Goal: Complete application form: Complete application form

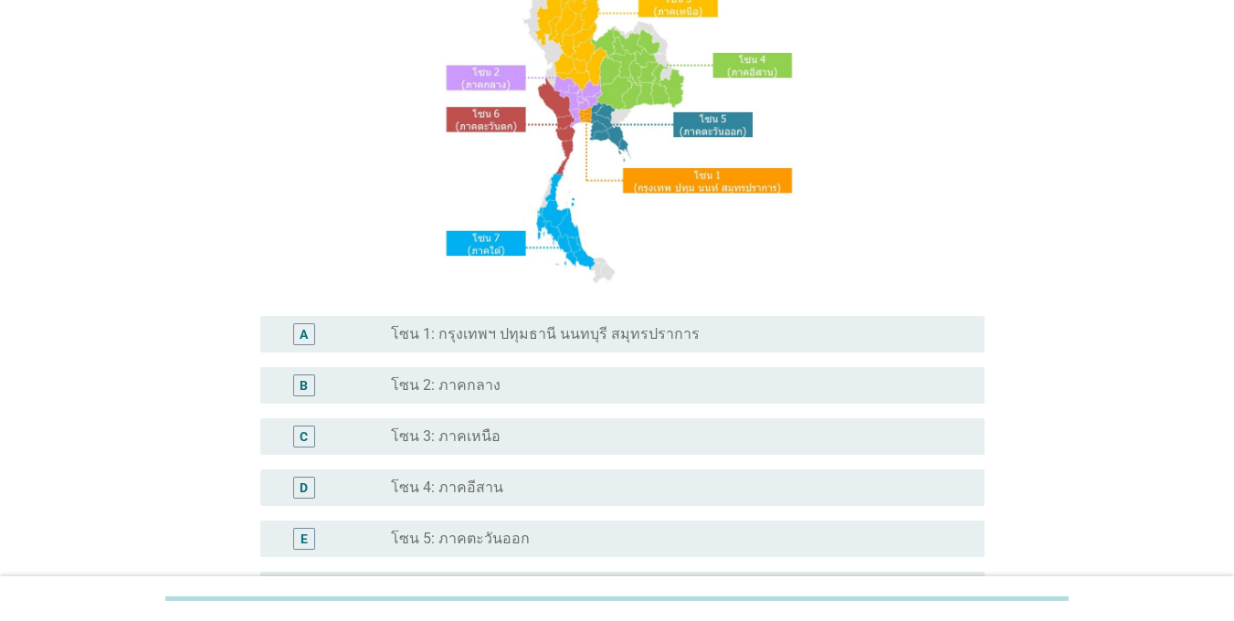
scroll to position [183, 0]
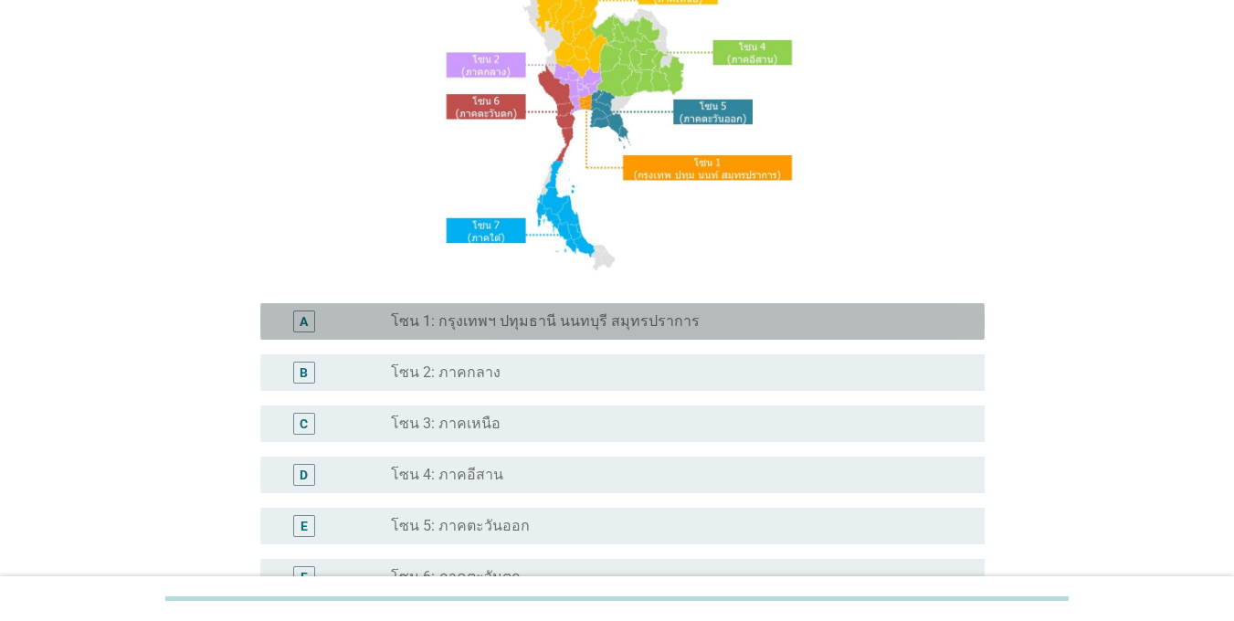
click at [319, 313] on div "A" at bounding box center [304, 322] width 58 height 22
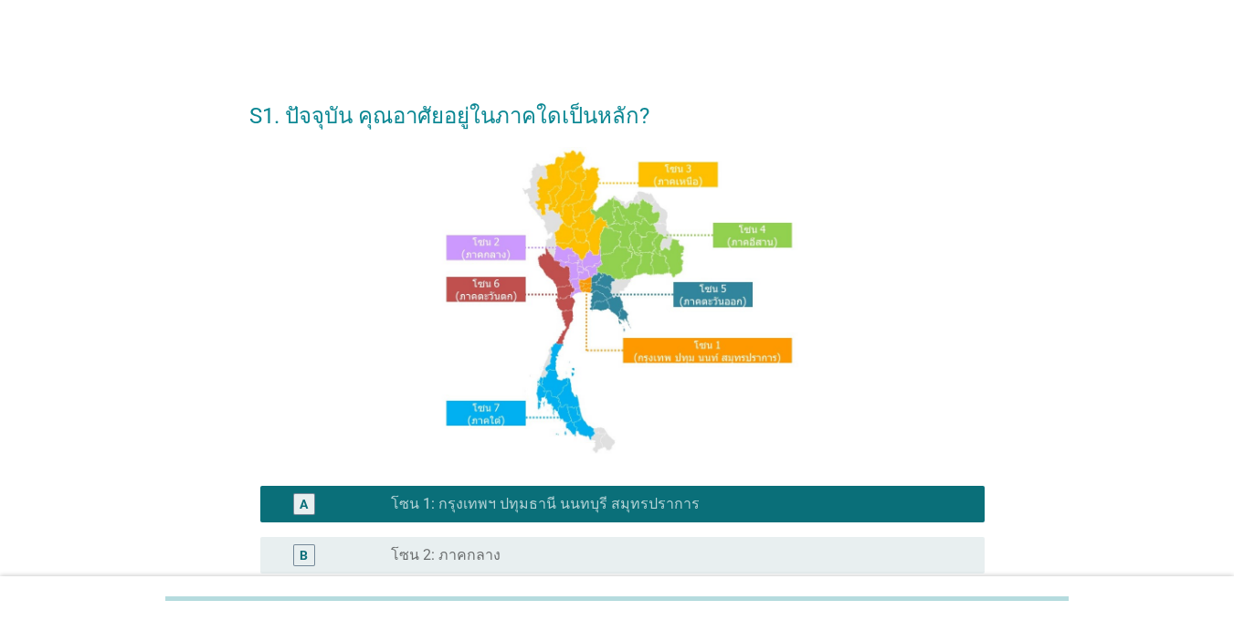
scroll to position [444, 0]
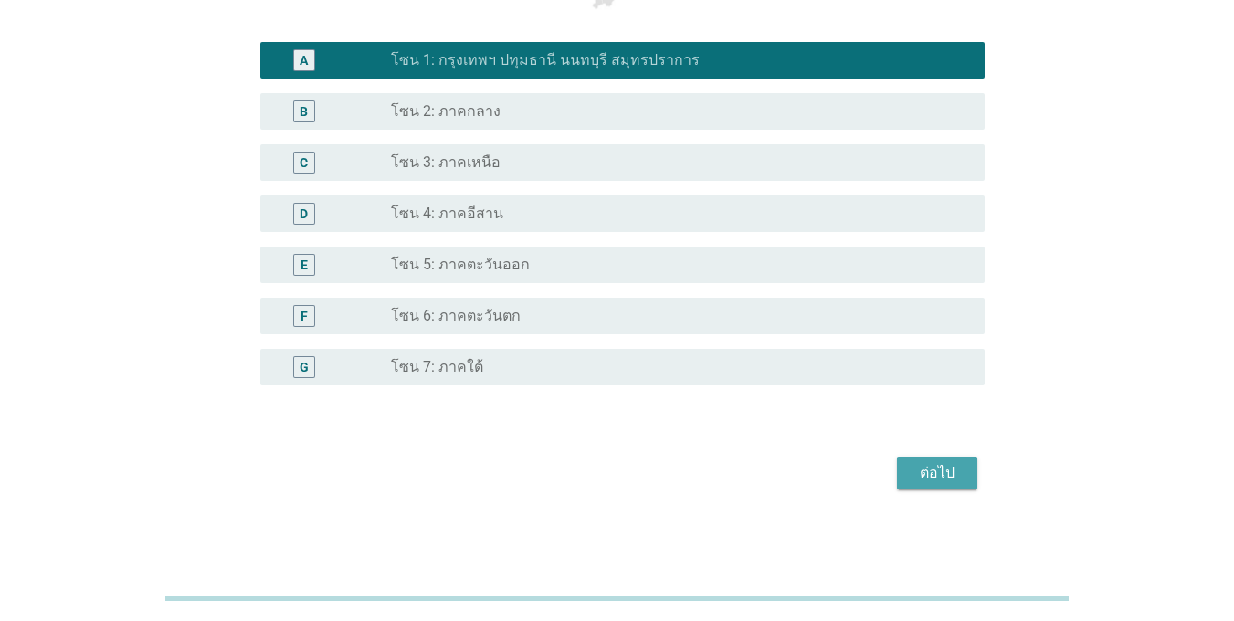
click at [944, 476] on div "ต่อไป" at bounding box center [936, 473] width 51 height 22
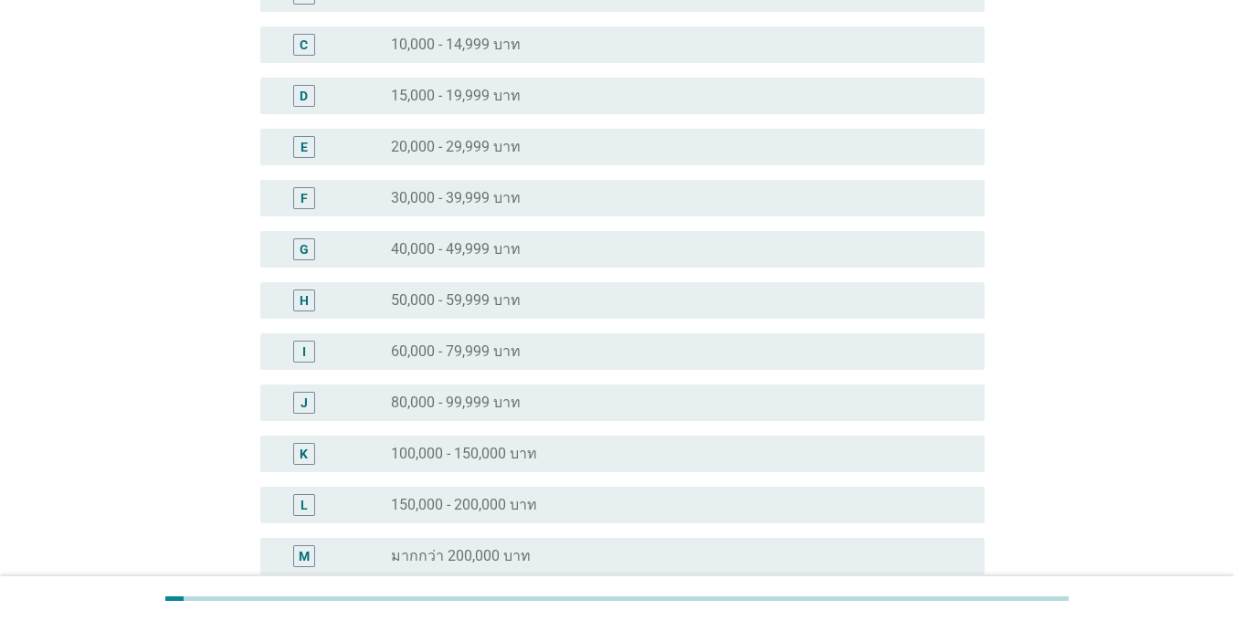
scroll to position [274, 0]
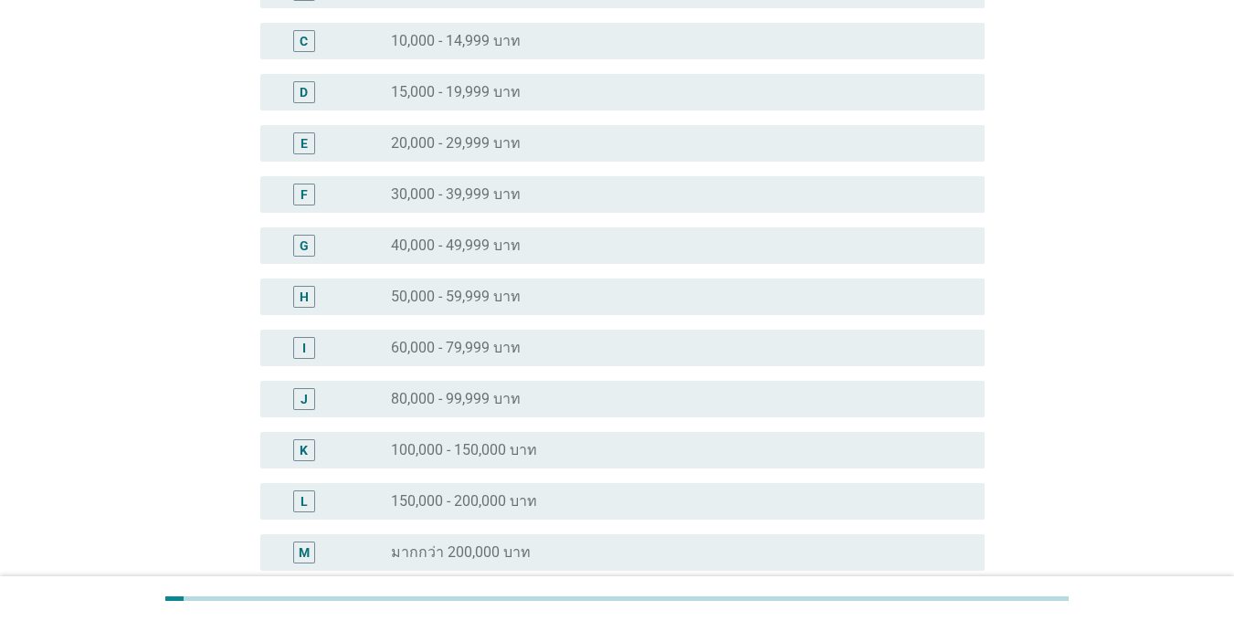
click at [318, 448] on div "K" at bounding box center [304, 450] width 58 height 22
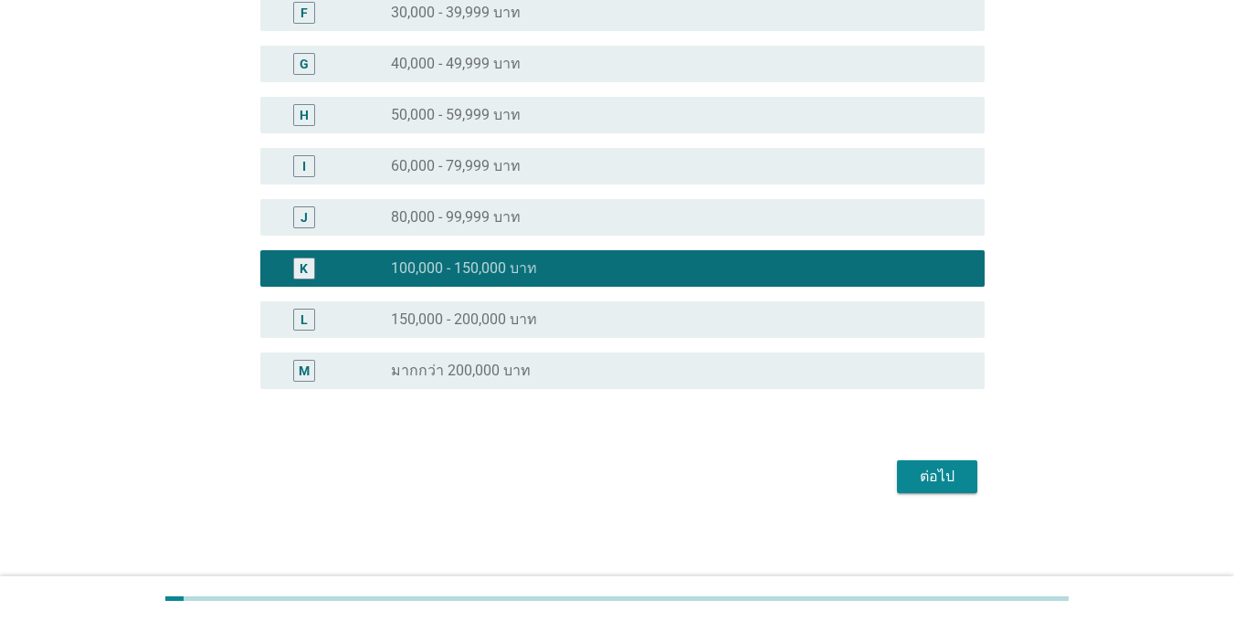
scroll to position [457, 0]
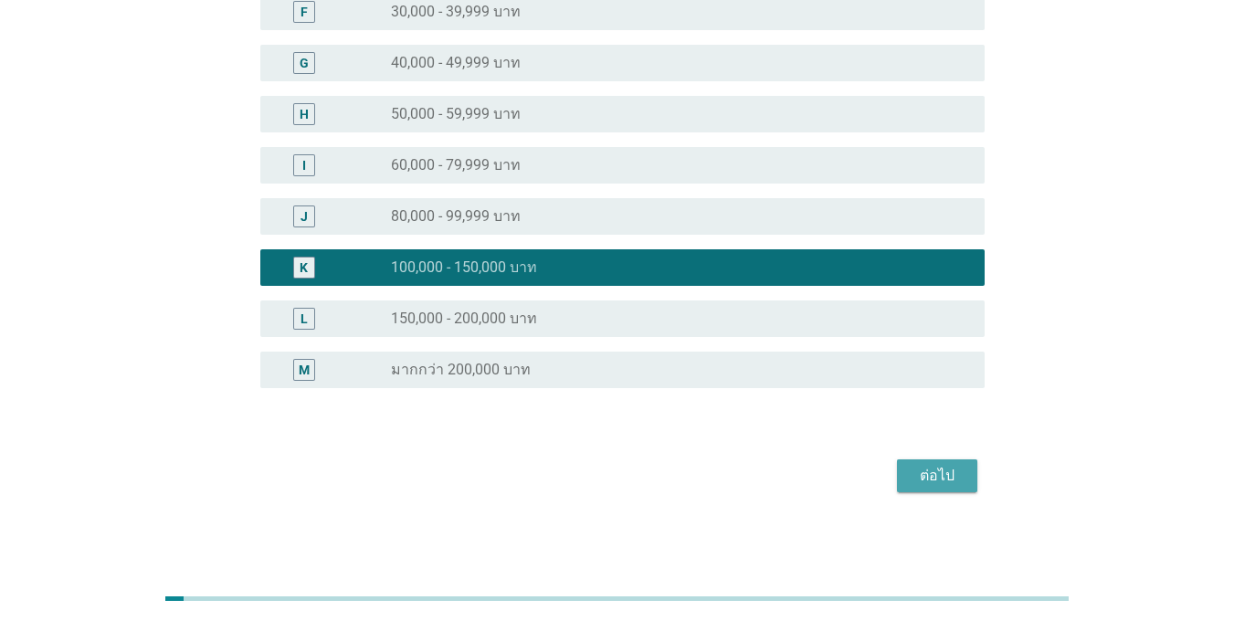
click at [907, 461] on button "ต่อไป" at bounding box center [937, 475] width 80 height 33
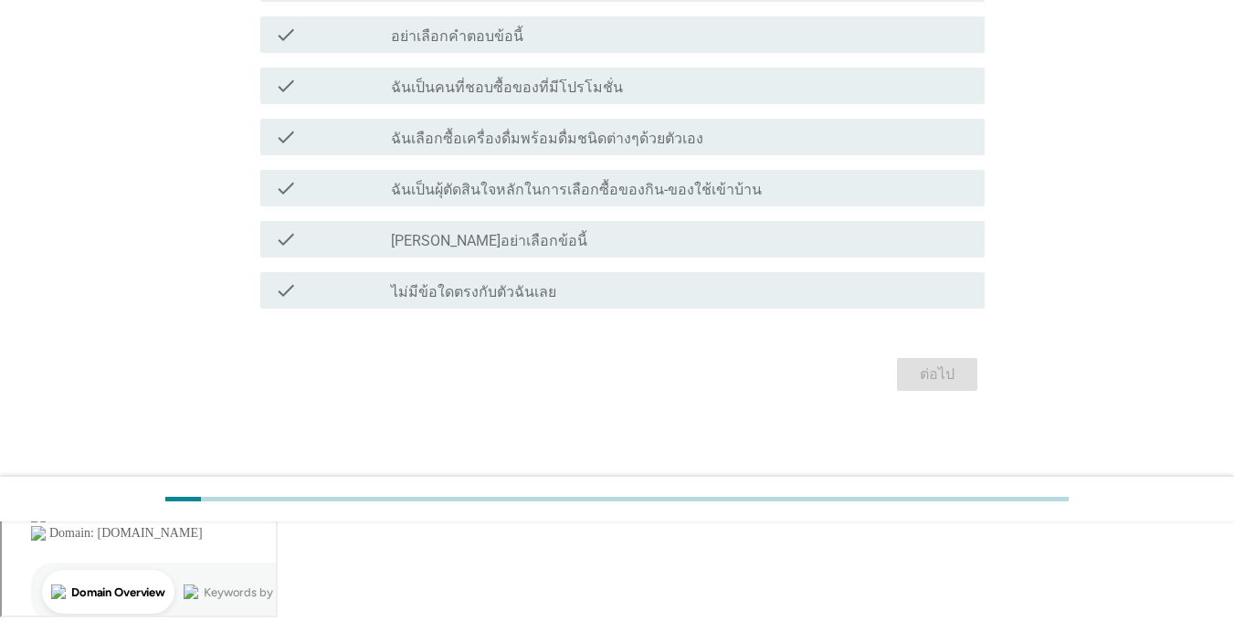
scroll to position [0, 0]
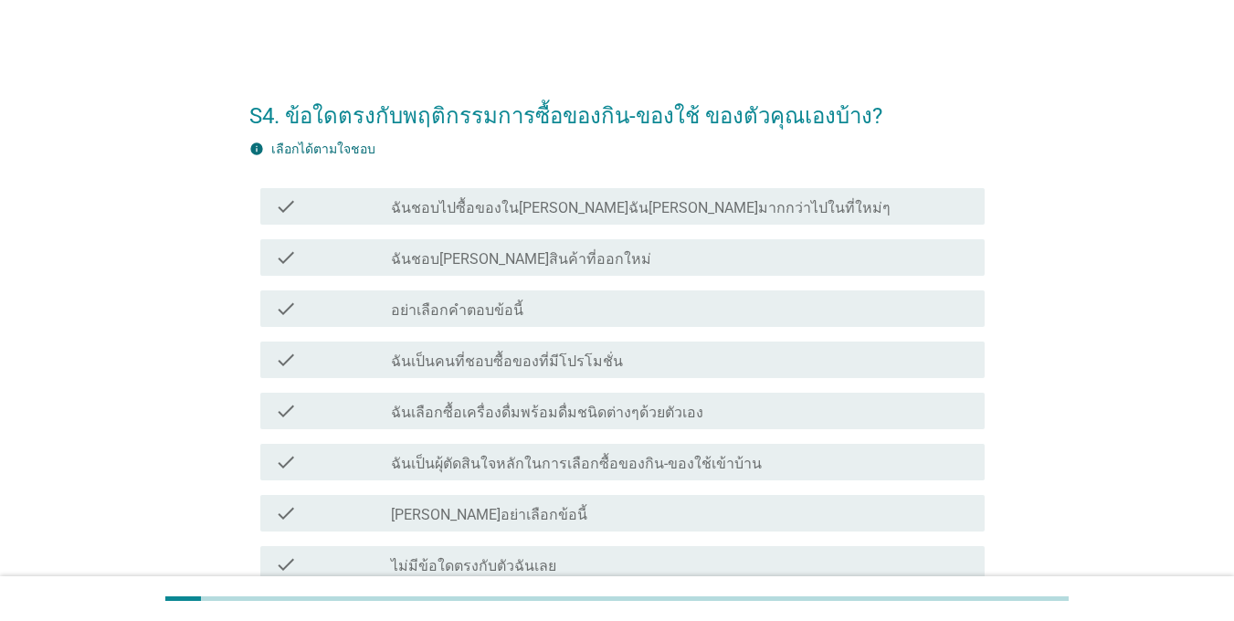
click at [379, 224] on div "check check_box_outline_blank ฉันชอบไปซื้อของใน[PERSON_NAME]ฉัน[PERSON_NAME]มาก…" at bounding box center [622, 206] width 724 height 37
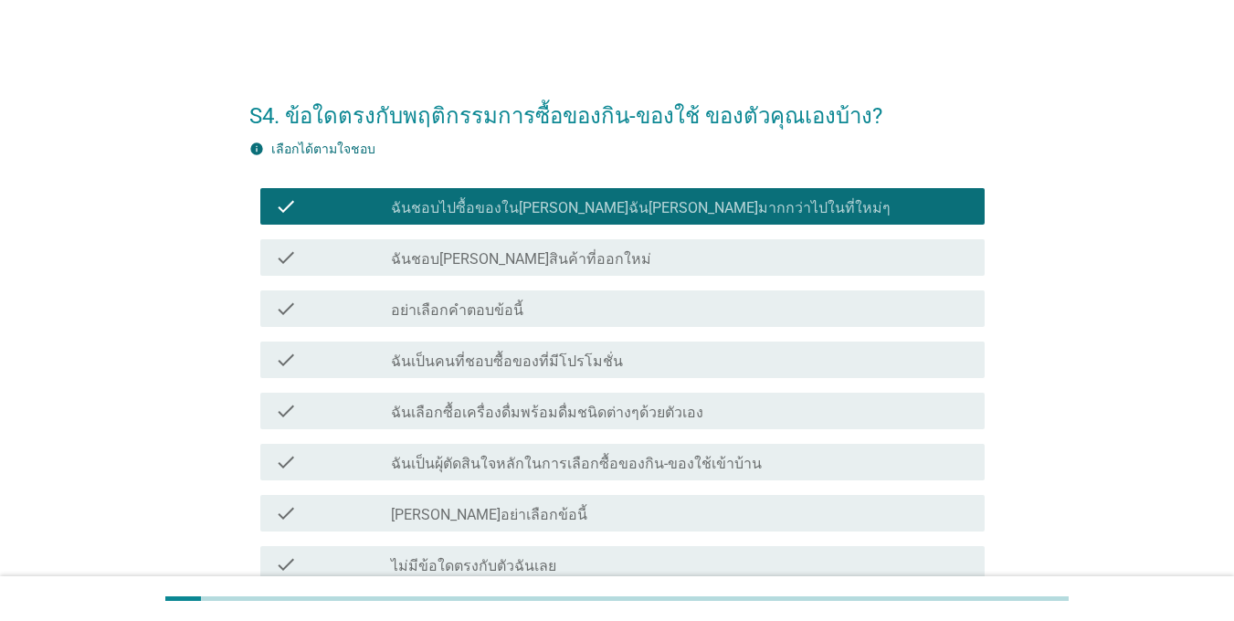
click at [385, 258] on div "check" at bounding box center [333, 258] width 116 height 22
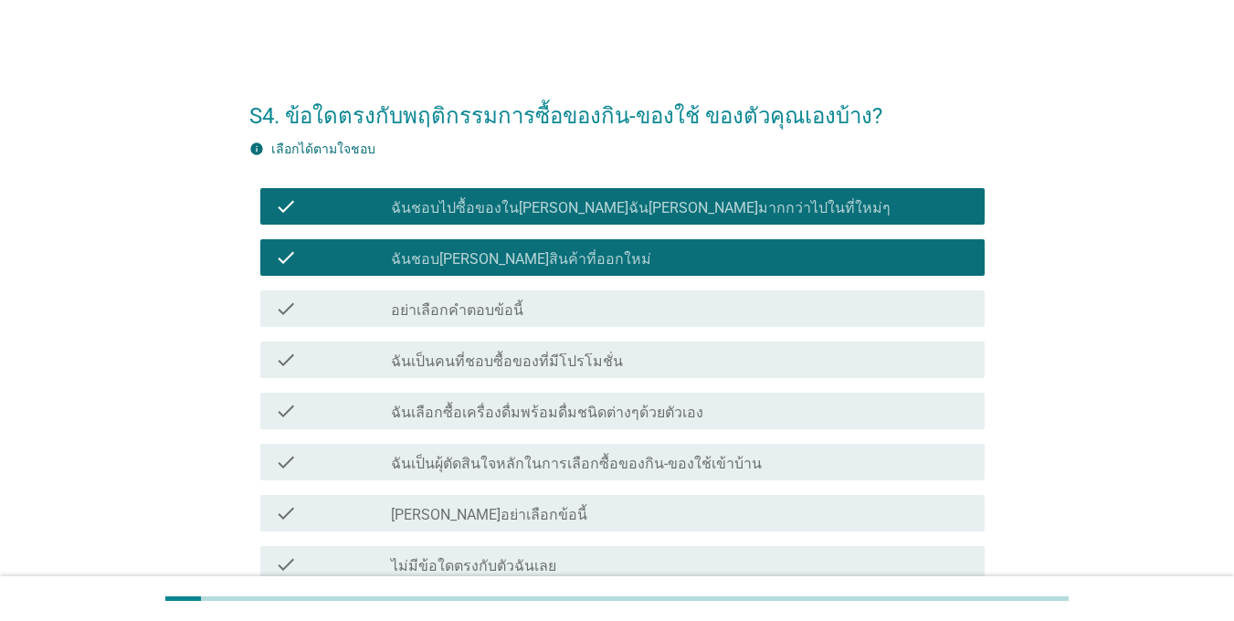
drag, startPoint x: 416, startPoint y: 361, endPoint x: 421, endPoint y: 372, distance: 12.3
click at [416, 362] on label "ฉันเป็นคนที่ชอบซื้อของที่มีโปรโมชั่น" at bounding box center [507, 362] width 232 height 18
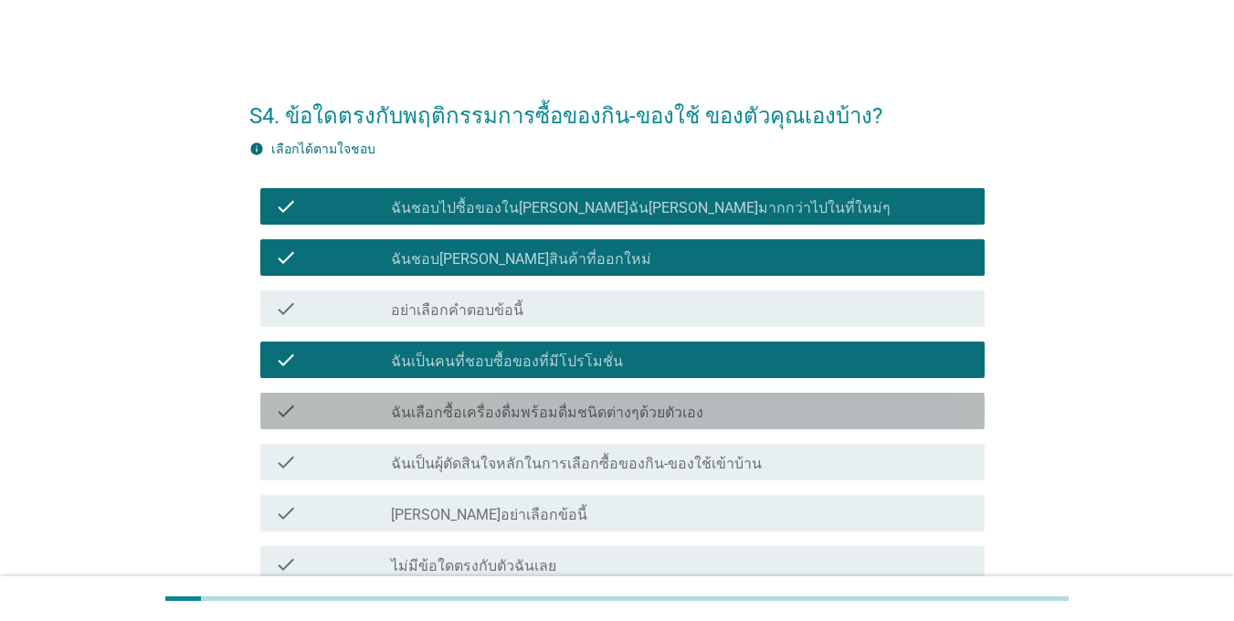
click at [444, 423] on div "check check_box_outline_blank ฉันเลือกซื้อเครื่องดื่มพร้อมดื่มชนิดต่างๆด้วยตัวเ…" at bounding box center [622, 411] width 724 height 37
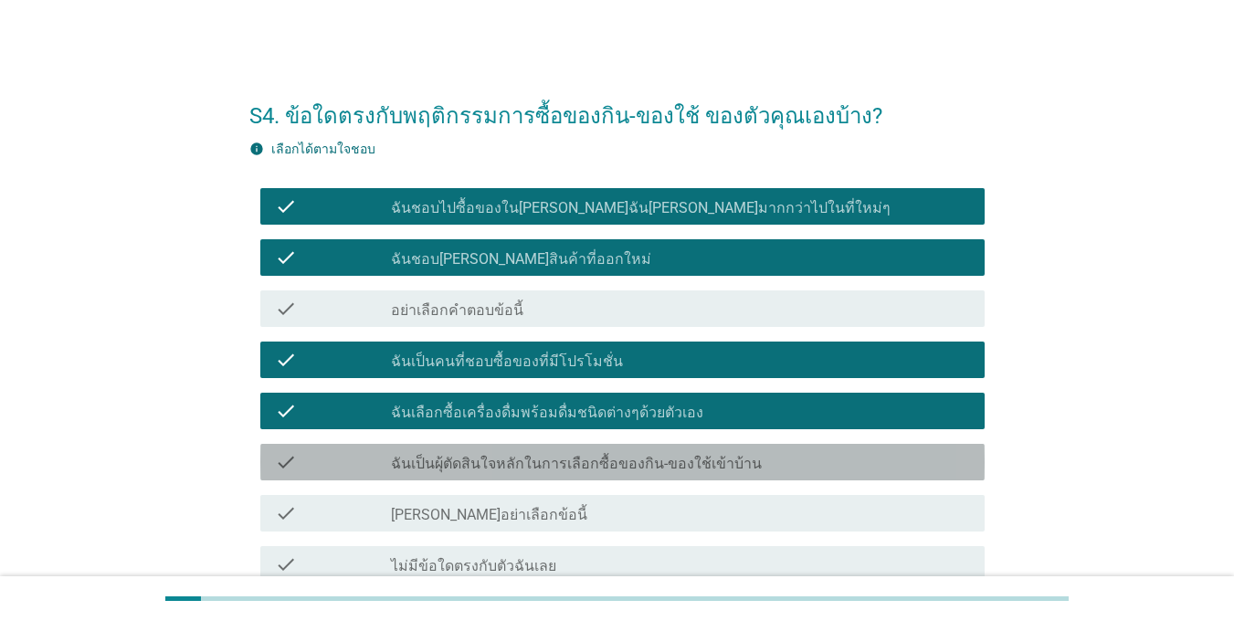
click at [452, 452] on div "check_box_outline_blank ฉันเป็นผุ้ตัดสินใจหลักในการเลือกซื้อของกิน-ของใช้เข้าบ้…" at bounding box center [680, 462] width 579 height 22
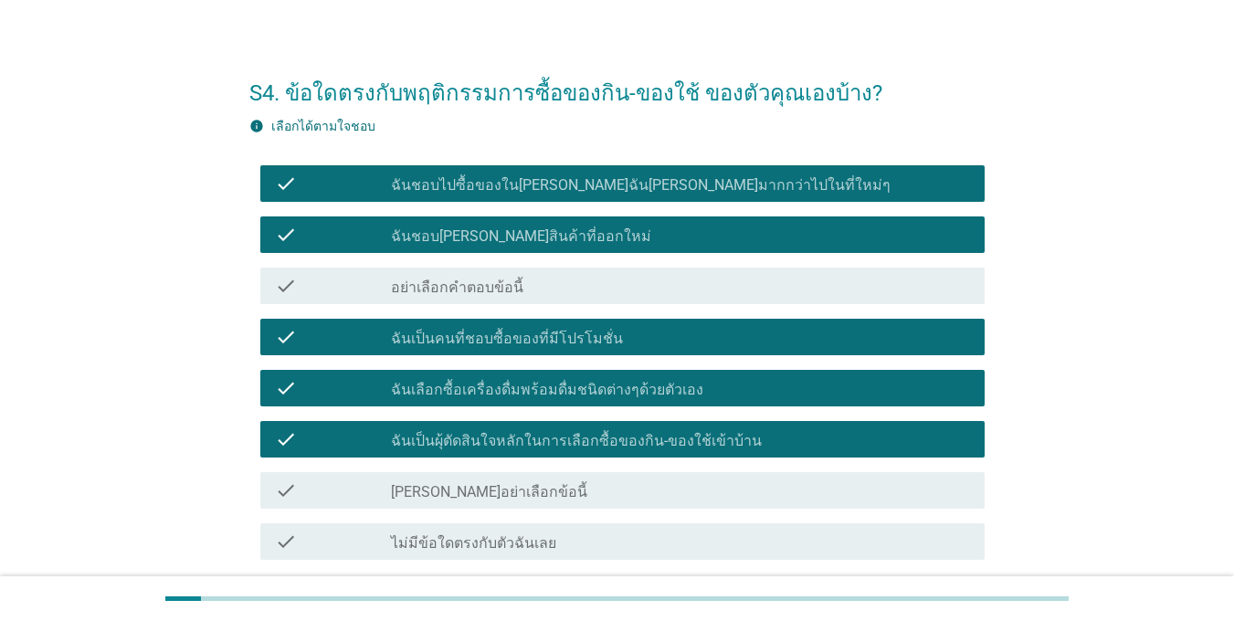
scroll to position [174, 0]
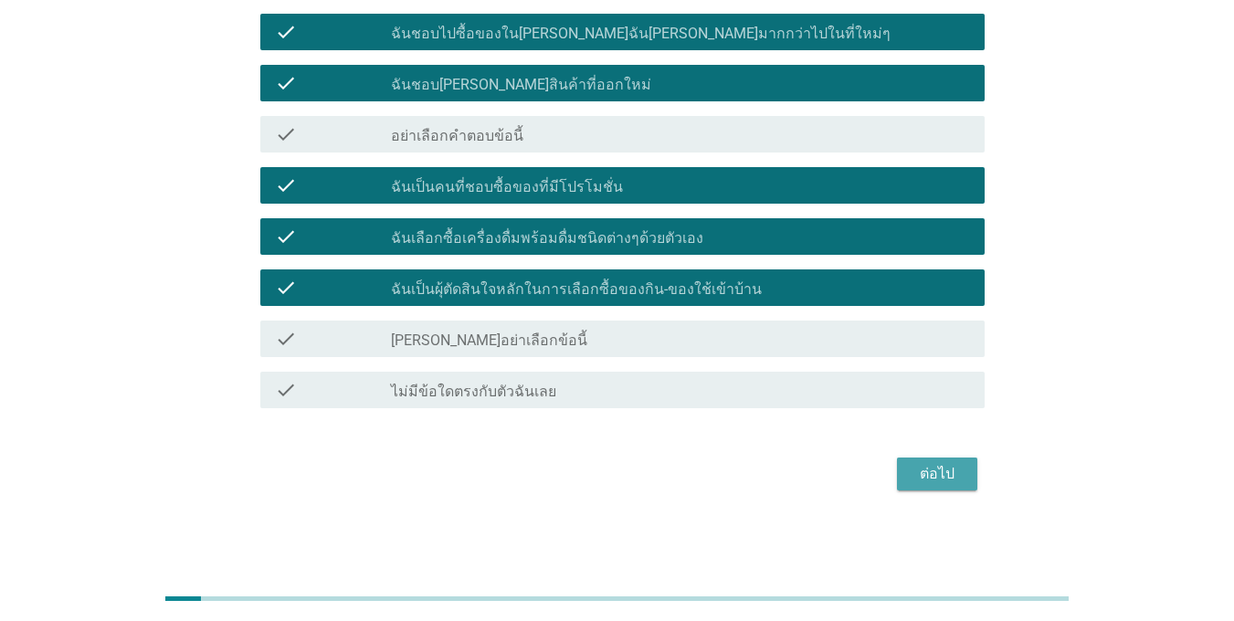
click at [949, 466] on div "ต่อไป" at bounding box center [936, 474] width 51 height 22
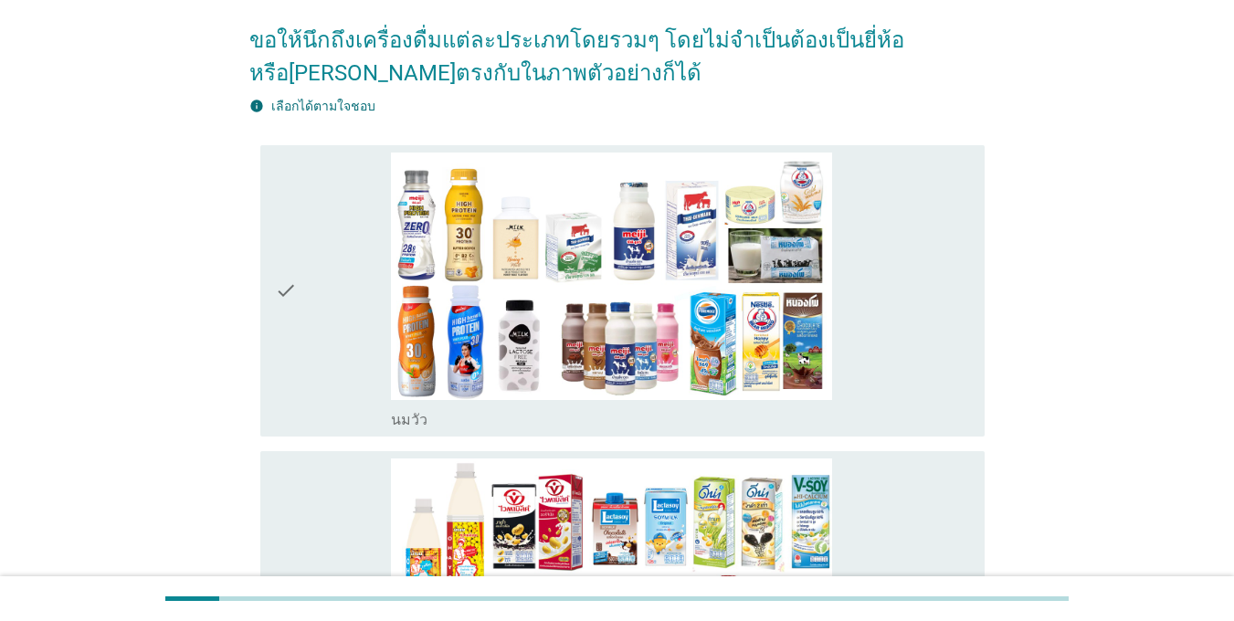
scroll to position [0, 0]
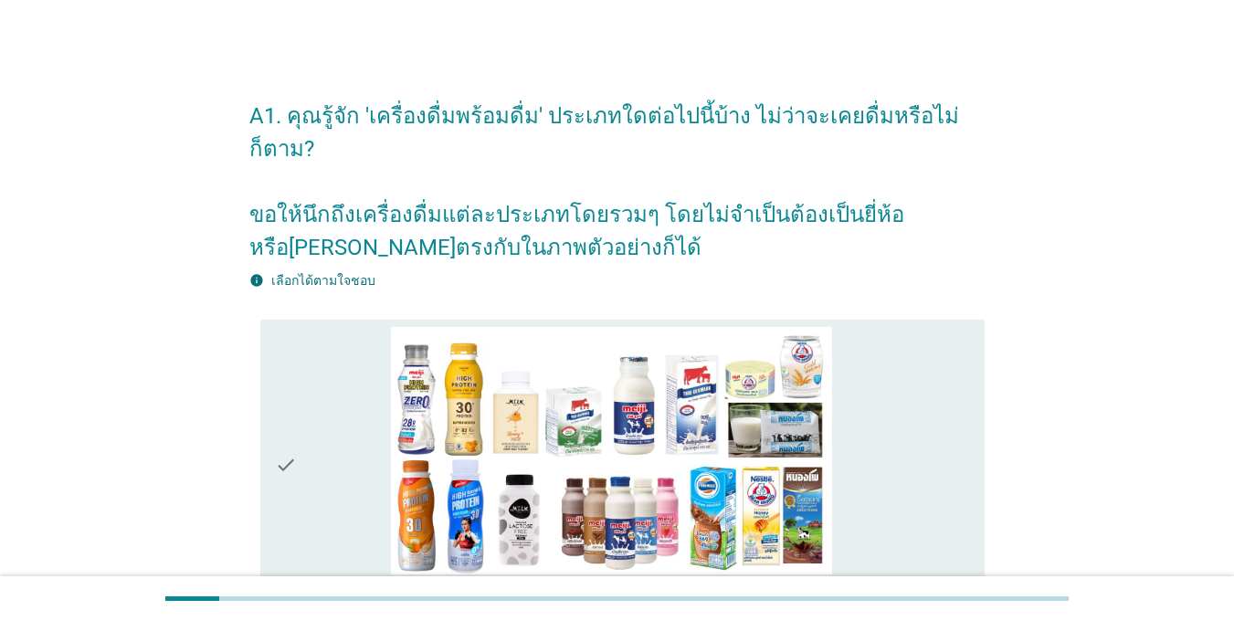
click at [335, 409] on div "check" at bounding box center [333, 465] width 116 height 277
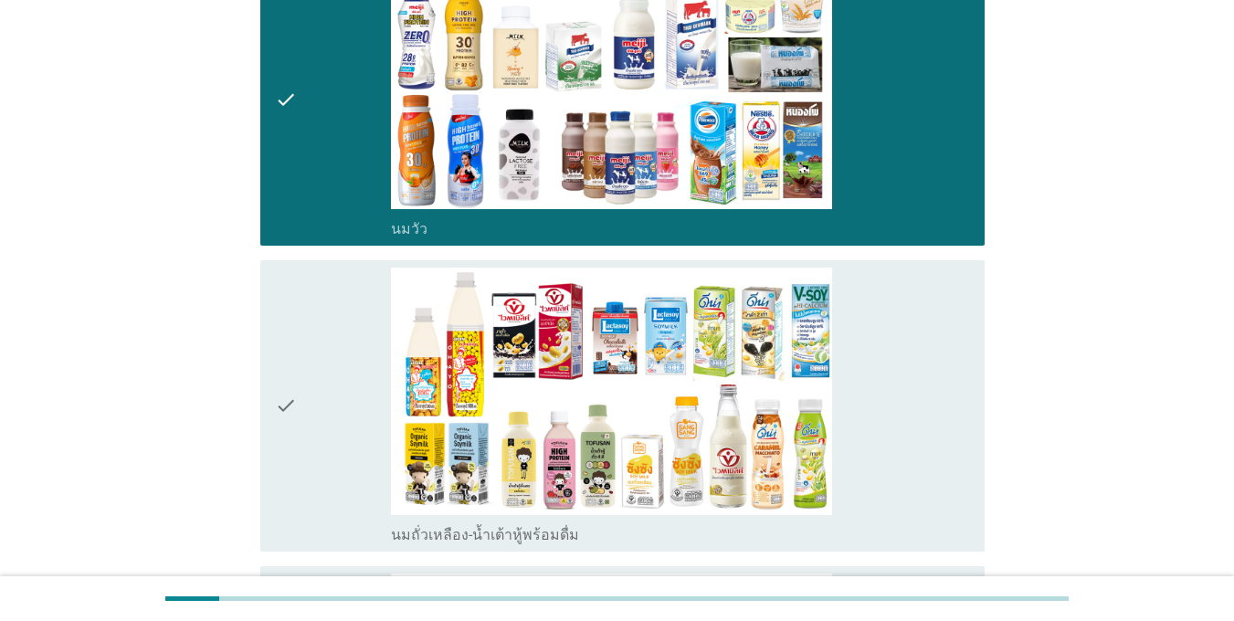
click at [341, 412] on div "check" at bounding box center [333, 406] width 116 height 277
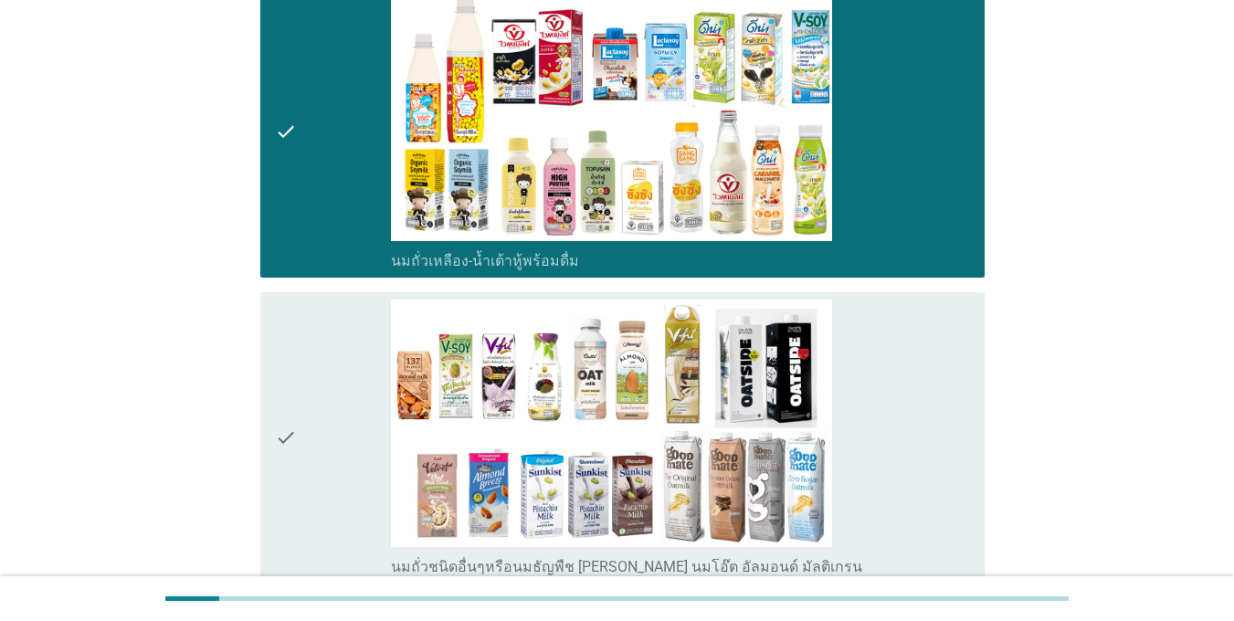
click at [342, 411] on div "check" at bounding box center [333, 438] width 116 height 277
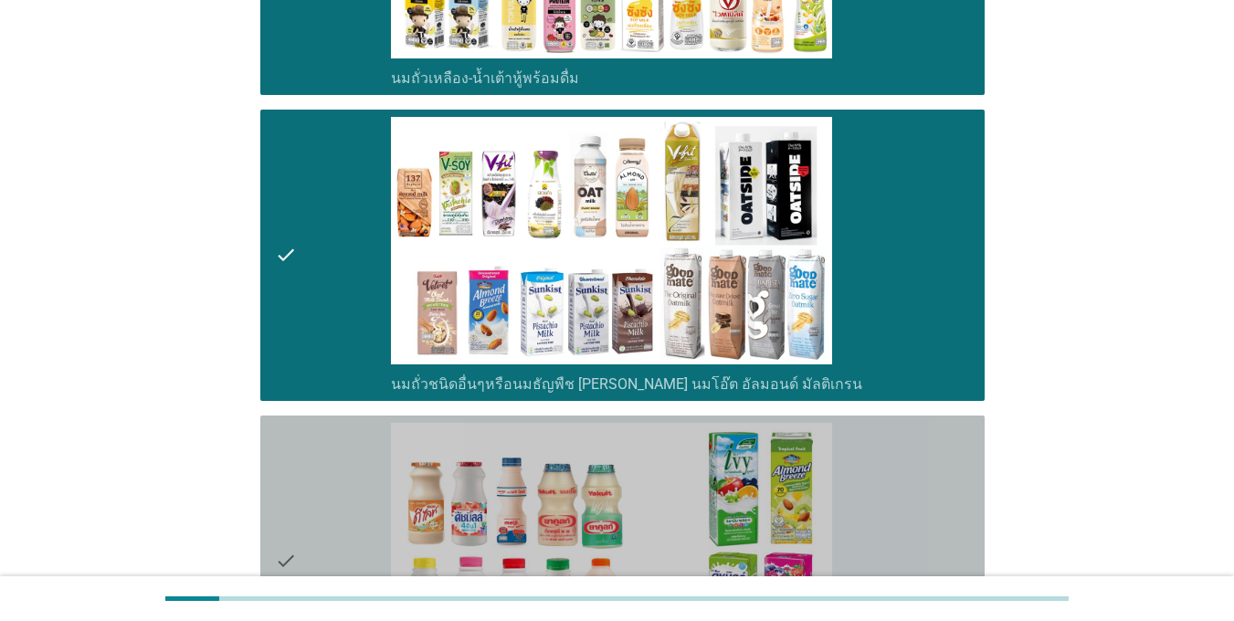
click at [374, 490] on div "check" at bounding box center [333, 561] width 116 height 277
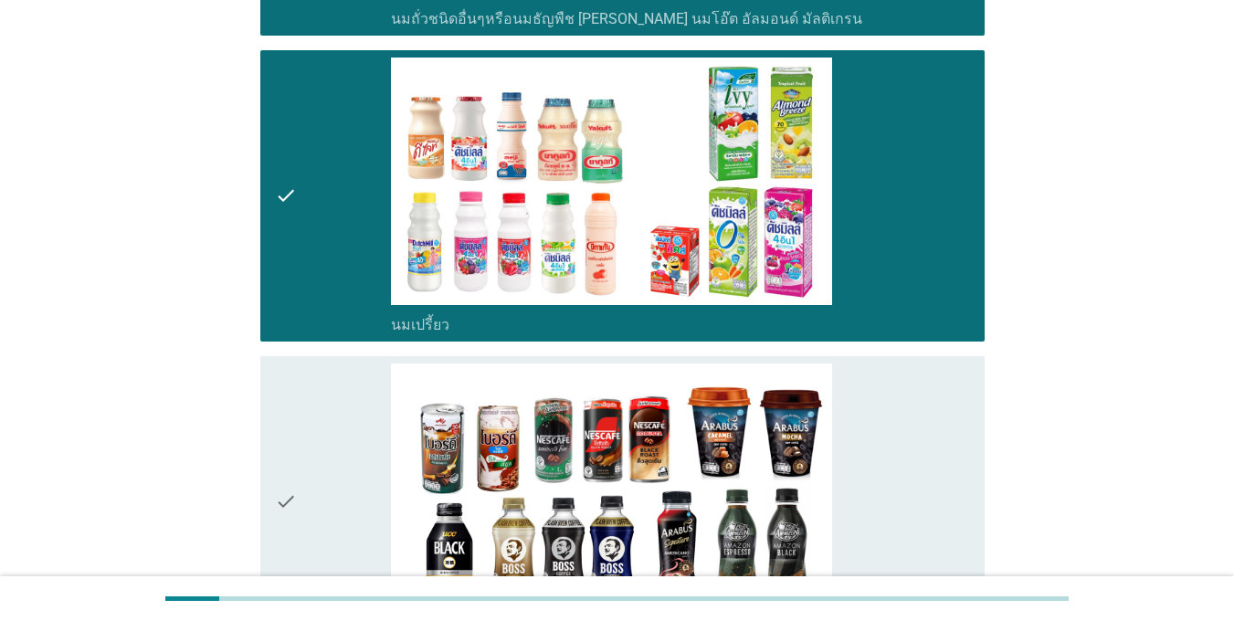
click at [374, 489] on div "check" at bounding box center [333, 501] width 116 height 277
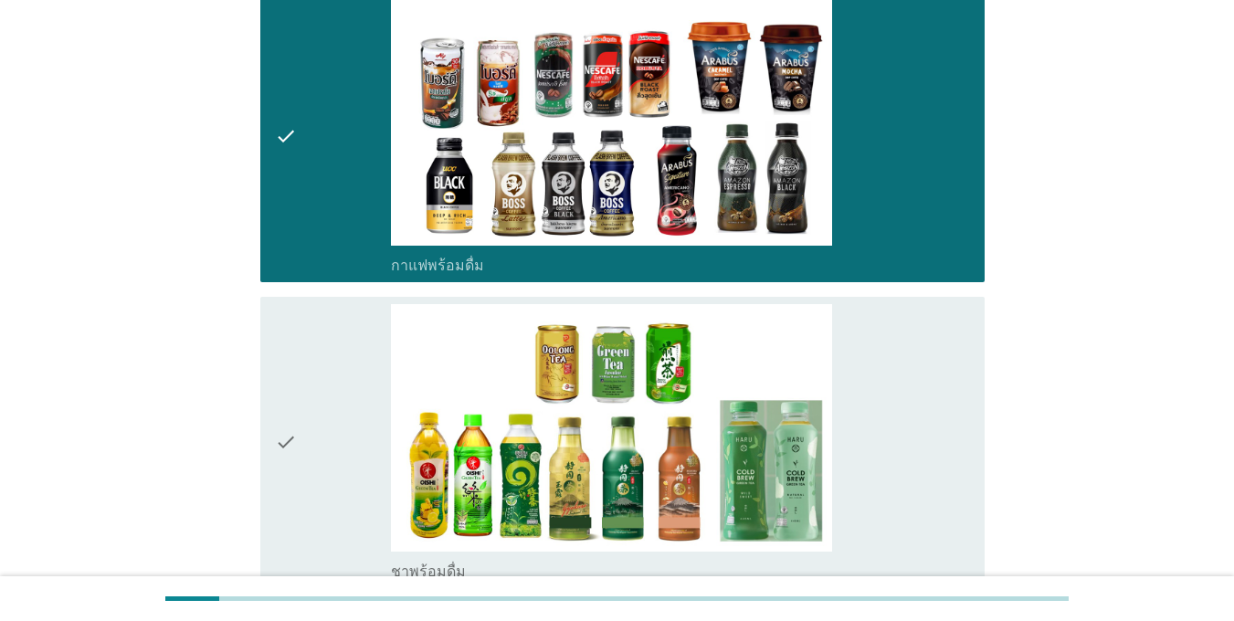
click at [374, 489] on div "check" at bounding box center [333, 442] width 116 height 277
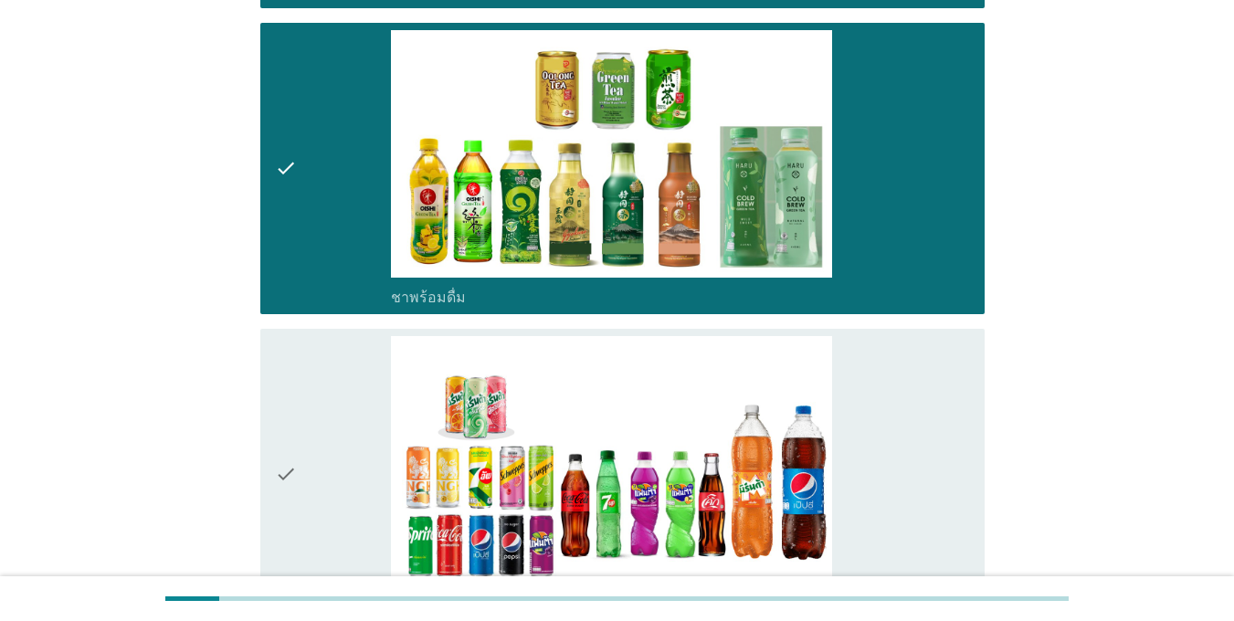
click at [374, 489] on div "check" at bounding box center [333, 474] width 116 height 277
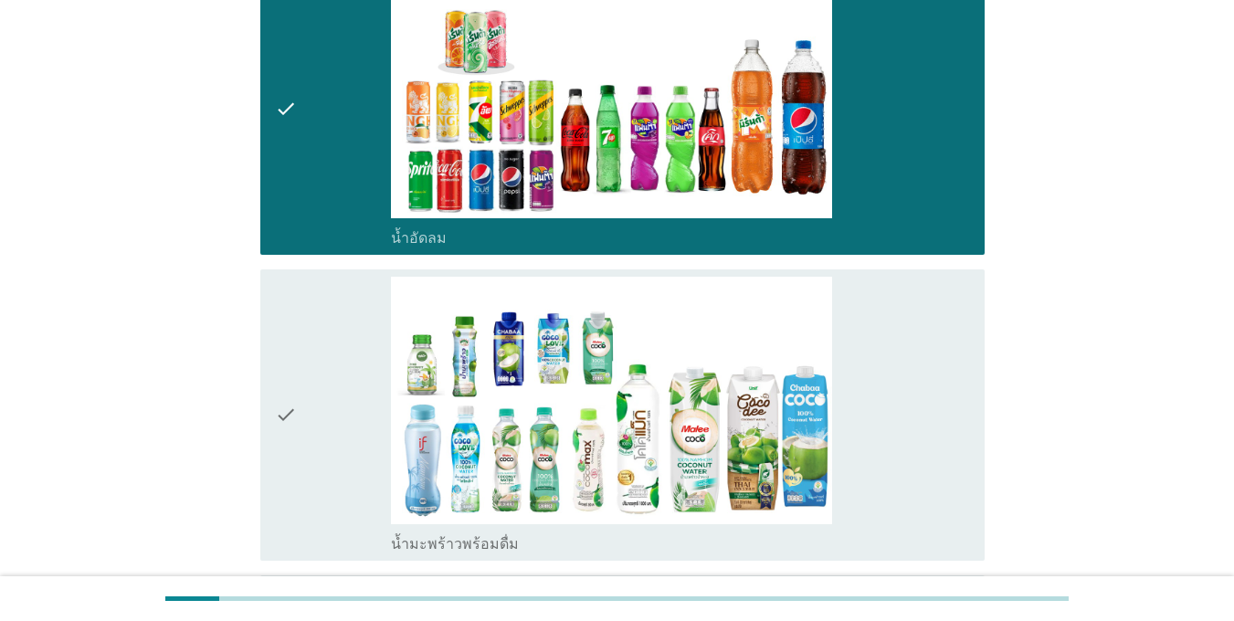
click at [374, 489] on div "check" at bounding box center [333, 415] width 116 height 277
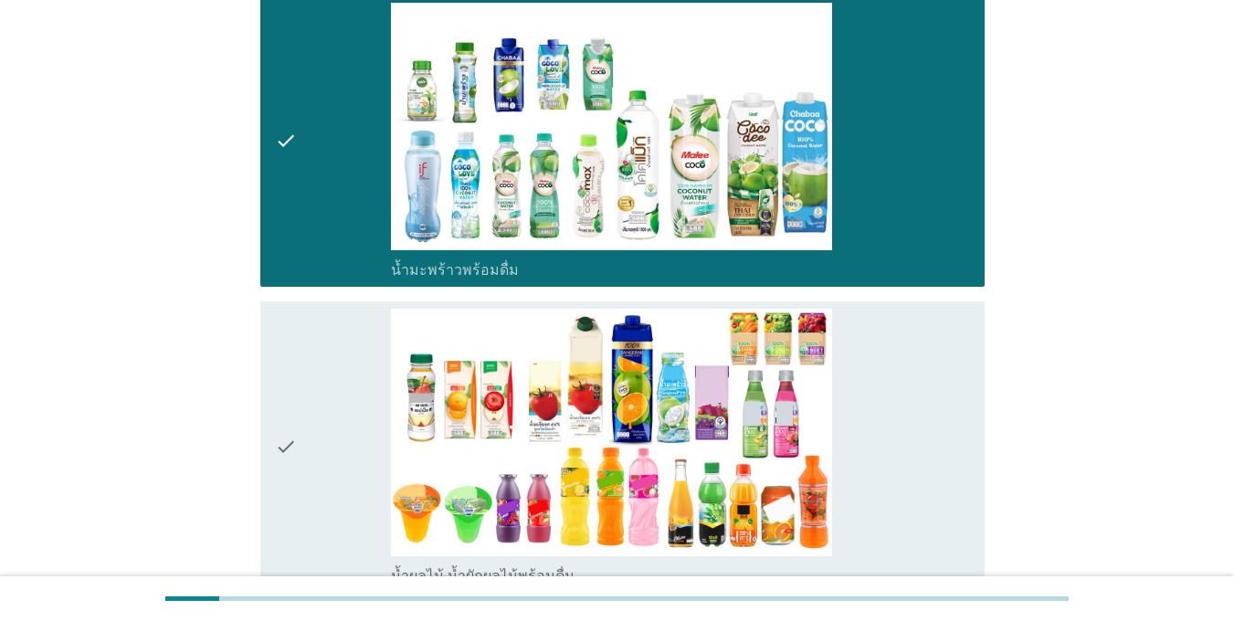
click at [374, 488] on div "check" at bounding box center [333, 447] width 116 height 277
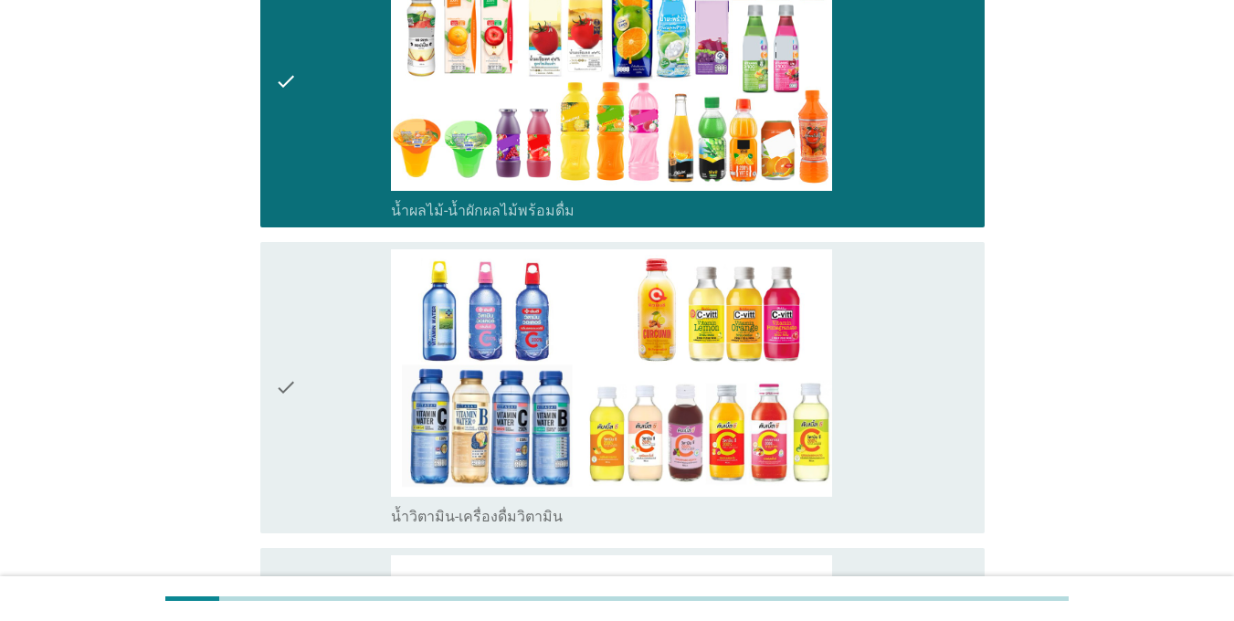
click at [363, 390] on div "check" at bounding box center [333, 387] width 116 height 277
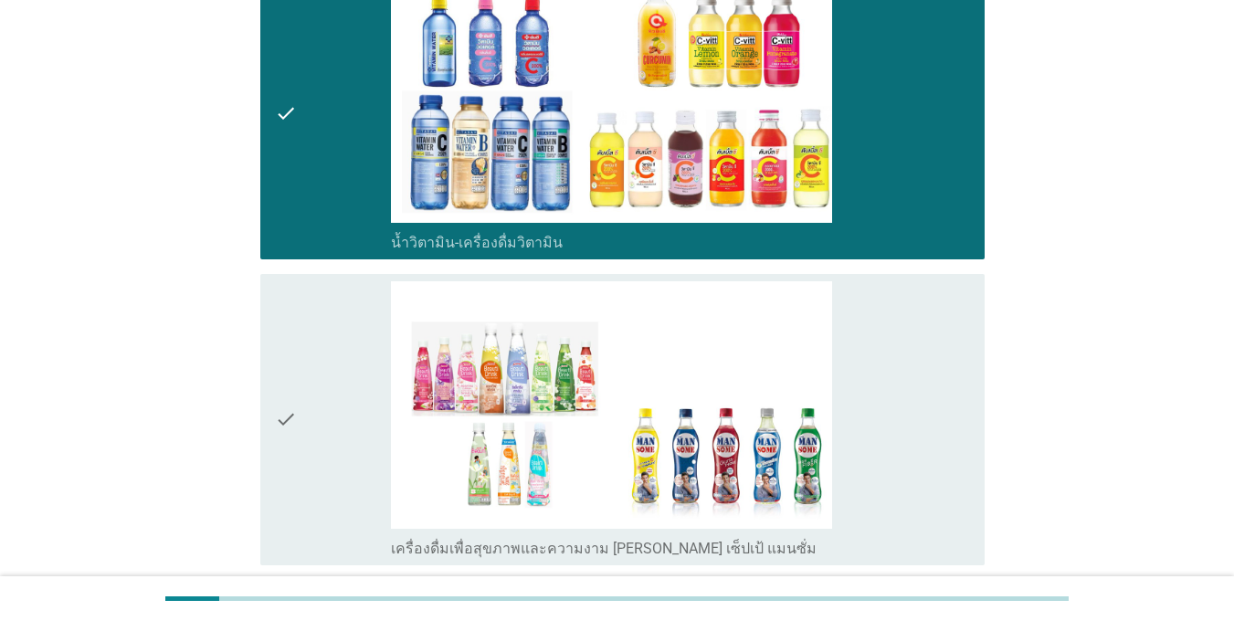
click at [363, 390] on div "check" at bounding box center [333, 419] width 116 height 277
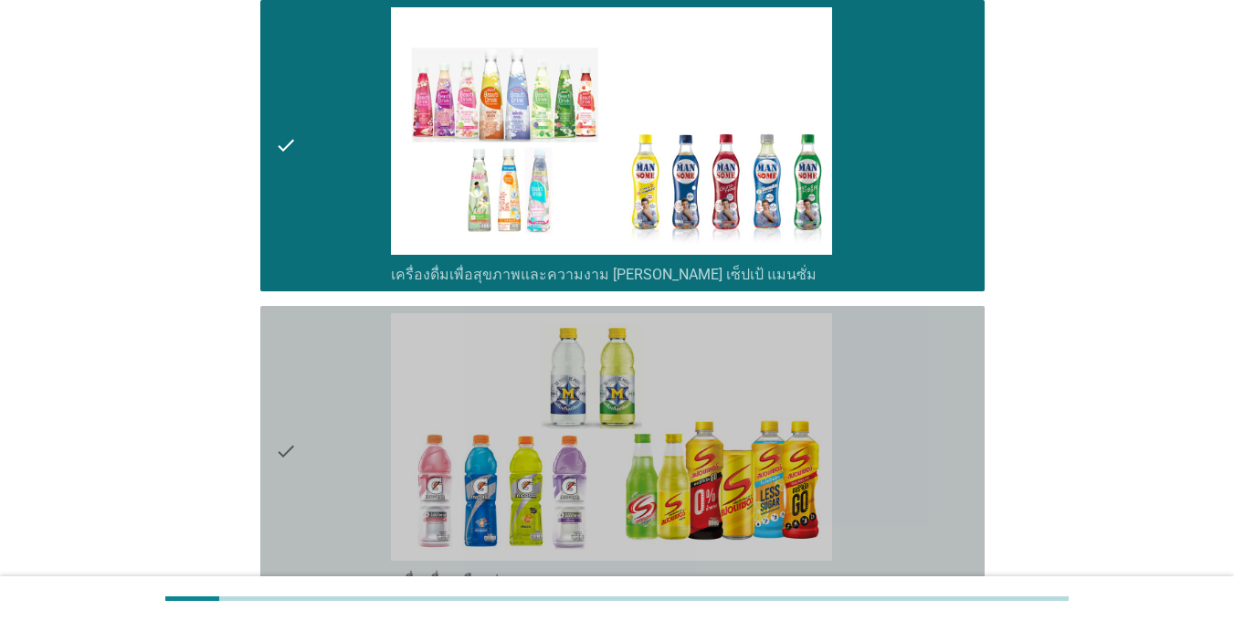
click at [363, 390] on div "check" at bounding box center [333, 451] width 116 height 277
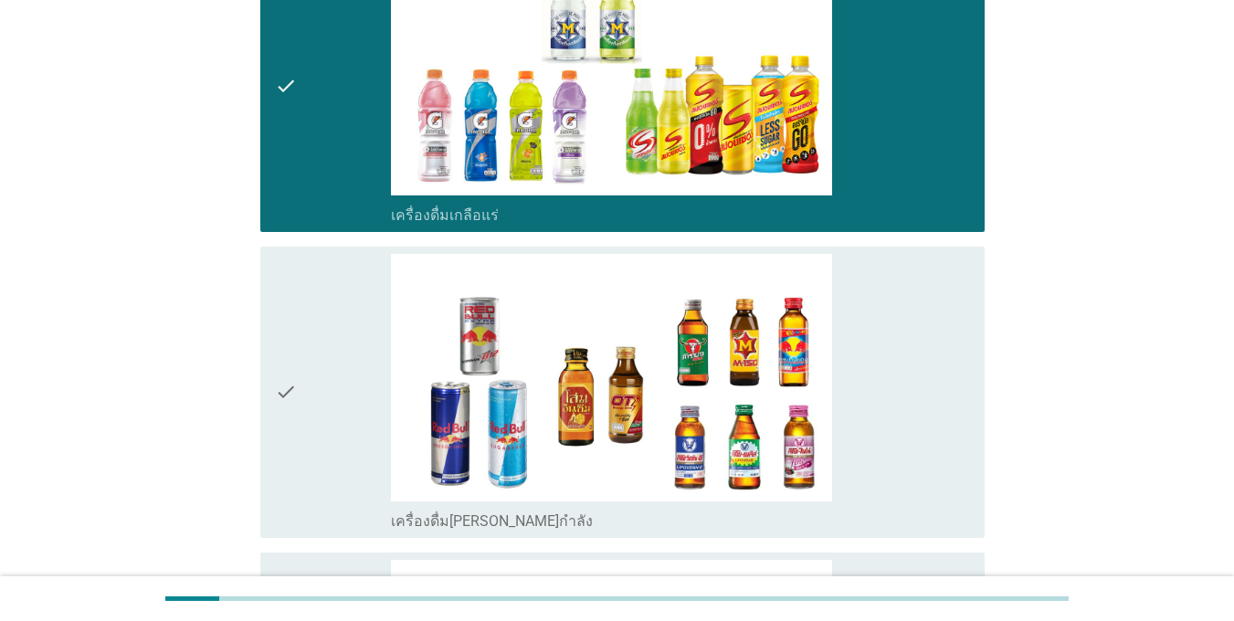
click at [363, 390] on div "check" at bounding box center [333, 392] width 116 height 277
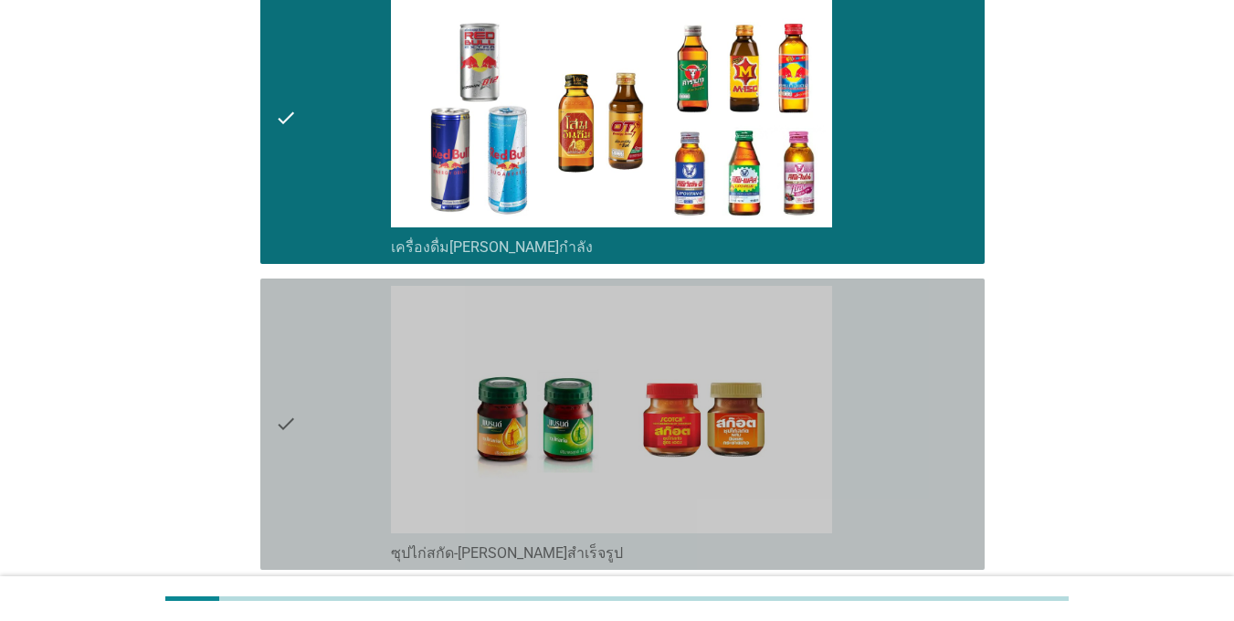
click at [363, 390] on div "check" at bounding box center [333, 424] width 116 height 277
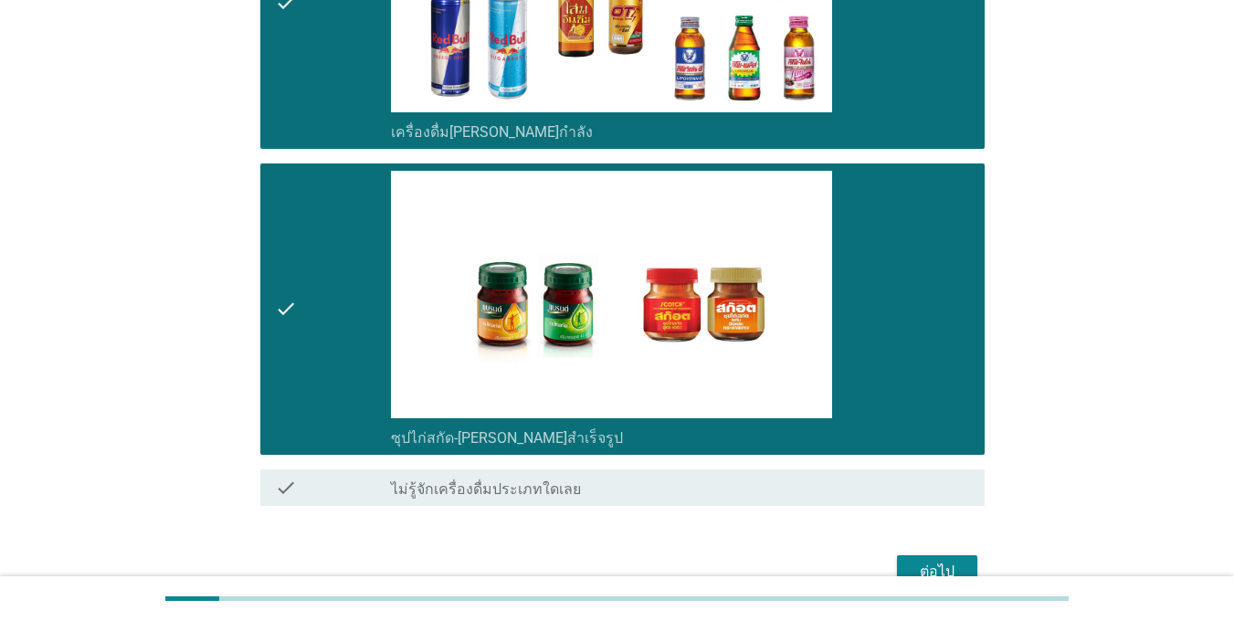
scroll to position [4198, 0]
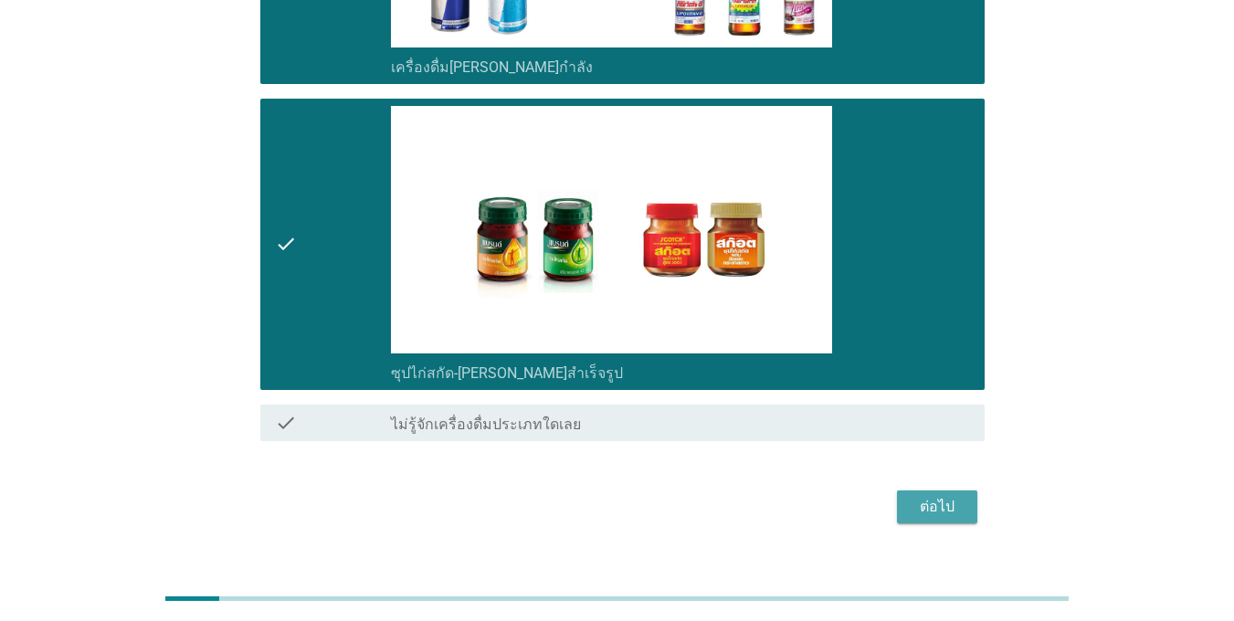
click at [935, 496] on div "ต่อไป" at bounding box center [936, 507] width 51 height 22
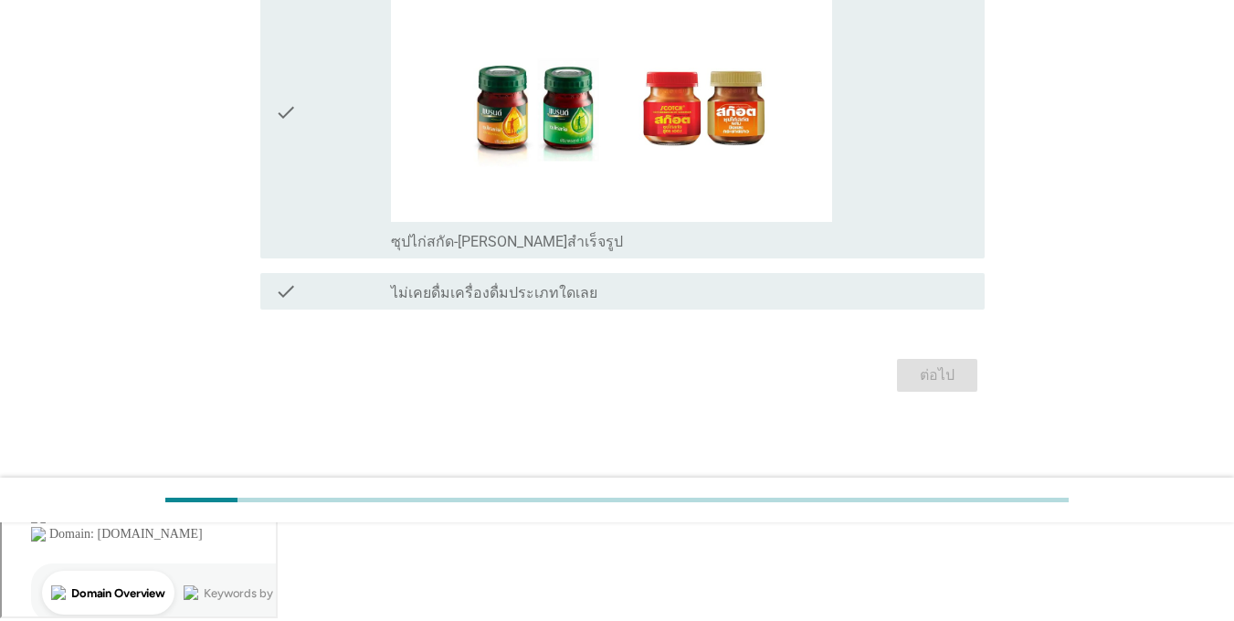
scroll to position [0, 0]
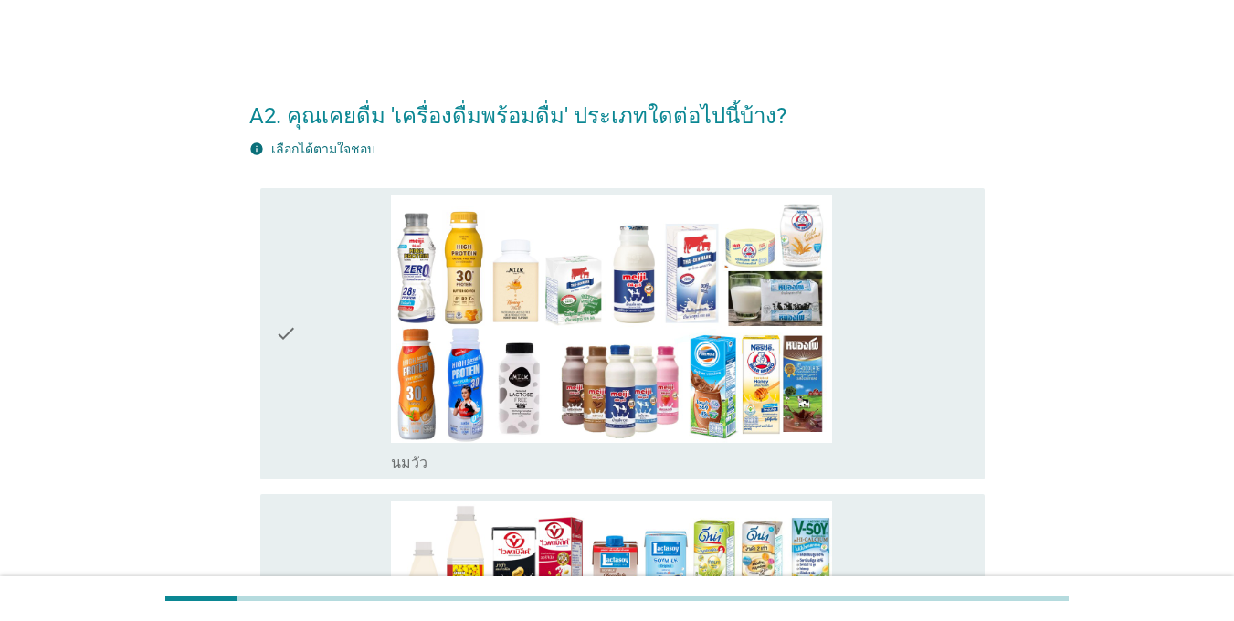
click at [321, 322] on div "check" at bounding box center [333, 333] width 116 height 277
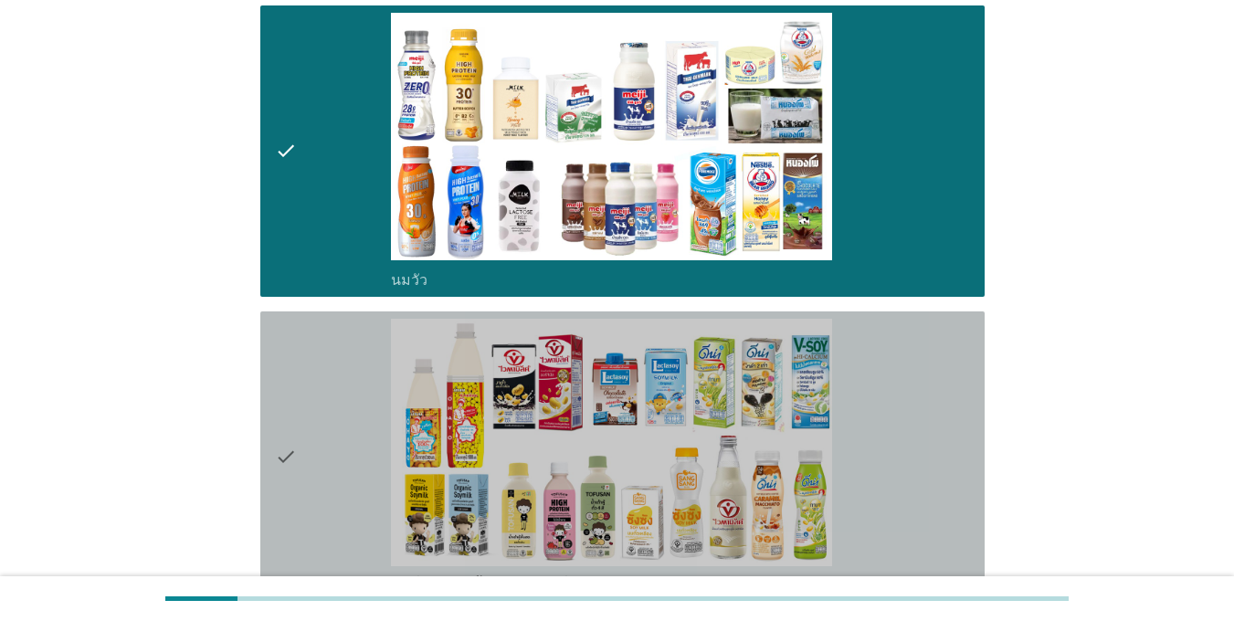
click at [342, 383] on div "check" at bounding box center [333, 457] width 116 height 277
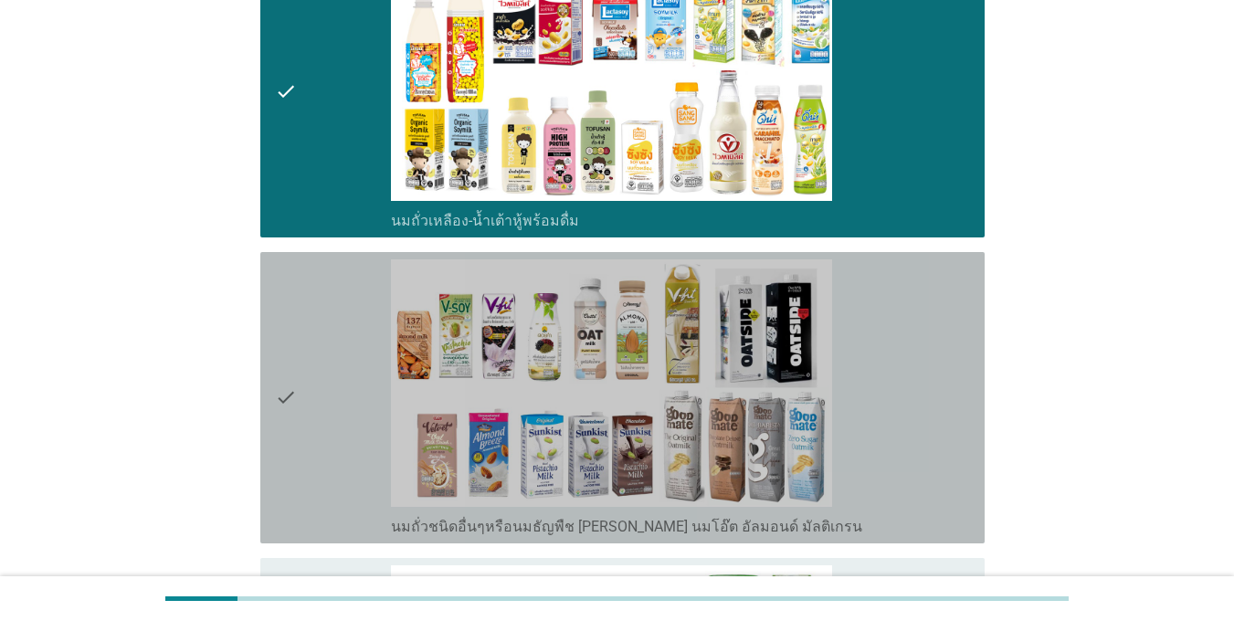
click at [343, 384] on div "check" at bounding box center [333, 397] width 116 height 277
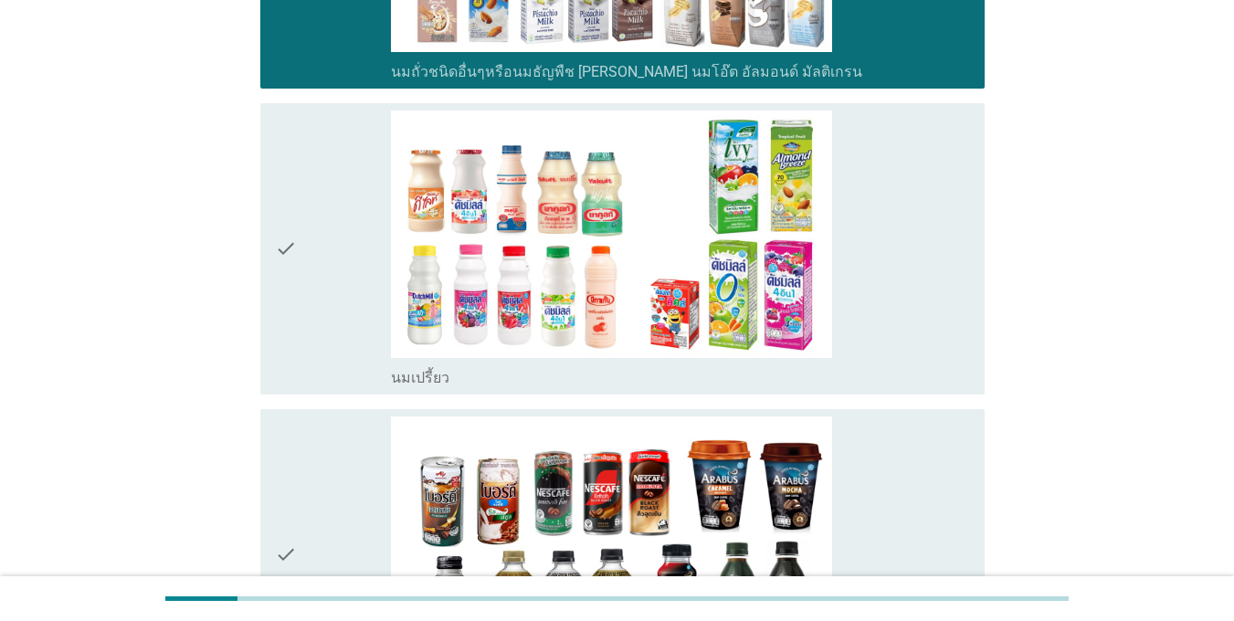
scroll to position [1005, 0]
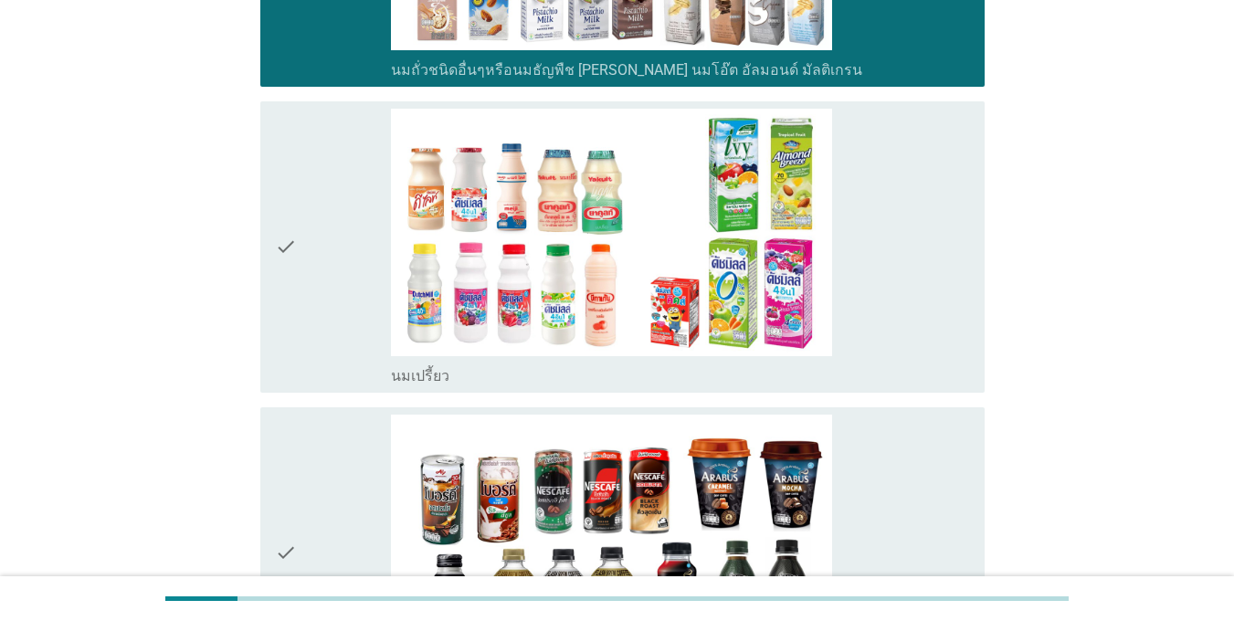
click at [345, 382] on div "check" at bounding box center [333, 247] width 116 height 277
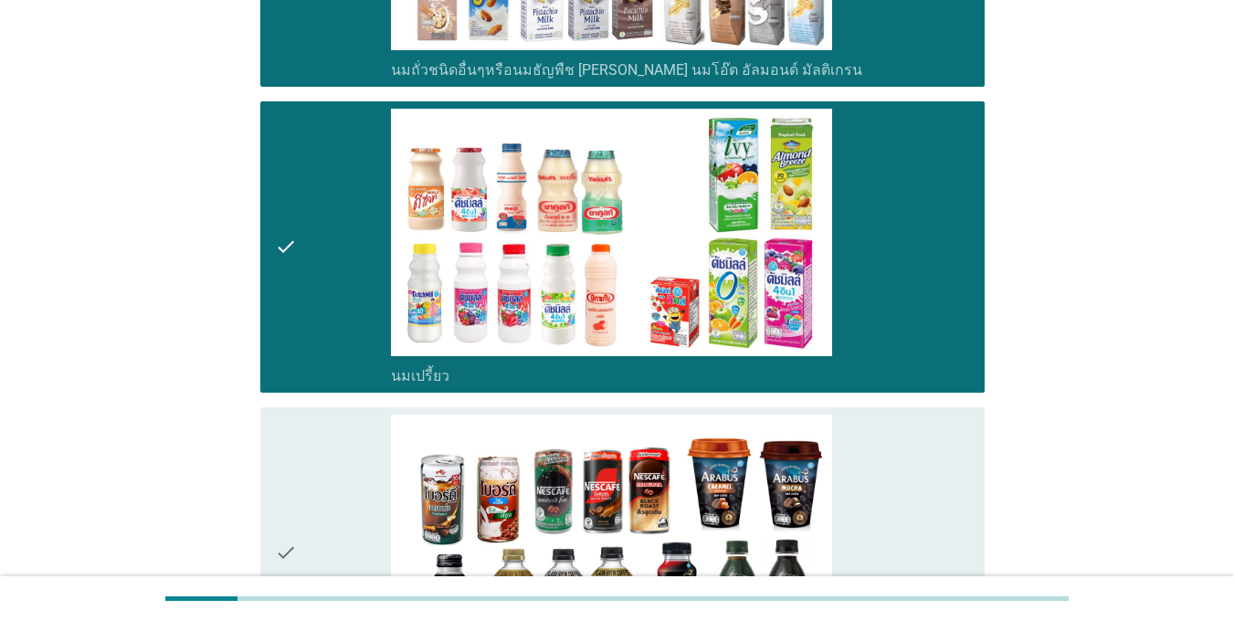
click at [363, 546] on div "check" at bounding box center [333, 553] width 116 height 277
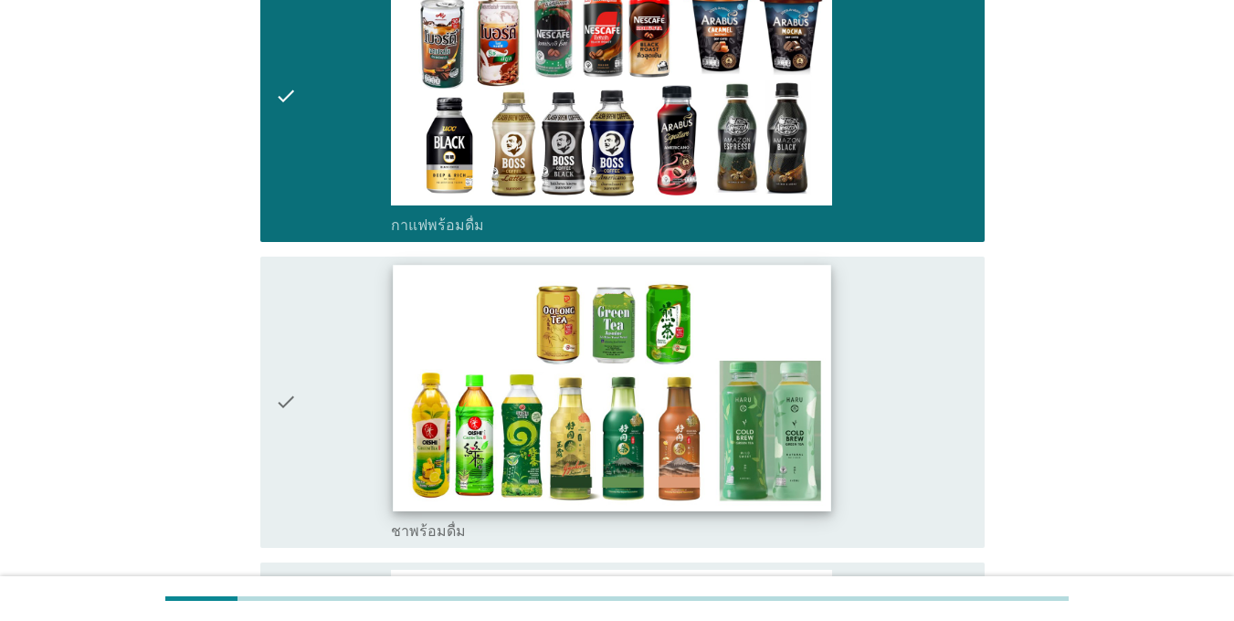
click at [418, 330] on img at bounding box center [611, 388] width 437 height 246
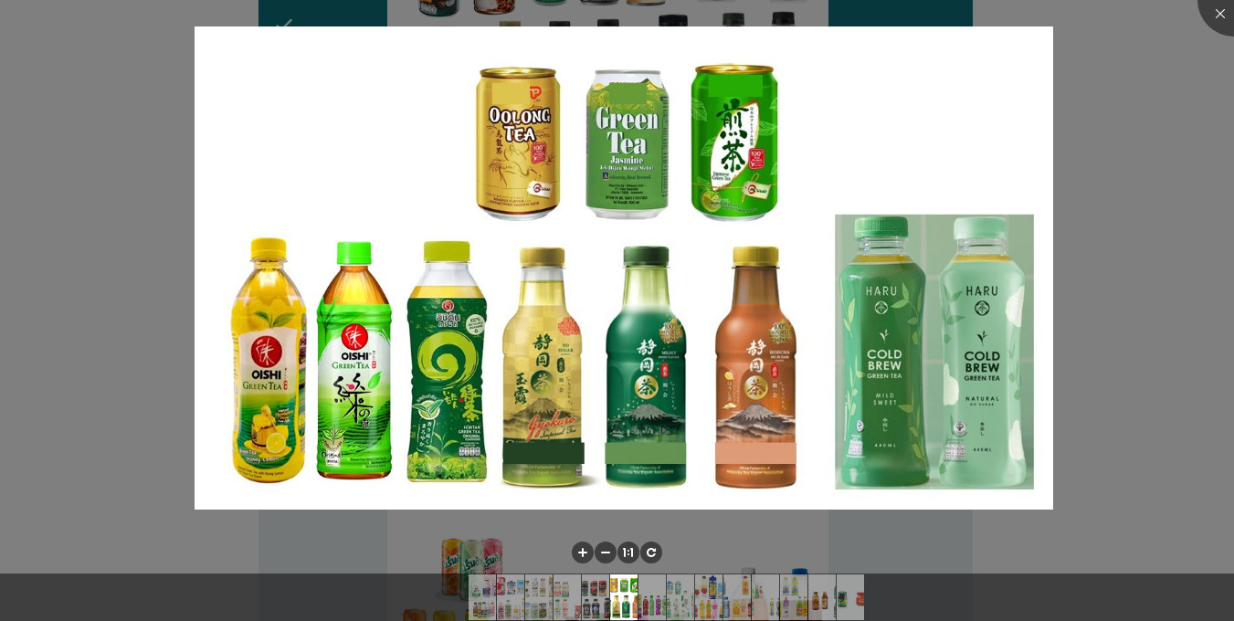
scroll to position [1735, 0]
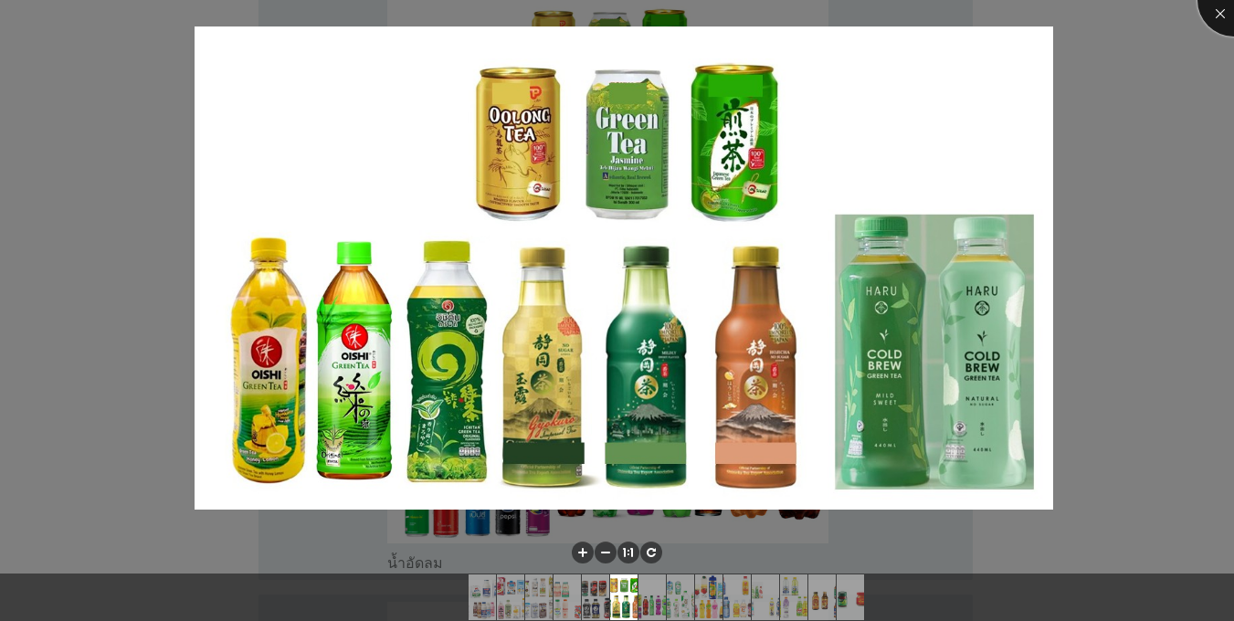
click at [1221, 16] on div at bounding box center [1233, -1] width 73 height 73
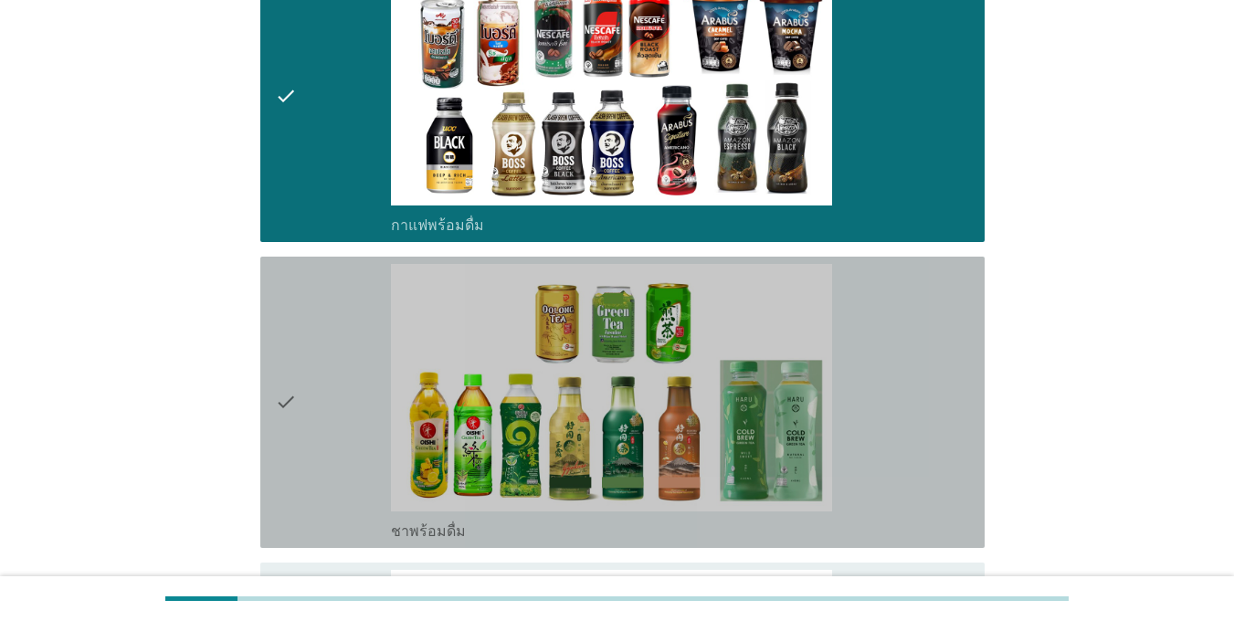
drag, startPoint x: 328, startPoint y: 449, endPoint x: 325, endPoint y: 436, distance: 14.0
click at [327, 449] on div "check" at bounding box center [333, 402] width 116 height 277
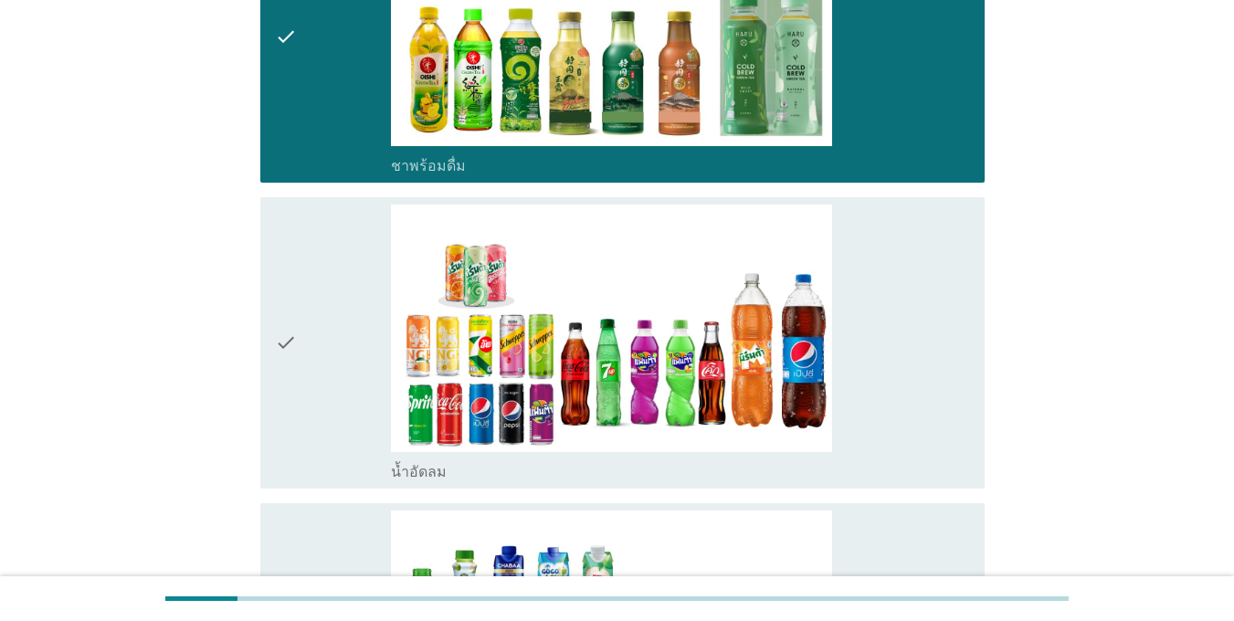
click at [326, 360] on div "check" at bounding box center [333, 343] width 116 height 277
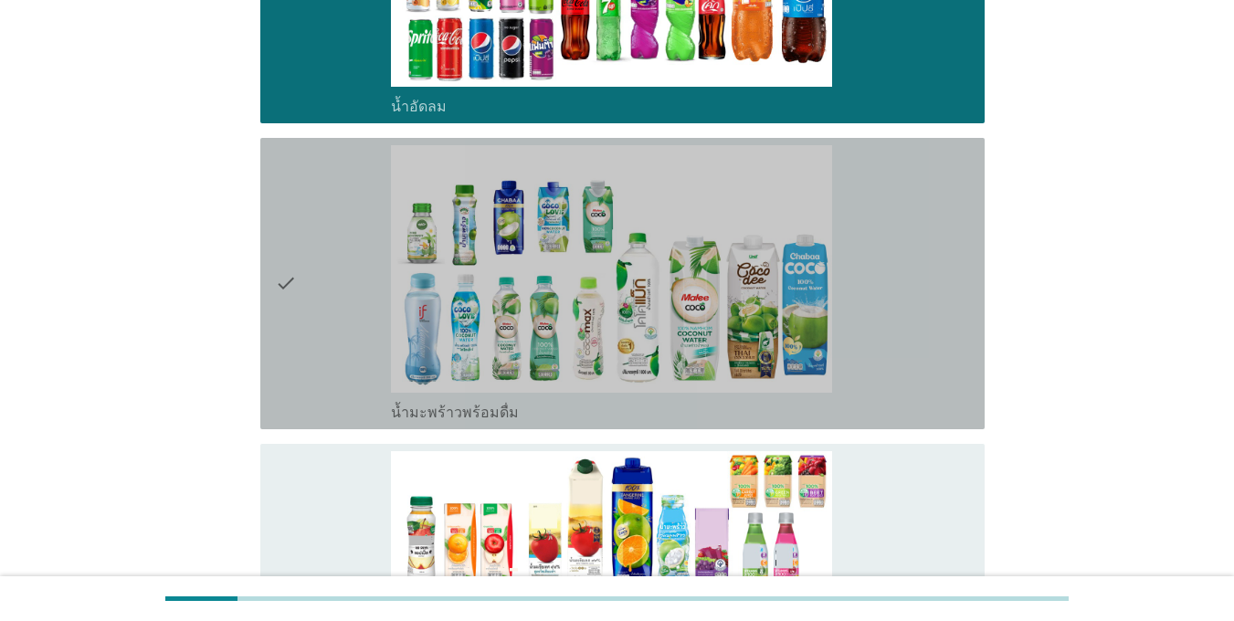
click at [326, 360] on div "check" at bounding box center [333, 283] width 116 height 277
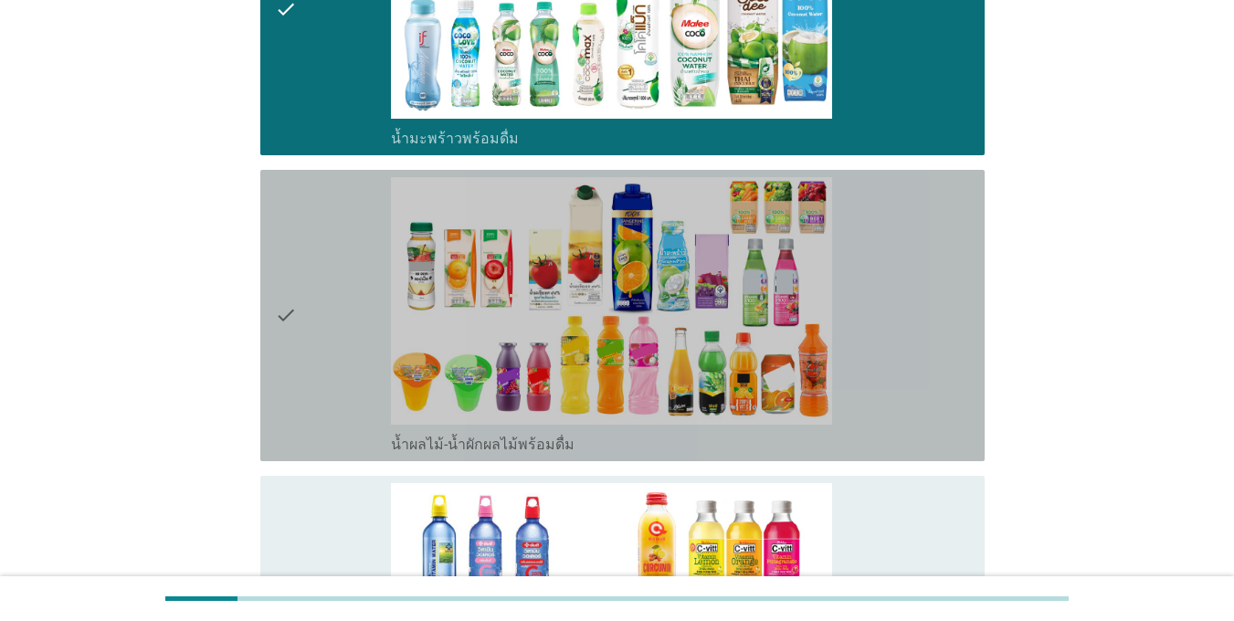
click at [326, 360] on div "check" at bounding box center [333, 315] width 116 height 277
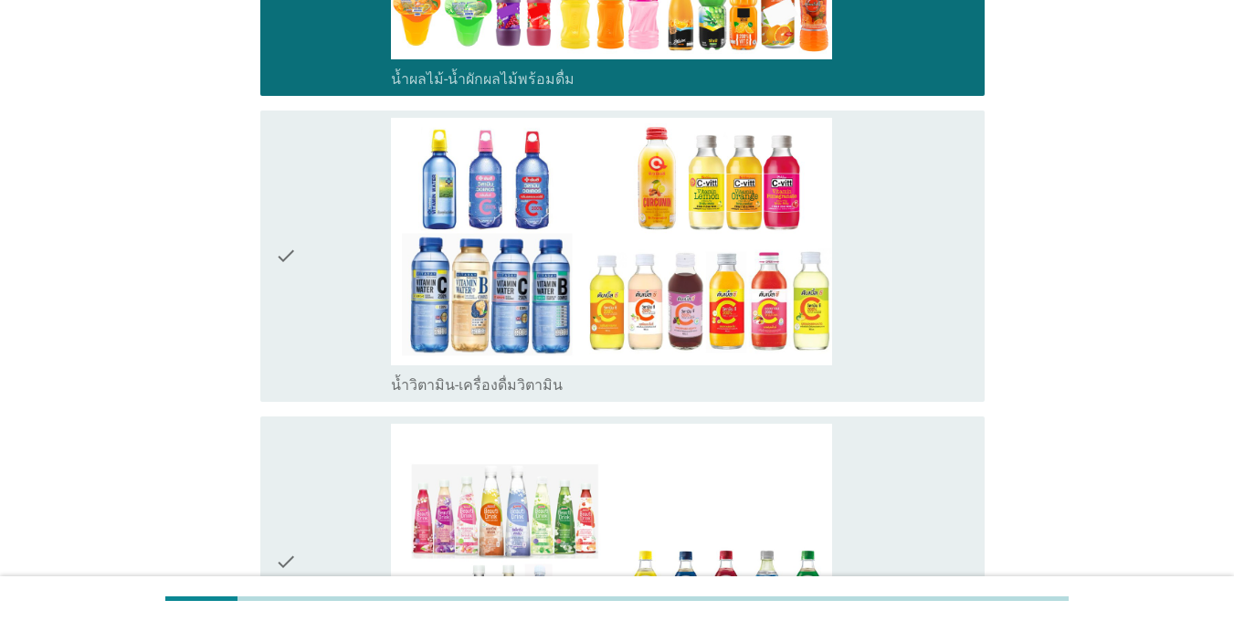
click at [325, 360] on div "check" at bounding box center [333, 256] width 116 height 277
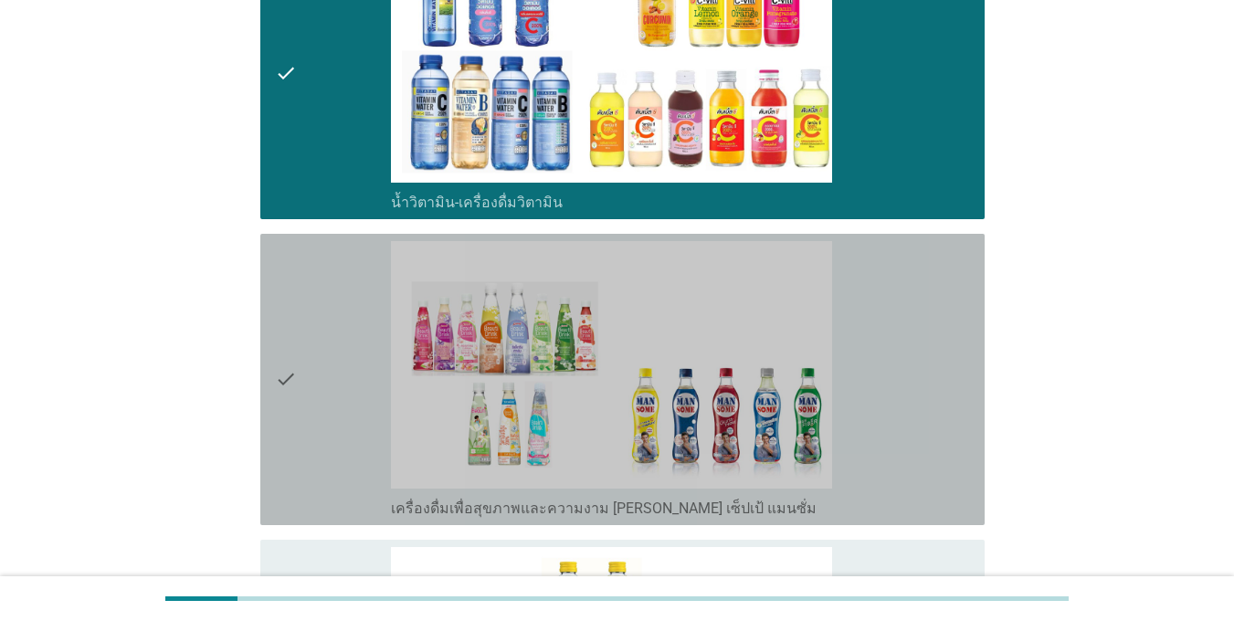
click at [325, 360] on div "check" at bounding box center [333, 379] width 116 height 277
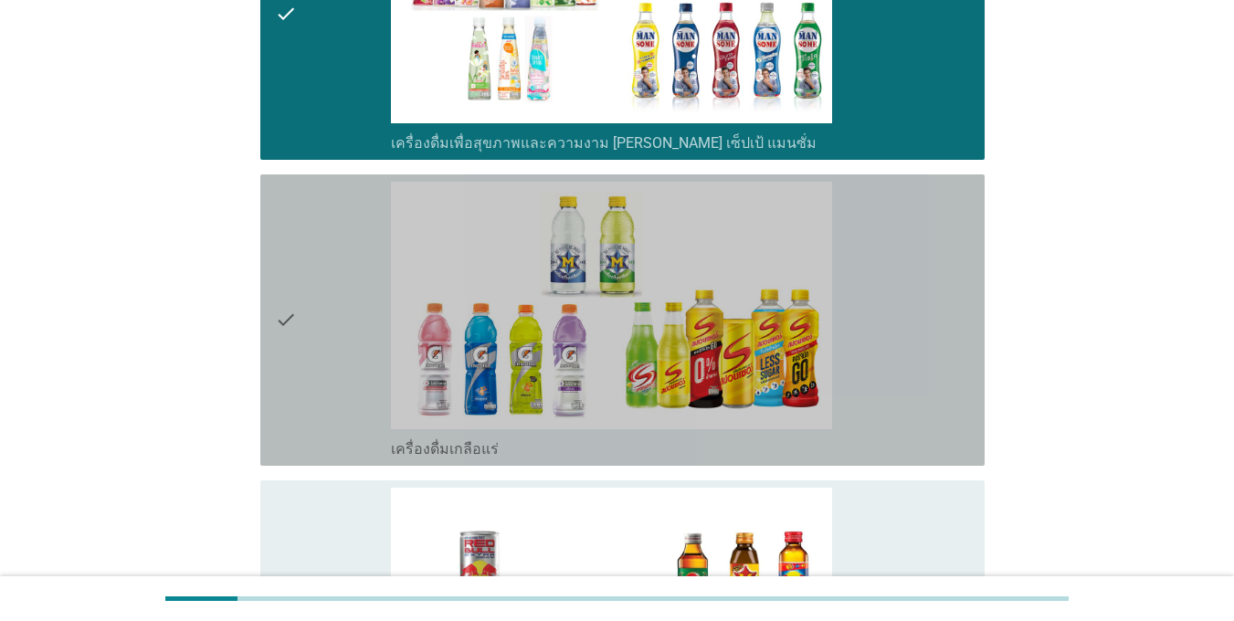
click at [325, 360] on div "check" at bounding box center [333, 320] width 116 height 277
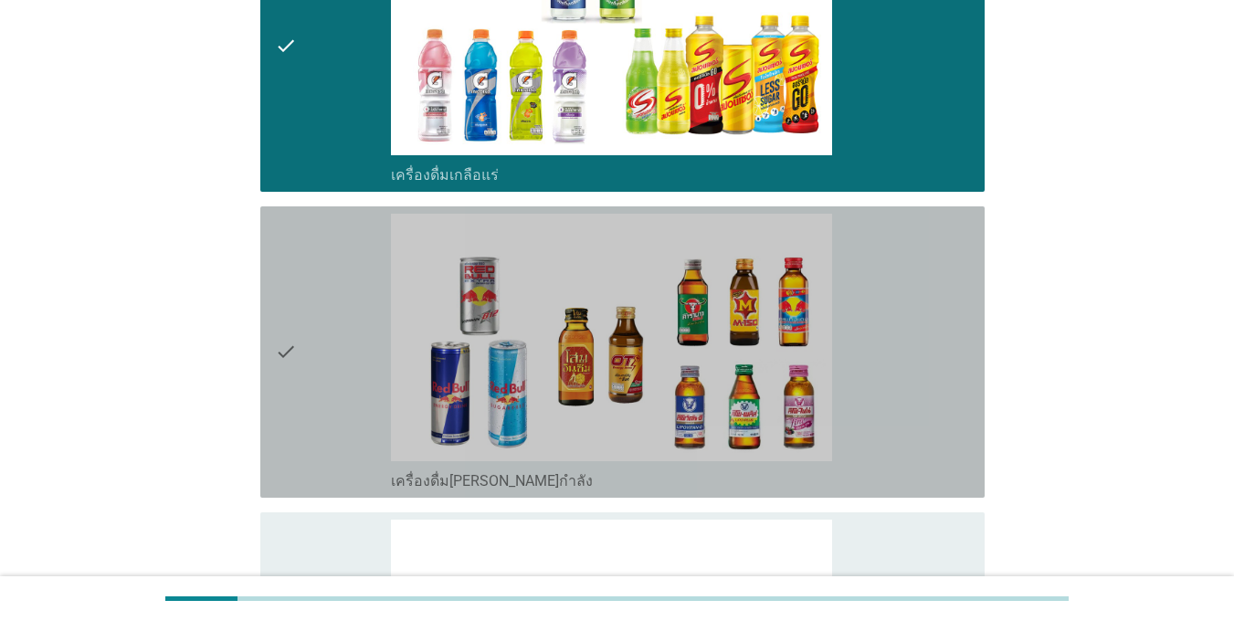
click at [326, 359] on div "check" at bounding box center [333, 352] width 116 height 277
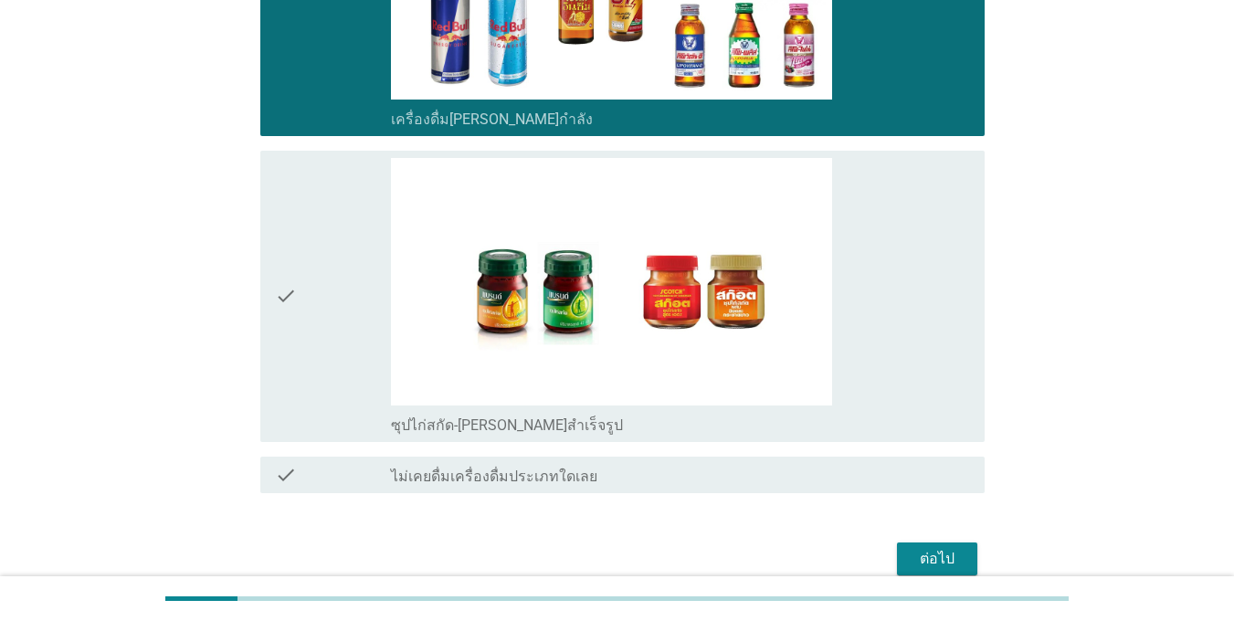
scroll to position [4019, 0]
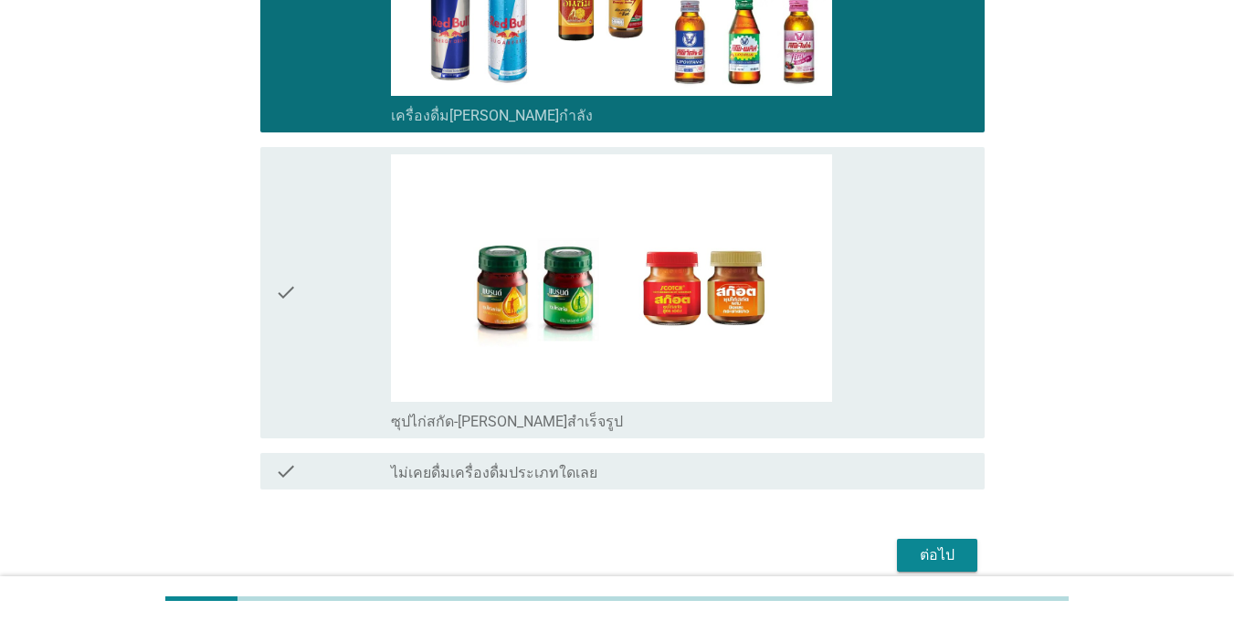
click at [333, 342] on div "check" at bounding box center [333, 292] width 116 height 277
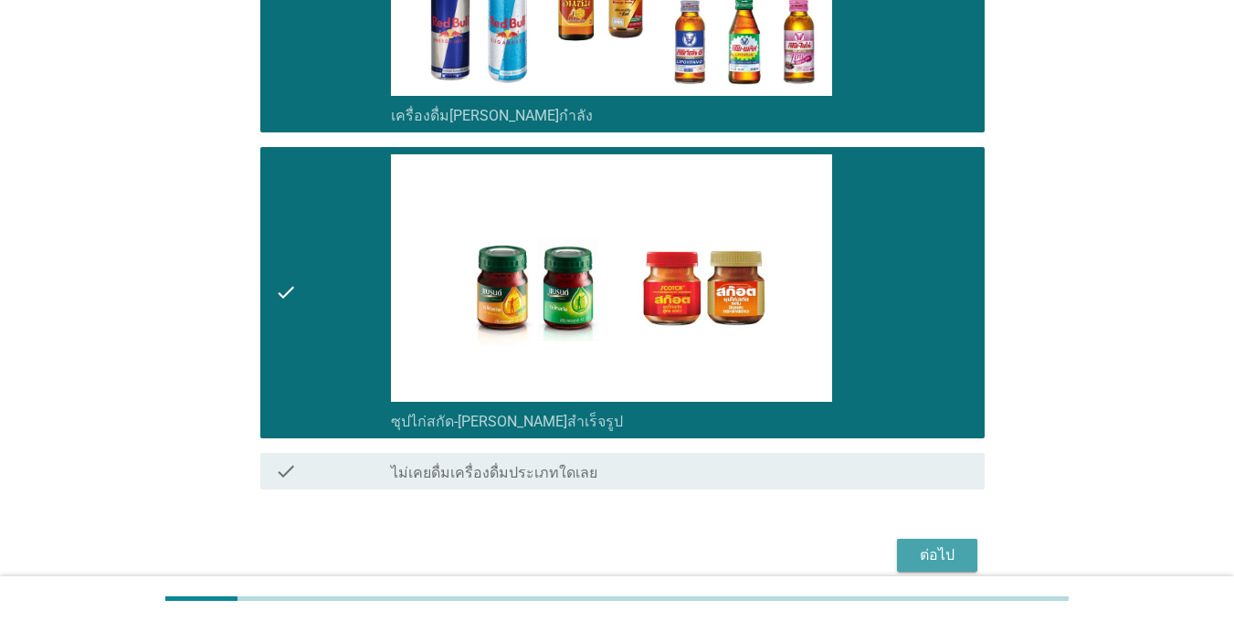
click at [937, 545] on div "ต่อไป" at bounding box center [936, 555] width 51 height 22
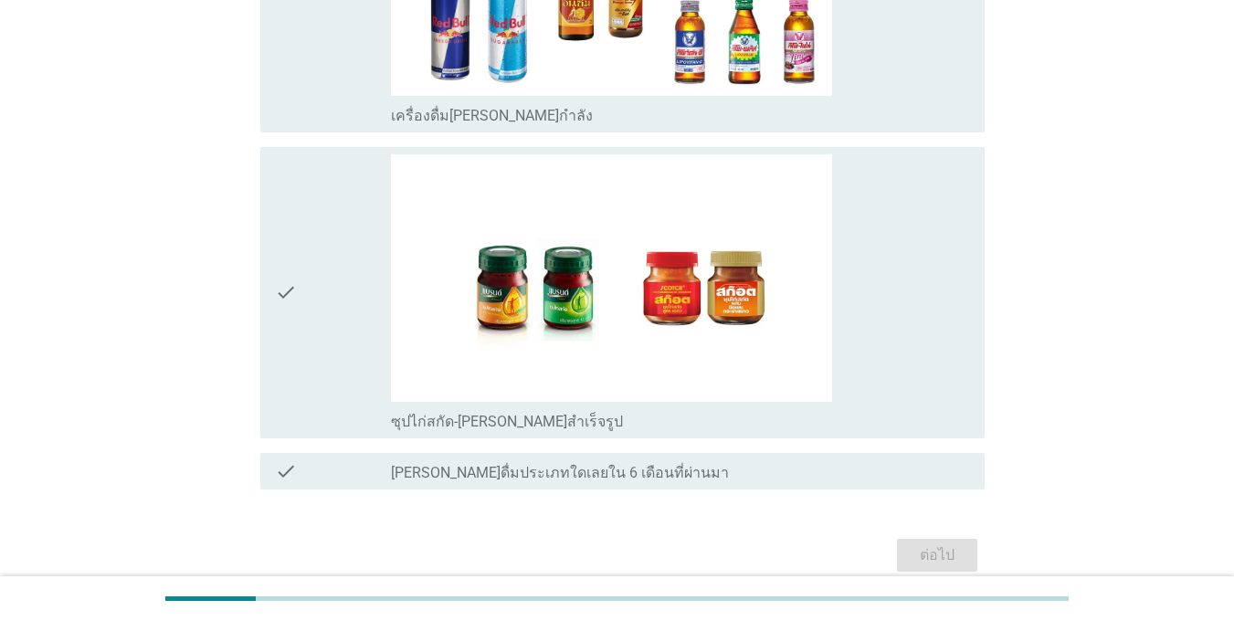
scroll to position [0, 0]
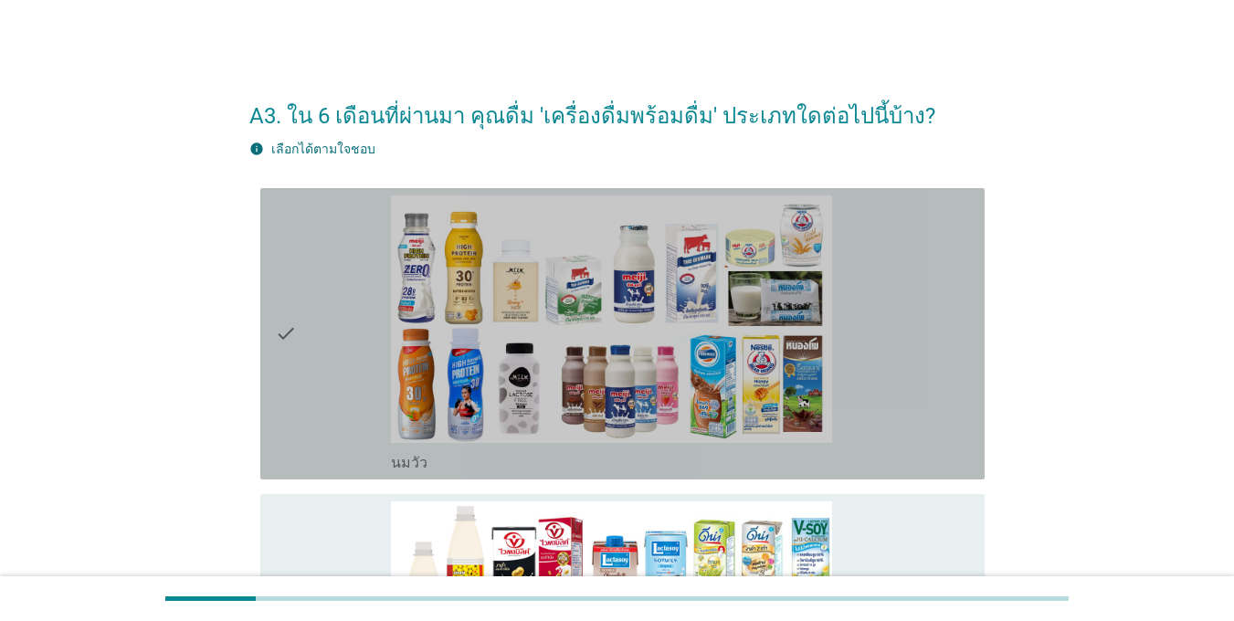
click at [328, 364] on div "check" at bounding box center [333, 333] width 116 height 277
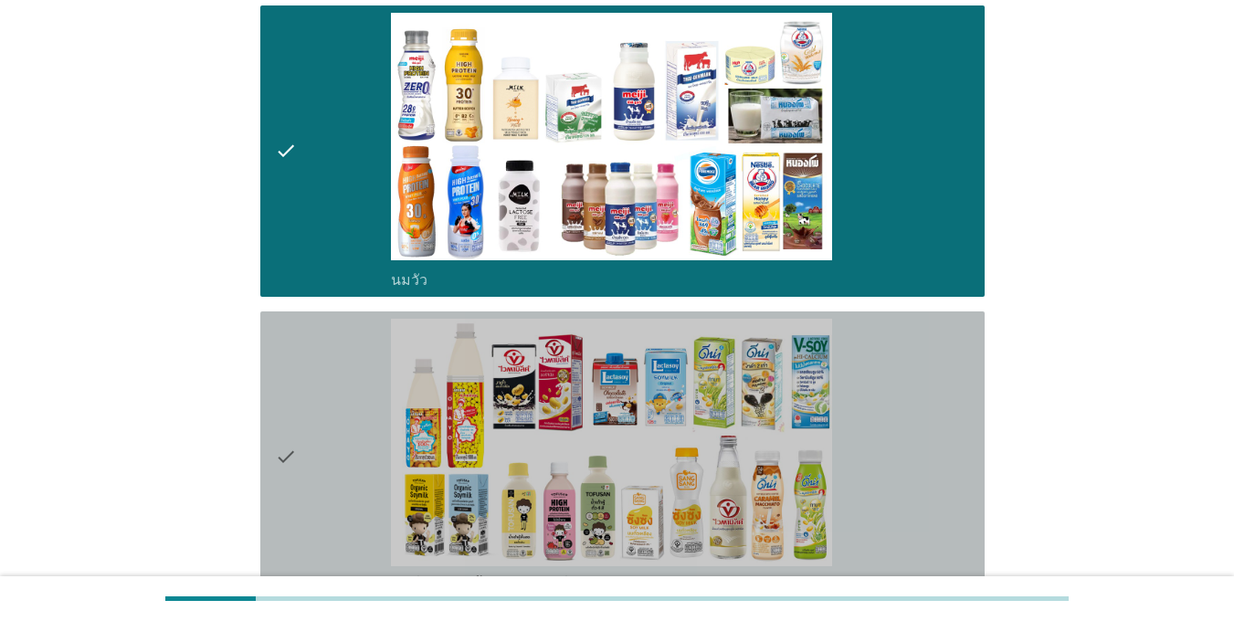
click at [328, 363] on div "check" at bounding box center [333, 457] width 116 height 277
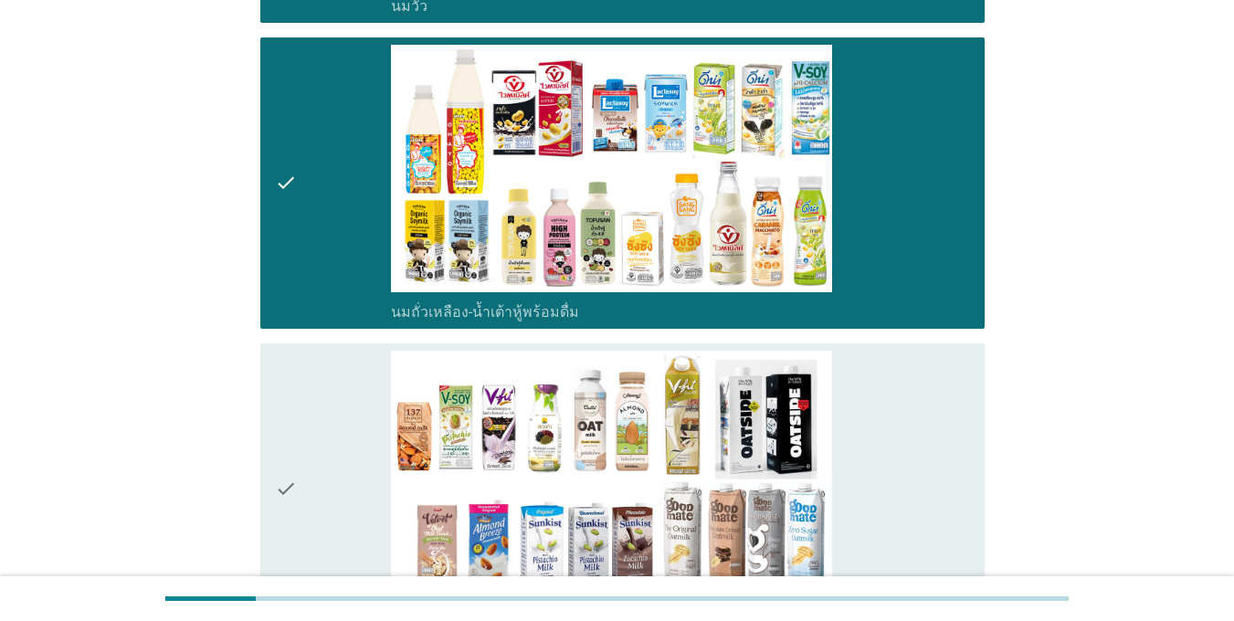
click at [328, 363] on div "check" at bounding box center [333, 489] width 116 height 277
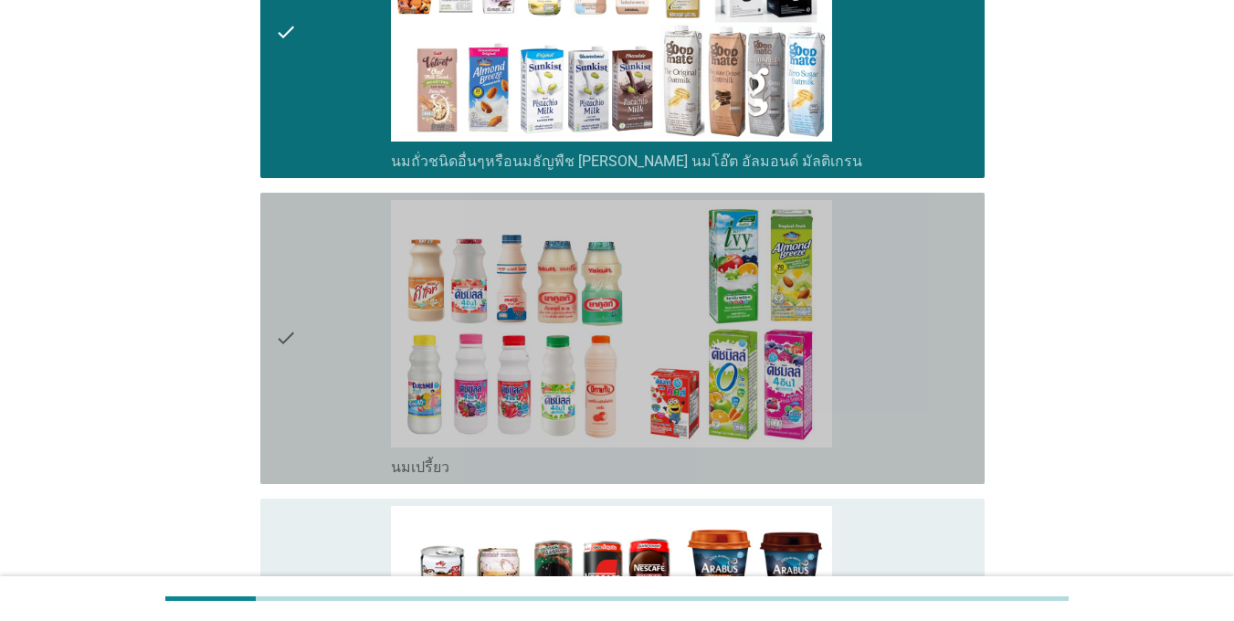
click at [331, 363] on div "check" at bounding box center [333, 338] width 116 height 277
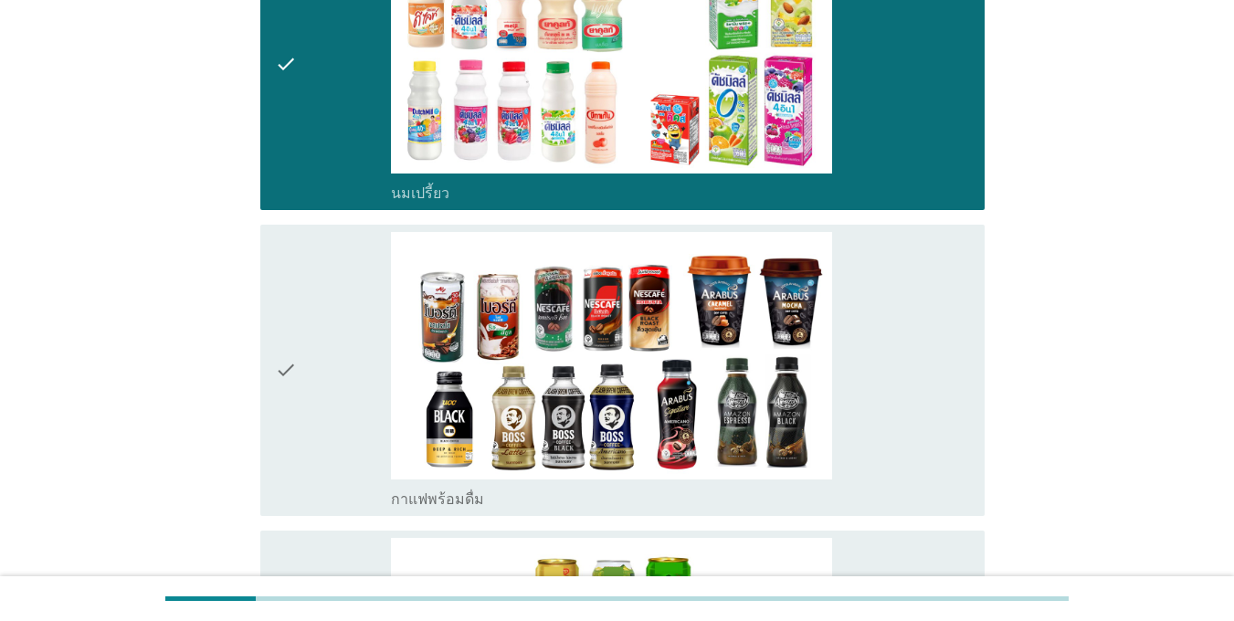
click at [331, 363] on div "check" at bounding box center [333, 370] width 116 height 277
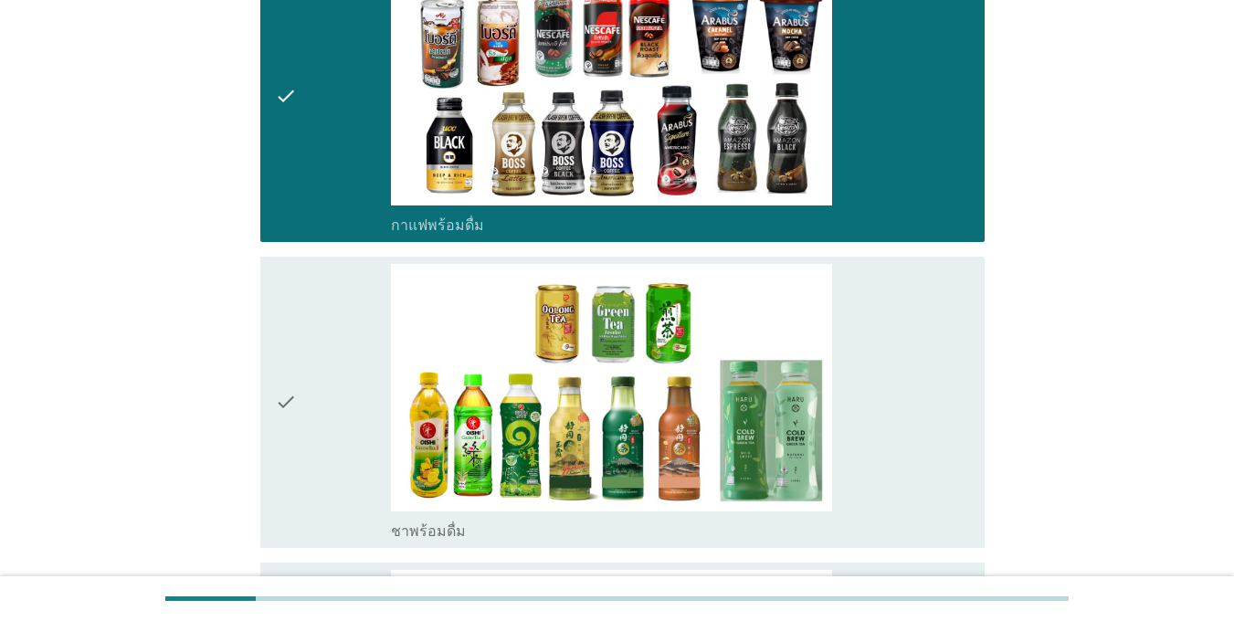
click at [331, 363] on div "check" at bounding box center [333, 402] width 116 height 277
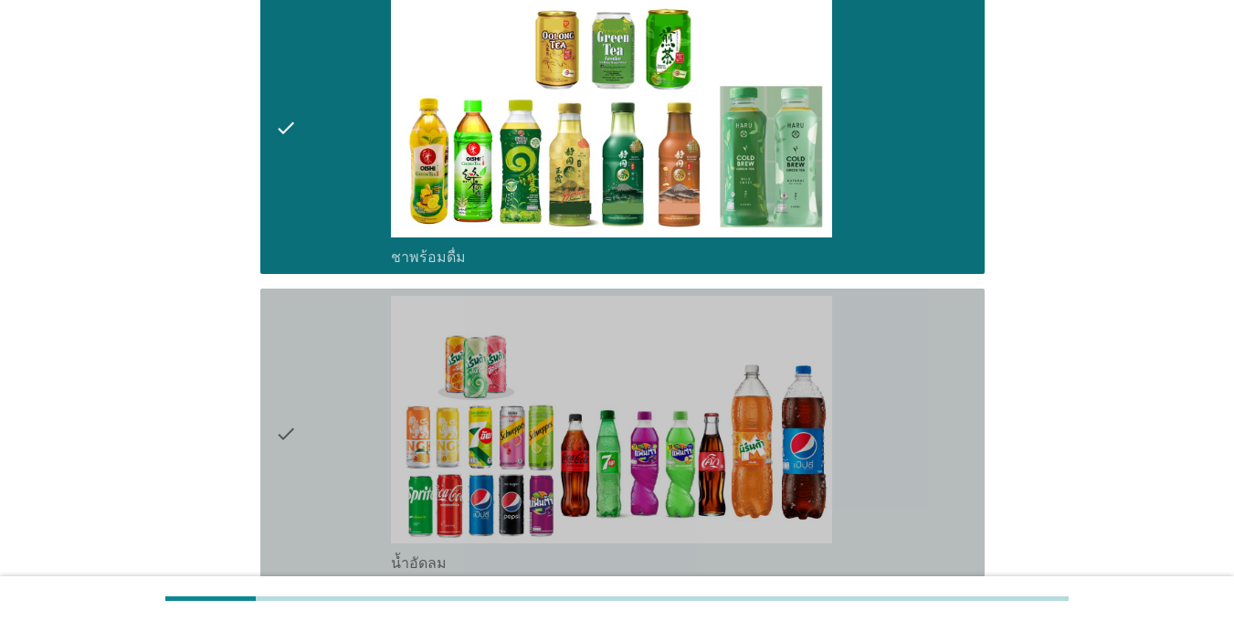
click at [331, 365] on div "check" at bounding box center [333, 434] width 116 height 277
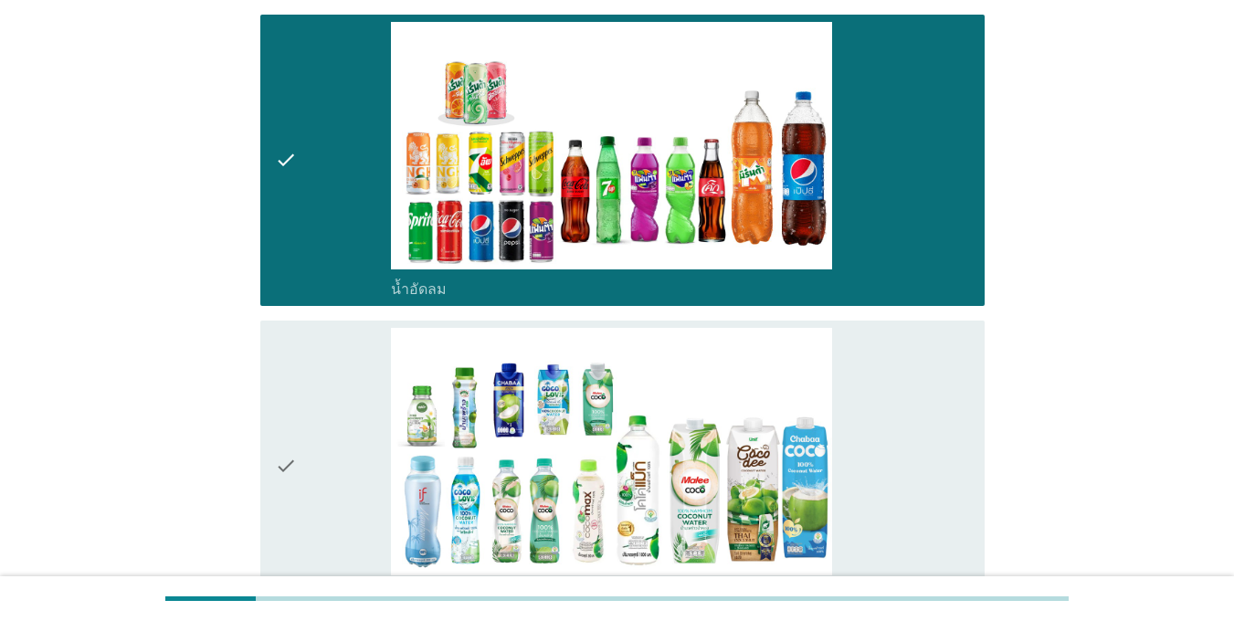
click at [331, 365] on div "check" at bounding box center [333, 466] width 116 height 277
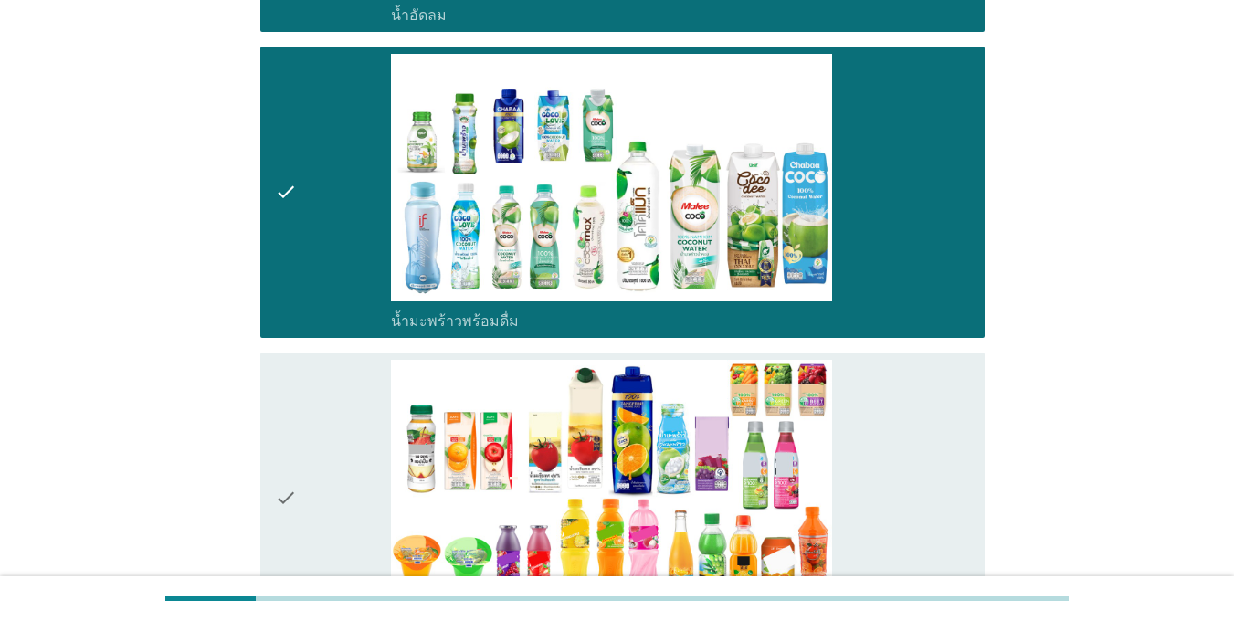
click at [331, 365] on div "check" at bounding box center [333, 498] width 116 height 277
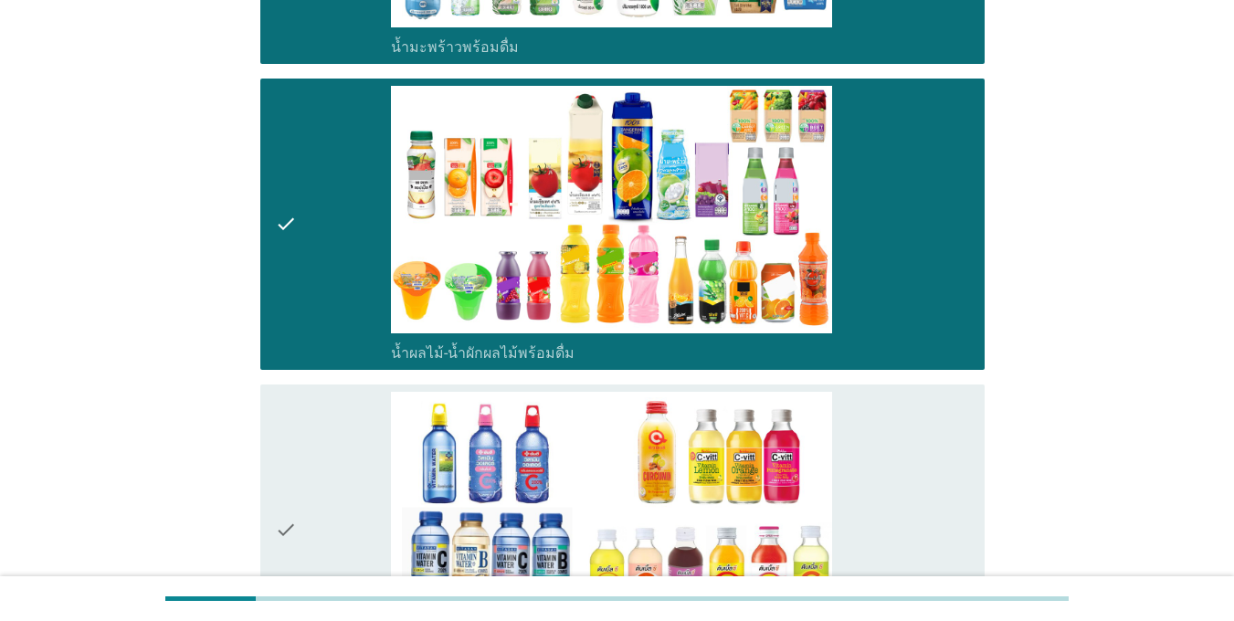
click at [332, 365] on div "check check_box_outline_blank น้ำผลไม้-น้ำผักผลไม้พร้อมดื่ม" at bounding box center [622, 224] width 724 height 291
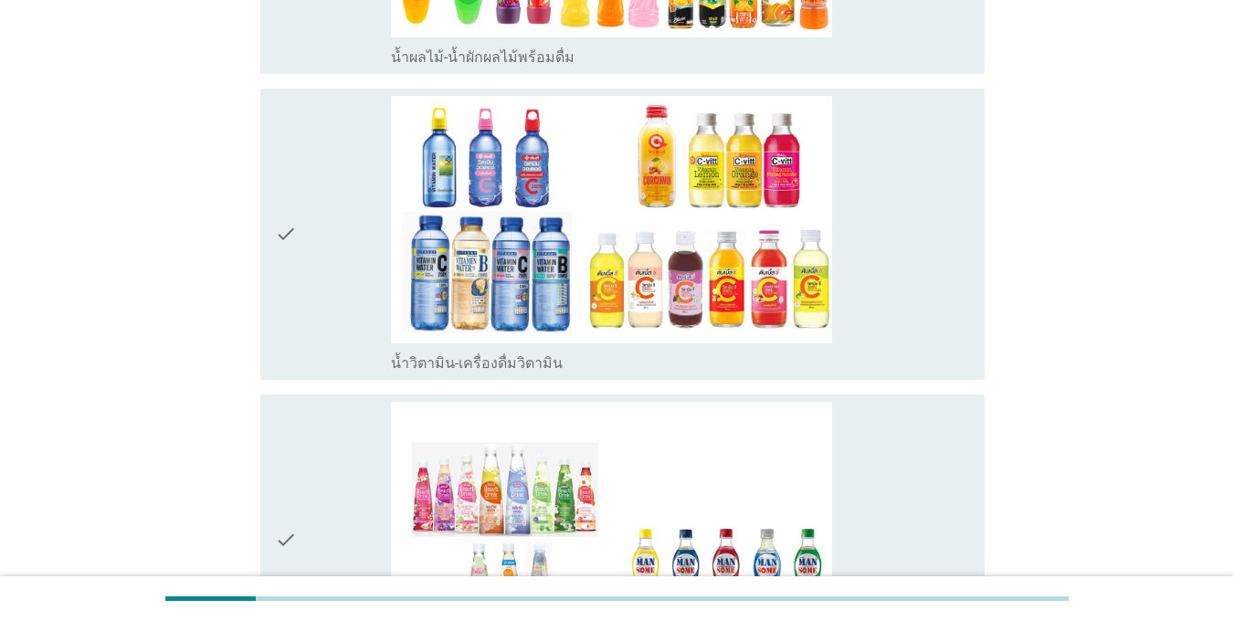
scroll to position [2740, 0]
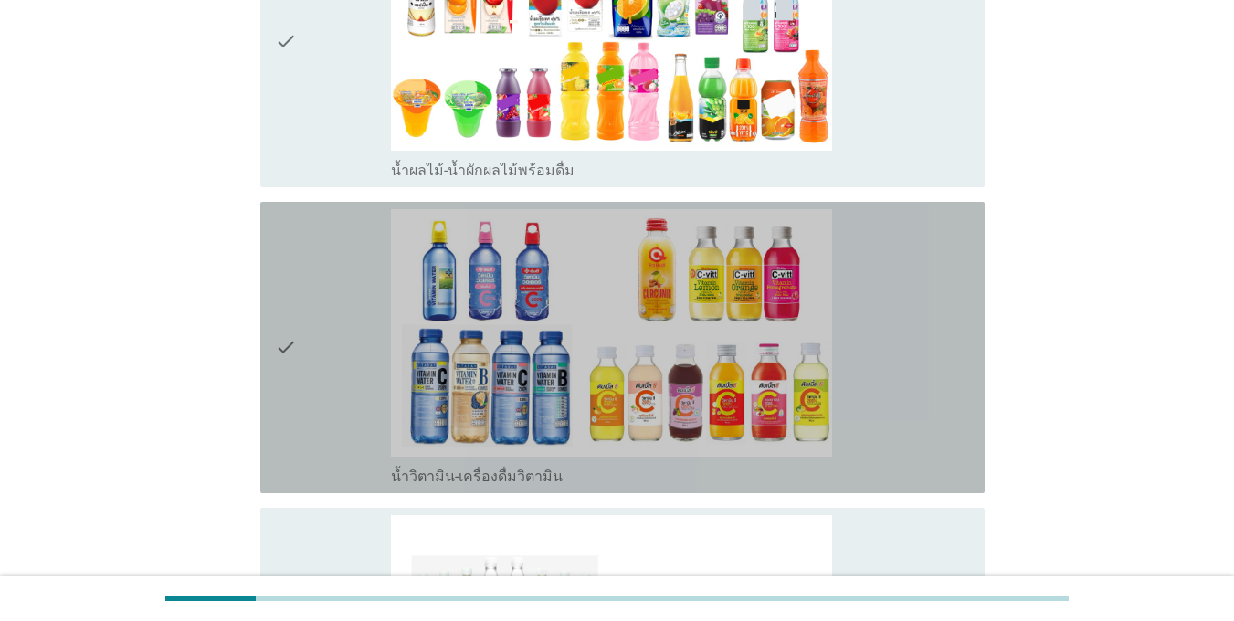
click at [339, 343] on div "check" at bounding box center [333, 347] width 116 height 277
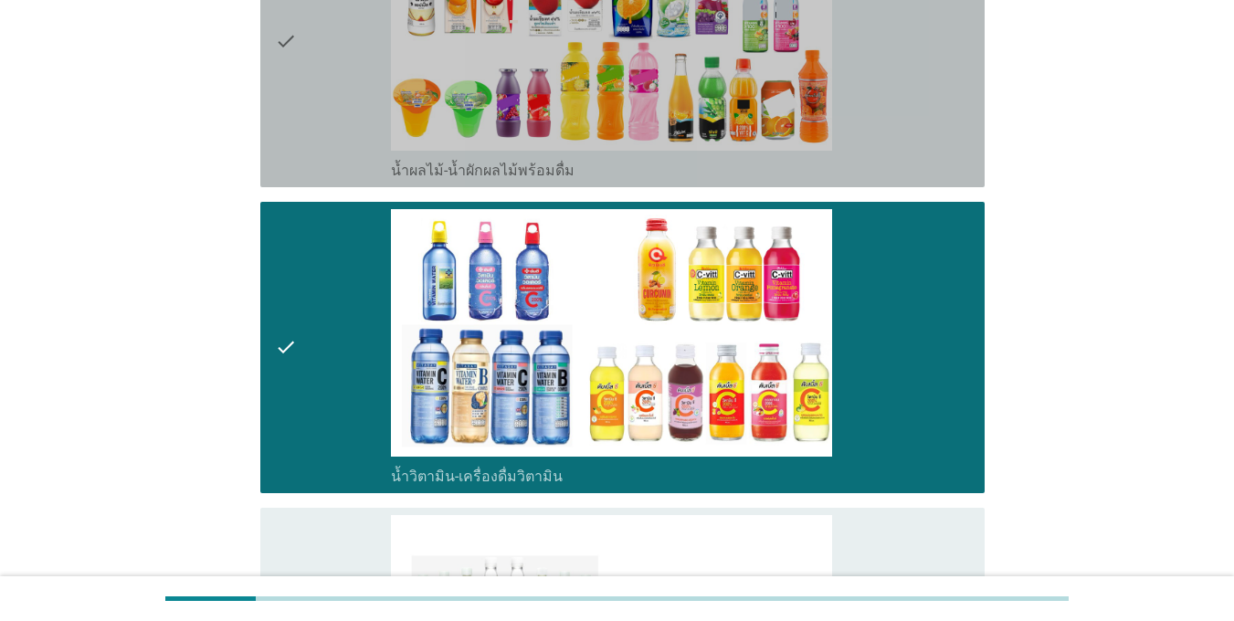
click at [369, 133] on div "check" at bounding box center [333, 41] width 116 height 277
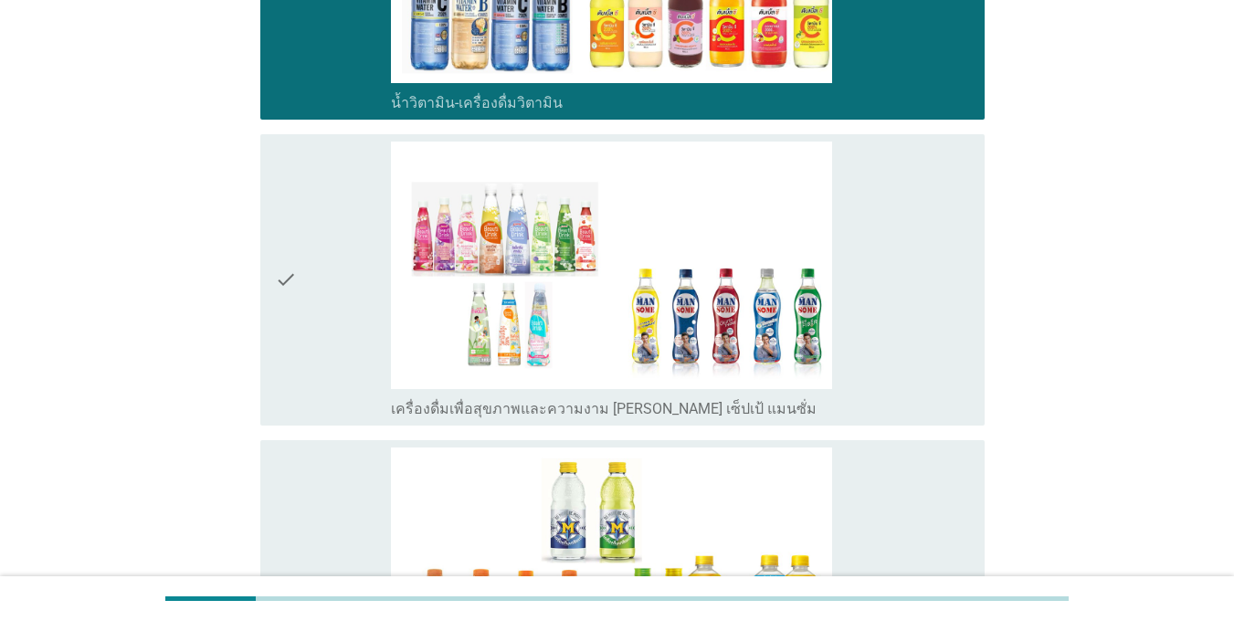
scroll to position [3197, 0]
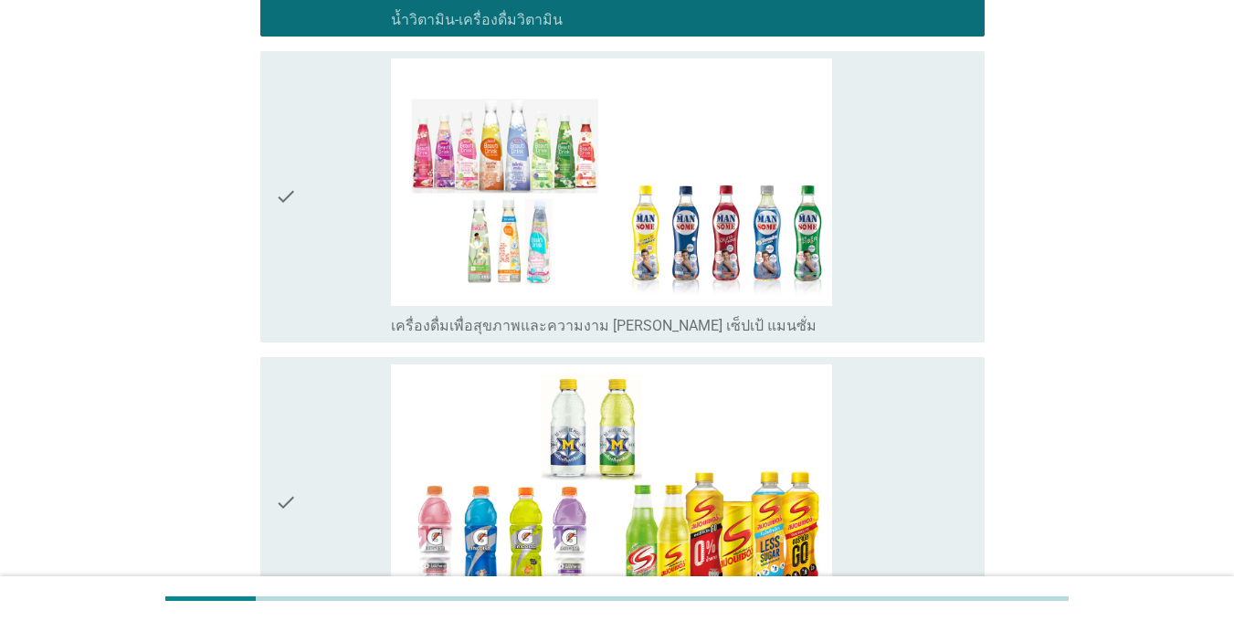
click at [355, 272] on div "check" at bounding box center [333, 196] width 116 height 277
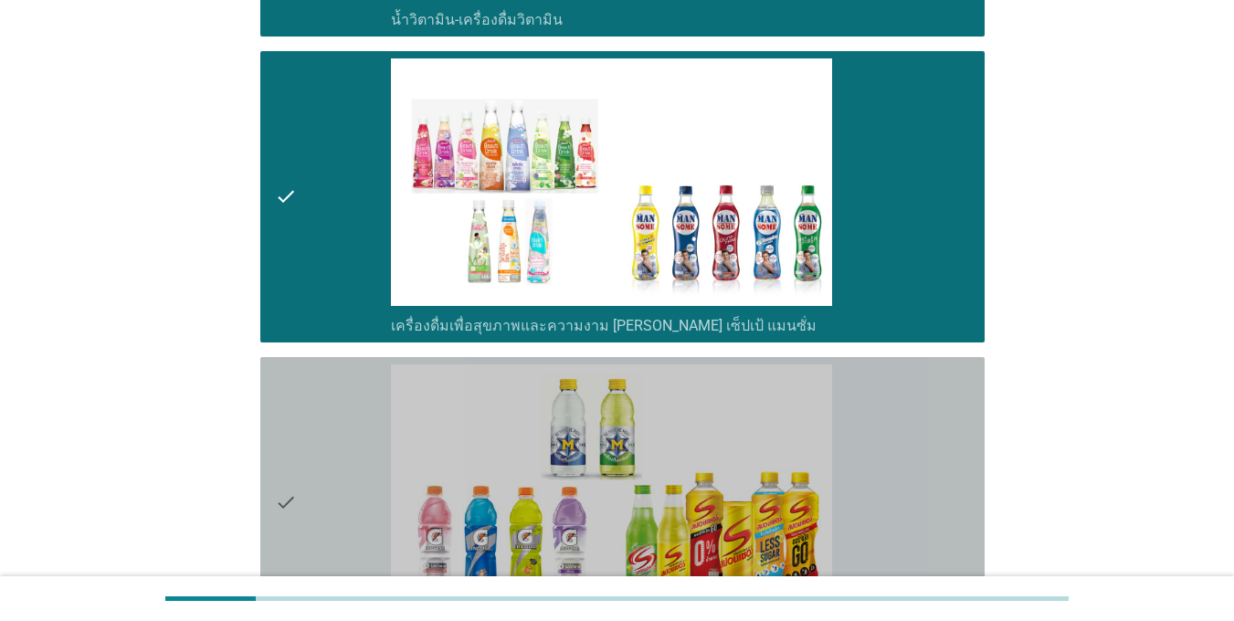
click at [332, 500] on div "check" at bounding box center [333, 502] width 116 height 277
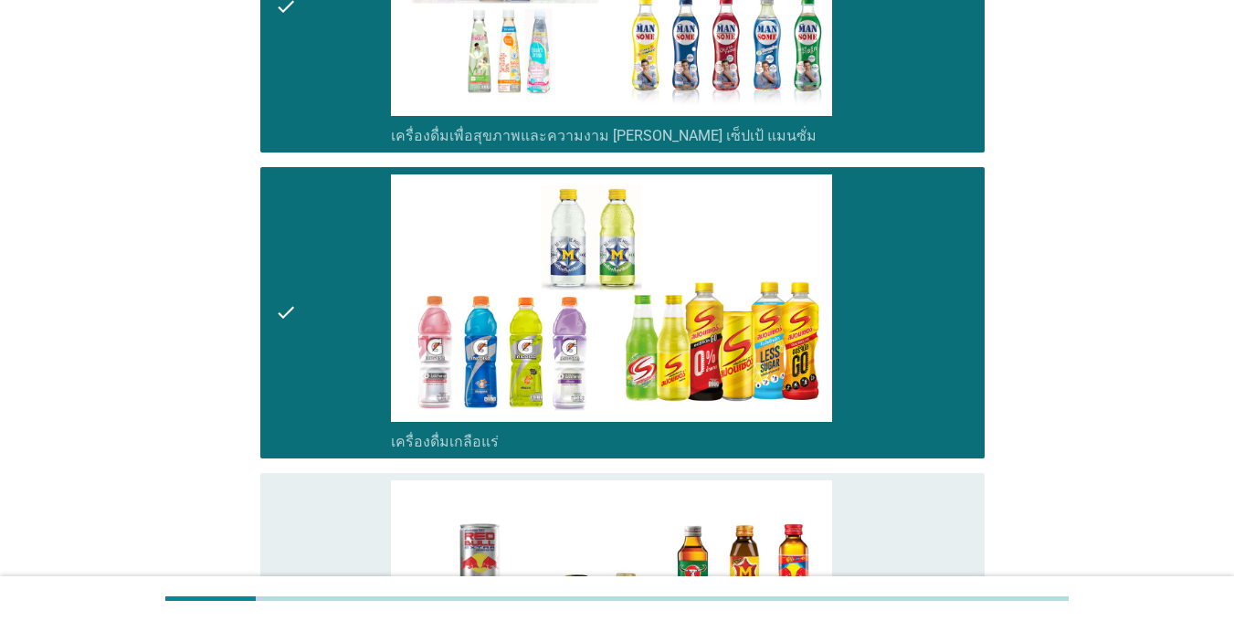
scroll to position [3745, 0]
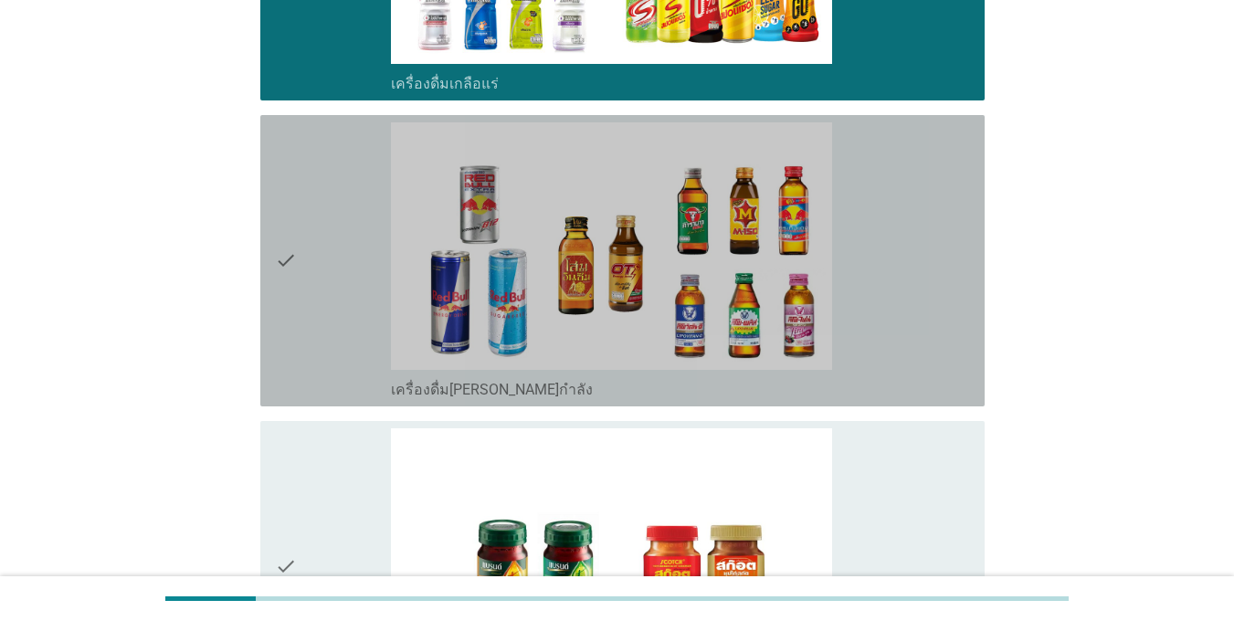
click at [357, 389] on div "check" at bounding box center [333, 260] width 116 height 277
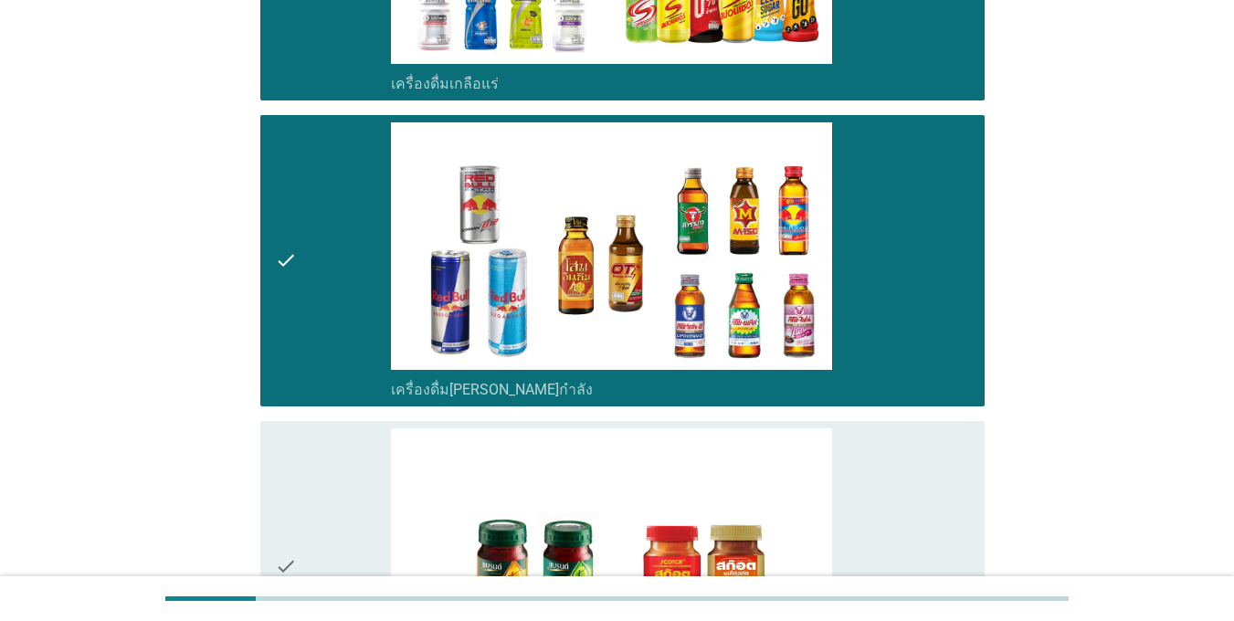
click at [299, 482] on div "check" at bounding box center [333, 566] width 116 height 277
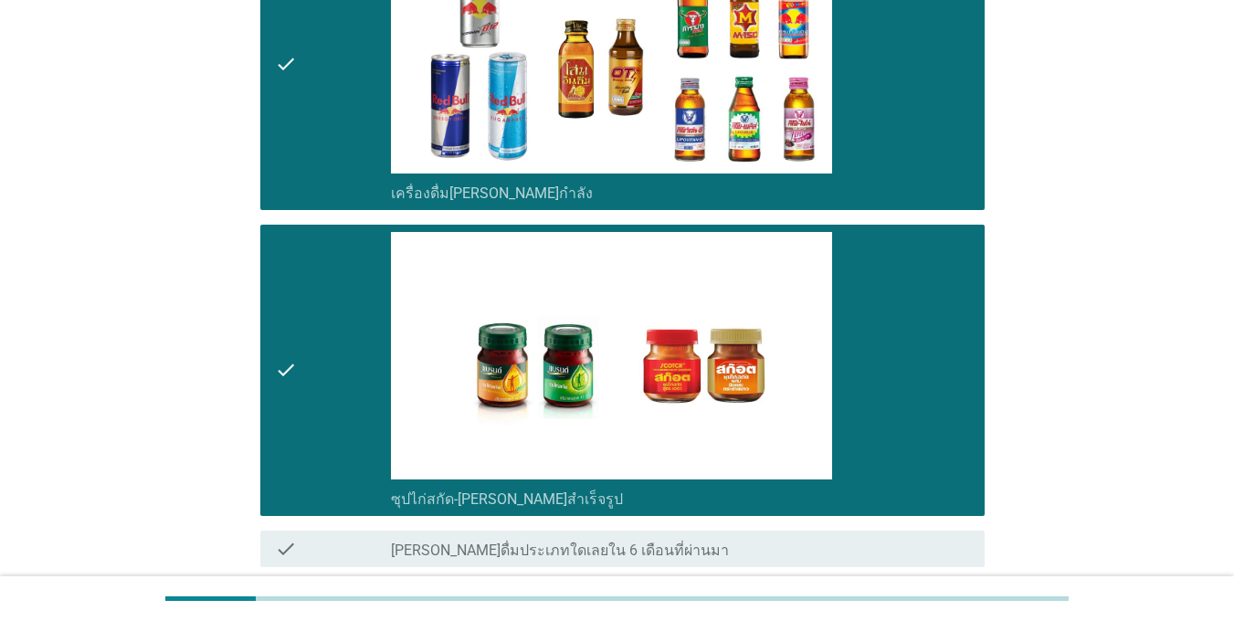
scroll to position [4100, 0]
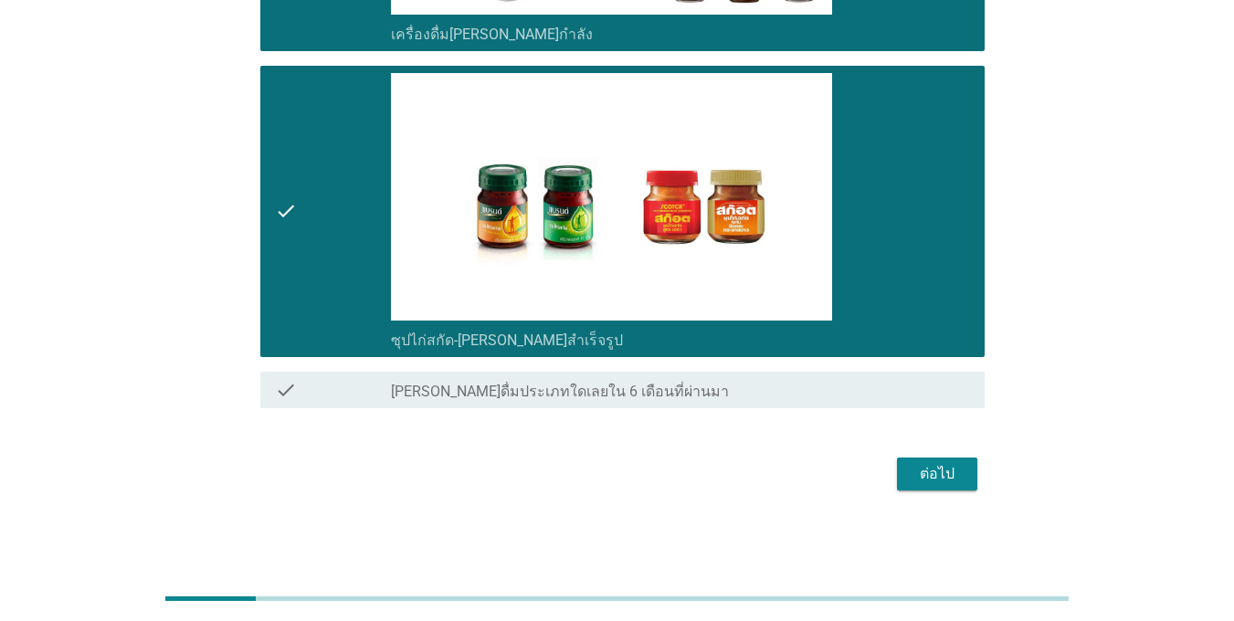
click at [916, 466] on div "ต่อไป" at bounding box center [936, 474] width 51 height 22
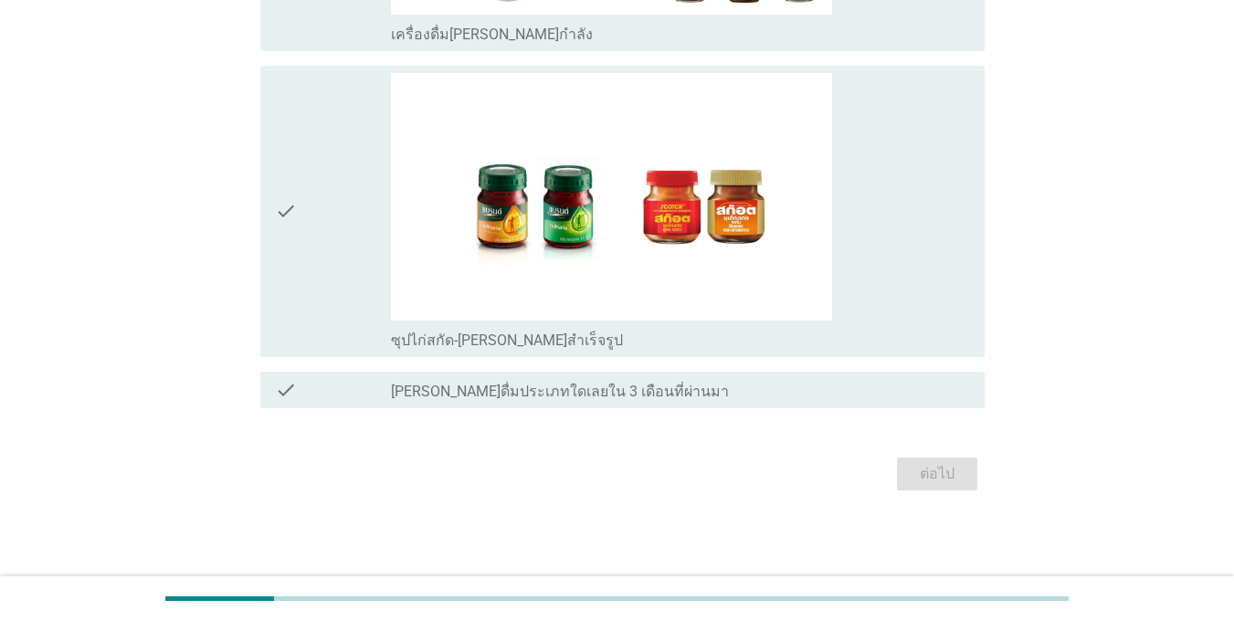
scroll to position [0, 0]
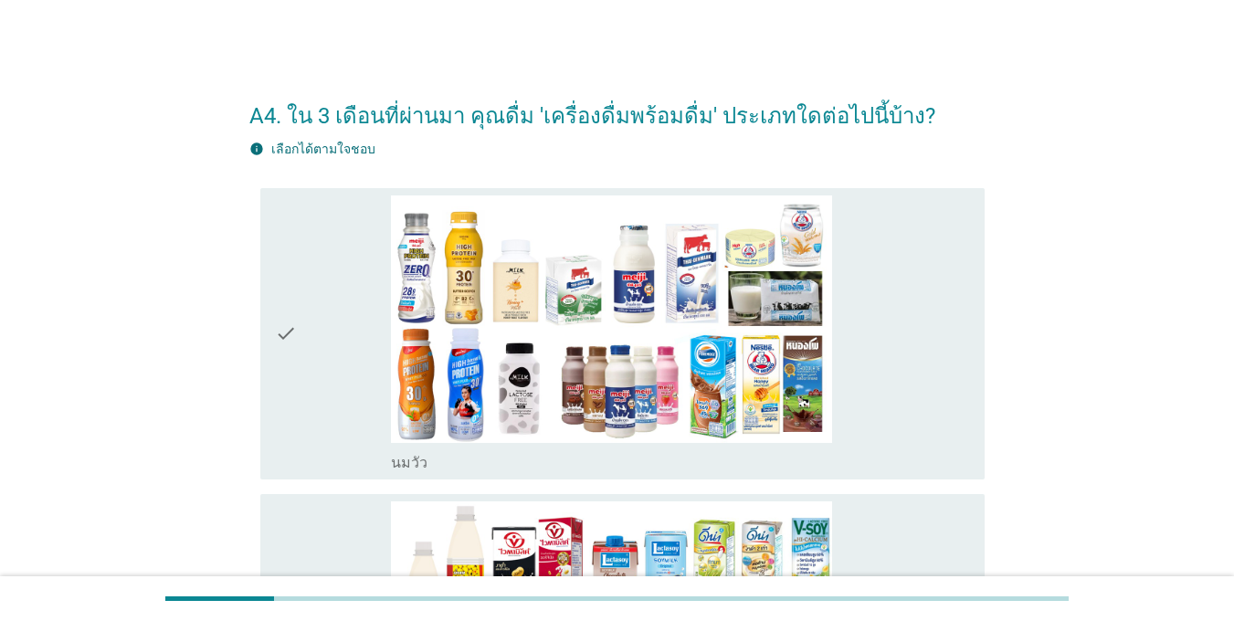
click at [294, 310] on icon "check" at bounding box center [286, 333] width 22 height 277
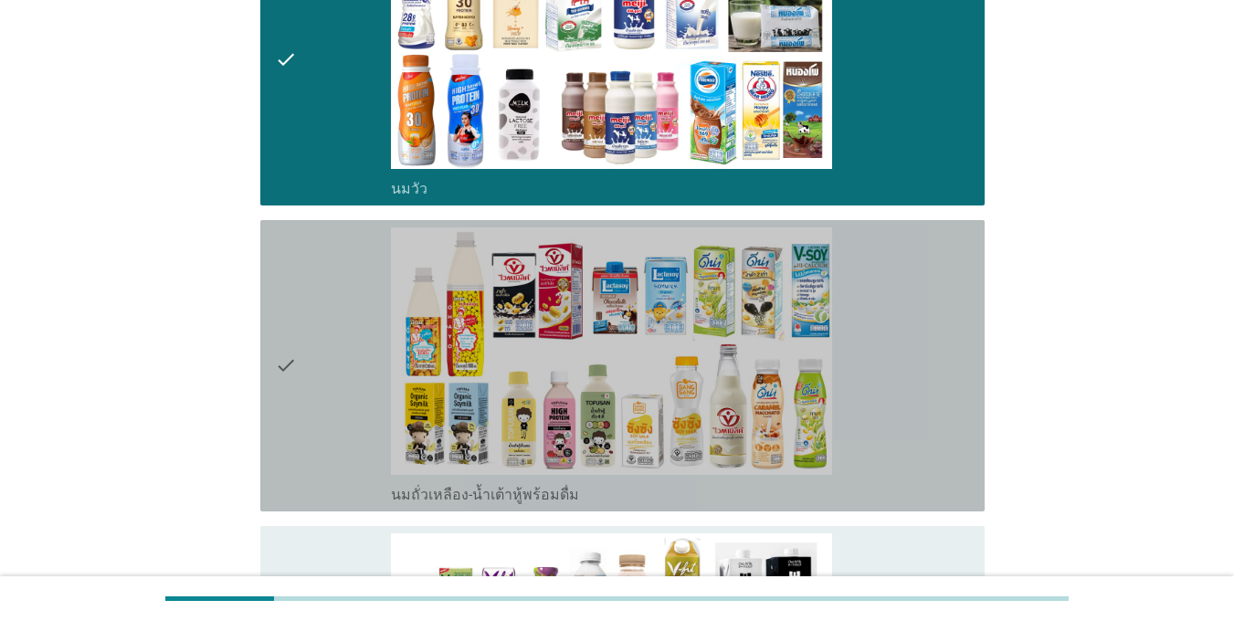
click at [303, 317] on div "check" at bounding box center [333, 365] width 116 height 277
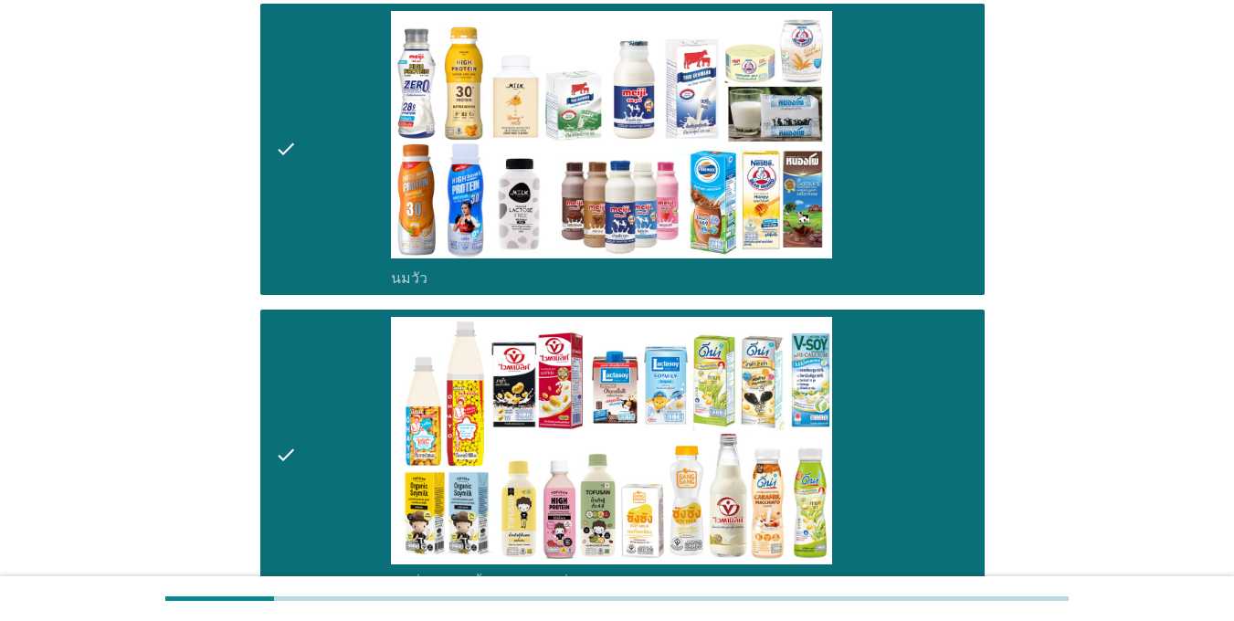
scroll to position [183, 0]
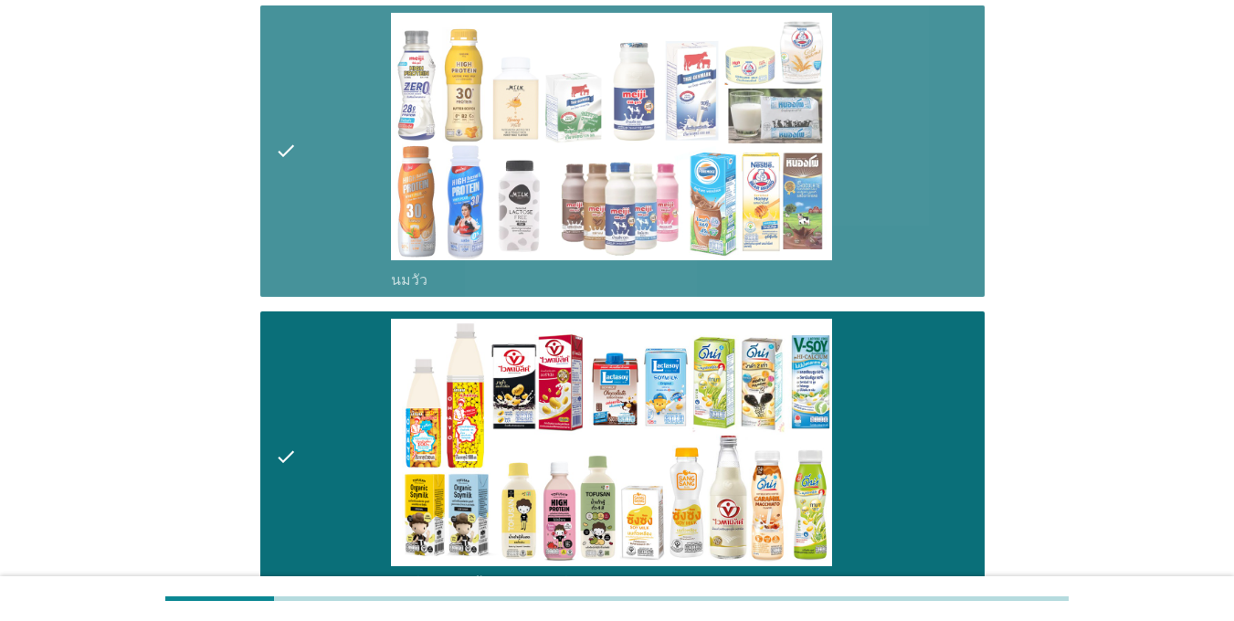
click at [317, 193] on div "check" at bounding box center [333, 151] width 116 height 277
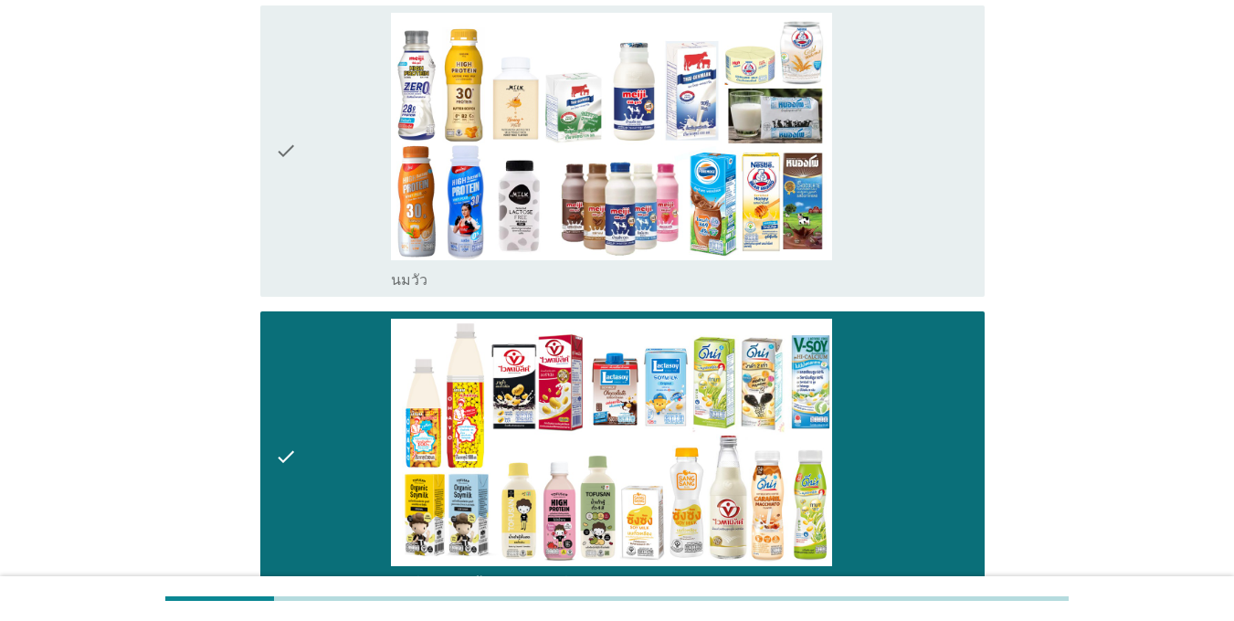
click at [342, 101] on div "check" at bounding box center [333, 151] width 116 height 277
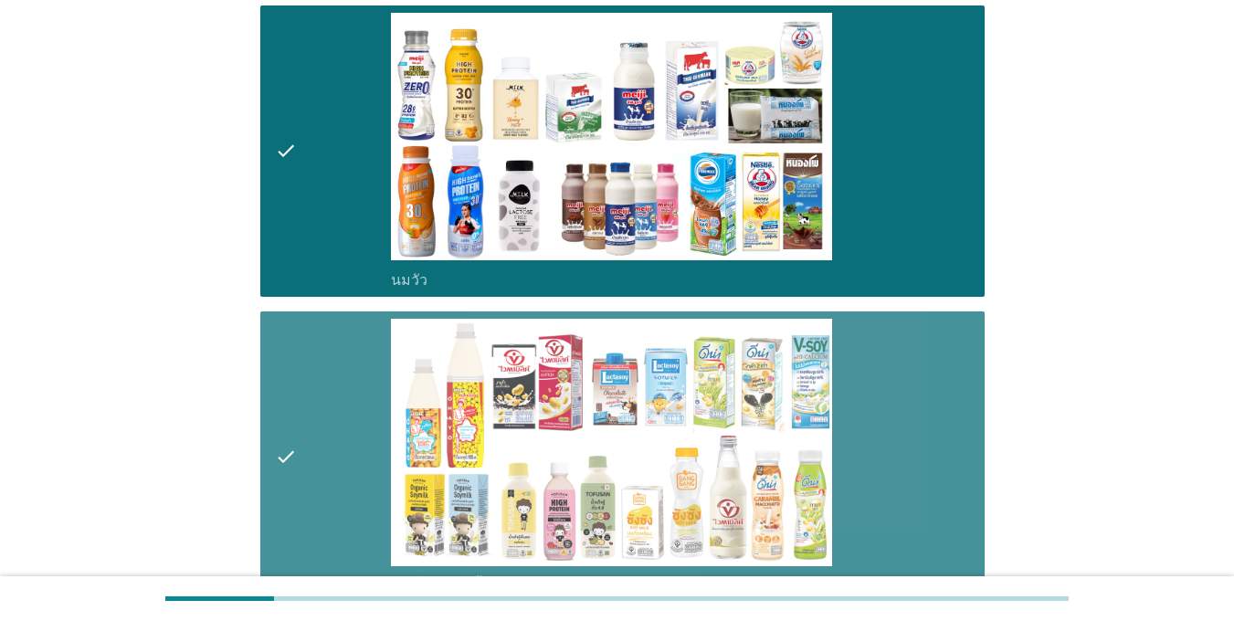
click at [333, 379] on div "check" at bounding box center [333, 457] width 116 height 277
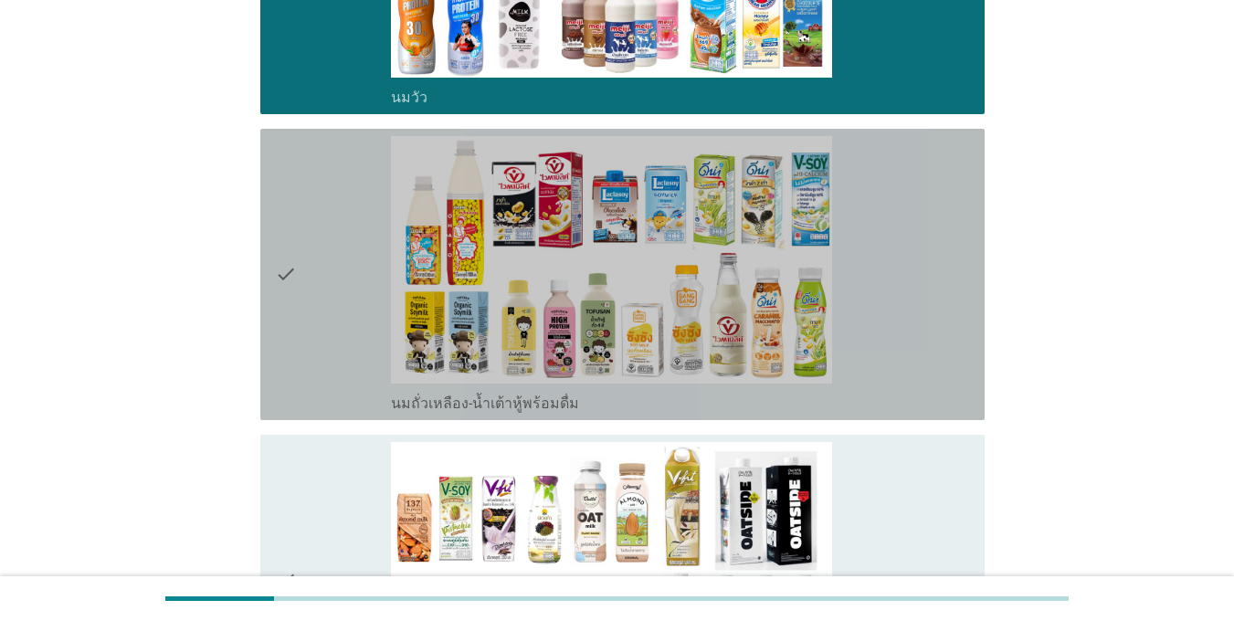
click at [347, 242] on div "check" at bounding box center [333, 274] width 116 height 277
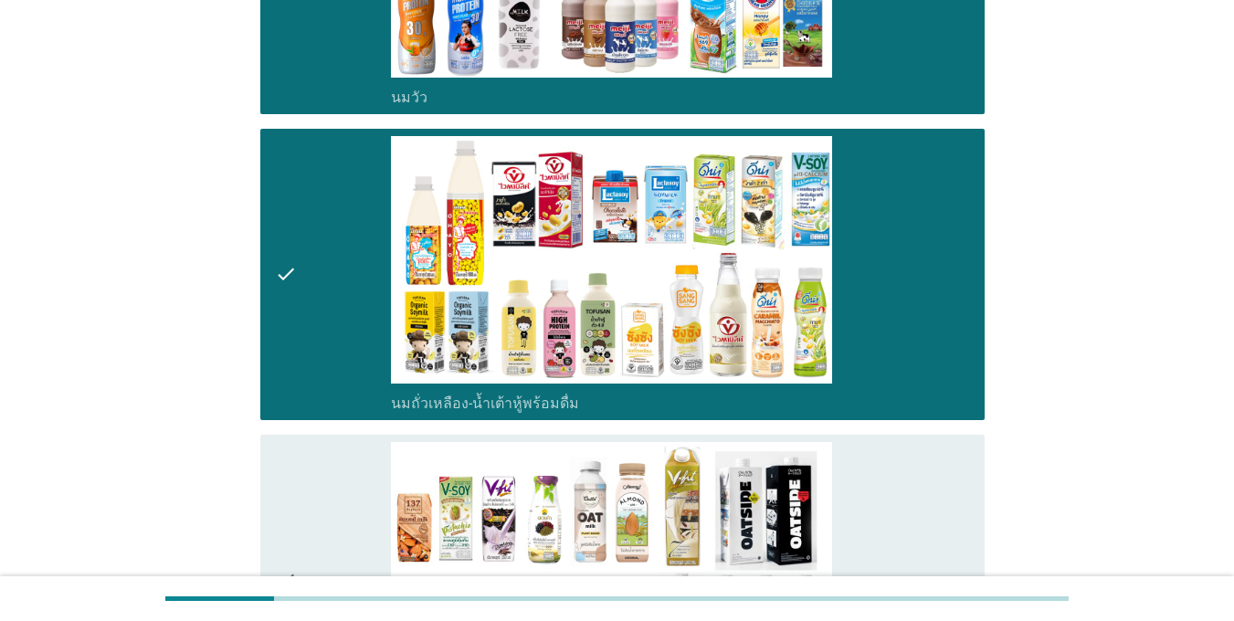
click at [332, 460] on div "check" at bounding box center [333, 580] width 116 height 277
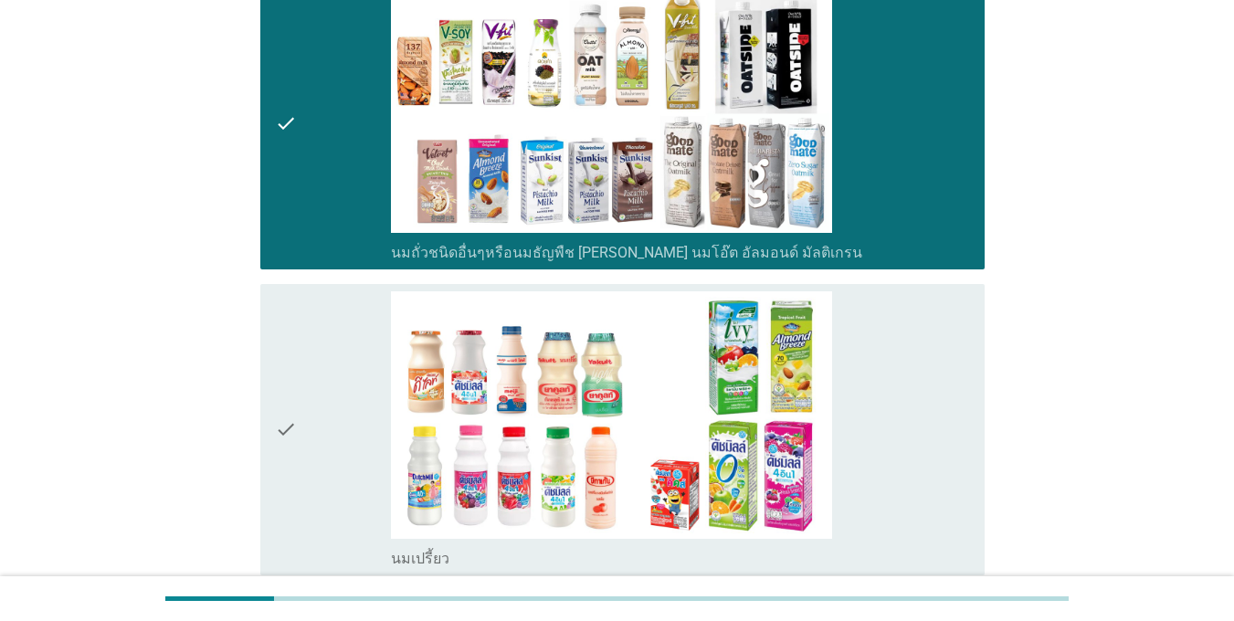
click at [332, 438] on div "check" at bounding box center [333, 429] width 116 height 277
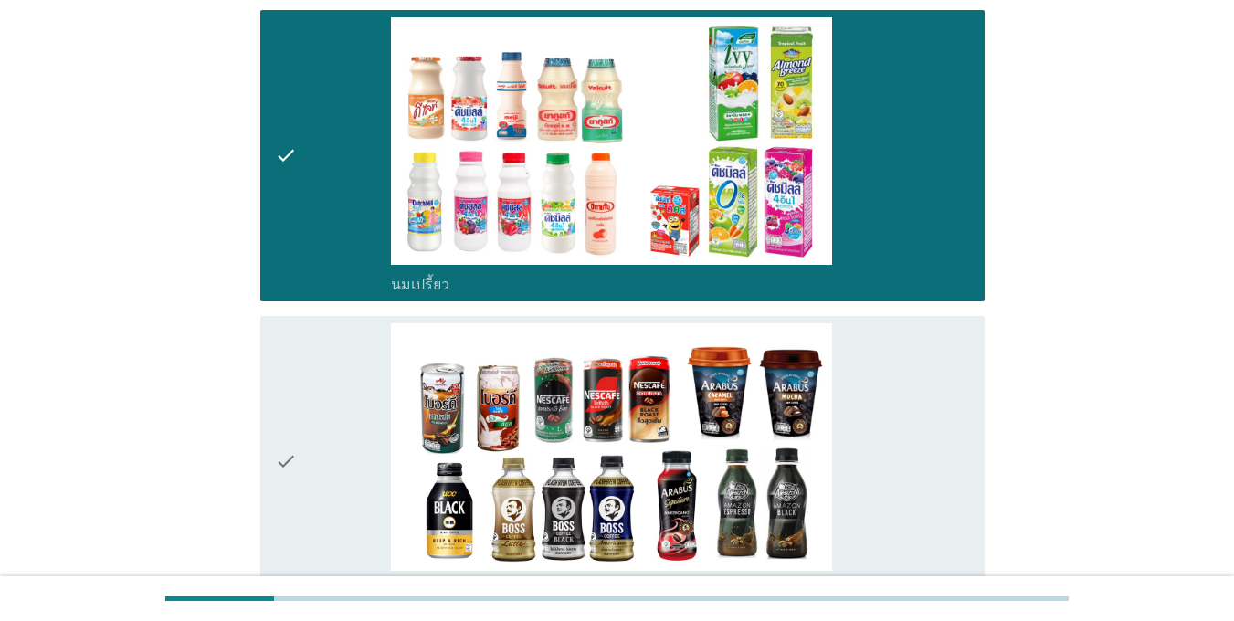
click at [329, 433] on div "check" at bounding box center [333, 461] width 116 height 277
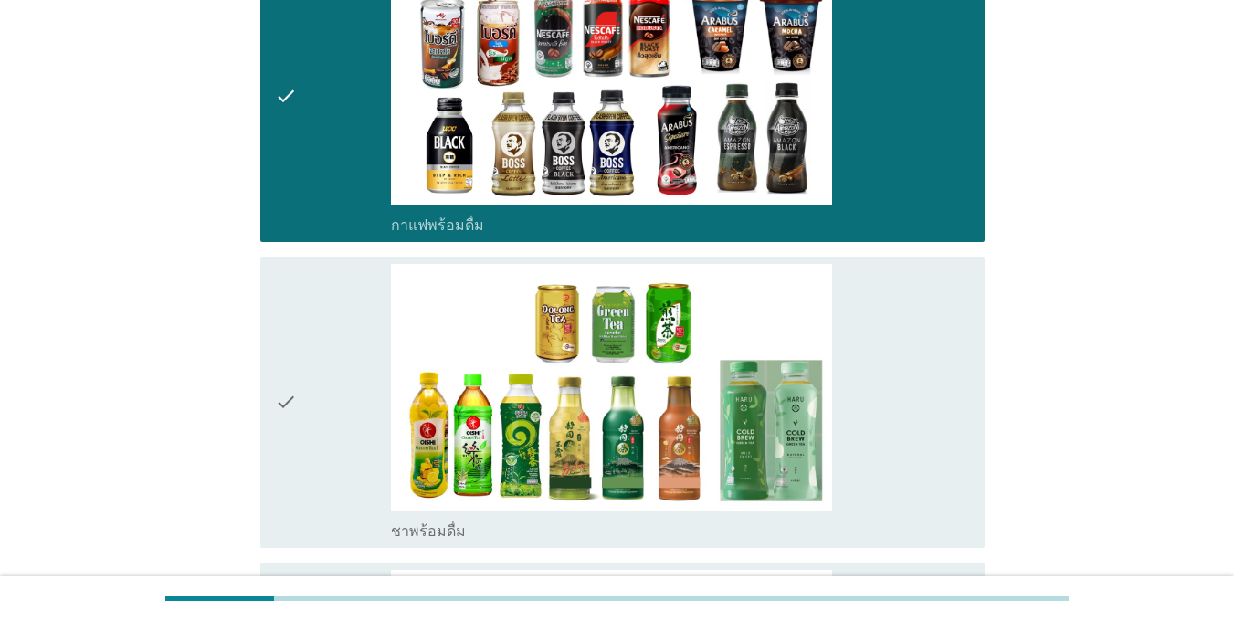
click at [329, 431] on div "check" at bounding box center [333, 402] width 116 height 277
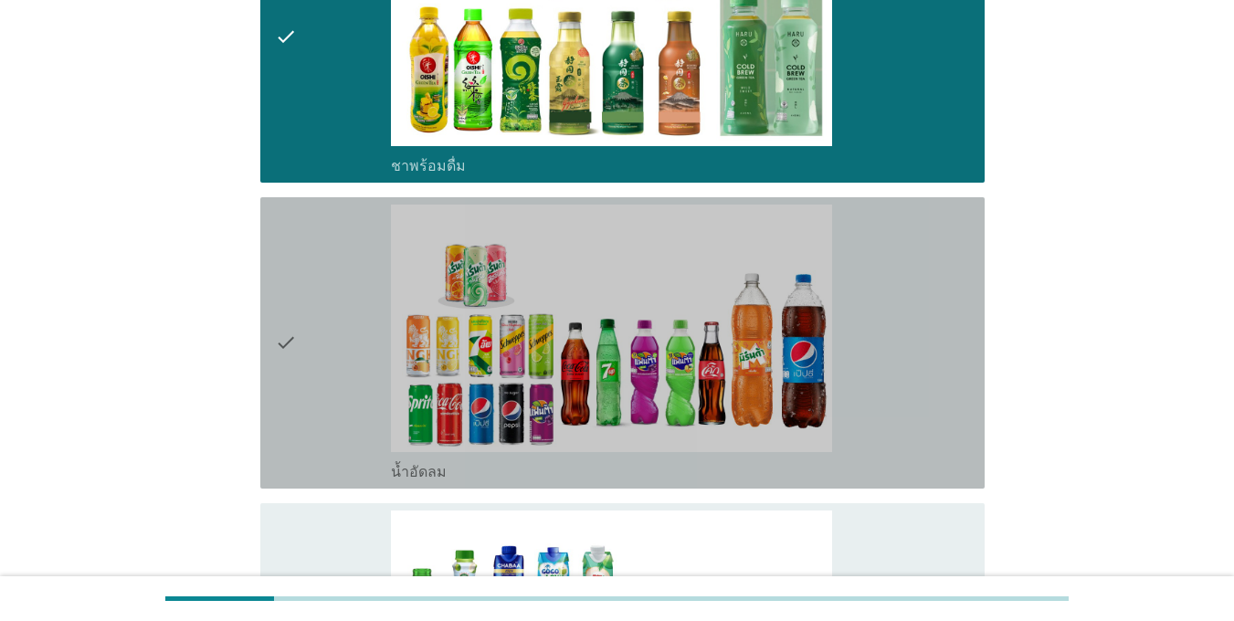
click at [325, 400] on div "check" at bounding box center [333, 343] width 116 height 277
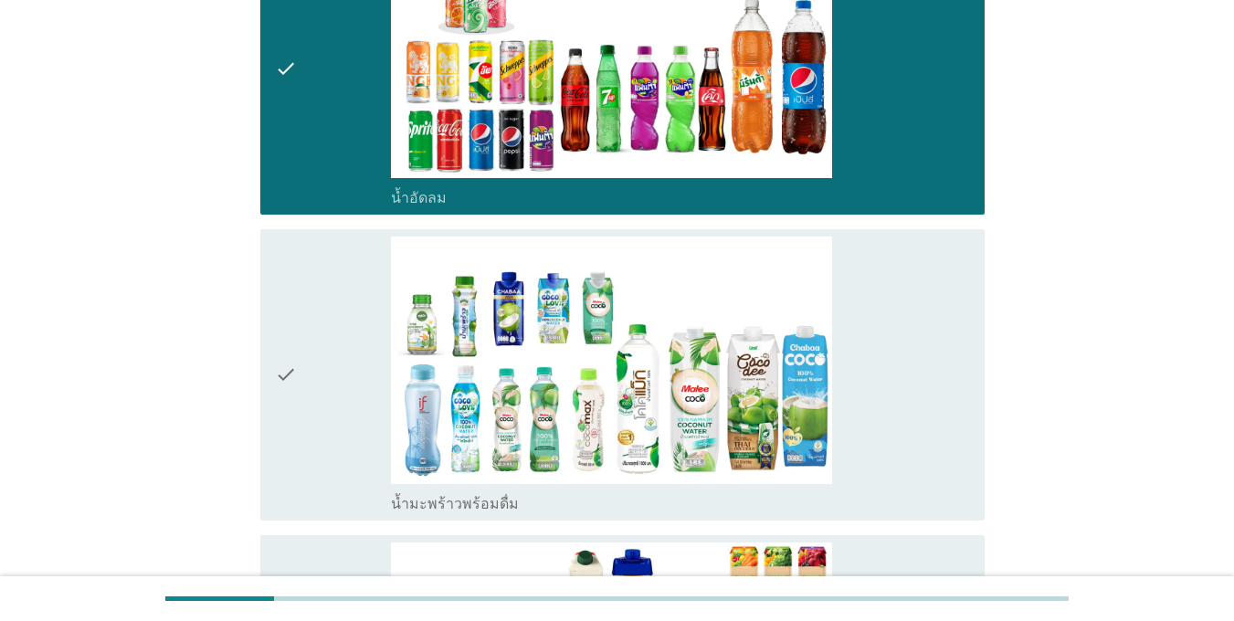
click at [324, 398] on div "check" at bounding box center [333, 375] width 116 height 277
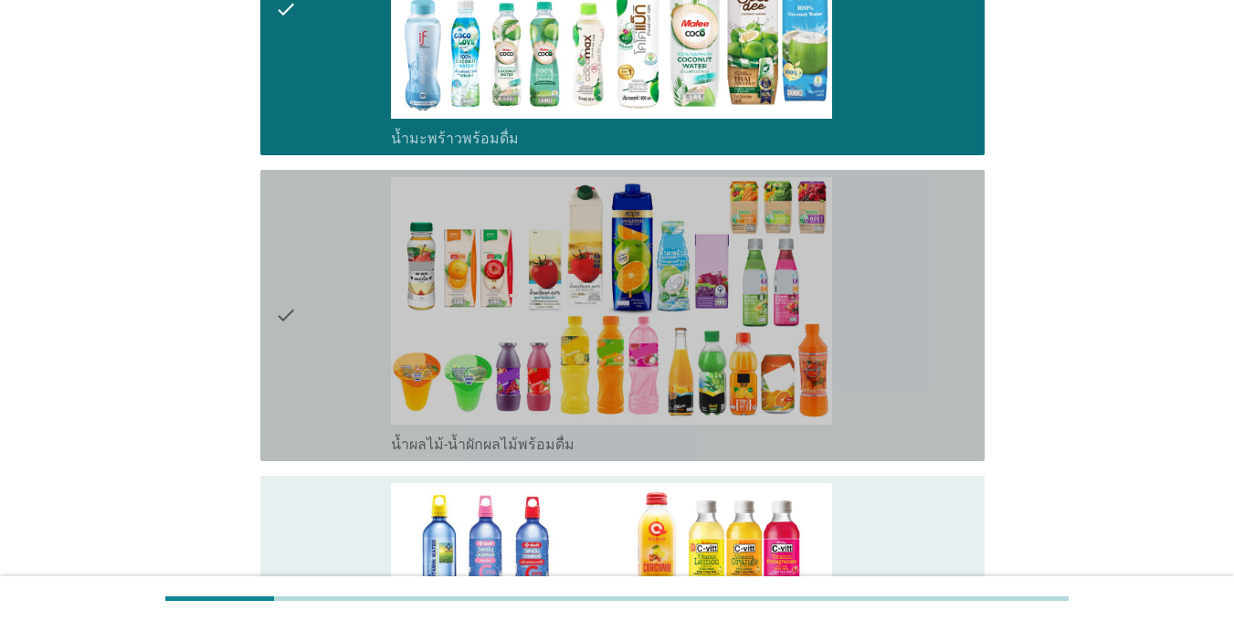
click at [324, 398] on div "check" at bounding box center [333, 315] width 116 height 277
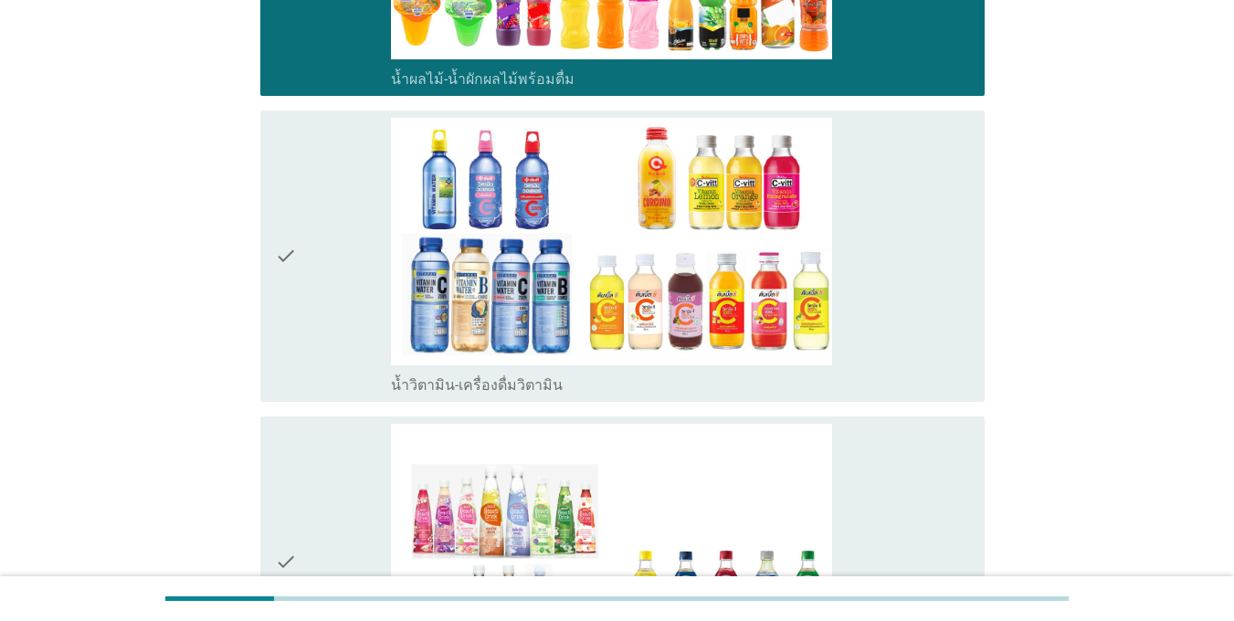
click at [324, 398] on div "check check_box_outline_blank น้ำวิตามิน-เครื่องดื่มวิตามิน" at bounding box center [622, 256] width 724 height 291
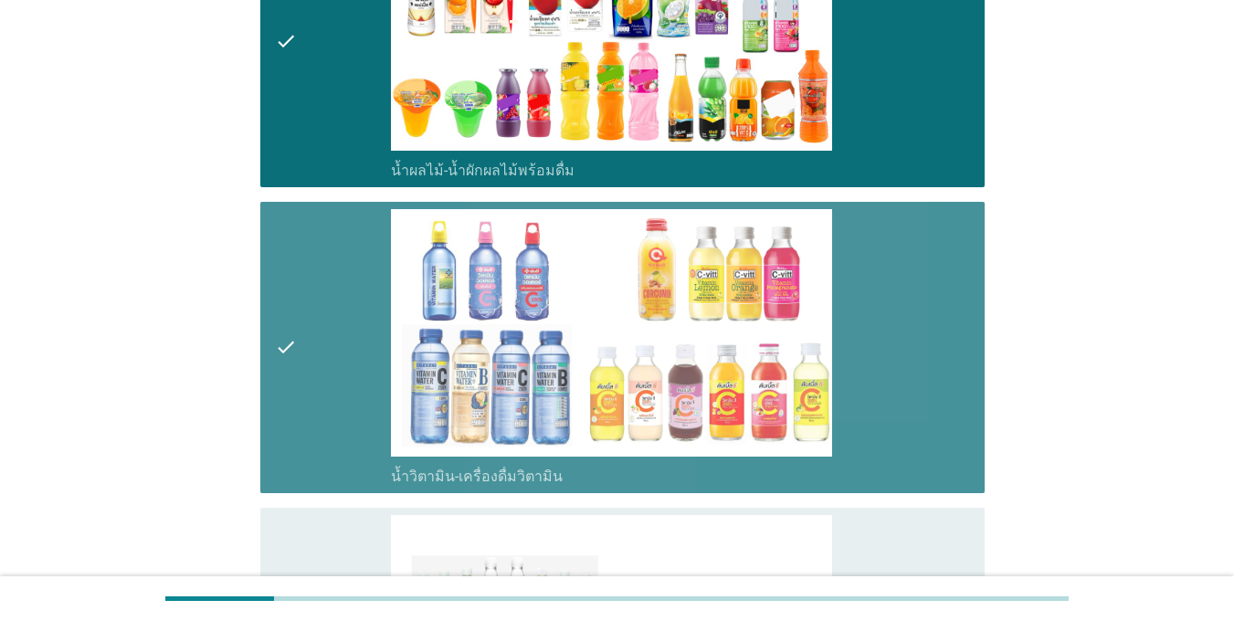
click at [324, 395] on div "check" at bounding box center [333, 347] width 116 height 277
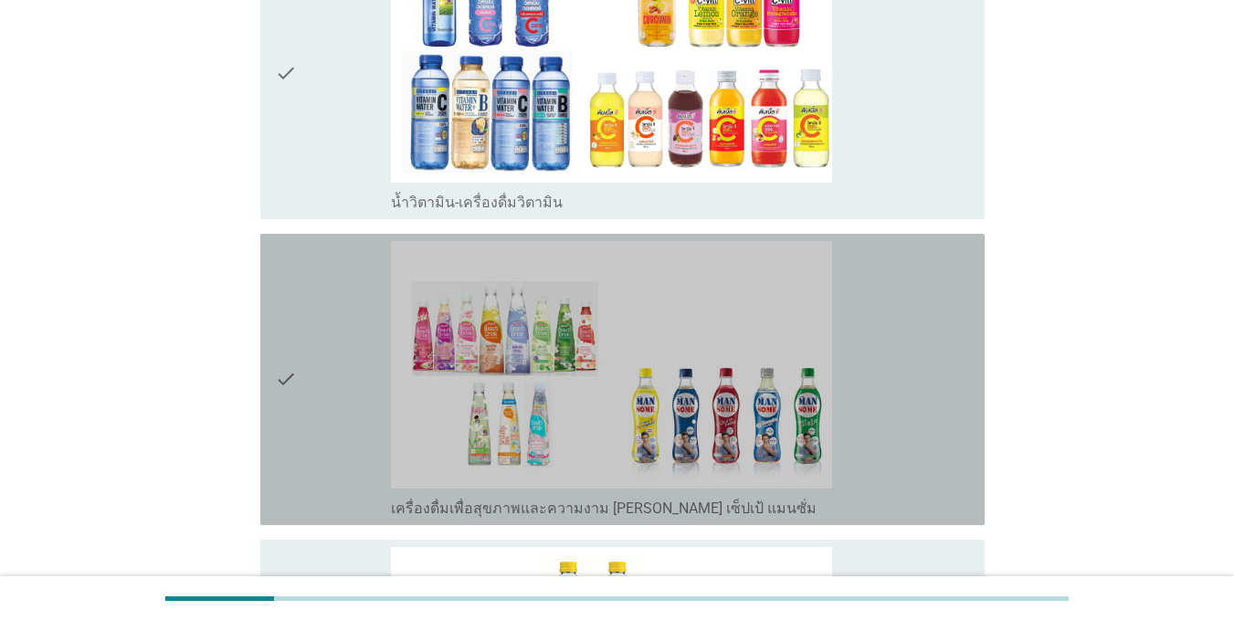
click at [325, 395] on div "check" at bounding box center [333, 379] width 116 height 277
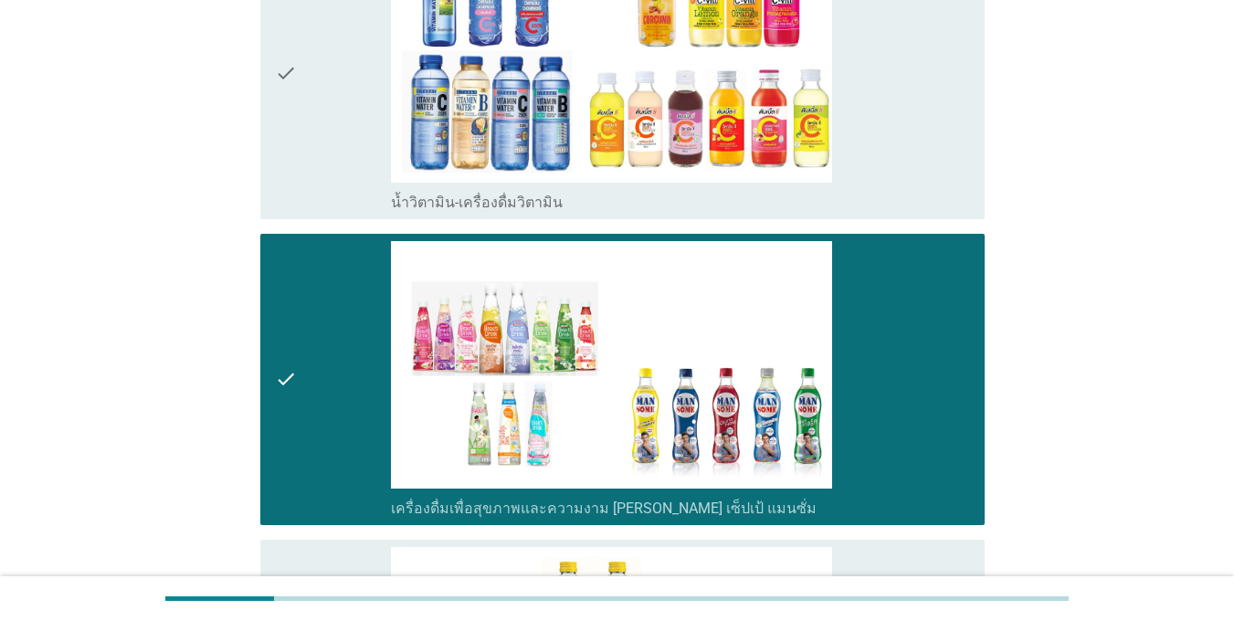
scroll to position [3288, 0]
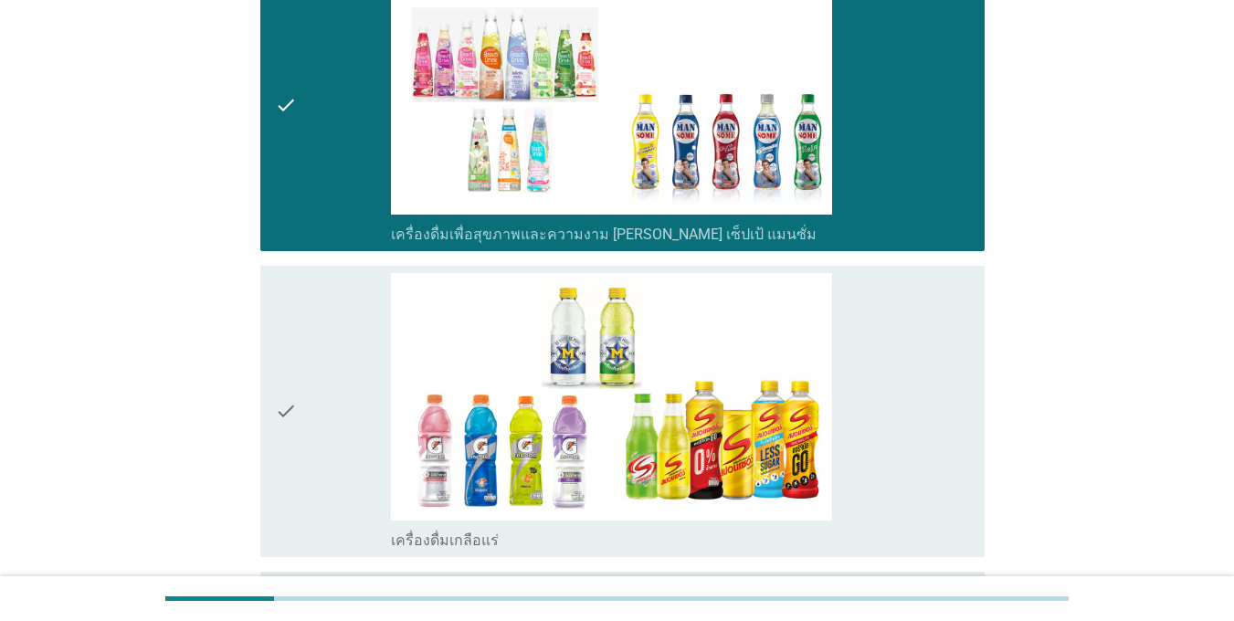
click at [325, 395] on div "check" at bounding box center [333, 411] width 116 height 277
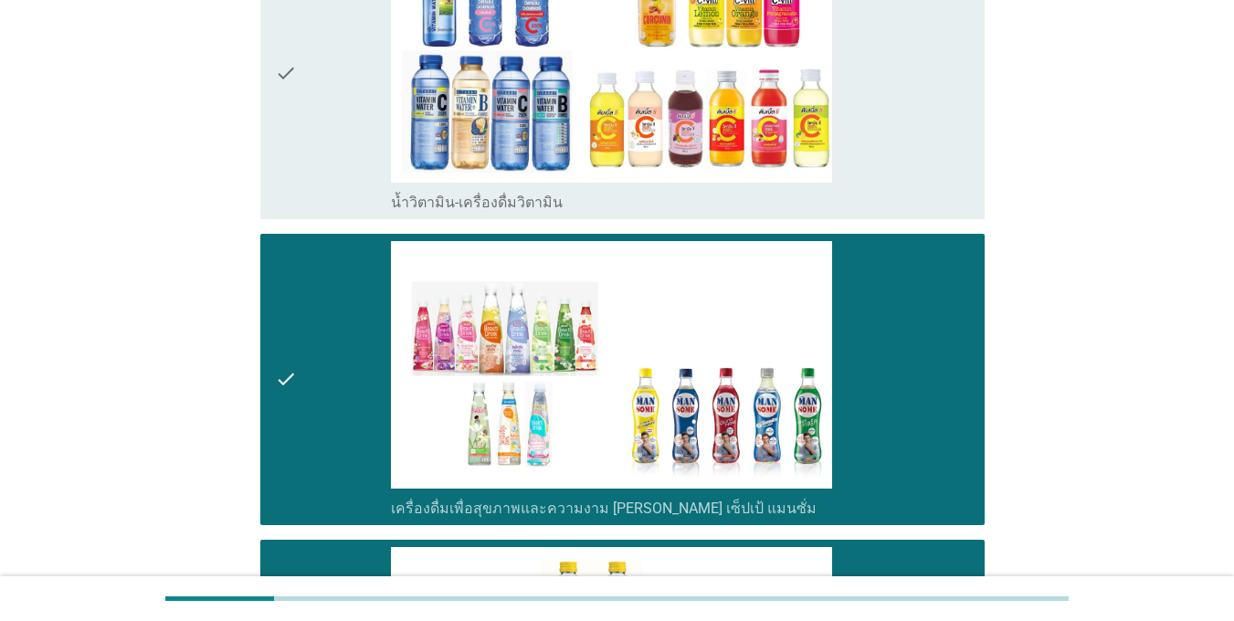
click at [321, 373] on div "check" at bounding box center [333, 379] width 116 height 277
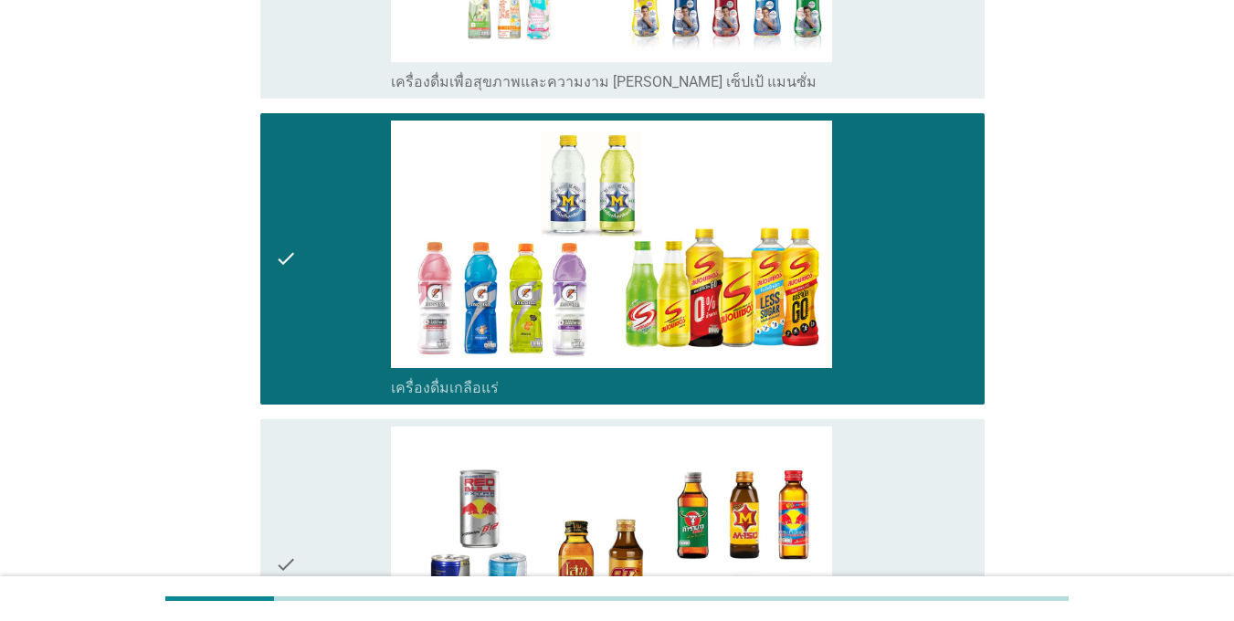
scroll to position [3562, 0]
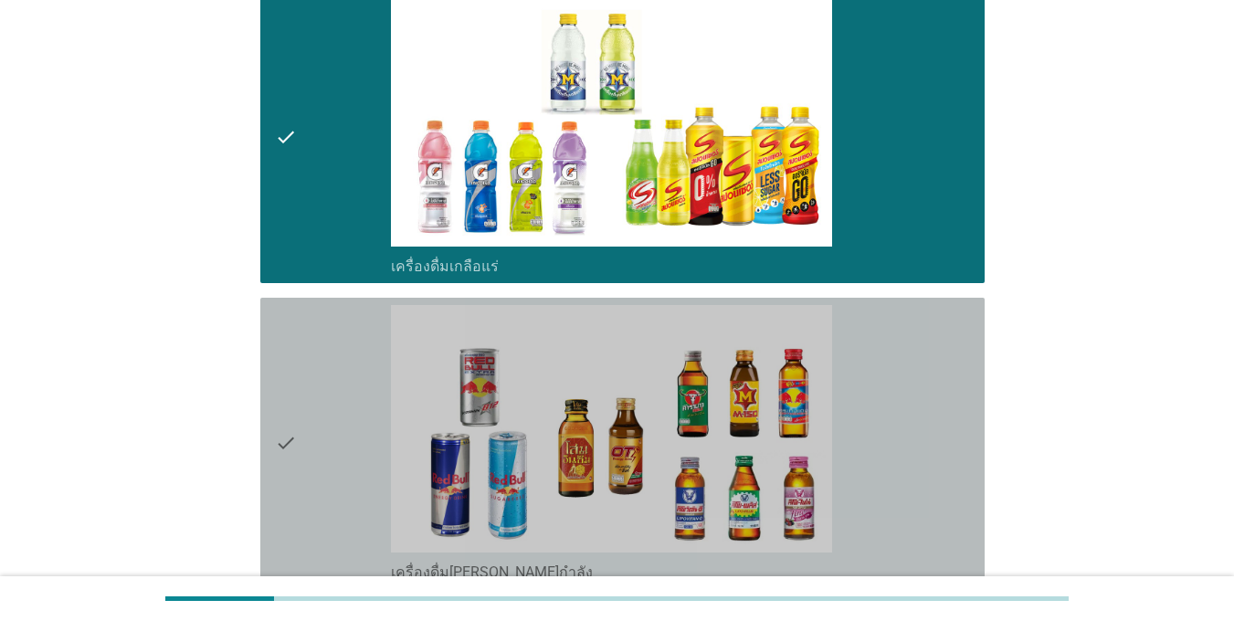
click at [323, 385] on div "check" at bounding box center [333, 443] width 116 height 277
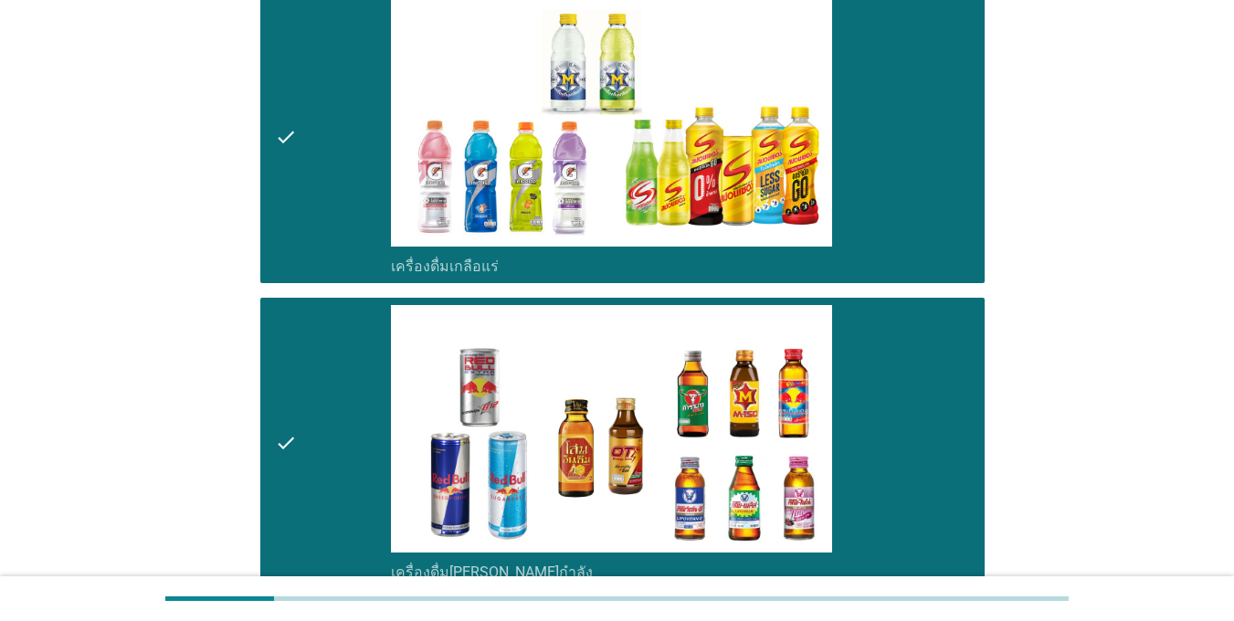
scroll to position [3836, 0]
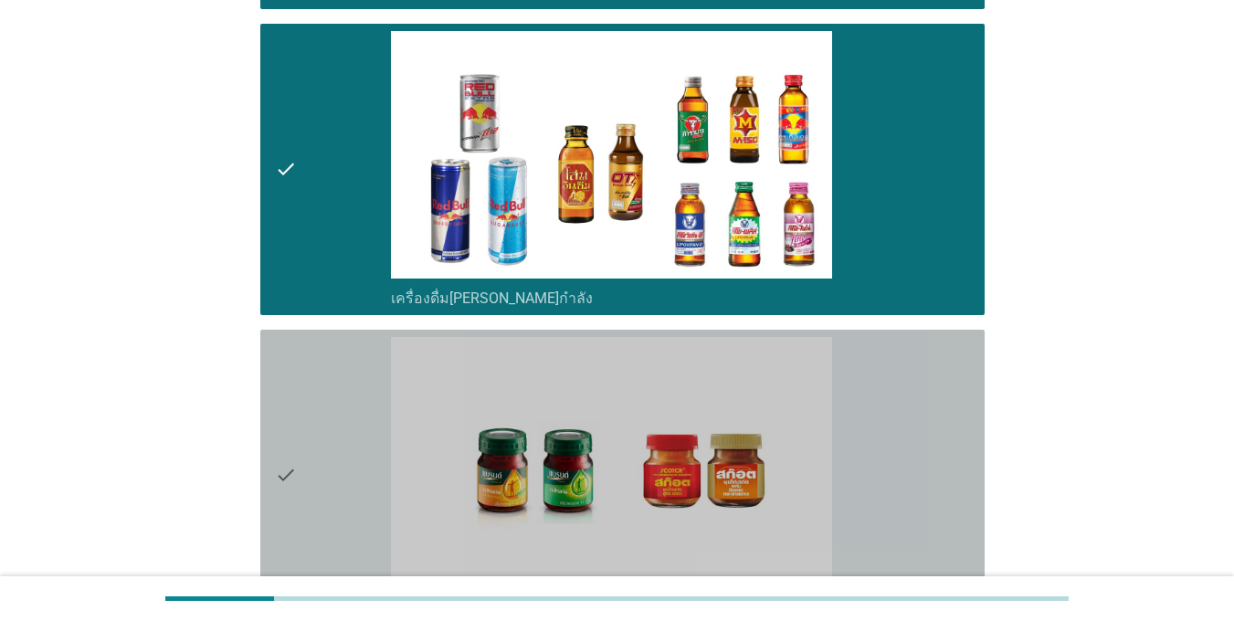
click at [323, 385] on div "check" at bounding box center [333, 475] width 116 height 277
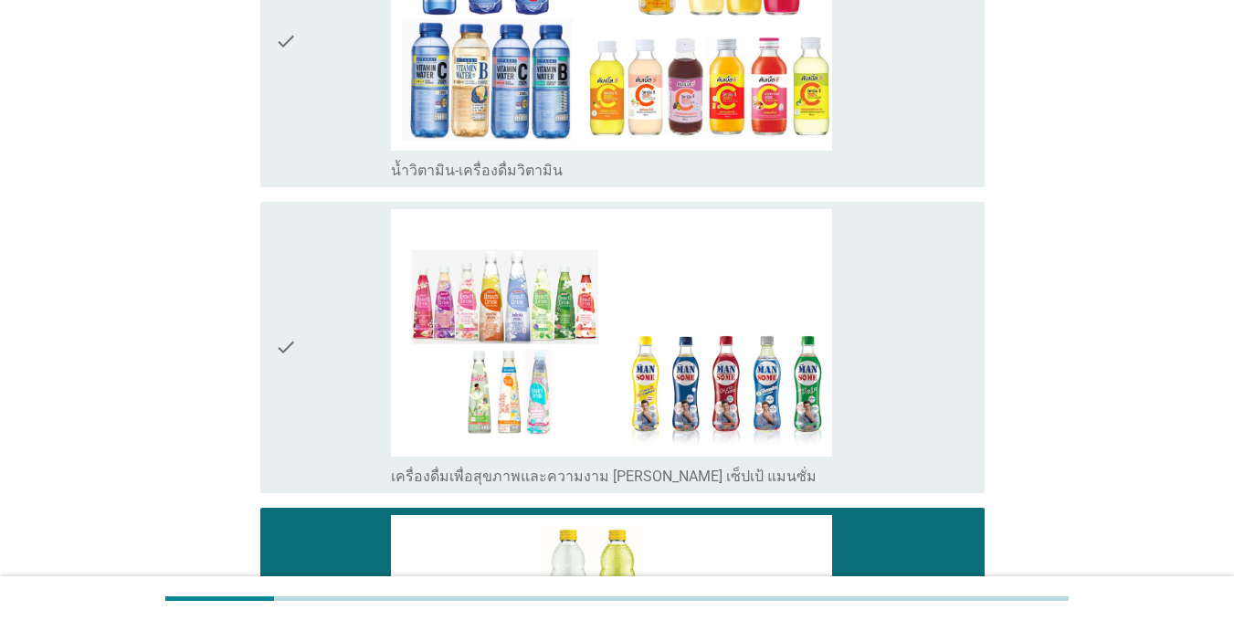
scroll to position [2913, 0]
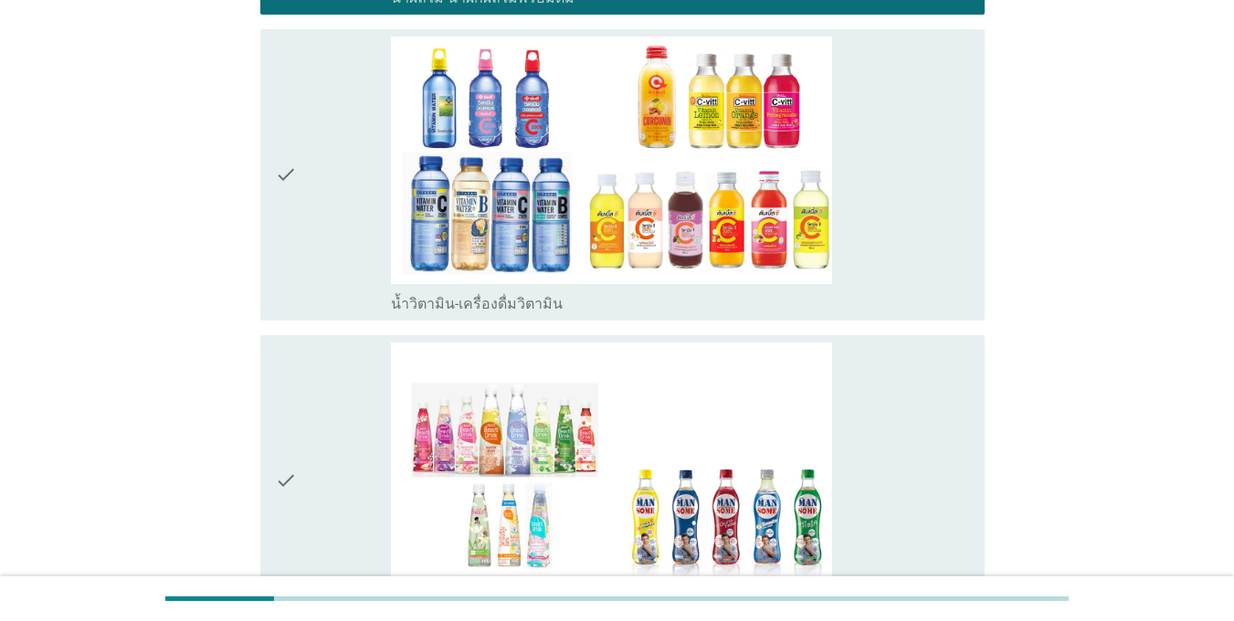
click at [359, 216] on div "check" at bounding box center [333, 175] width 116 height 277
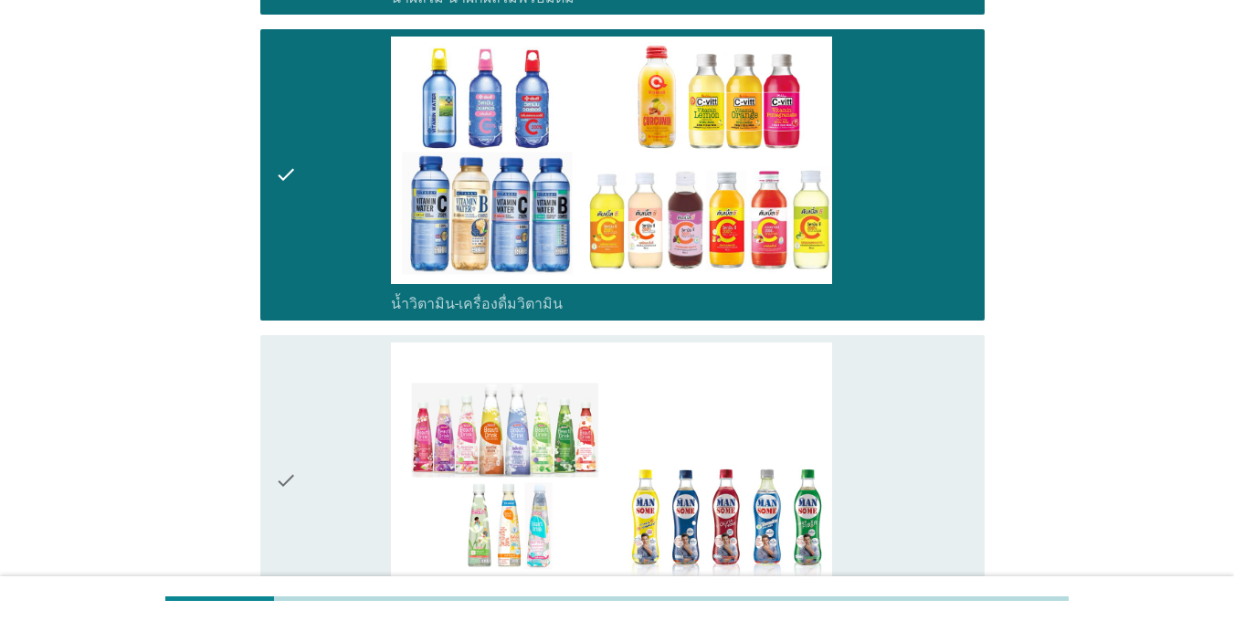
click at [354, 381] on div "check" at bounding box center [333, 480] width 116 height 277
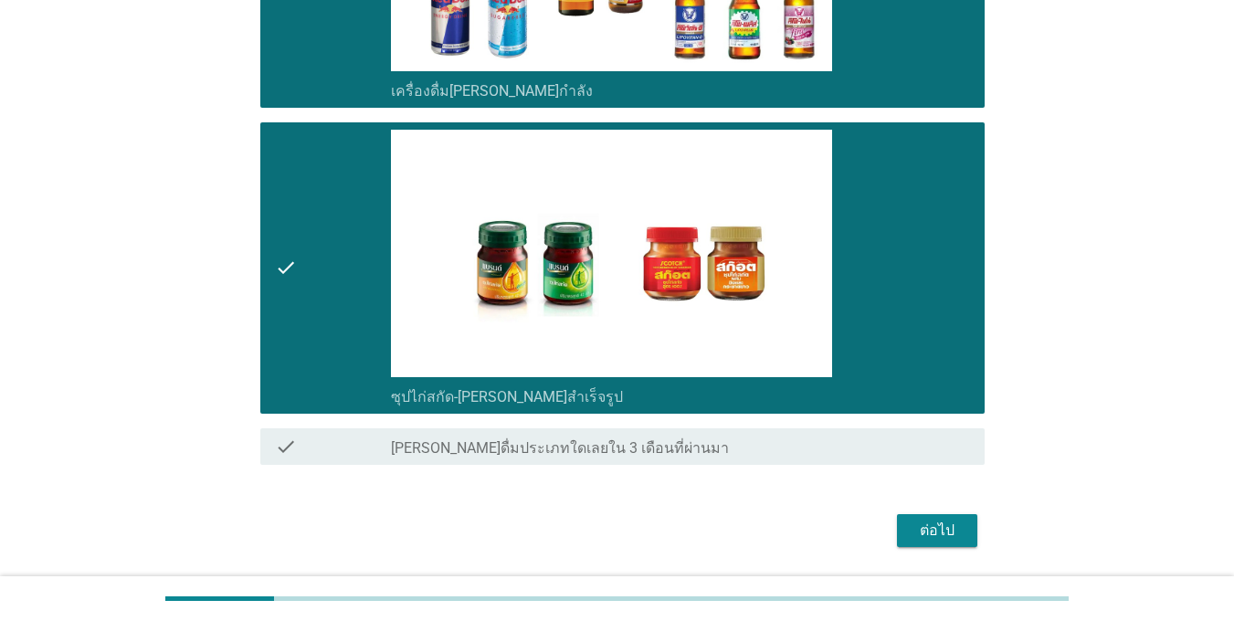
scroll to position [4100, 0]
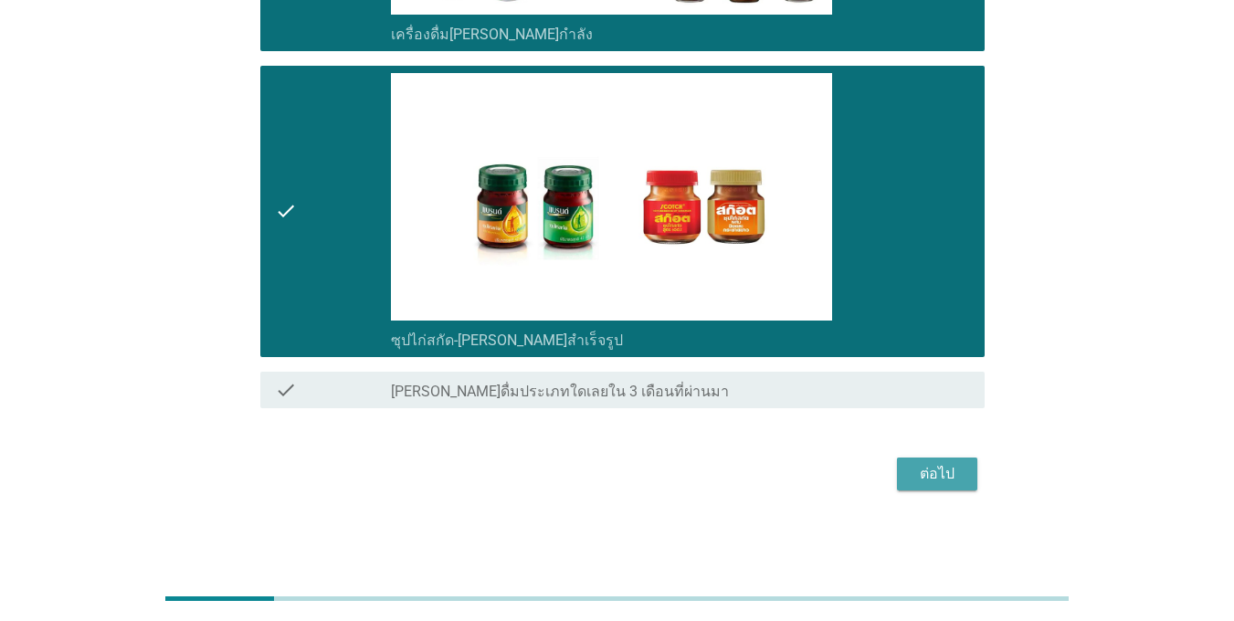
click at [931, 481] on div "ต่อไป" at bounding box center [936, 474] width 51 height 22
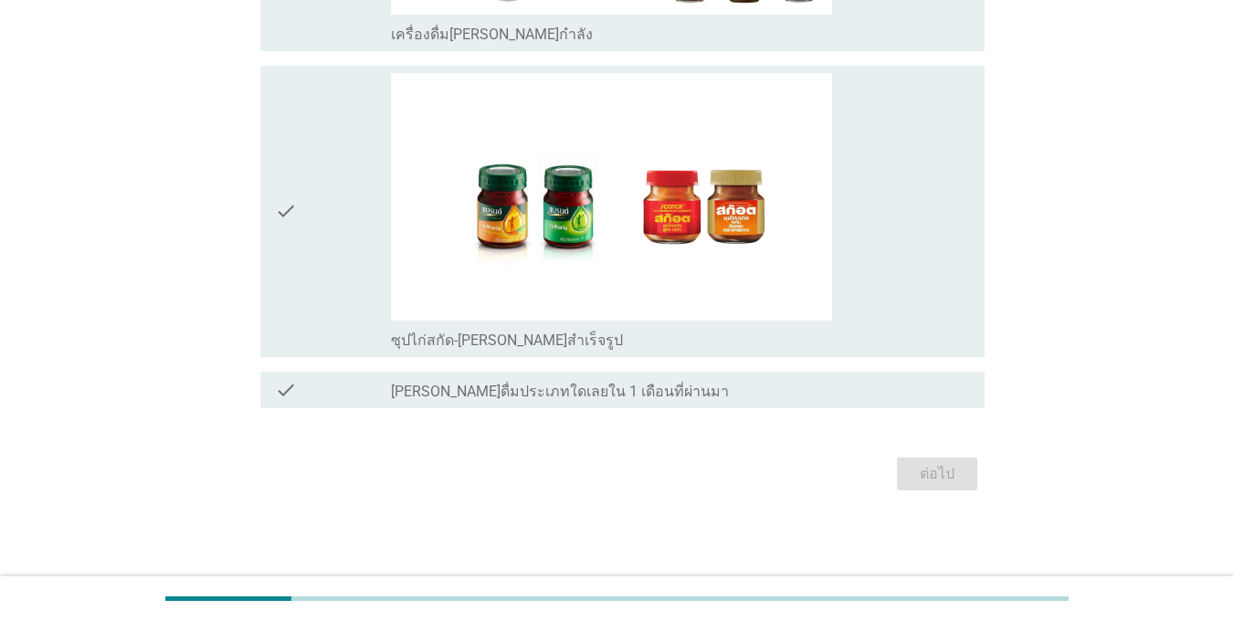
scroll to position [0, 0]
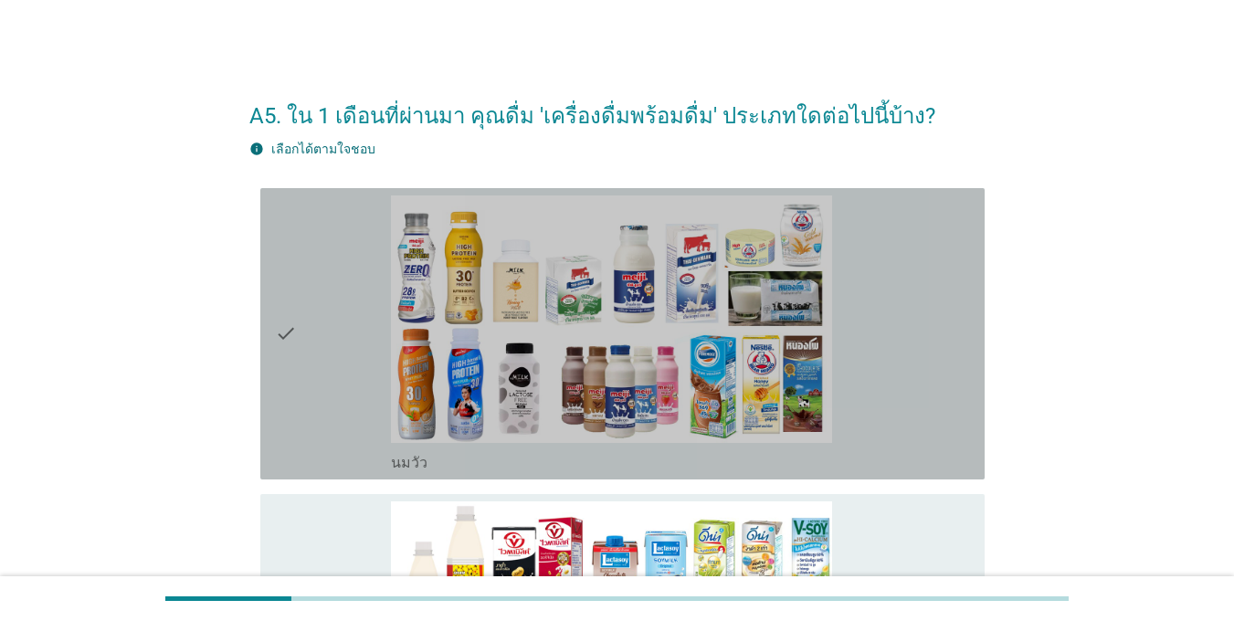
click at [292, 367] on icon "check" at bounding box center [286, 333] width 22 height 277
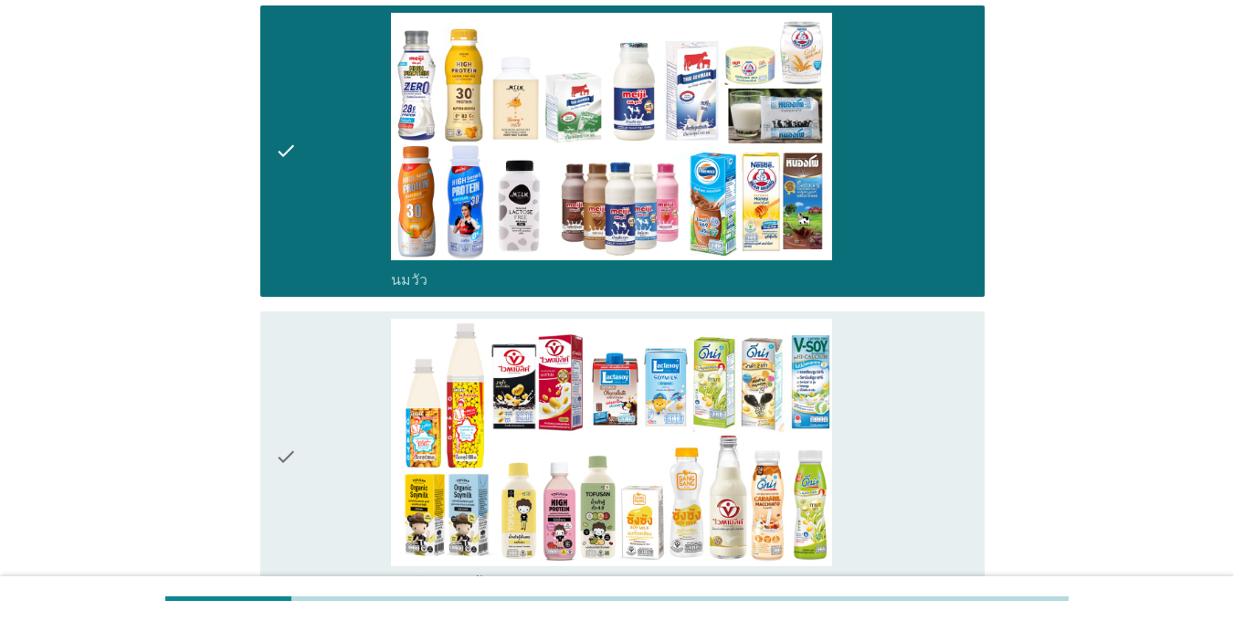
click at [283, 415] on icon "check" at bounding box center [286, 457] width 22 height 277
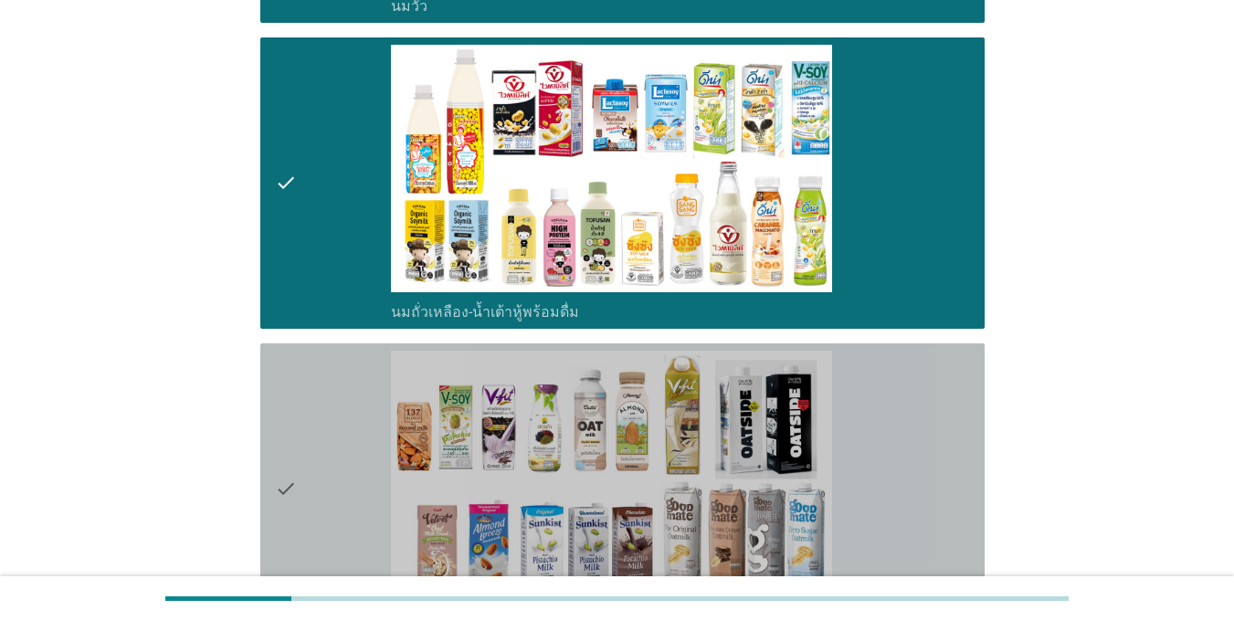
click at [285, 416] on icon "check" at bounding box center [286, 489] width 22 height 277
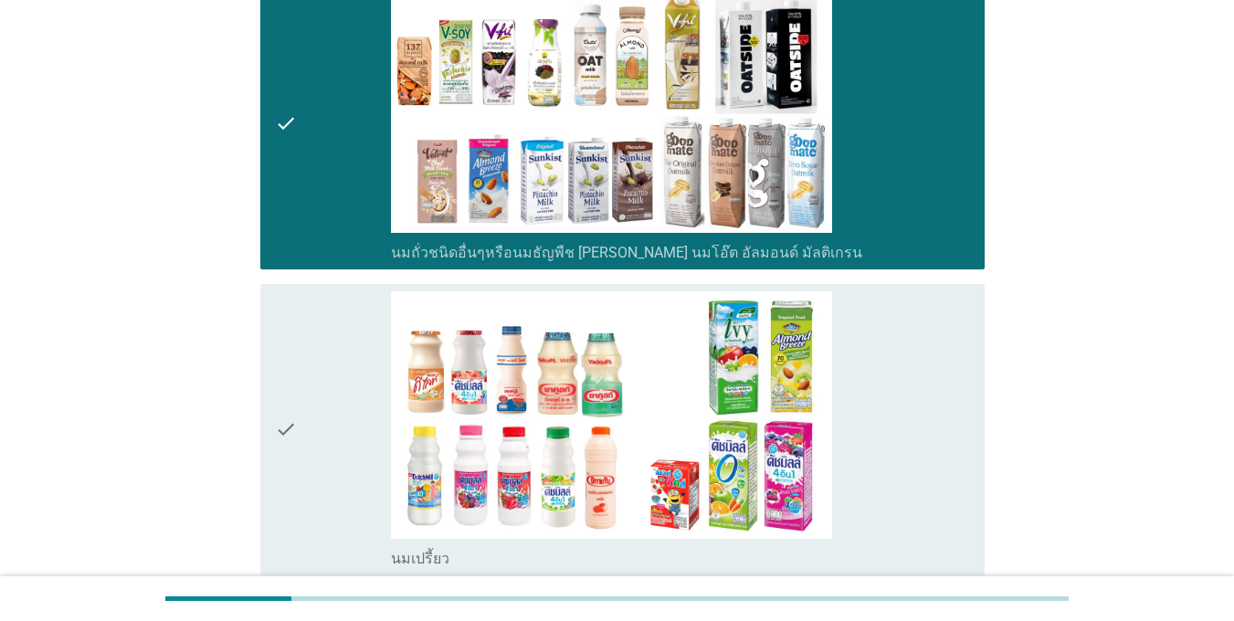
click at [285, 416] on icon "check" at bounding box center [286, 429] width 22 height 277
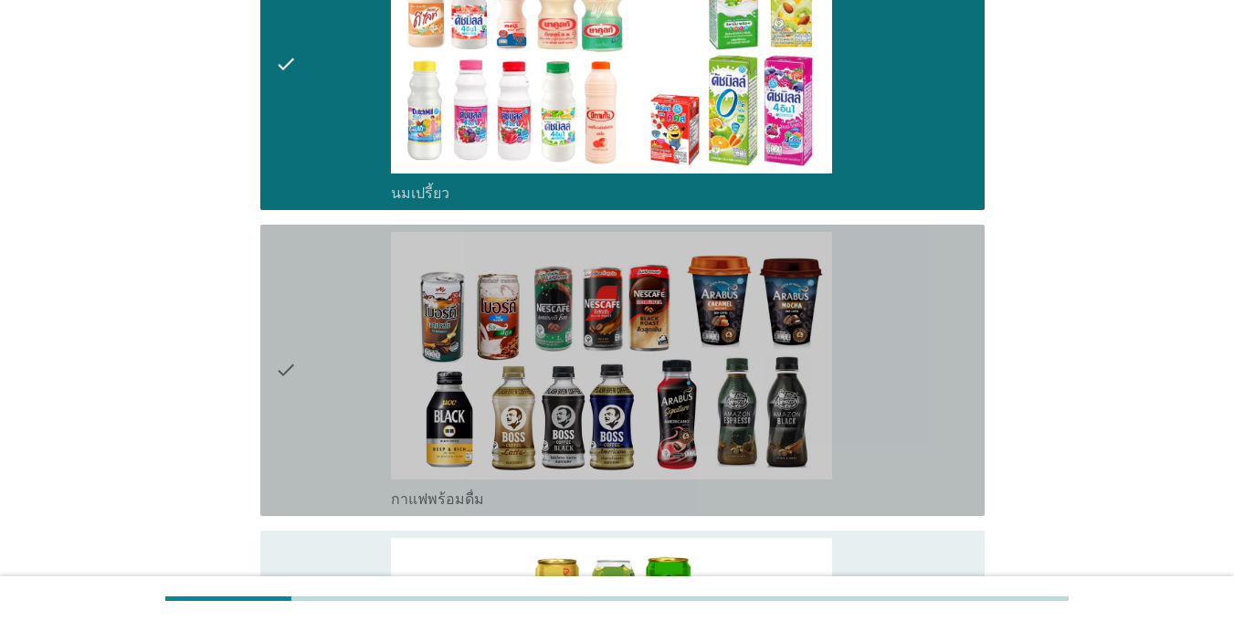
click at [286, 416] on icon "check" at bounding box center [286, 370] width 22 height 277
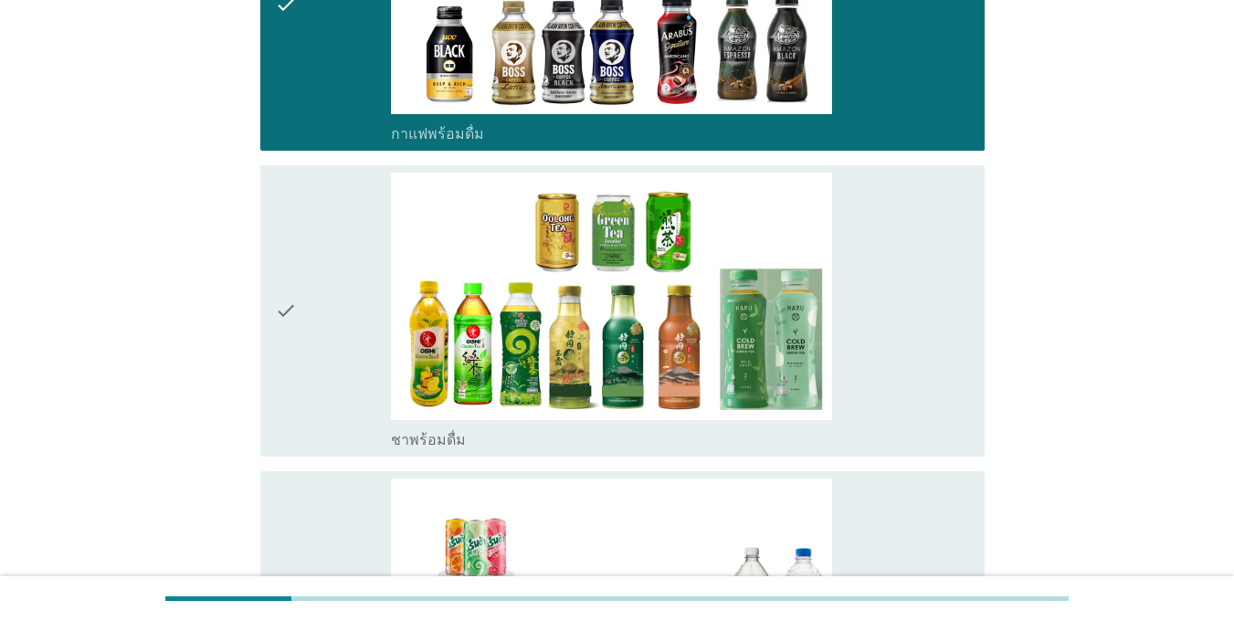
click at [286, 416] on icon "check" at bounding box center [286, 311] width 22 height 277
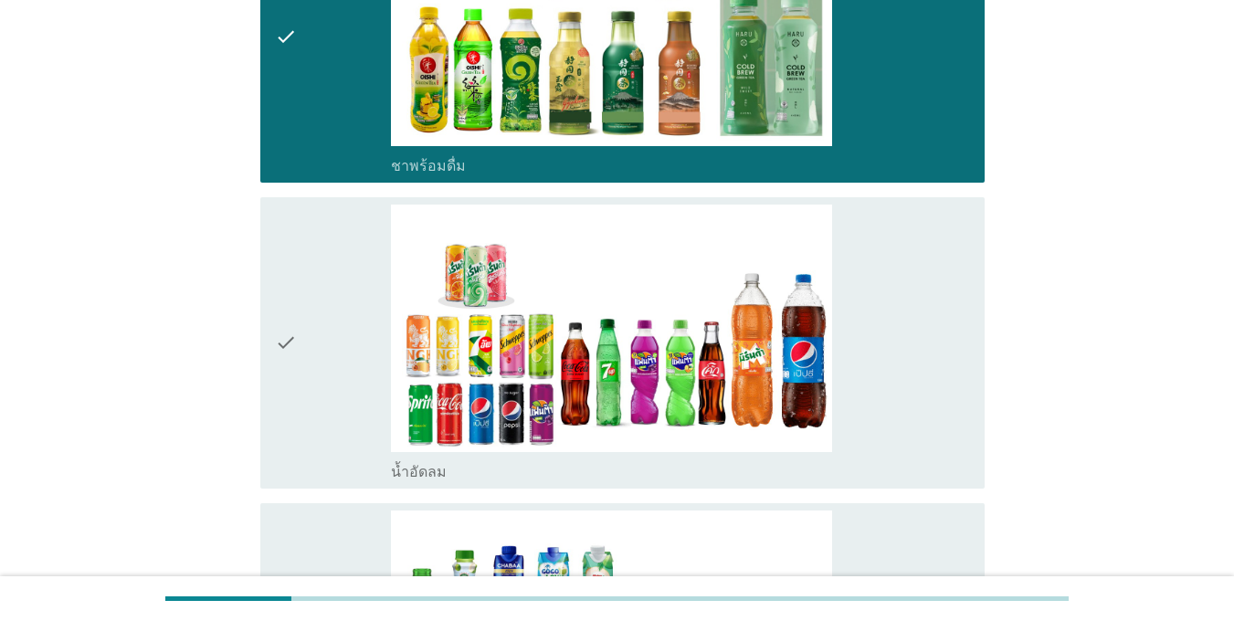
click at [287, 416] on icon "check" at bounding box center [286, 343] width 22 height 277
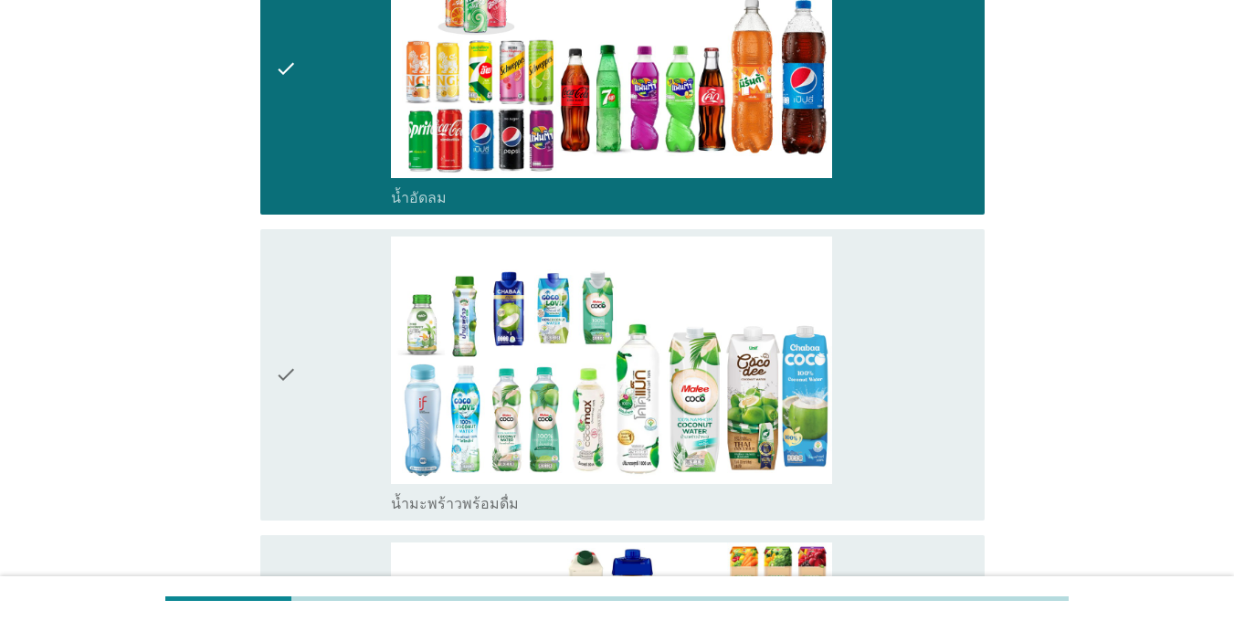
click at [287, 416] on icon "check" at bounding box center [286, 375] width 22 height 277
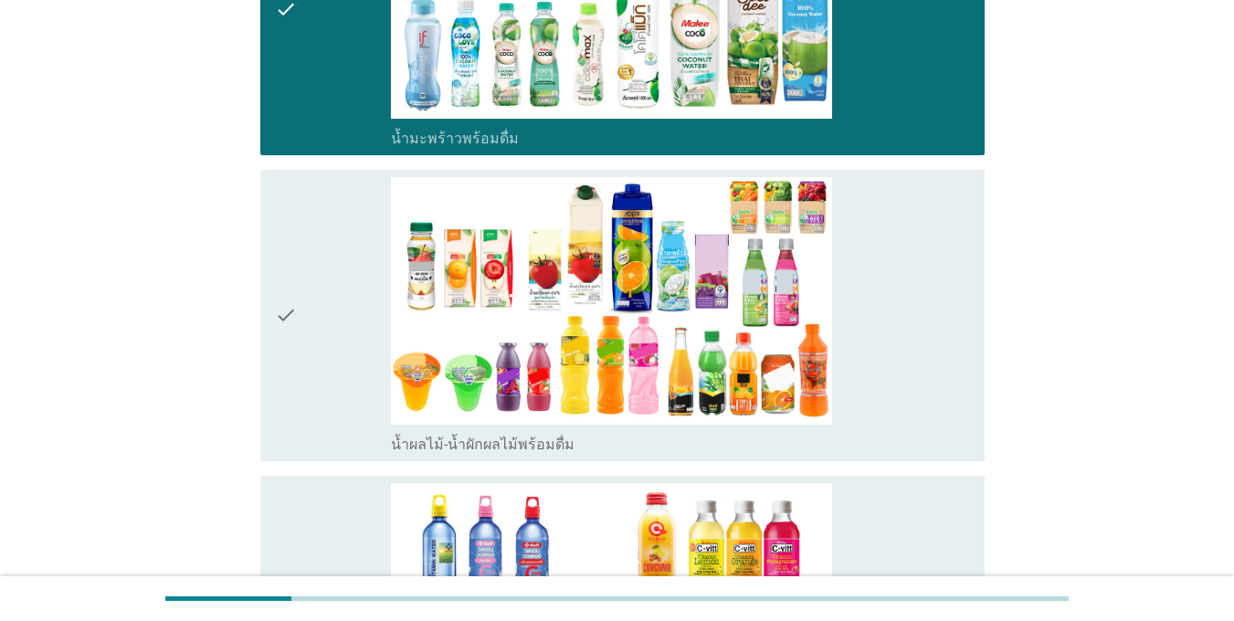
click at [287, 416] on icon "check" at bounding box center [286, 315] width 22 height 277
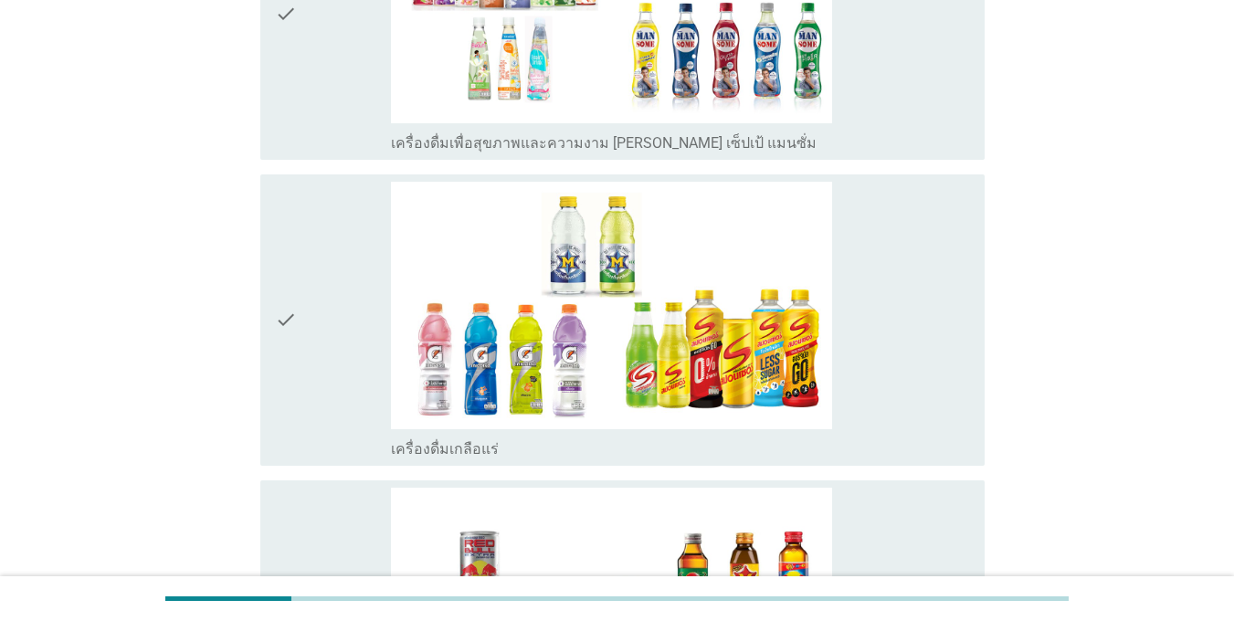
click at [287, 416] on icon "check" at bounding box center [286, 320] width 22 height 277
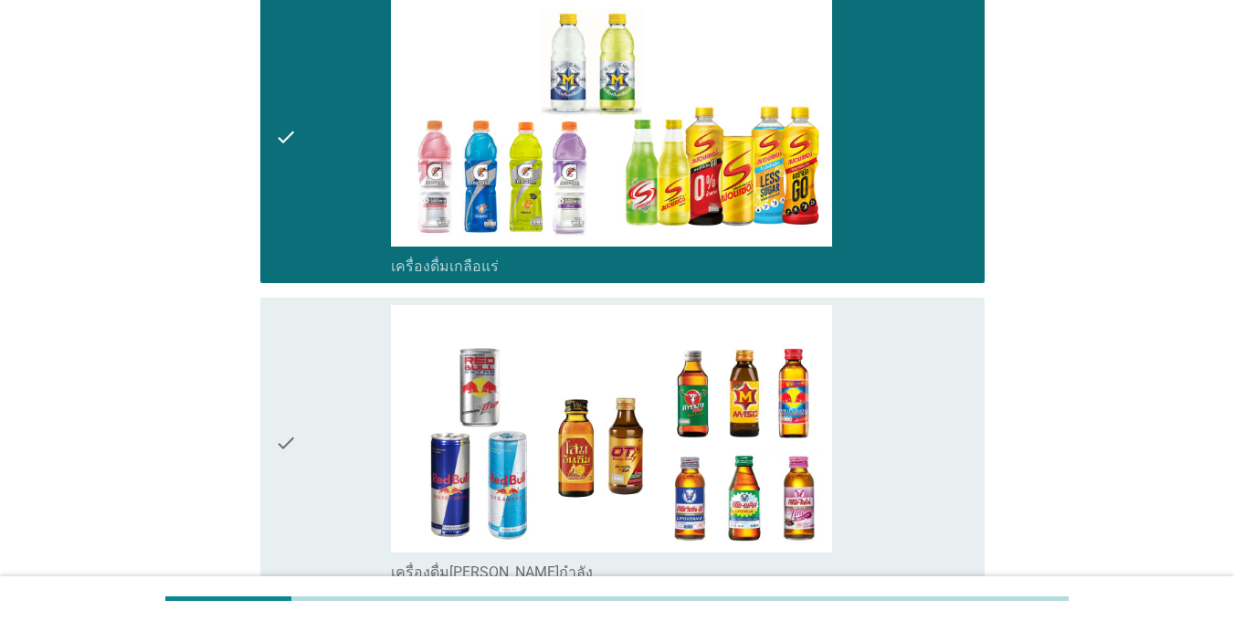
click at [287, 416] on icon "check" at bounding box center [286, 443] width 22 height 277
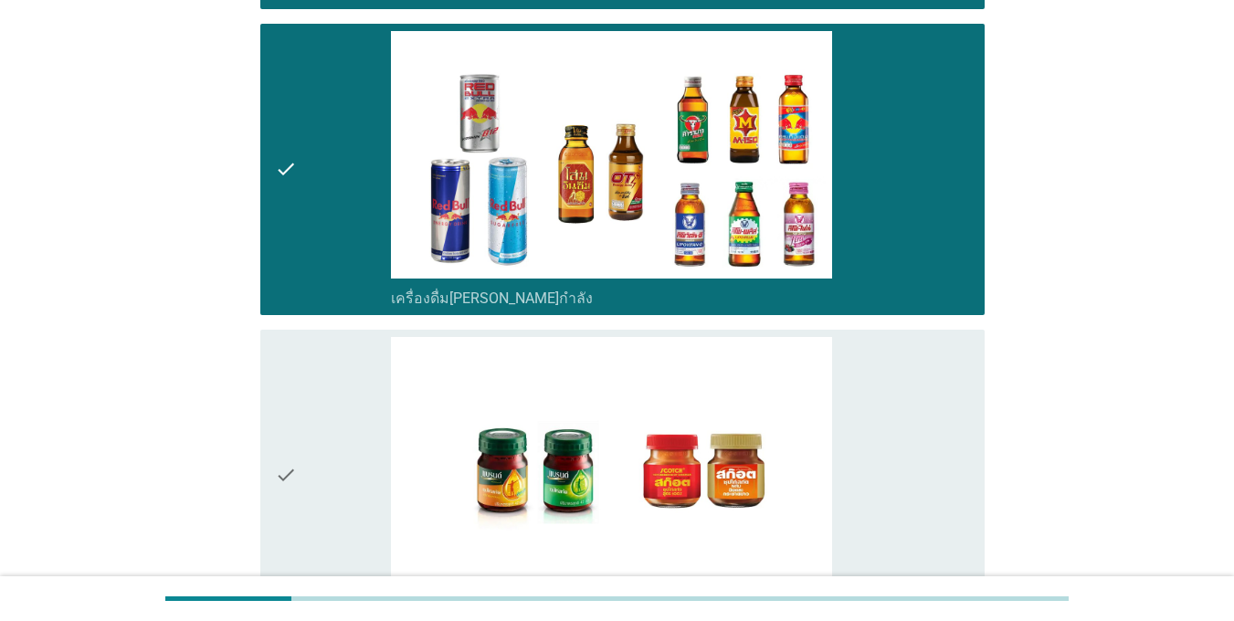
click at [287, 417] on icon "check" at bounding box center [286, 475] width 22 height 277
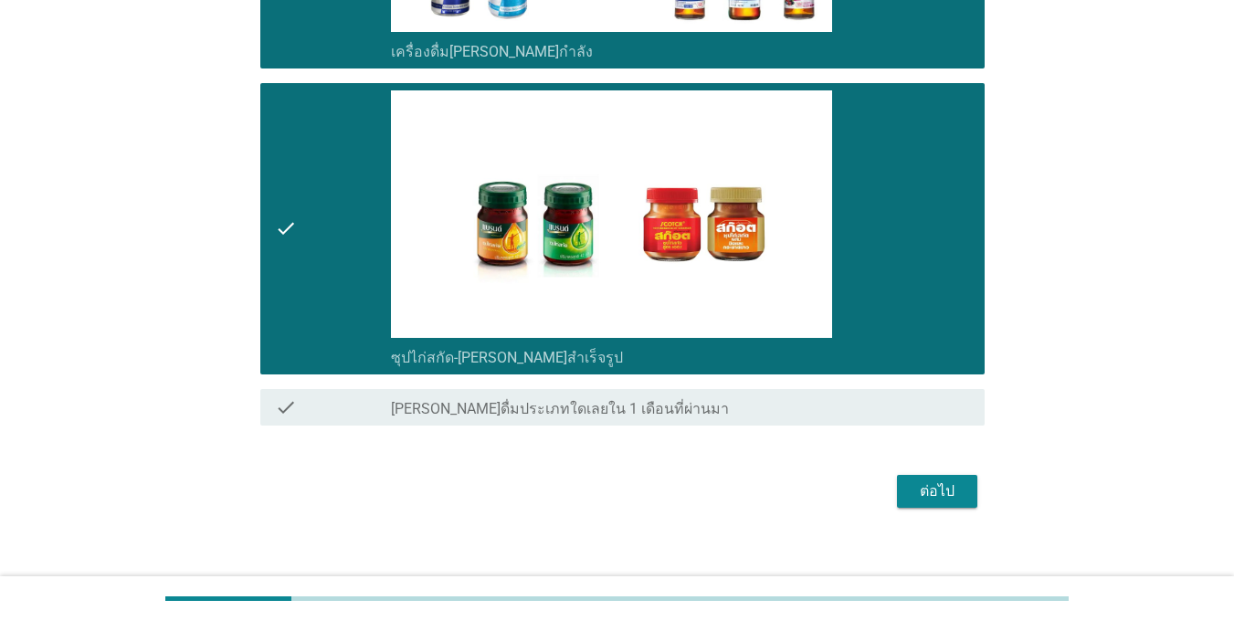
scroll to position [4100, 0]
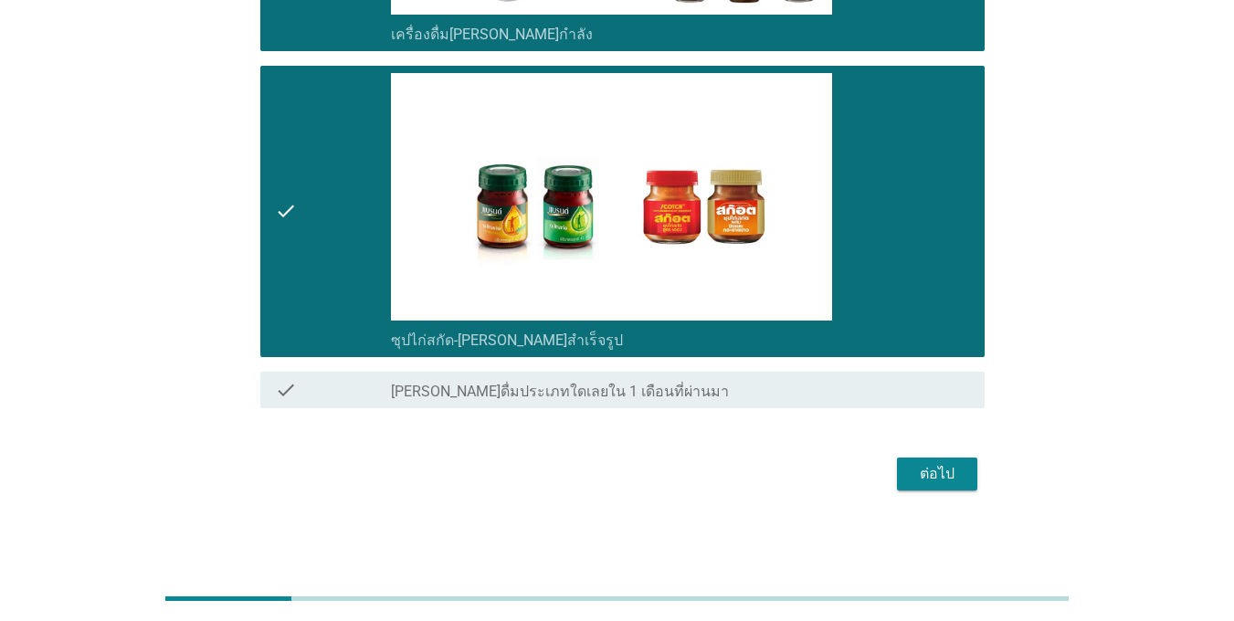
click at [941, 464] on div "ต่อไป" at bounding box center [936, 474] width 51 height 22
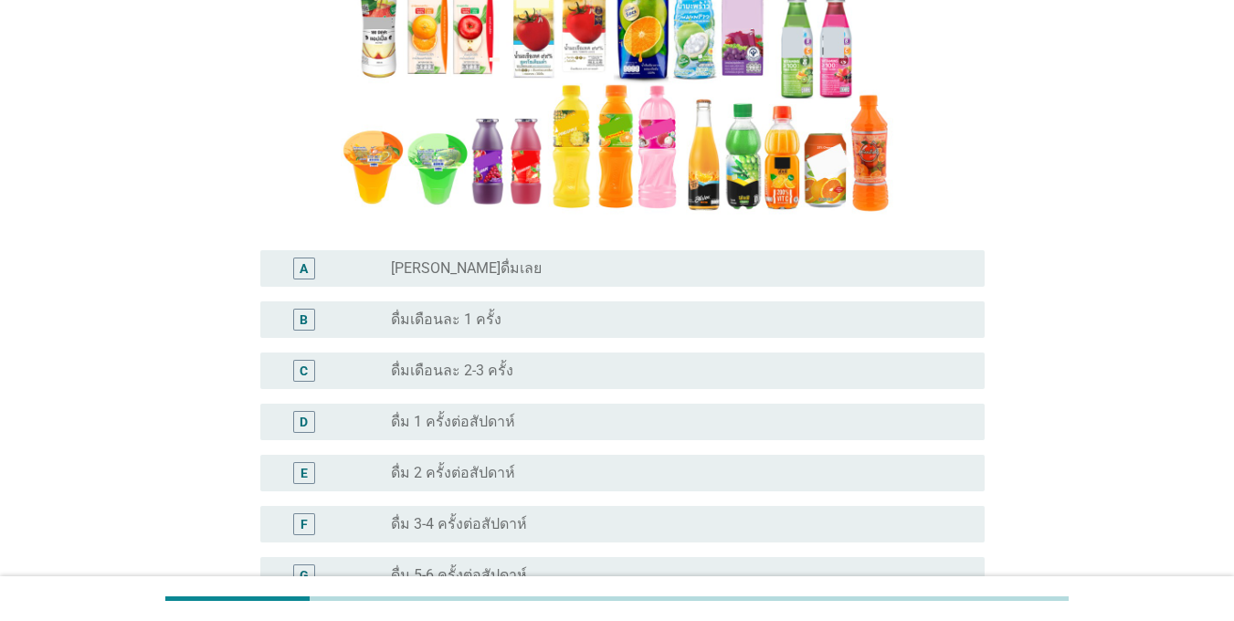
scroll to position [365, 0]
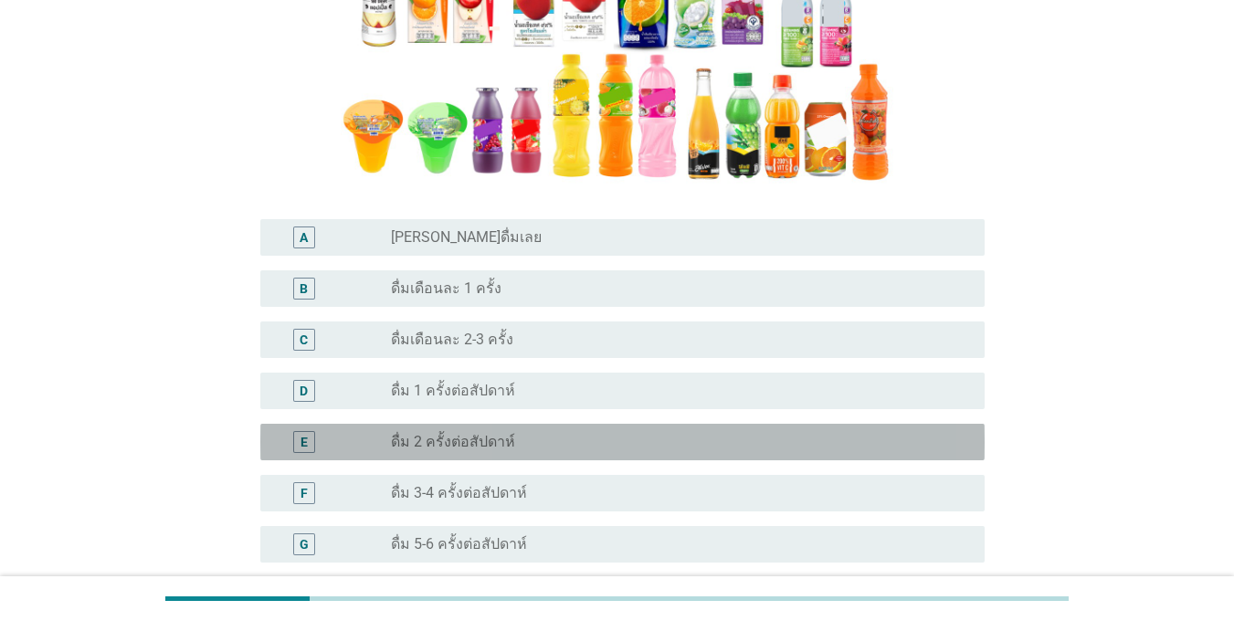
click at [422, 446] on label "ดื่ม 2 ครั้งต่อสัปดาห์" at bounding box center [453, 442] width 124 height 18
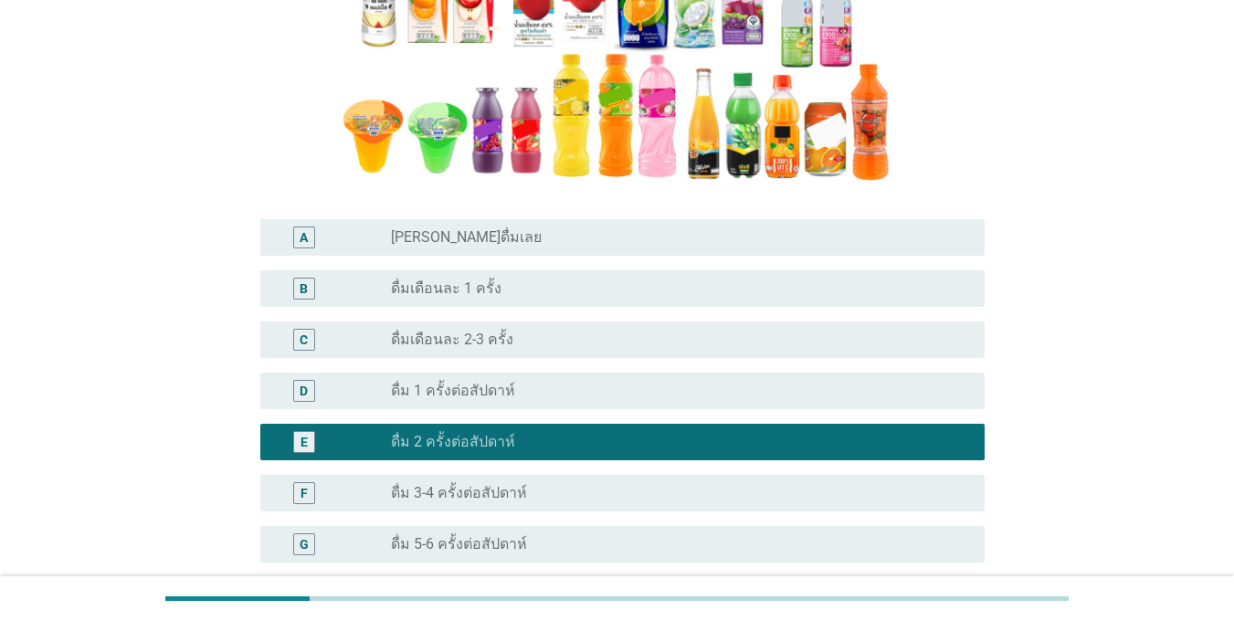
click at [432, 476] on div "F radio_button_unchecked ดื่ม 3-4 ครั้งต่อสัปดาห์" at bounding box center [622, 493] width 724 height 37
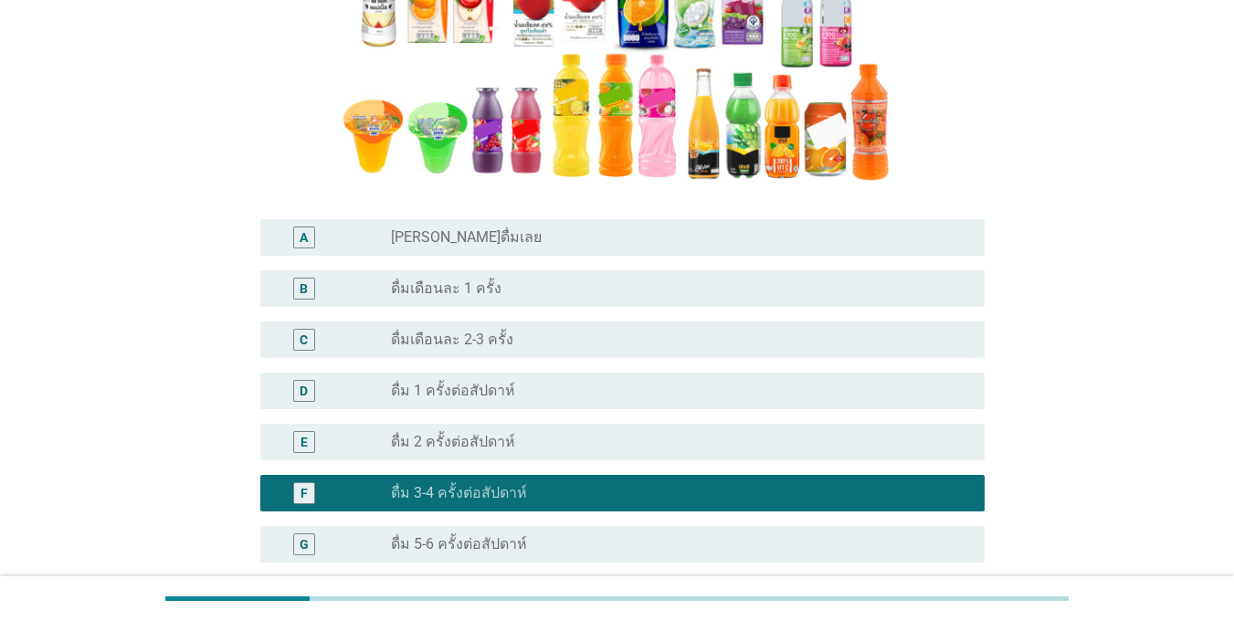
scroll to position [645, 0]
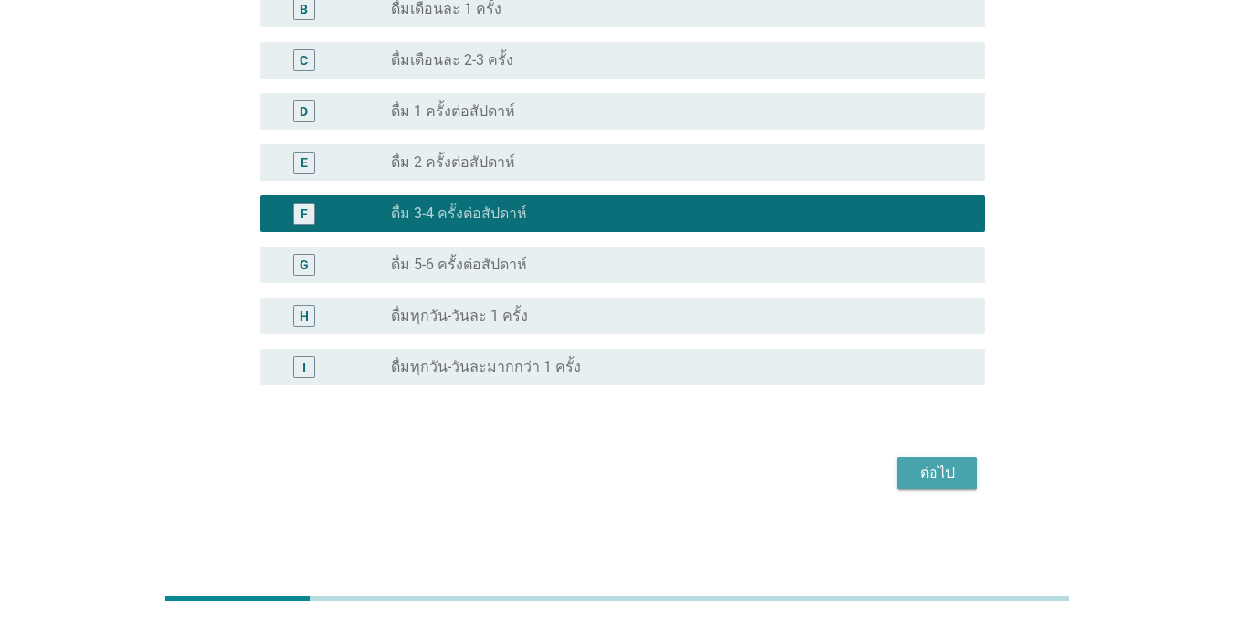
click at [942, 469] on div "ต่อไป" at bounding box center [936, 473] width 51 height 22
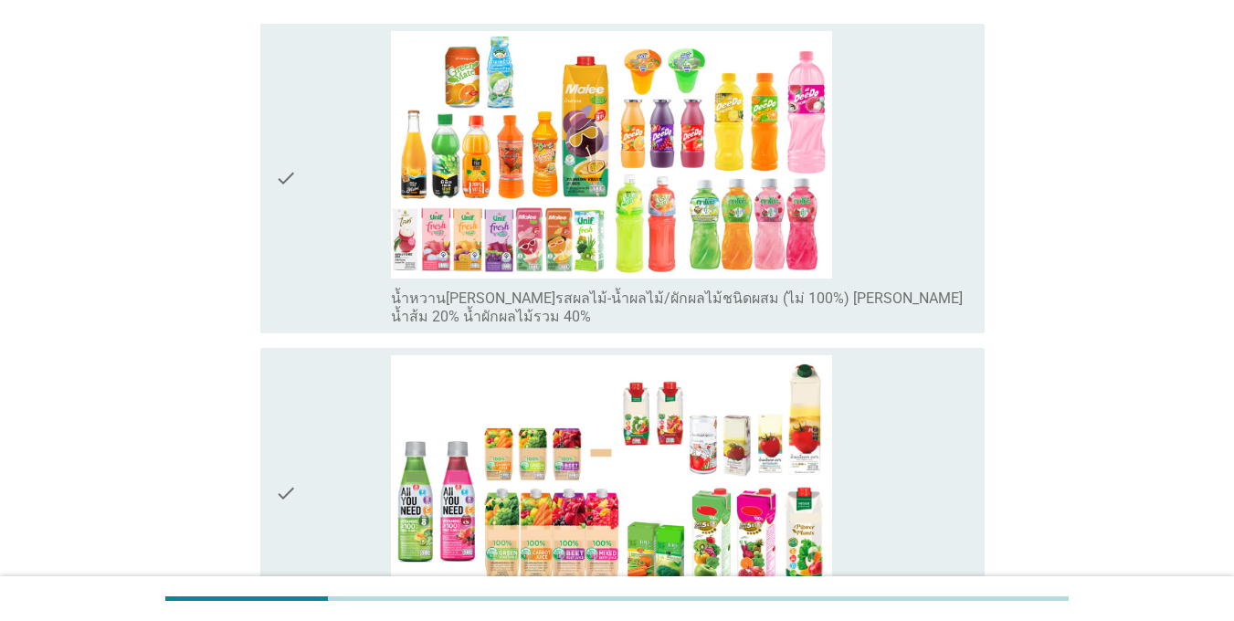
scroll to position [274, 0]
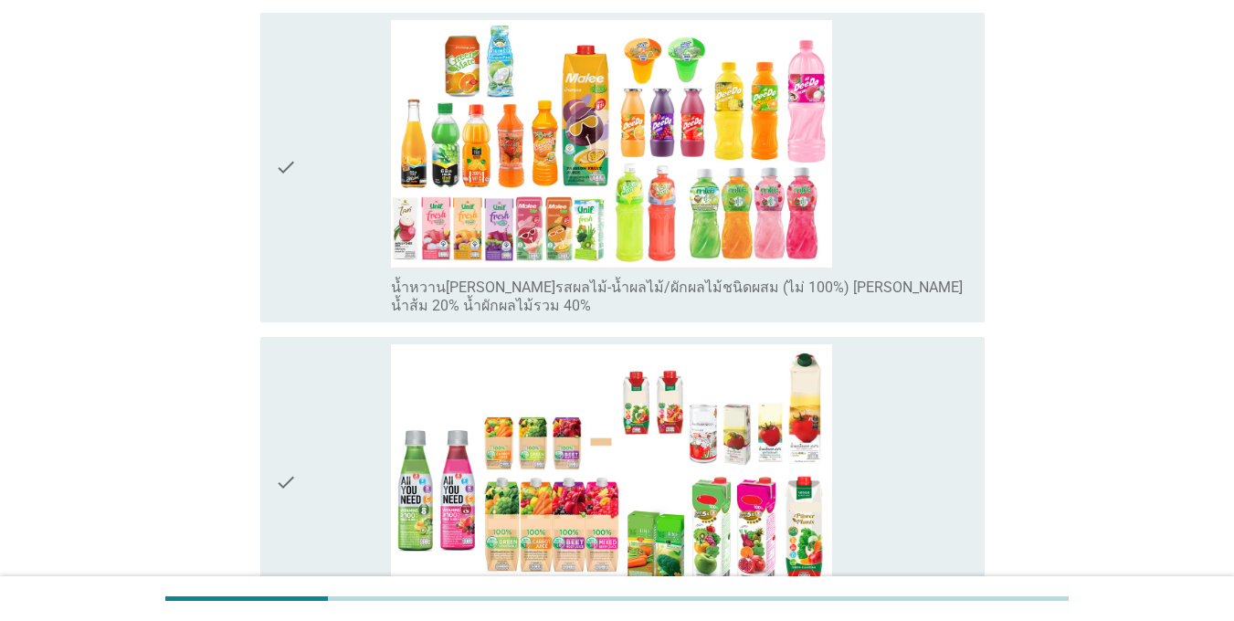
click at [300, 277] on div "check" at bounding box center [333, 167] width 116 height 295
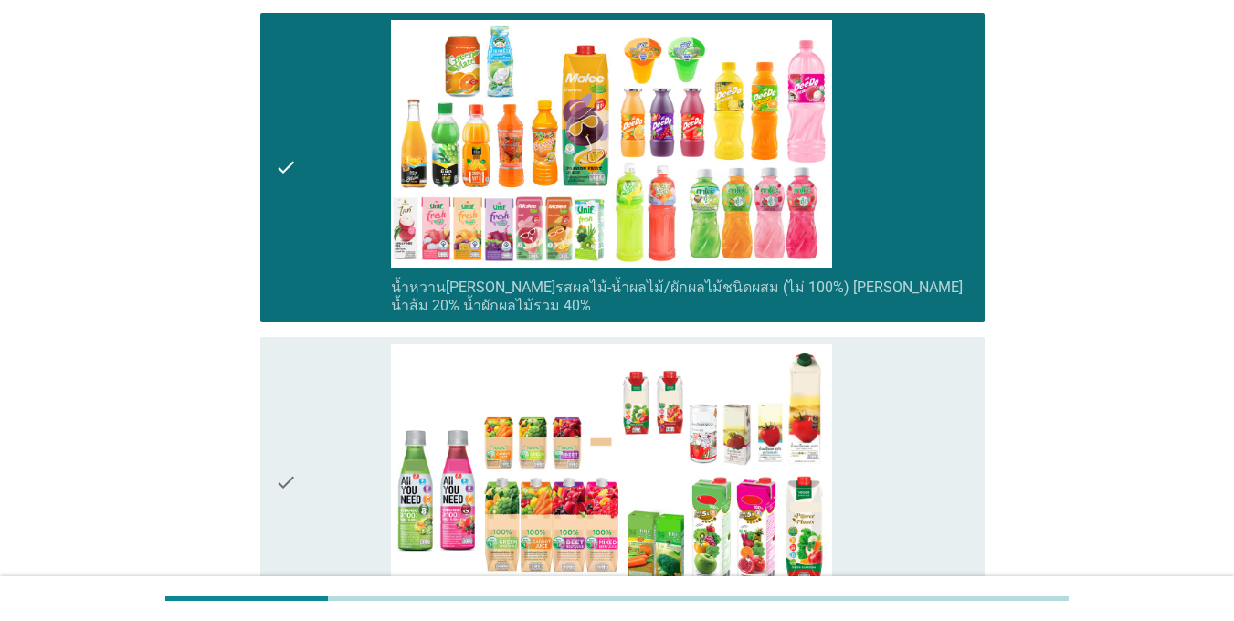
click at [238, 475] on div "A7. หากแบ่งน้ำผลไม้-น้ำผักผลไม้พร้อมดื่มพร้อมดื่มออกเป็นประเภทย่อยต่างๆต่อไปนี้…" at bounding box center [617, 619] width 764 height 1652
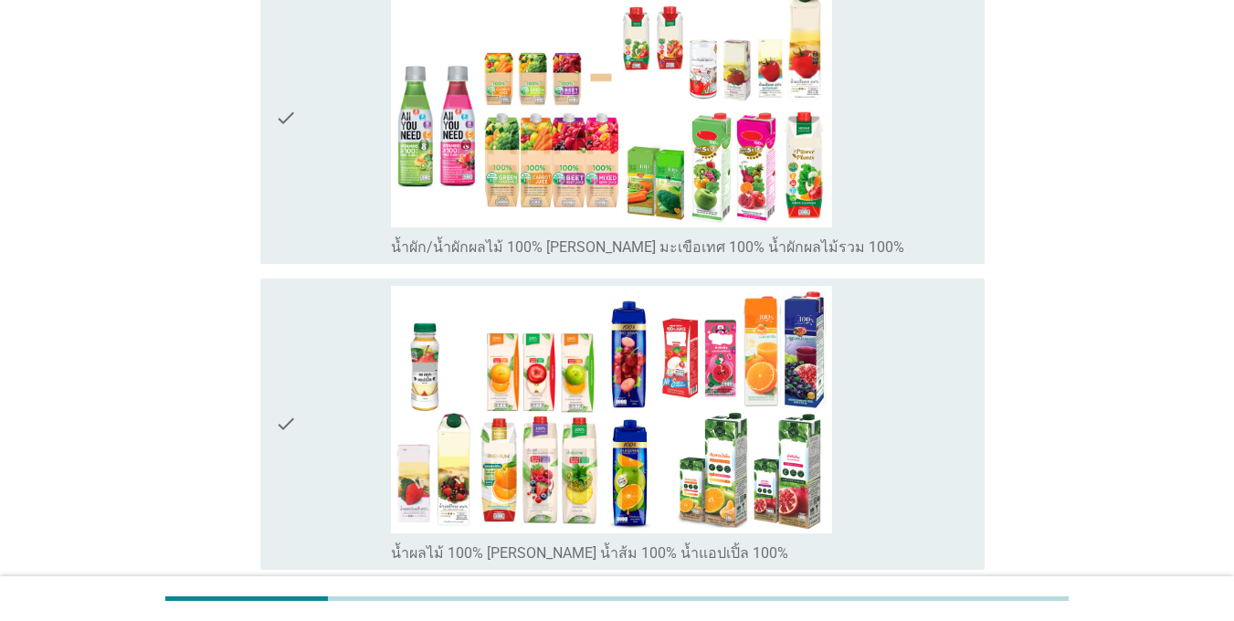
scroll to position [639, 0]
click at [353, 205] on div "check" at bounding box center [333, 117] width 116 height 277
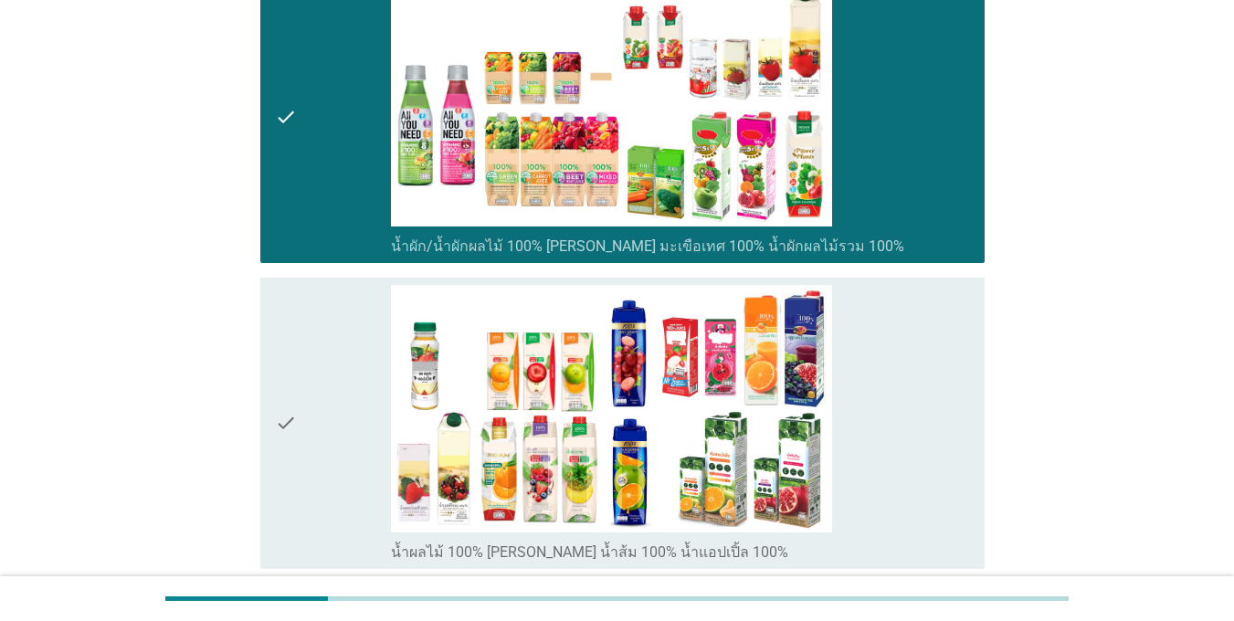
click at [319, 364] on div "check" at bounding box center [333, 423] width 116 height 277
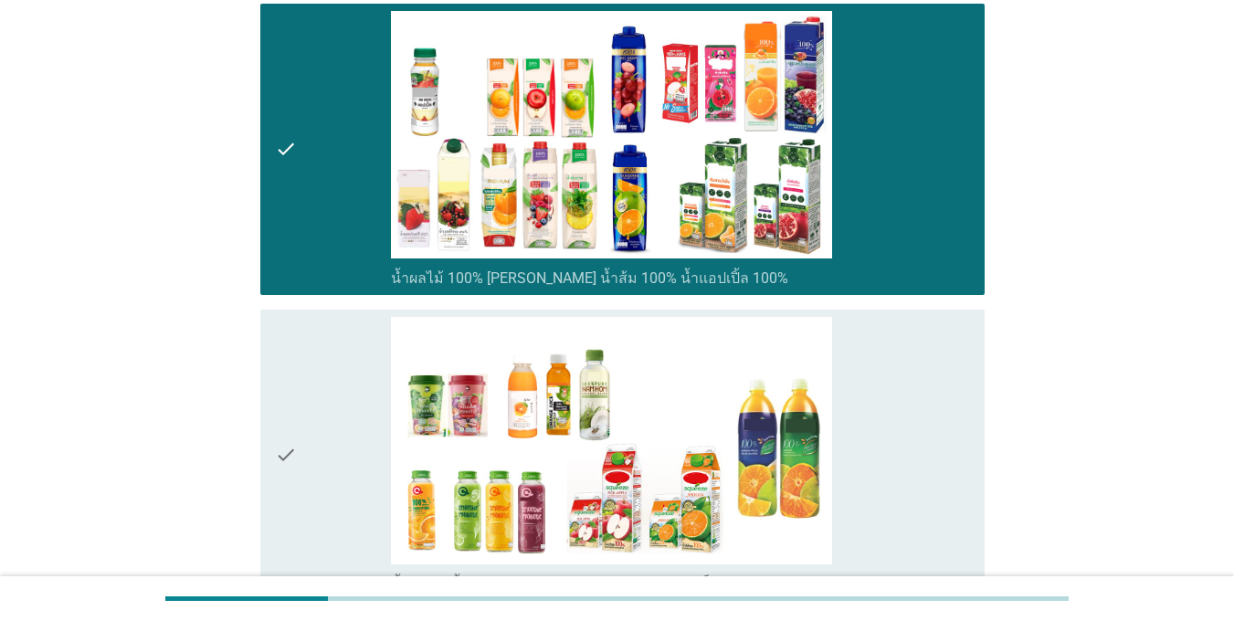
click at [319, 364] on div "check" at bounding box center [333, 455] width 116 height 277
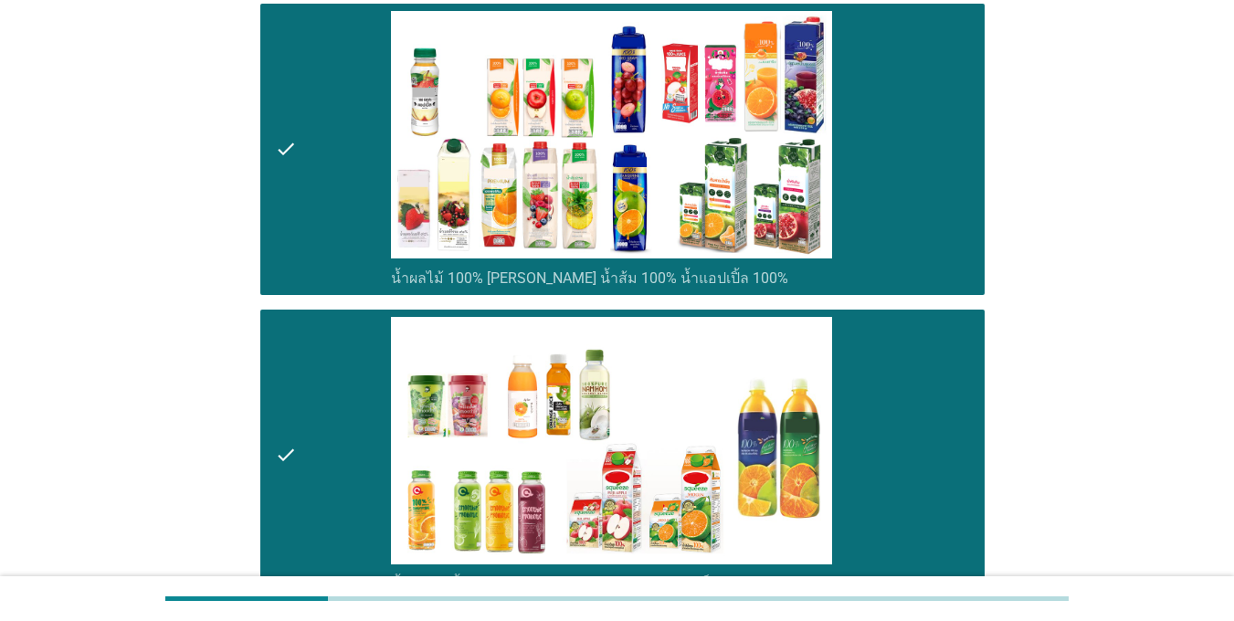
scroll to position [1187, 0]
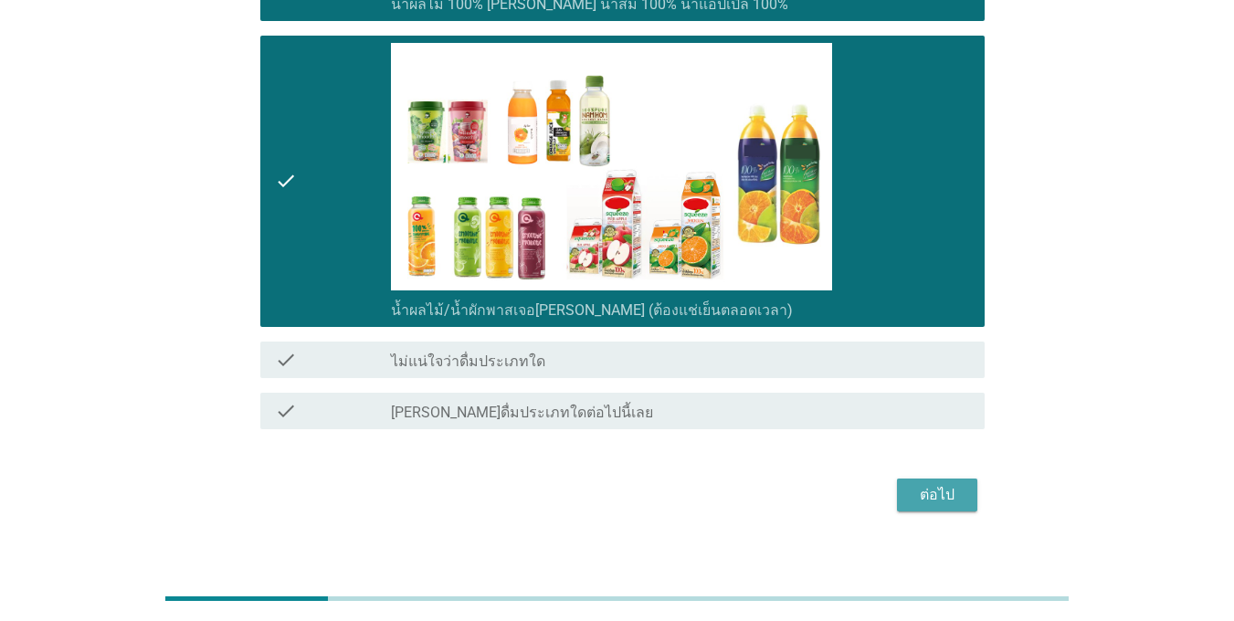
click at [951, 506] on button "ต่อไป" at bounding box center [937, 495] width 80 height 33
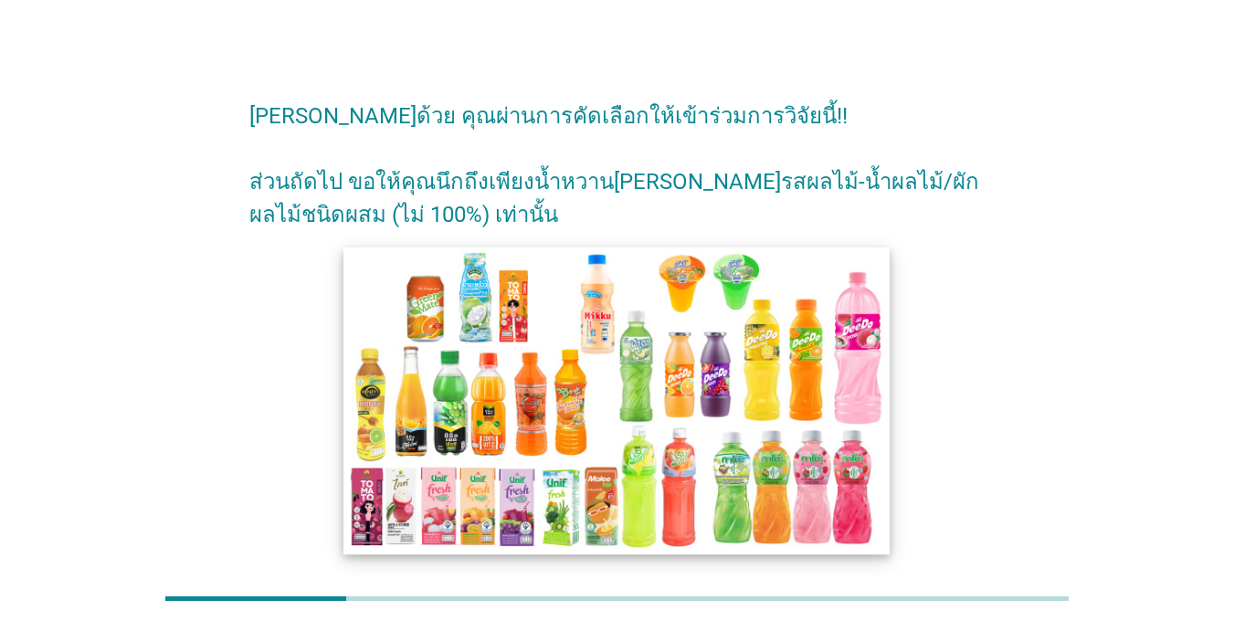
scroll to position [141, 0]
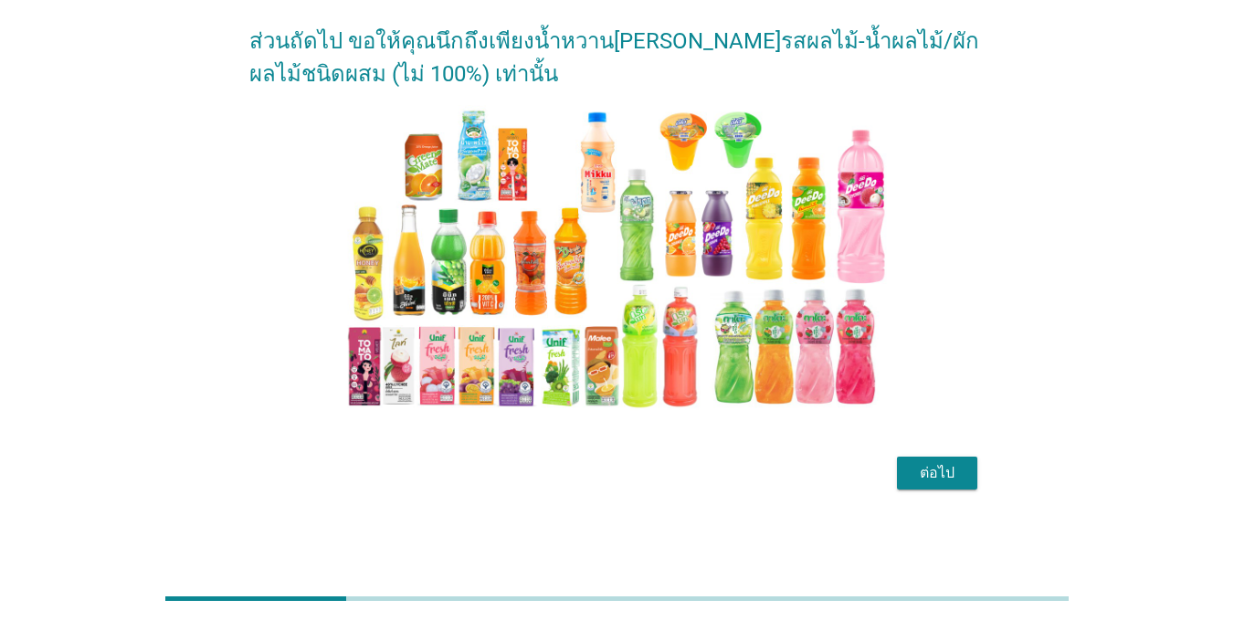
click at [947, 470] on div "ต่อไป" at bounding box center [936, 473] width 51 height 22
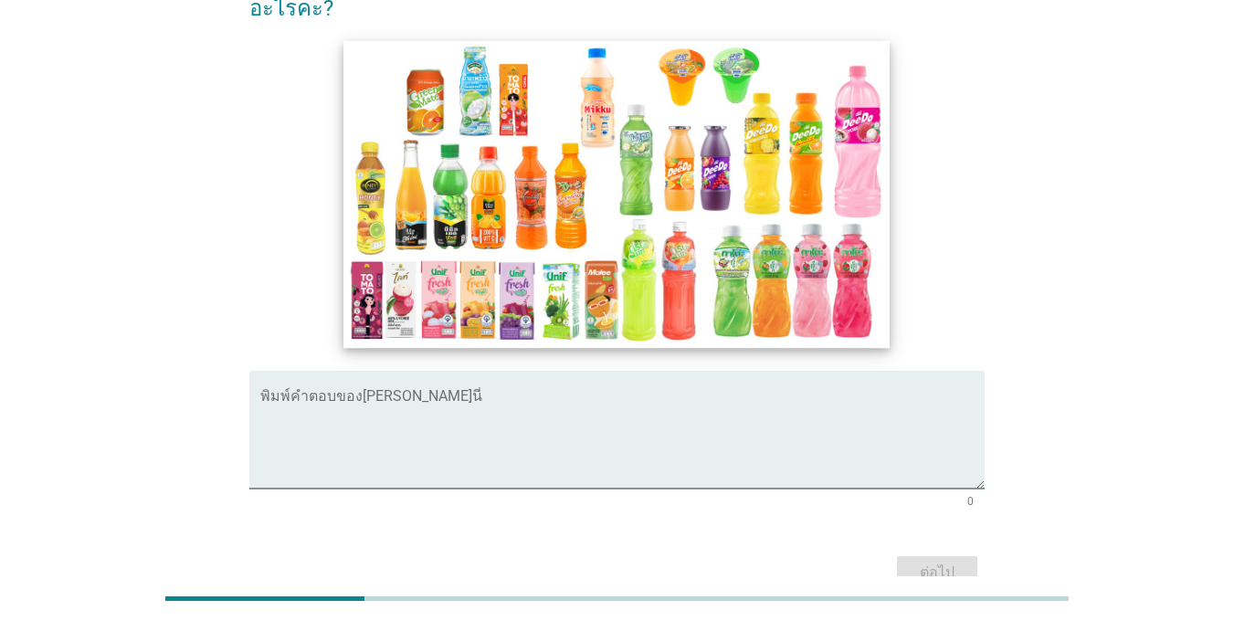
scroll to position [0, 0]
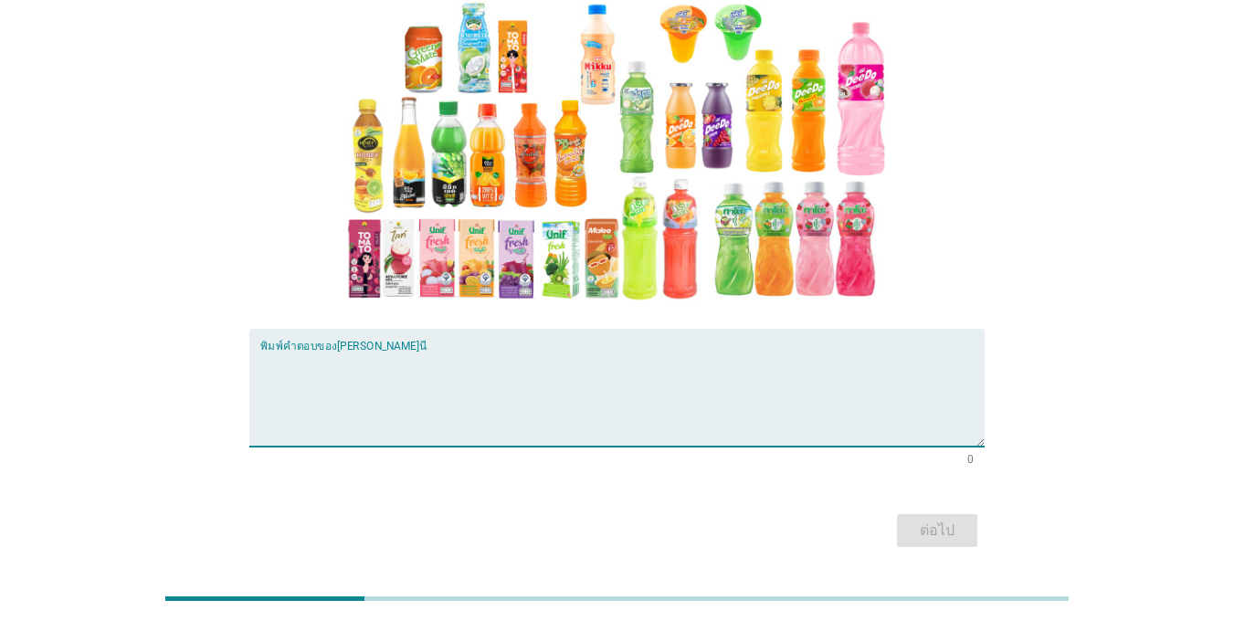
click at [471, 395] on textarea "พิมพ์คำตอบของคุณ ที่นี่" at bounding box center [622, 399] width 724 height 96
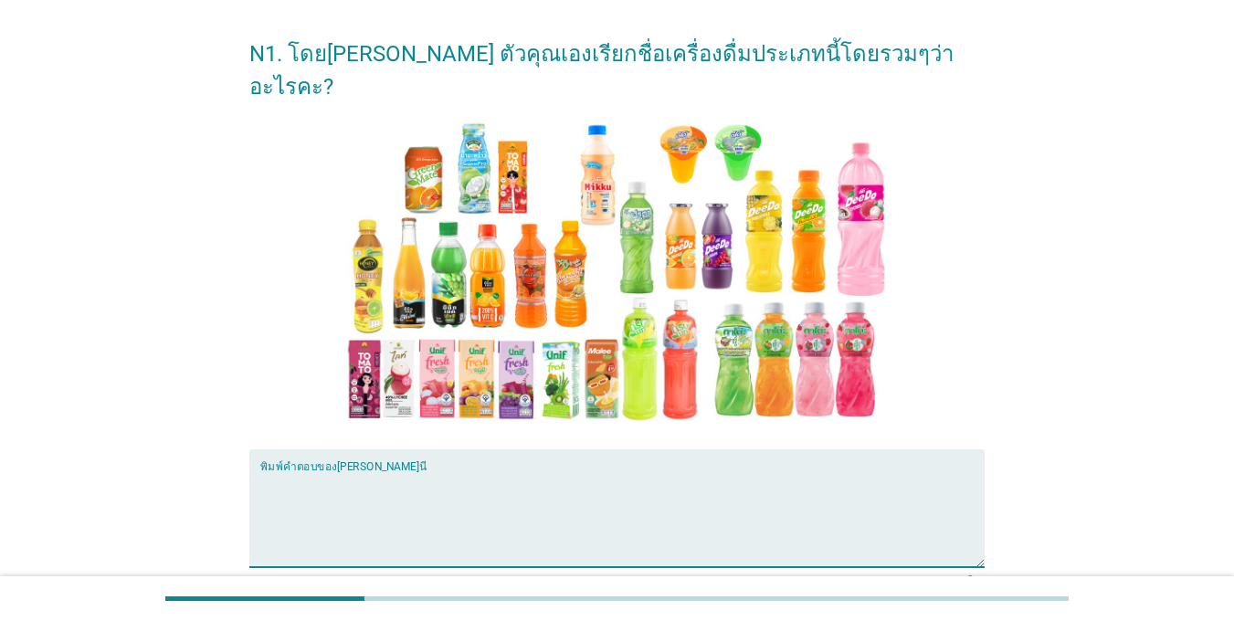
scroll to position [91, 0]
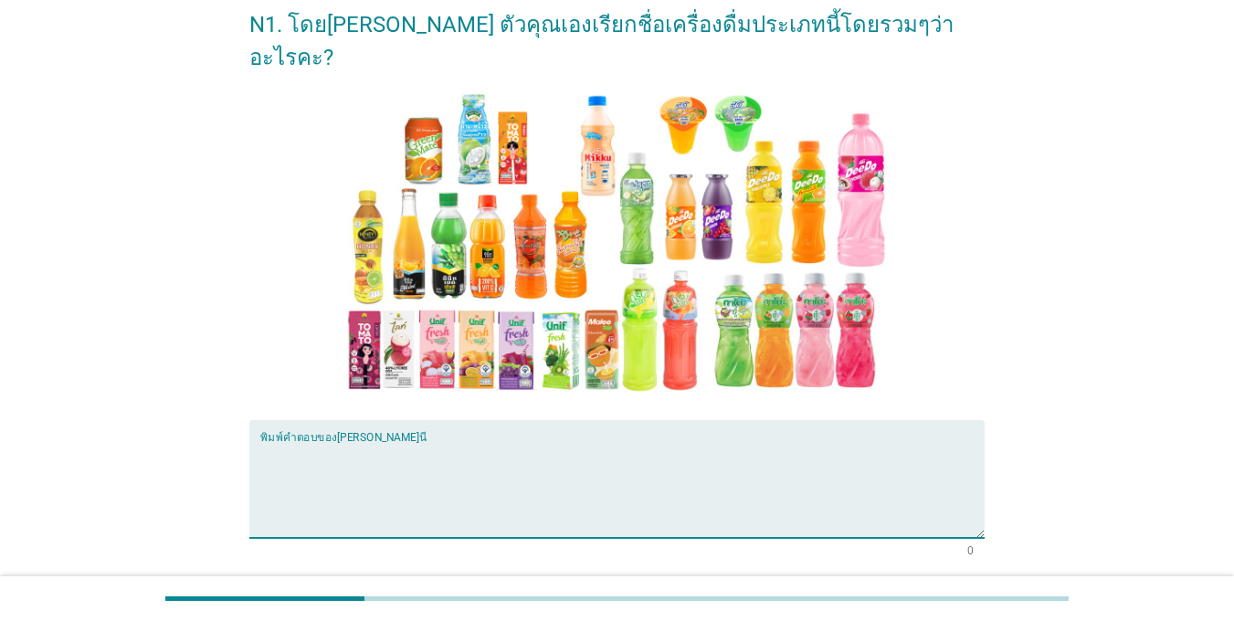
type textarea "o"
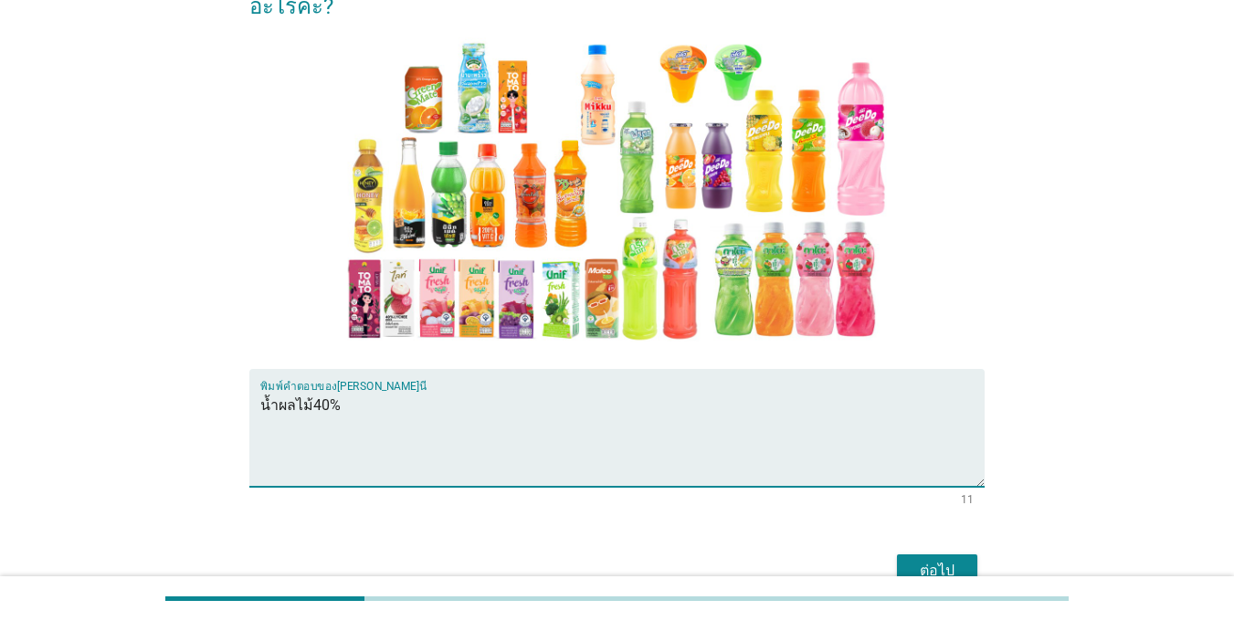
scroll to position [183, 0]
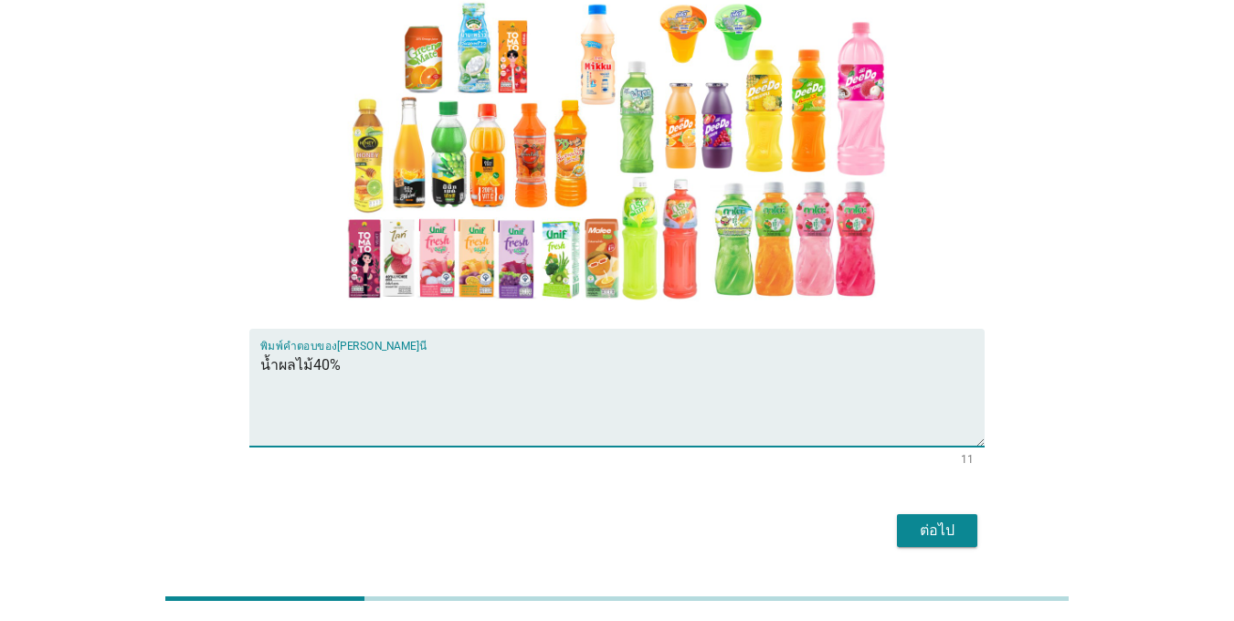
type textarea "น้ำผลไม้40%"
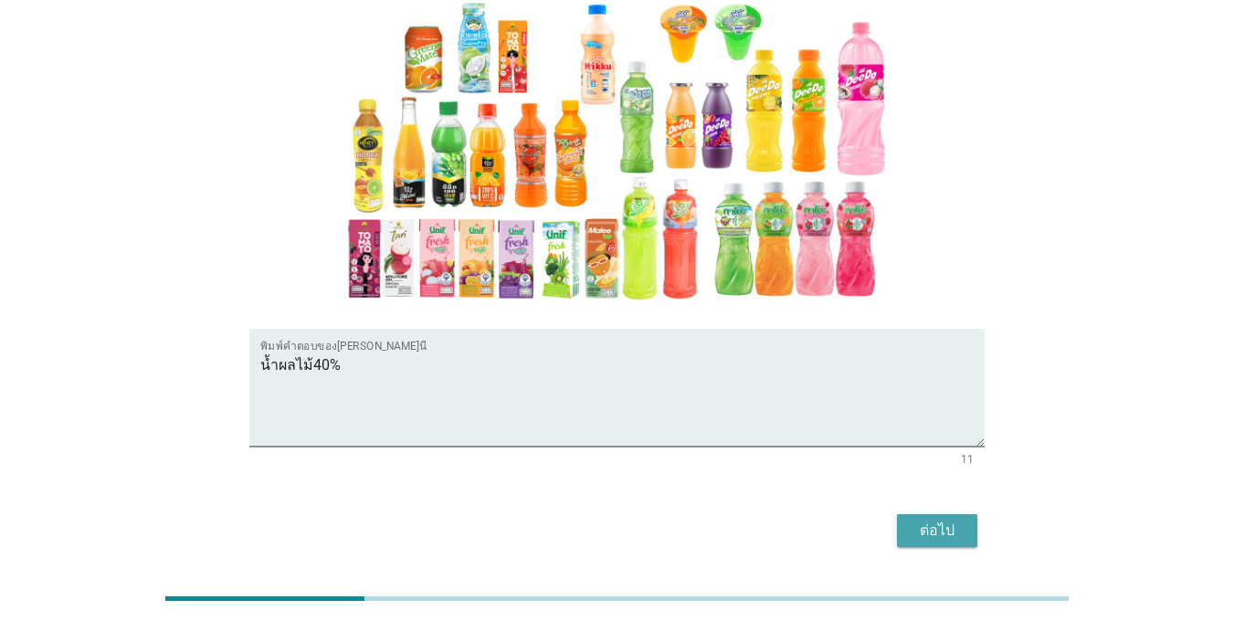
click at [954, 514] on button "ต่อไป" at bounding box center [937, 530] width 80 height 33
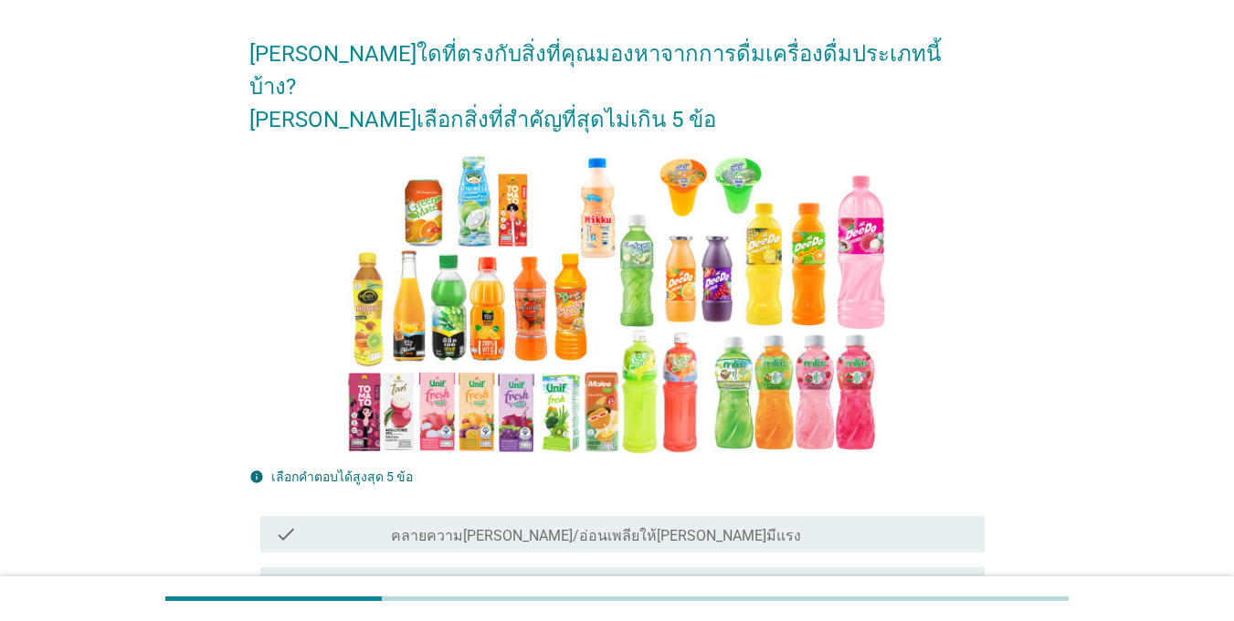
scroll to position [365, 0]
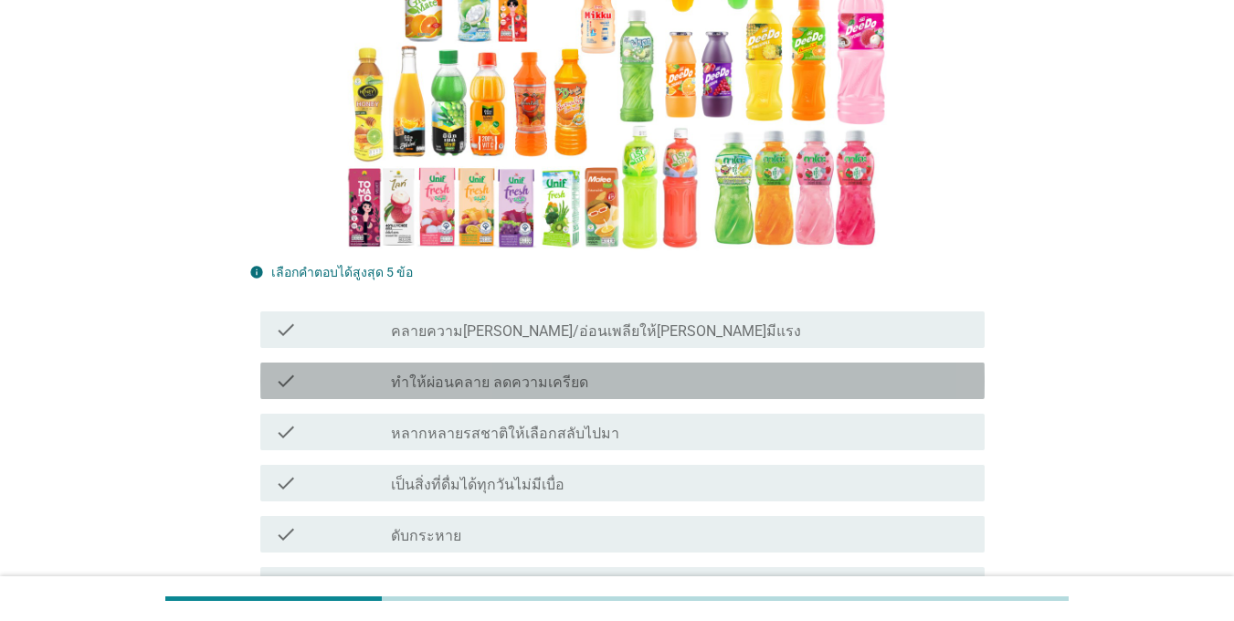
click at [432, 374] on label "ทำให้ผ่อนคลาย ลดความเครียด" at bounding box center [489, 383] width 197 height 18
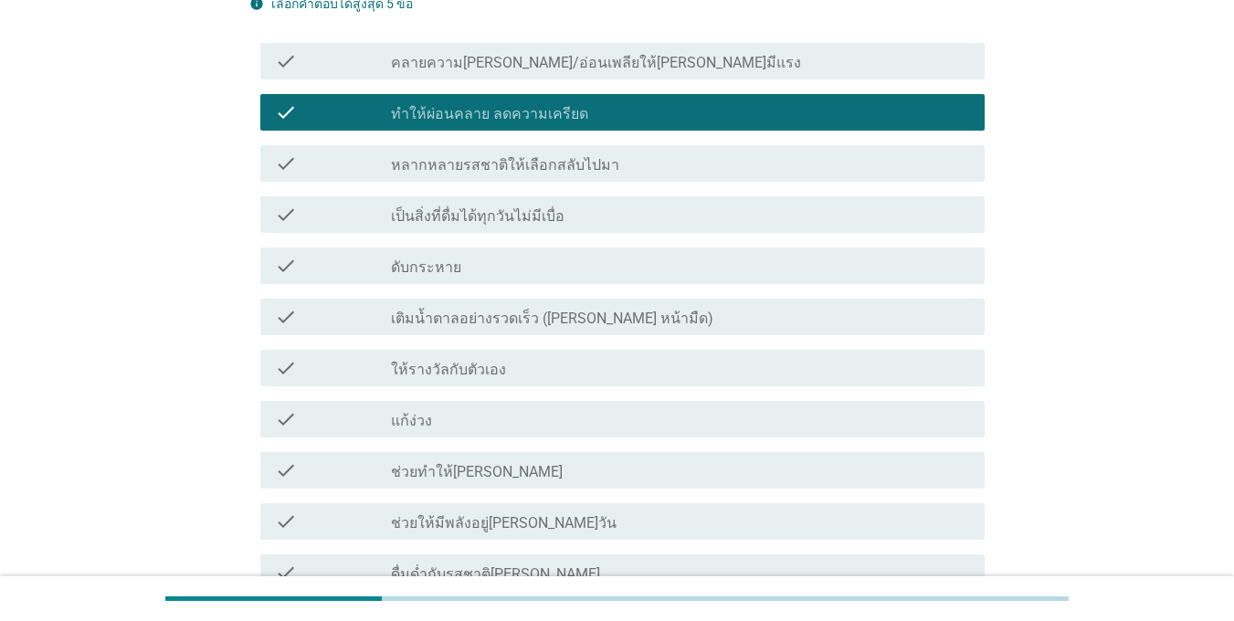
scroll to position [639, 0]
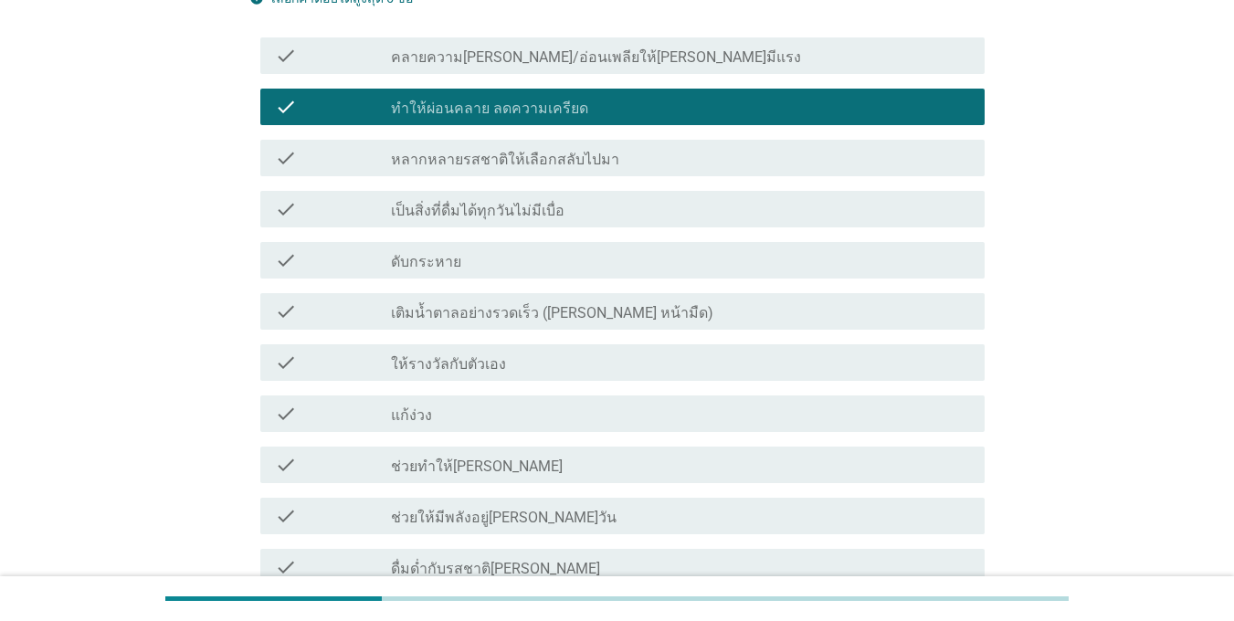
click at [429, 354] on div "check check_box_outline_blank ให้รางวัลกับตัวเอง" at bounding box center [616, 362] width 735 height 51
click at [423, 344] on div "check check_box_outline_blank ให้รางวัลกับตัวเอง" at bounding box center [622, 362] width 724 height 37
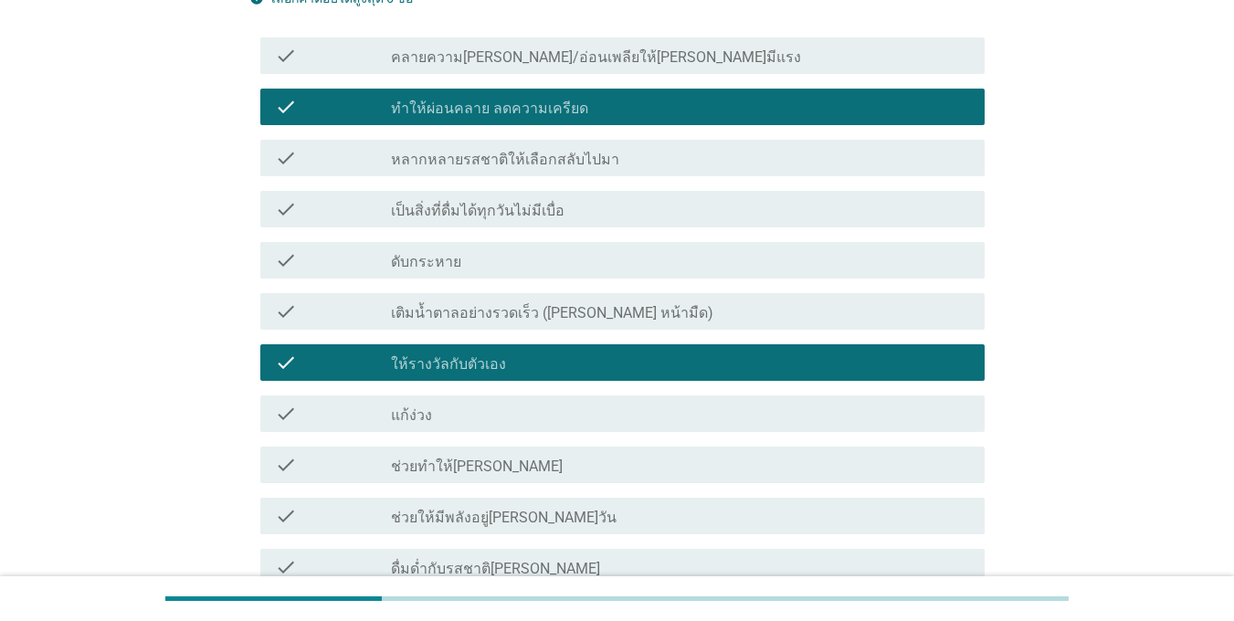
click at [423, 344] on div "check check_box_outline_blank ให้รางวัลกับตัวเอง" at bounding box center [622, 362] width 724 height 37
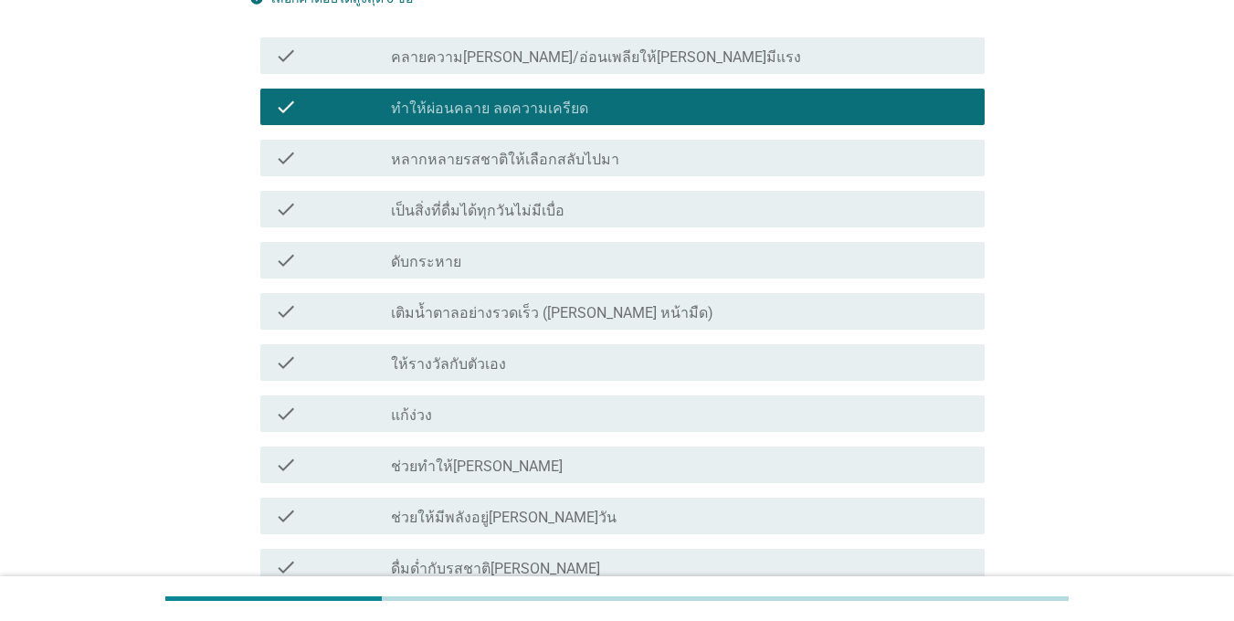
click at [437, 198] on div "check_box_outline_blank เป็นสิ่งที่ดื่มได้ทุกวันไม่มีเบื่อ" at bounding box center [680, 209] width 579 height 22
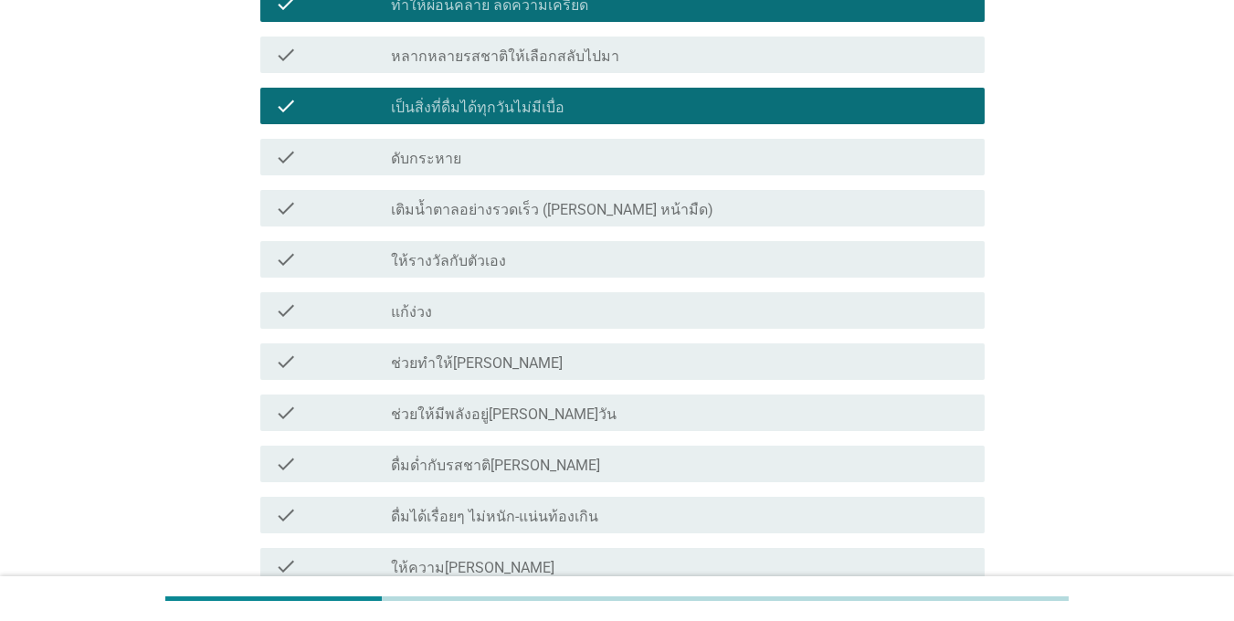
scroll to position [913, 0]
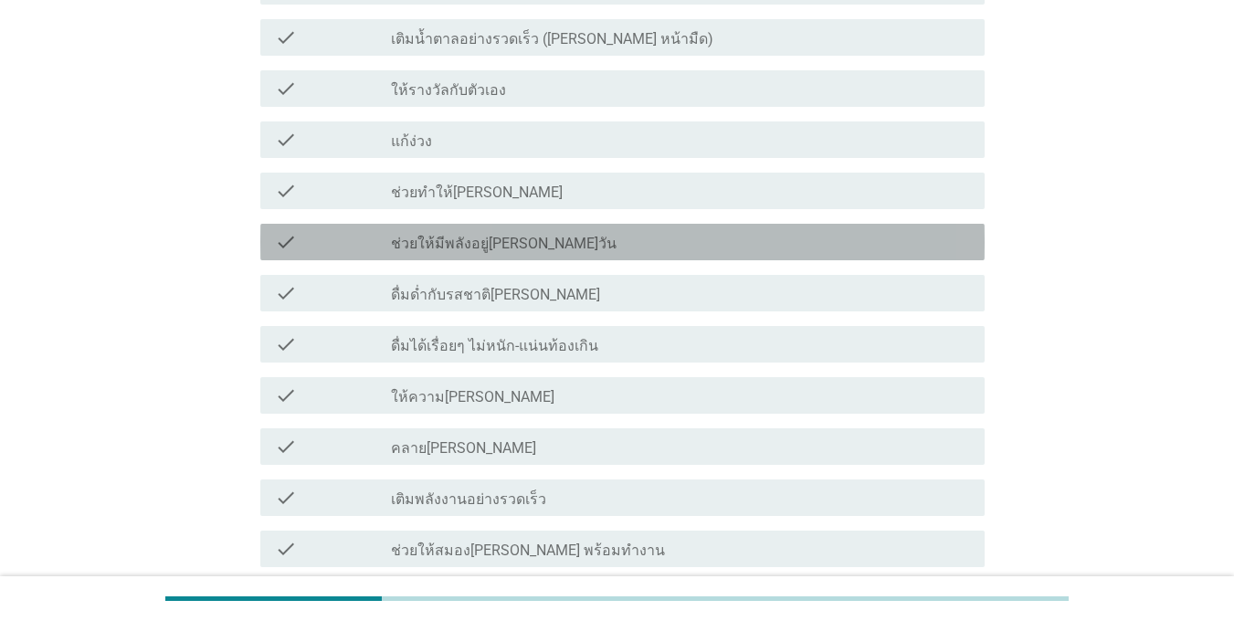
click at [432, 235] on label "ช่วยให้มีพลังอยู่[PERSON_NAME]วัน" at bounding box center [504, 244] width 226 height 18
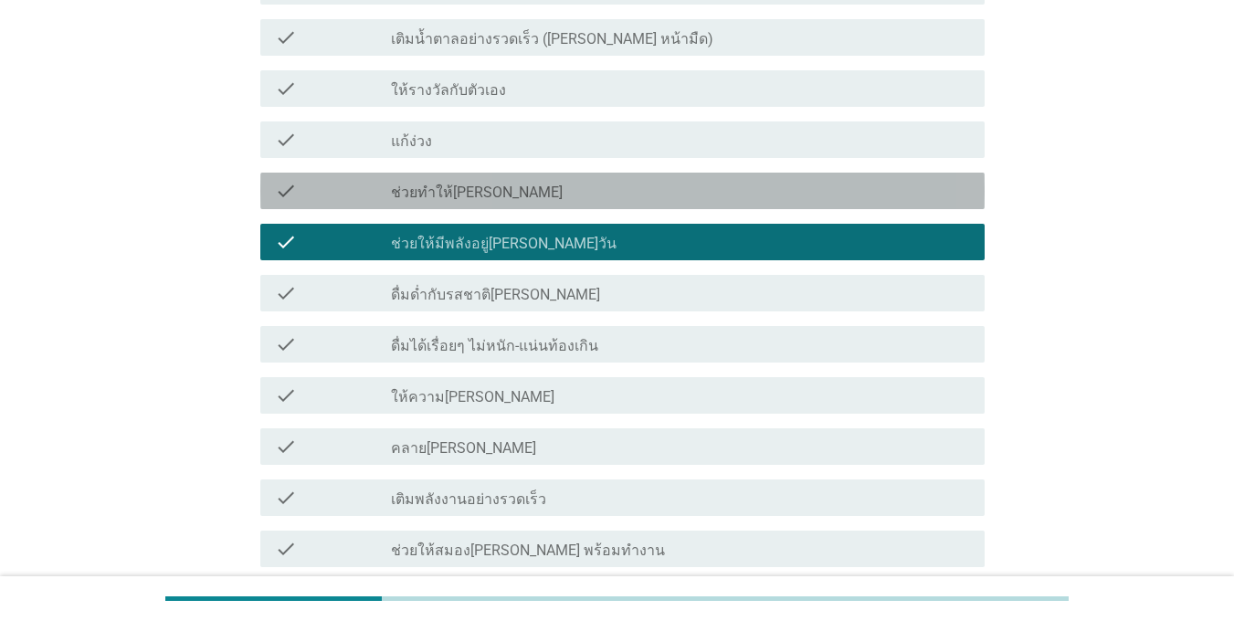
click at [430, 173] on div "check check_box_outline_blank ช่วยทำให้[PERSON_NAME]" at bounding box center [622, 191] width 724 height 37
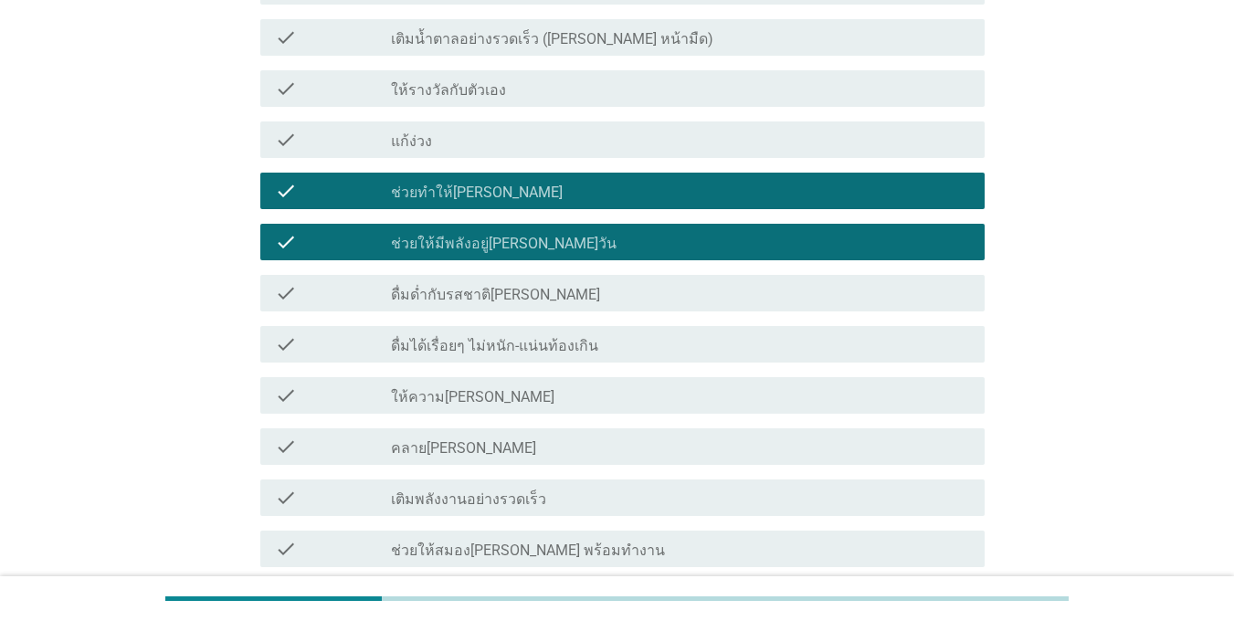
click at [435, 235] on label "ช่วยให้มีพลังอยู่[PERSON_NAME]วัน" at bounding box center [504, 244] width 226 height 18
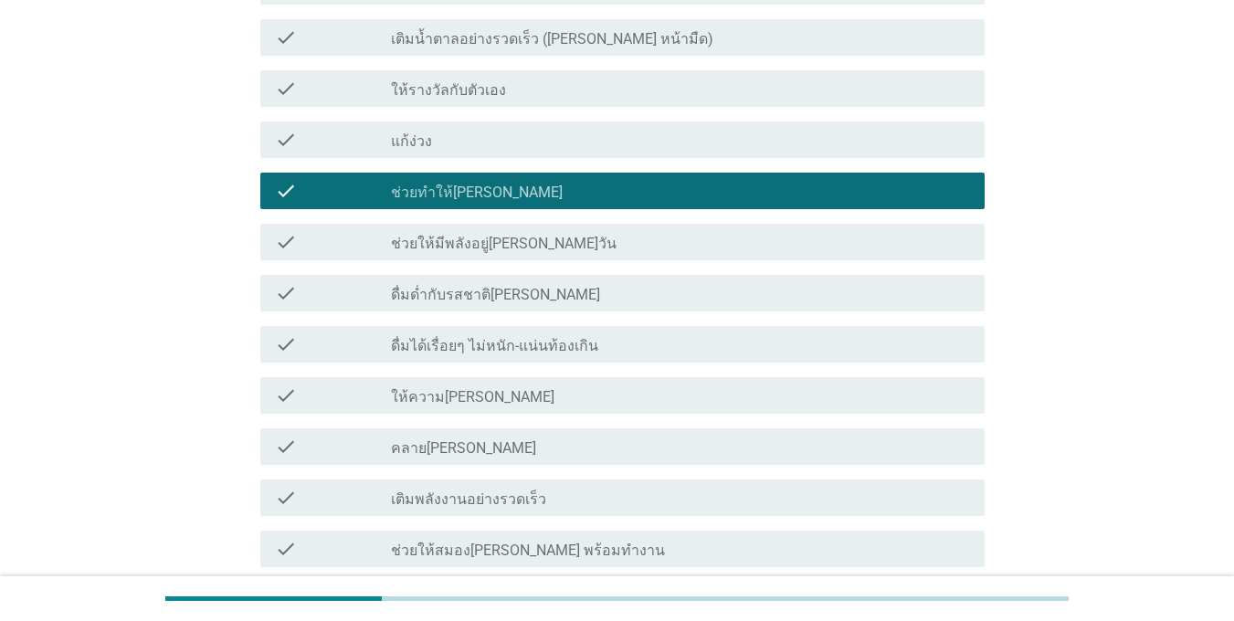
click at [451, 385] on div "check_box_outline_blank ให้ความ[PERSON_NAME]" at bounding box center [680, 396] width 579 height 22
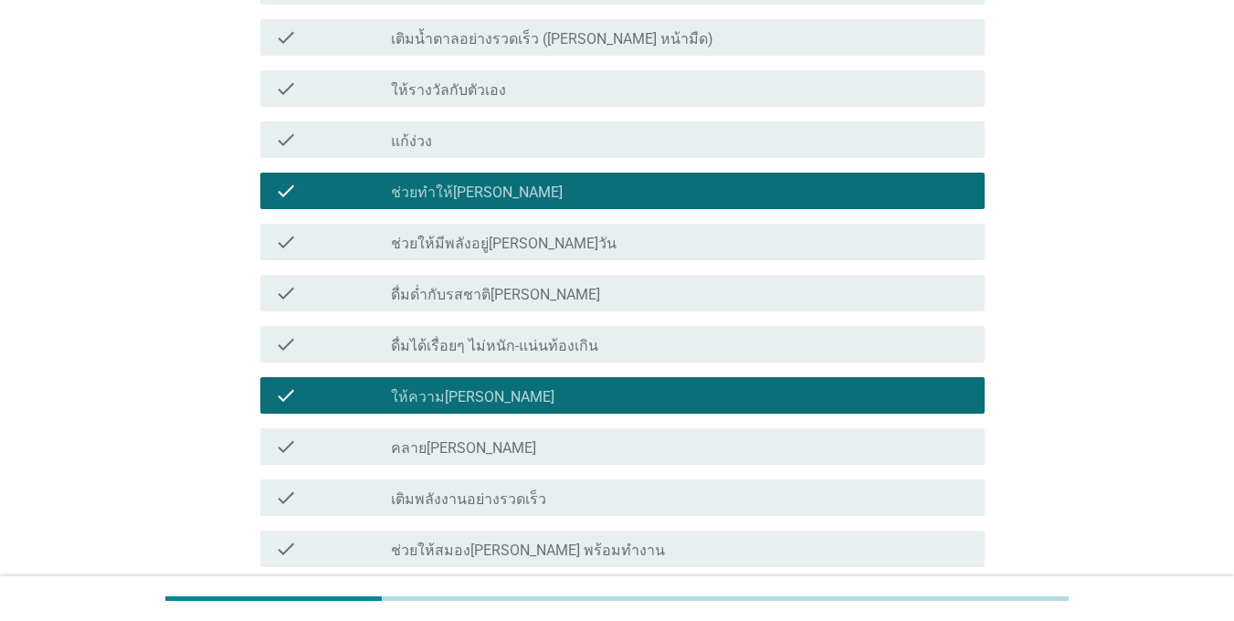
click at [453, 337] on label "ดื่มได้เรื่อยๆ ไม่หนัก-แน่นท้องเกิน" at bounding box center [494, 346] width 207 height 18
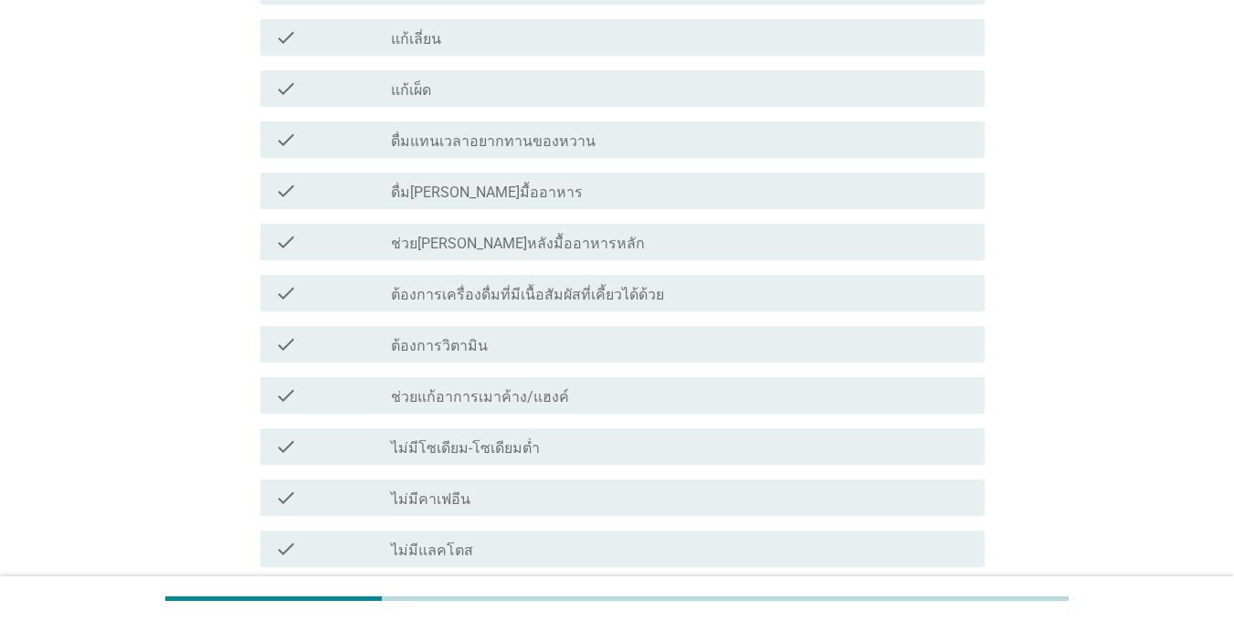
scroll to position [1644, 0]
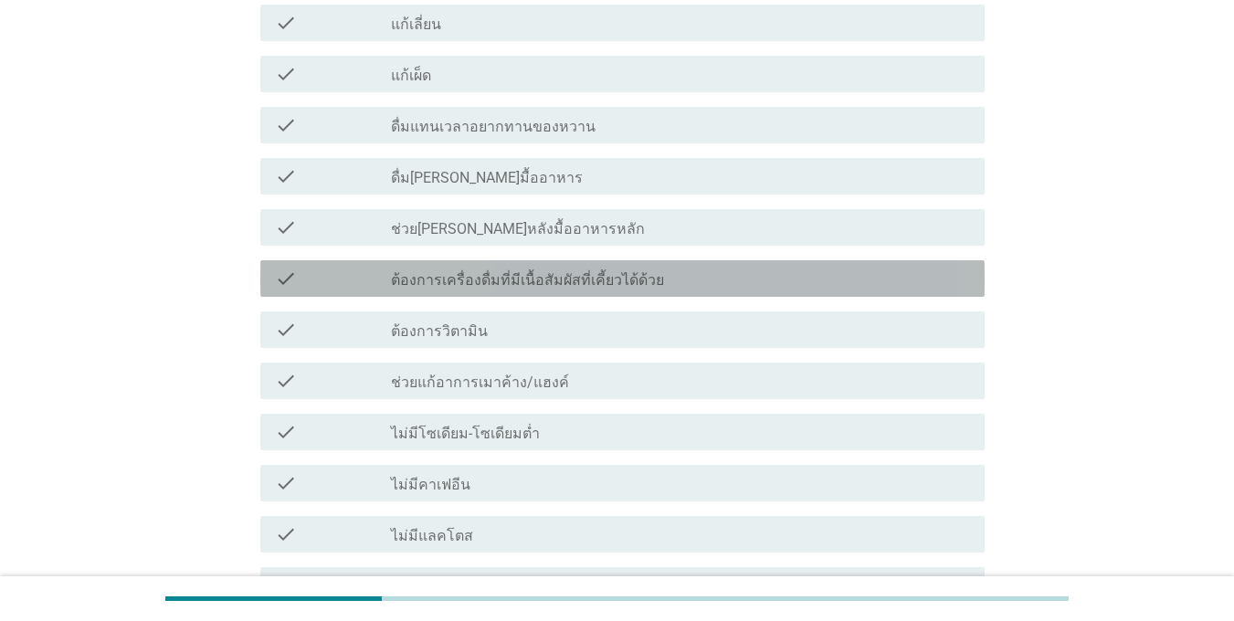
click at [445, 271] on label "ต้องการเครื่องดื่มที่มีเนื้อสัมผัสที่เคี้ยวได้ด้วย" at bounding box center [527, 280] width 273 height 18
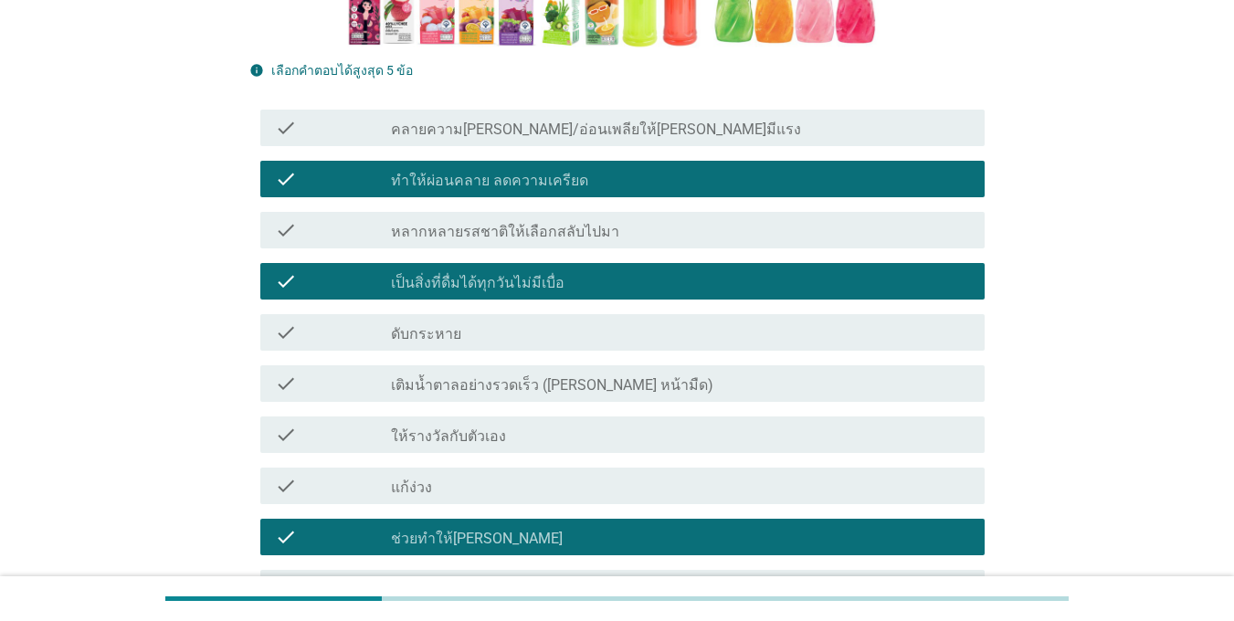
scroll to position [555, 0]
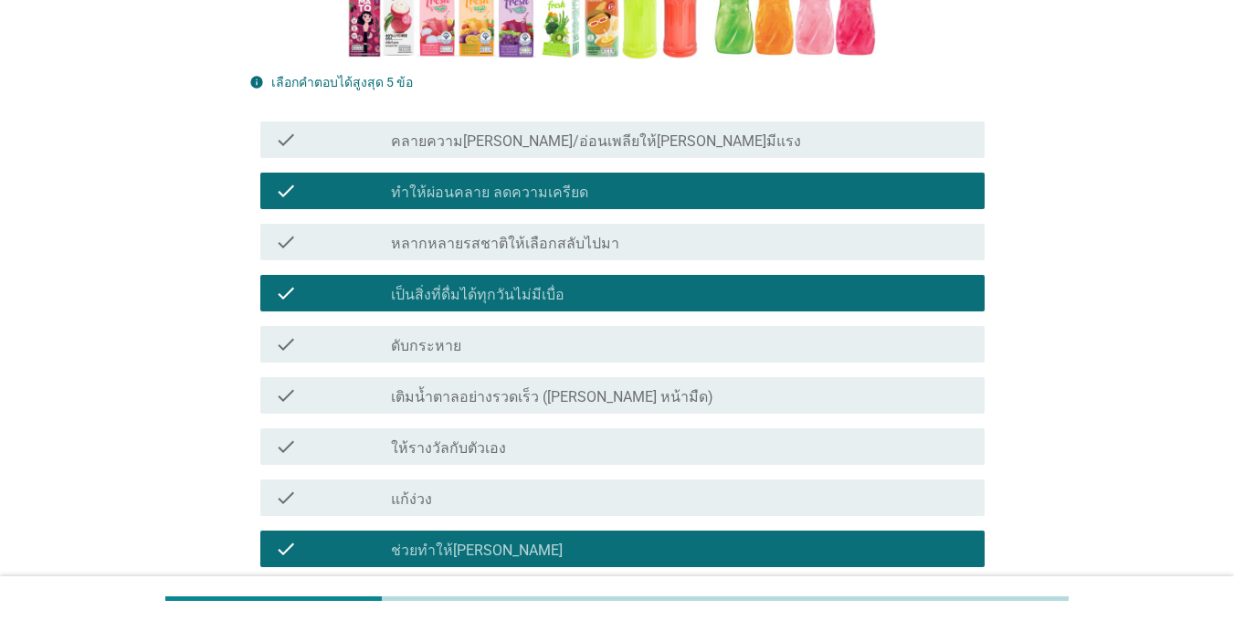
click at [706, 180] on div "check_box ทำให้ผ่อนคลาย ลดความเครียด" at bounding box center [680, 191] width 579 height 22
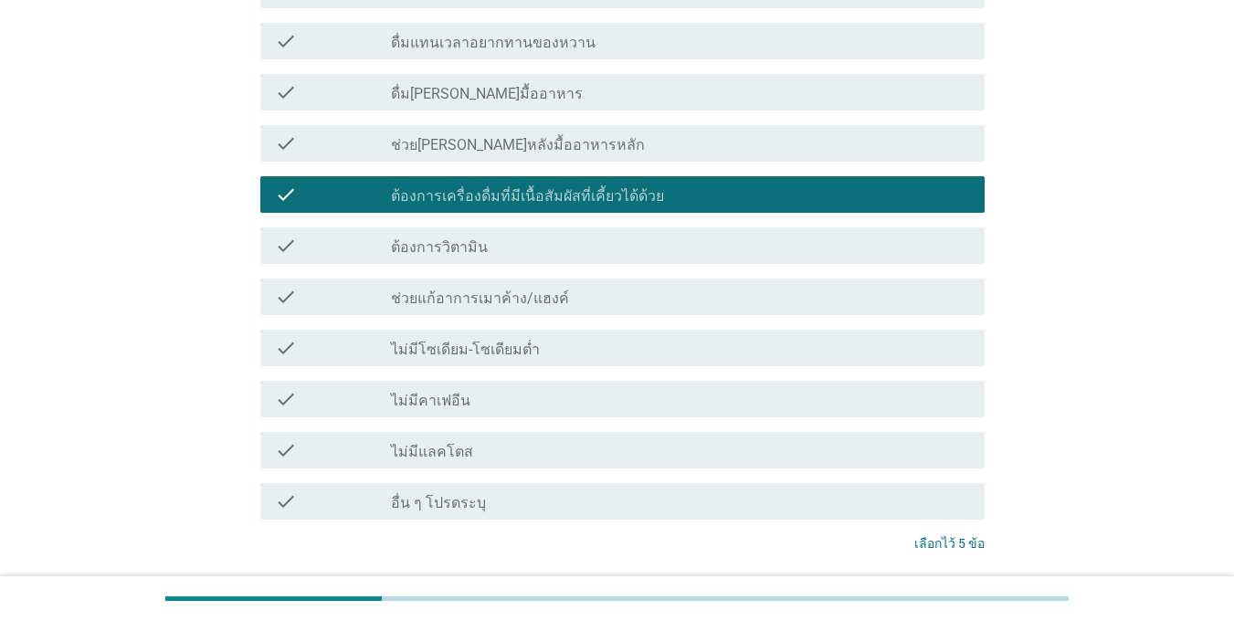
scroll to position [1834, 0]
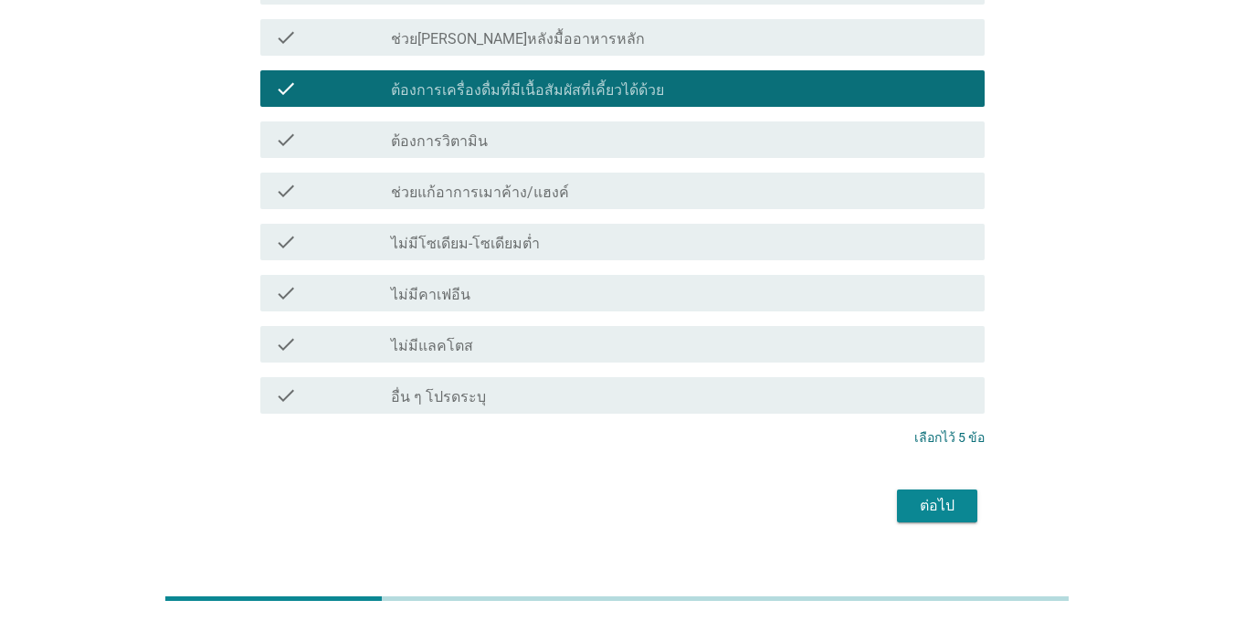
click at [945, 495] on div "ต่อไป" at bounding box center [936, 506] width 51 height 22
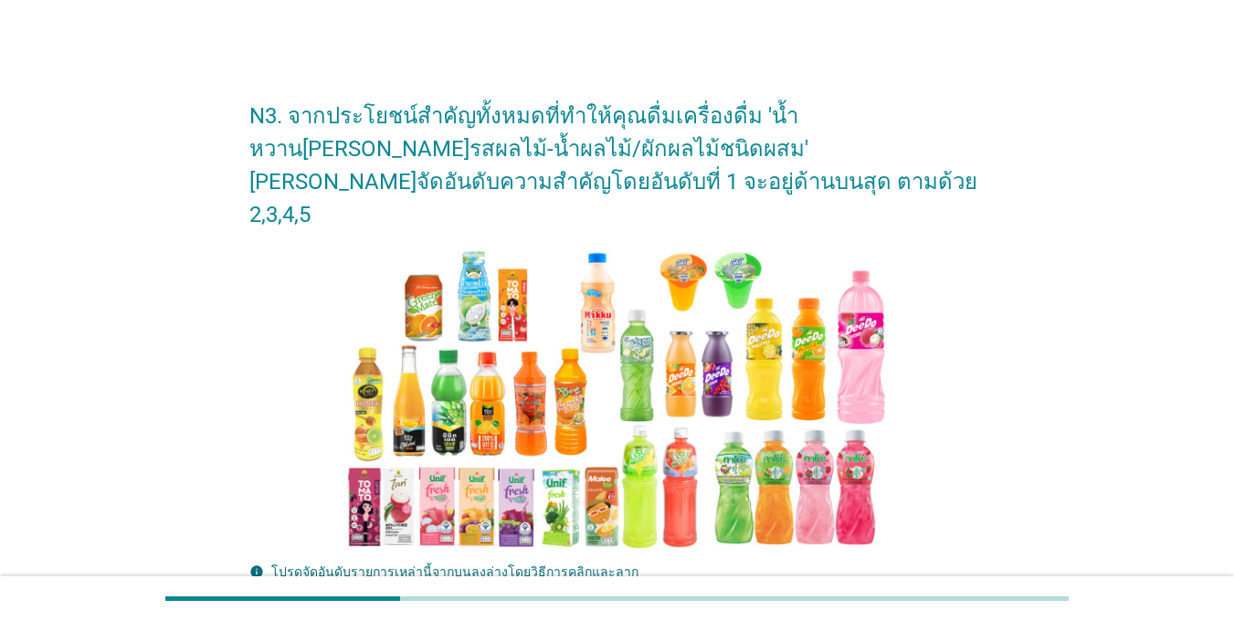
scroll to position [365, 0]
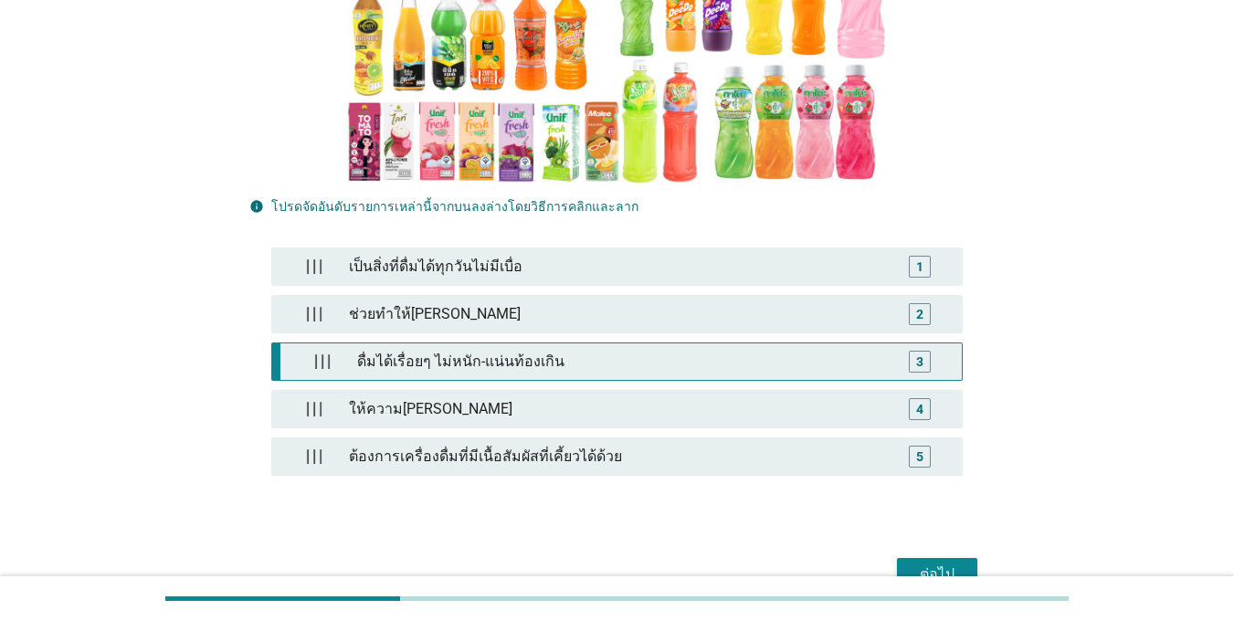
click at [419, 343] on div "ดื่มได้เรื่อยๆ ไม่หนัก-แน่นท้องเกิน" at bounding box center [621, 361] width 543 height 37
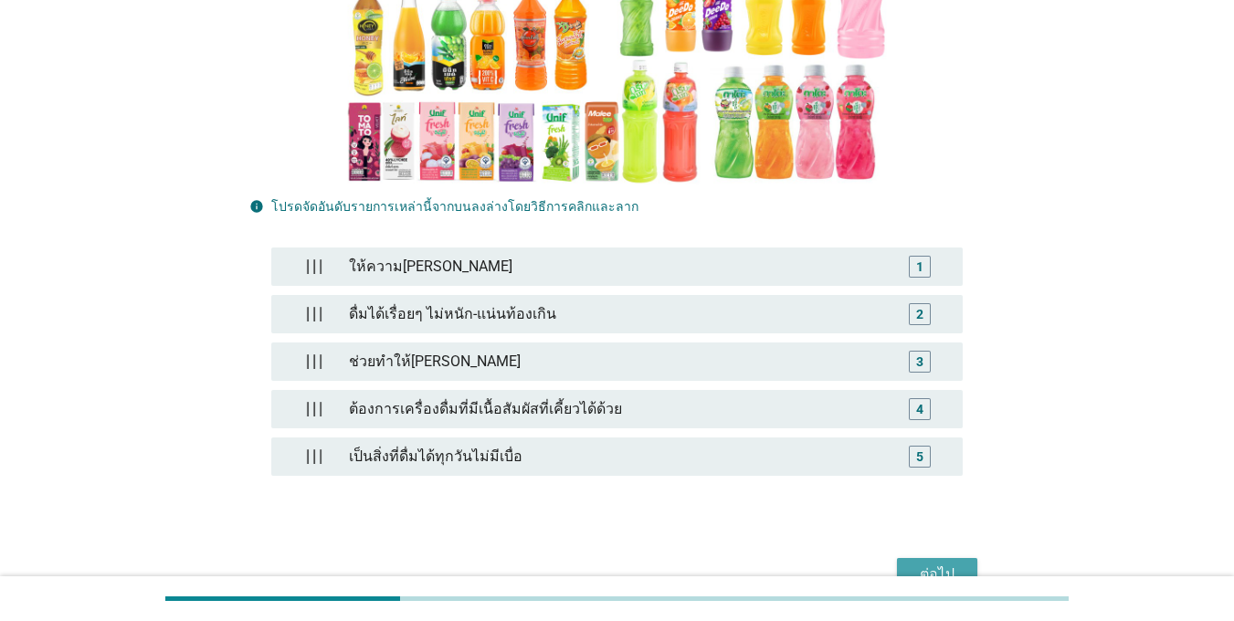
click at [915, 564] on div "ต่อไป" at bounding box center [936, 575] width 51 height 22
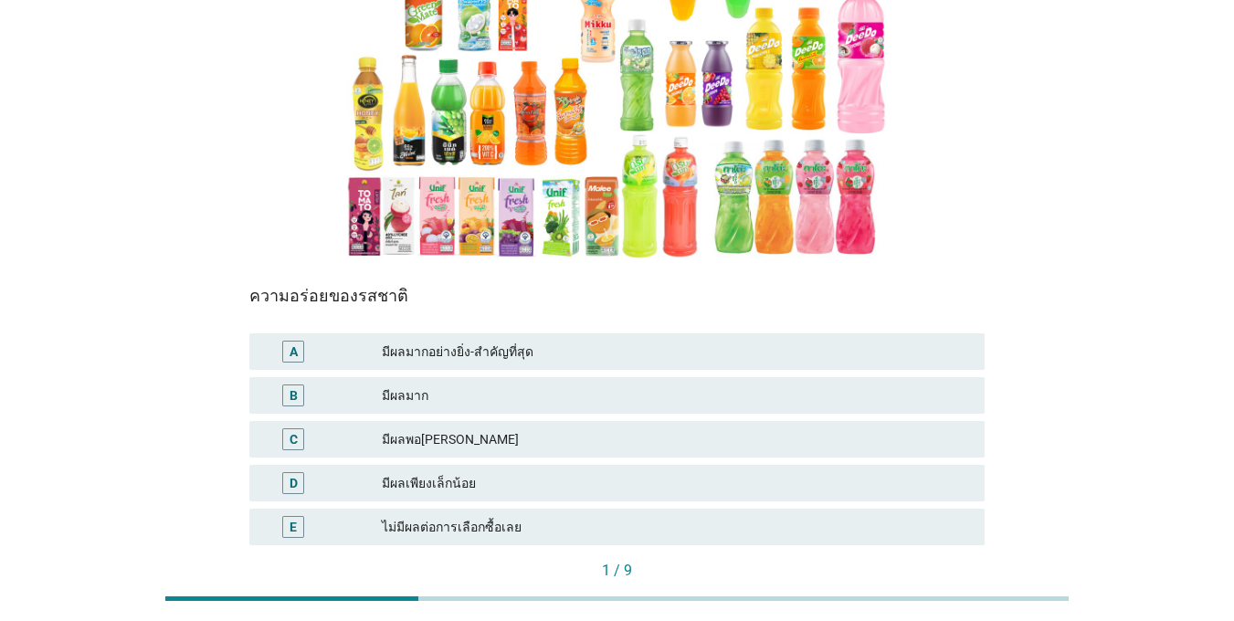
scroll to position [348, 0]
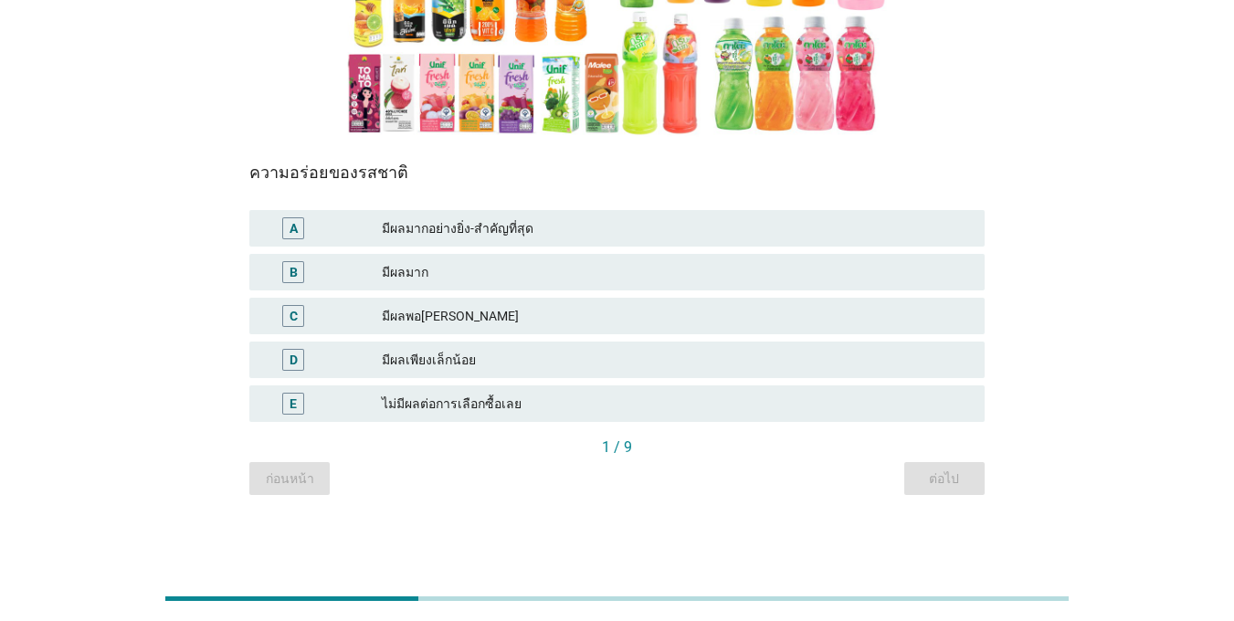
click at [312, 232] on div "A" at bounding box center [293, 228] width 58 height 22
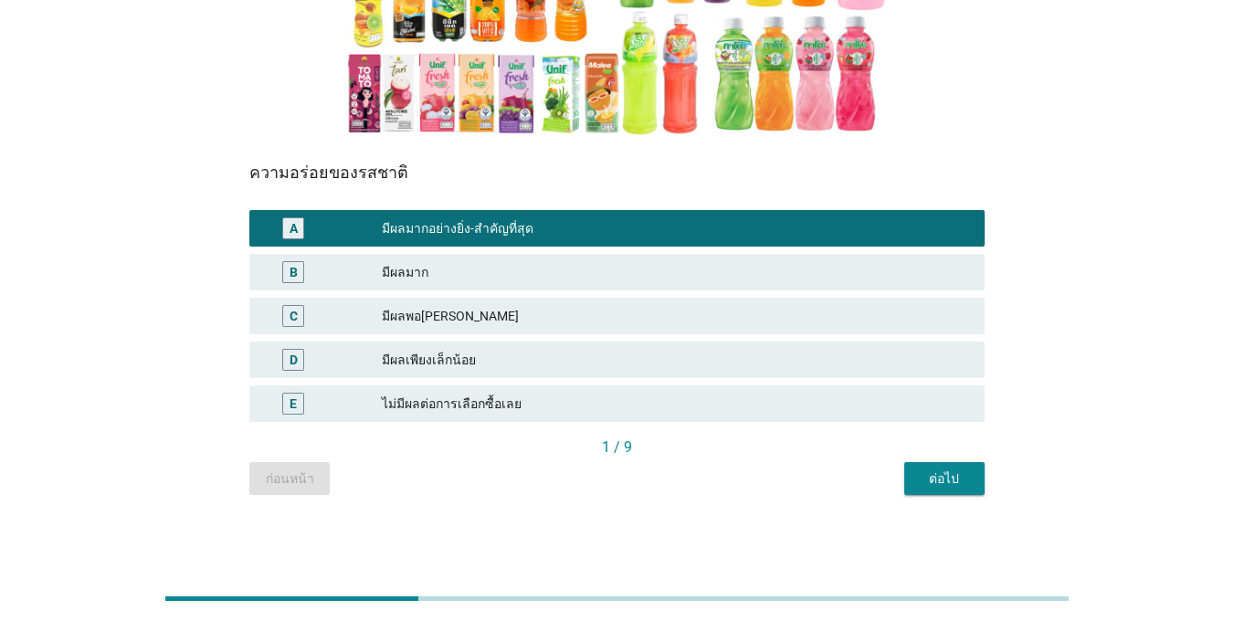
click at [281, 268] on div "B" at bounding box center [293, 272] width 58 height 22
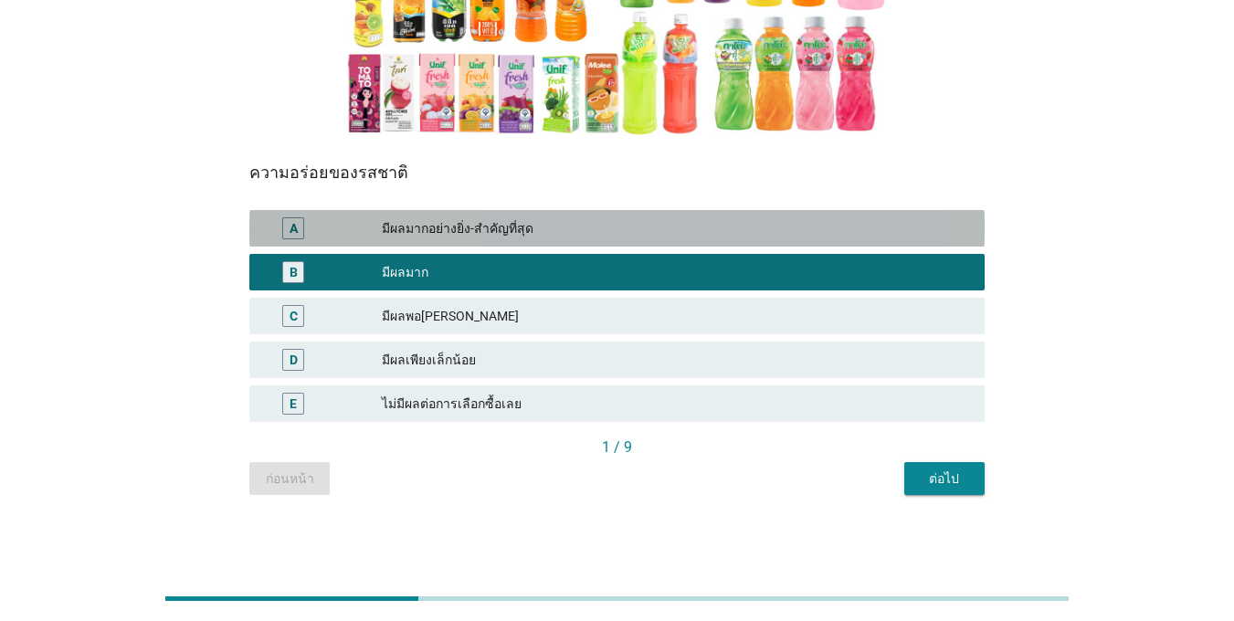
click at [290, 231] on div "A" at bounding box center [294, 228] width 8 height 19
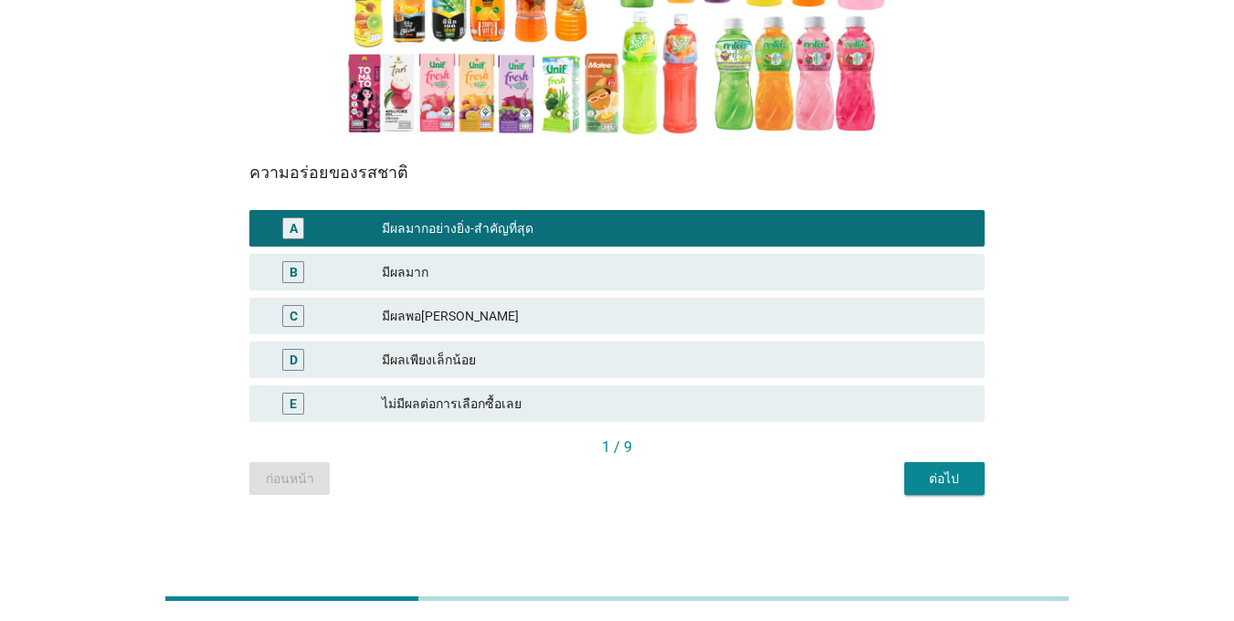
click at [945, 479] on div "ต่อไป" at bounding box center [944, 478] width 51 height 19
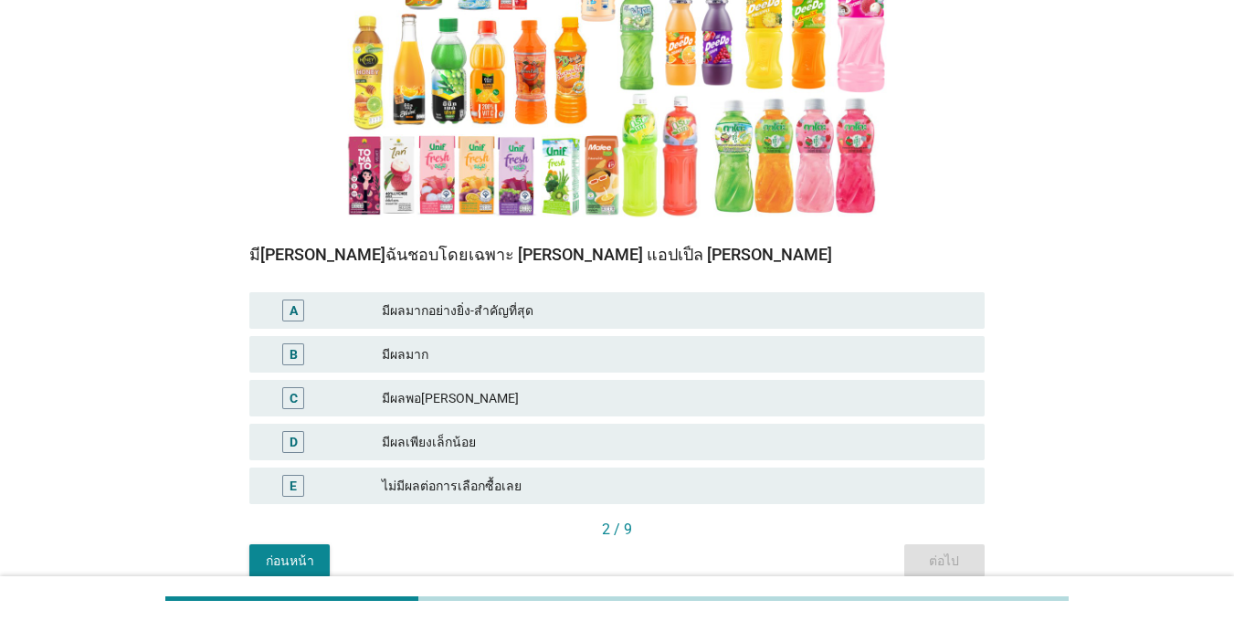
scroll to position [274, 0]
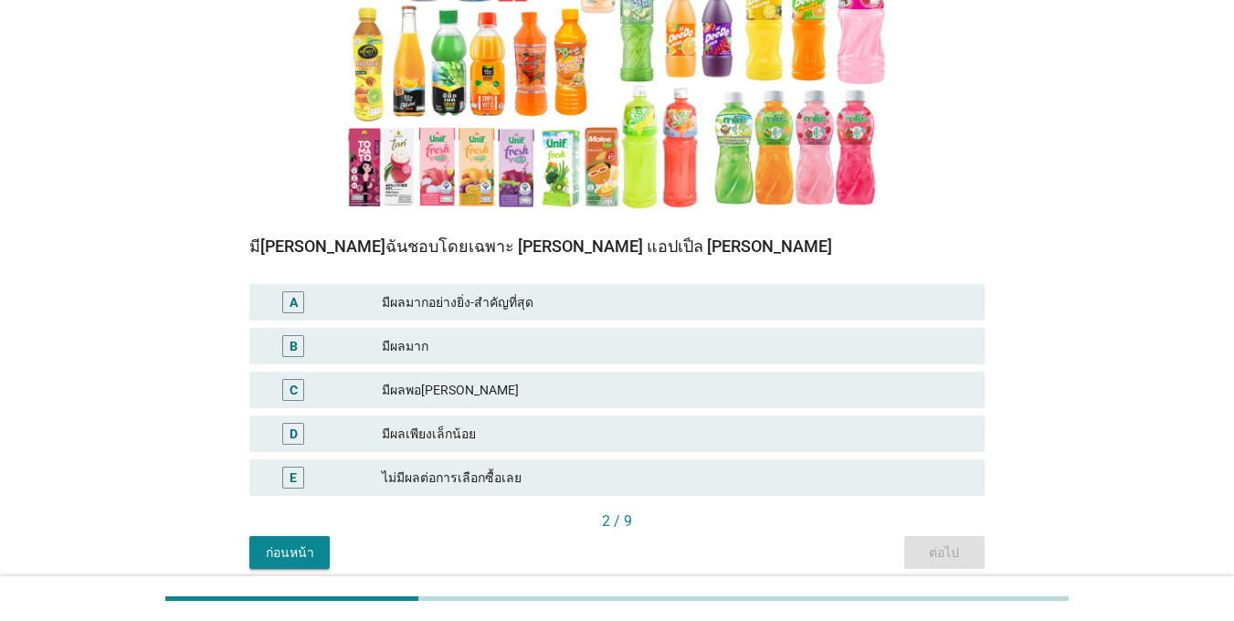
click at [278, 351] on div "B" at bounding box center [293, 346] width 58 height 22
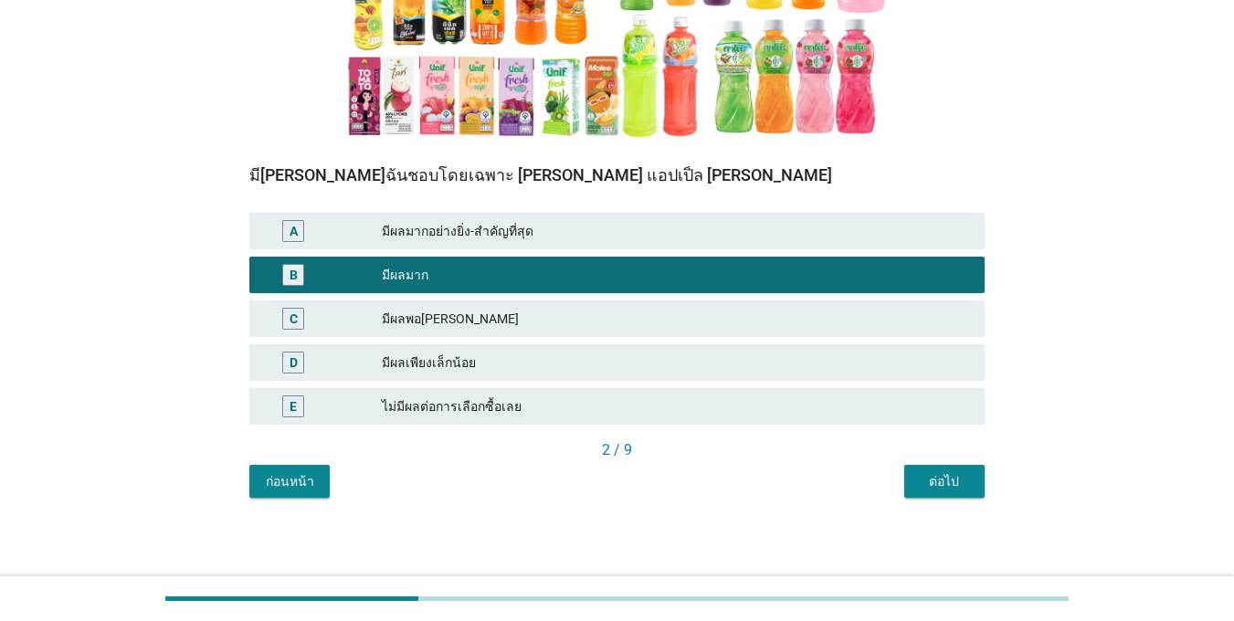
scroll to position [348, 0]
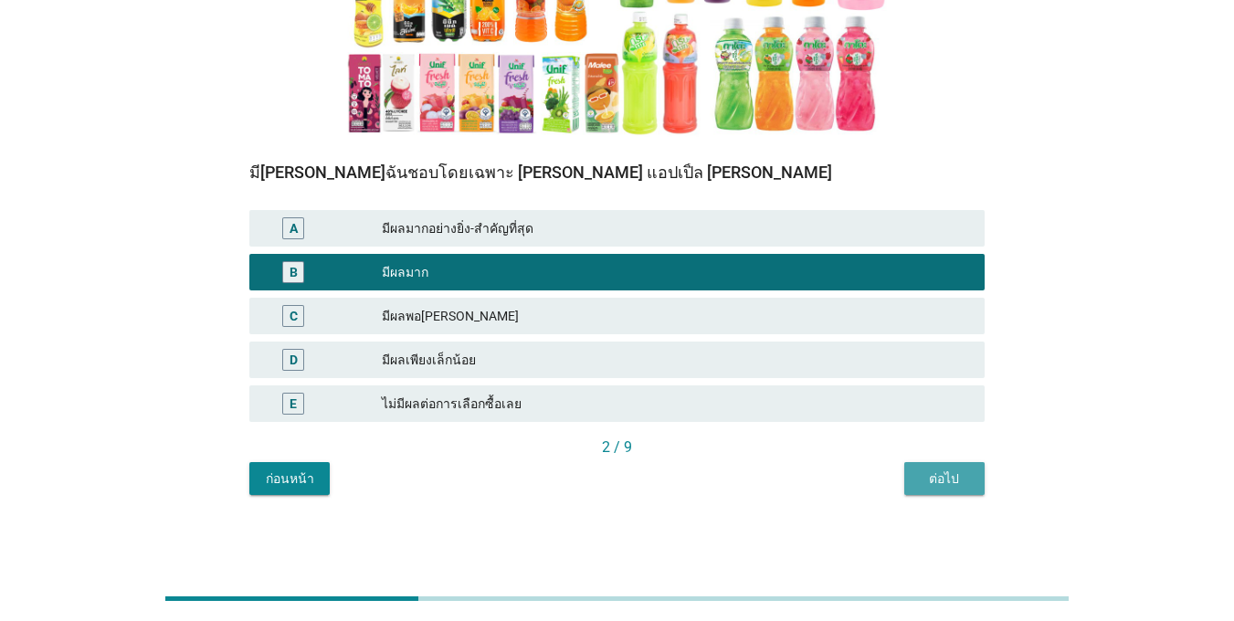
click at [964, 479] on div "ต่อไป" at bounding box center [944, 478] width 51 height 19
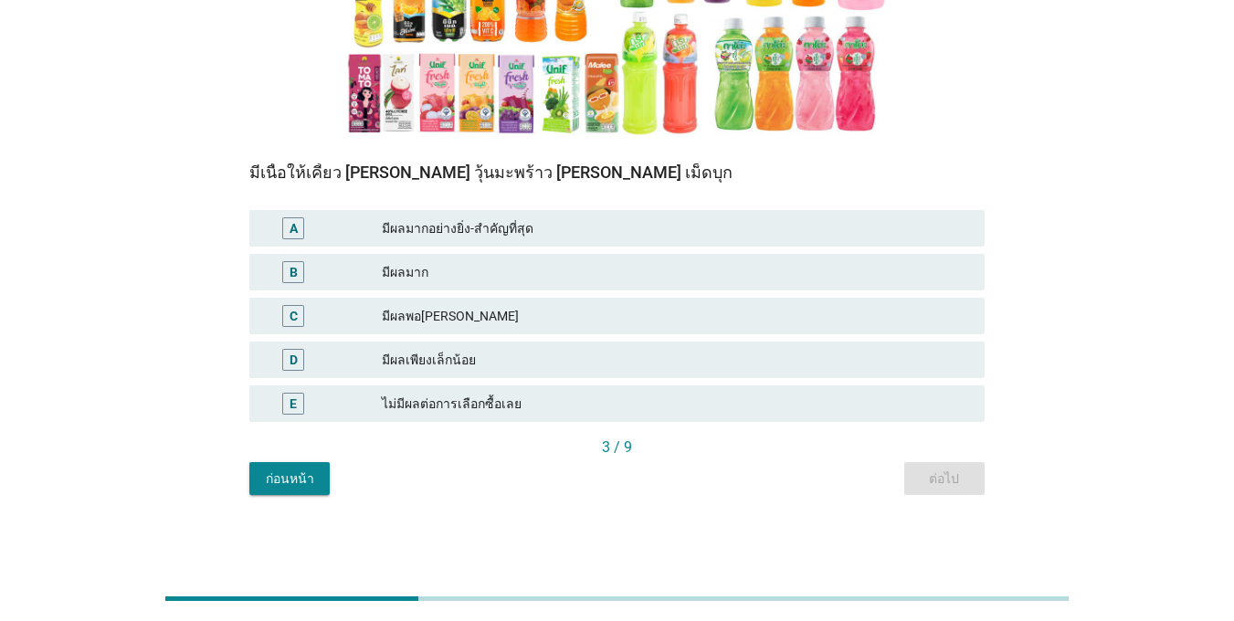
click at [295, 238] on div "A" at bounding box center [293, 228] width 22 height 22
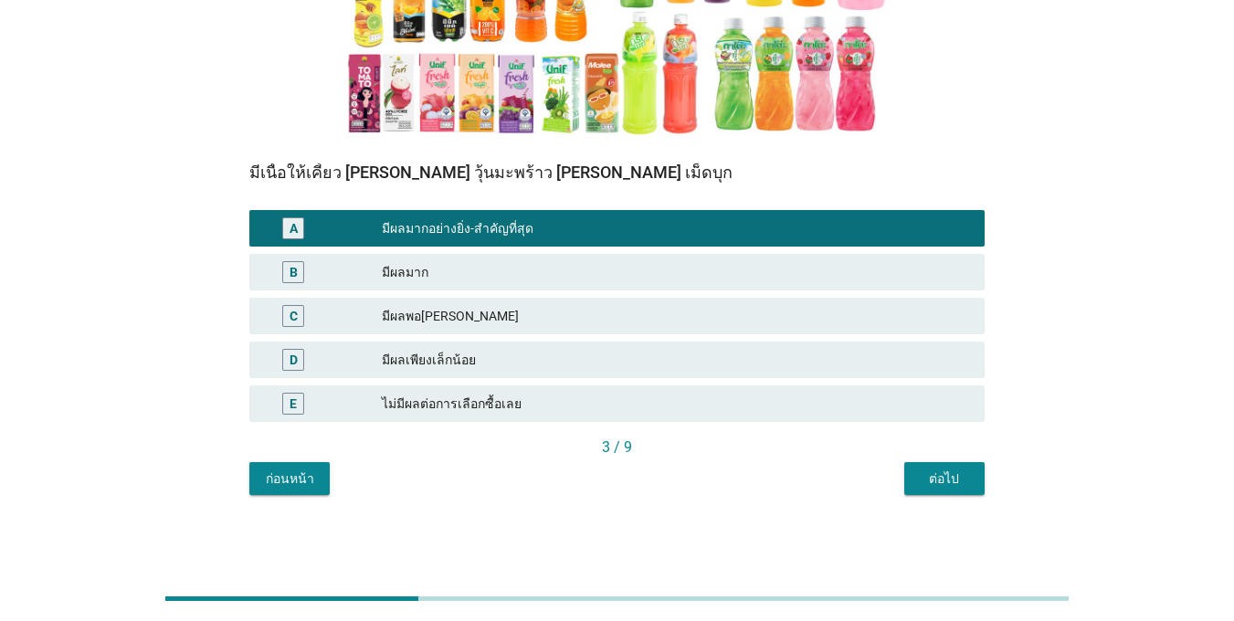
click at [291, 257] on div "B มีผลมาก" at bounding box center [616, 272] width 735 height 37
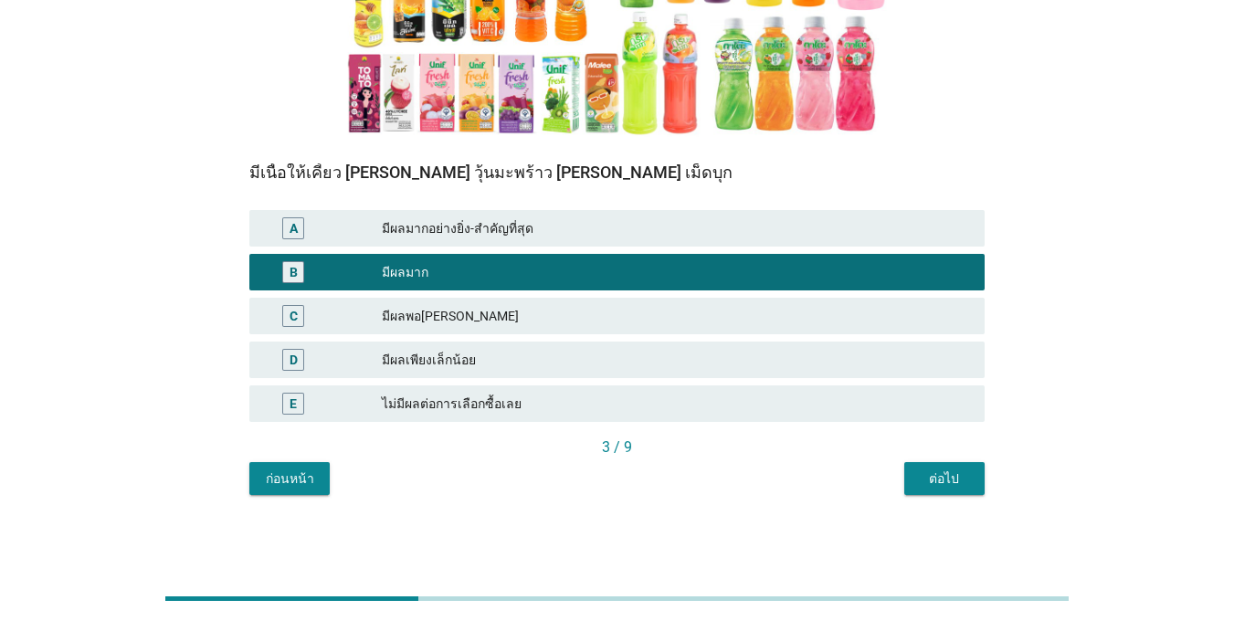
click at [304, 302] on div "C มีผลพอ[PERSON_NAME]" at bounding box center [616, 316] width 735 height 37
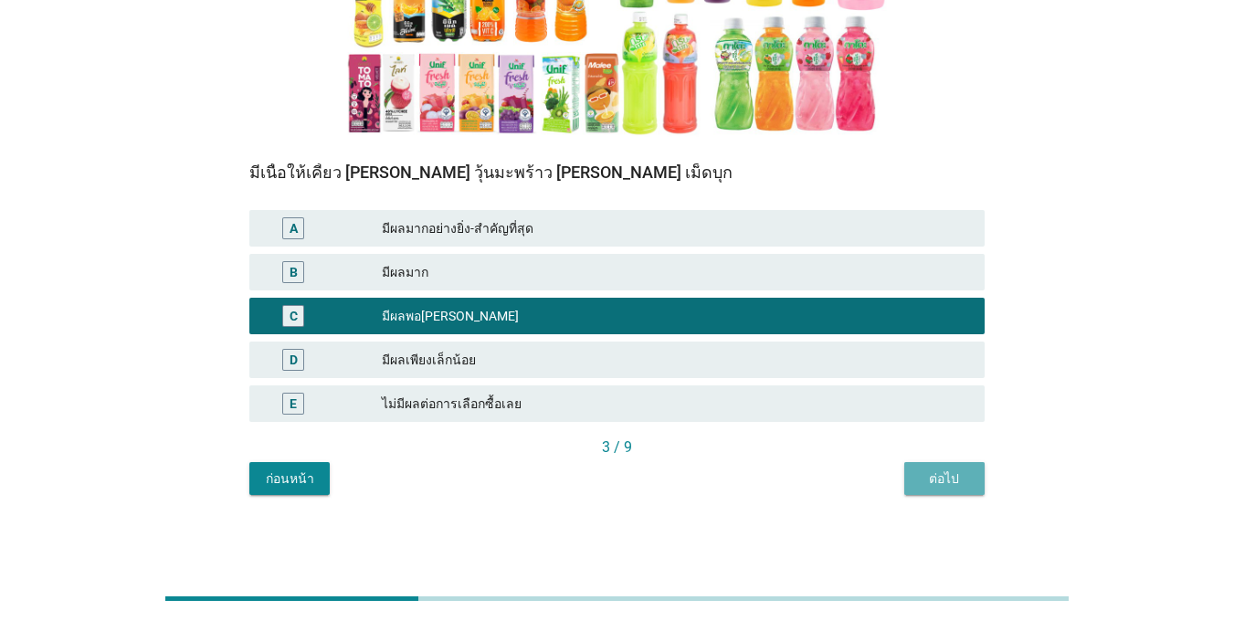
click at [963, 475] on div "ต่อไป" at bounding box center [944, 478] width 51 height 19
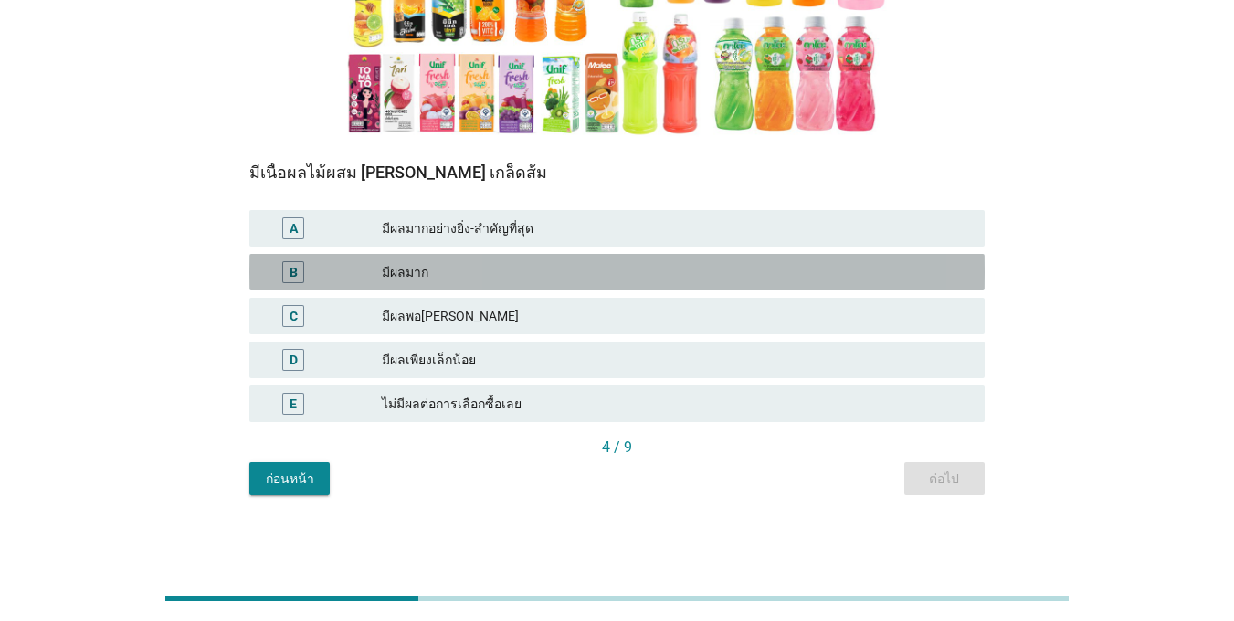
click at [307, 282] on div "B" at bounding box center [293, 272] width 58 height 22
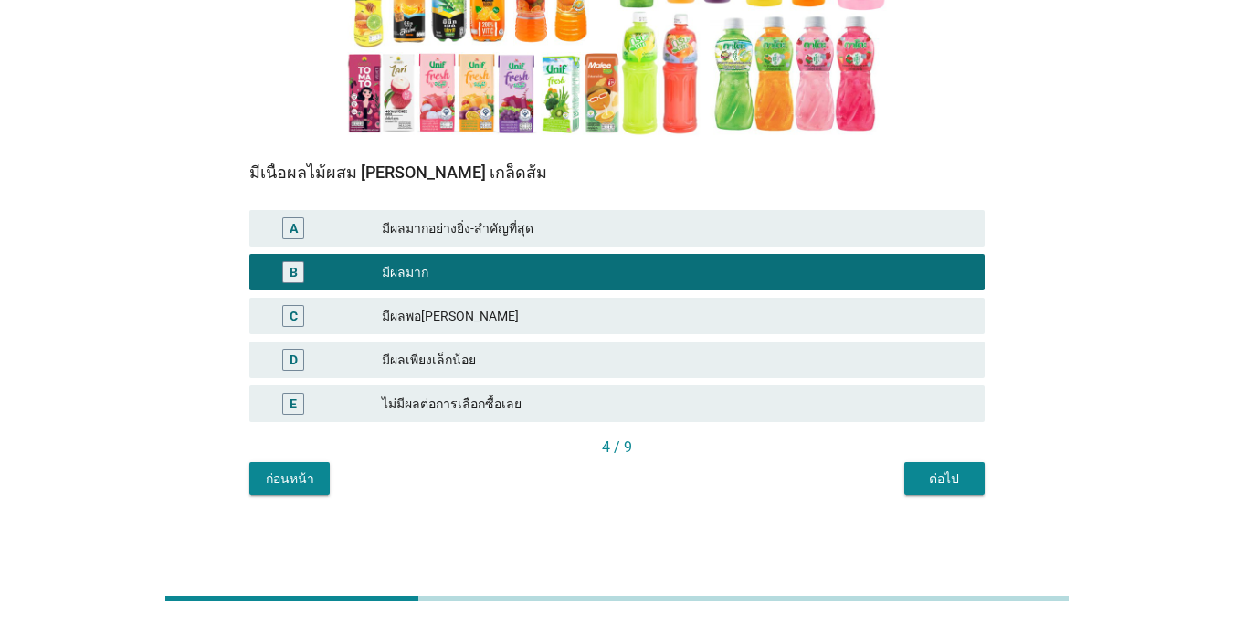
click at [929, 484] on div "ต่อไป" at bounding box center [944, 478] width 51 height 19
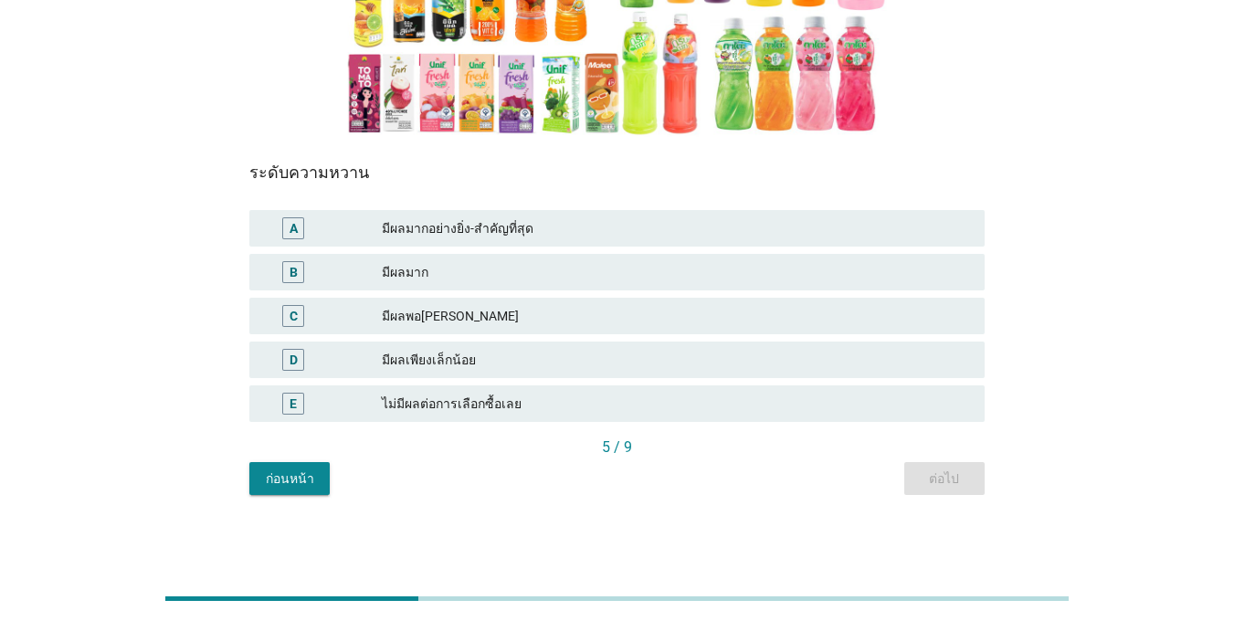
click at [334, 307] on div "C" at bounding box center [323, 316] width 118 height 22
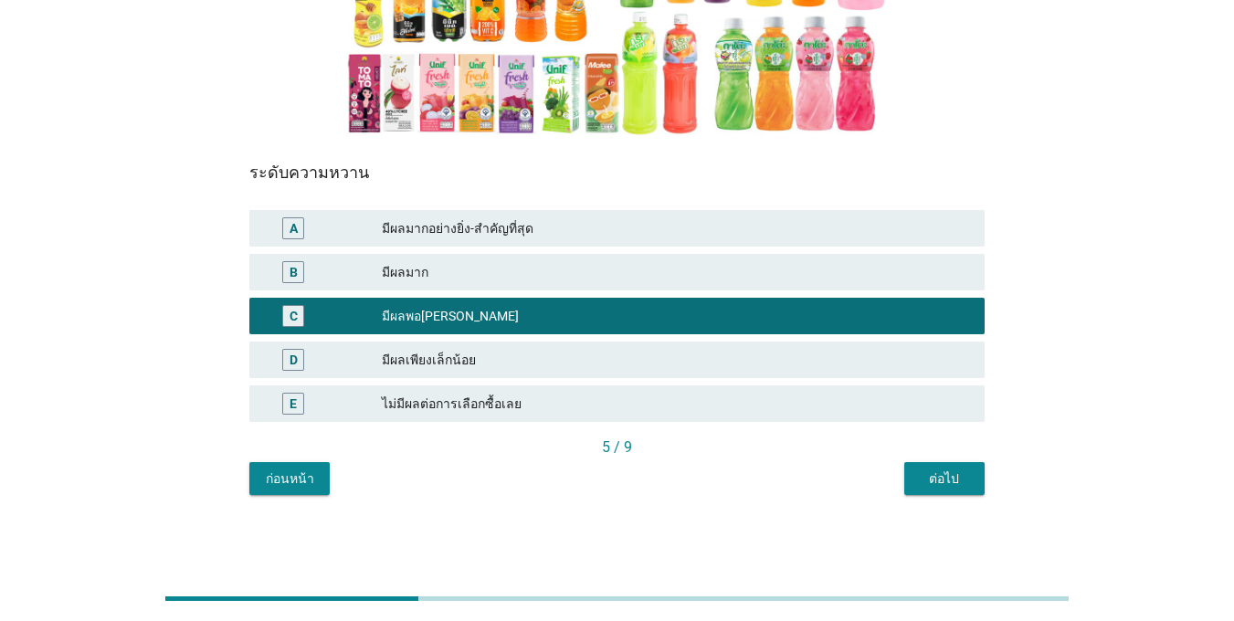
click at [923, 473] on div "ต่อไป" at bounding box center [944, 478] width 51 height 19
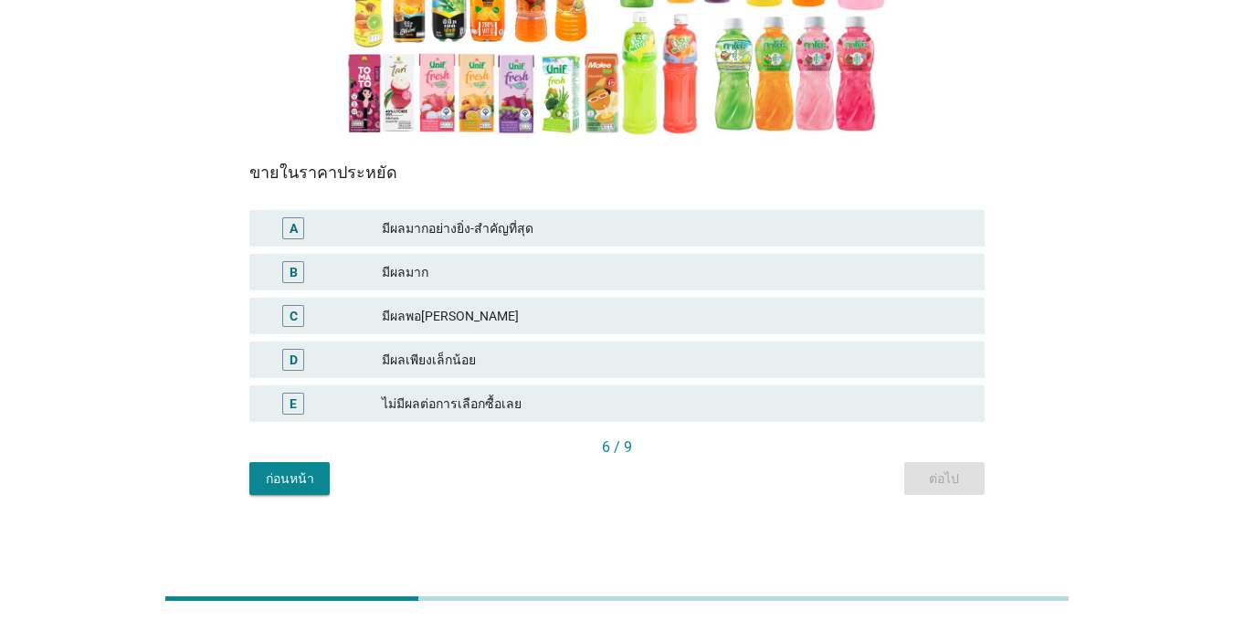
click at [346, 355] on div "D" at bounding box center [323, 360] width 118 height 22
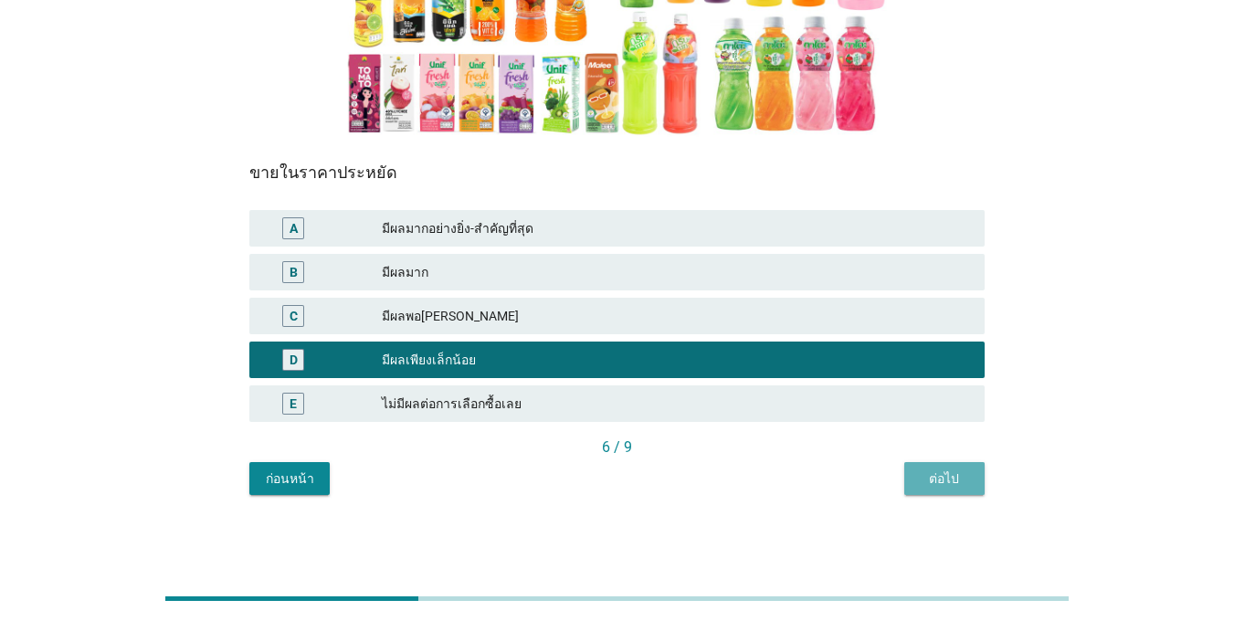
click at [947, 474] on div "ต่อไป" at bounding box center [944, 478] width 51 height 19
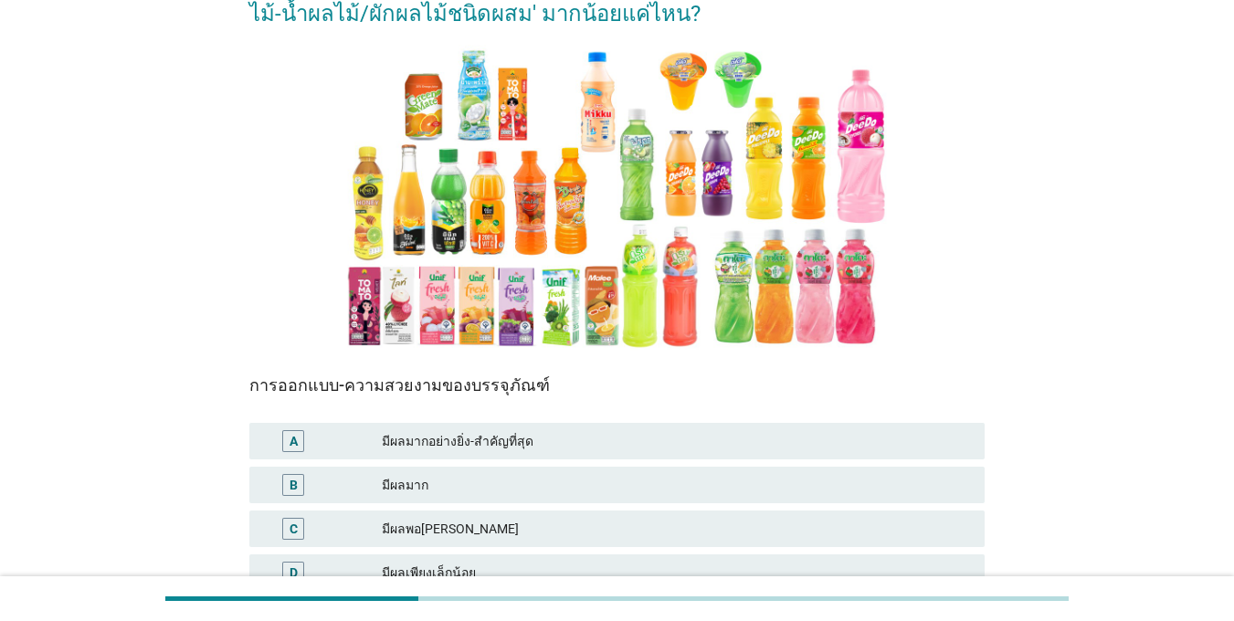
scroll to position [274, 0]
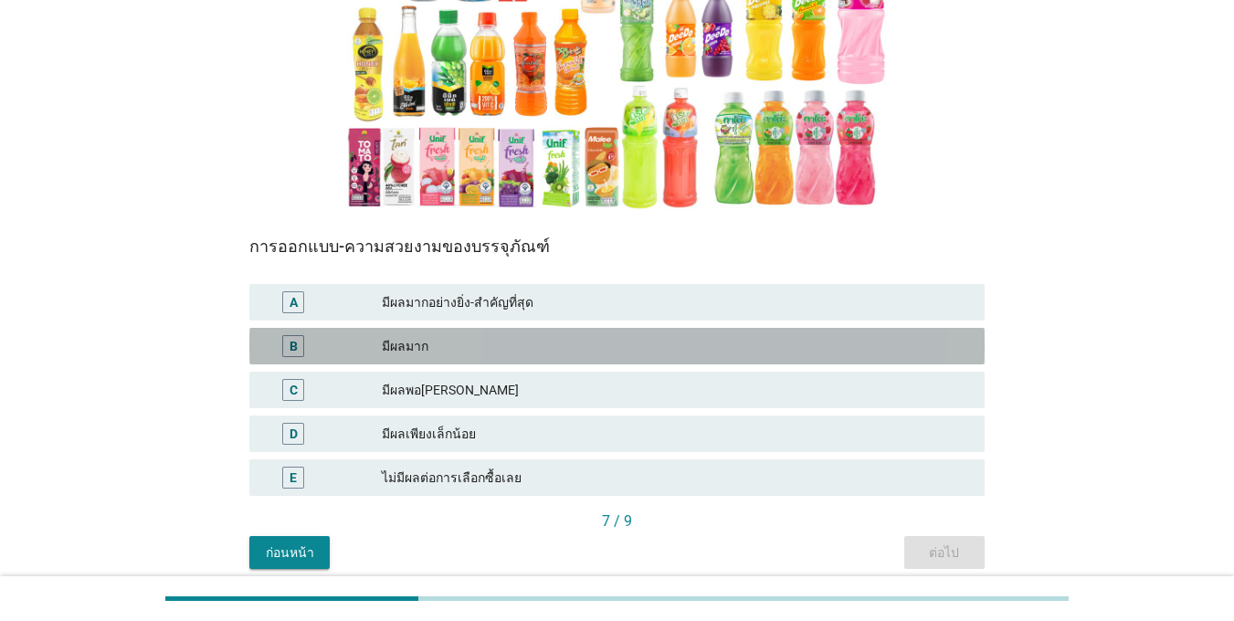
click at [388, 360] on div "B มีผลมาก" at bounding box center [616, 346] width 735 height 37
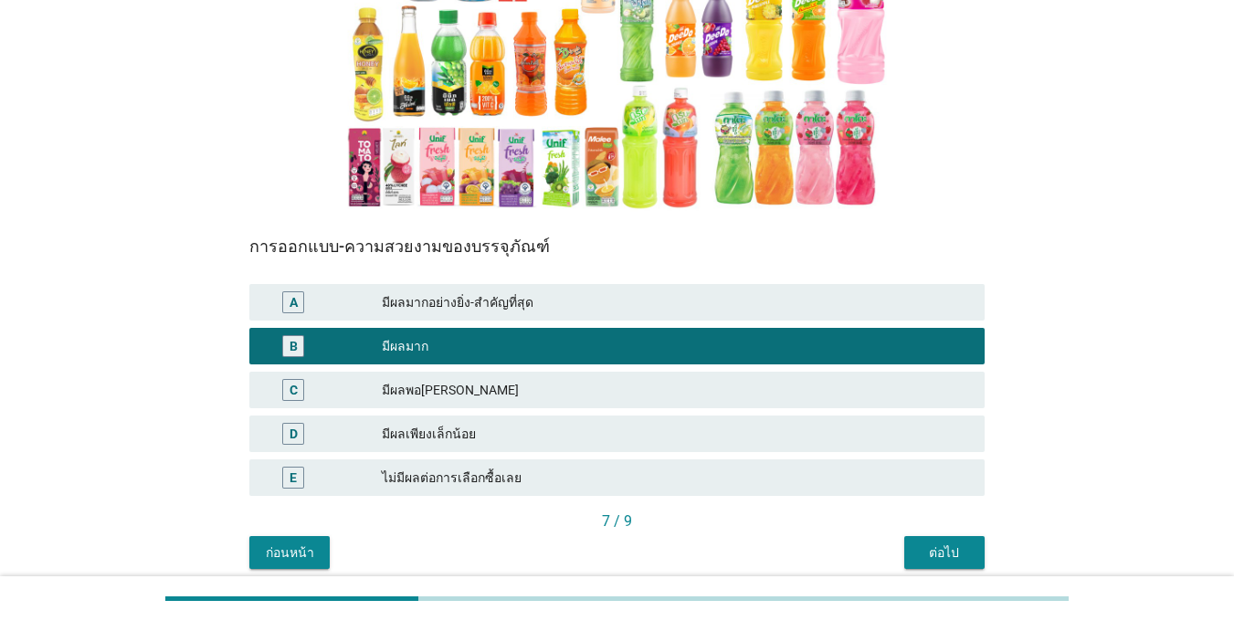
scroll to position [348, 0]
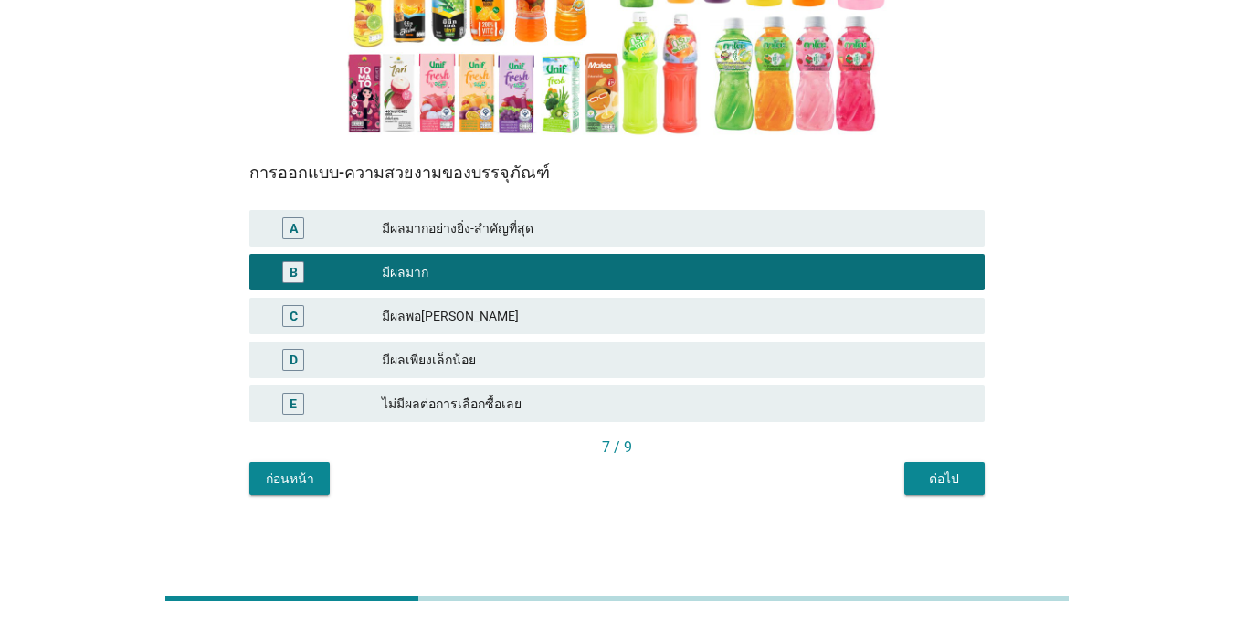
click at [950, 476] on div "ต่อไป" at bounding box center [944, 478] width 51 height 19
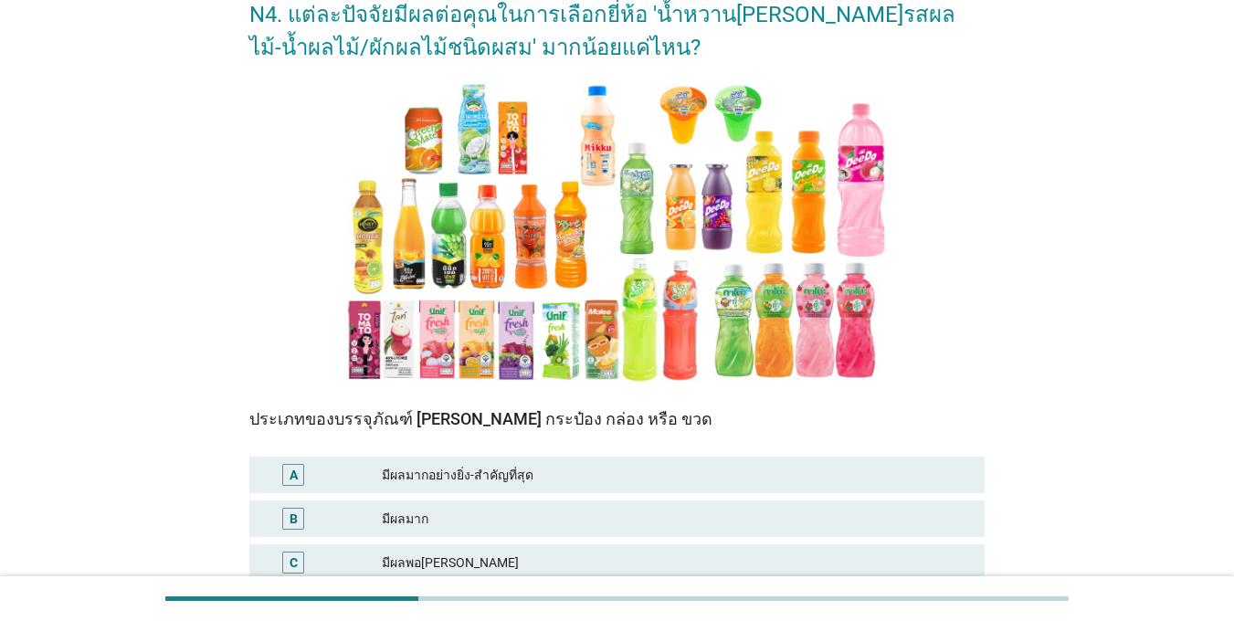
scroll to position [274, 0]
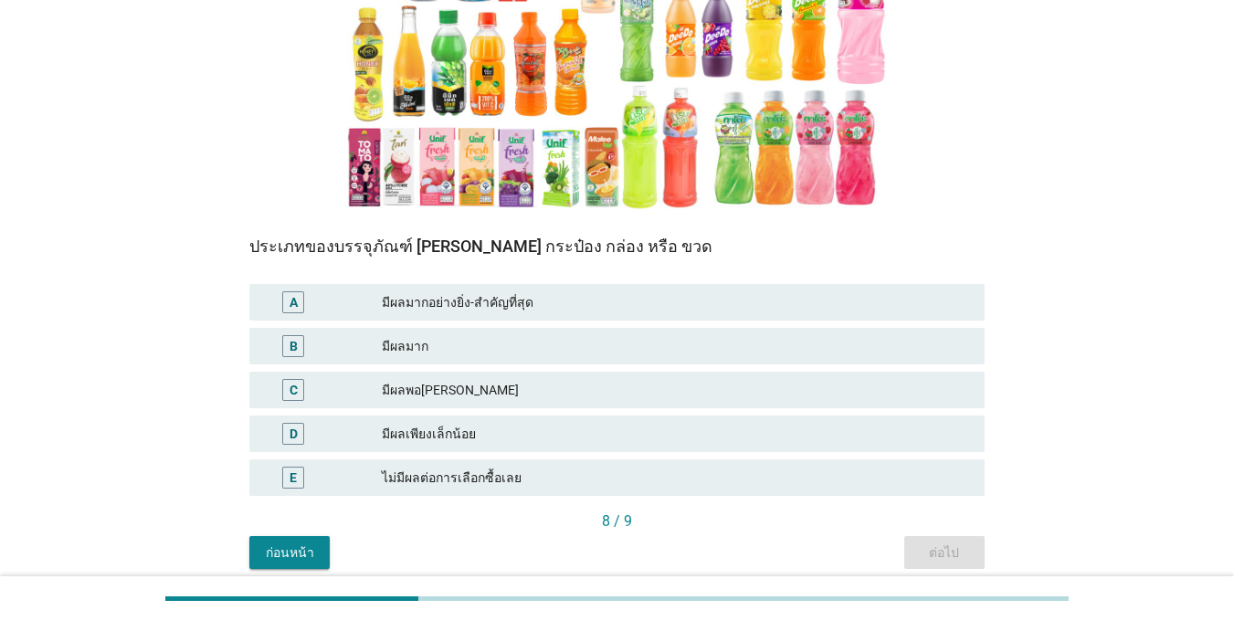
click at [395, 325] on div "B มีผลมาก" at bounding box center [617, 346] width 743 height 44
click at [419, 336] on div "มีผลมาก" at bounding box center [676, 346] width 588 height 22
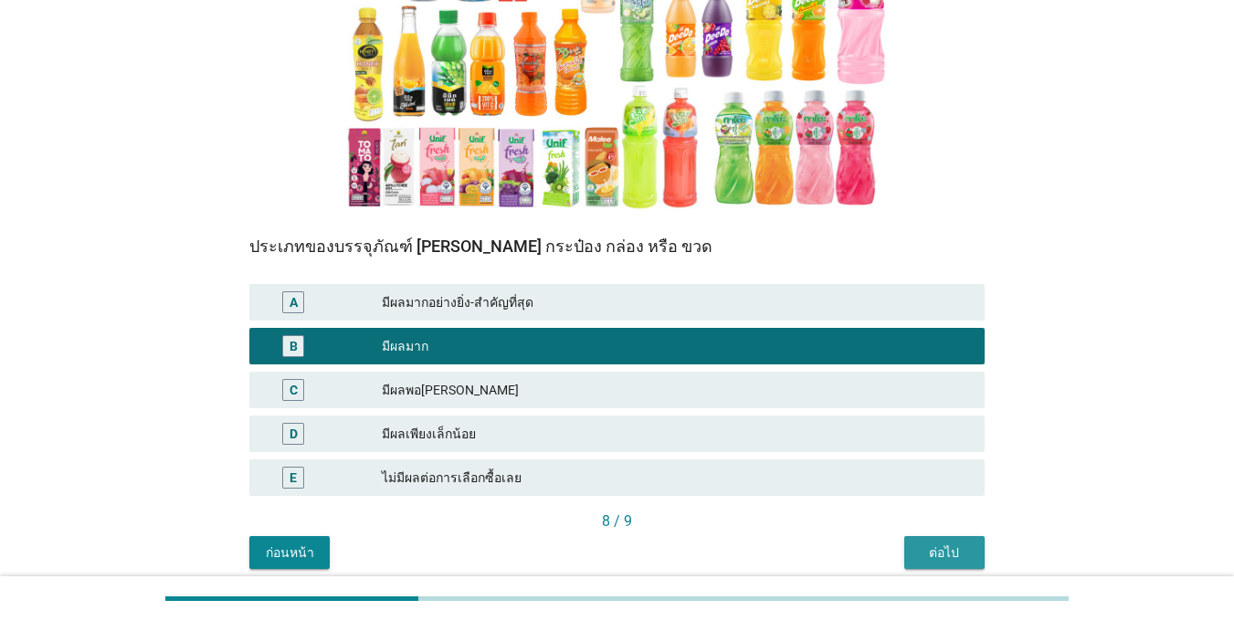
drag, startPoint x: 971, startPoint y: 556, endPoint x: 919, endPoint y: 534, distance: 56.5
click at [970, 556] on button "ต่อไป" at bounding box center [944, 552] width 80 height 33
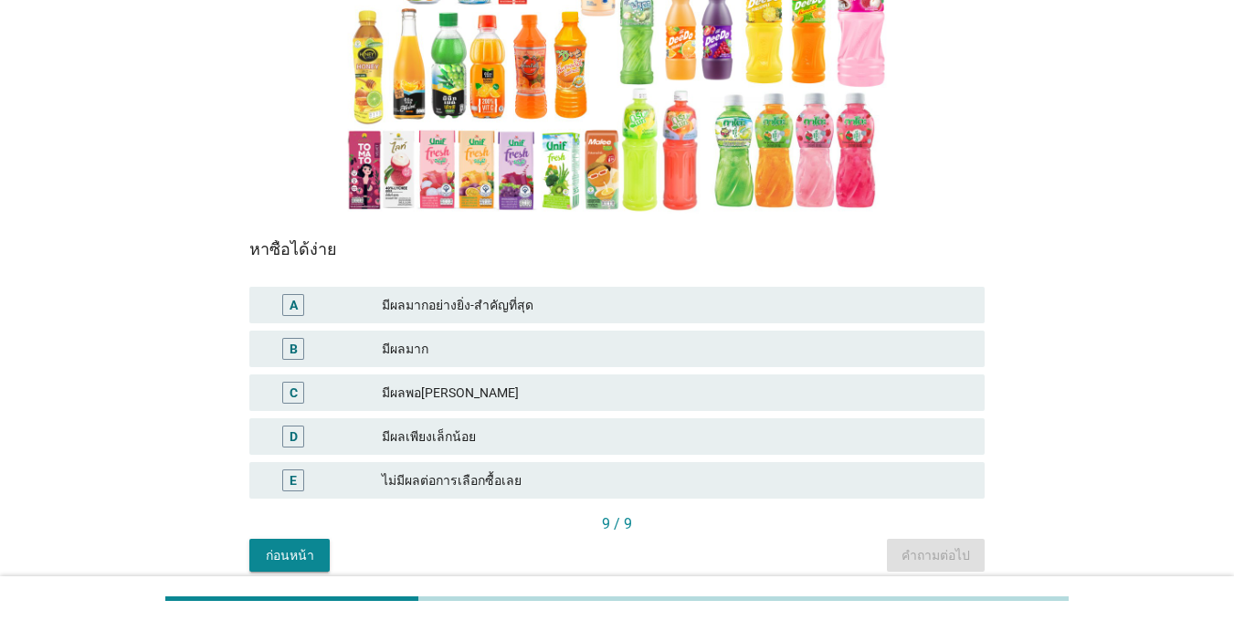
scroll to position [348, 0]
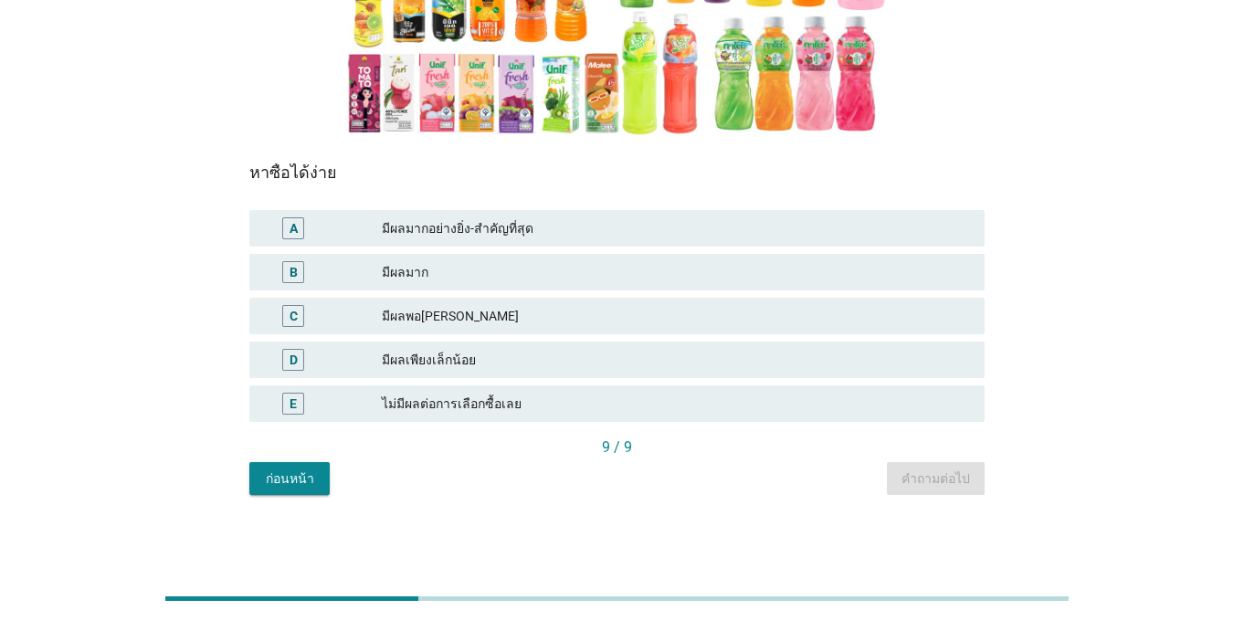
click at [369, 306] on div "C" at bounding box center [323, 316] width 118 height 22
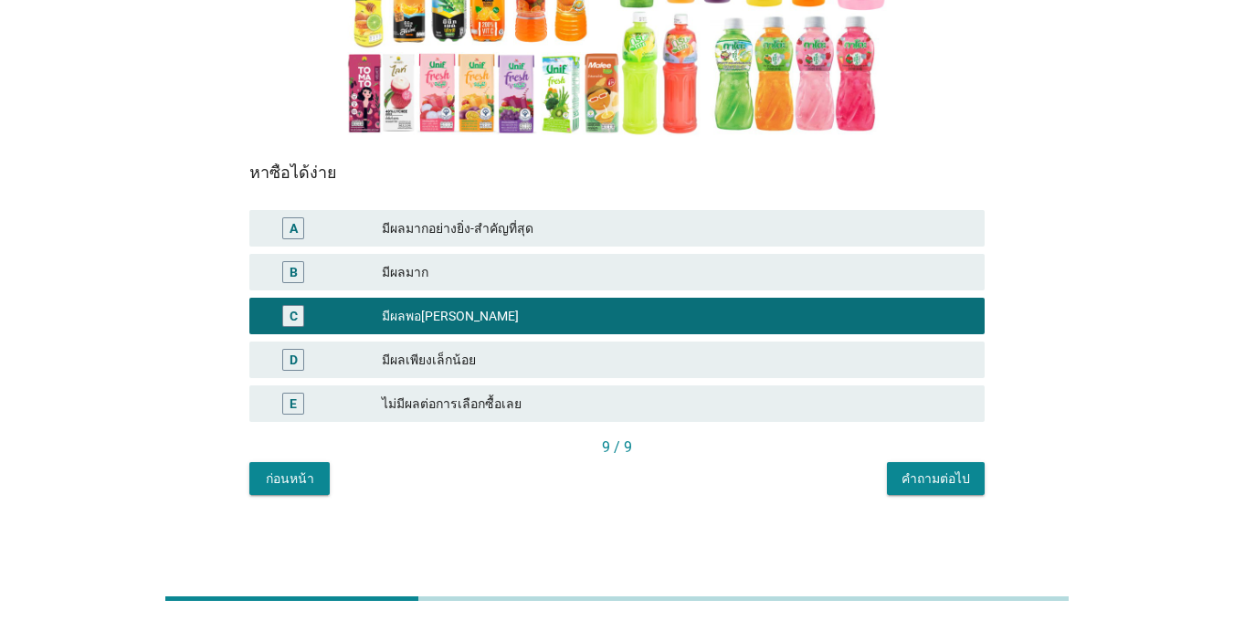
click at [944, 482] on div "คำถามต่อไป" at bounding box center [935, 478] width 68 height 19
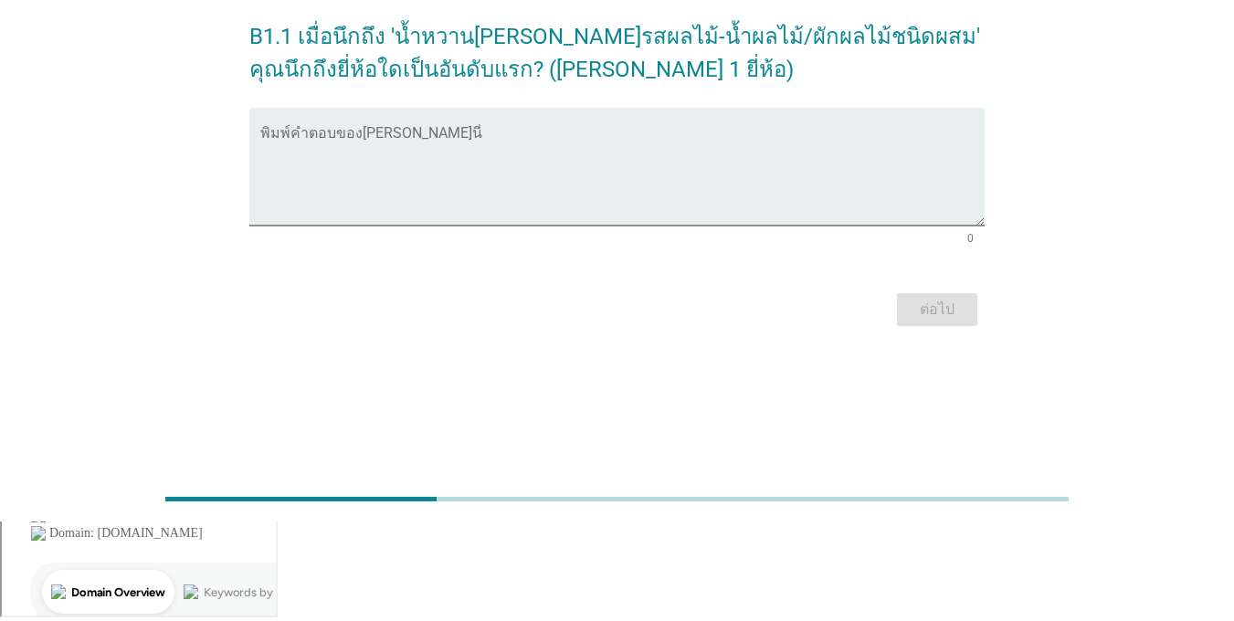
scroll to position [0, 0]
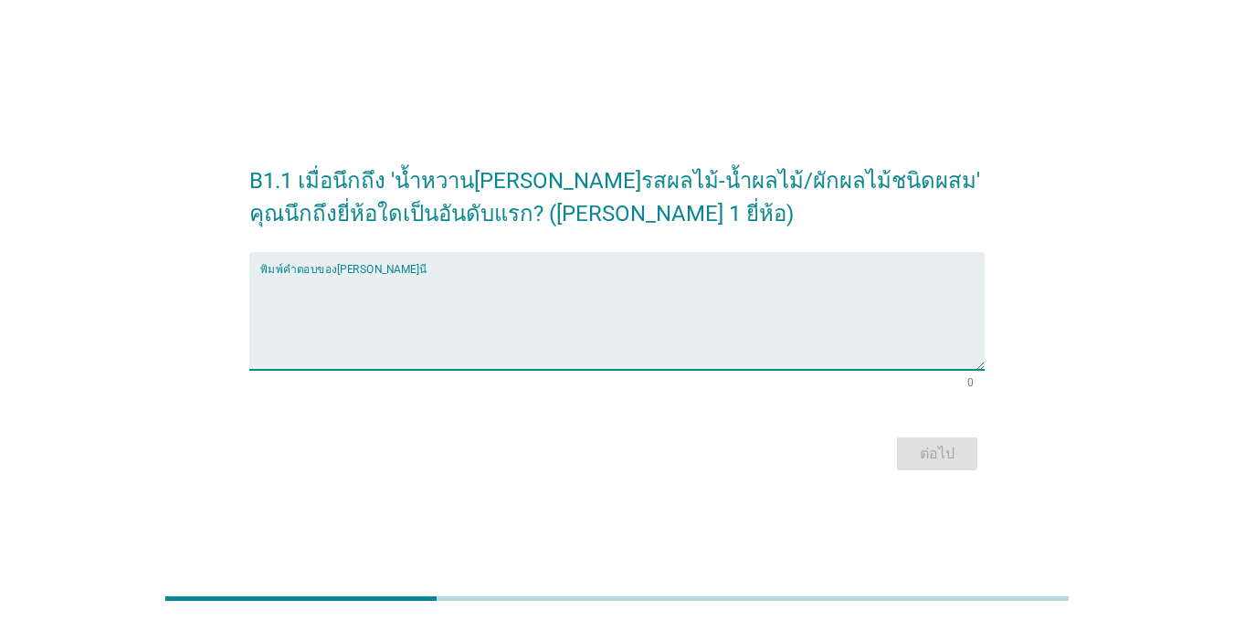
click at [313, 327] on textarea "พิมพ์คำตอบของคุณ ที่นี่" at bounding box center [622, 322] width 724 height 96
type textarea ","
type textarea "ดอยคำ"
click at [922, 458] on div "ต่อไป" at bounding box center [936, 454] width 51 height 22
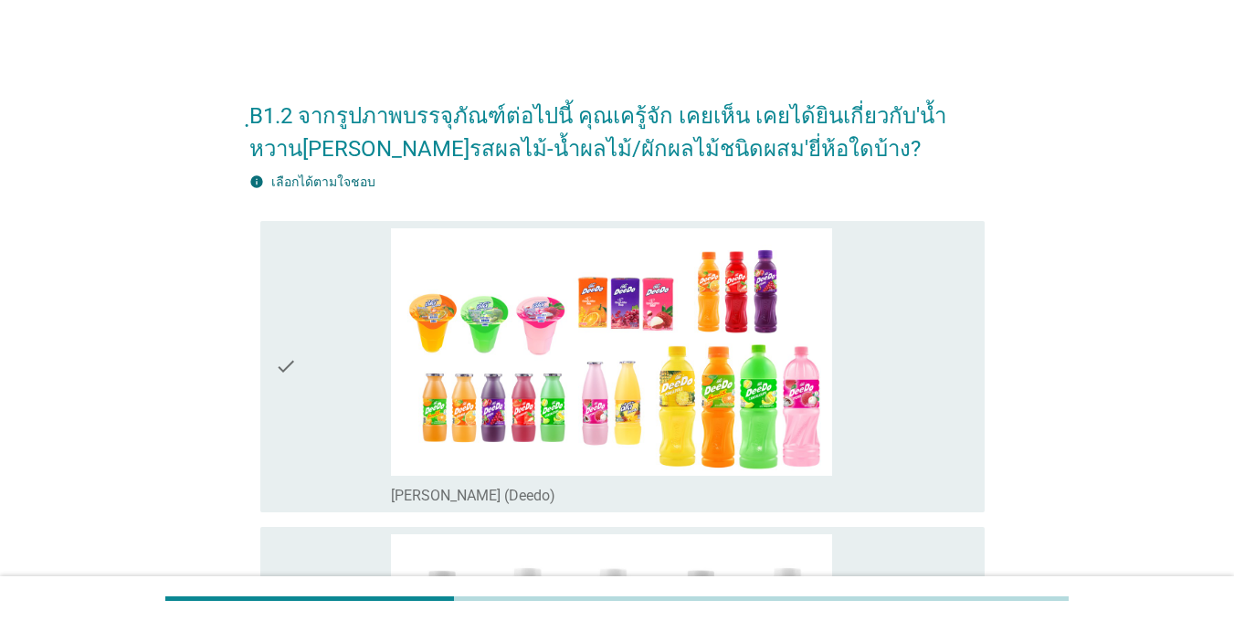
click at [343, 323] on div "check" at bounding box center [333, 366] width 116 height 277
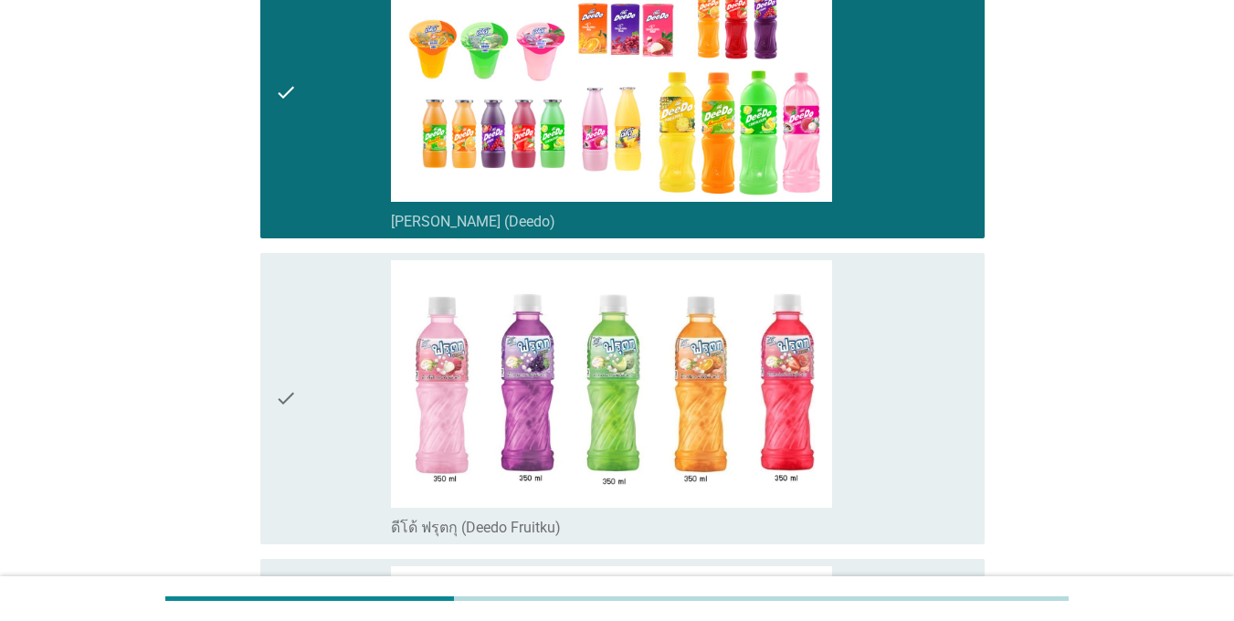
click at [344, 325] on div "check" at bounding box center [333, 398] width 116 height 277
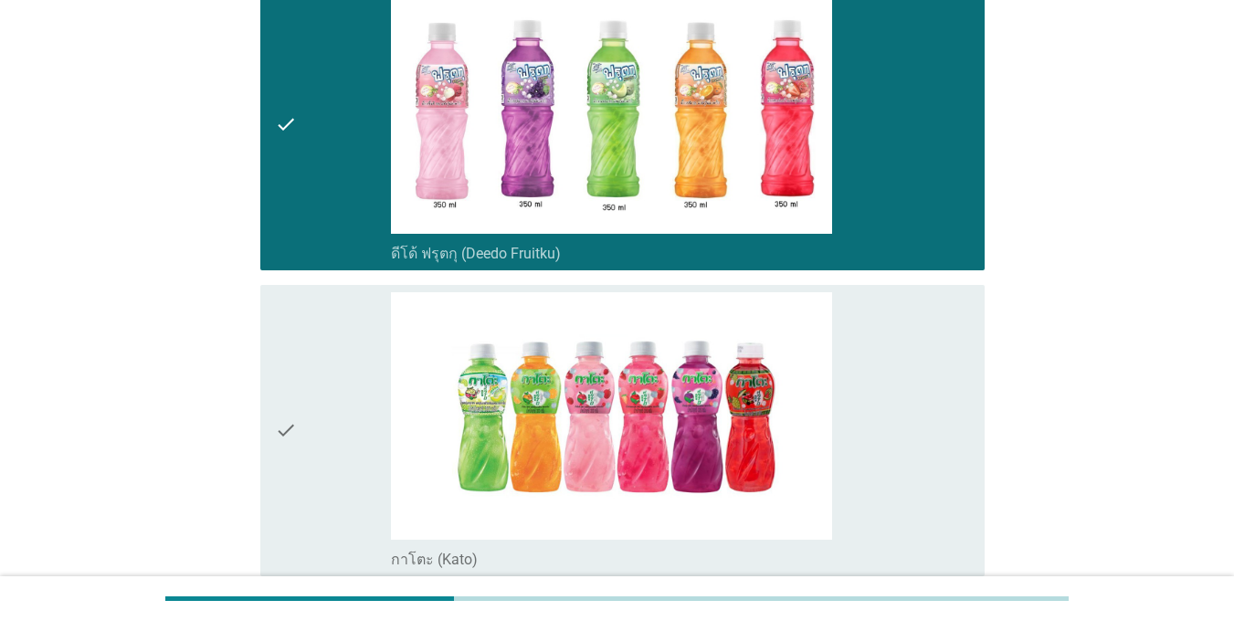
click at [344, 325] on div "check" at bounding box center [333, 430] width 116 height 277
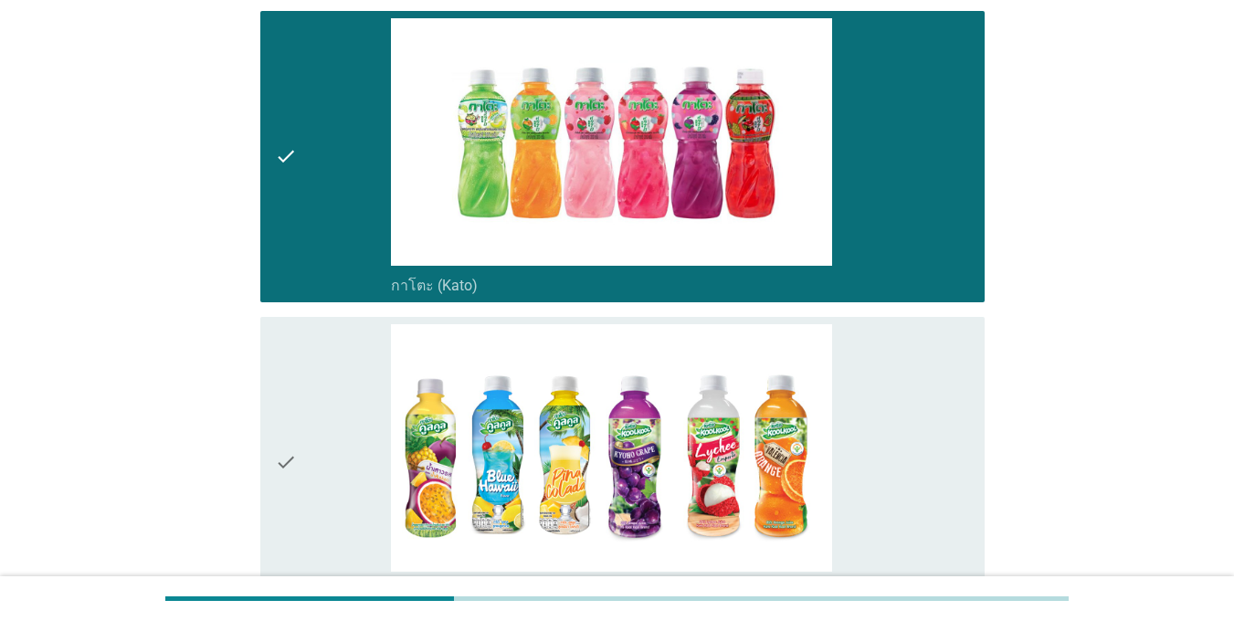
click at [345, 326] on div "check" at bounding box center [333, 462] width 116 height 277
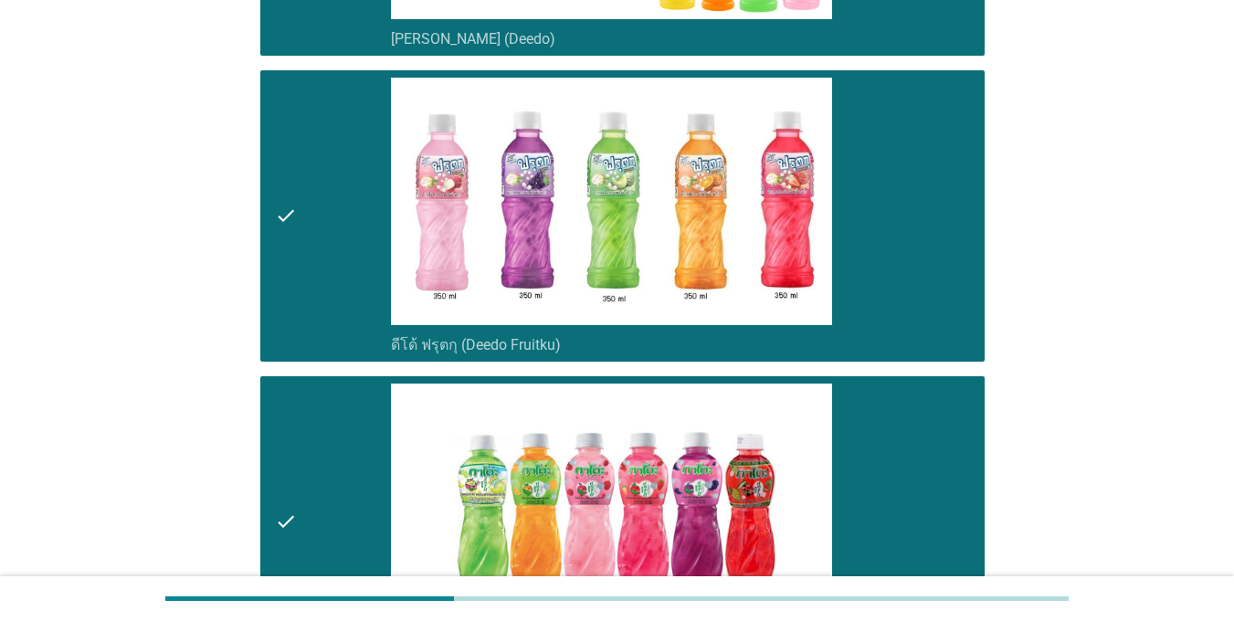
click at [346, 326] on div "check" at bounding box center [333, 216] width 116 height 277
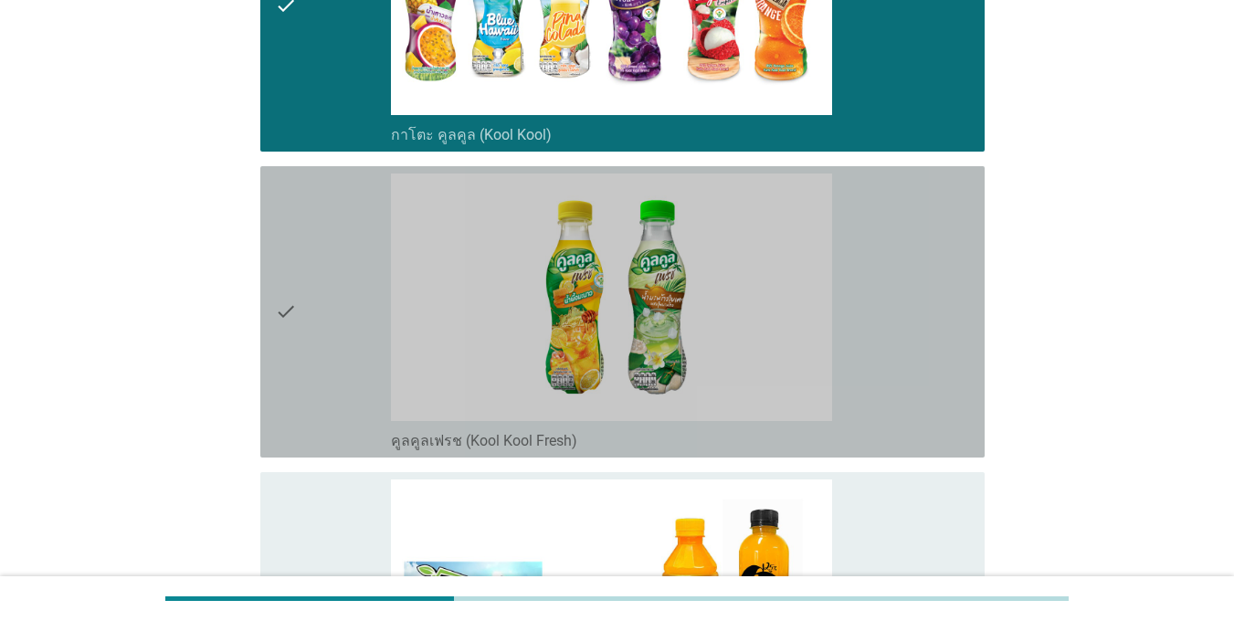
click at [346, 326] on div "check" at bounding box center [333, 312] width 116 height 277
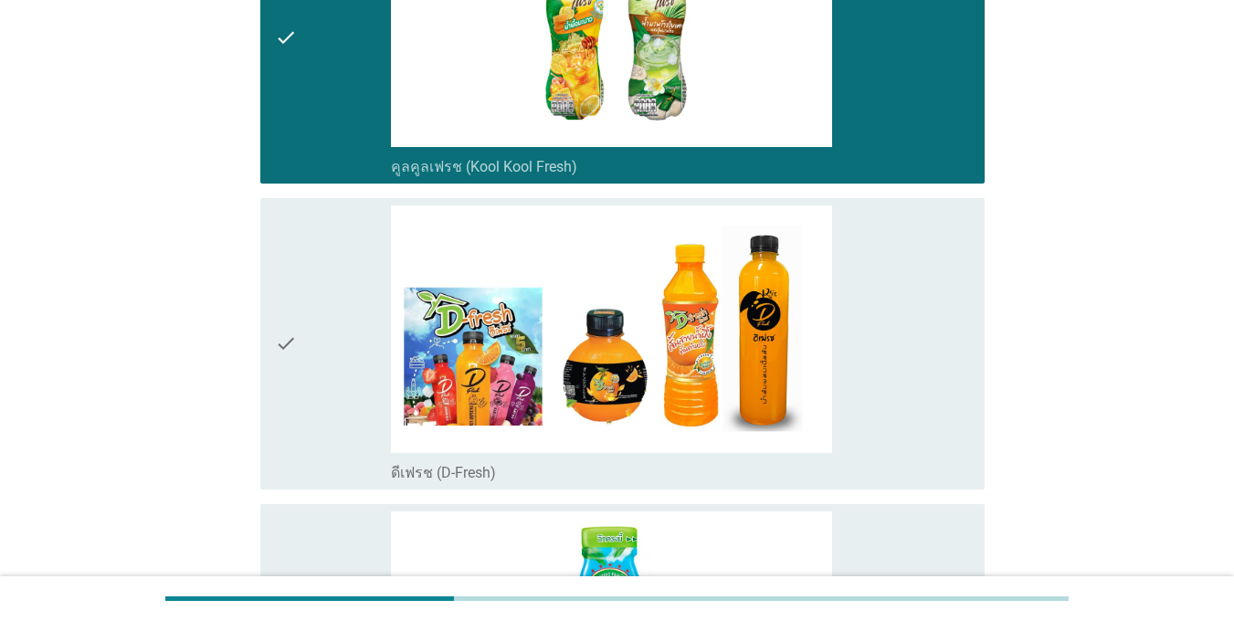
click at [346, 327] on div "check" at bounding box center [333, 343] width 116 height 277
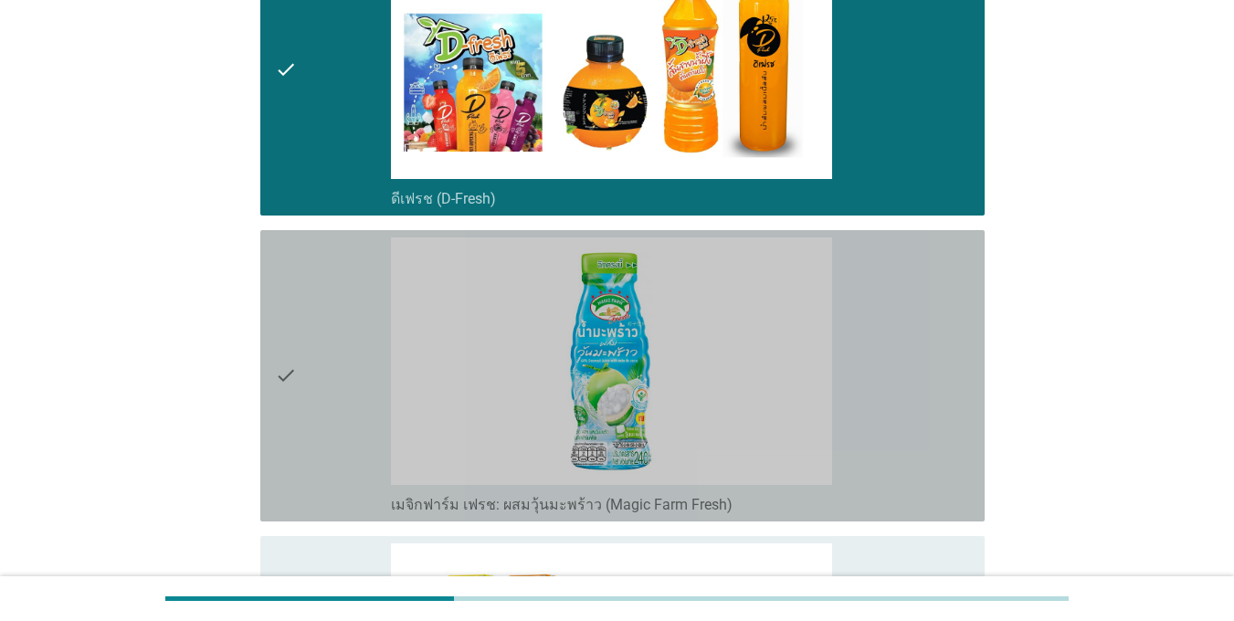
click at [346, 327] on div "check" at bounding box center [333, 375] width 116 height 277
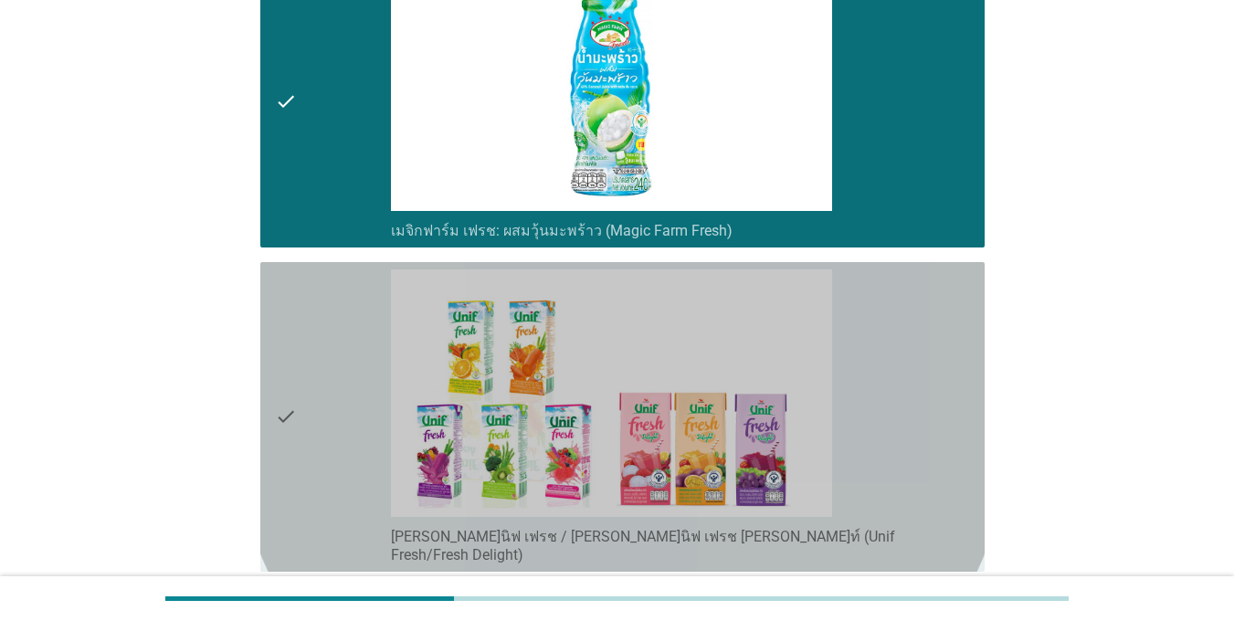
click at [346, 363] on div "check" at bounding box center [333, 416] width 116 height 295
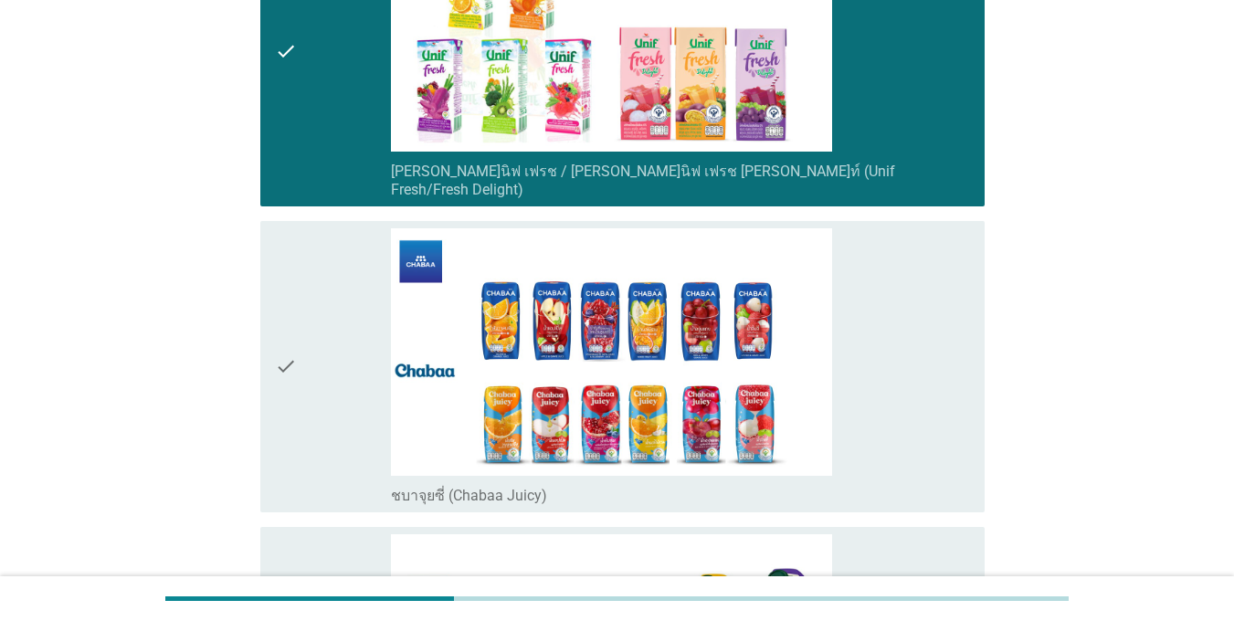
click at [345, 364] on div "check" at bounding box center [333, 366] width 116 height 277
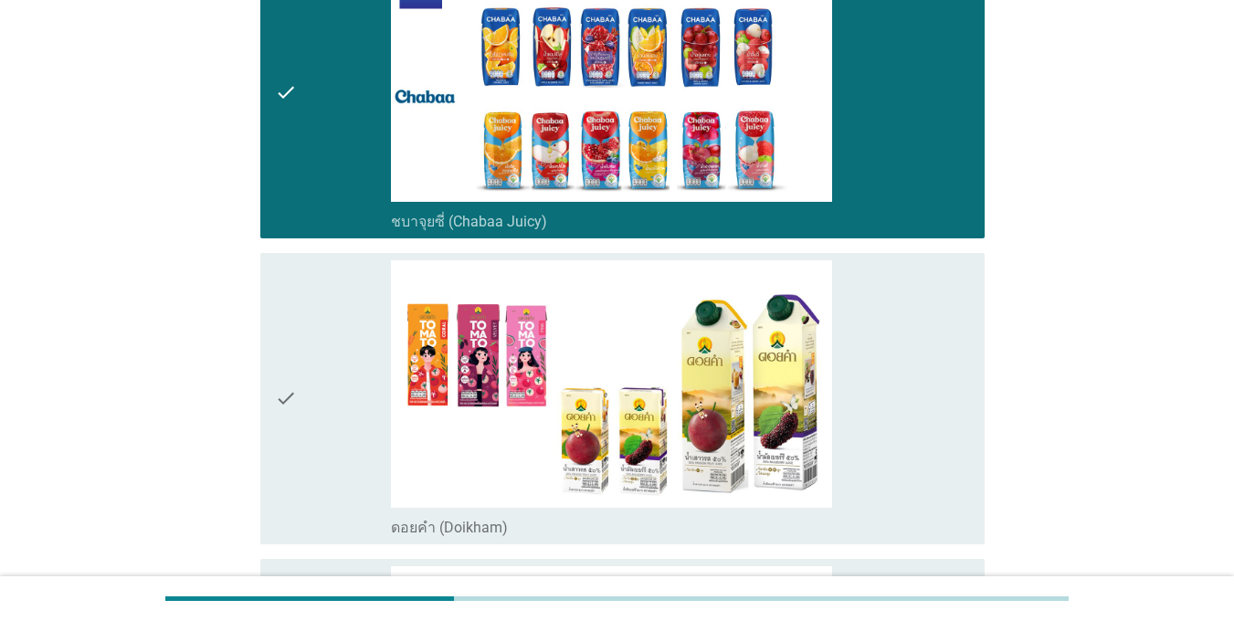
click at [345, 364] on div "check" at bounding box center [333, 398] width 116 height 277
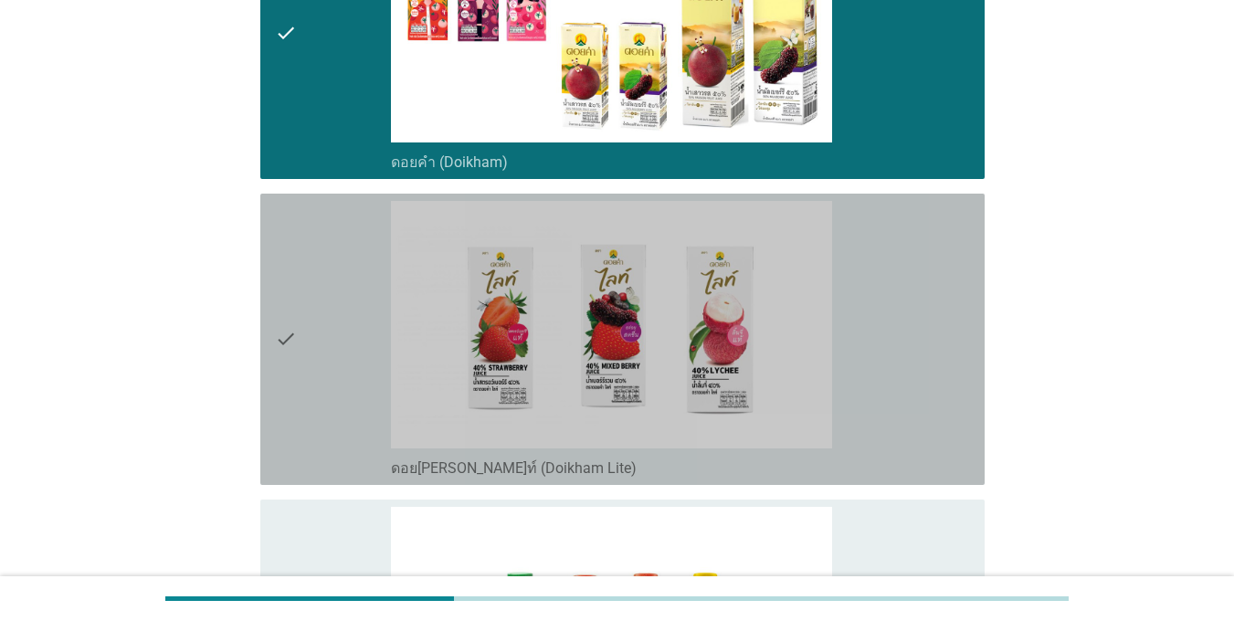
click at [346, 366] on div "check" at bounding box center [333, 339] width 116 height 277
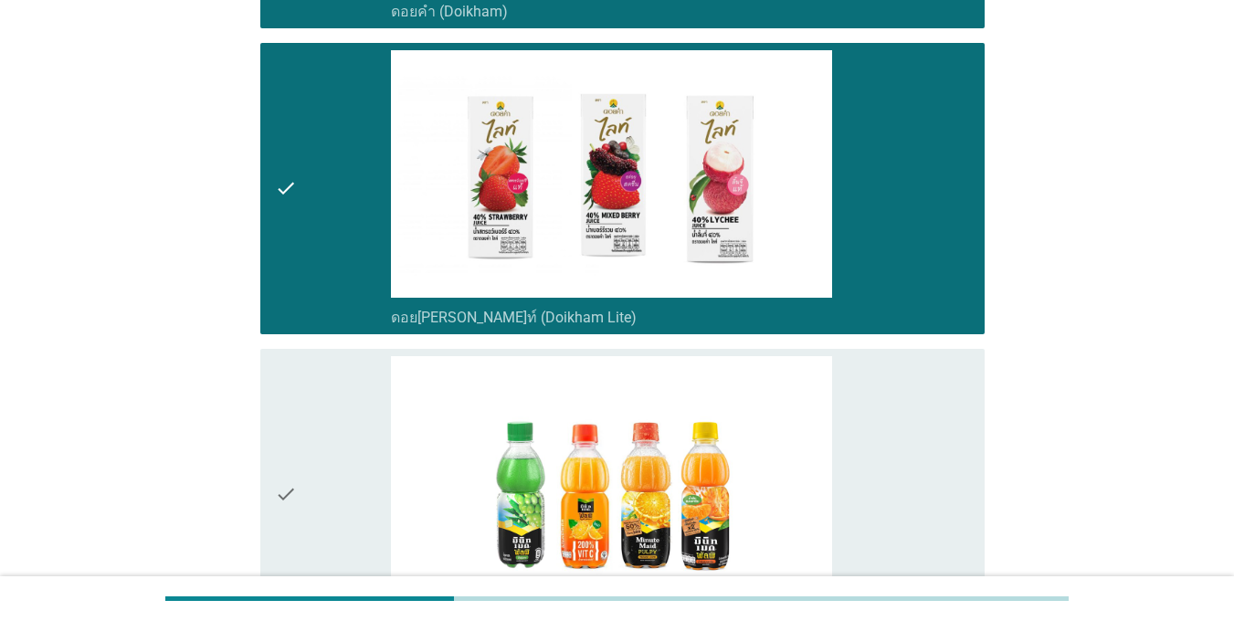
scroll to position [3288, 0]
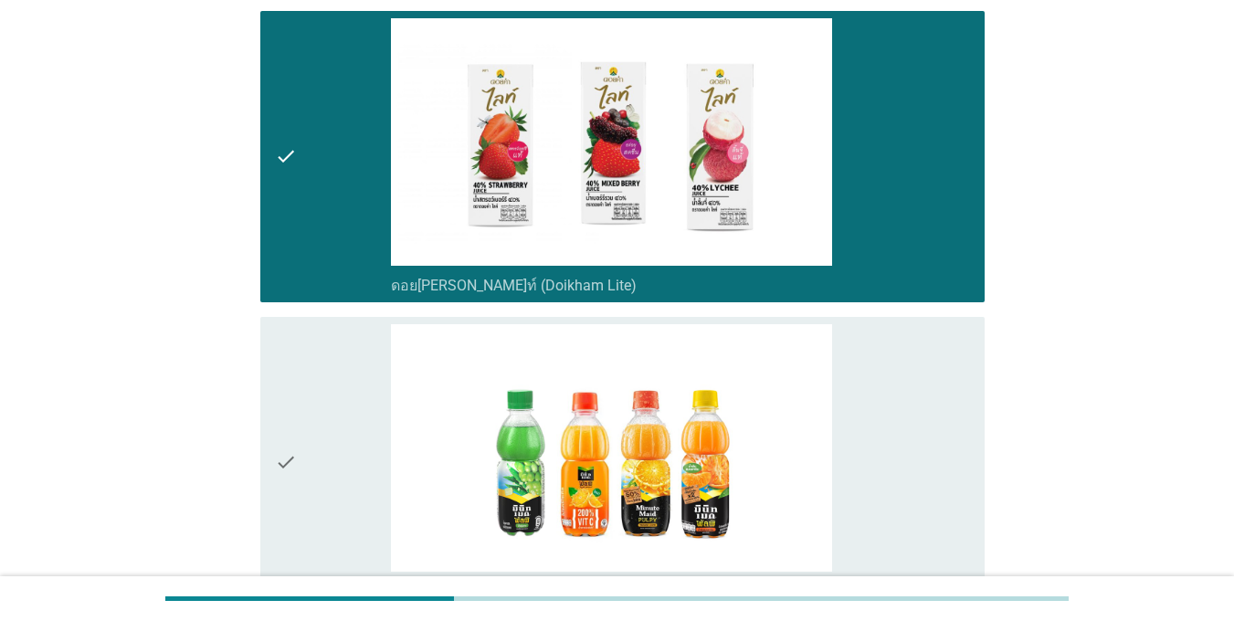
click at [346, 367] on div "check" at bounding box center [333, 462] width 116 height 277
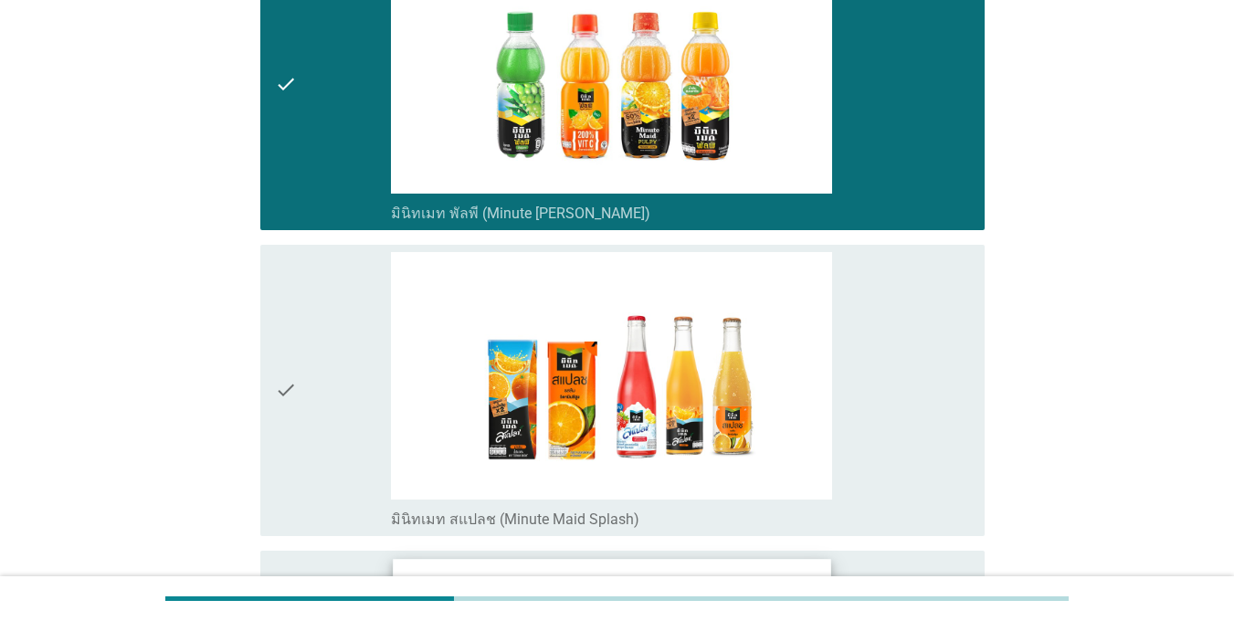
scroll to position [3836, 0]
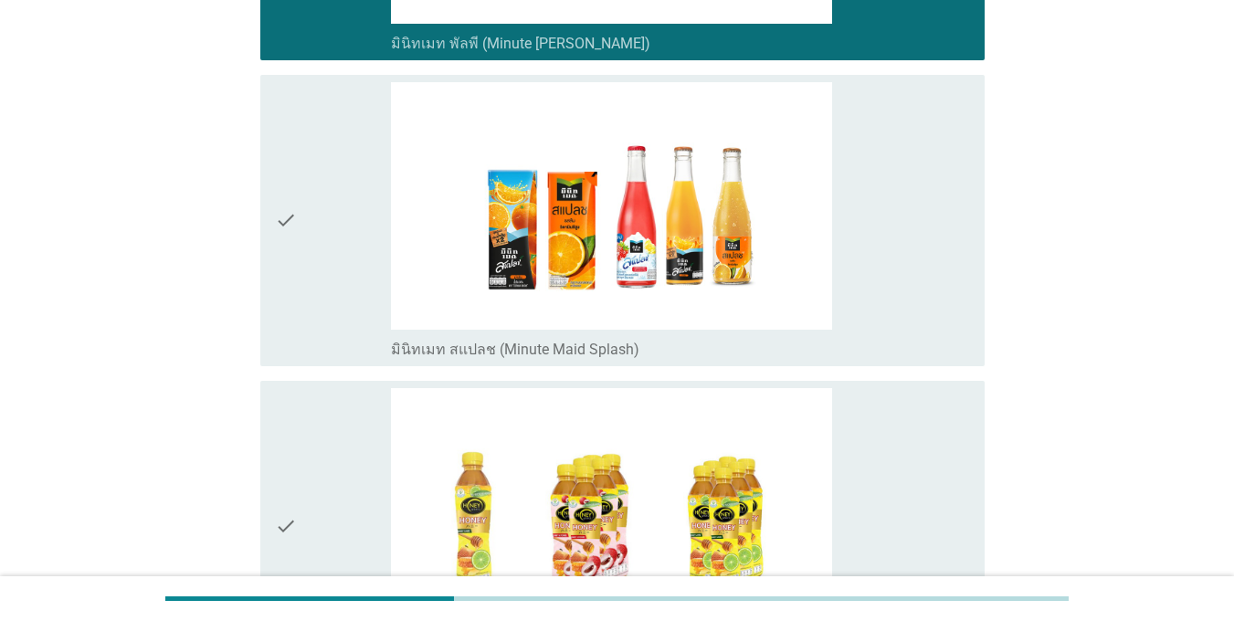
click at [363, 230] on div "check" at bounding box center [333, 220] width 116 height 277
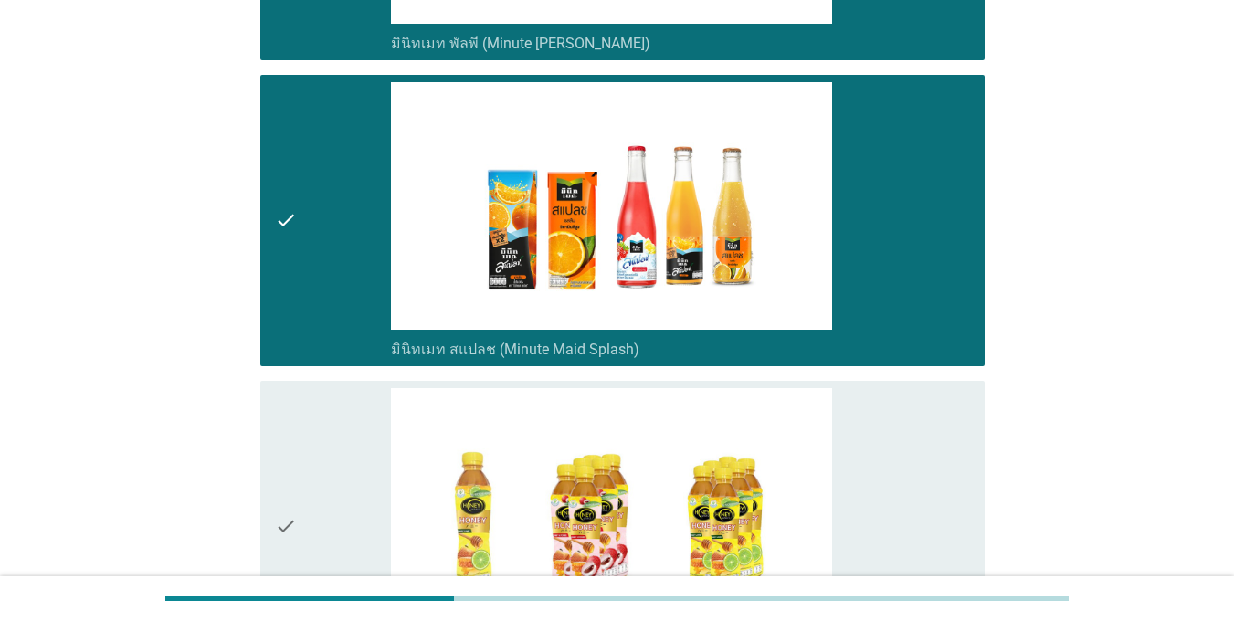
click at [350, 496] on div "check" at bounding box center [333, 526] width 116 height 277
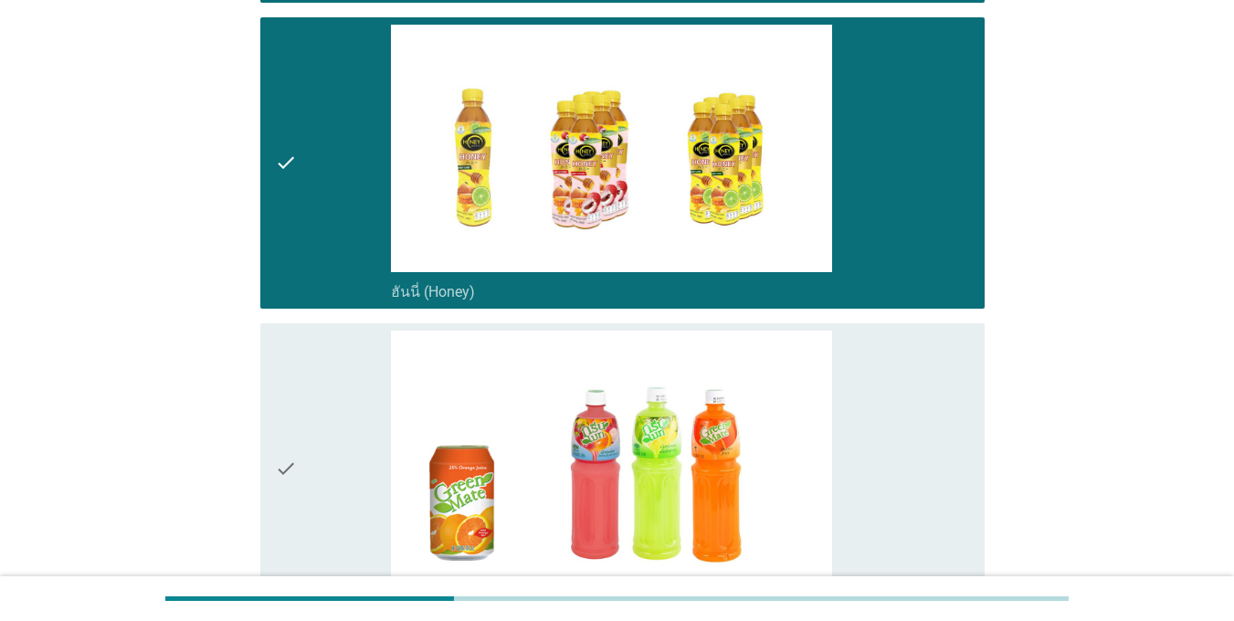
scroll to position [4201, 0]
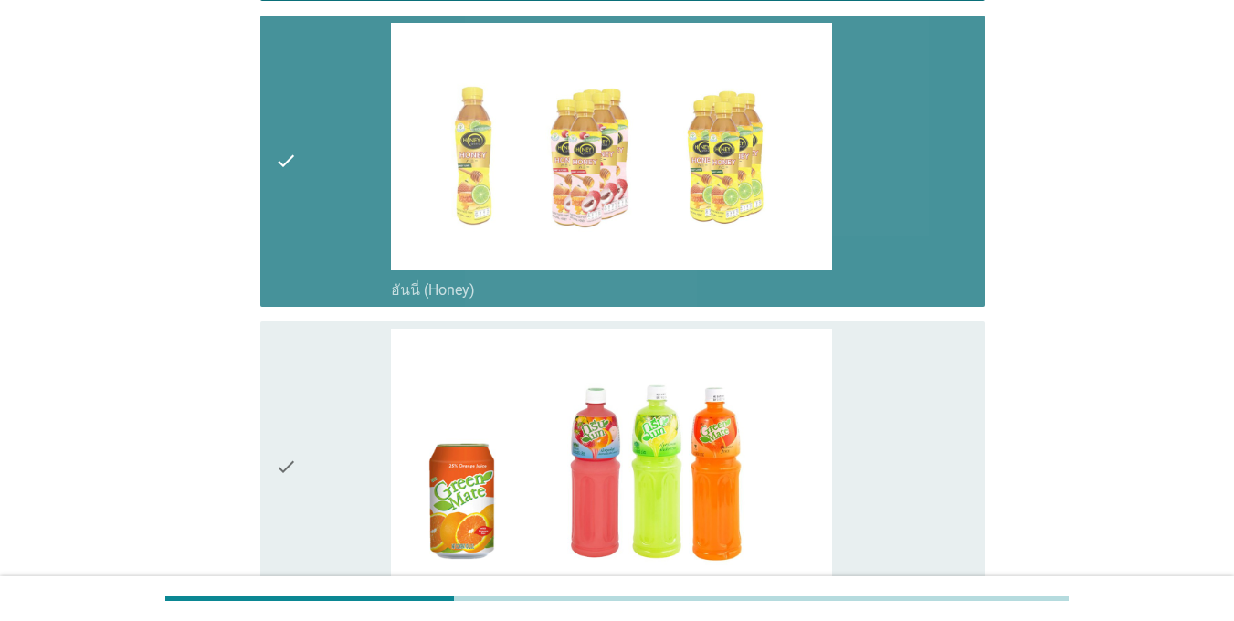
click at [311, 230] on div "check" at bounding box center [333, 161] width 116 height 277
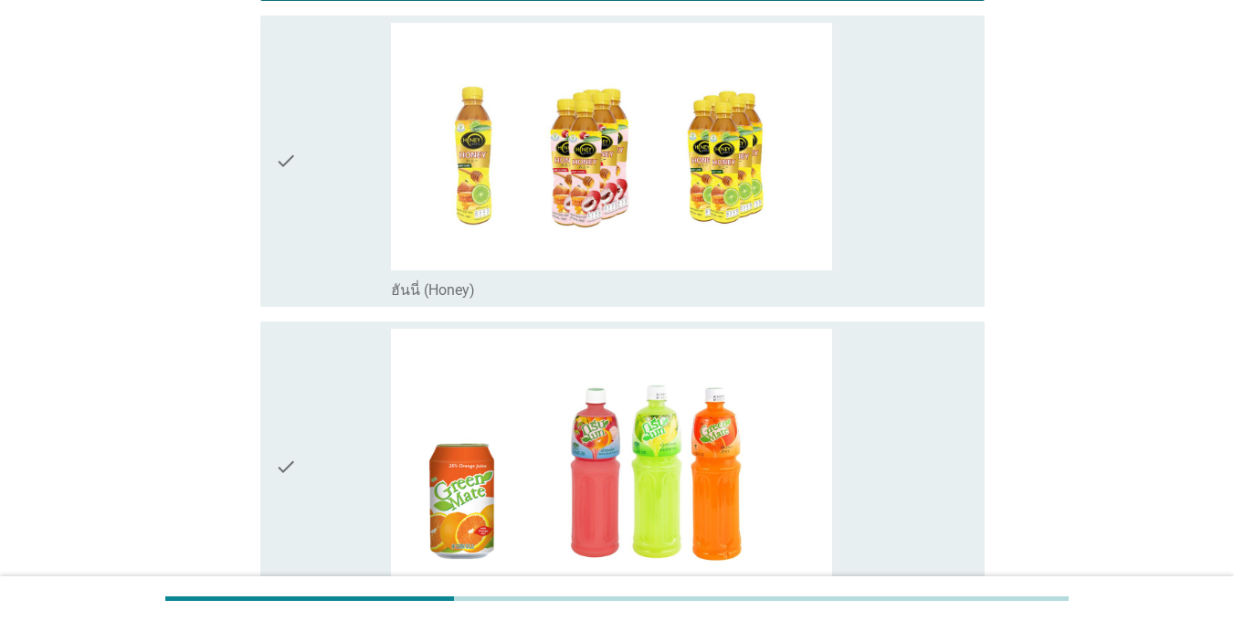
click at [294, 419] on icon "check" at bounding box center [286, 467] width 22 height 277
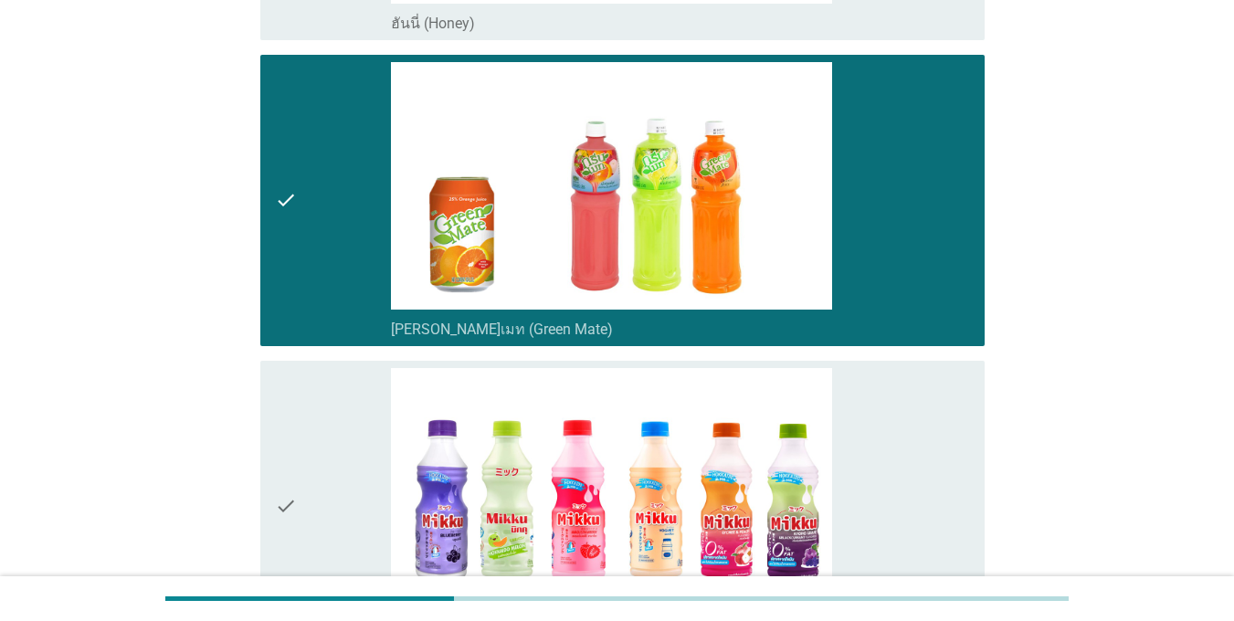
scroll to position [4658, 0]
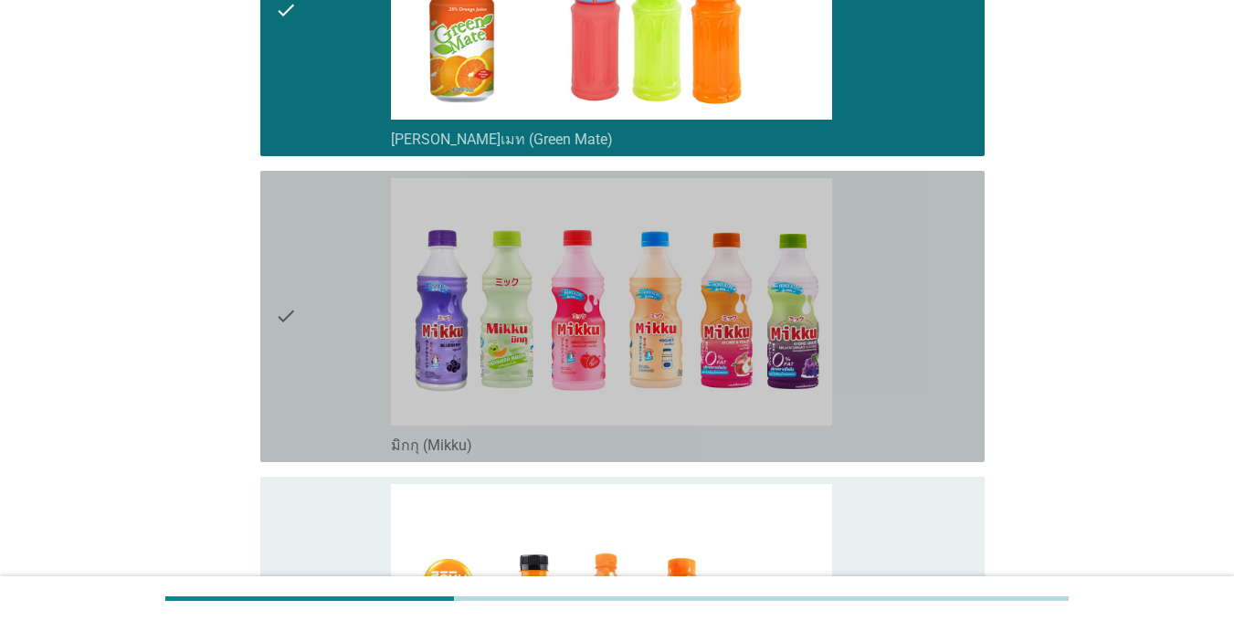
click at [297, 336] on icon "check" at bounding box center [286, 316] width 22 height 277
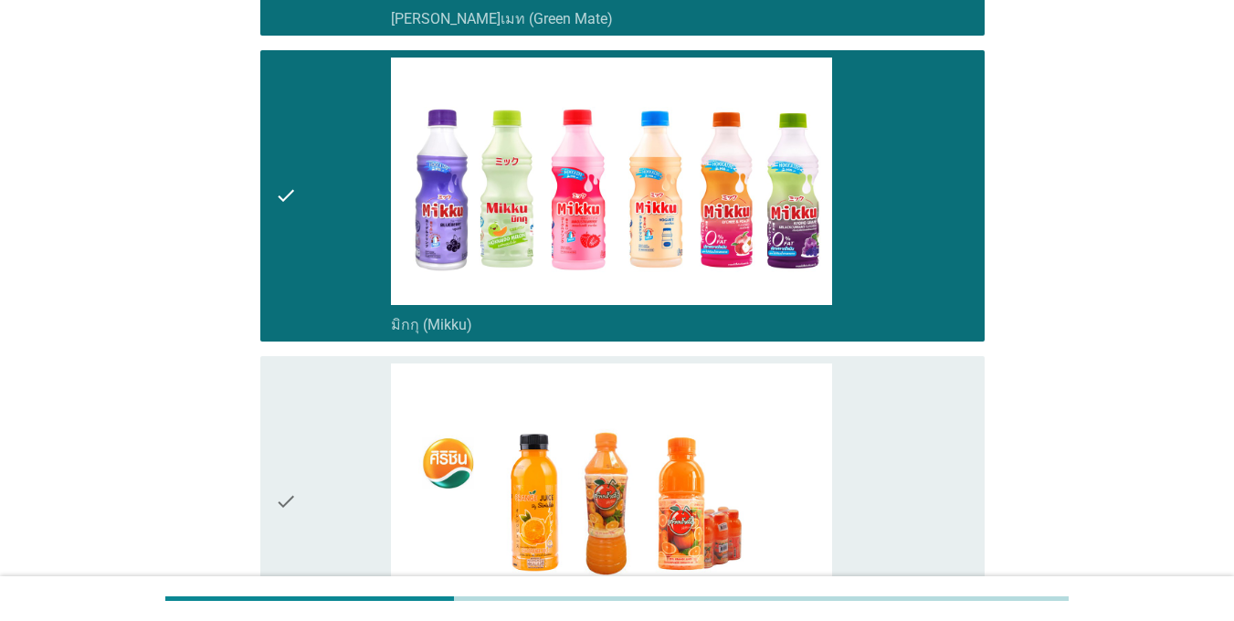
scroll to position [5023, 0]
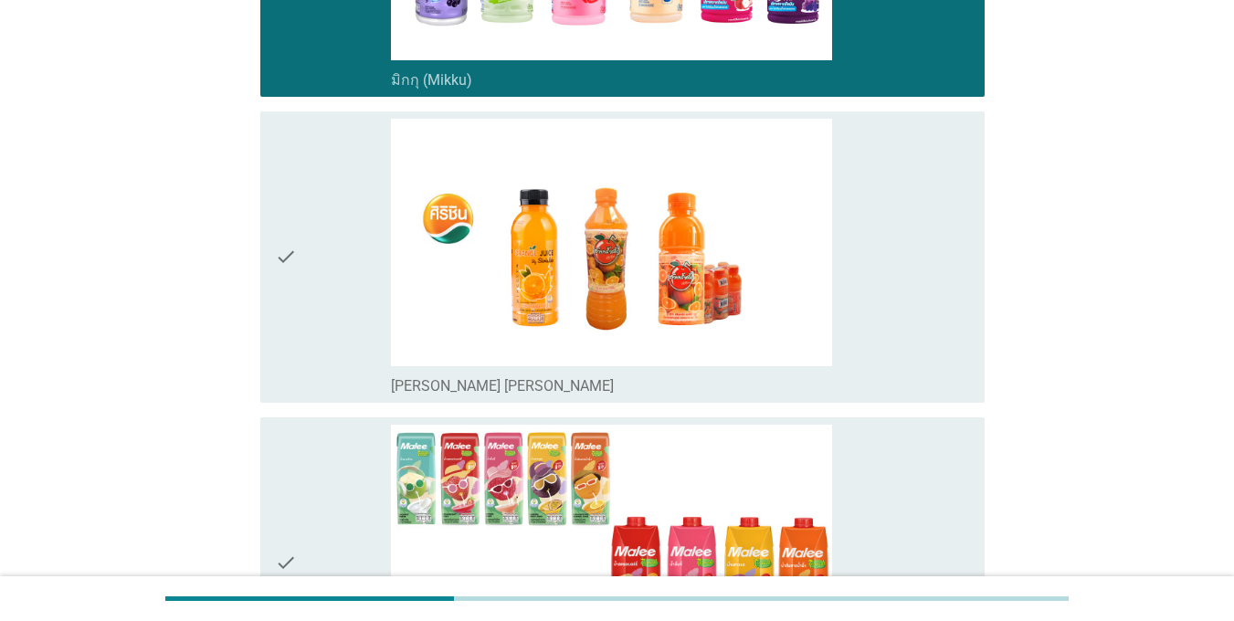
click at [297, 338] on icon "check" at bounding box center [286, 257] width 22 height 277
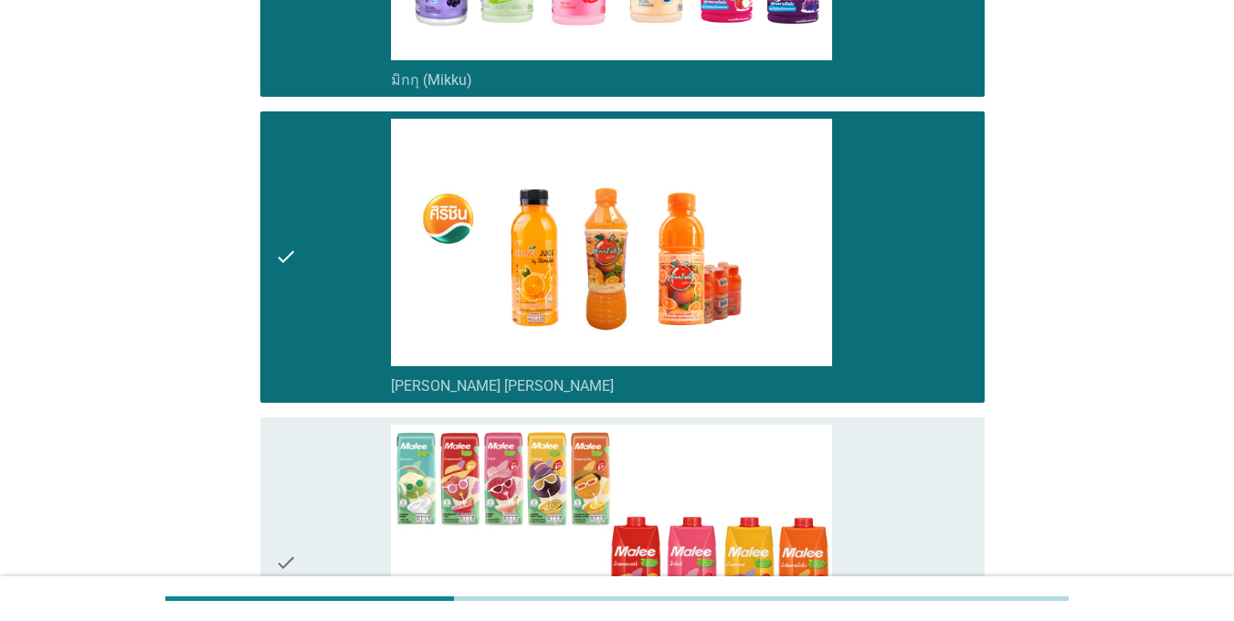
click at [321, 502] on div "check" at bounding box center [333, 563] width 116 height 277
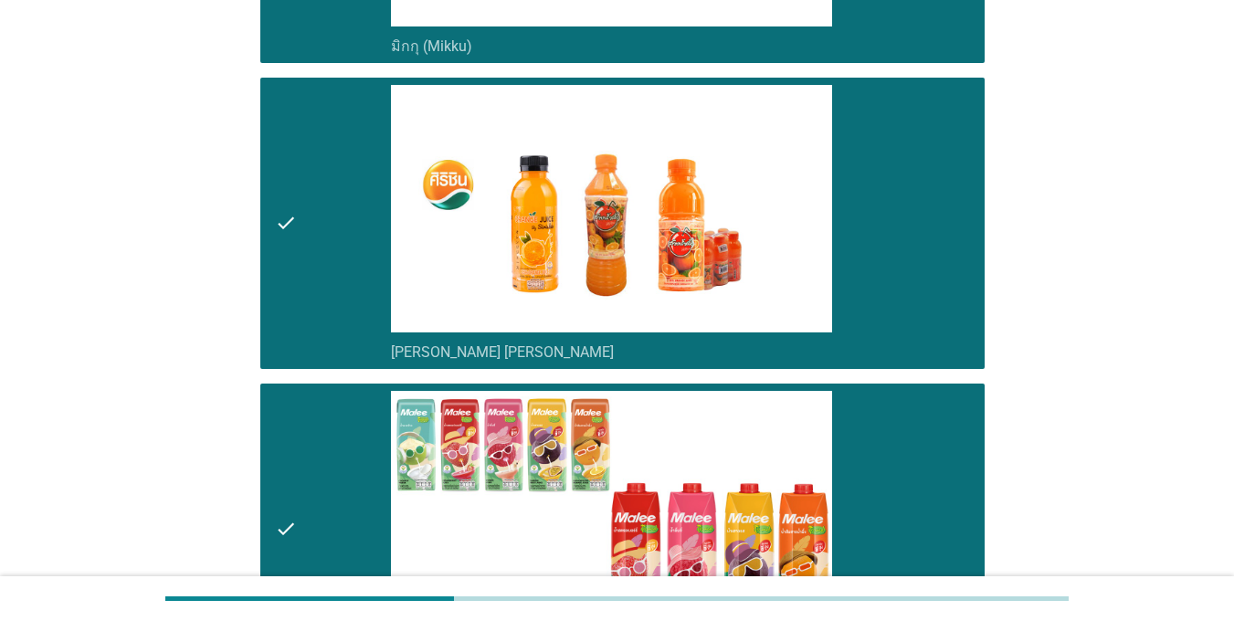
scroll to position [5357, 0]
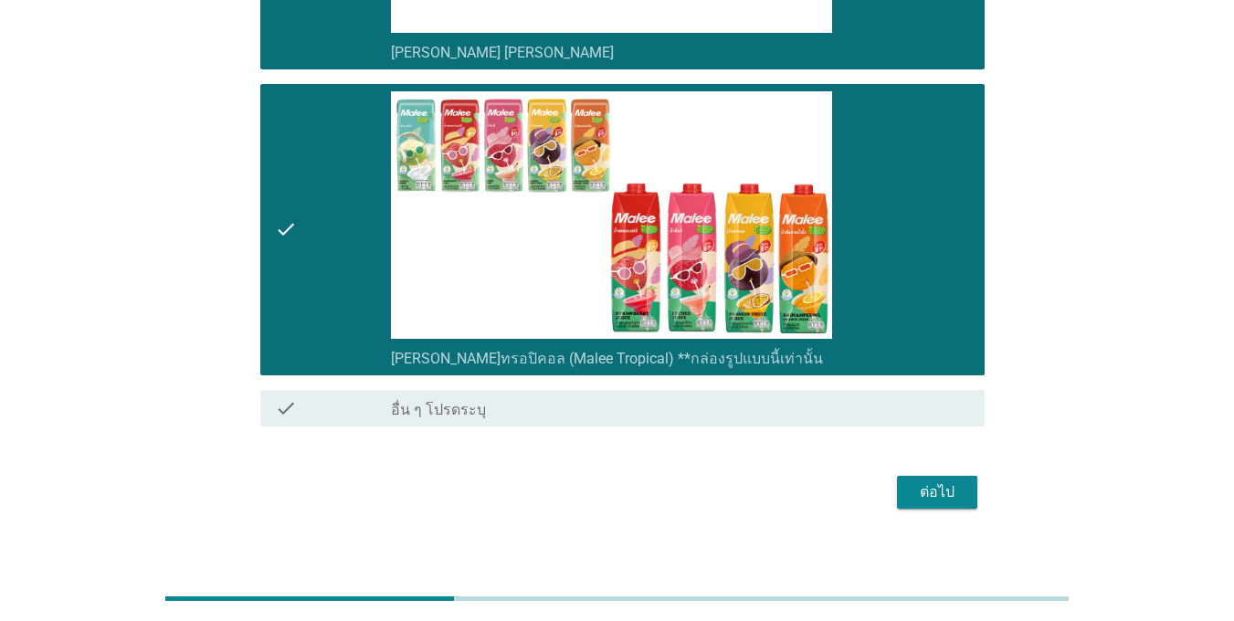
click at [928, 481] on div "ต่อไป" at bounding box center [936, 492] width 51 height 22
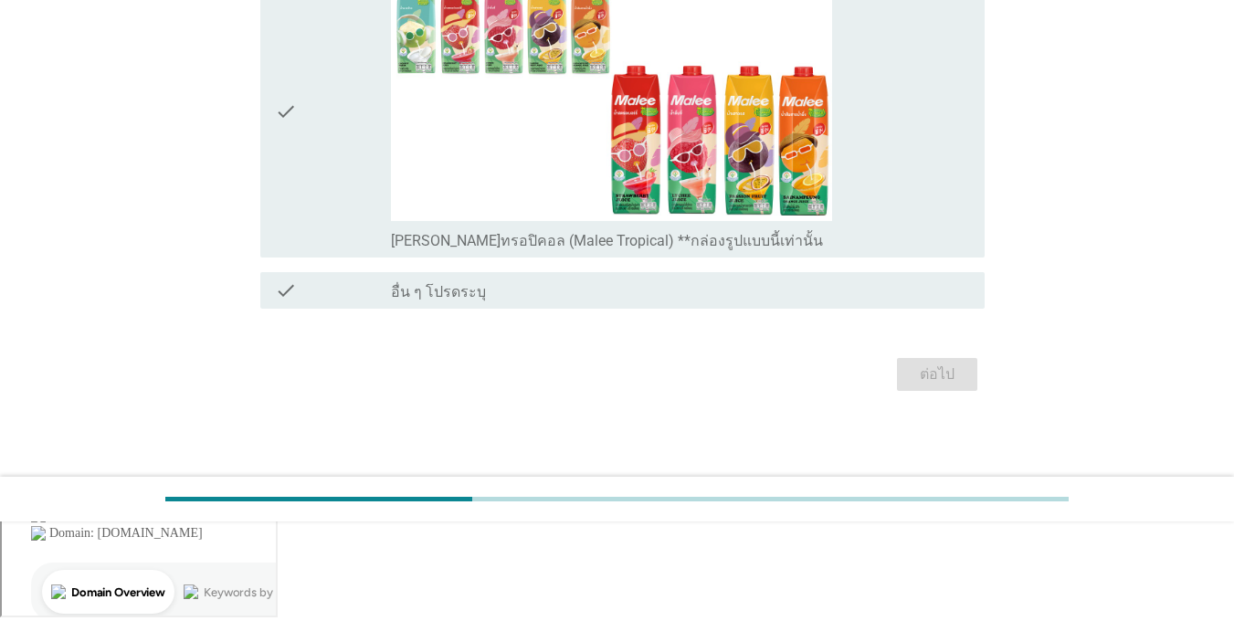
scroll to position [0, 0]
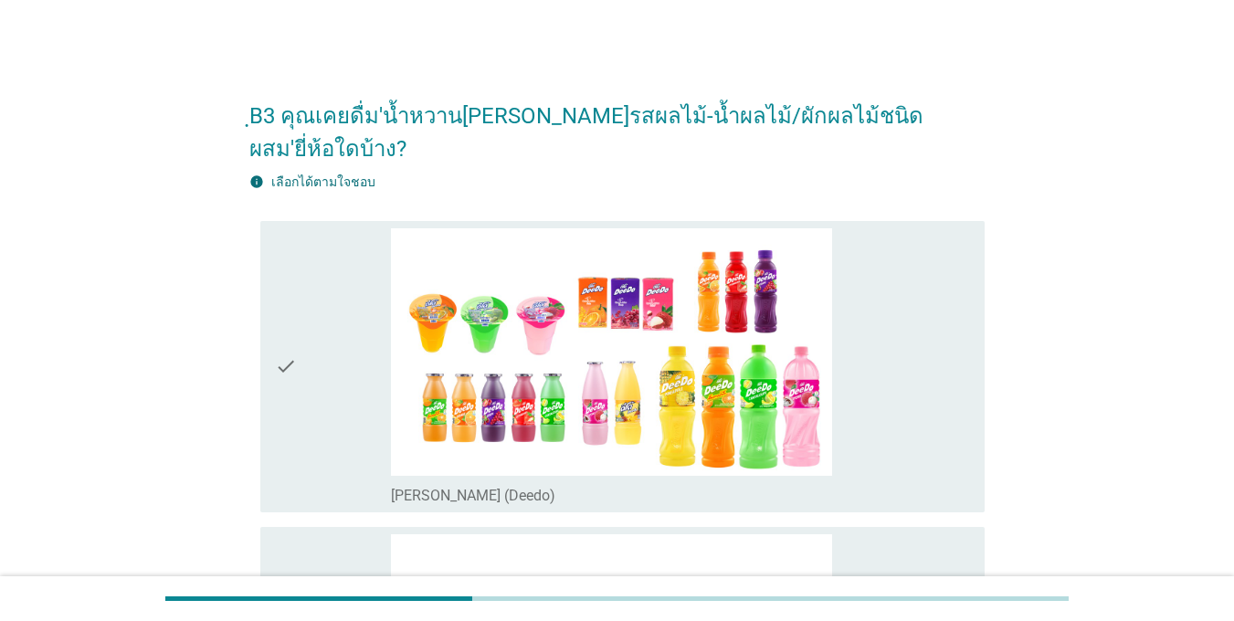
click at [296, 332] on icon "check" at bounding box center [286, 366] width 22 height 277
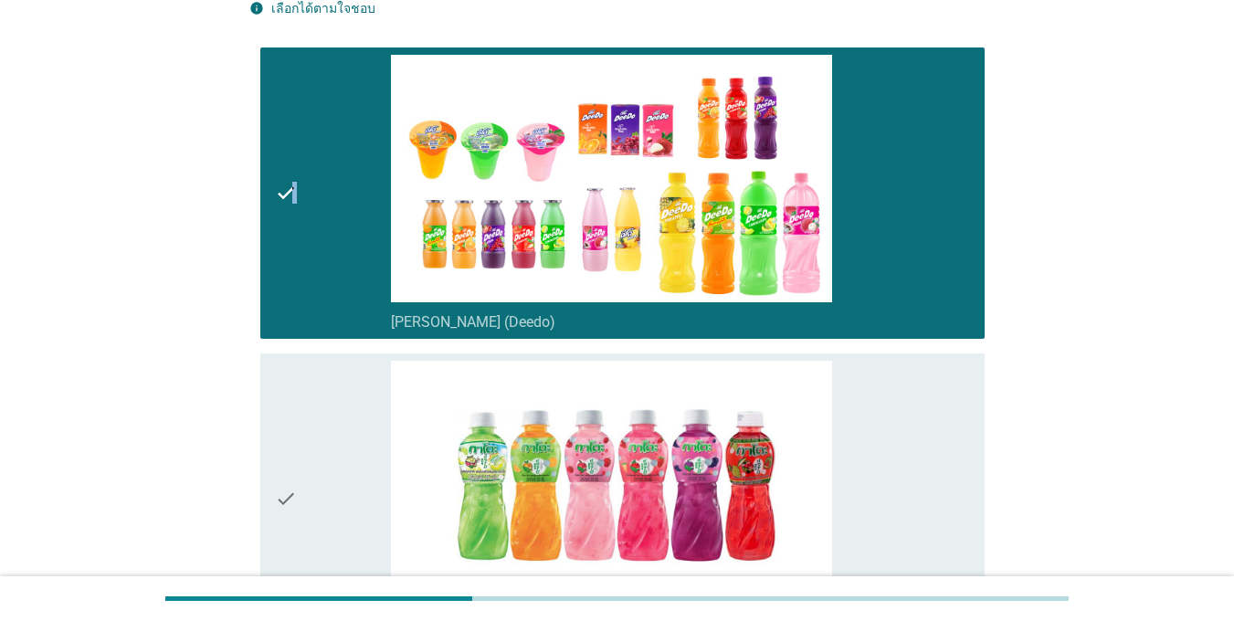
scroll to position [365, 0]
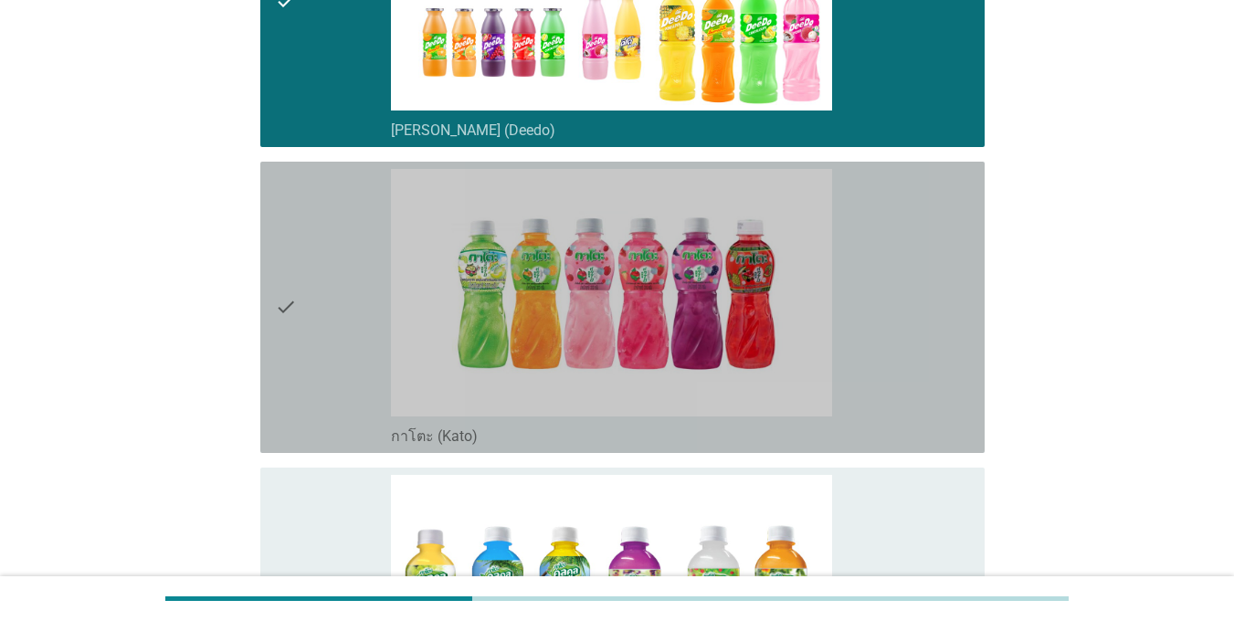
click at [300, 334] on div "check" at bounding box center [333, 307] width 116 height 277
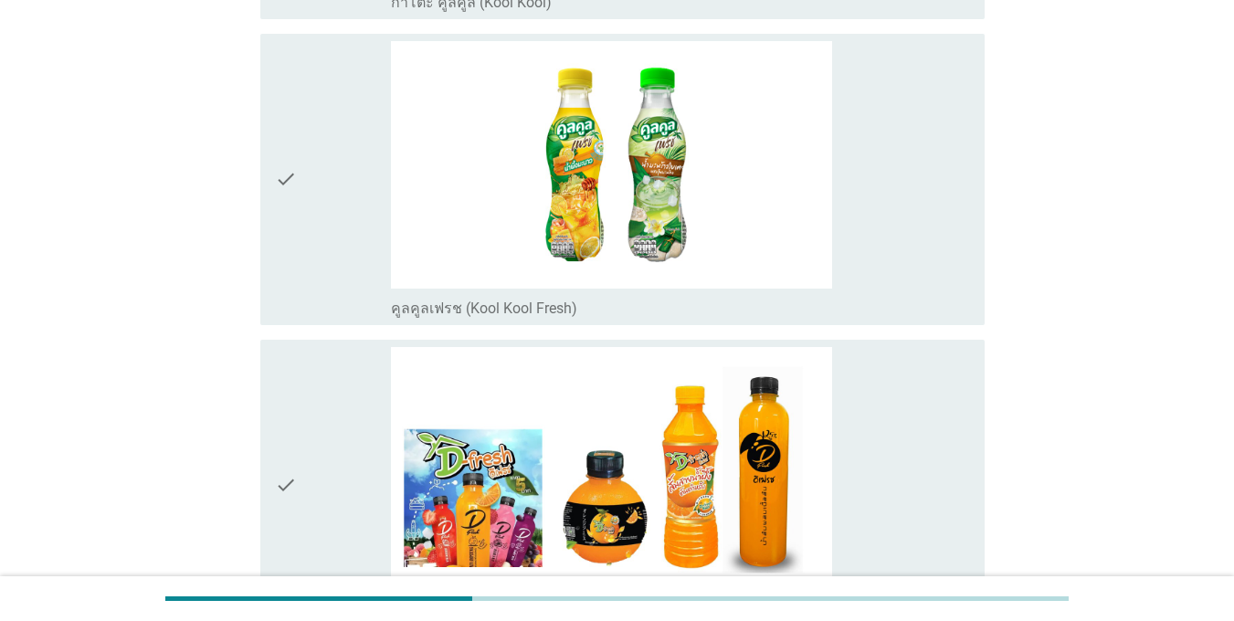
scroll to position [1187, 0]
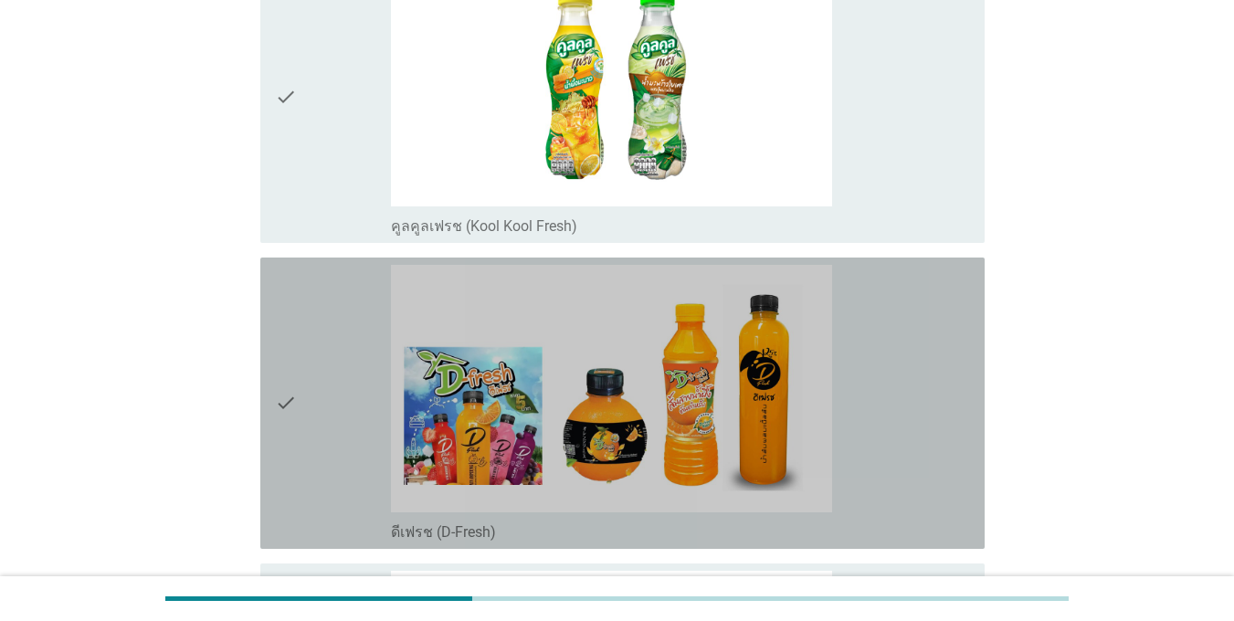
click at [300, 335] on div "check" at bounding box center [333, 403] width 116 height 277
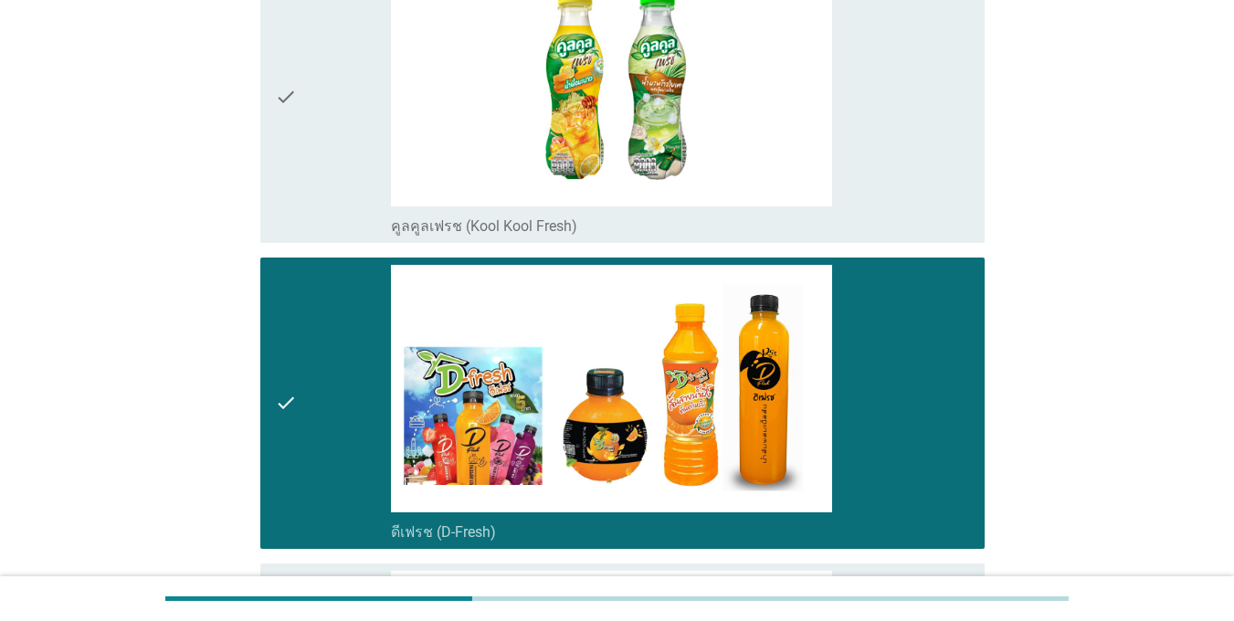
scroll to position [1644, 0]
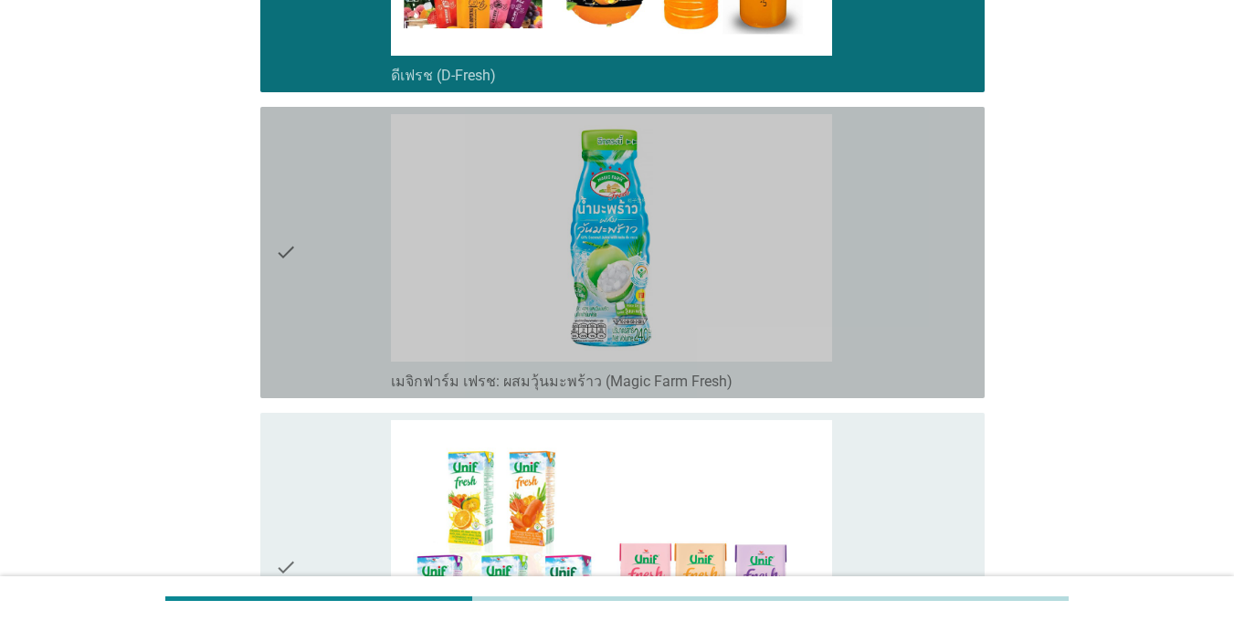
click at [300, 335] on div "check" at bounding box center [333, 252] width 116 height 277
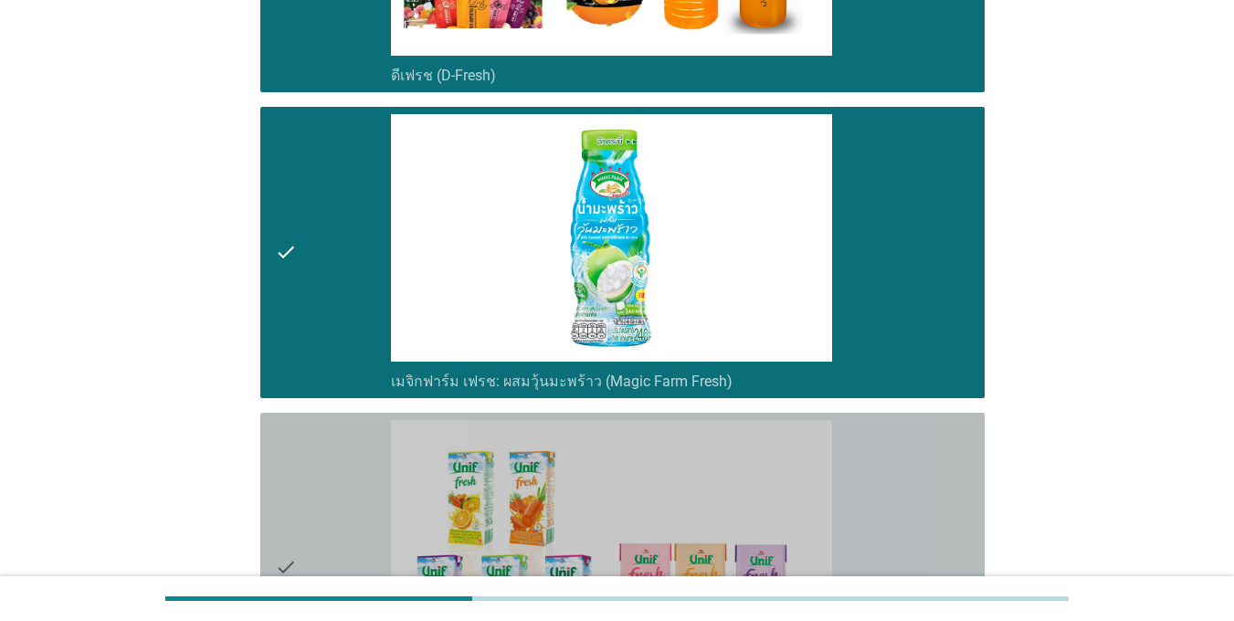
click at [324, 423] on div "check" at bounding box center [333, 567] width 116 height 295
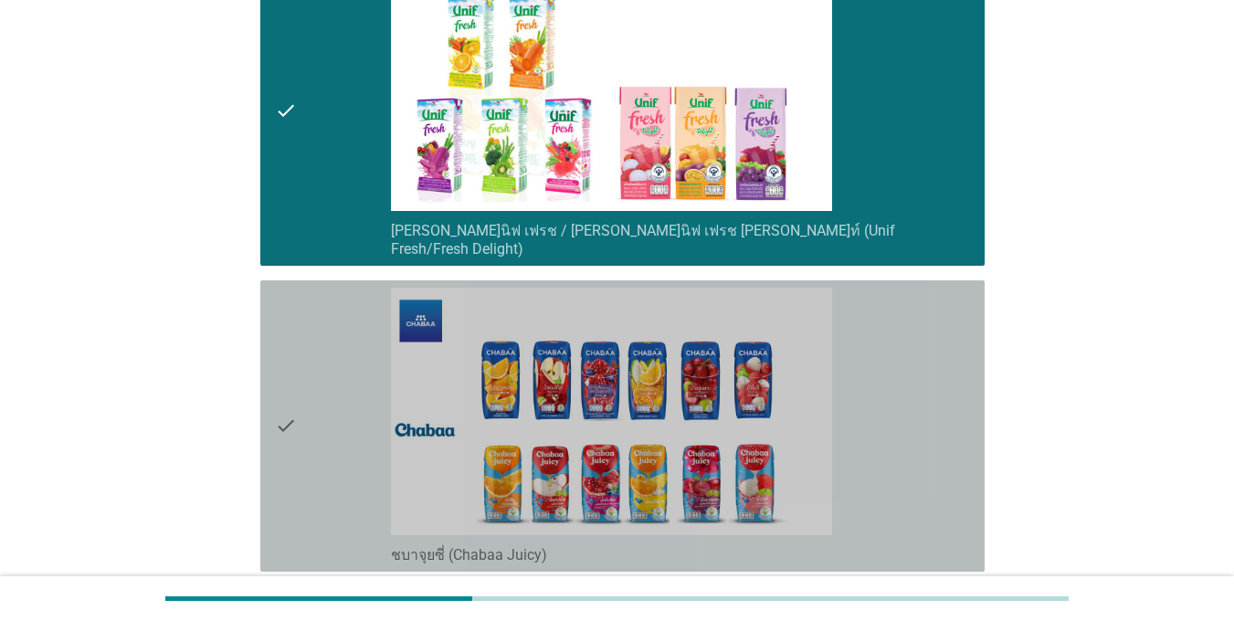
click at [321, 424] on div "check" at bounding box center [333, 426] width 116 height 277
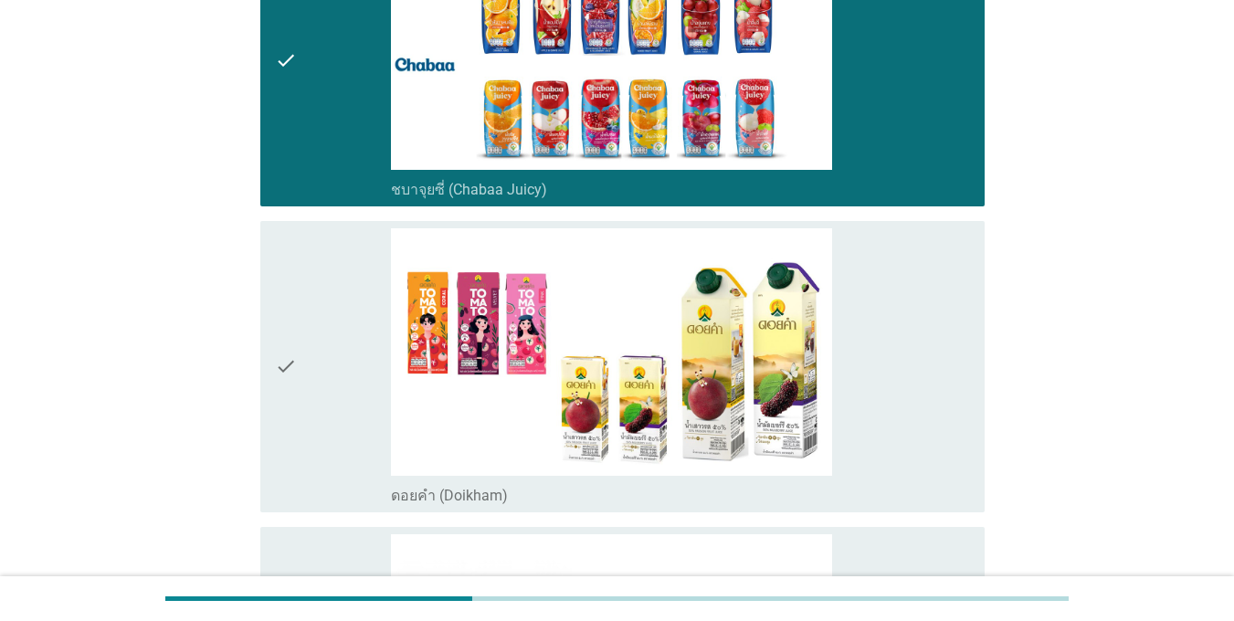
click at [323, 364] on div "check" at bounding box center [333, 366] width 116 height 277
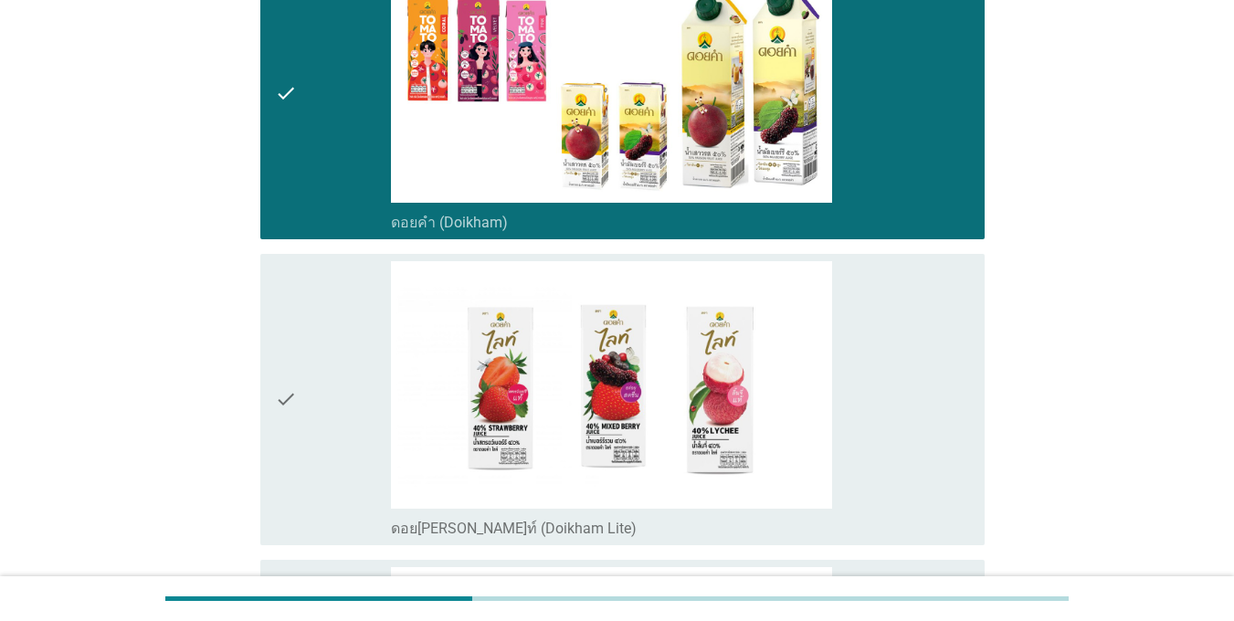
scroll to position [2740, 0]
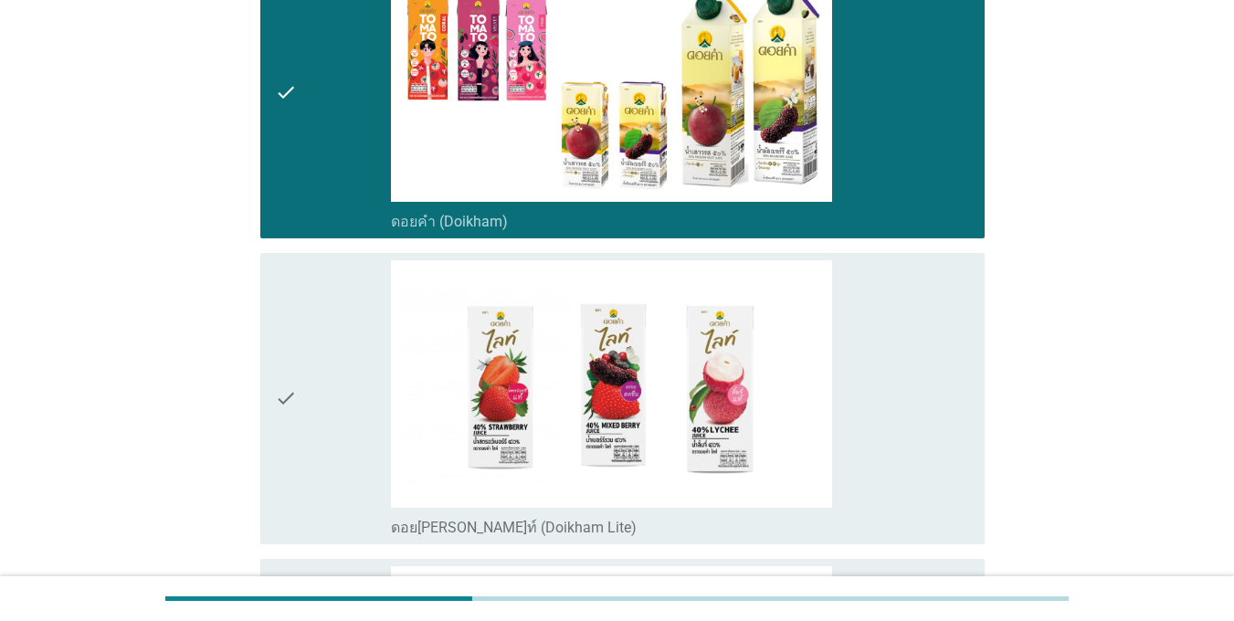
click at [322, 367] on div "check" at bounding box center [333, 398] width 116 height 277
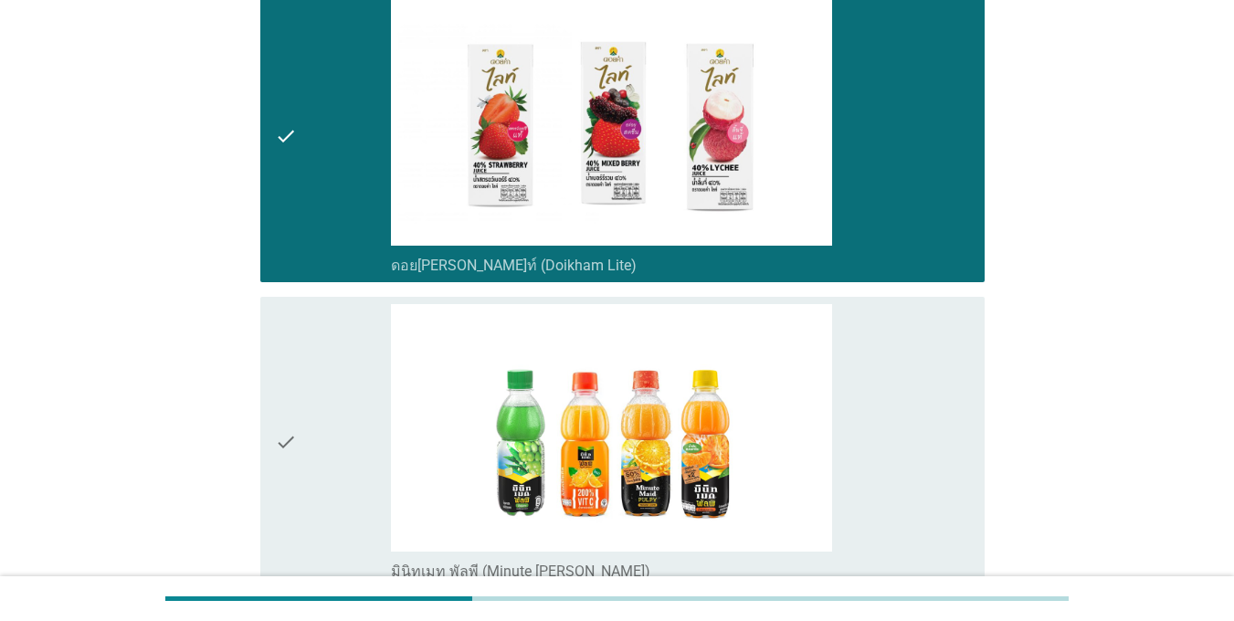
scroll to position [3105, 0]
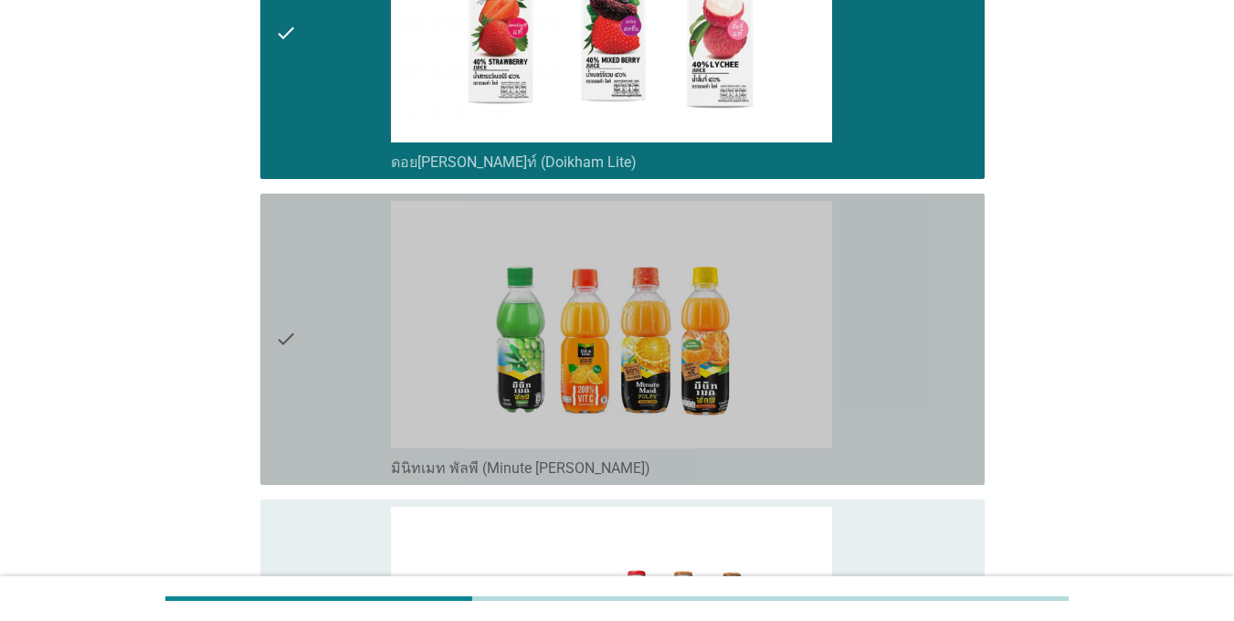
click at [321, 366] on div "check" at bounding box center [333, 339] width 116 height 277
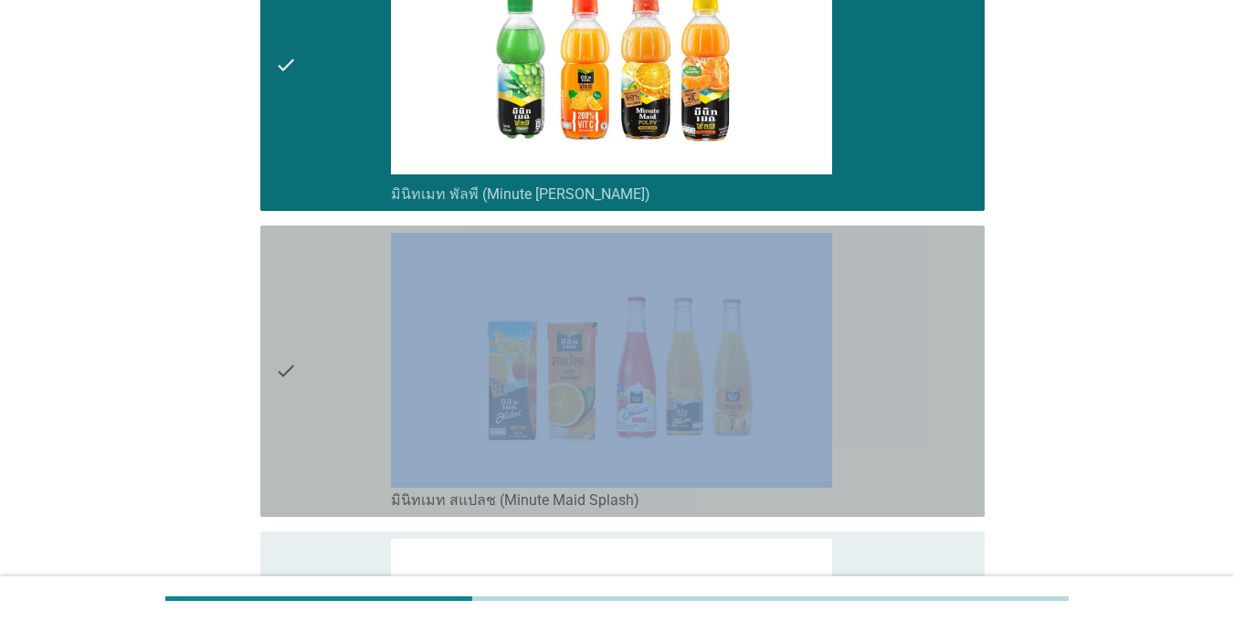
click at [321, 366] on div "check" at bounding box center [333, 371] width 116 height 277
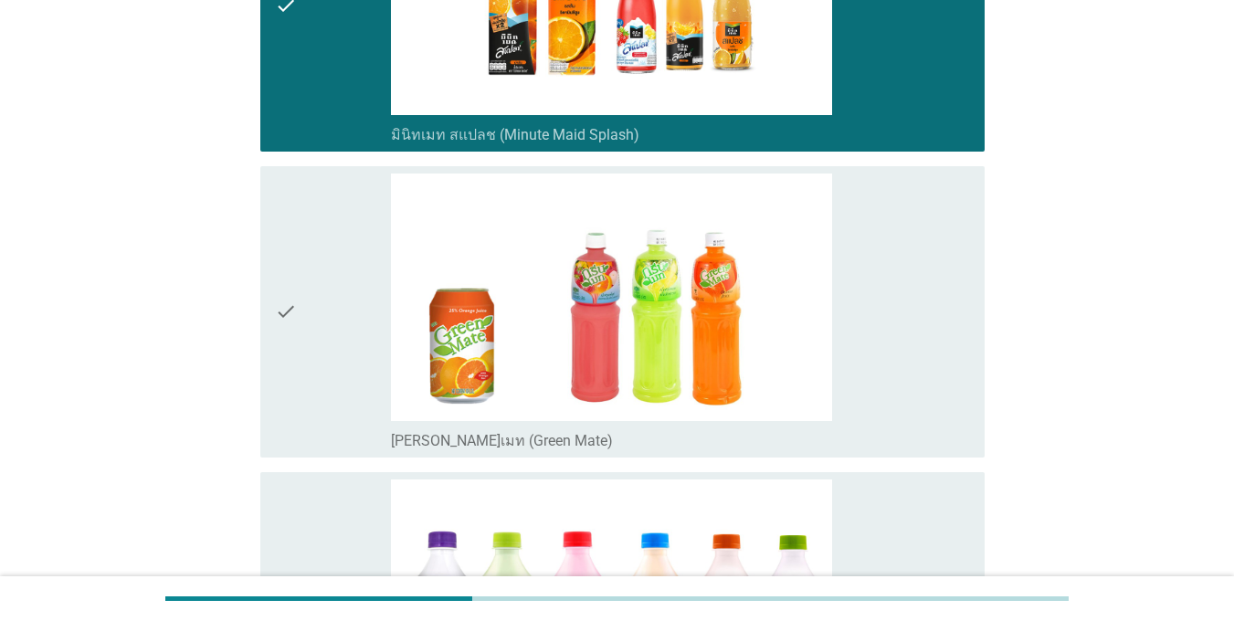
click at [318, 366] on div "check" at bounding box center [333, 312] width 116 height 277
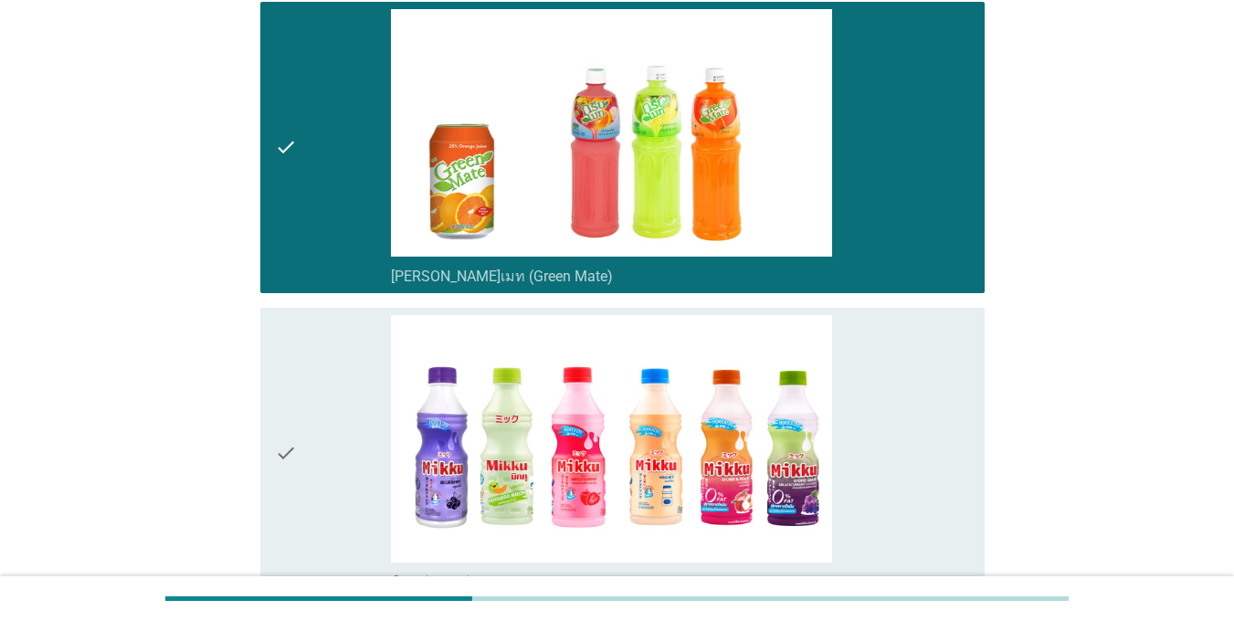
scroll to position [4110, 0]
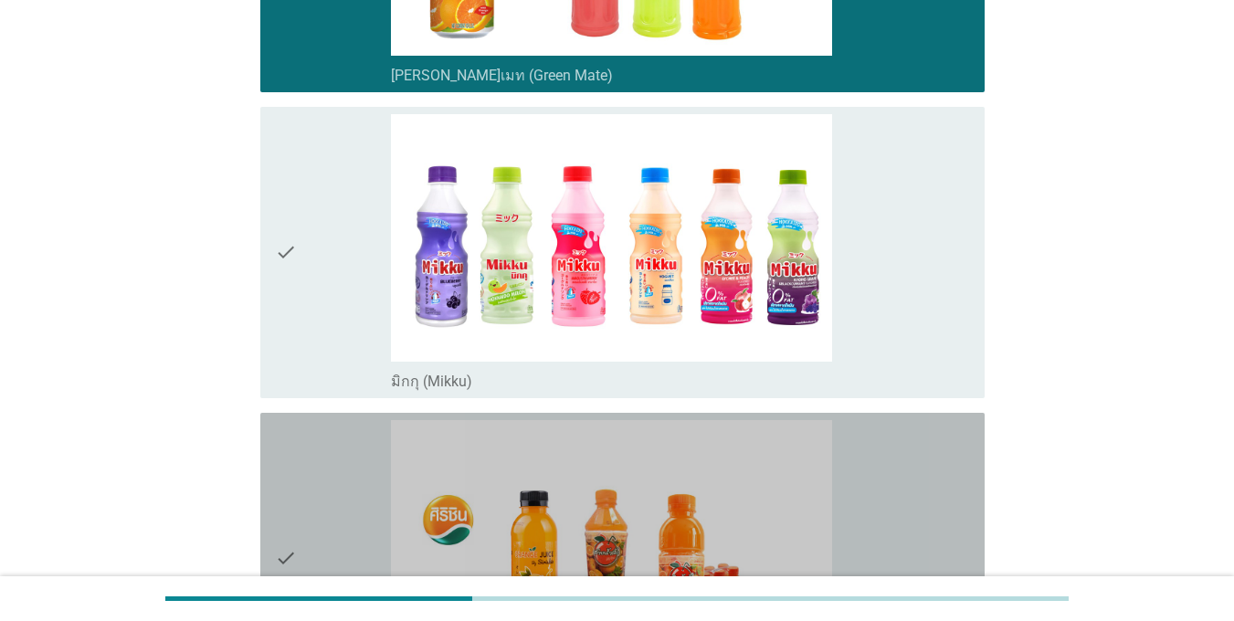
click at [318, 413] on div "check check_box_outline_blank [PERSON_NAME] [PERSON_NAME]" at bounding box center [622, 558] width 724 height 291
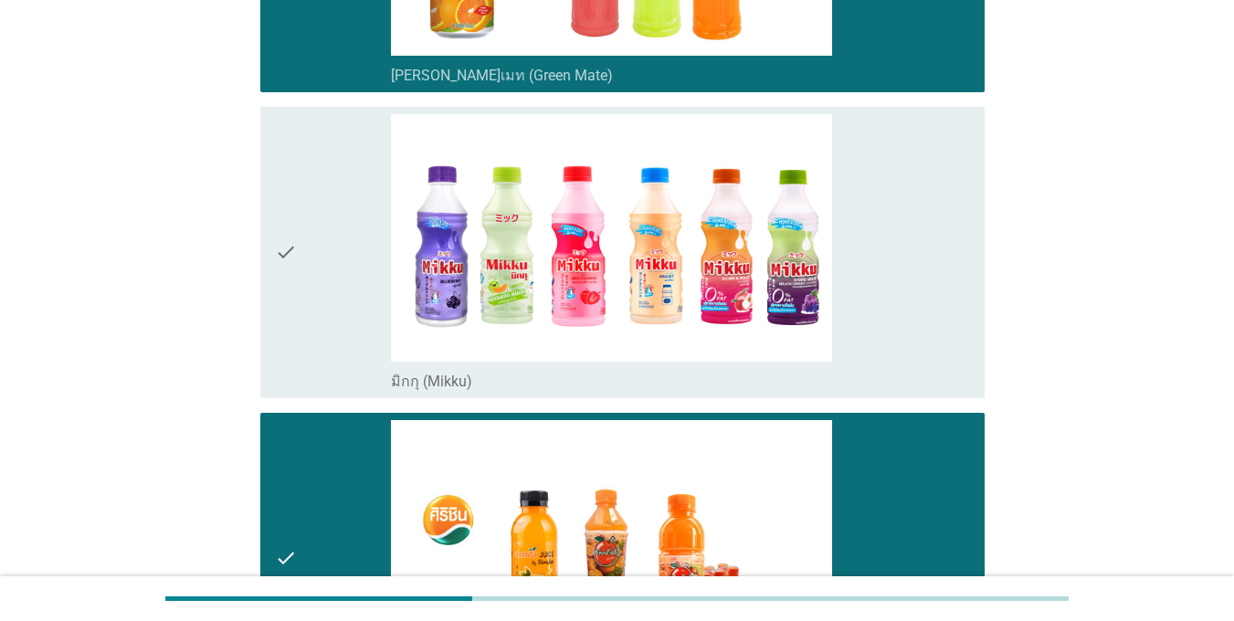
click at [315, 244] on div "check" at bounding box center [333, 252] width 116 height 277
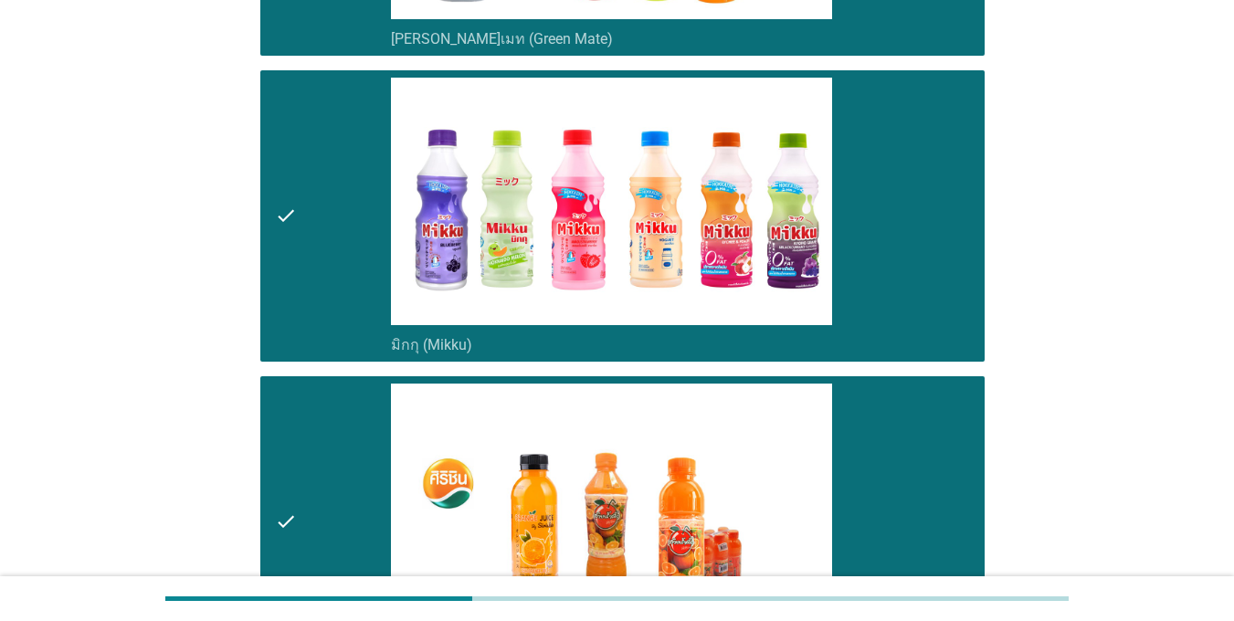
scroll to position [4567, 0]
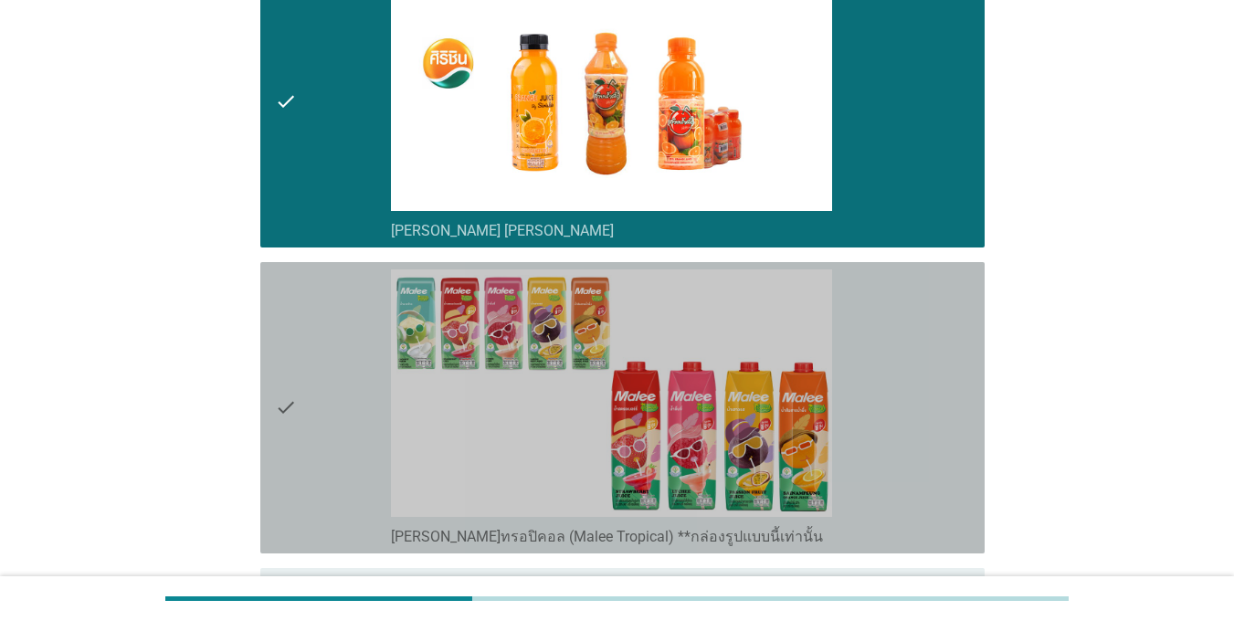
click at [318, 326] on div "check" at bounding box center [333, 407] width 116 height 277
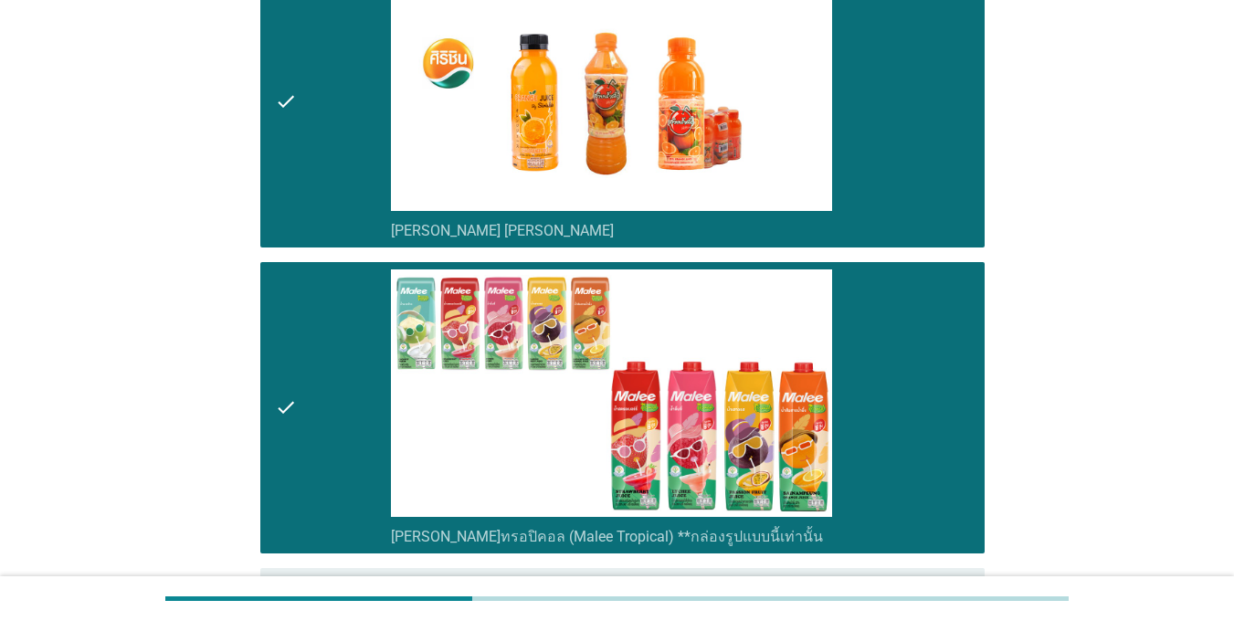
click at [319, 329] on div "check" at bounding box center [333, 407] width 116 height 277
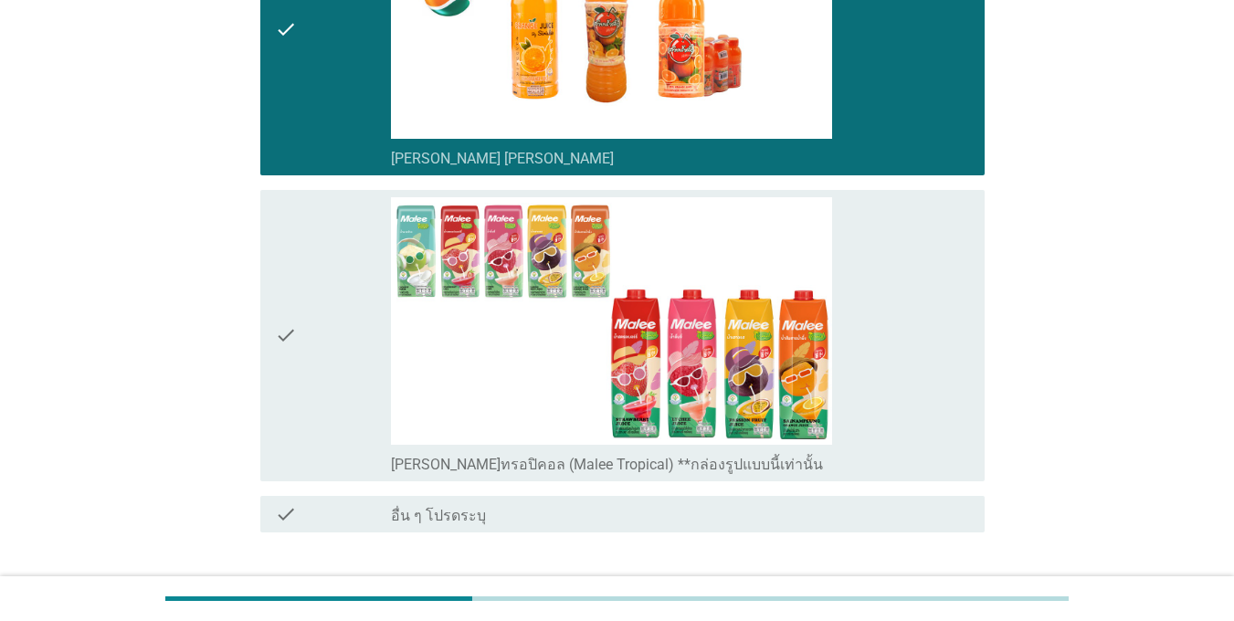
scroll to position [4712, 0]
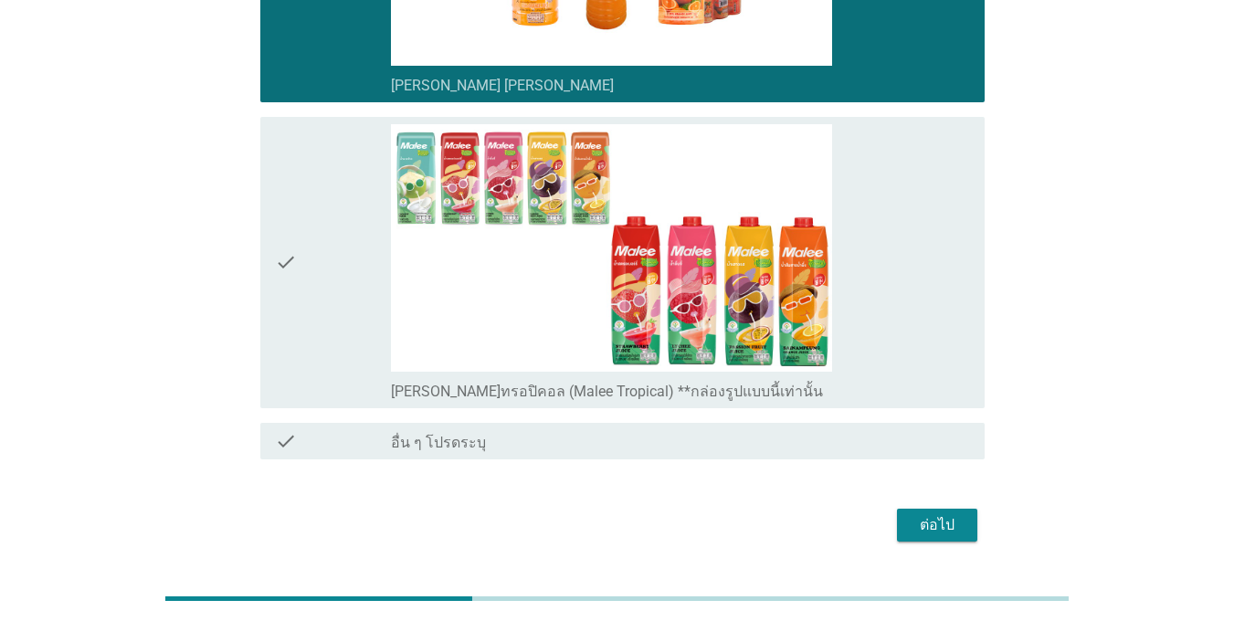
click at [335, 221] on div "check" at bounding box center [333, 262] width 116 height 277
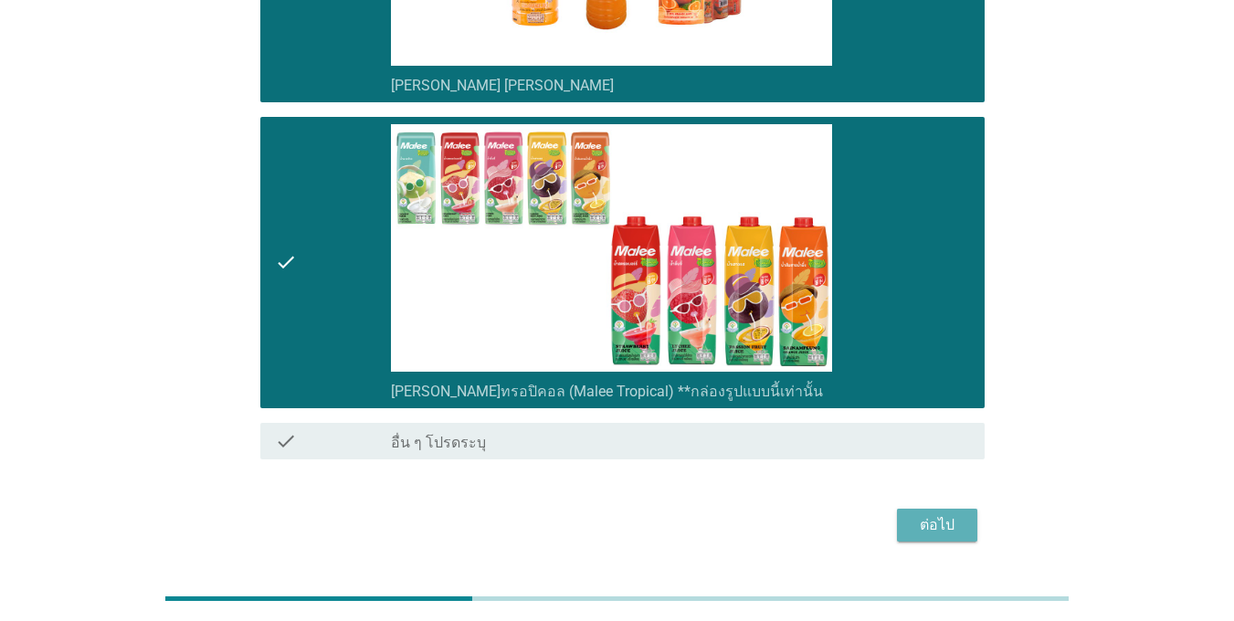
click at [929, 514] on div "ต่อไป" at bounding box center [936, 525] width 51 height 22
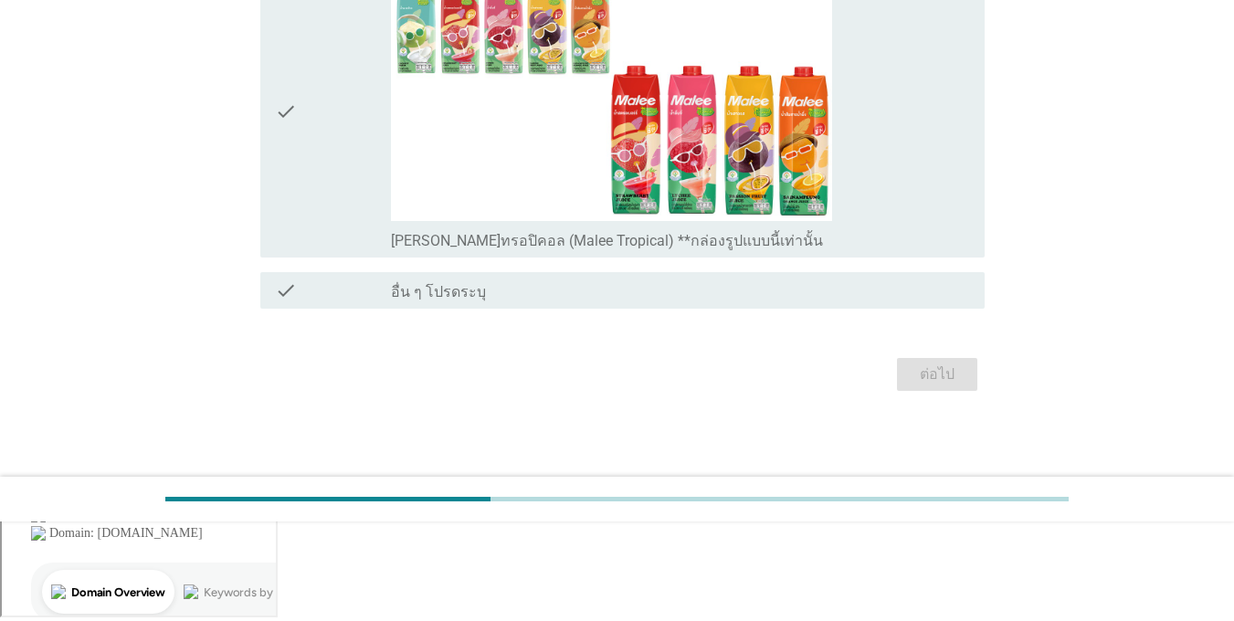
scroll to position [0, 0]
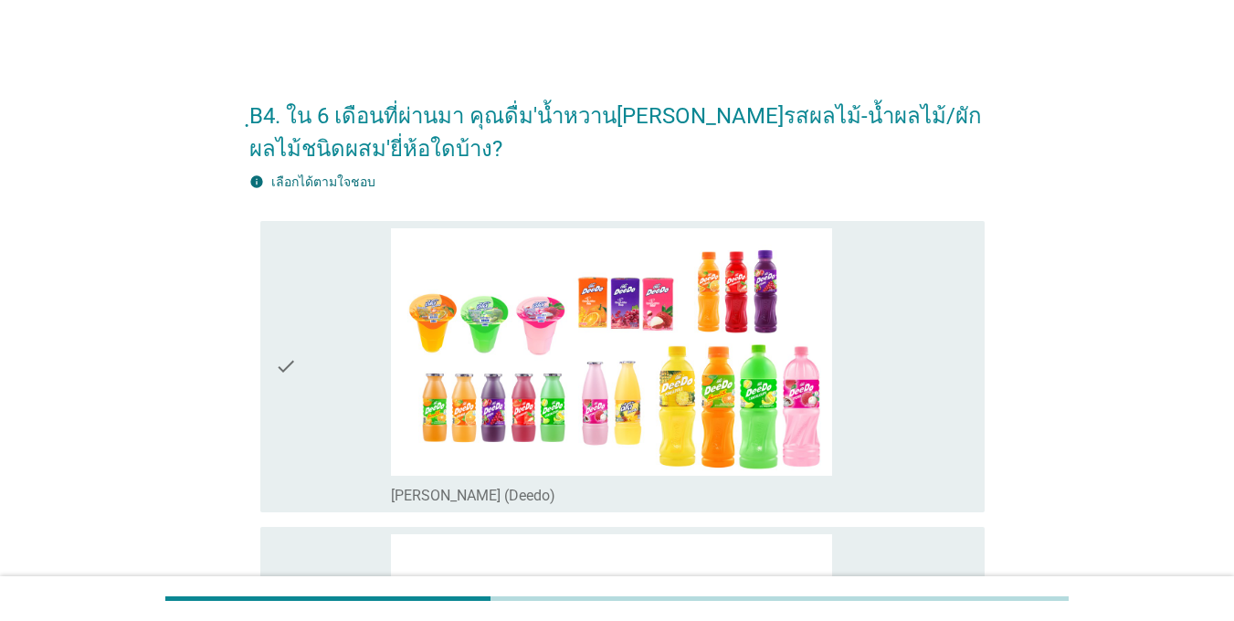
click at [346, 425] on div "check" at bounding box center [333, 366] width 116 height 277
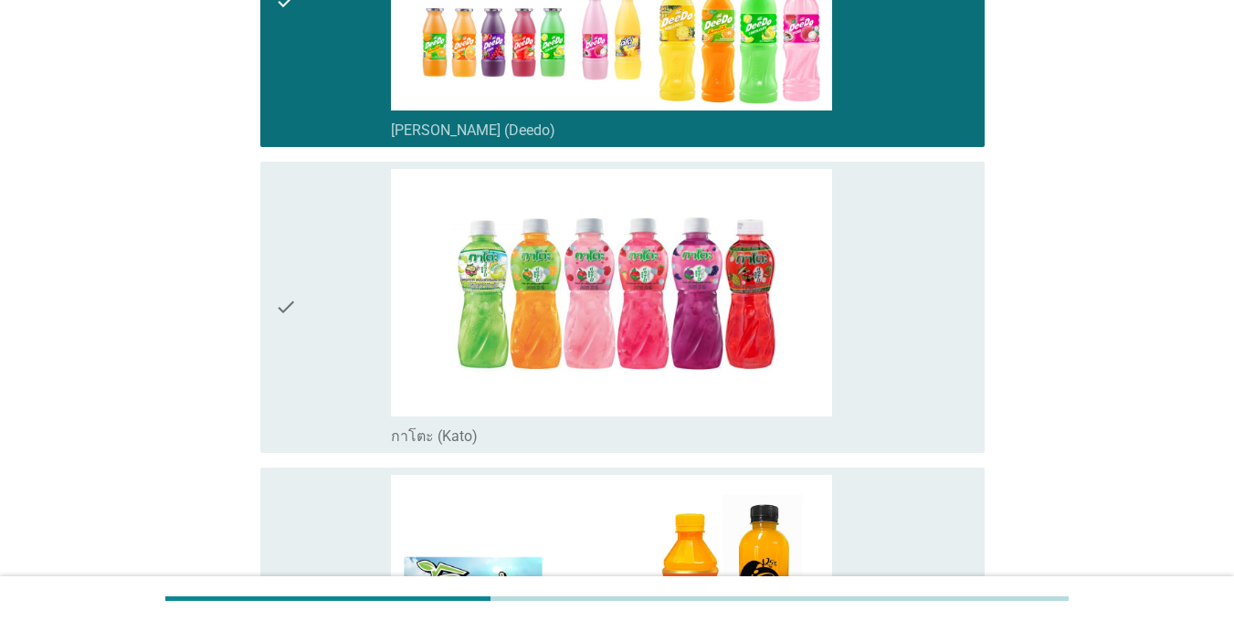
click at [325, 371] on div "check" at bounding box center [333, 307] width 116 height 277
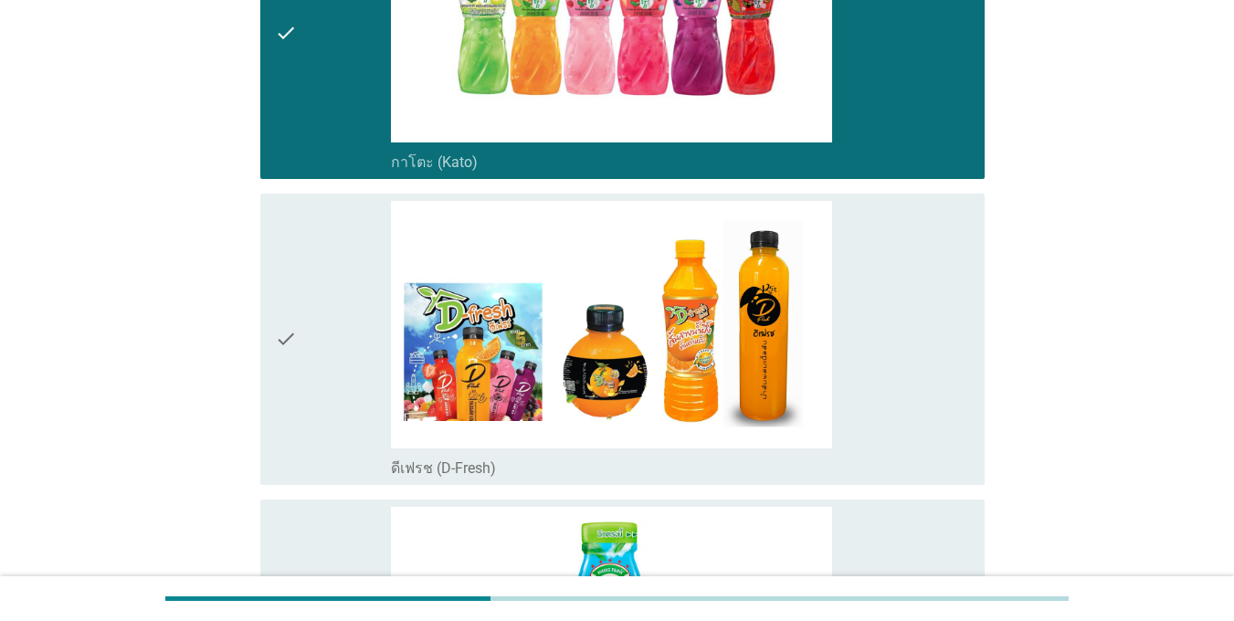
click at [325, 371] on div "check" at bounding box center [333, 339] width 116 height 277
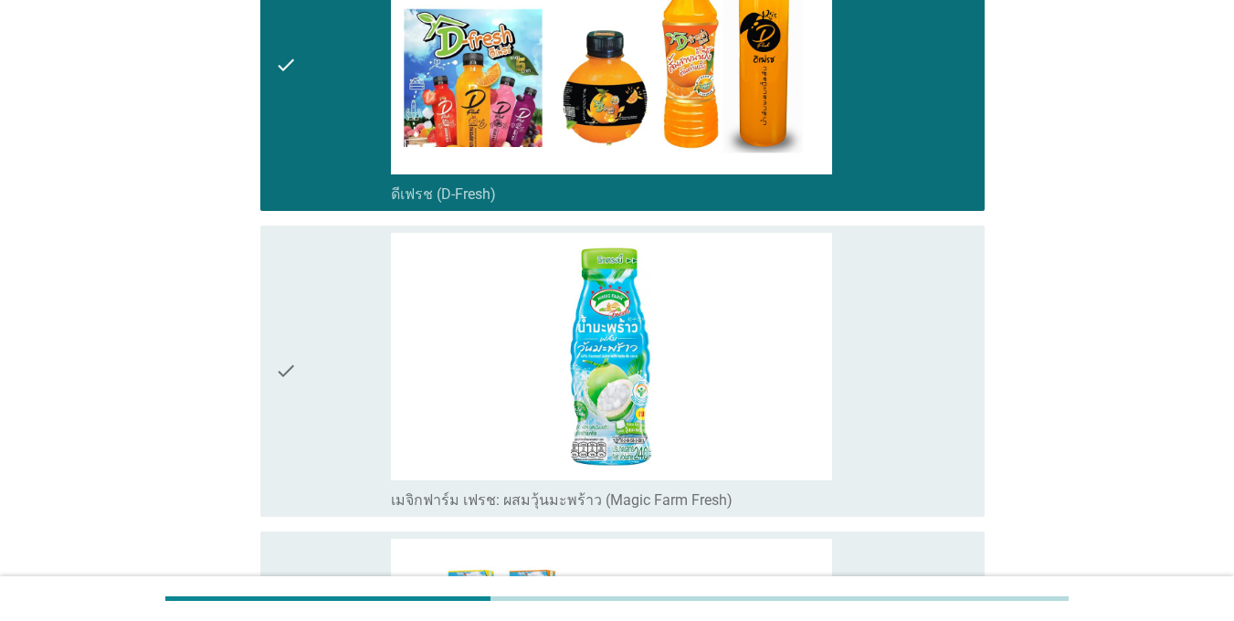
click at [324, 371] on div "check" at bounding box center [333, 371] width 116 height 277
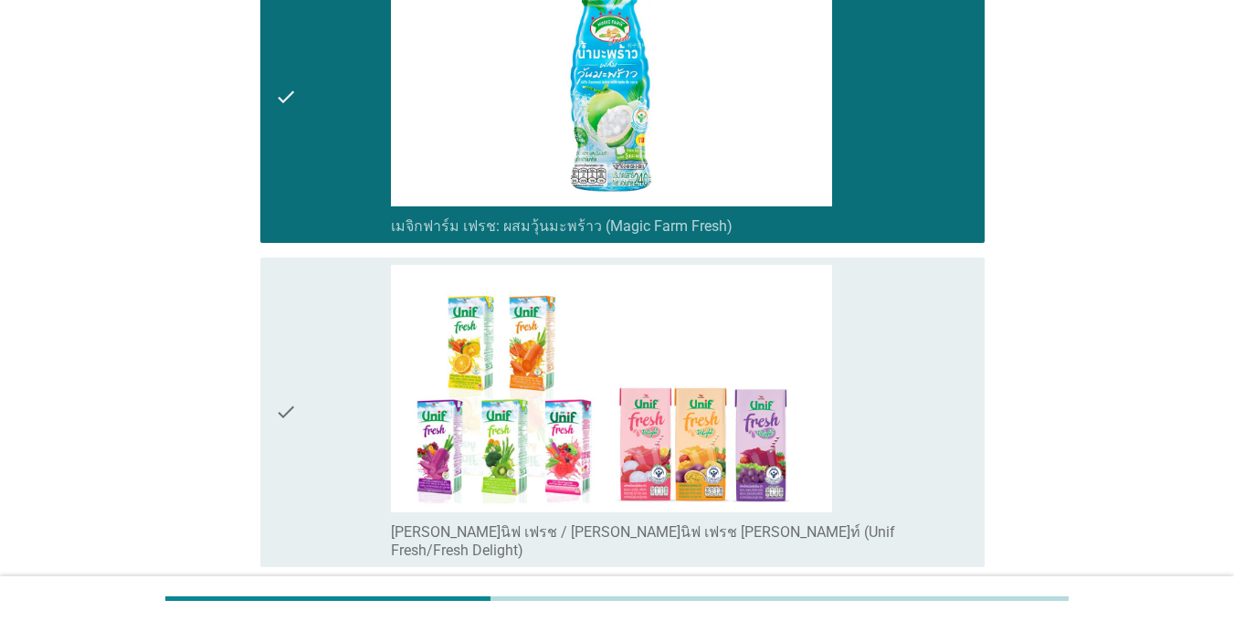
click at [324, 371] on div "check" at bounding box center [333, 412] width 116 height 295
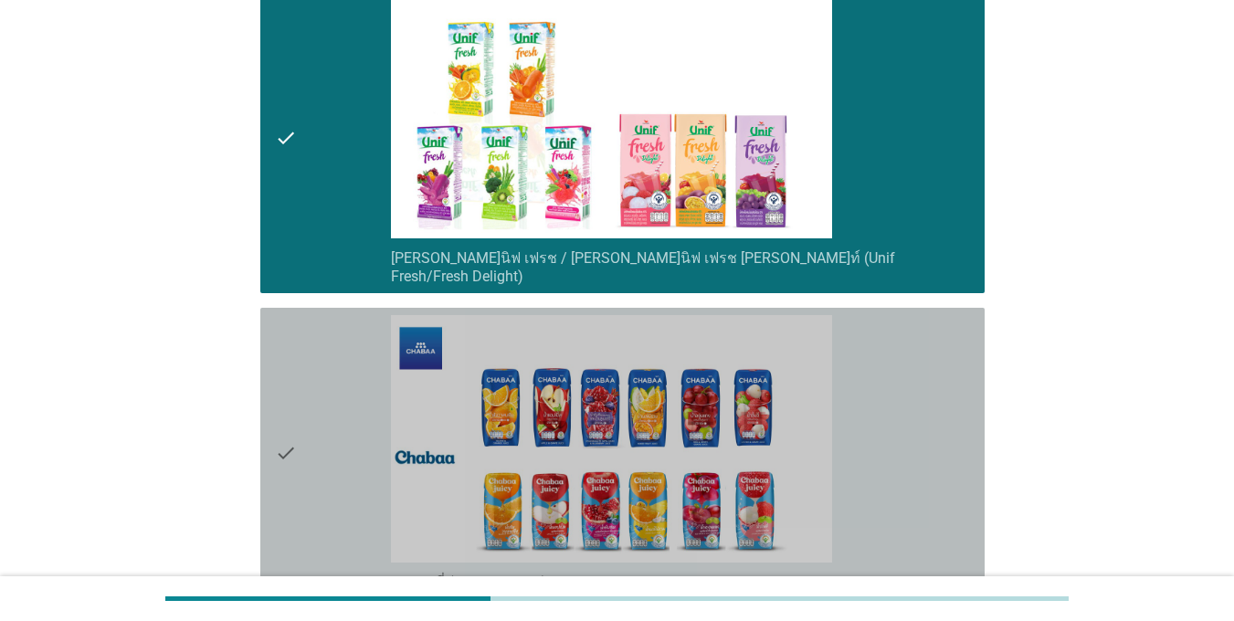
click at [324, 371] on div "check" at bounding box center [333, 453] width 116 height 277
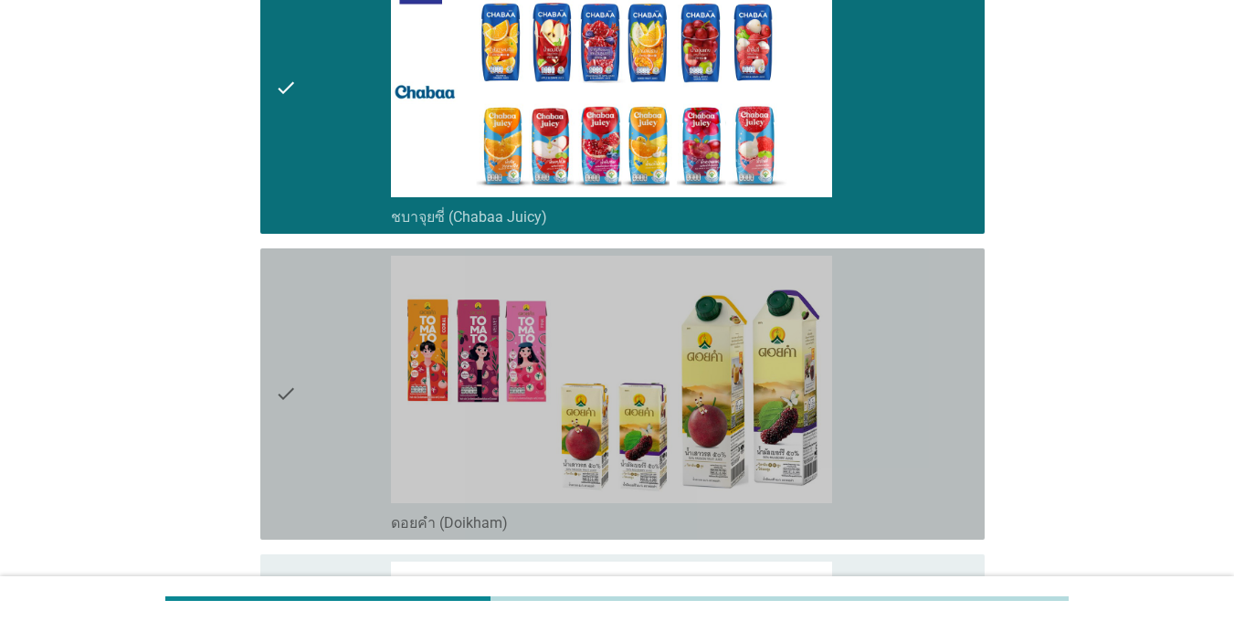
click at [324, 371] on div "check" at bounding box center [333, 394] width 116 height 277
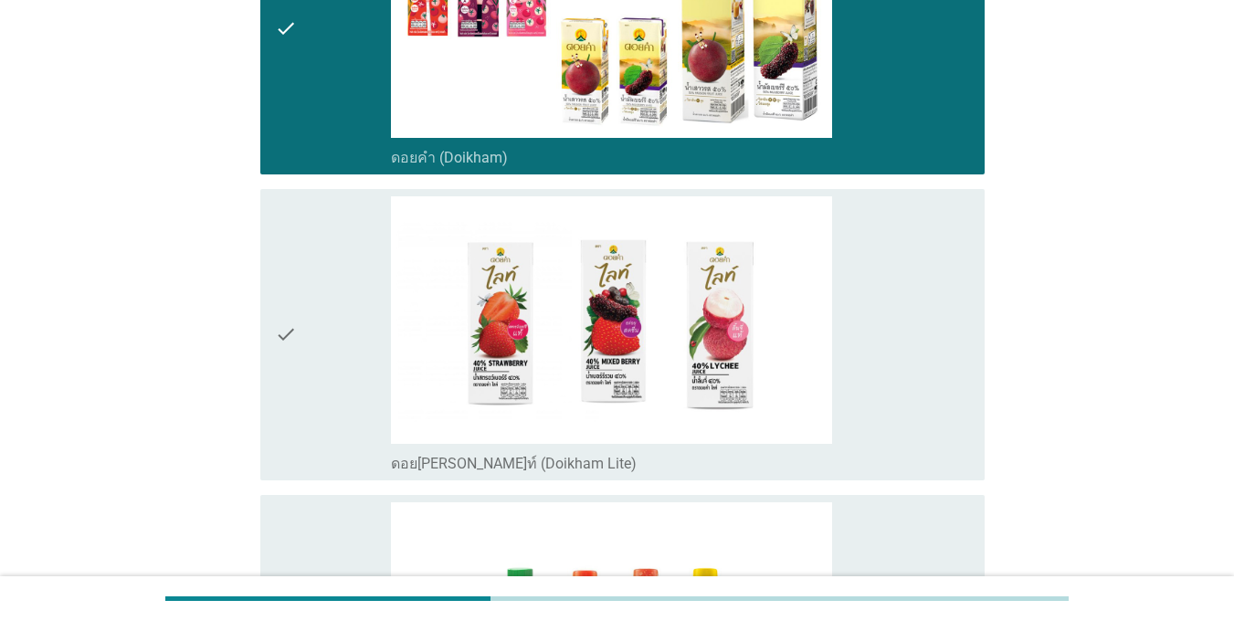
click at [324, 371] on div "check" at bounding box center [333, 334] width 116 height 277
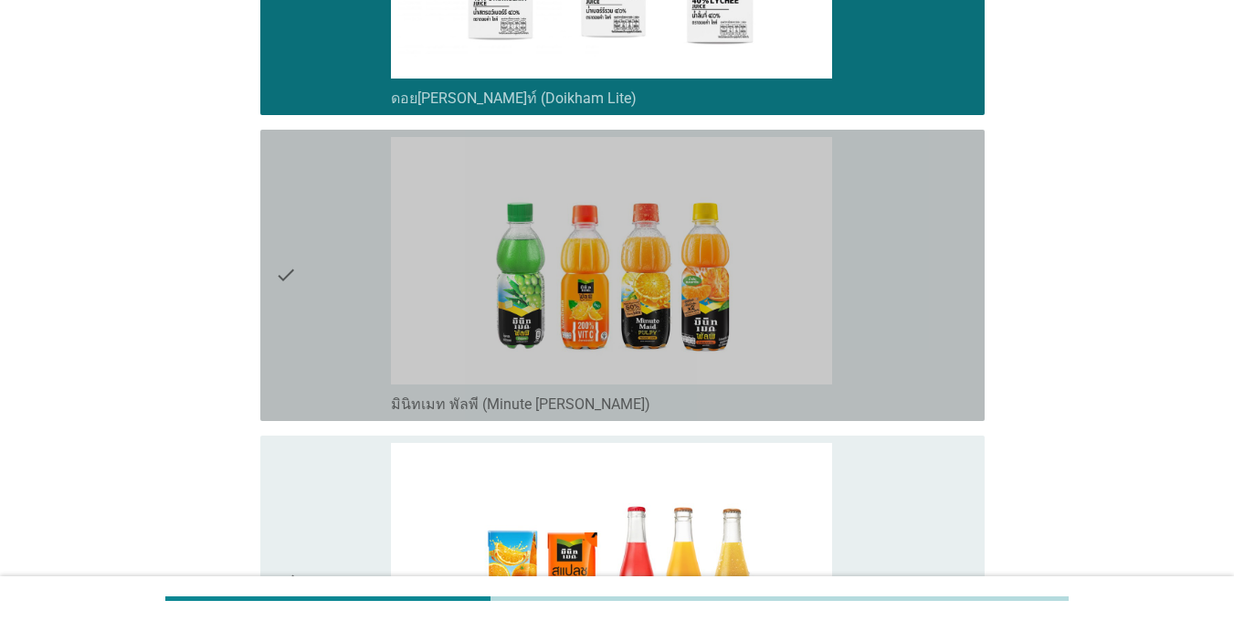
click at [324, 371] on div "check" at bounding box center [333, 275] width 116 height 277
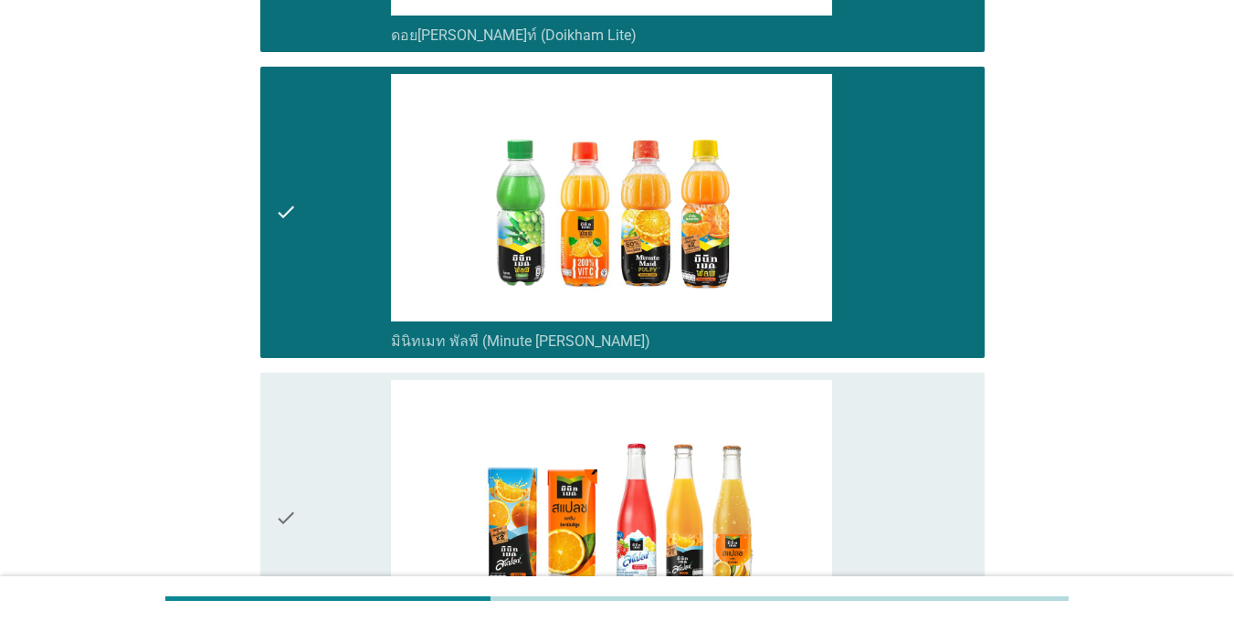
scroll to position [2923, 0]
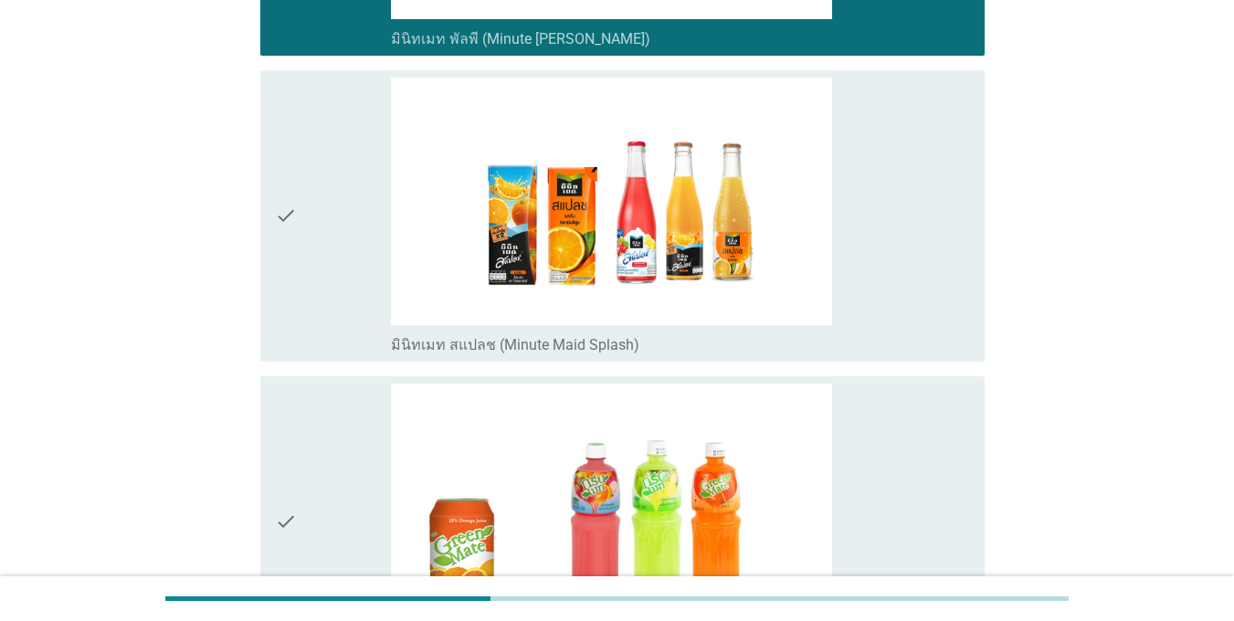
click at [324, 384] on div "check" at bounding box center [333, 522] width 116 height 277
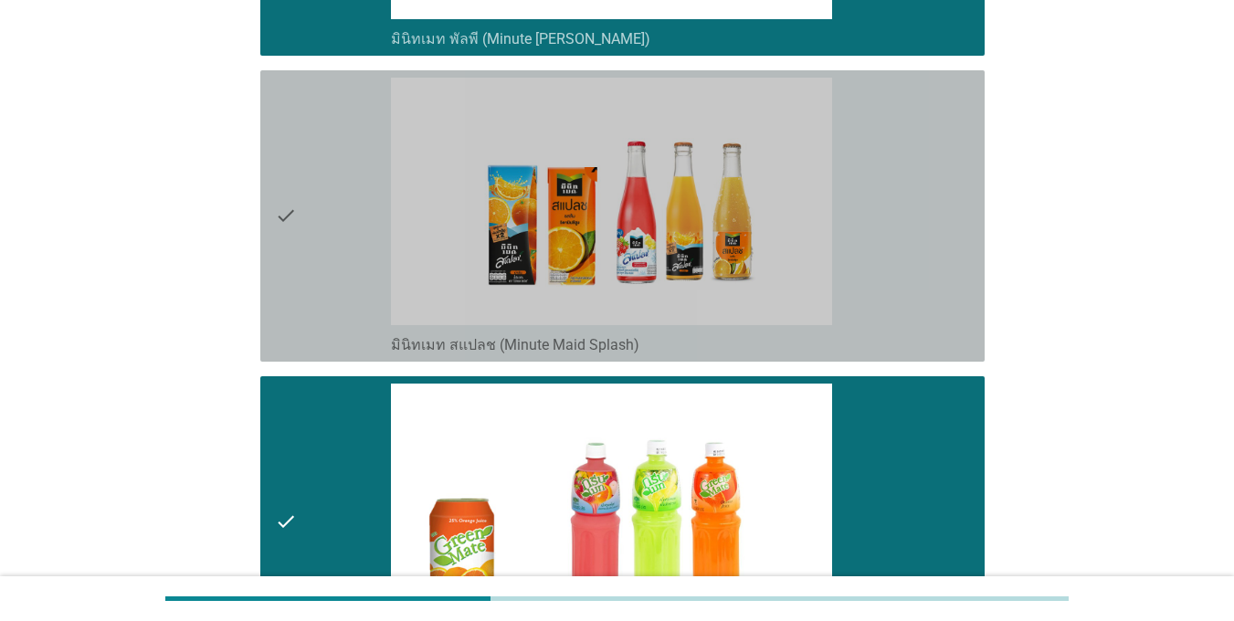
click at [322, 278] on div "check" at bounding box center [333, 216] width 116 height 277
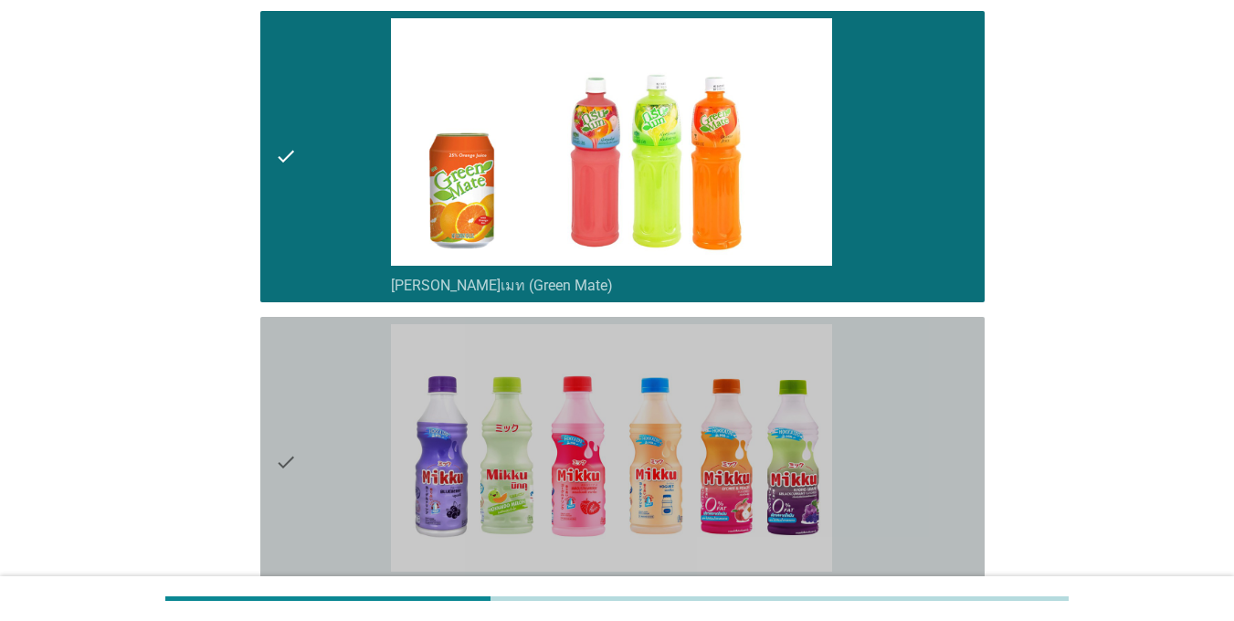
click at [311, 395] on div "check" at bounding box center [333, 462] width 116 height 277
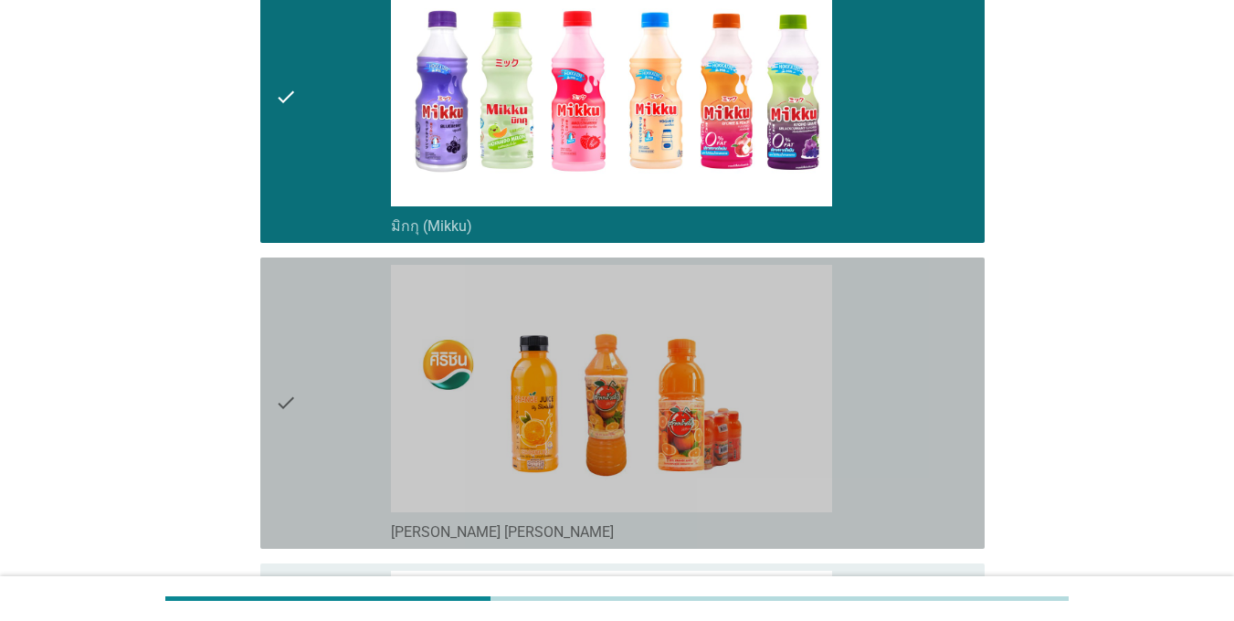
click at [348, 406] on div "check" at bounding box center [333, 403] width 116 height 277
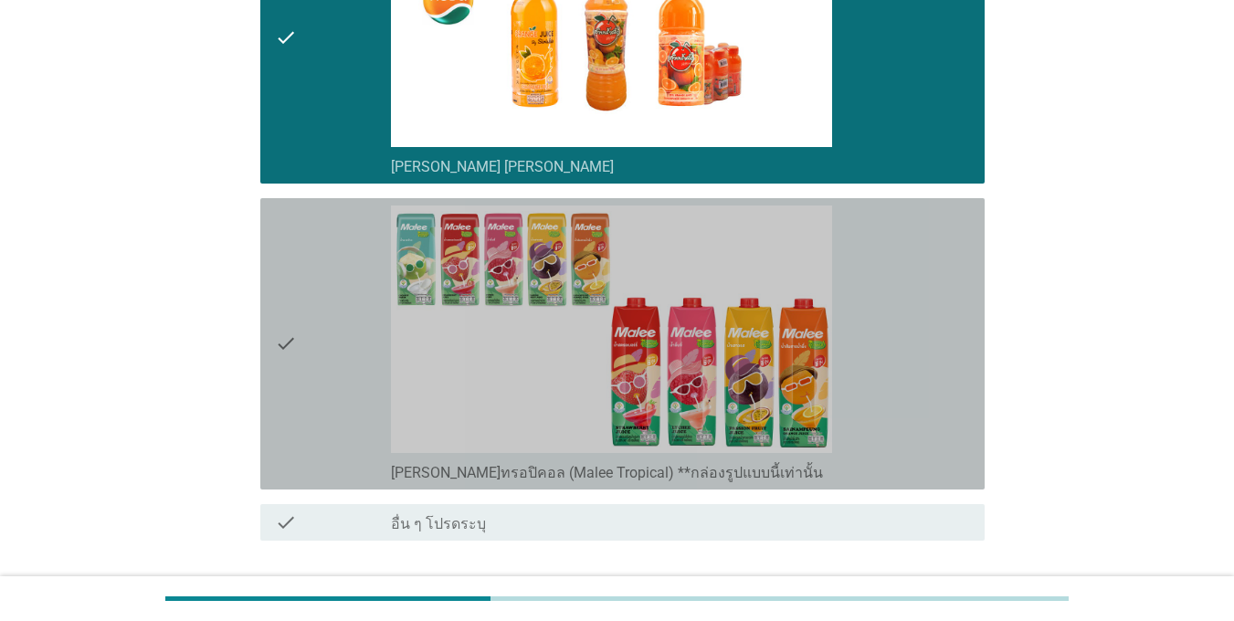
click at [353, 405] on div "check" at bounding box center [333, 343] width 116 height 277
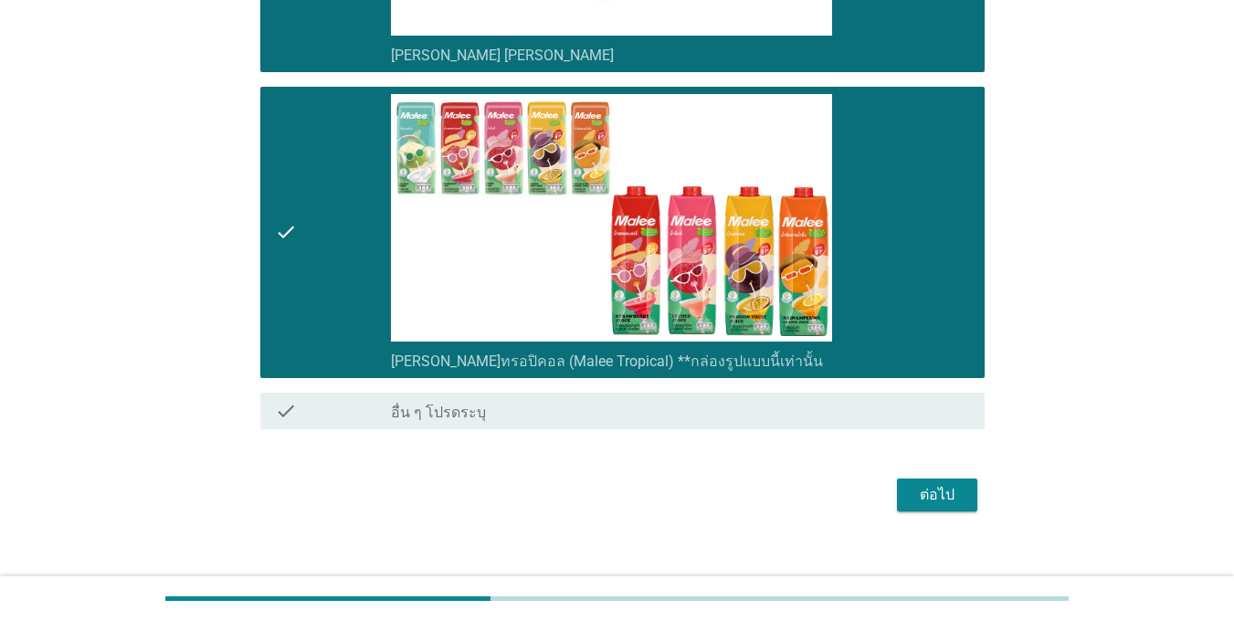
scroll to position [4133, 0]
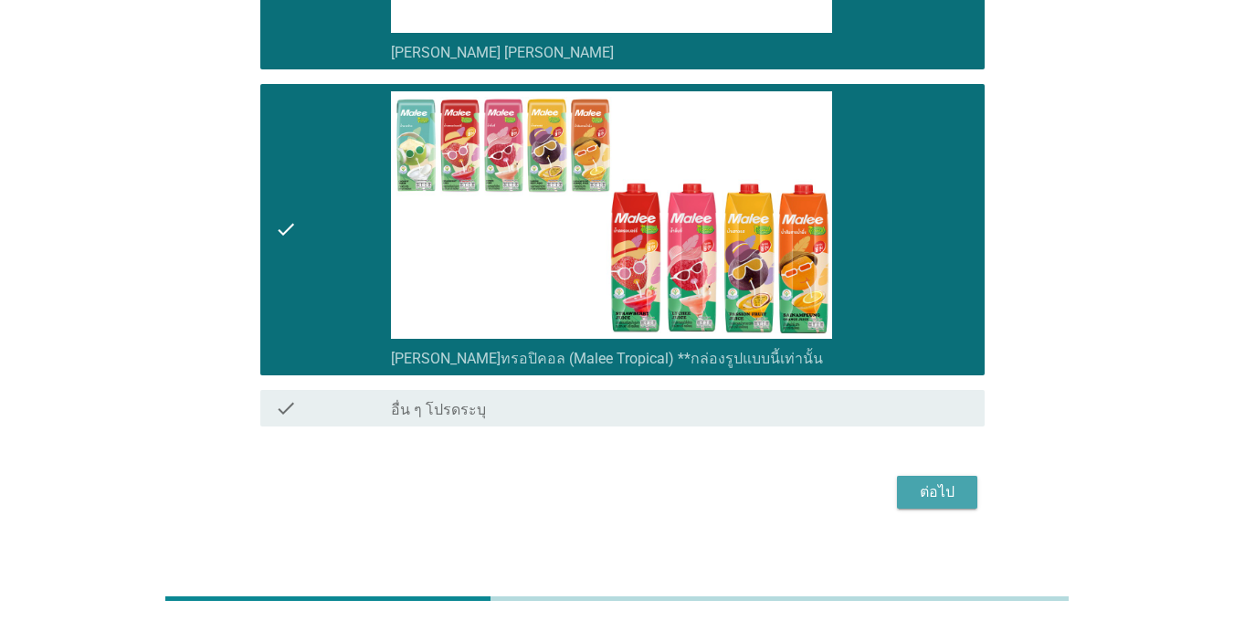
click at [931, 481] on div "ต่อไป" at bounding box center [936, 492] width 51 height 22
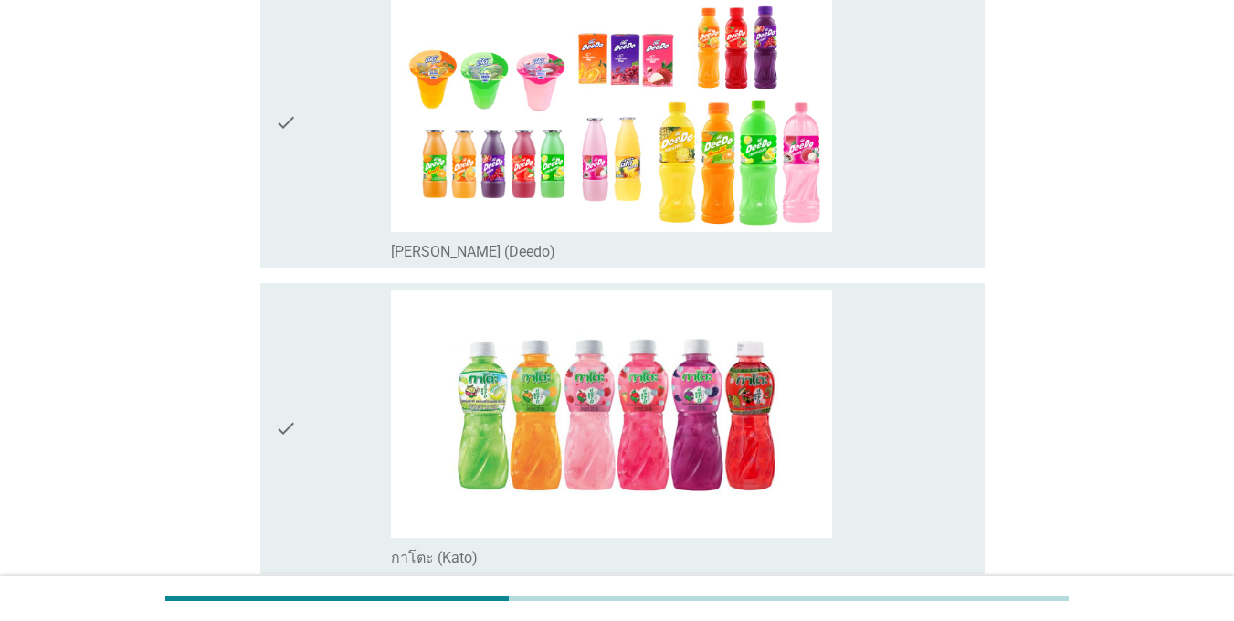
scroll to position [274, 0]
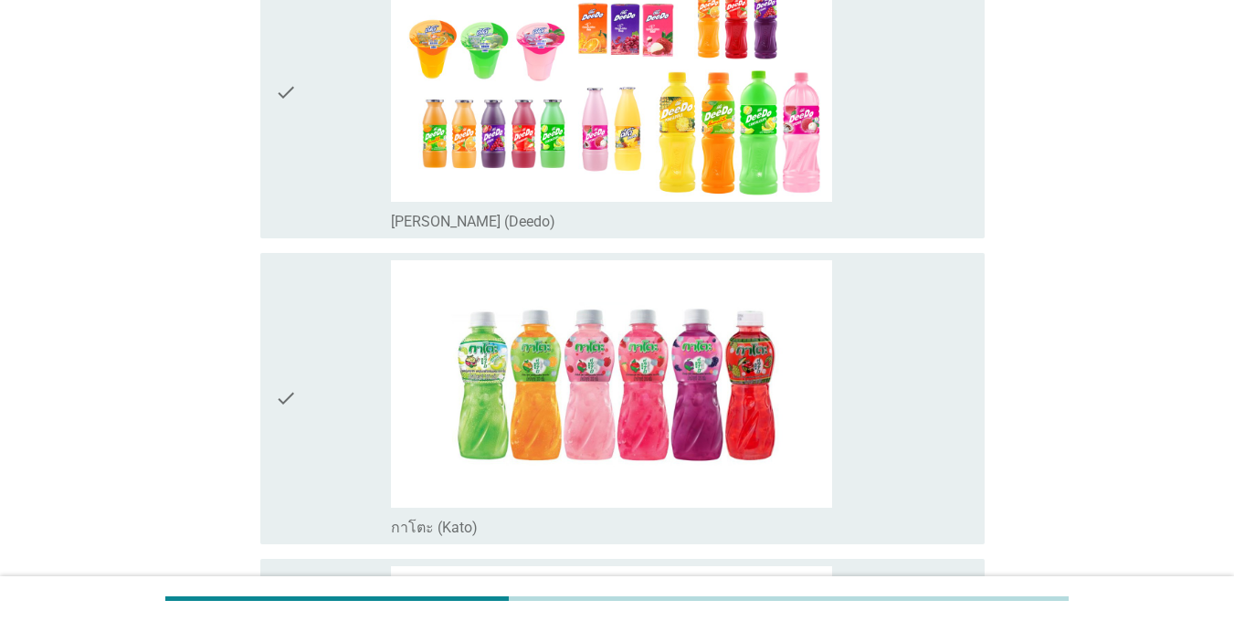
drag, startPoint x: 288, startPoint y: 133, endPoint x: 287, endPoint y: 205, distance: 71.2
click at [287, 133] on icon "check" at bounding box center [286, 92] width 22 height 277
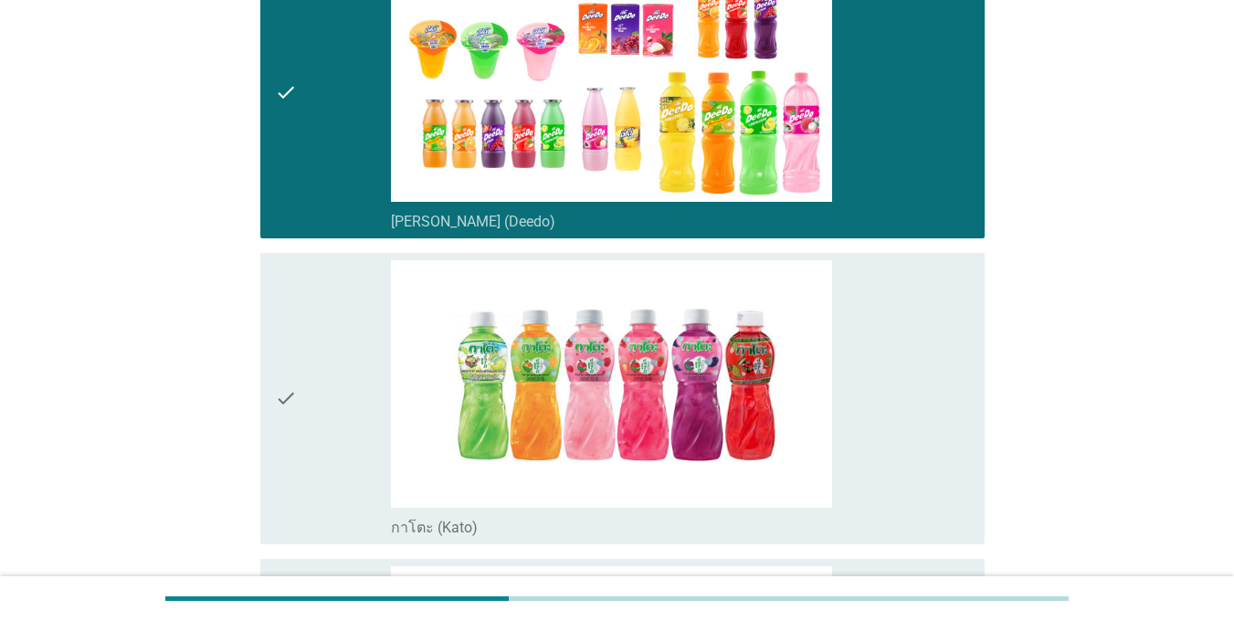
click at [287, 339] on icon "check" at bounding box center [286, 398] width 22 height 277
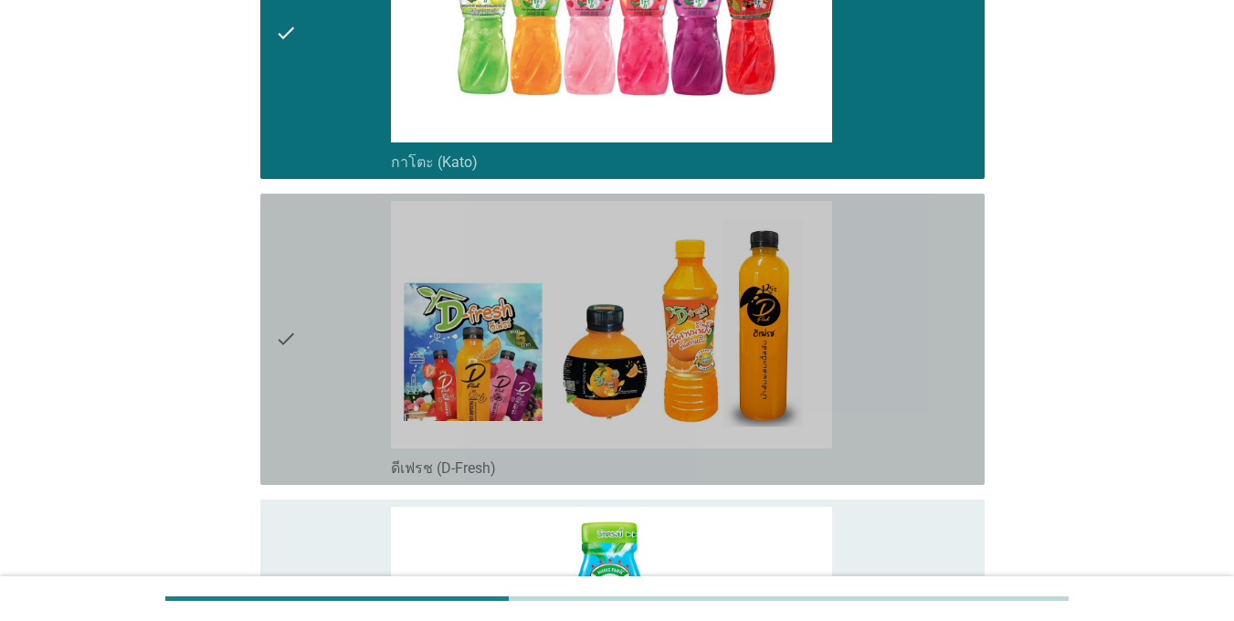
click at [286, 339] on icon "check" at bounding box center [286, 339] width 22 height 277
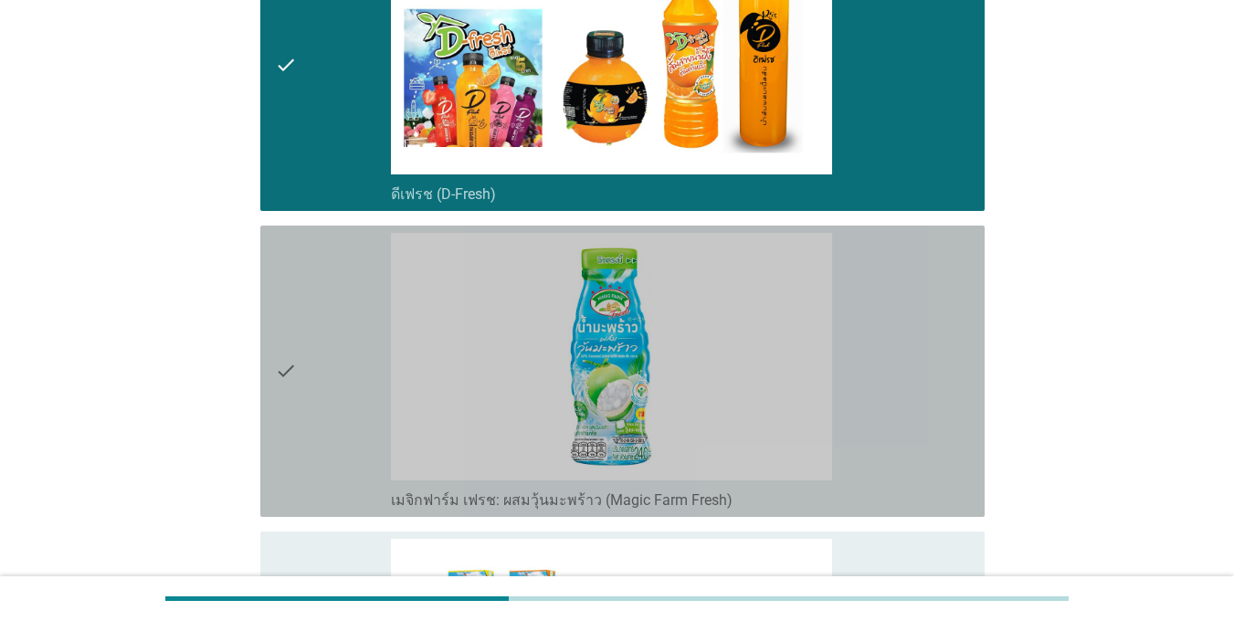
click at [286, 339] on icon "check" at bounding box center [286, 371] width 22 height 277
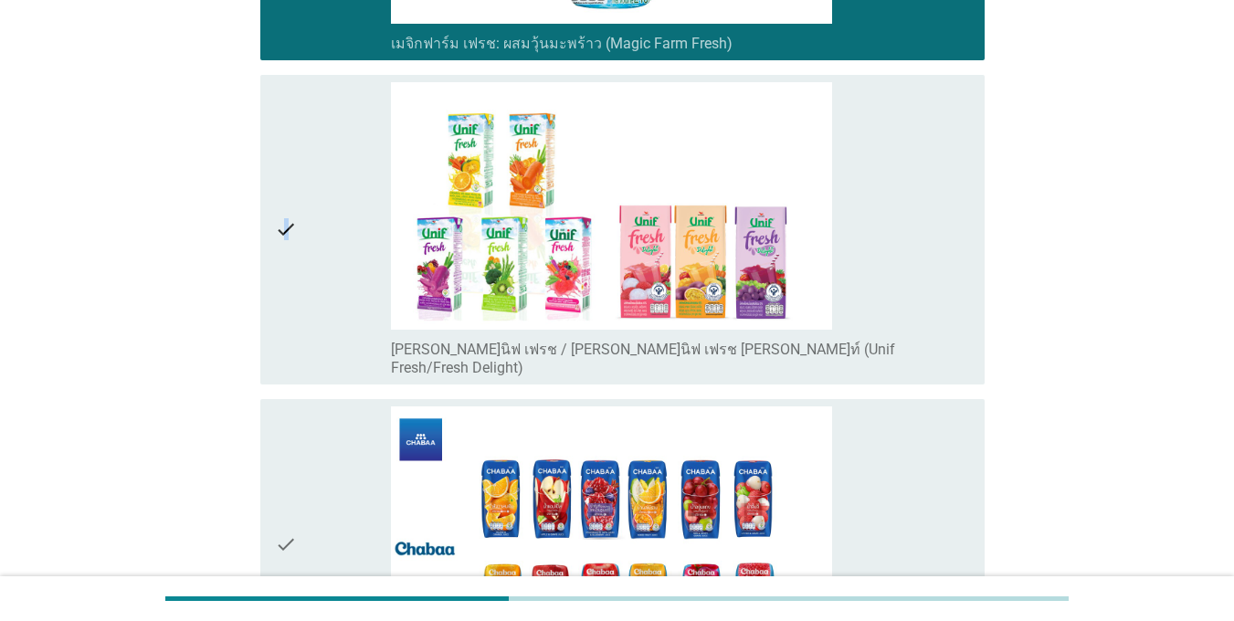
click at [287, 339] on icon "check" at bounding box center [286, 229] width 22 height 295
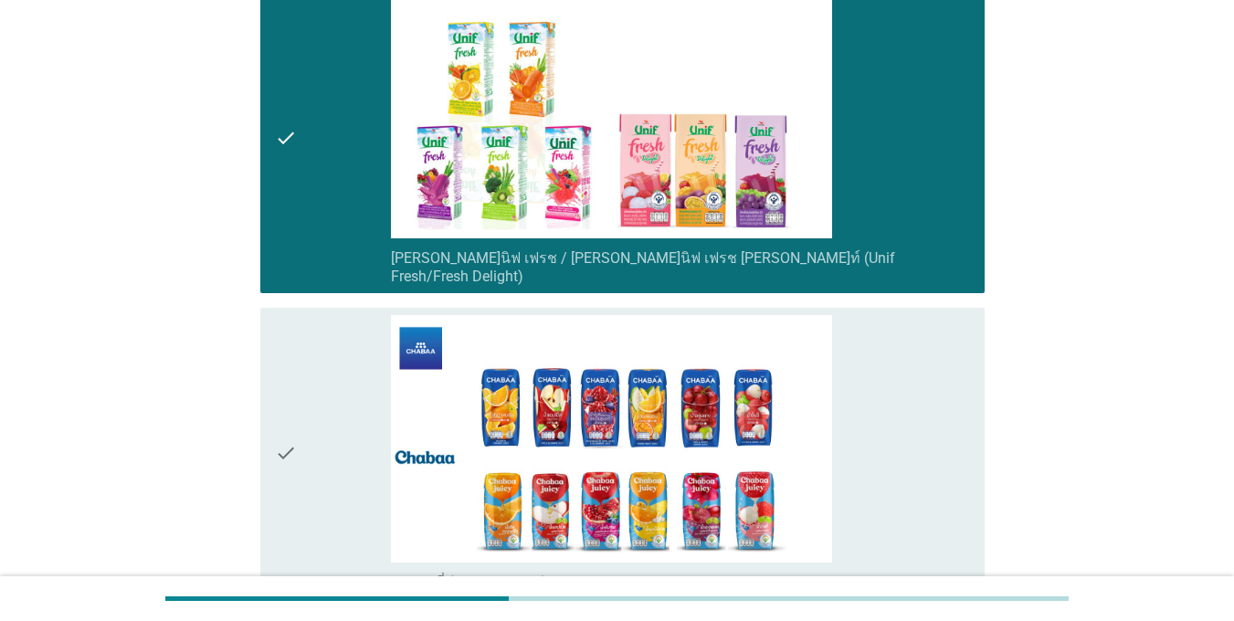
click at [300, 422] on div "check" at bounding box center [333, 453] width 116 height 277
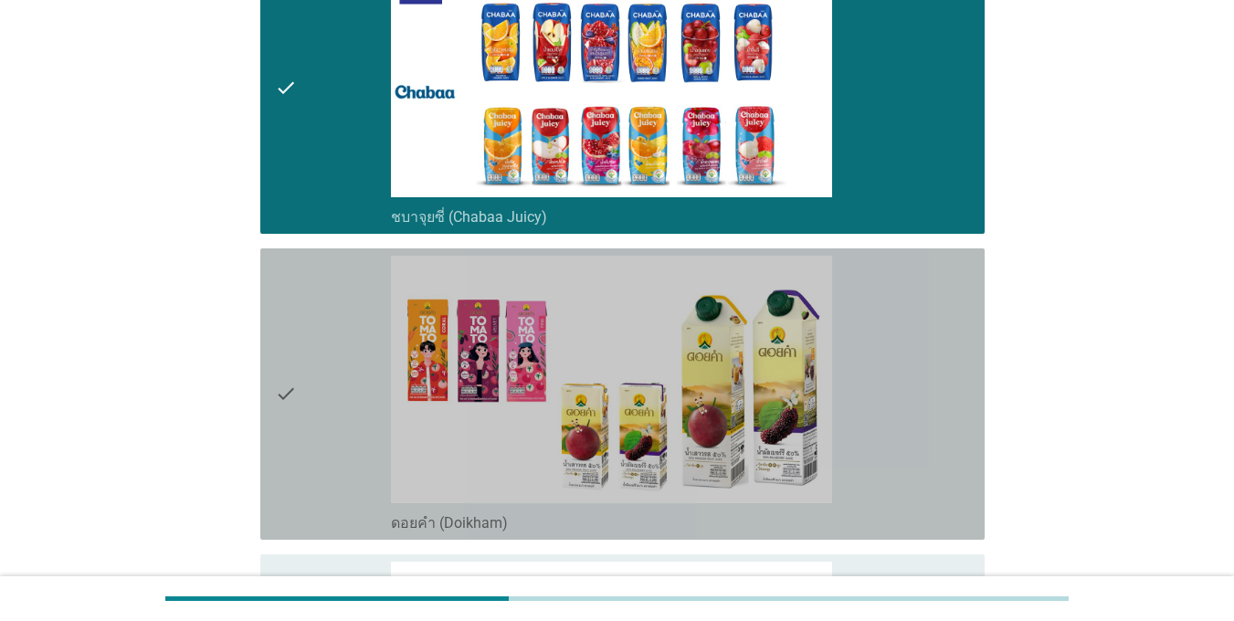
click at [300, 419] on div "check" at bounding box center [333, 394] width 116 height 277
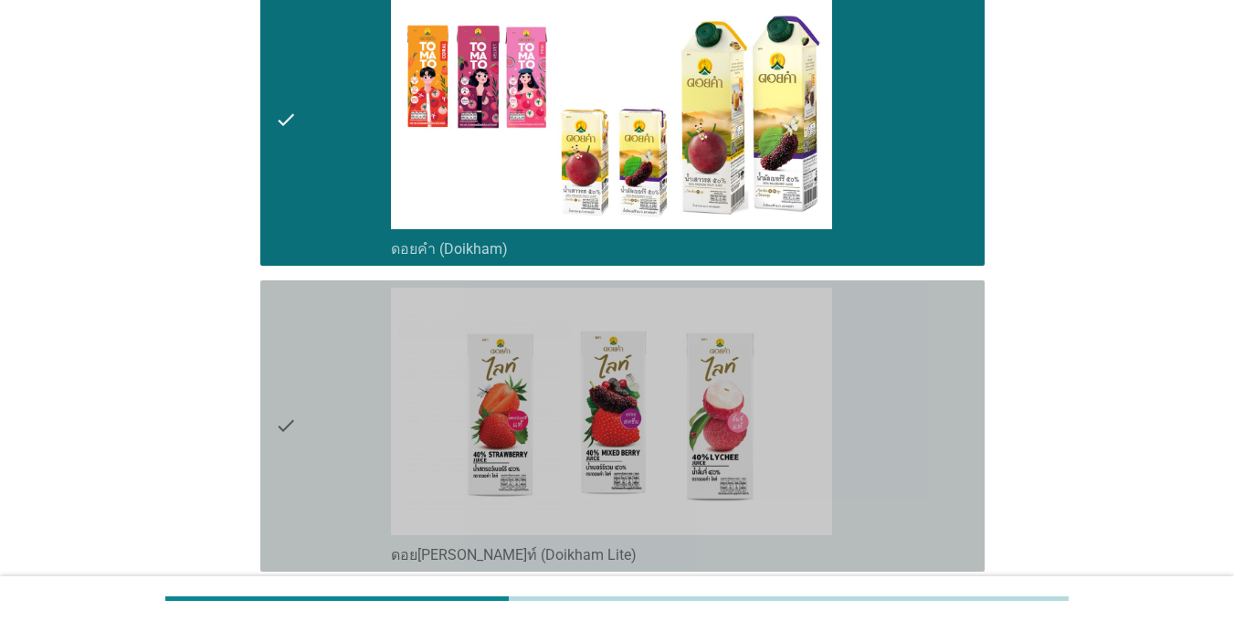
click at [300, 418] on div "check" at bounding box center [333, 426] width 116 height 277
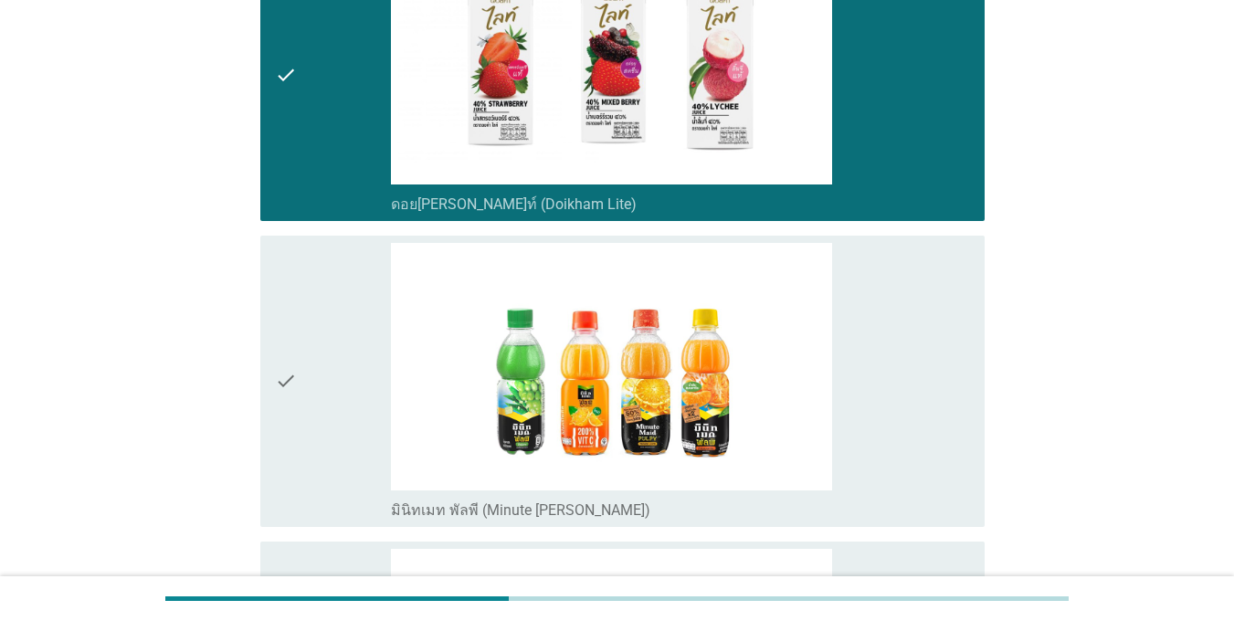
scroll to position [2557, 0]
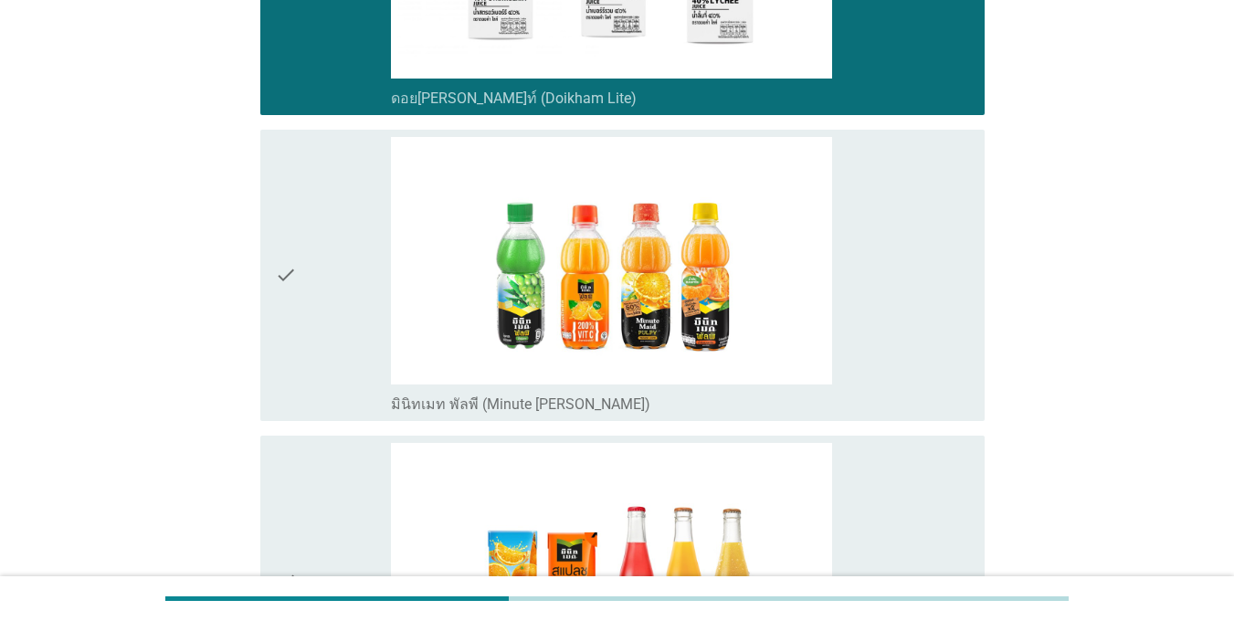
click at [299, 428] on div "check check_box มินิทเมท สแปลช (Minute Maid Splash)" at bounding box center [616, 581] width 735 height 306
click at [311, 277] on div "check" at bounding box center [333, 275] width 116 height 277
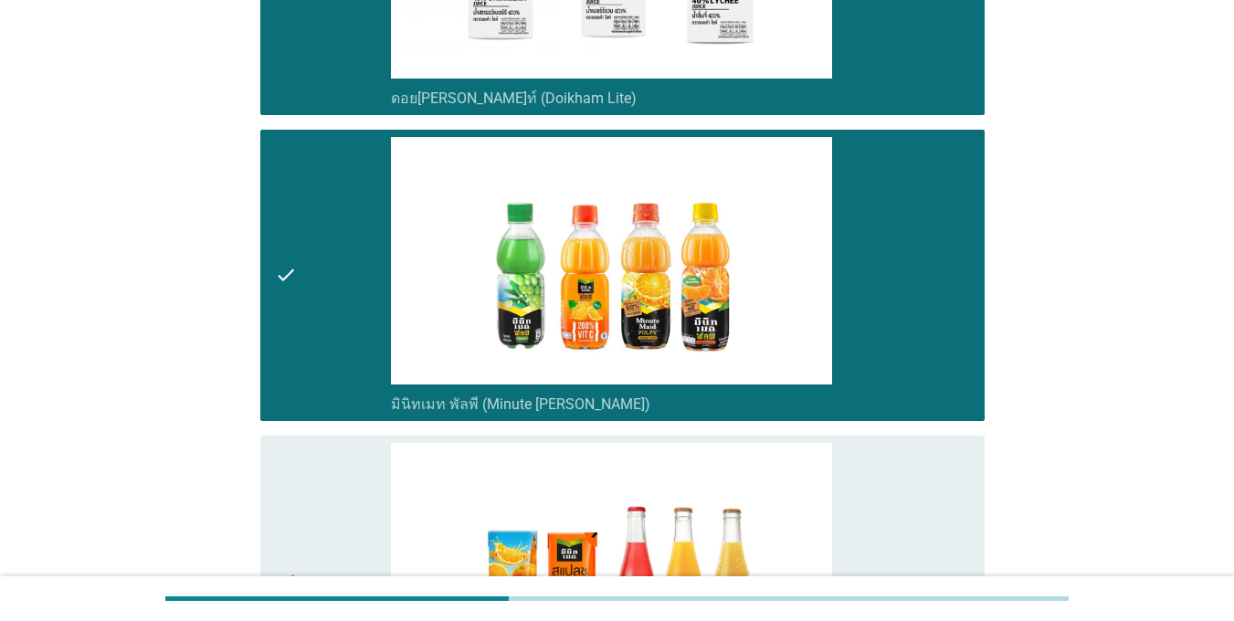
click at [311, 462] on div "check" at bounding box center [333, 581] width 116 height 277
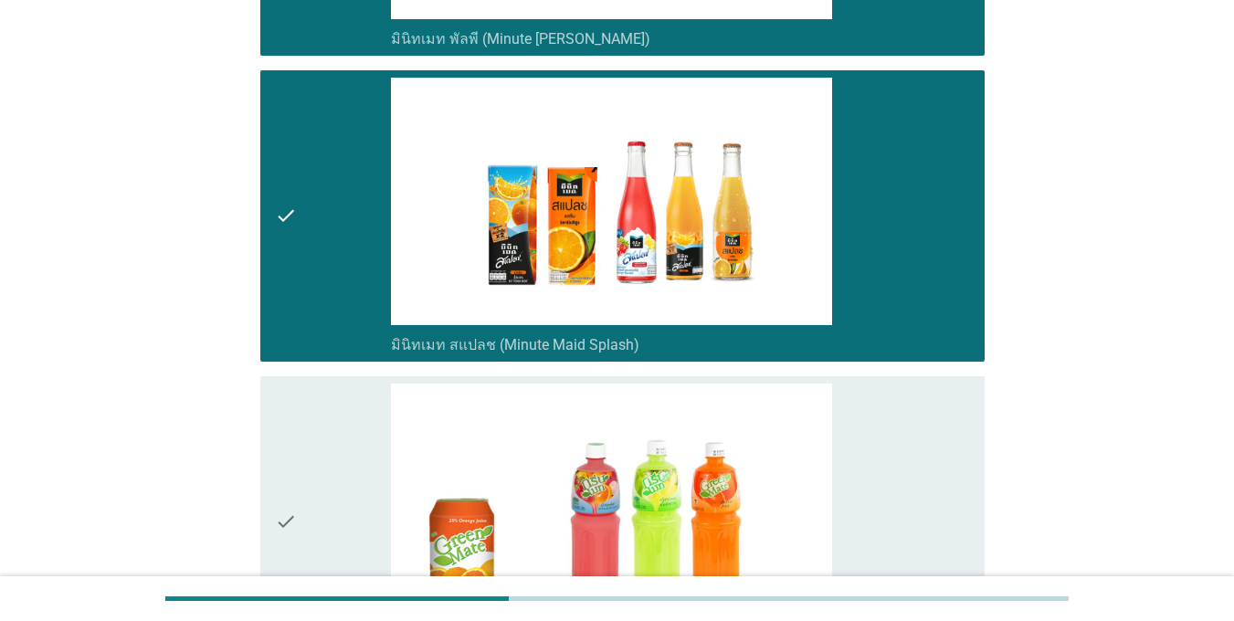
click at [306, 445] on div "check" at bounding box center [333, 522] width 116 height 277
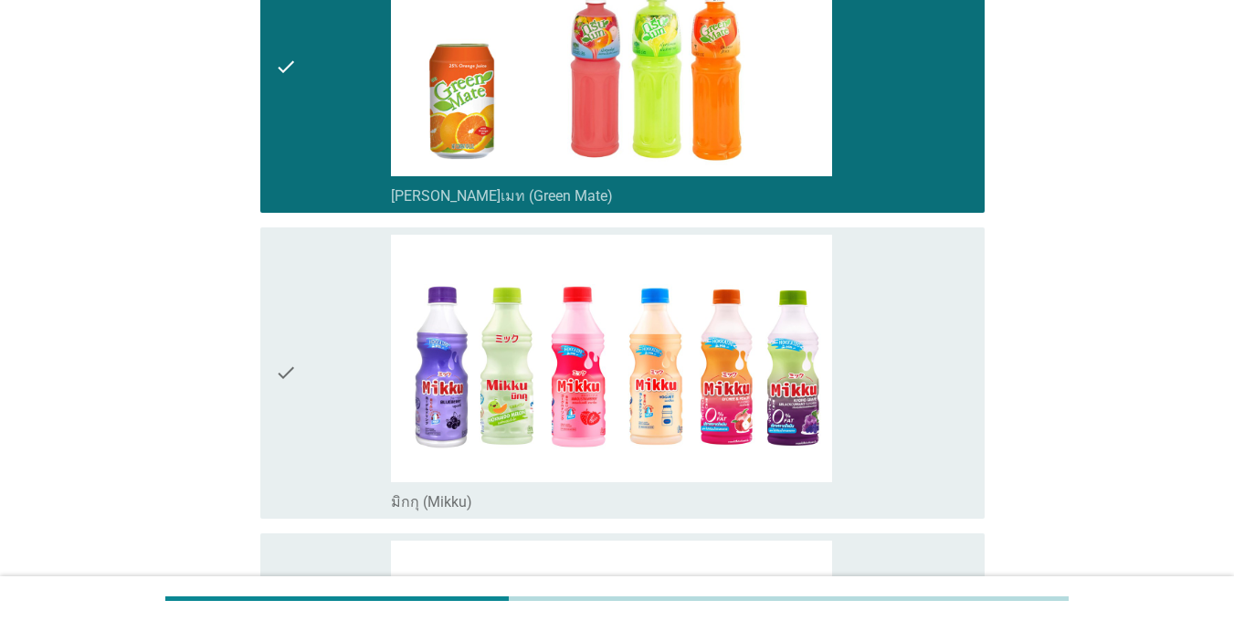
click at [306, 436] on div "check" at bounding box center [333, 373] width 116 height 277
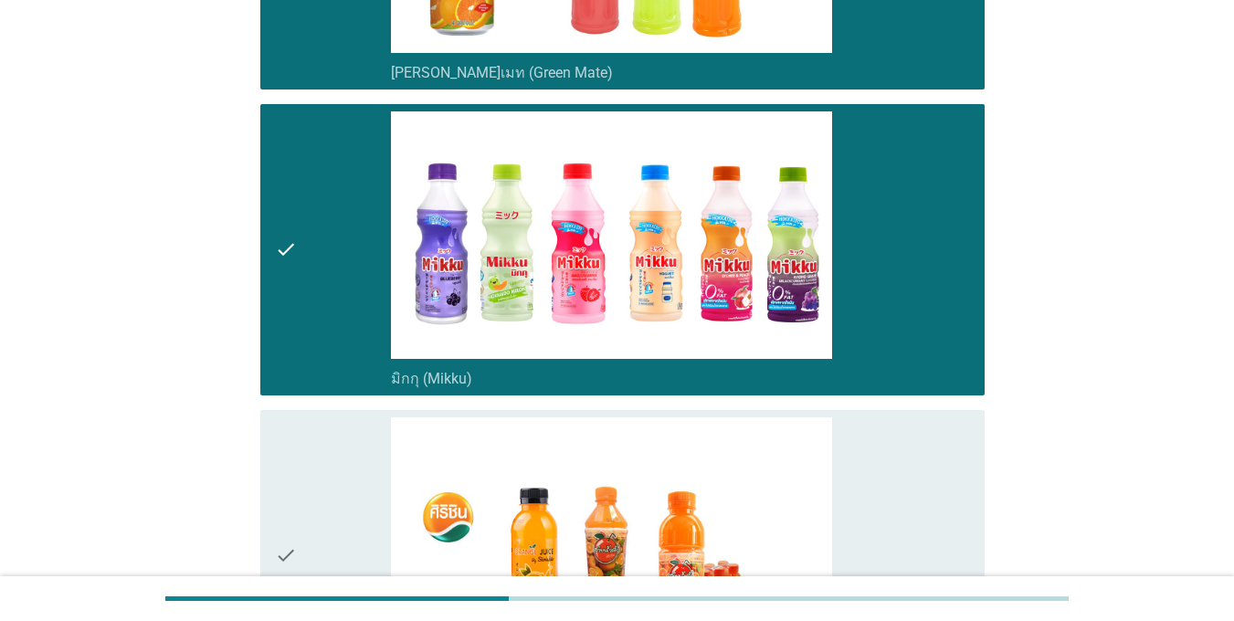
scroll to position [3745, 0]
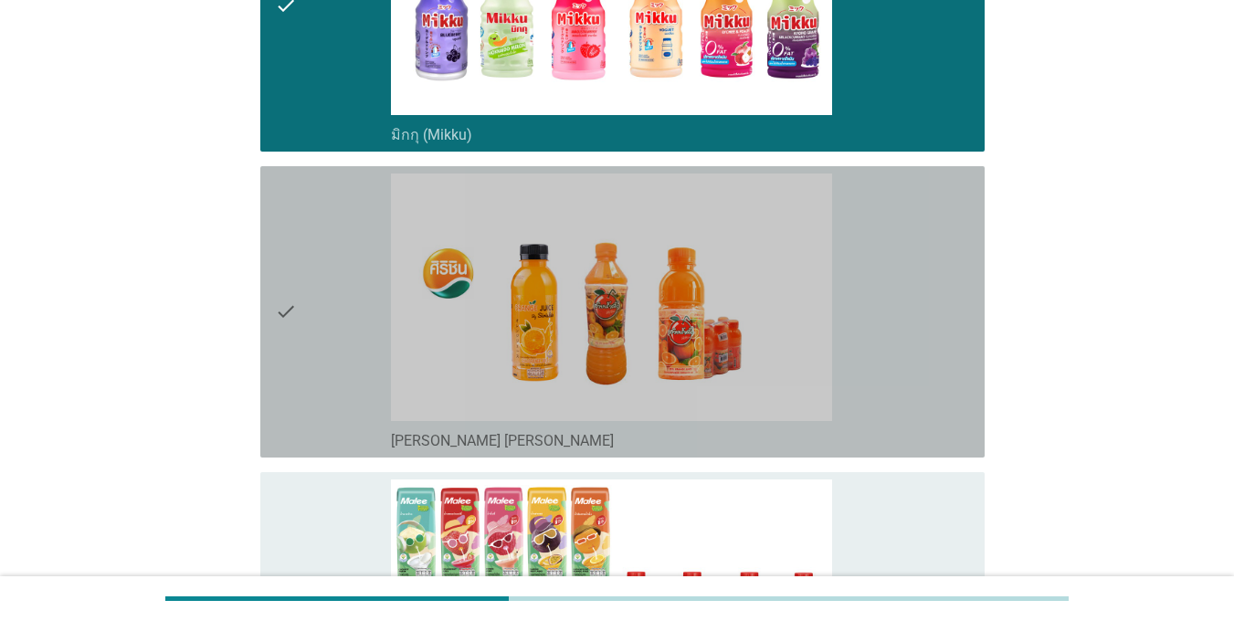
click at [338, 330] on div "check" at bounding box center [333, 312] width 116 height 277
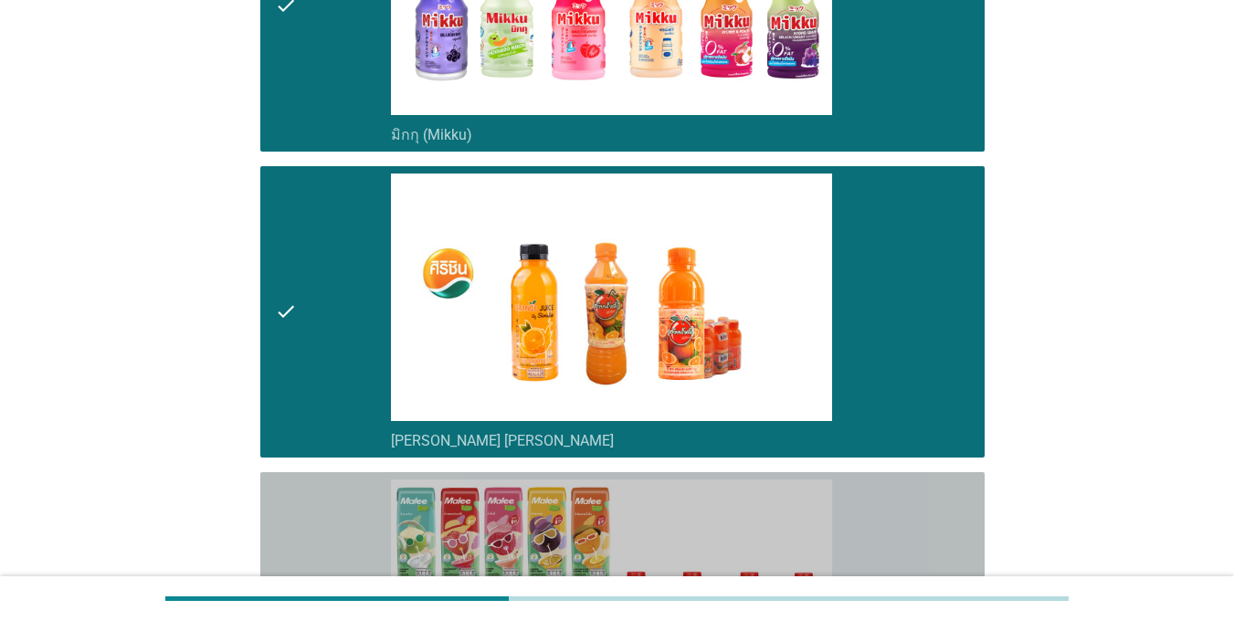
click at [340, 490] on div "check" at bounding box center [333, 617] width 116 height 277
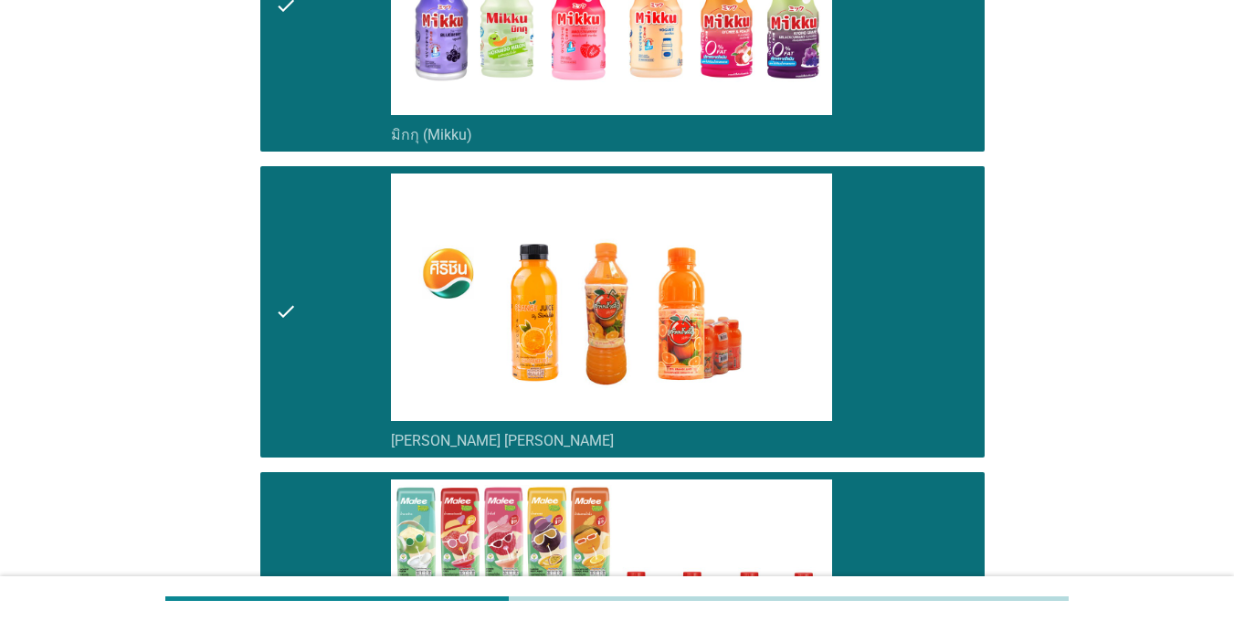
scroll to position [4110, 0]
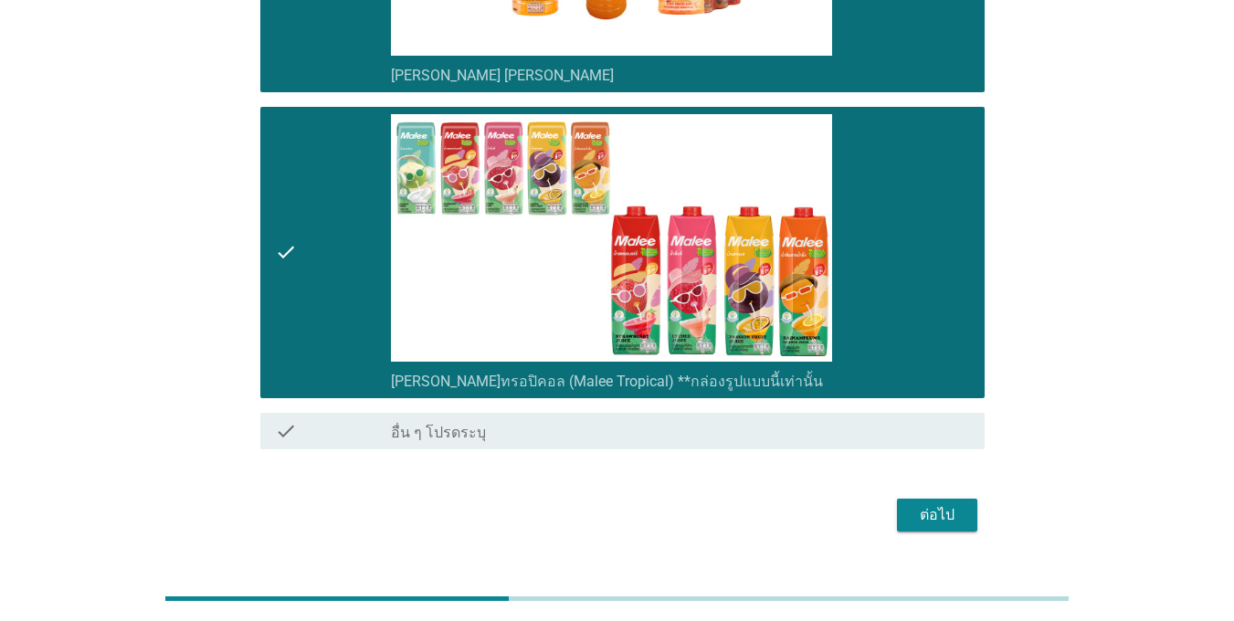
click at [918, 504] on div "ต่อไป" at bounding box center [936, 515] width 51 height 22
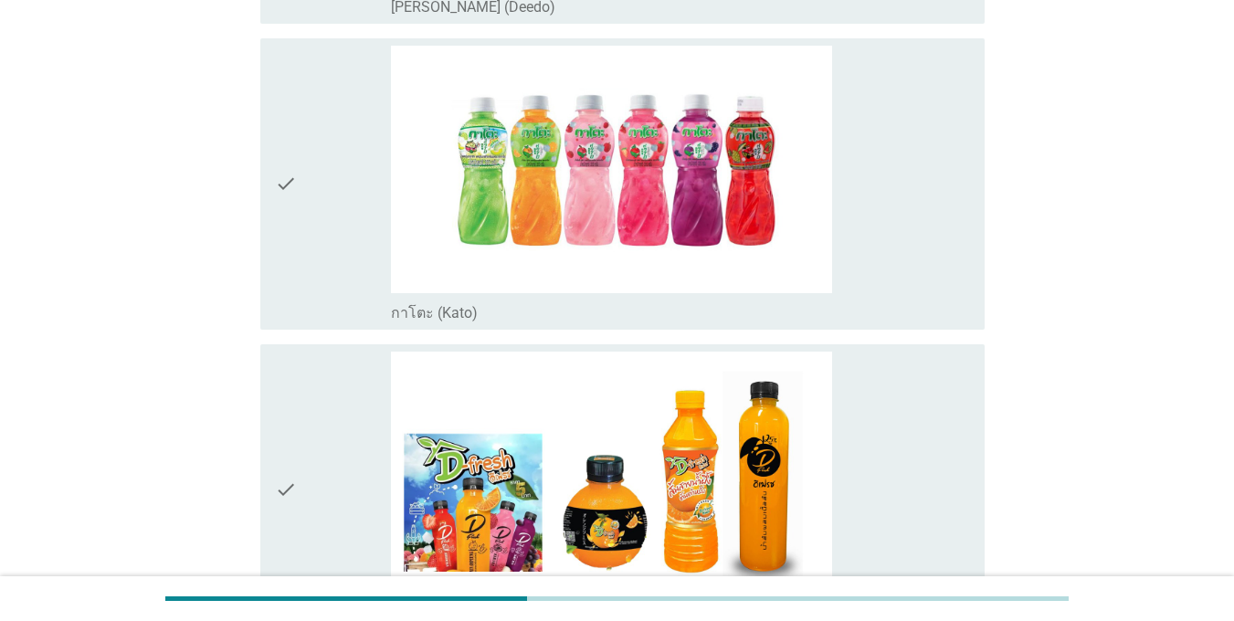
scroll to position [639, 0]
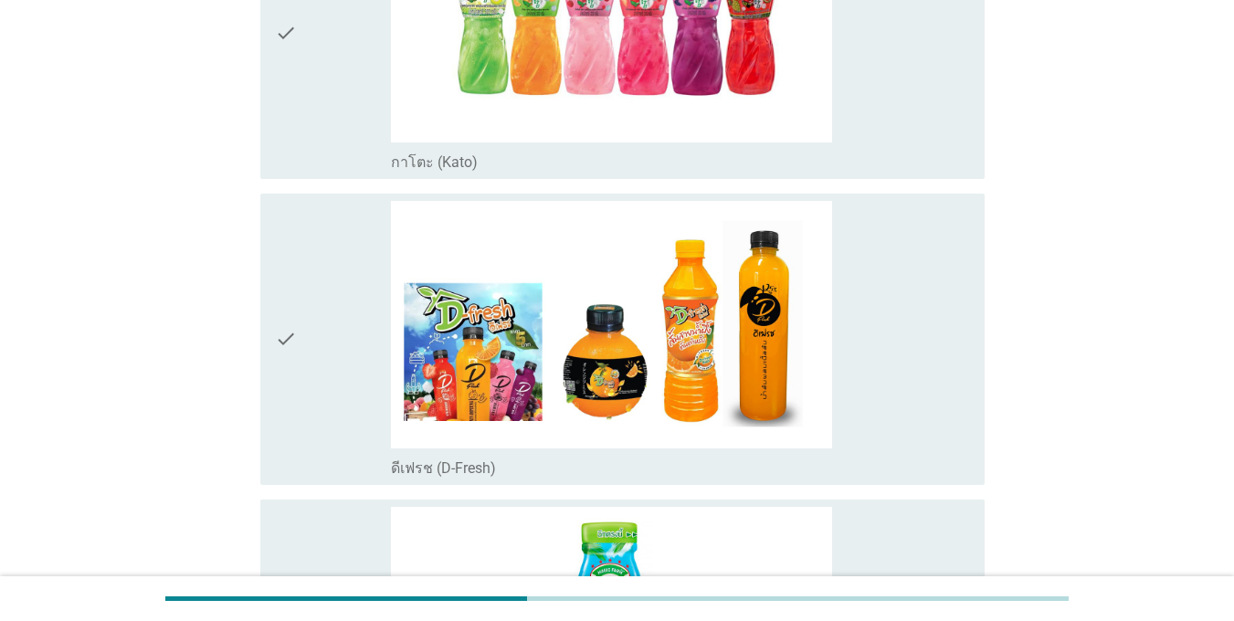
click at [320, 347] on div "check" at bounding box center [333, 339] width 116 height 277
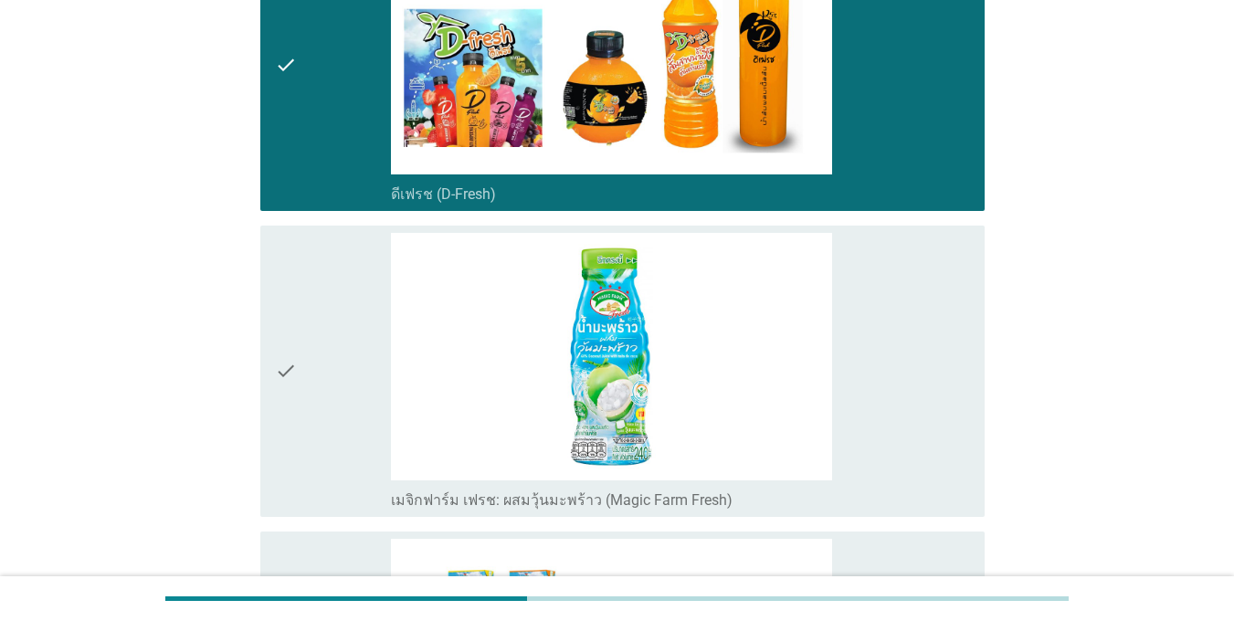
click at [320, 347] on div "check" at bounding box center [333, 371] width 116 height 277
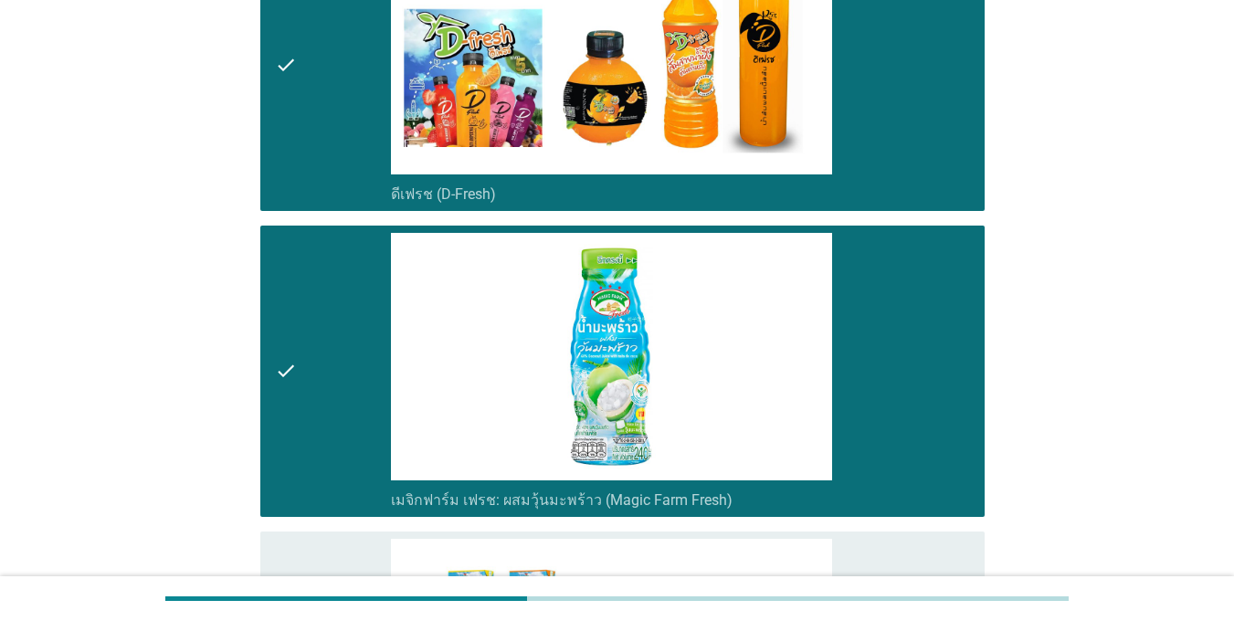
scroll to position [1279, 0]
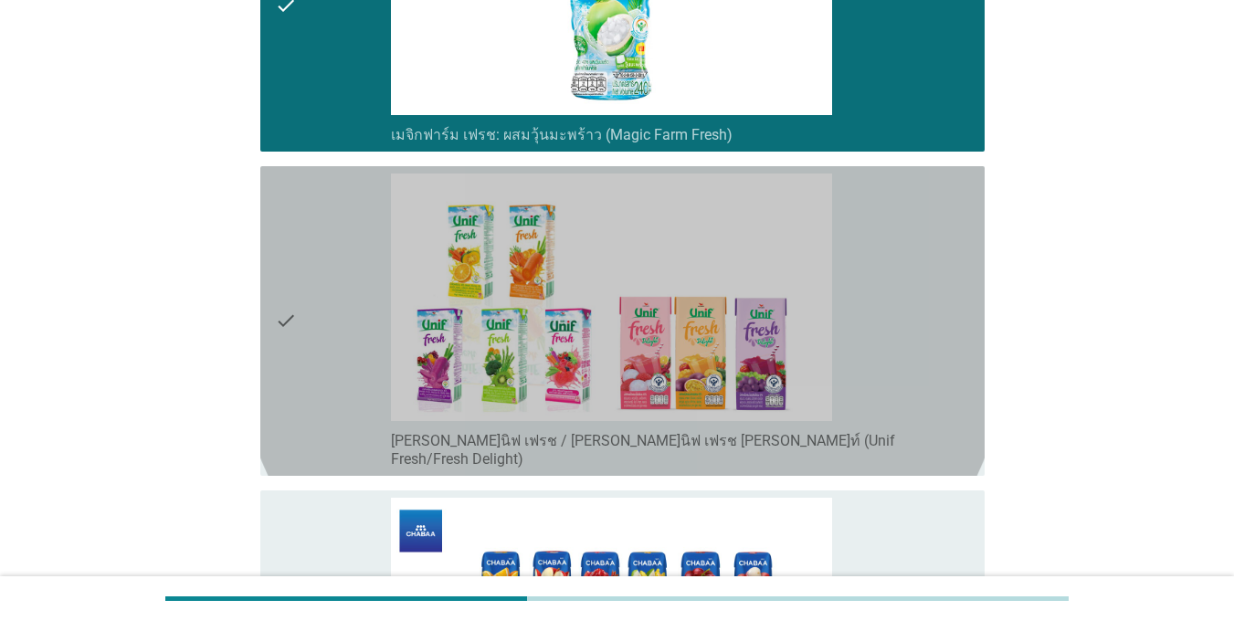
click at [320, 347] on div "check" at bounding box center [333, 321] width 116 height 295
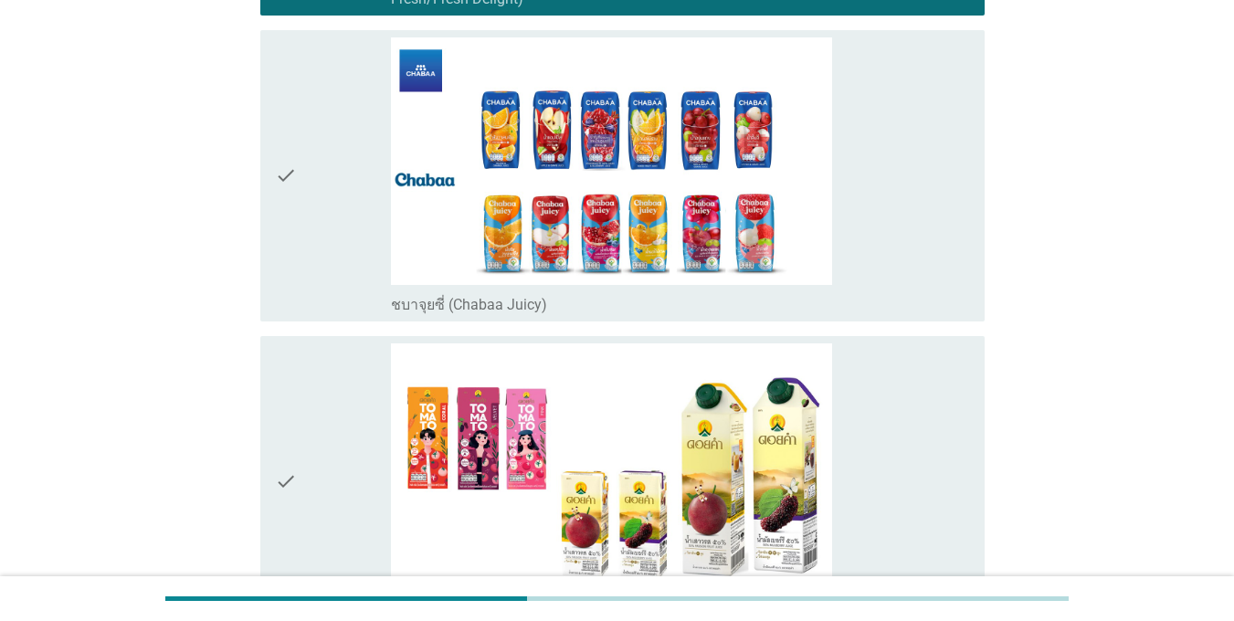
scroll to position [1827, 0]
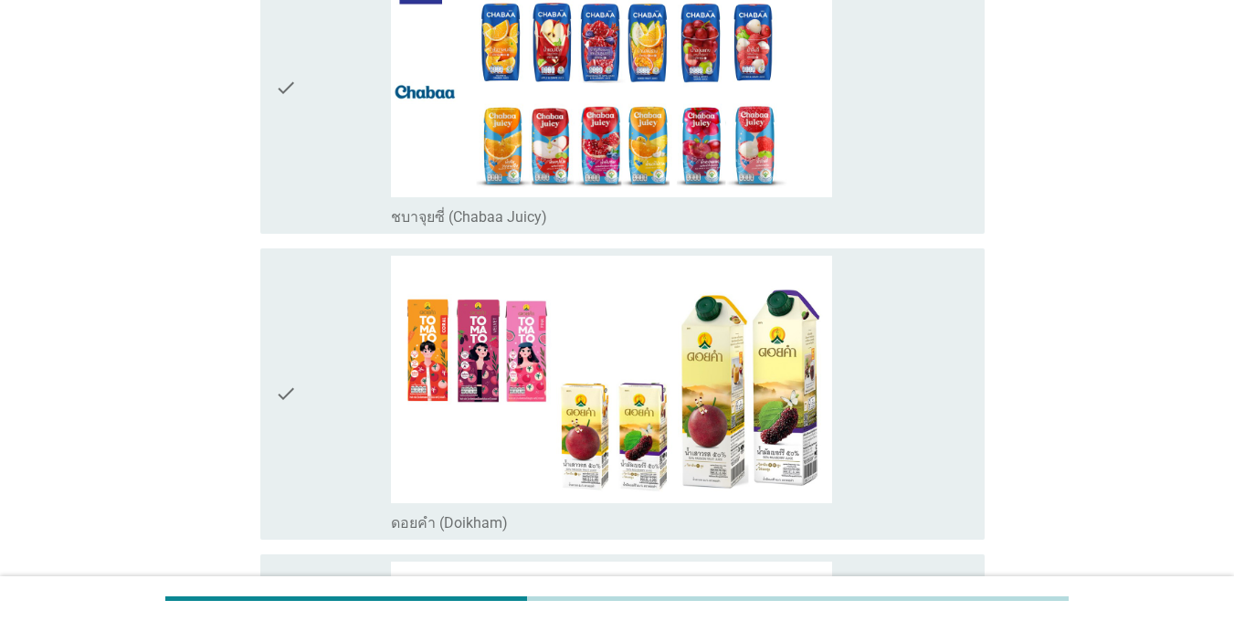
click at [318, 342] on div "check" at bounding box center [333, 394] width 116 height 277
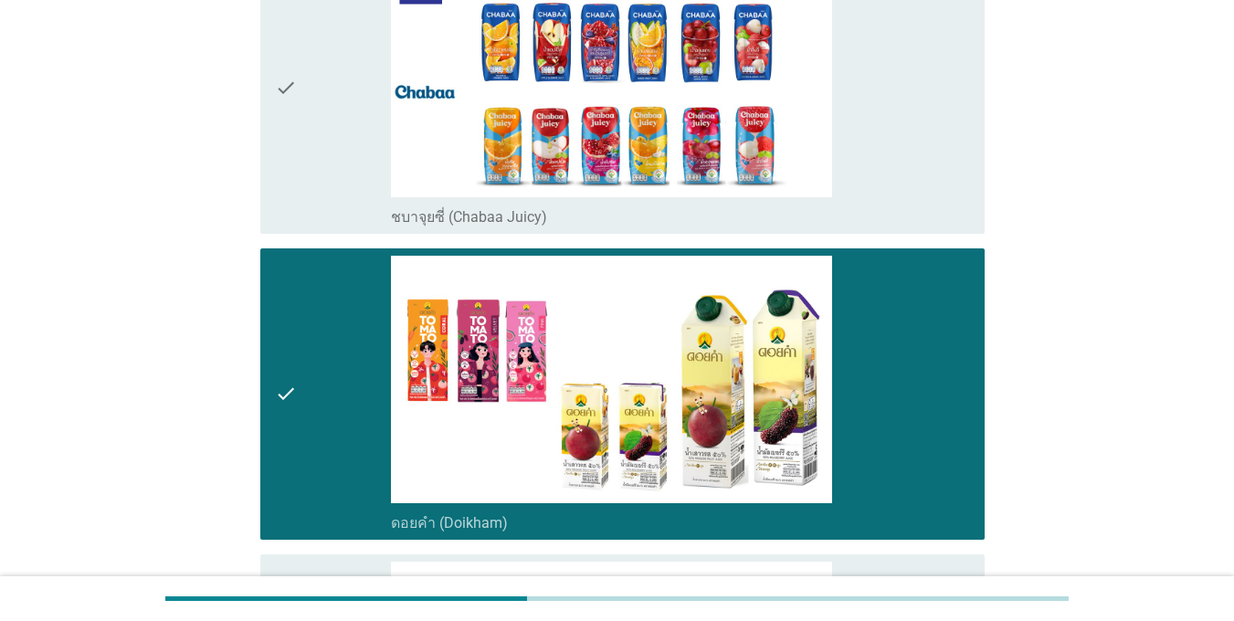
click at [296, 147] on icon "check" at bounding box center [286, 88] width 22 height 277
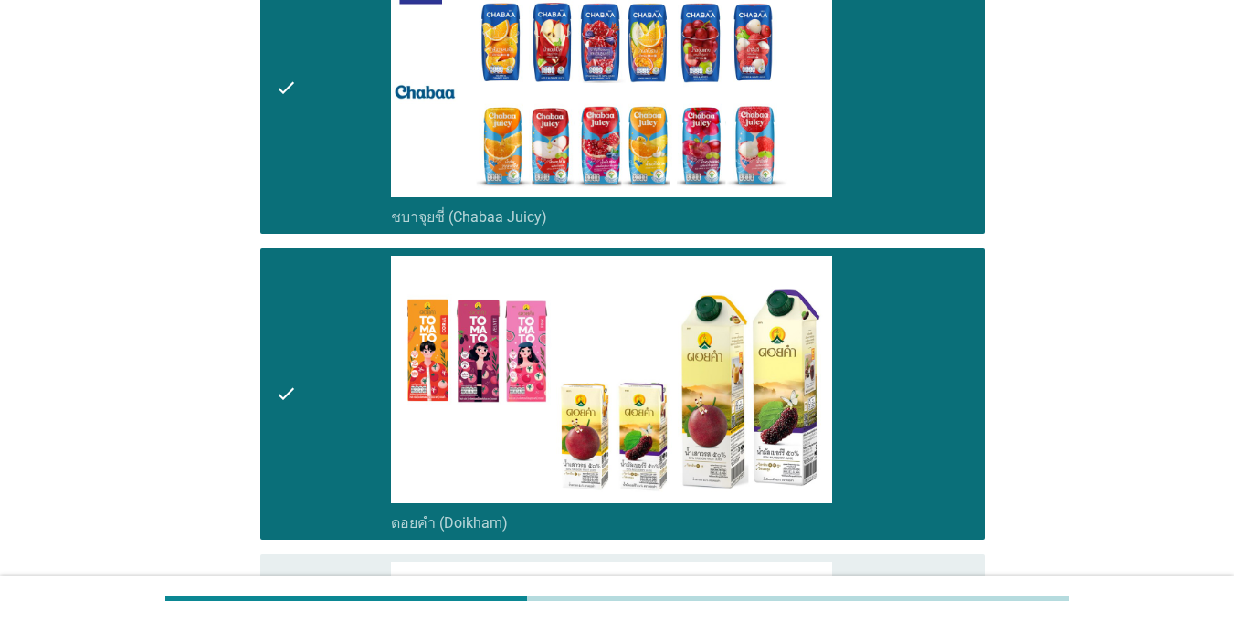
scroll to position [2283, 0]
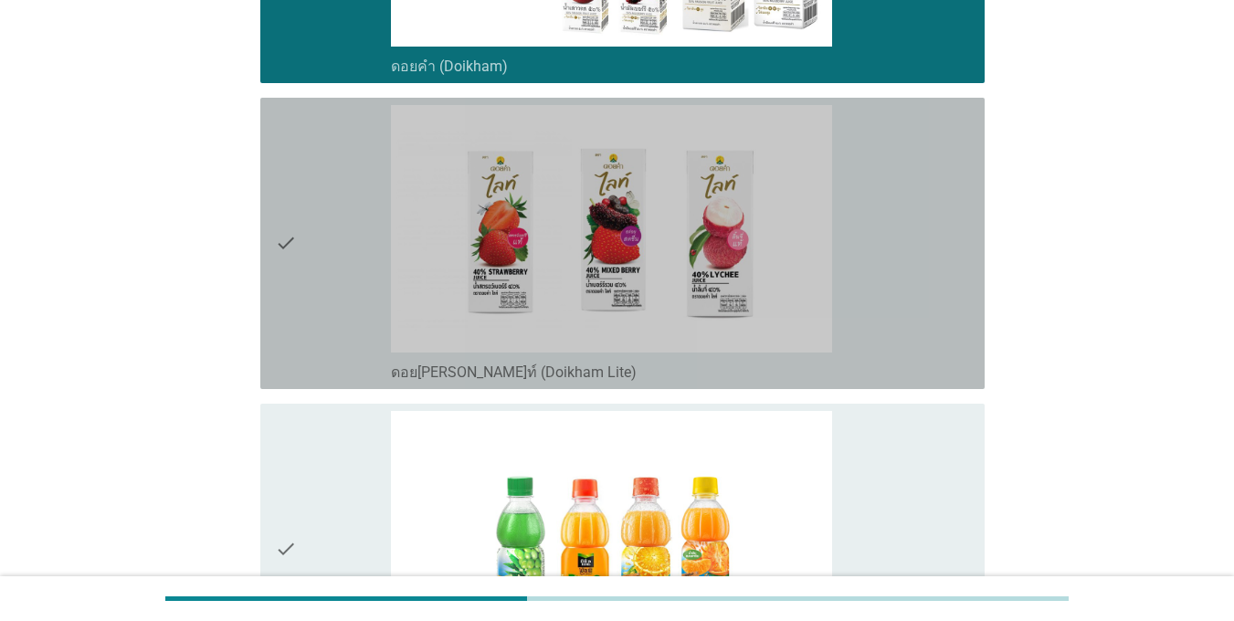
click at [305, 217] on div "check" at bounding box center [333, 243] width 116 height 277
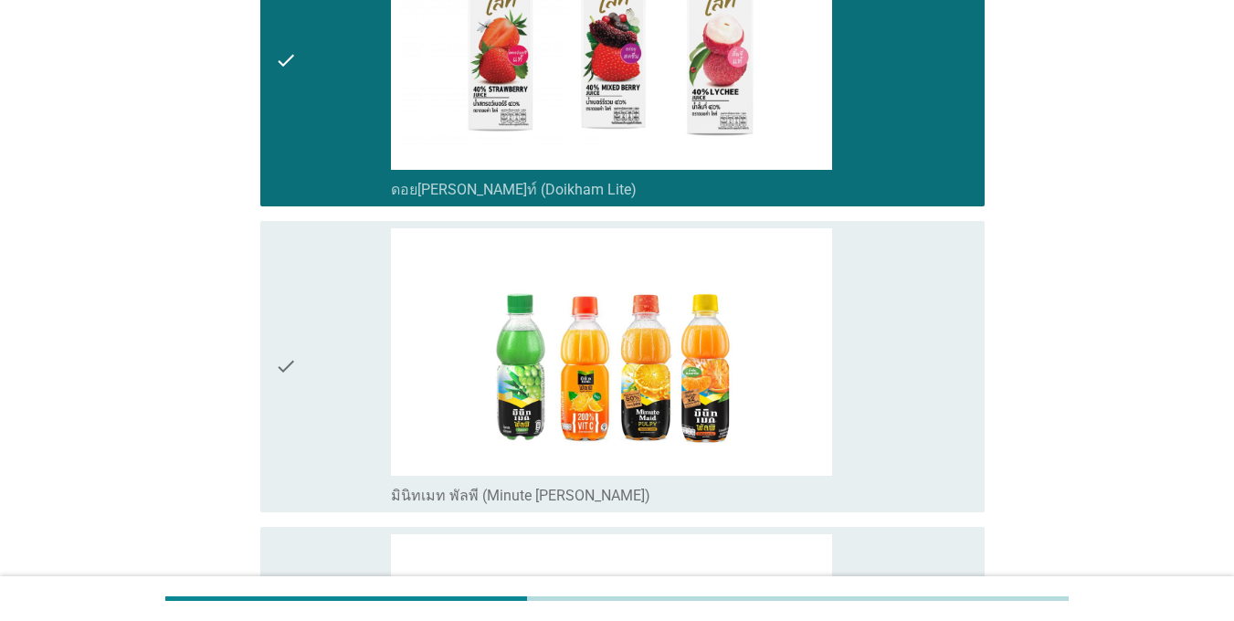
click at [319, 290] on div "check" at bounding box center [333, 366] width 116 height 277
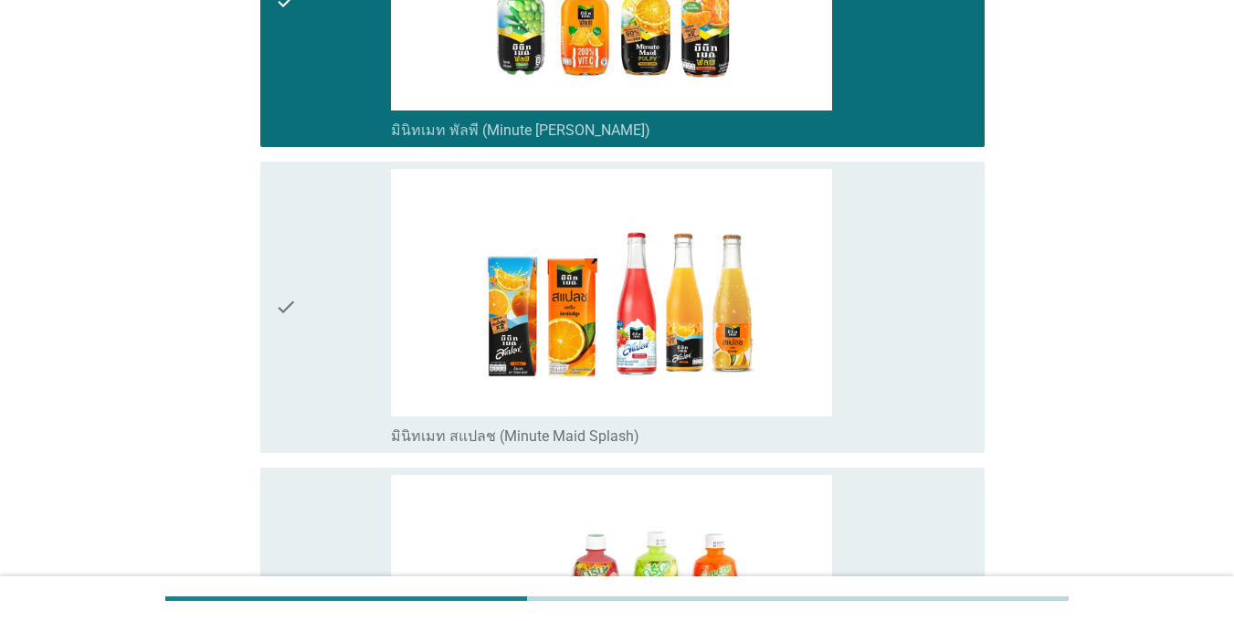
click at [319, 290] on div "check" at bounding box center [333, 307] width 116 height 277
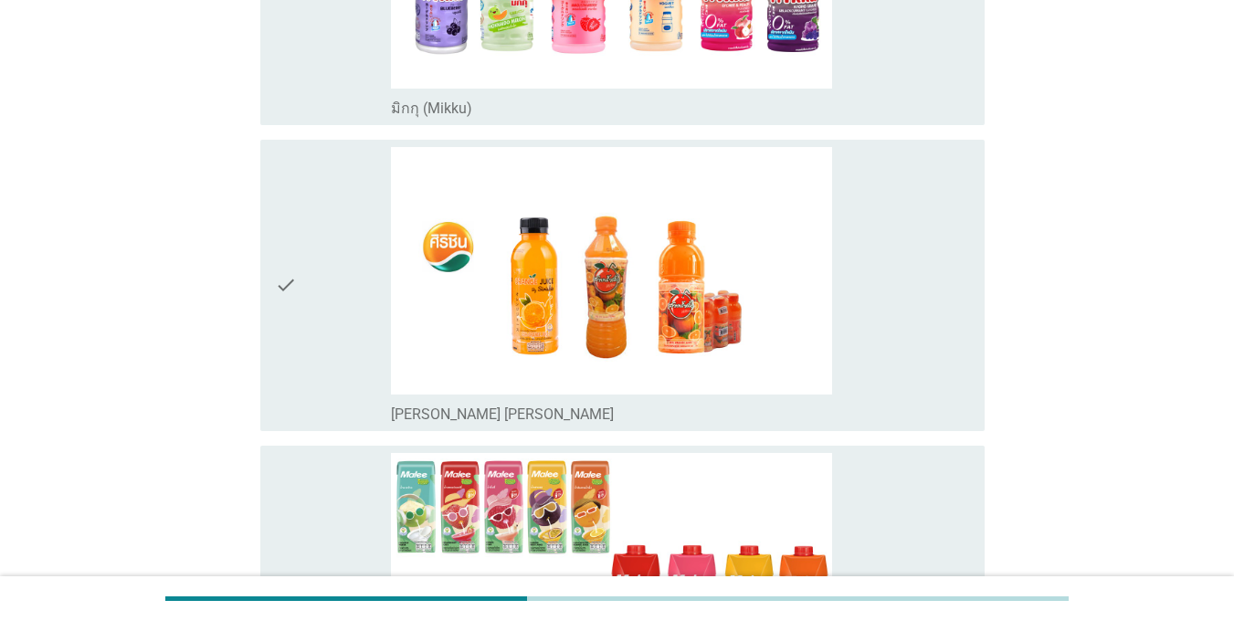
scroll to position [3927, 0]
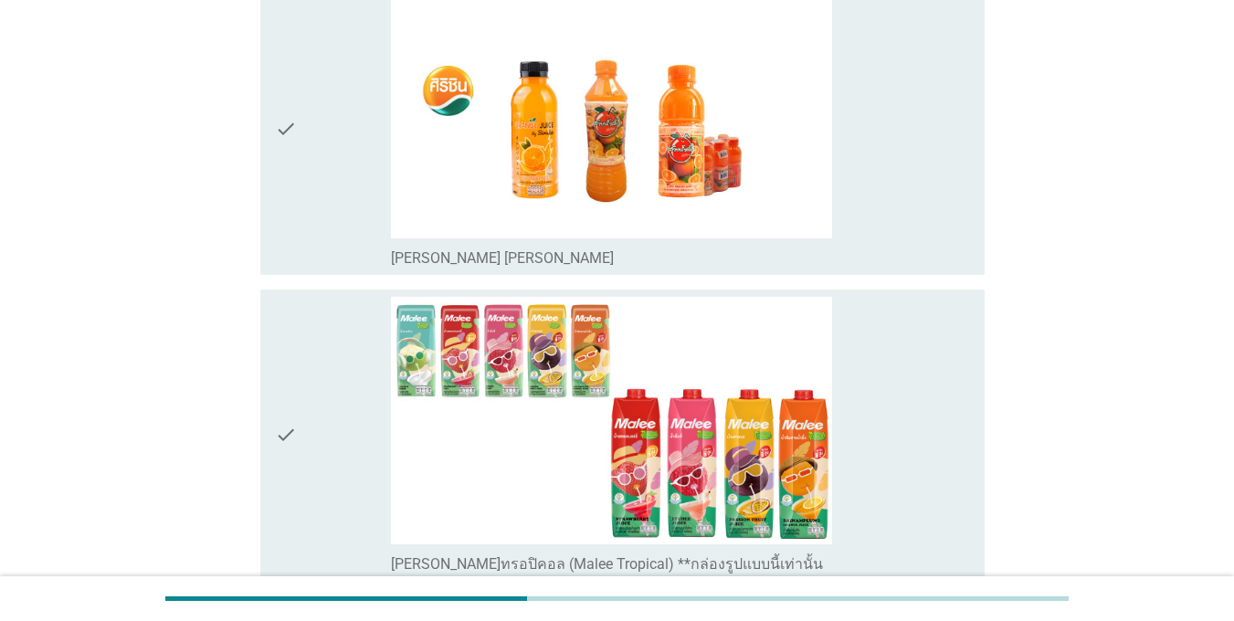
click at [320, 167] on div "check" at bounding box center [333, 129] width 116 height 277
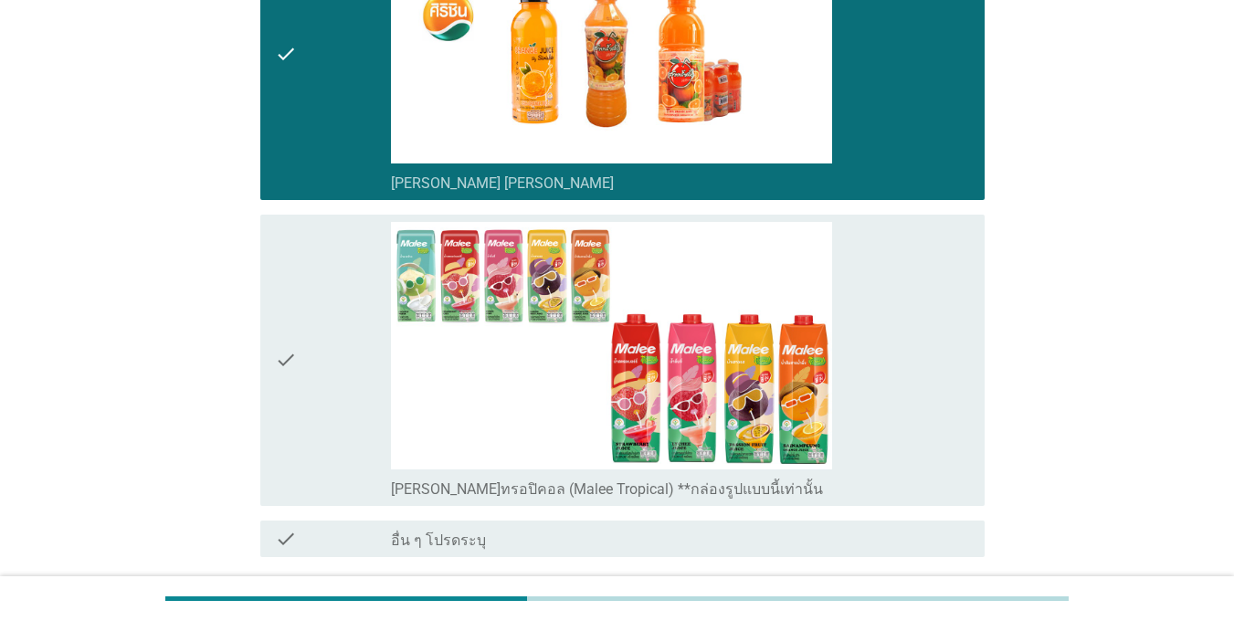
scroll to position [4110, 0]
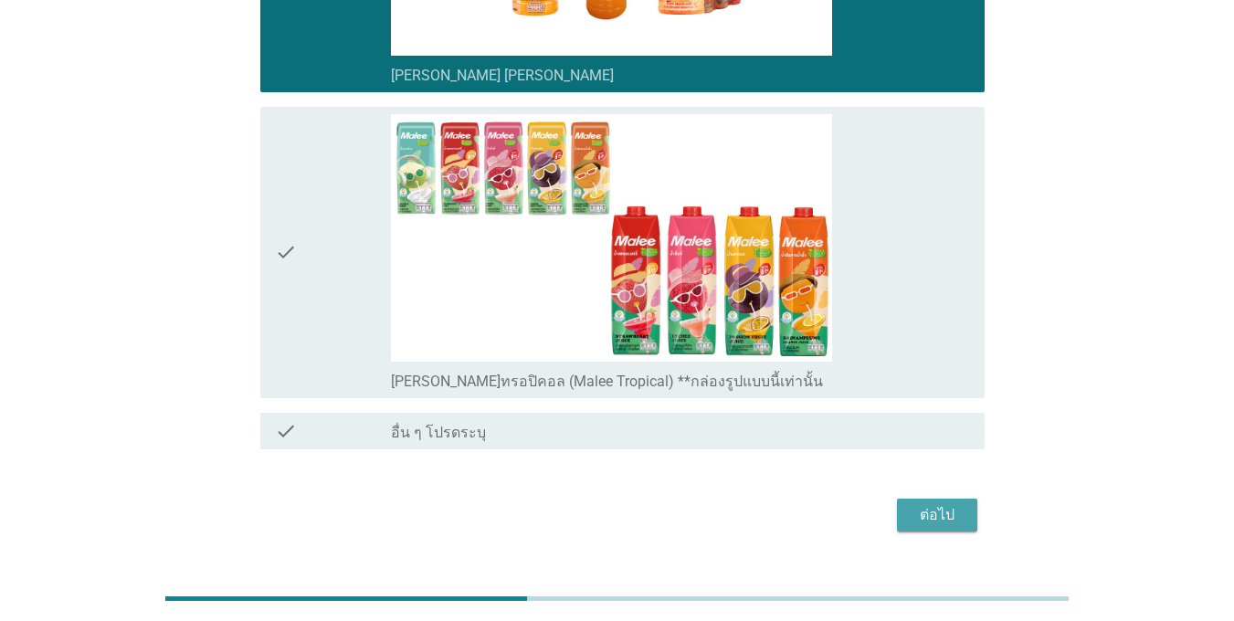
click at [928, 504] on div "ต่อไป" at bounding box center [936, 515] width 51 height 22
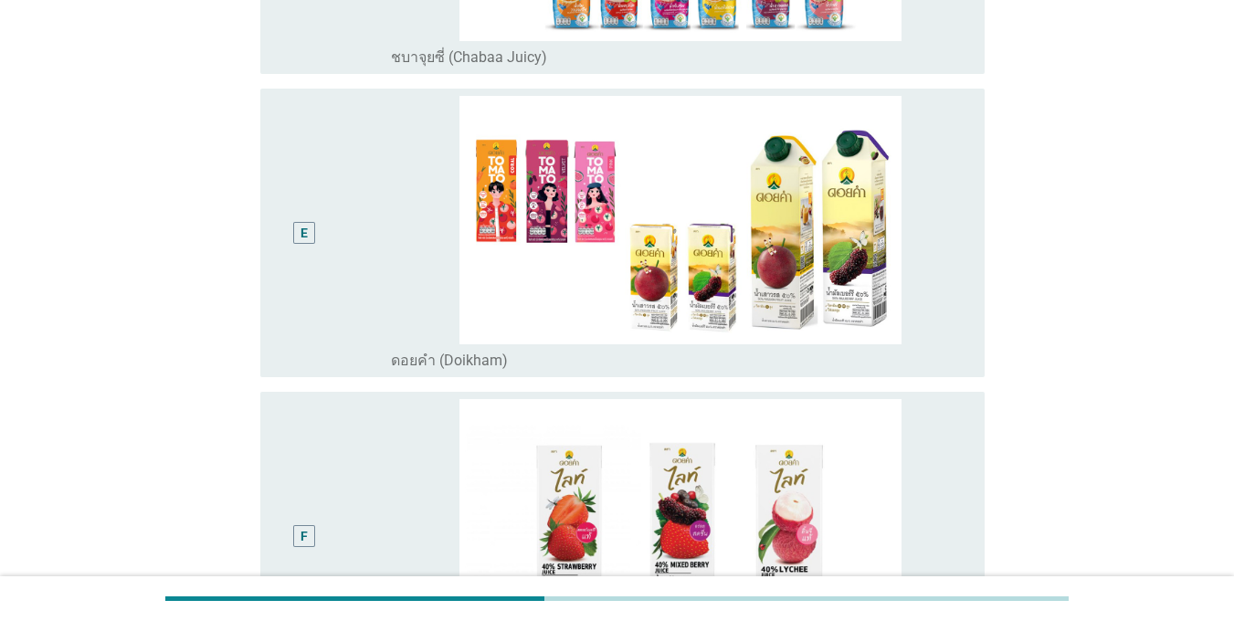
scroll to position [1553, 0]
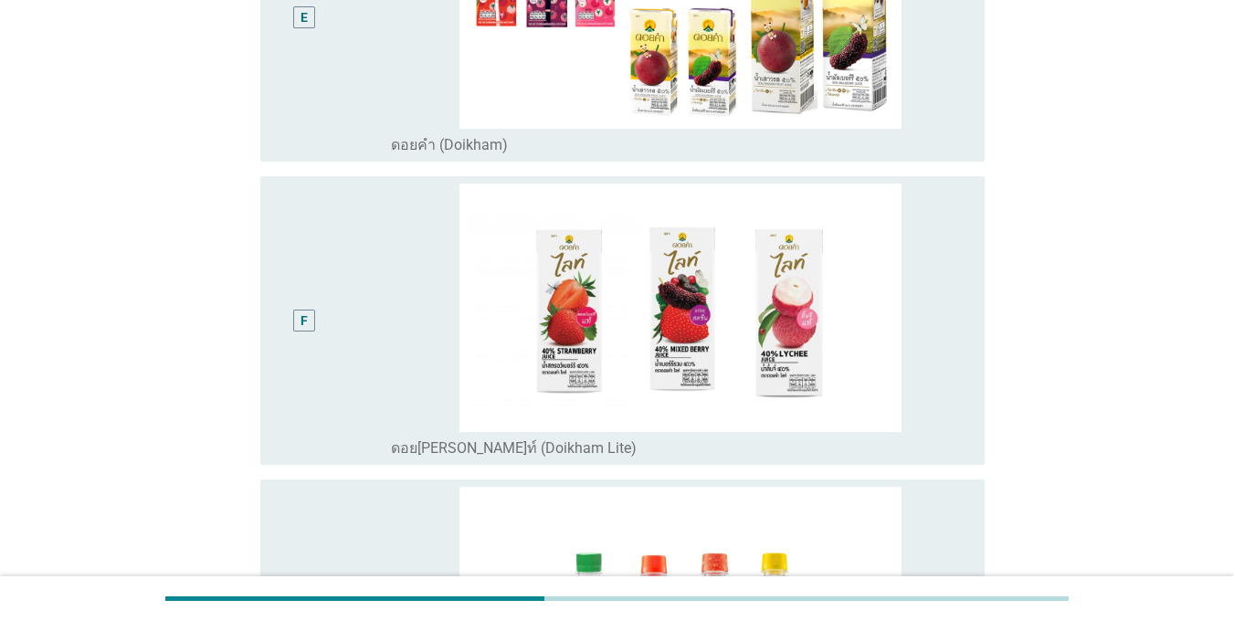
click at [371, 56] on div "E" at bounding box center [333, 17] width 116 height 274
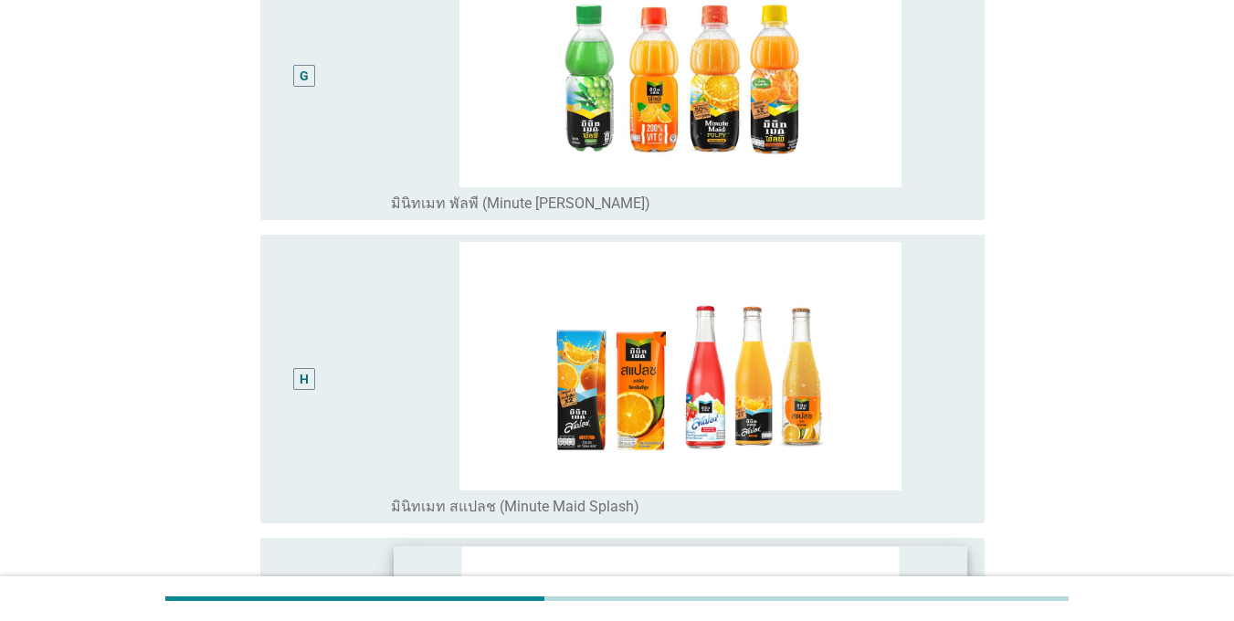
scroll to position [2557, 0]
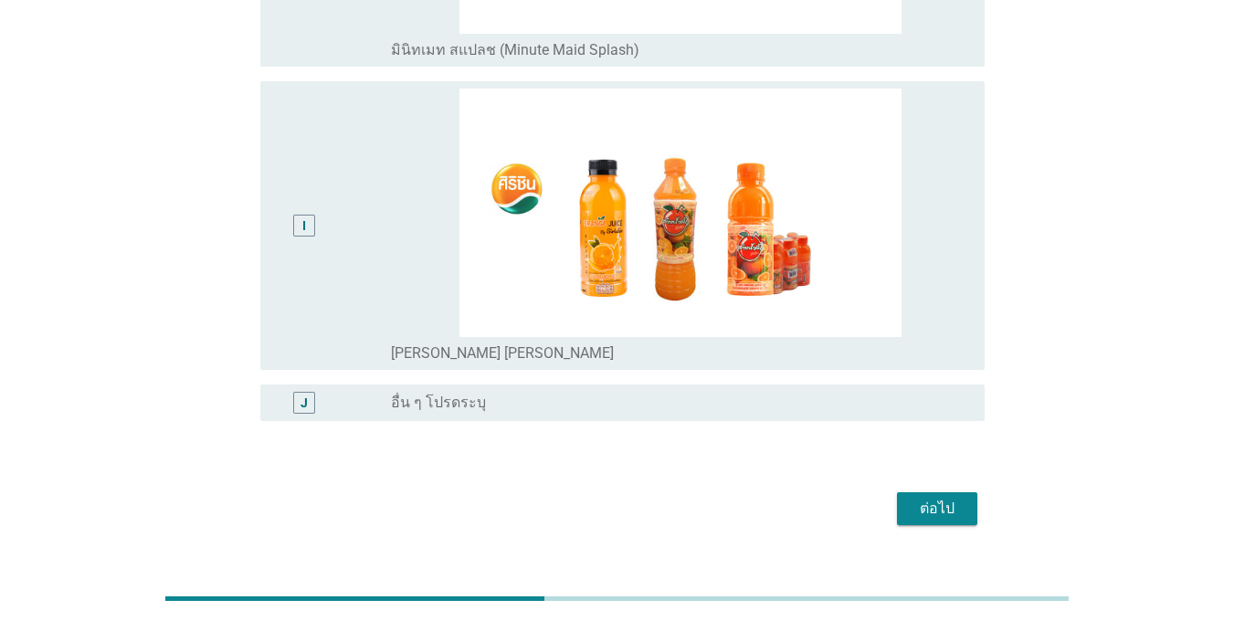
click at [946, 498] on div "ต่อไป" at bounding box center [936, 509] width 51 height 22
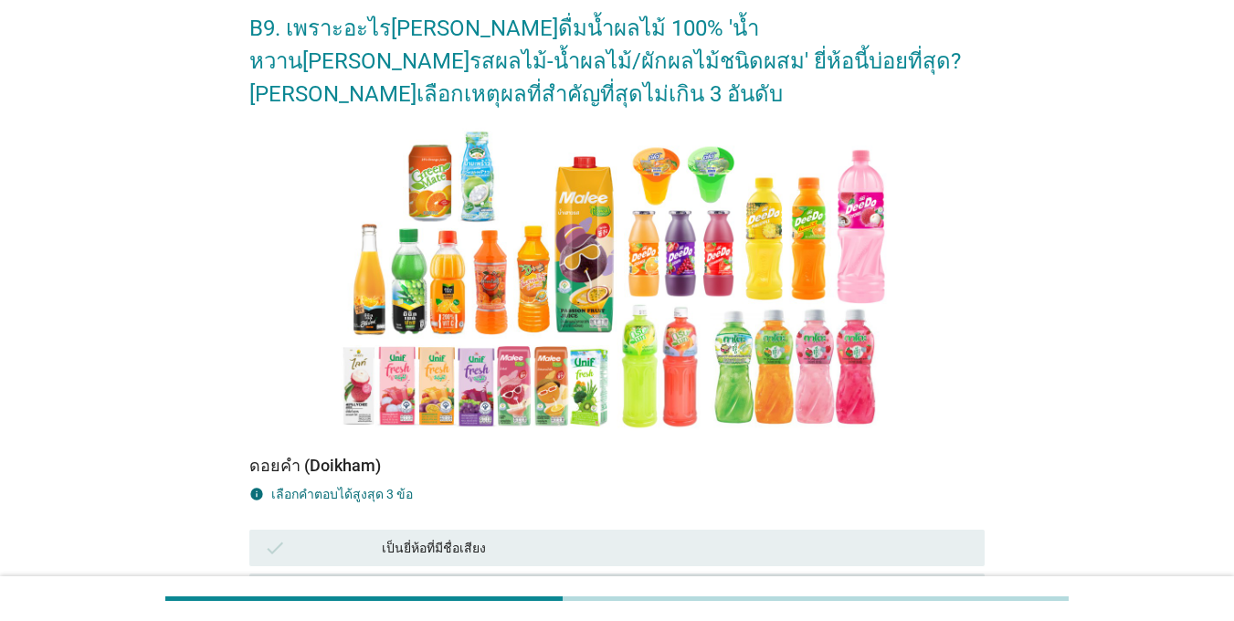
scroll to position [274, 0]
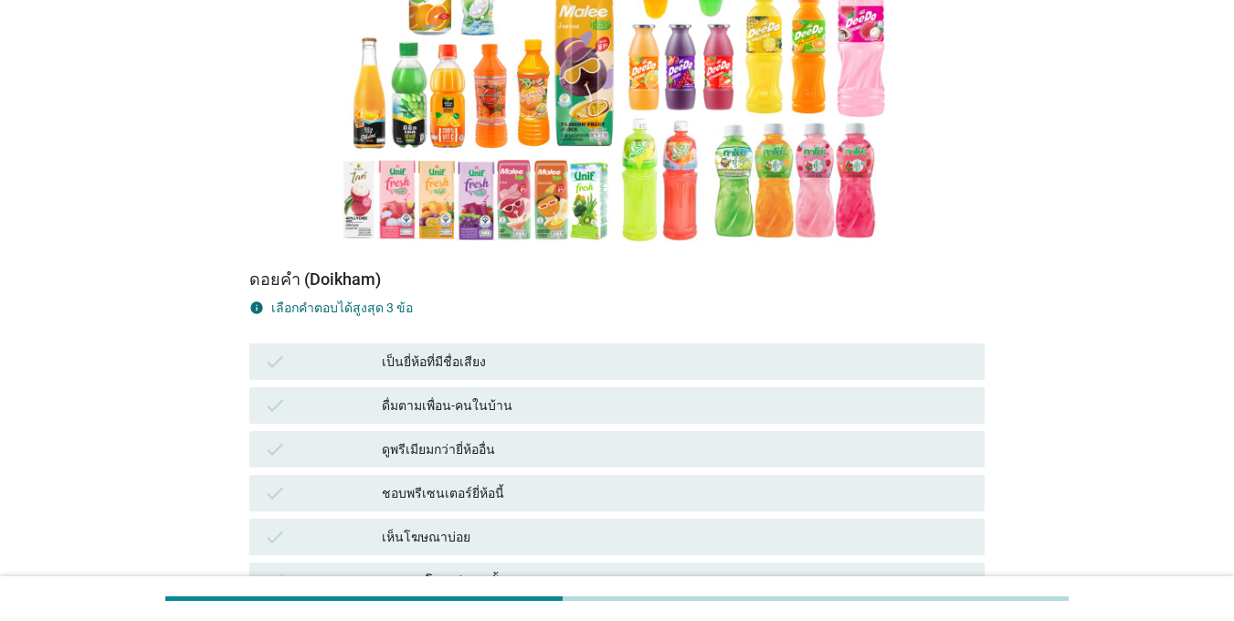
click at [397, 438] on div "ดูพรีเมียมกว่ายี่ห้ออื่น" at bounding box center [676, 449] width 588 height 22
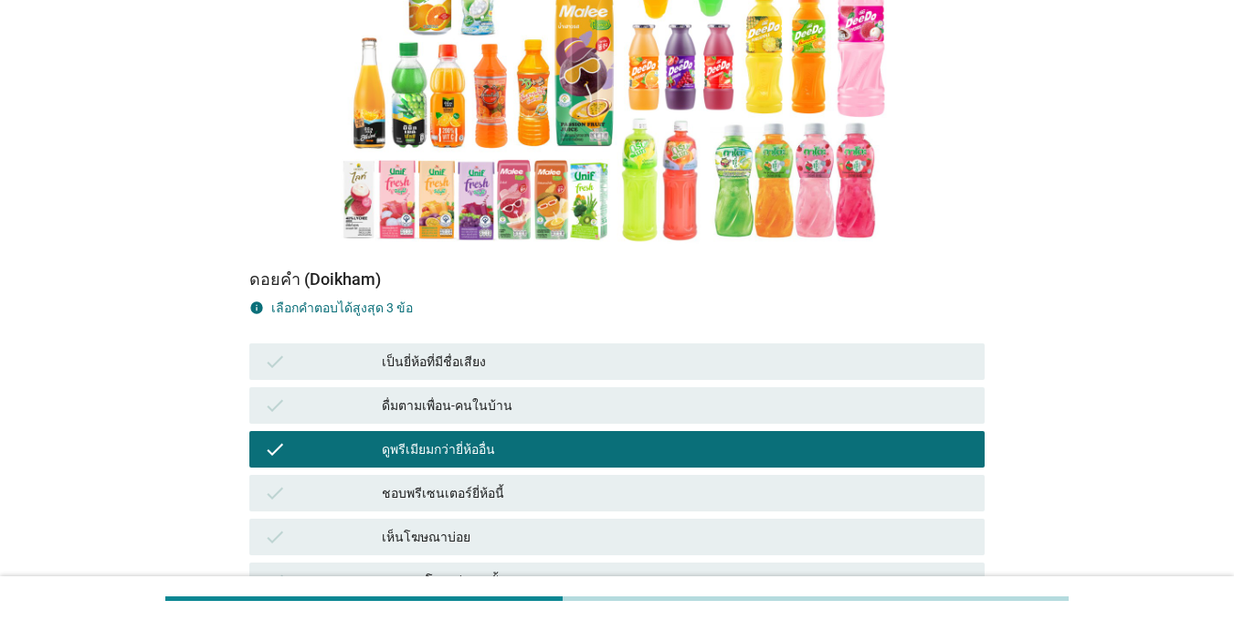
scroll to position [457, 0]
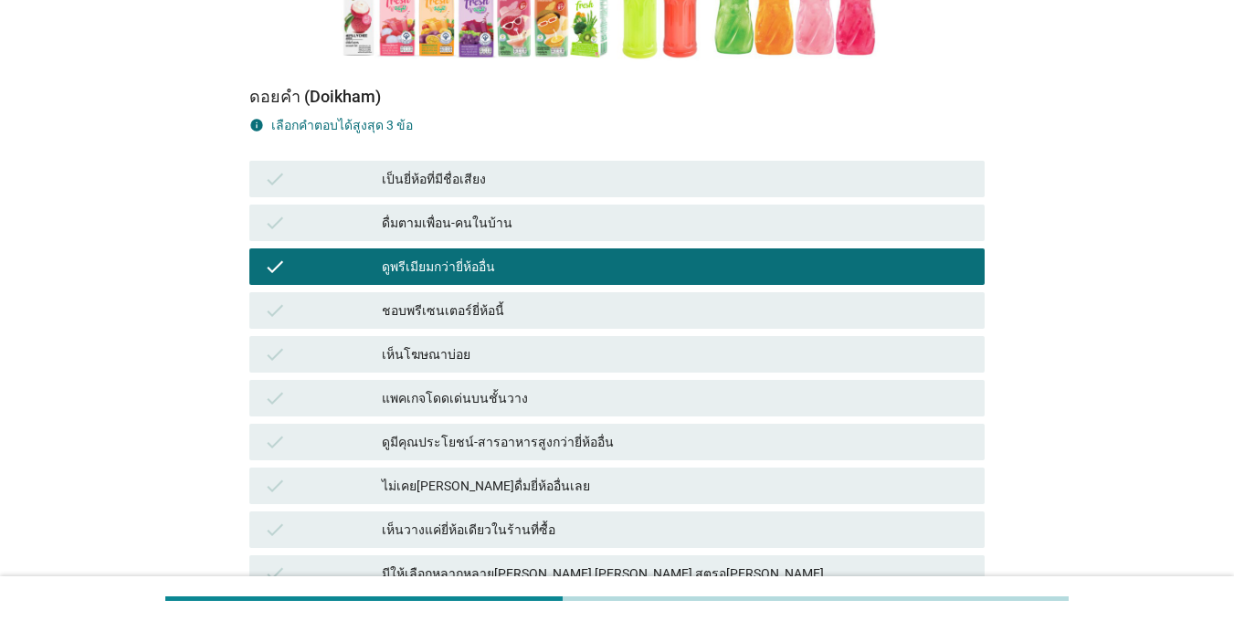
click at [431, 431] on div "ดูมีคุณประโยชน์-สารอาหารสูงกว่ายี่ห้ออื่น" at bounding box center [676, 442] width 588 height 22
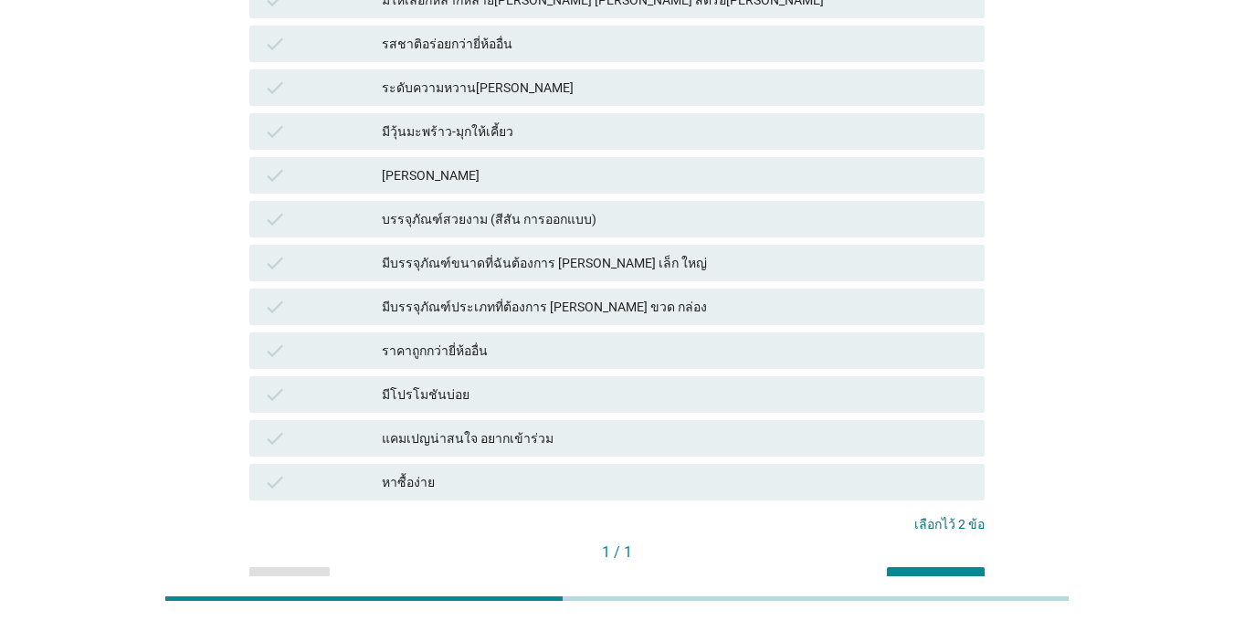
scroll to position [1005, 0]
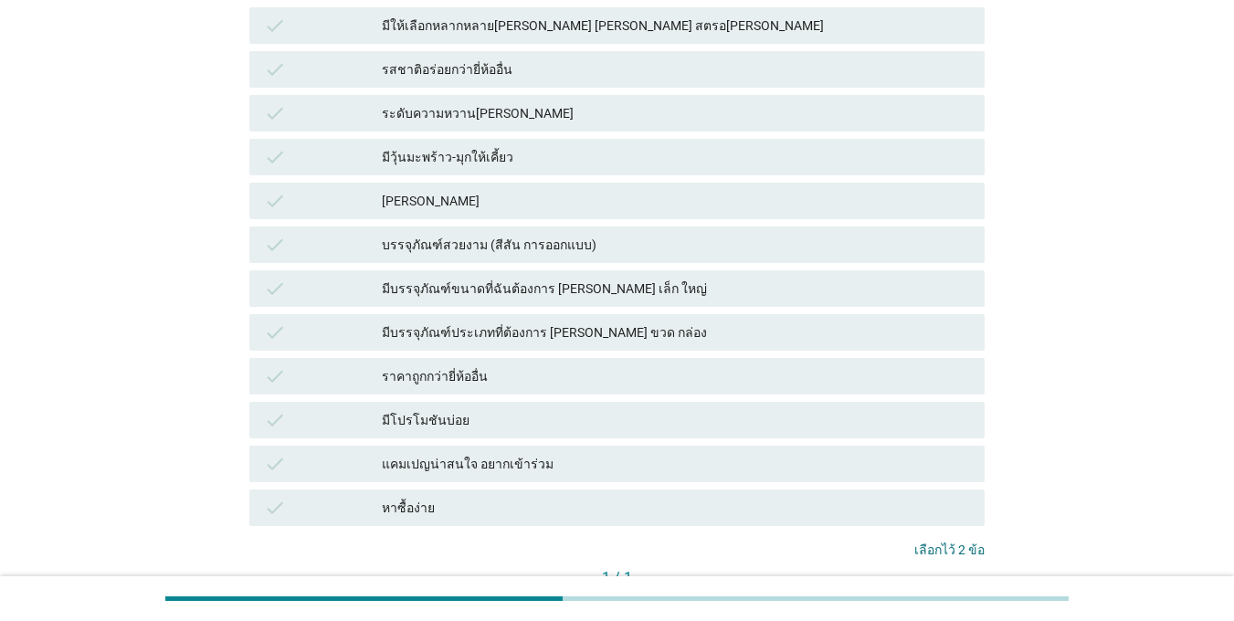
click at [441, 54] on div "check รสชาติอร่อยกว่ายี่ห้ออื่น" at bounding box center [616, 69] width 735 height 37
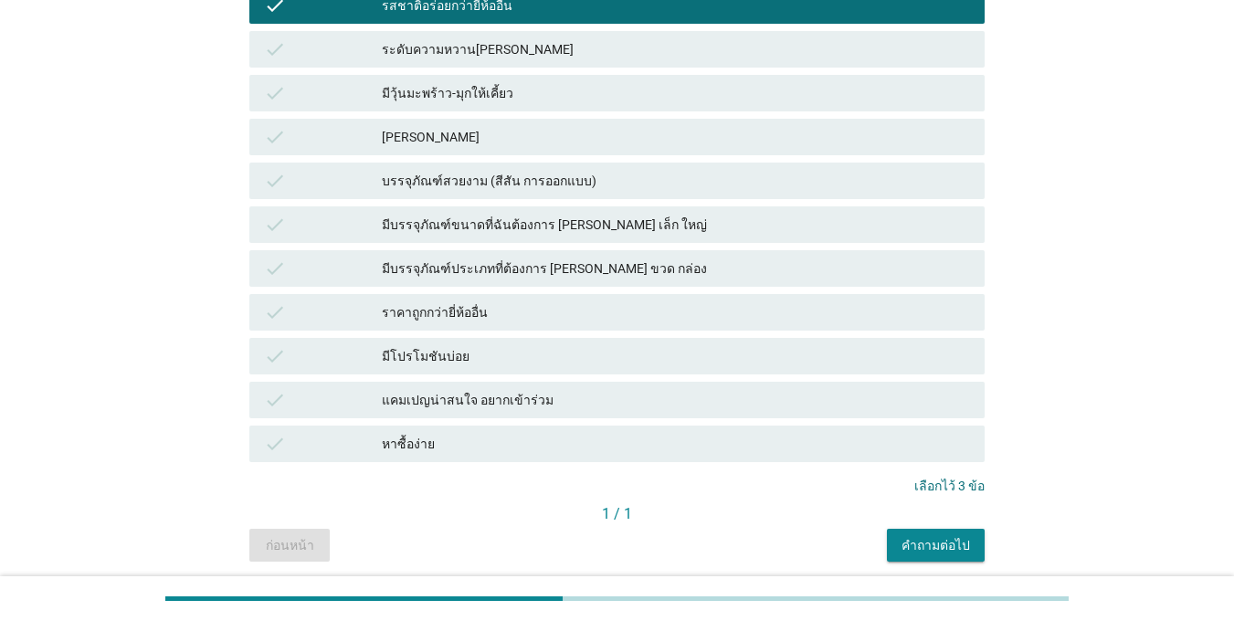
scroll to position [1096, 0]
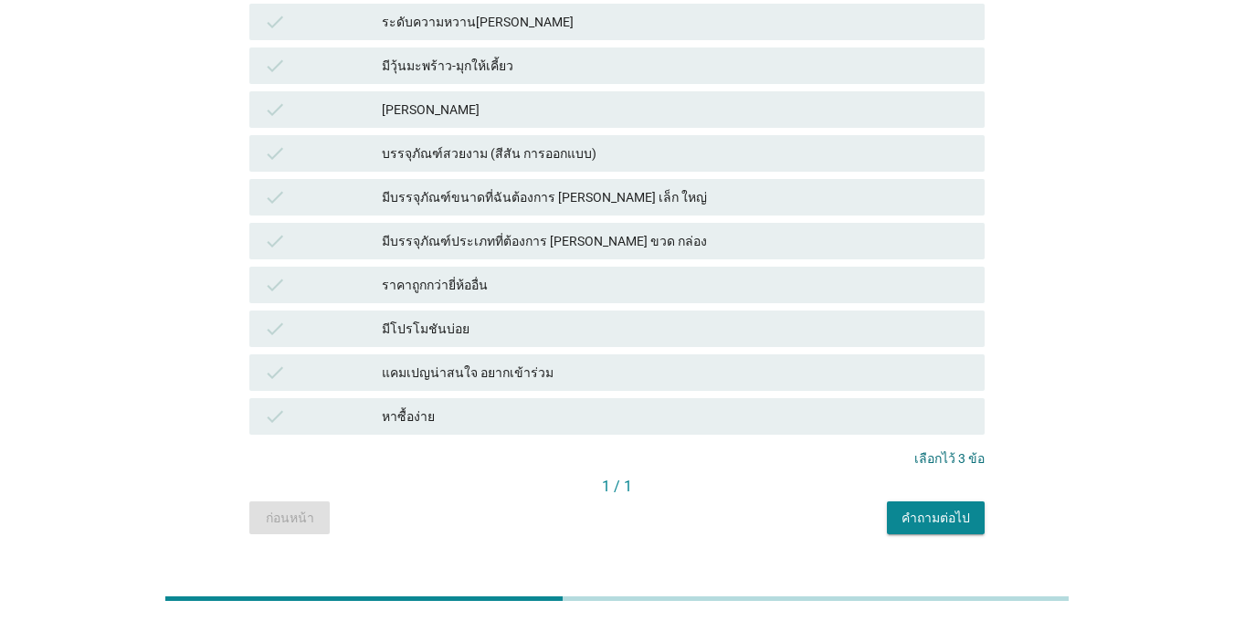
click at [927, 509] on div "คำถามต่อไป" at bounding box center [935, 518] width 68 height 19
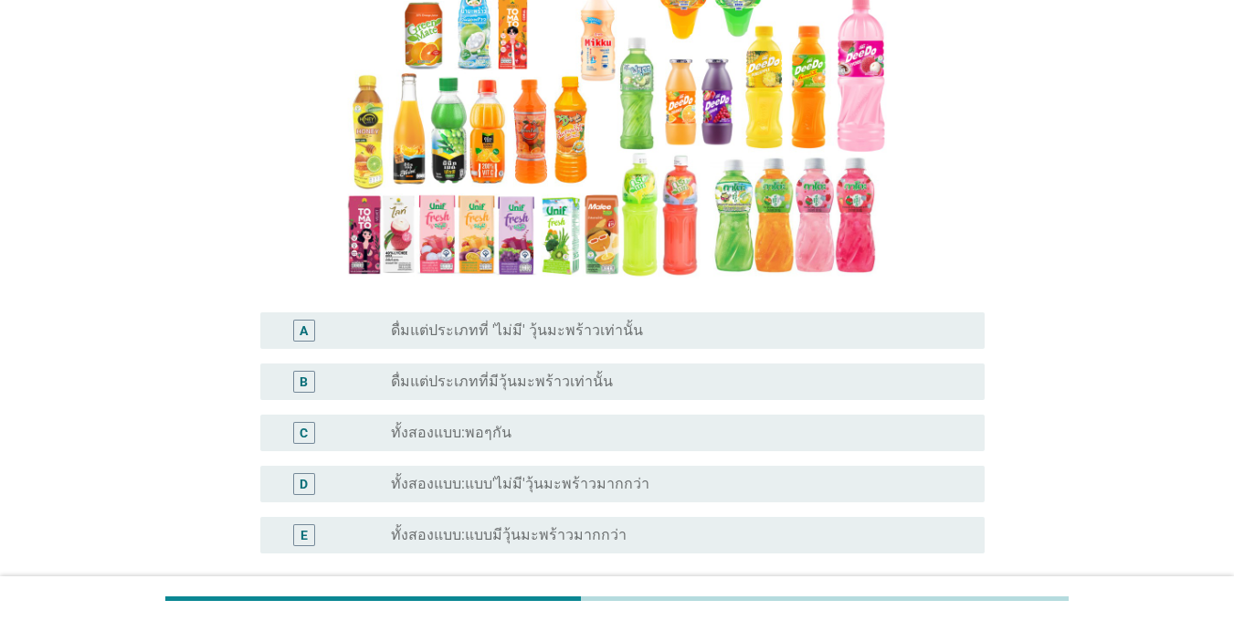
scroll to position [274, 0]
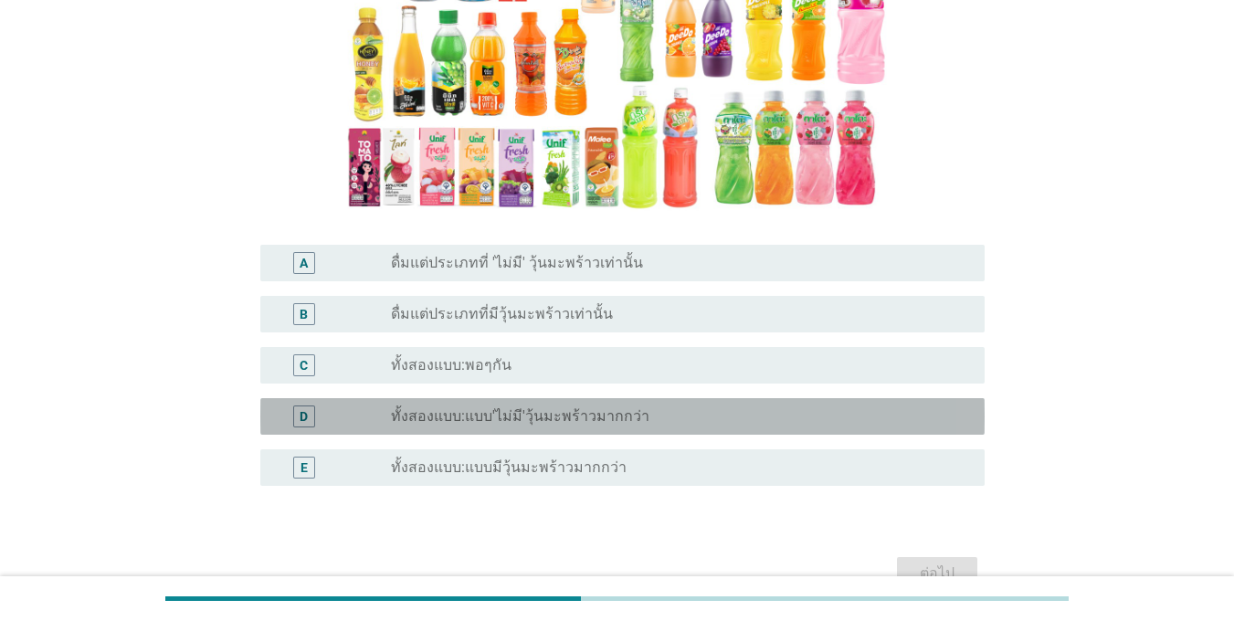
click at [418, 418] on label "ทั้งสองแบบ:แบบ'ไม่มี'วุ้นมะพร้าวมากกว่า" at bounding box center [520, 416] width 258 height 18
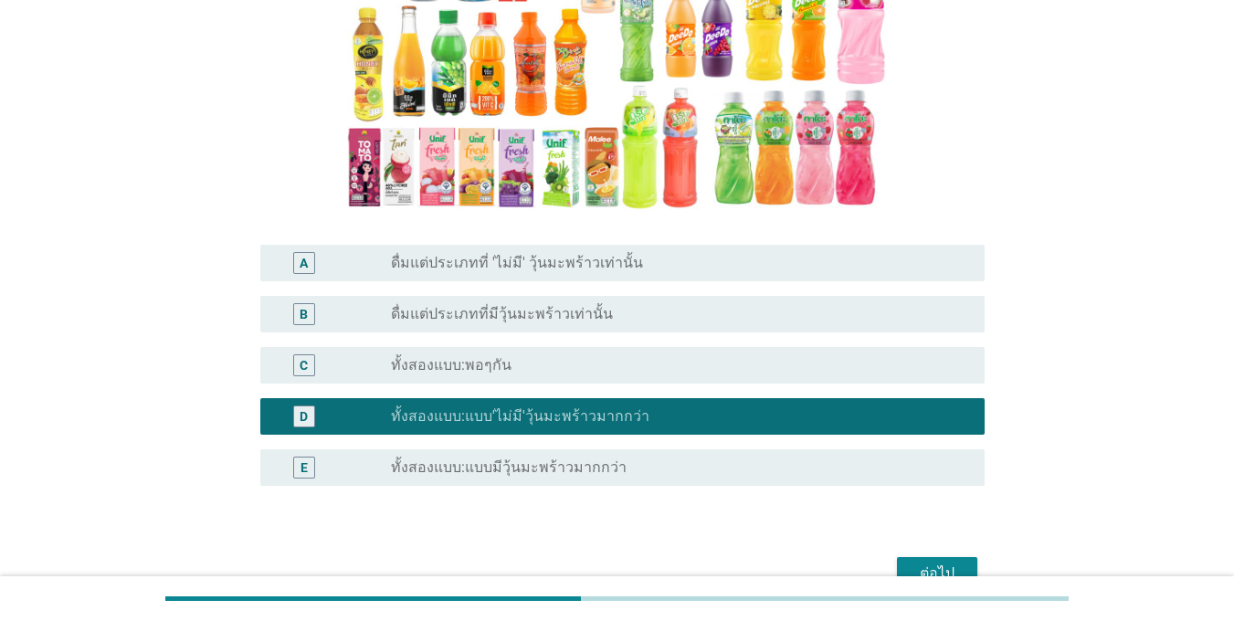
scroll to position [365, 0]
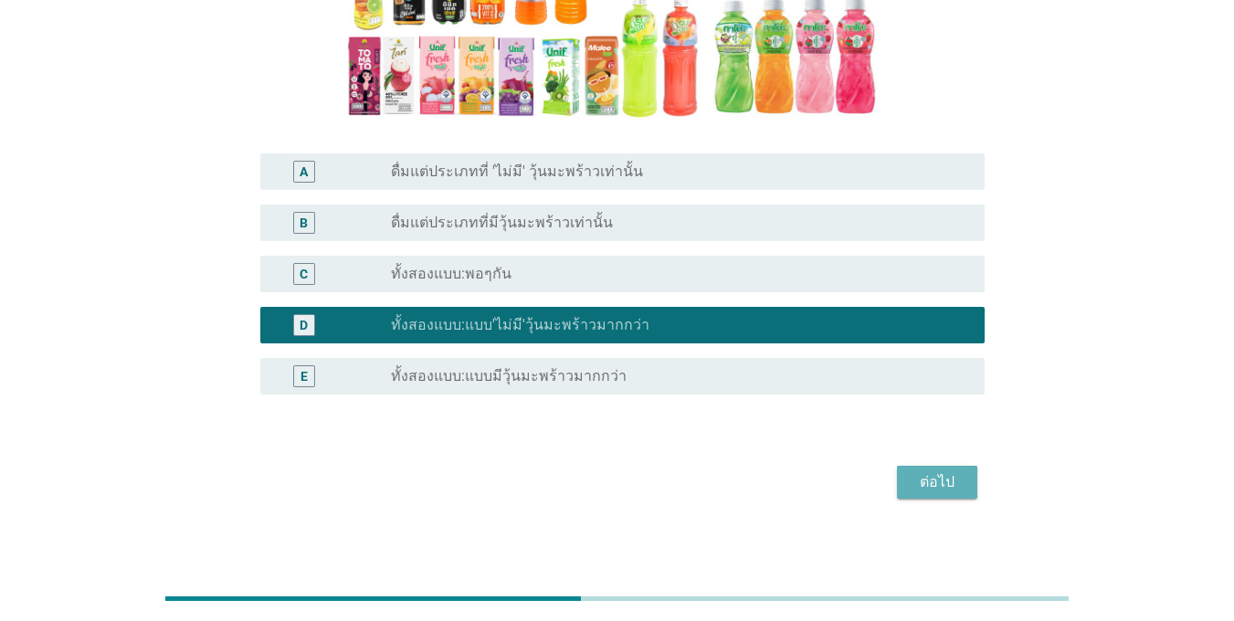
click at [917, 484] on div "ต่อไป" at bounding box center [936, 482] width 51 height 22
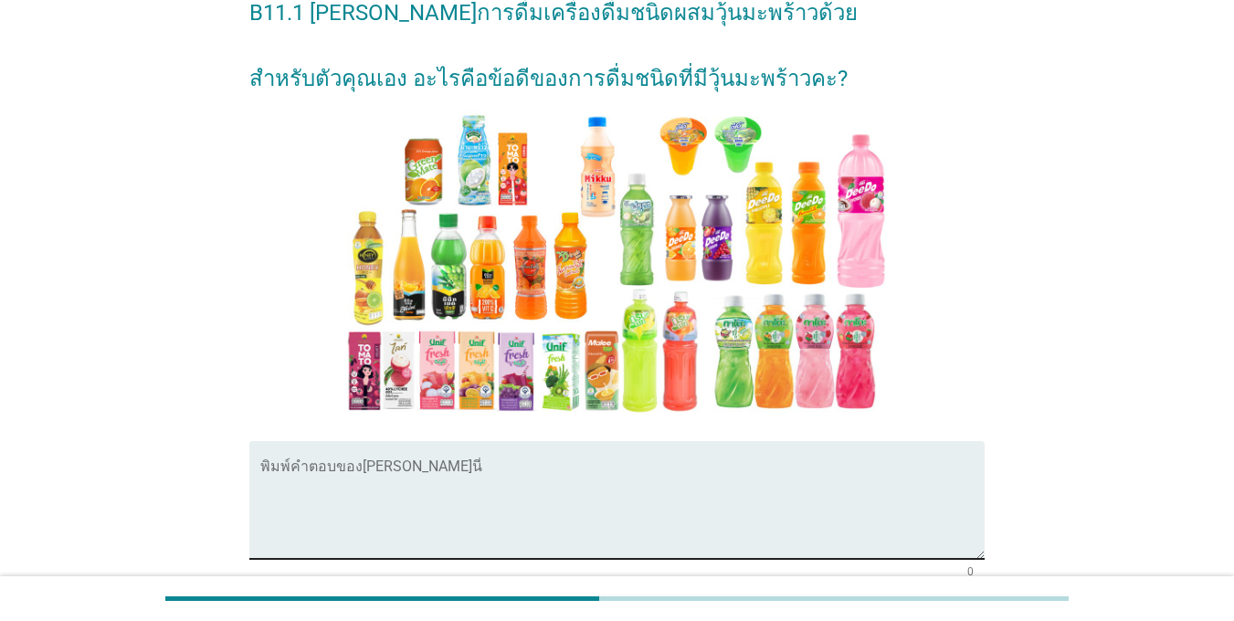
scroll to position [273, 0]
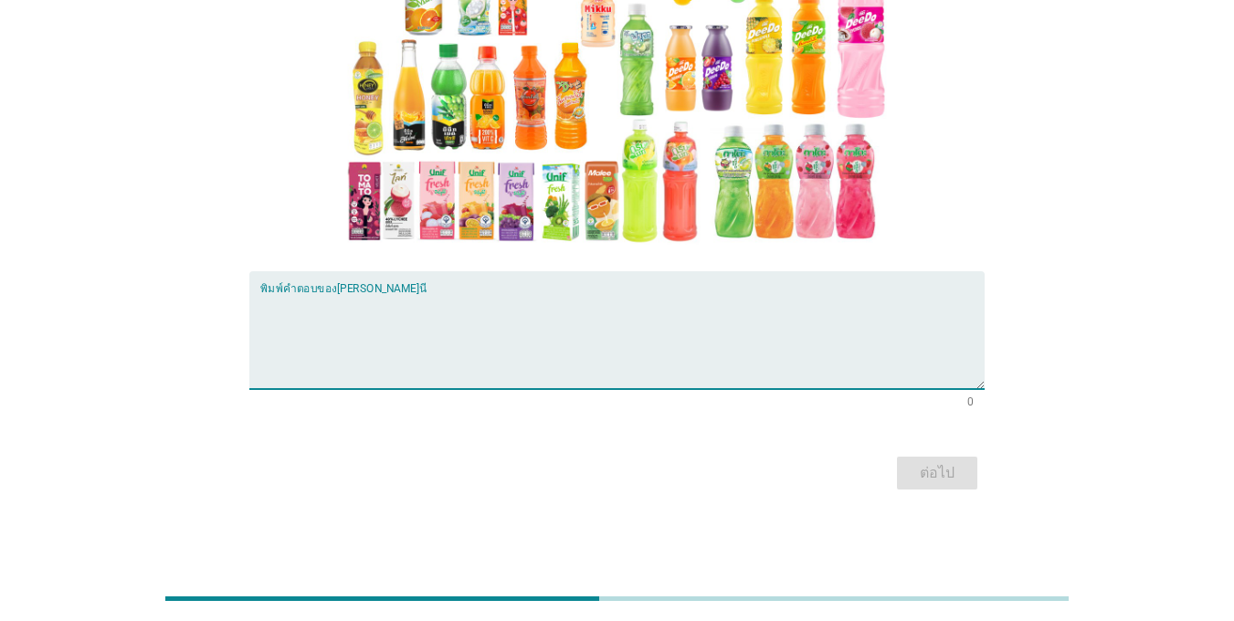
click at [363, 363] on textarea "พิมพ์คำตอบของคุณ ที่นี่" at bounding box center [622, 341] width 724 height 96
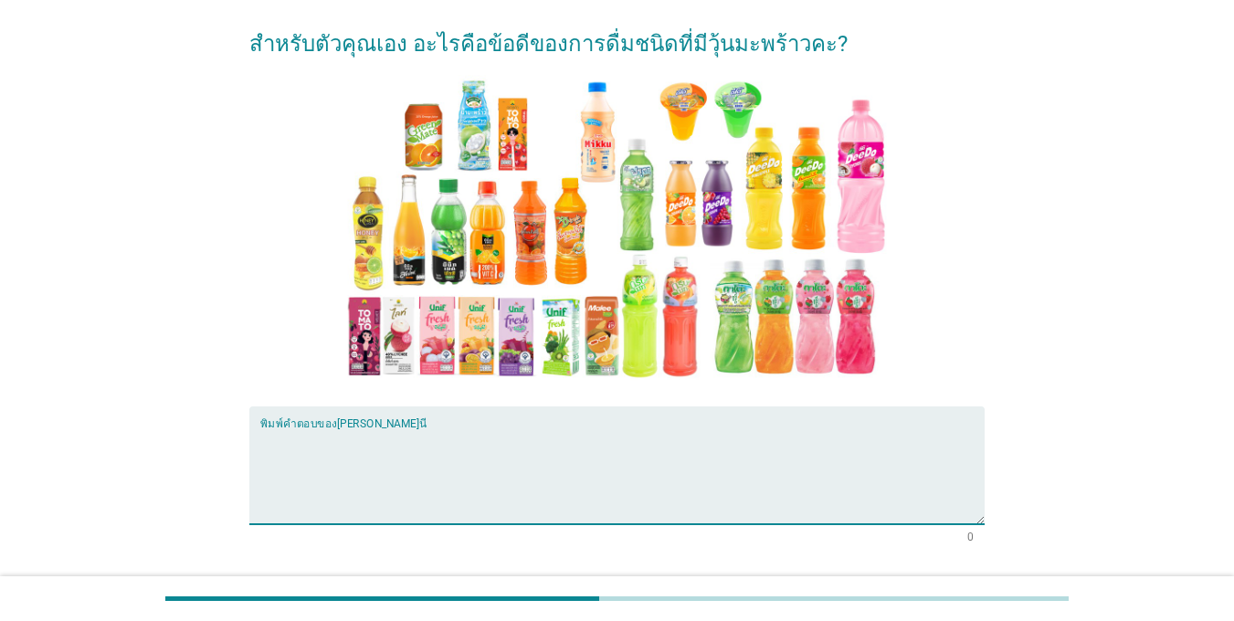
scroll to position [183, 0]
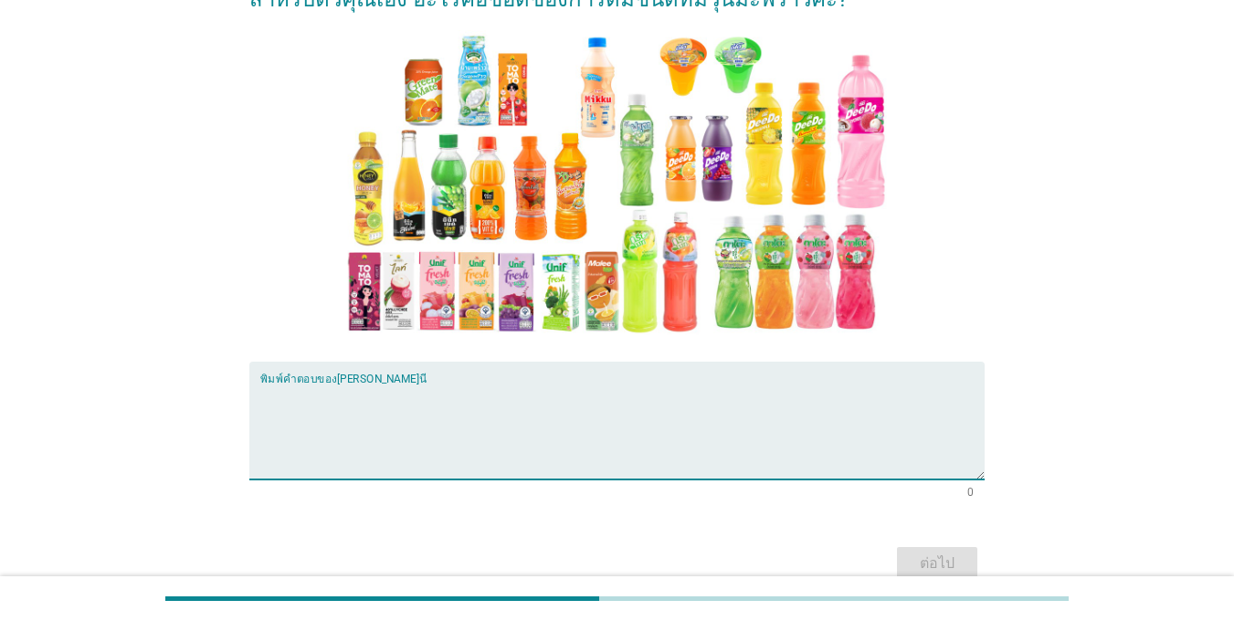
click at [342, 437] on textarea "พิมพ์คำตอบของคุณ ที่นี่" at bounding box center [622, 432] width 724 height 96
type textarea "เคี้ยวเพลิน"
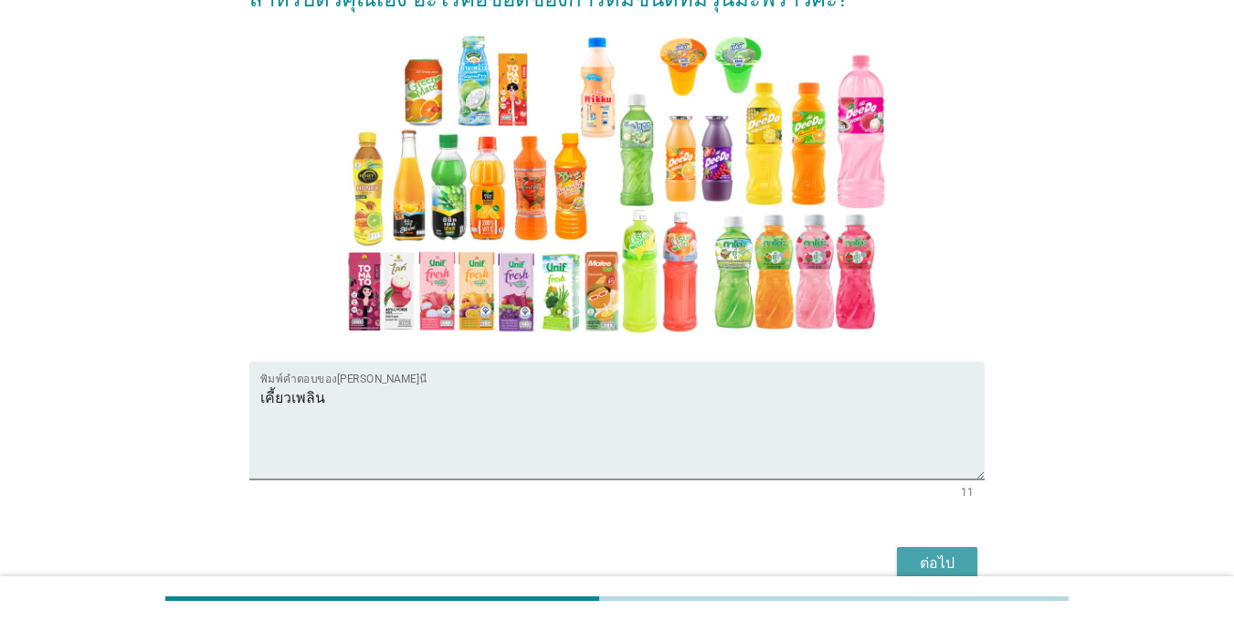
click at [907, 571] on button "ต่อไป" at bounding box center [937, 563] width 80 height 33
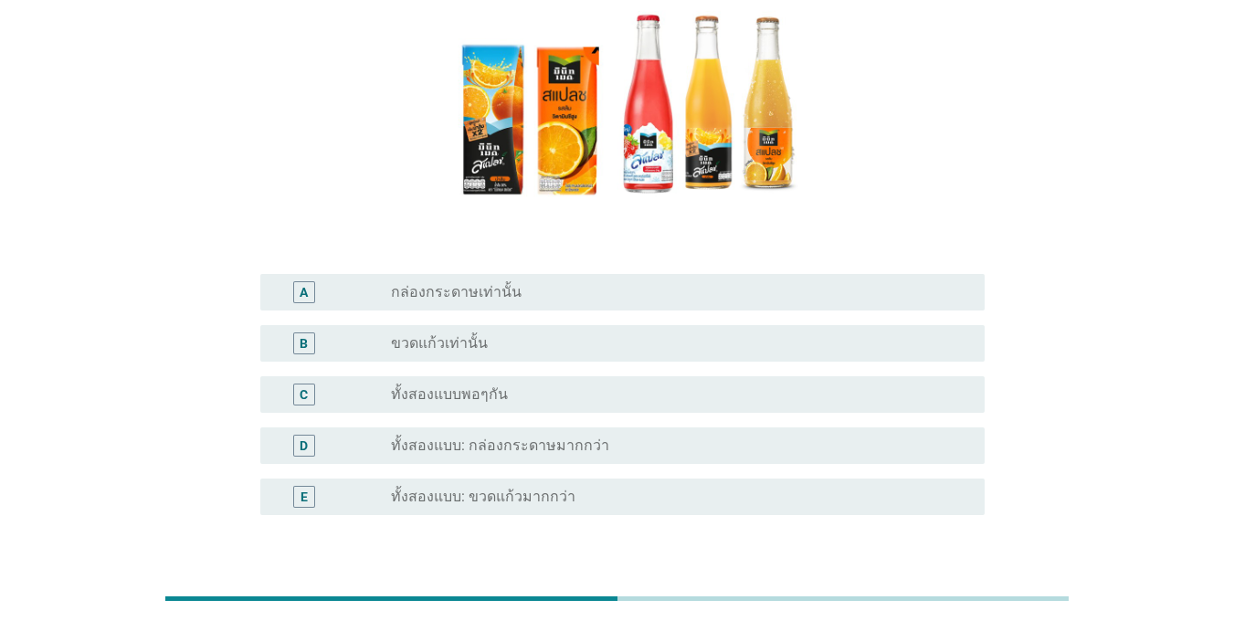
scroll to position [274, 0]
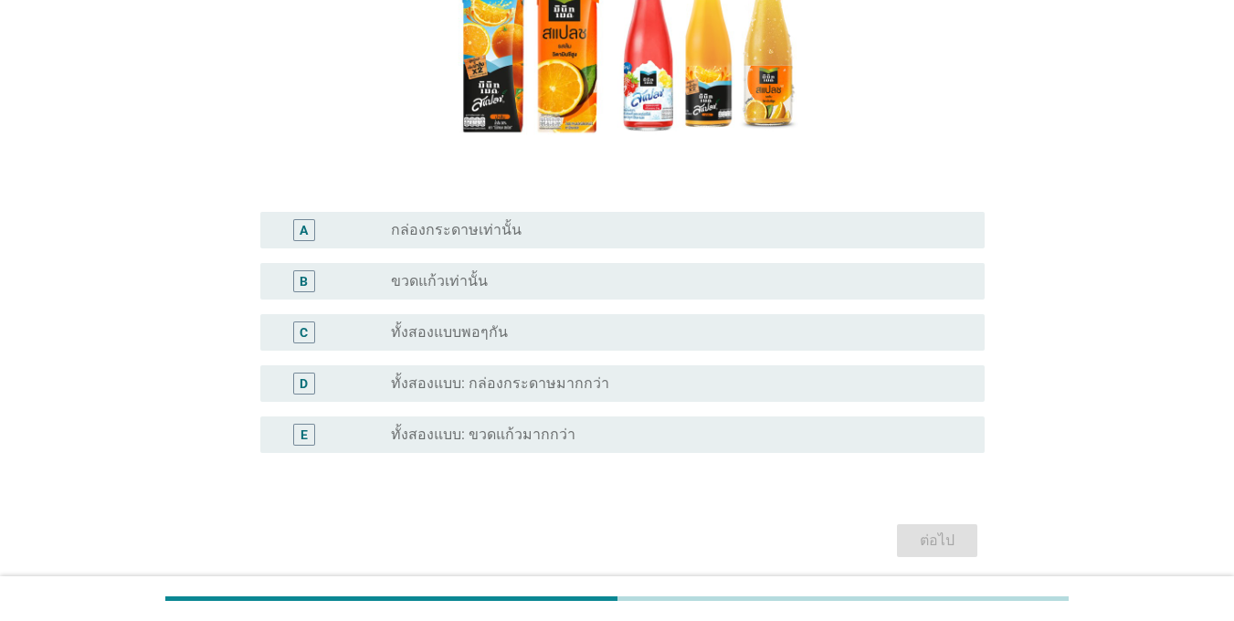
click at [469, 282] on label "ขวดแก้วเท่านั้น" at bounding box center [439, 281] width 97 height 18
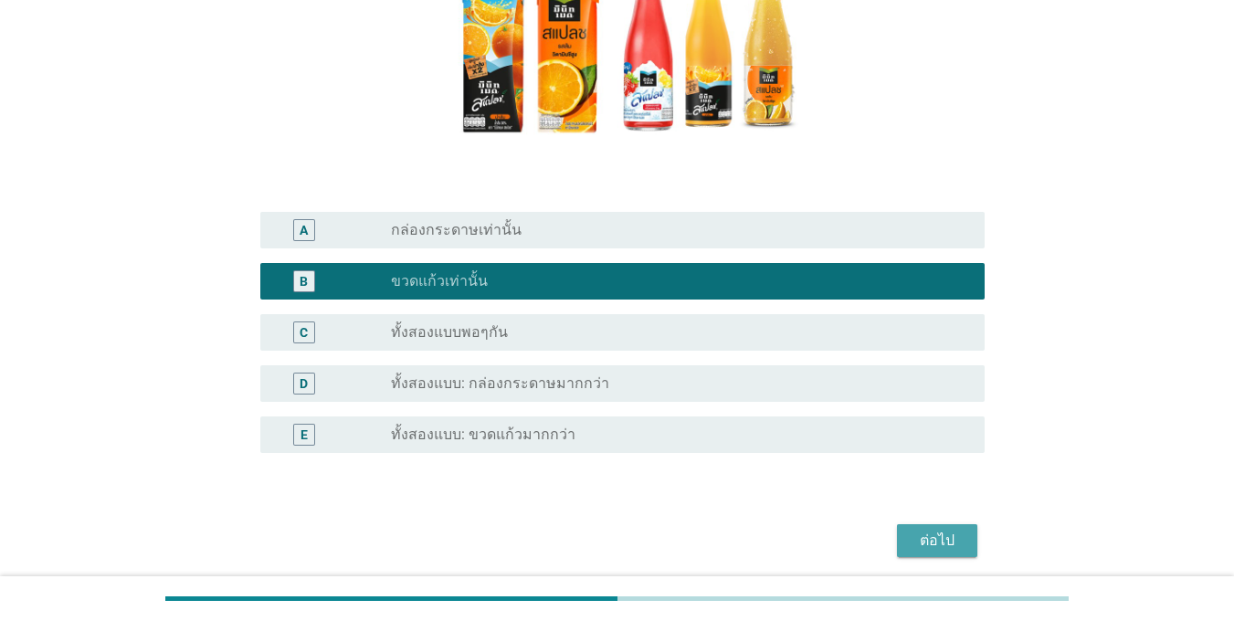
click at [925, 539] on div "ต่อไป" at bounding box center [936, 541] width 51 height 22
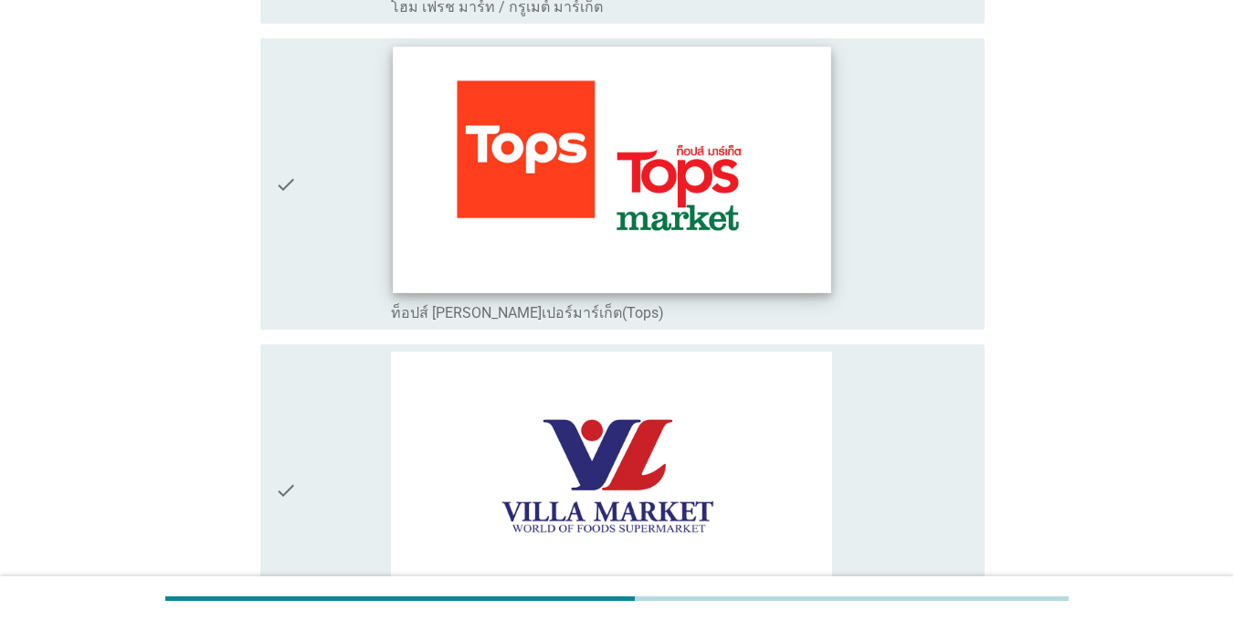
scroll to position [3014, 0]
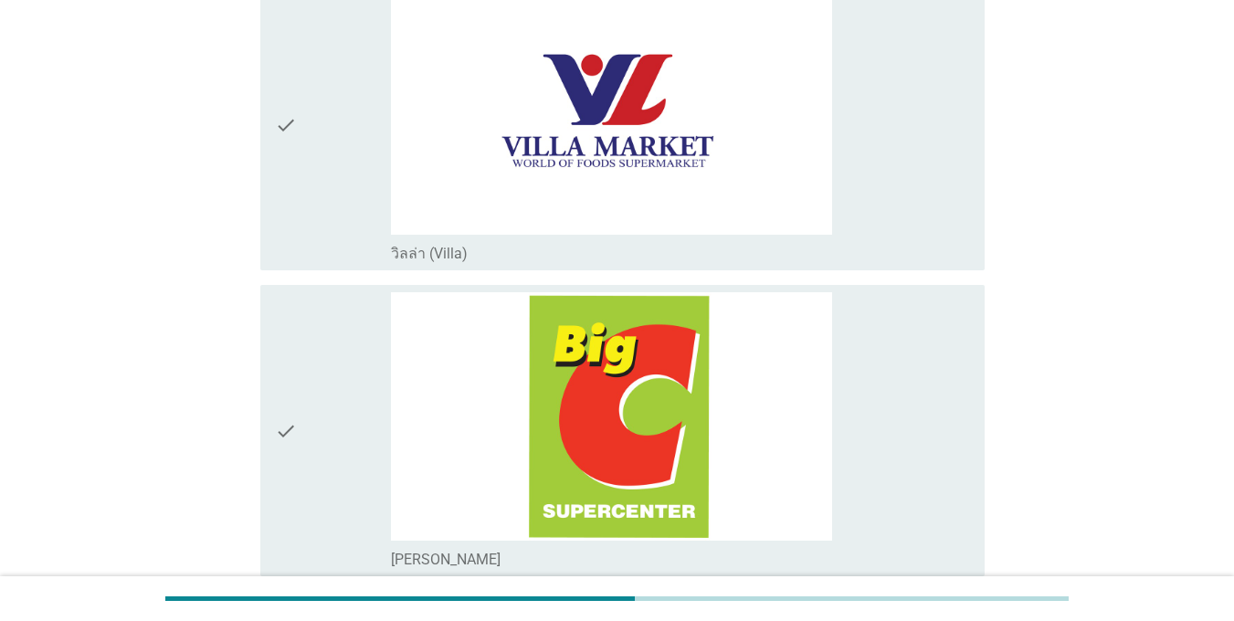
click at [378, 346] on div "check" at bounding box center [333, 430] width 116 height 277
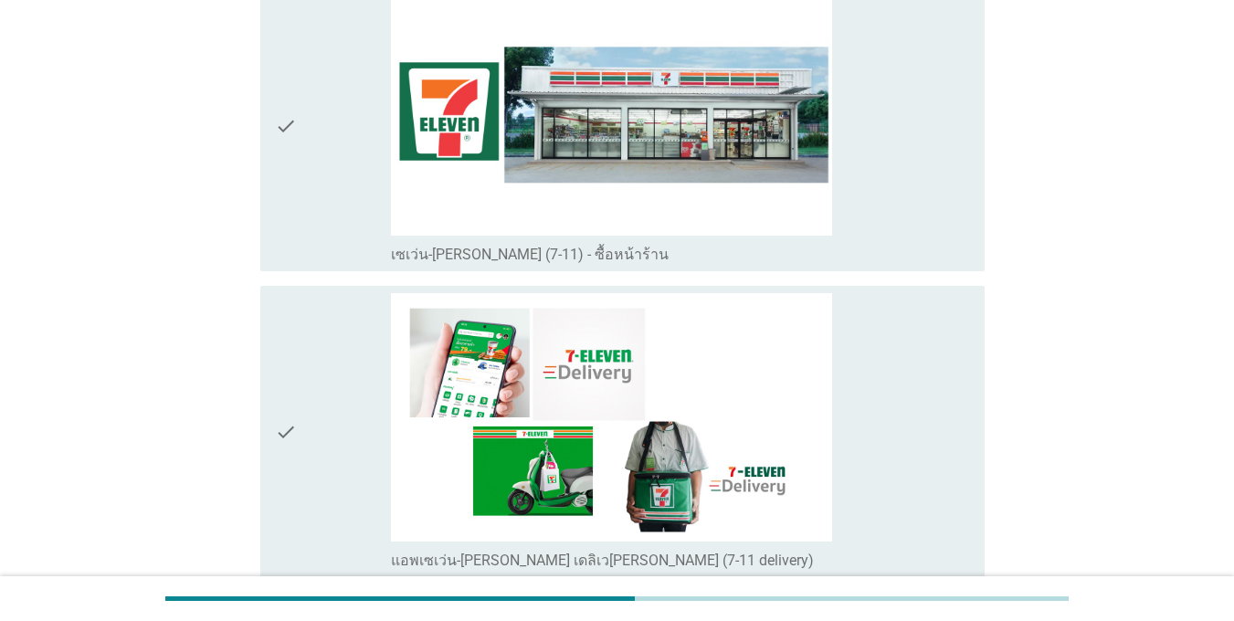
scroll to position [3653, 0]
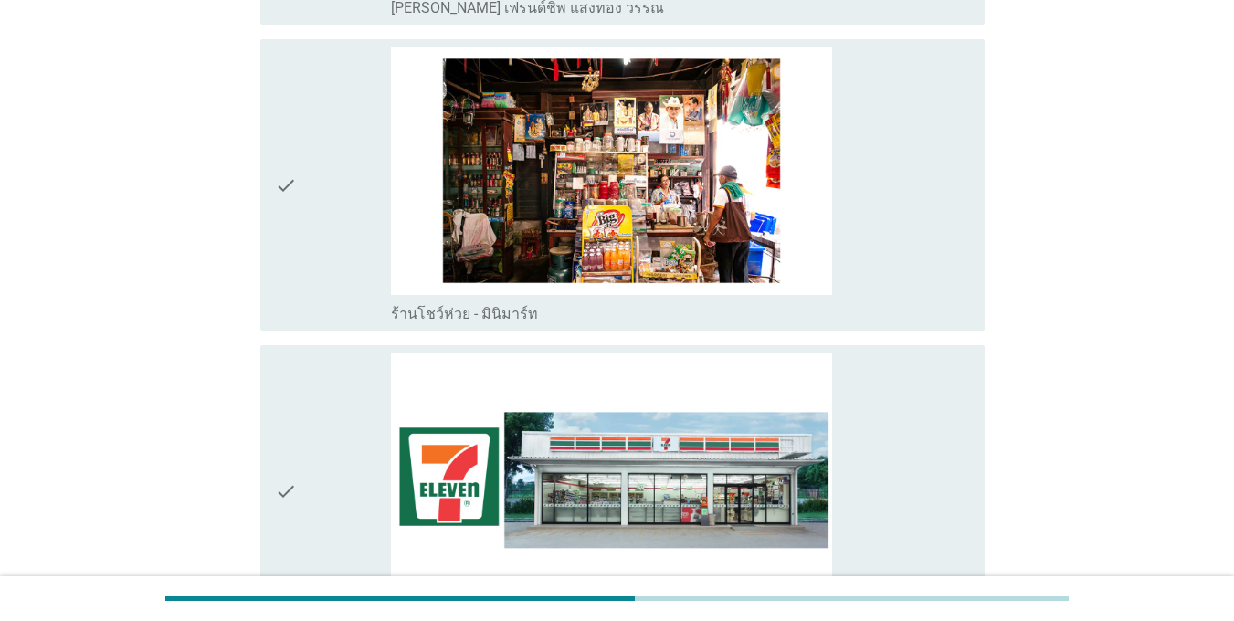
click at [367, 492] on div "check" at bounding box center [333, 491] width 116 height 277
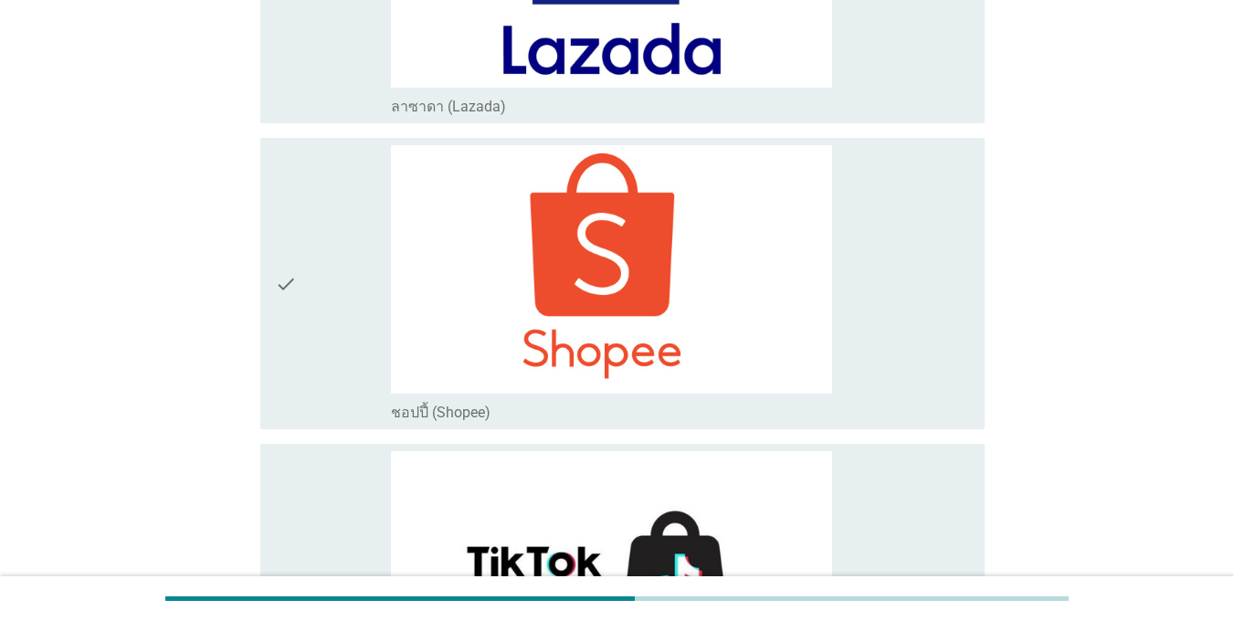
scroll to position [5726, 0]
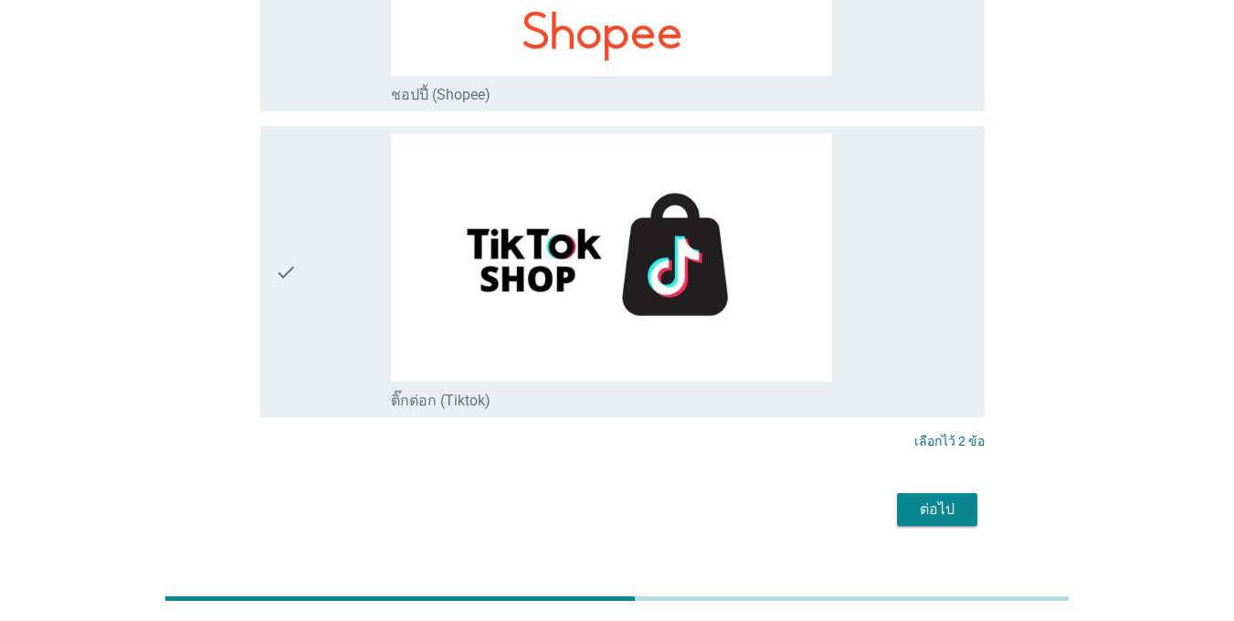
click at [966, 493] on button "ต่อไป" at bounding box center [937, 509] width 80 height 33
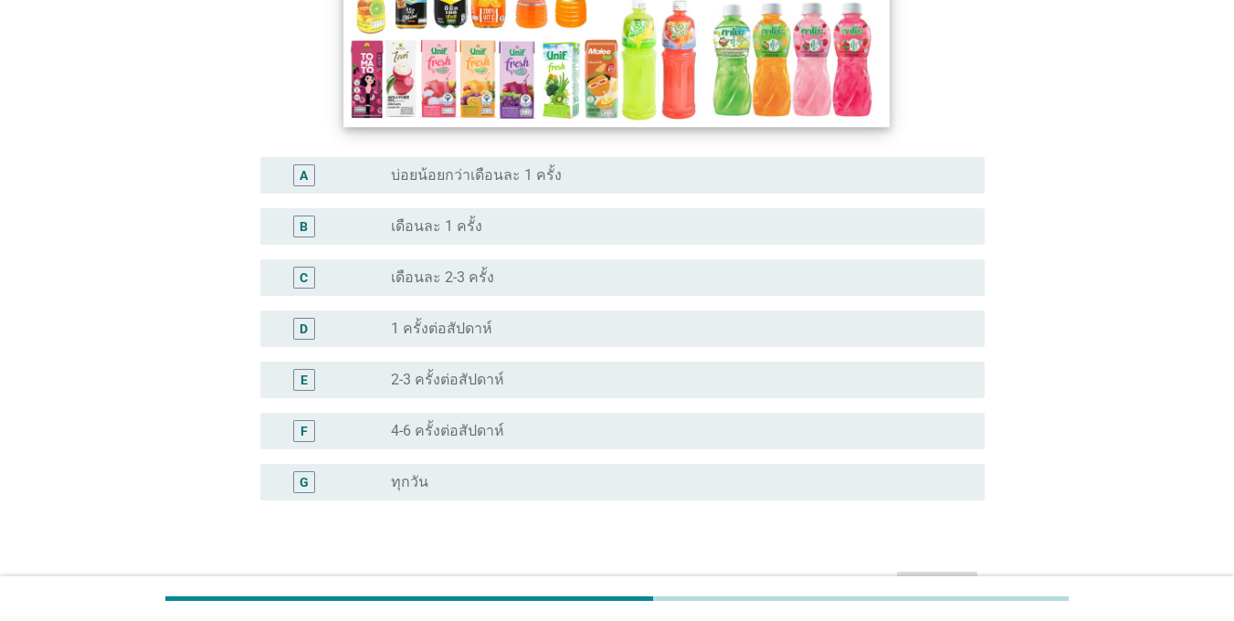
scroll to position [365, 0]
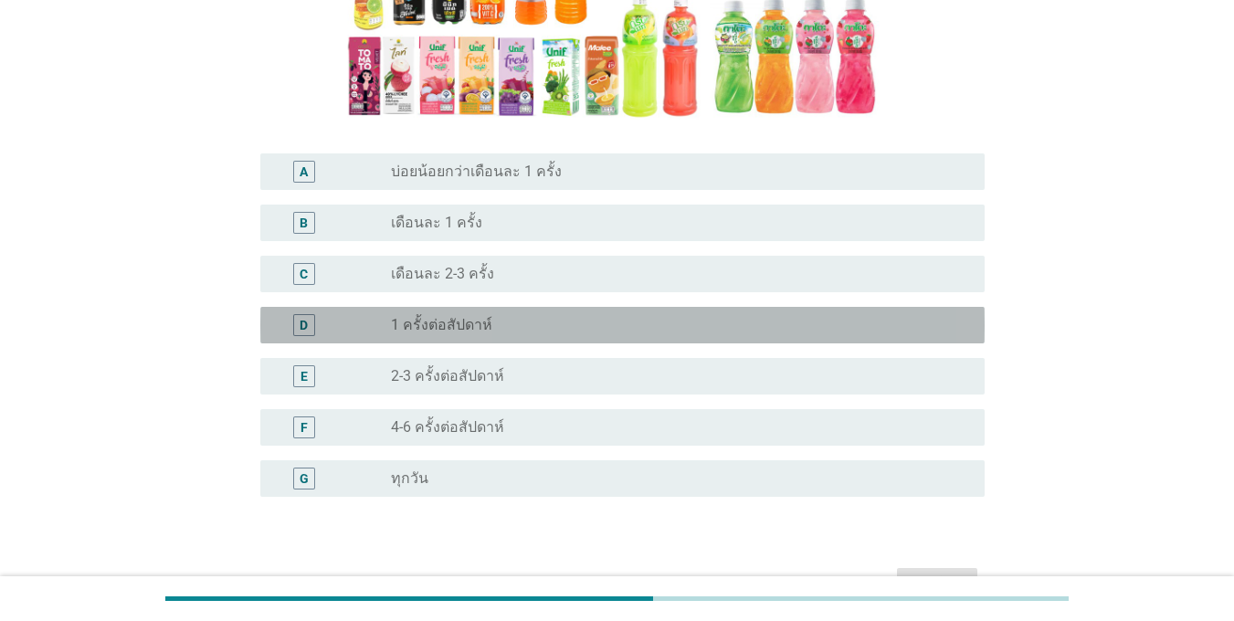
click at [357, 321] on div "D" at bounding box center [333, 325] width 116 height 22
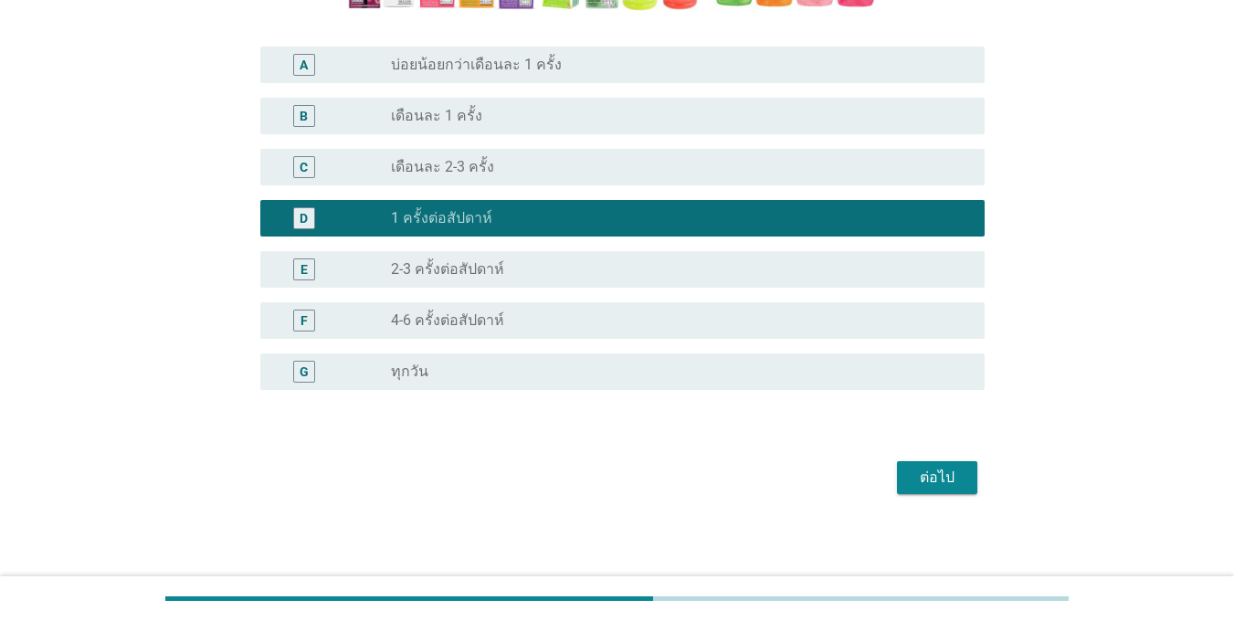
scroll to position [477, 0]
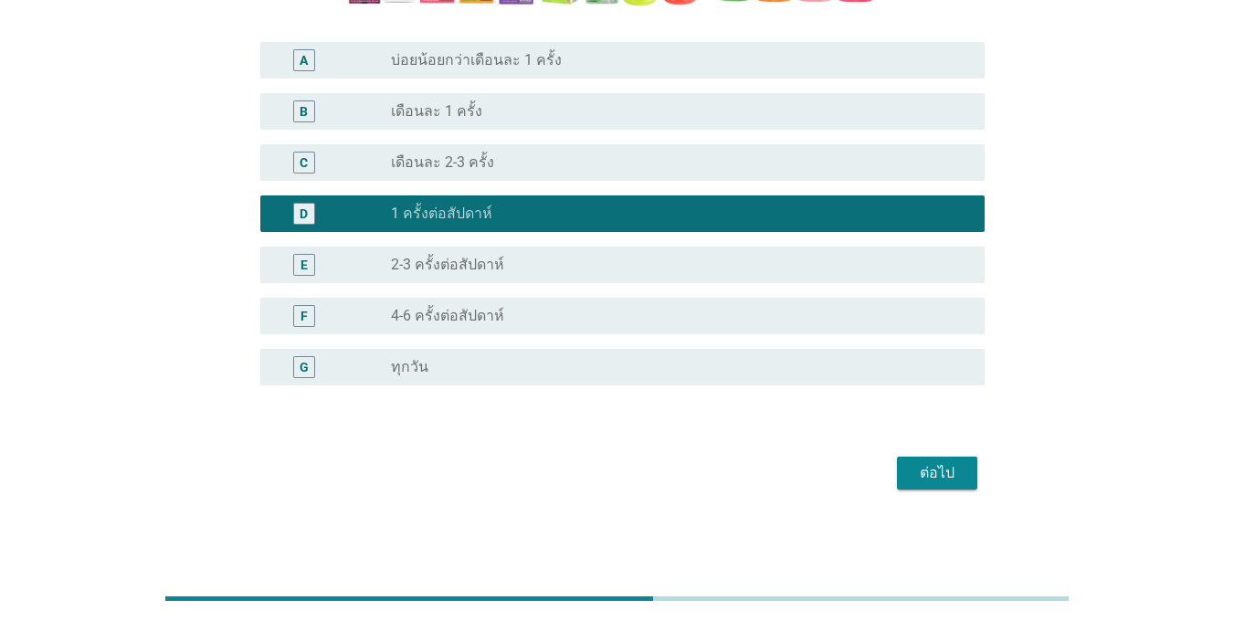
click at [946, 477] on div "ต่อไป" at bounding box center [936, 473] width 51 height 22
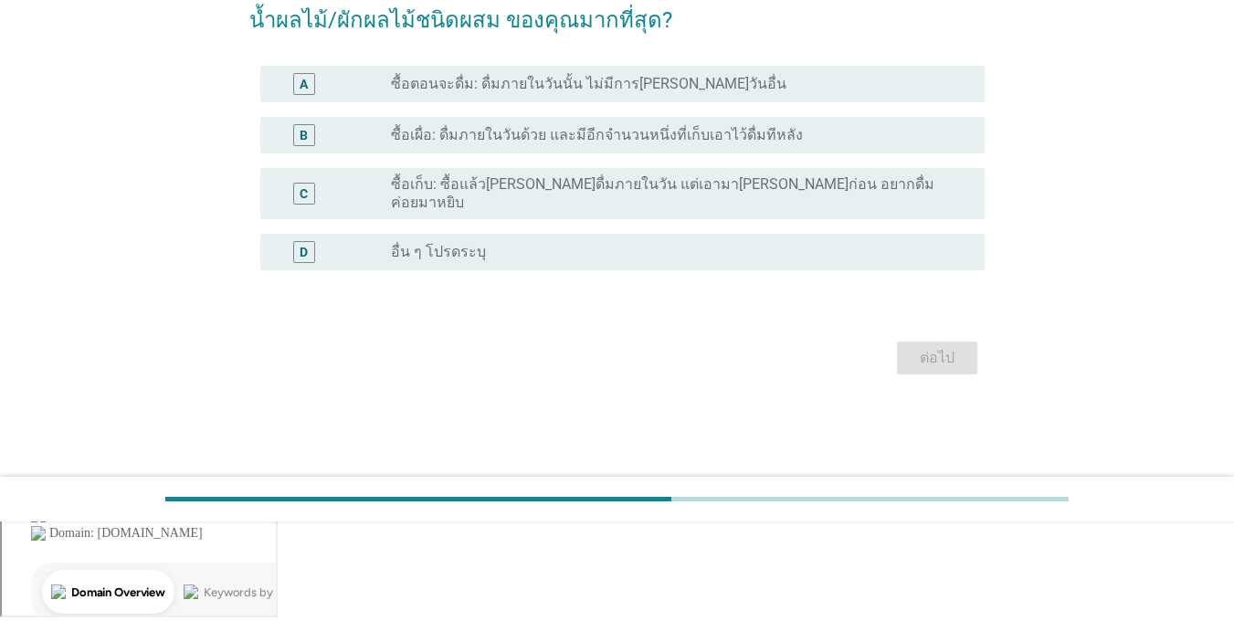
scroll to position [0, 0]
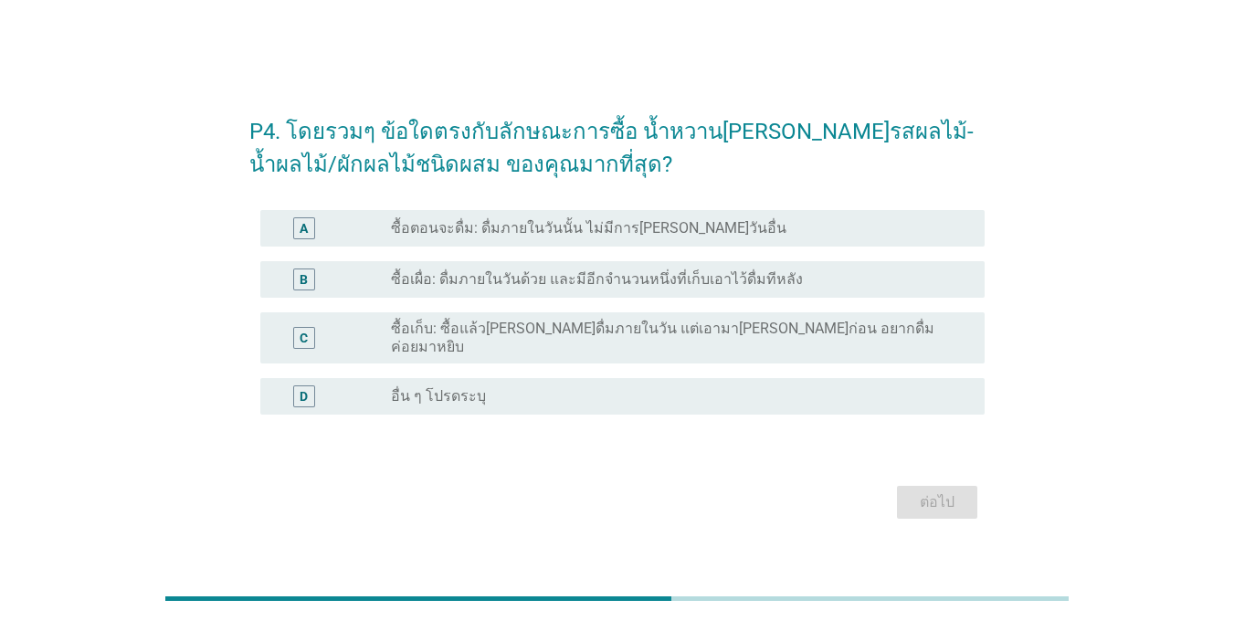
click at [352, 239] on div "A" at bounding box center [333, 228] width 116 height 22
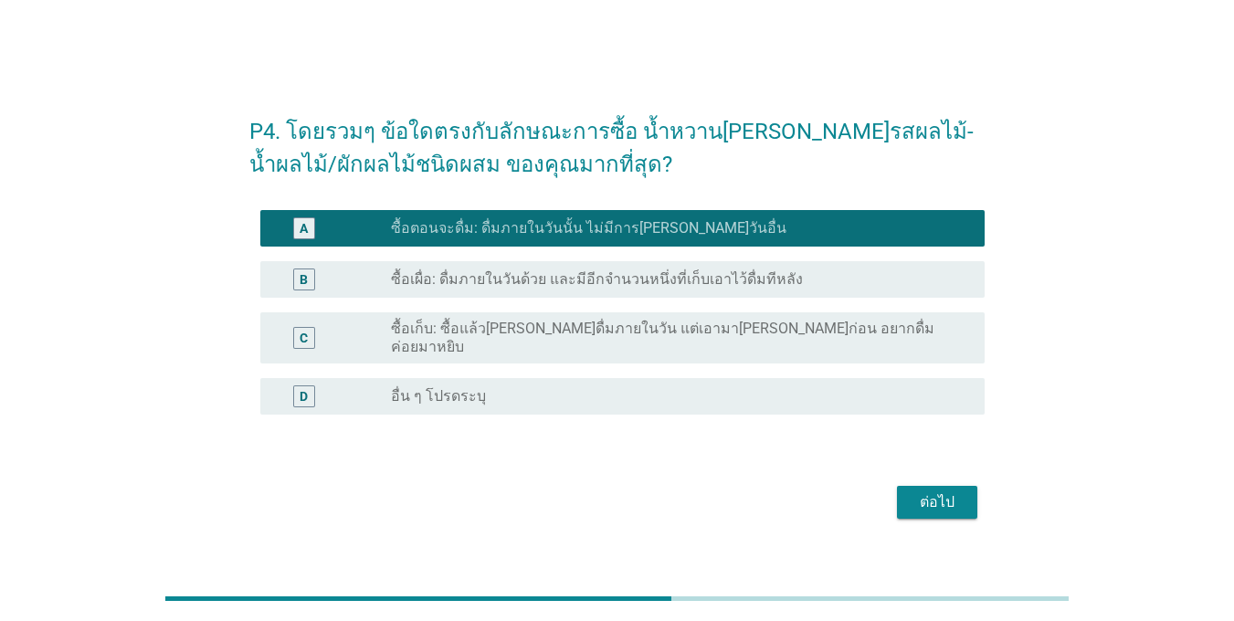
click at [978, 500] on div "ต่อไป" at bounding box center [616, 502] width 735 height 44
click at [934, 507] on button "ต่อไป" at bounding box center [937, 502] width 80 height 33
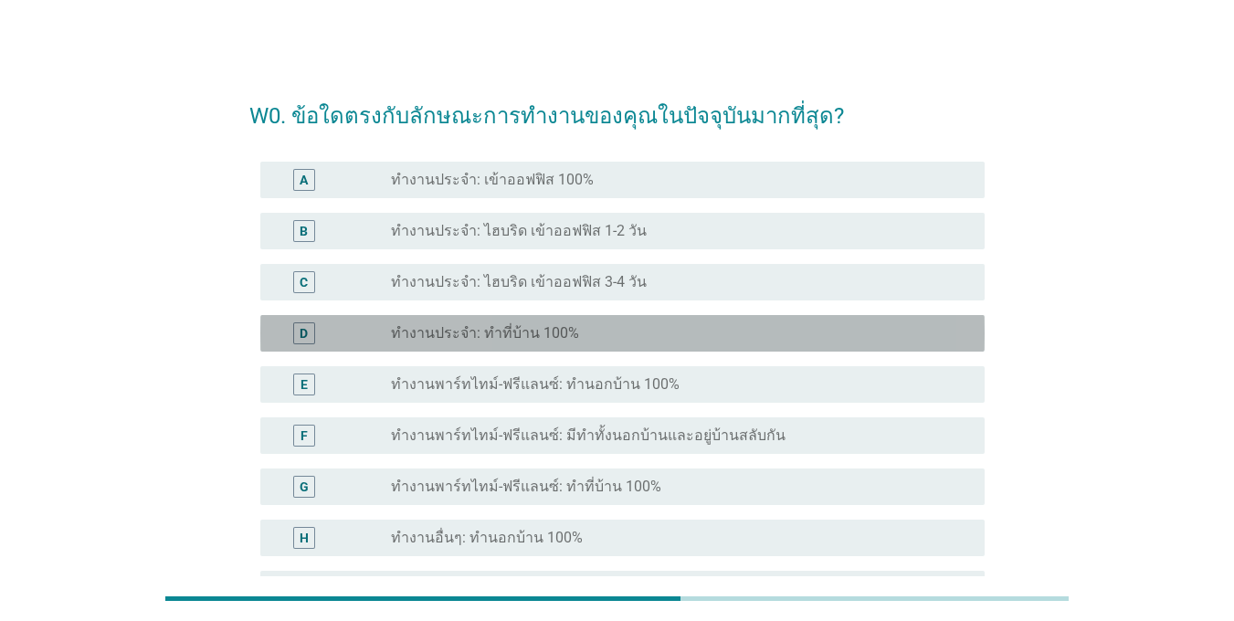
click at [341, 344] on div "D radio_button_unchecked ทำงานประจำ: ทำที่บ้าน 100%" at bounding box center [622, 333] width 724 height 37
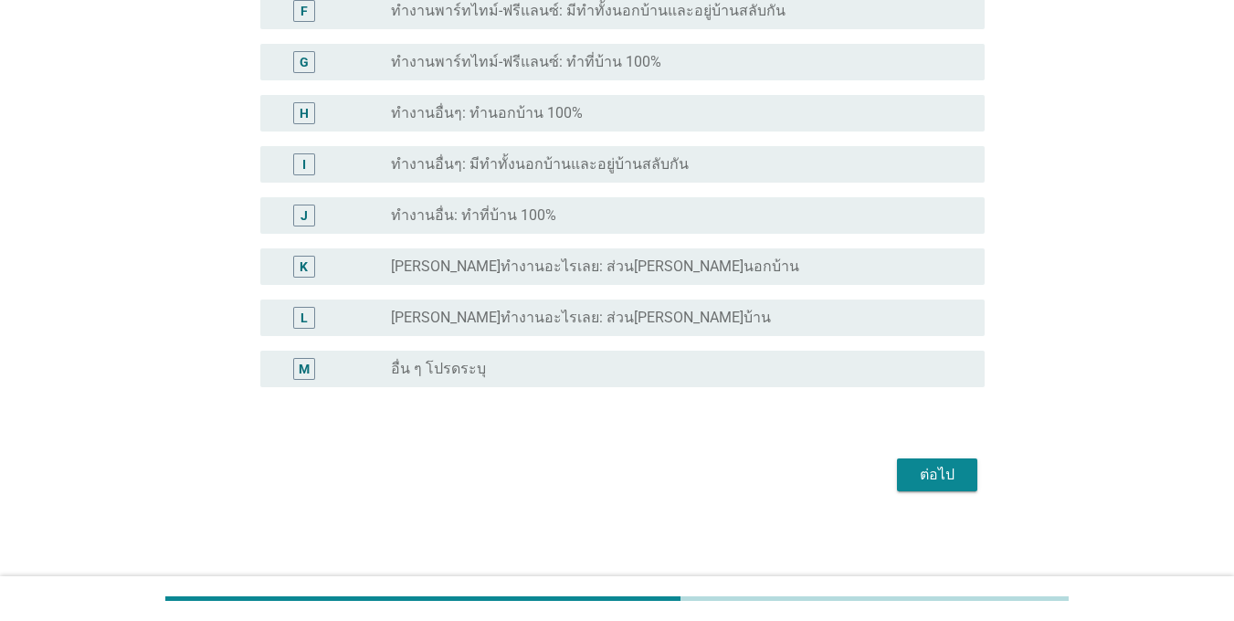
scroll to position [426, 0]
click at [941, 474] on div "ต่อไป" at bounding box center [936, 474] width 51 height 22
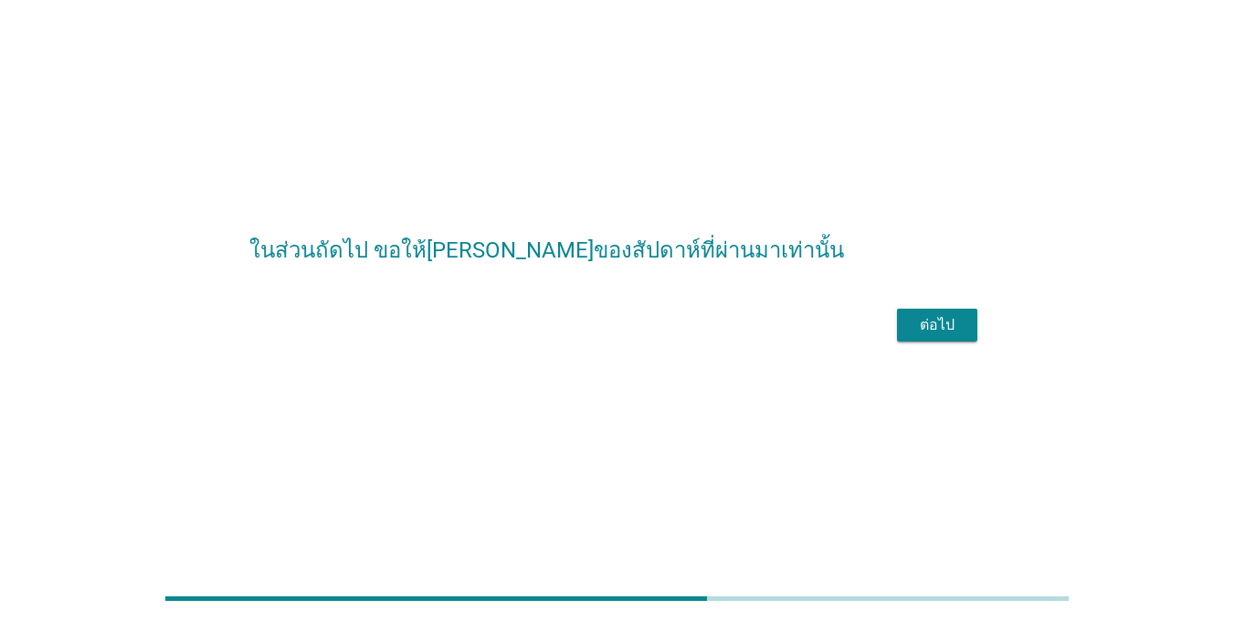
scroll to position [45, 0]
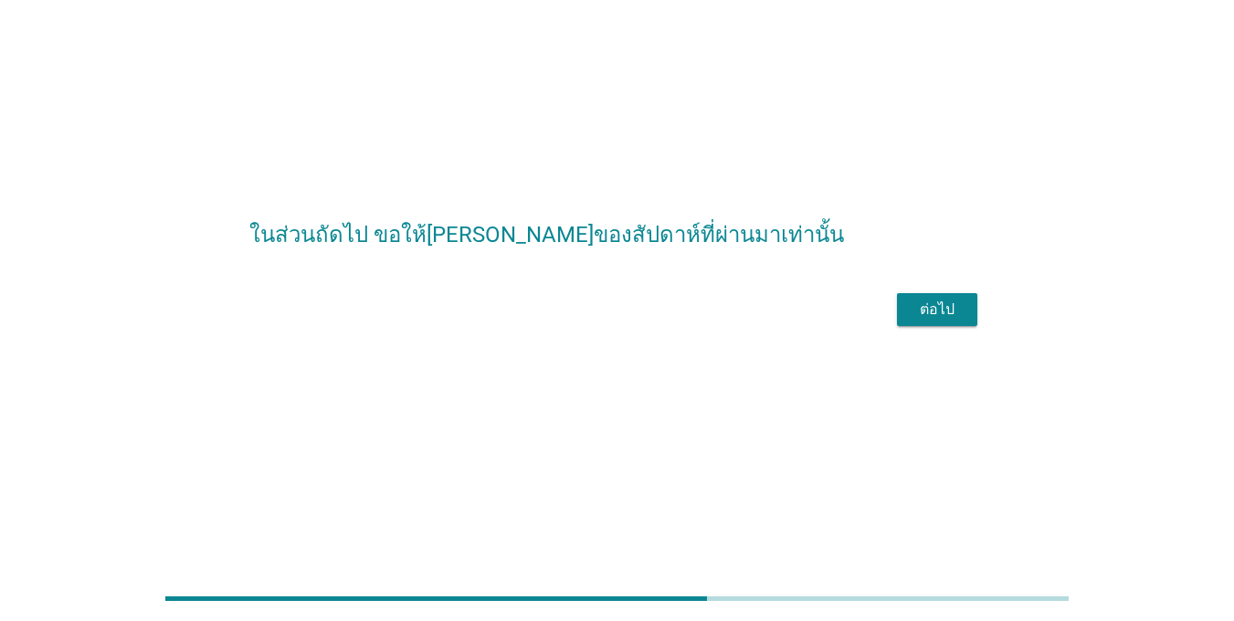
click at [959, 321] on div "ต่อไป" at bounding box center [936, 310] width 51 height 22
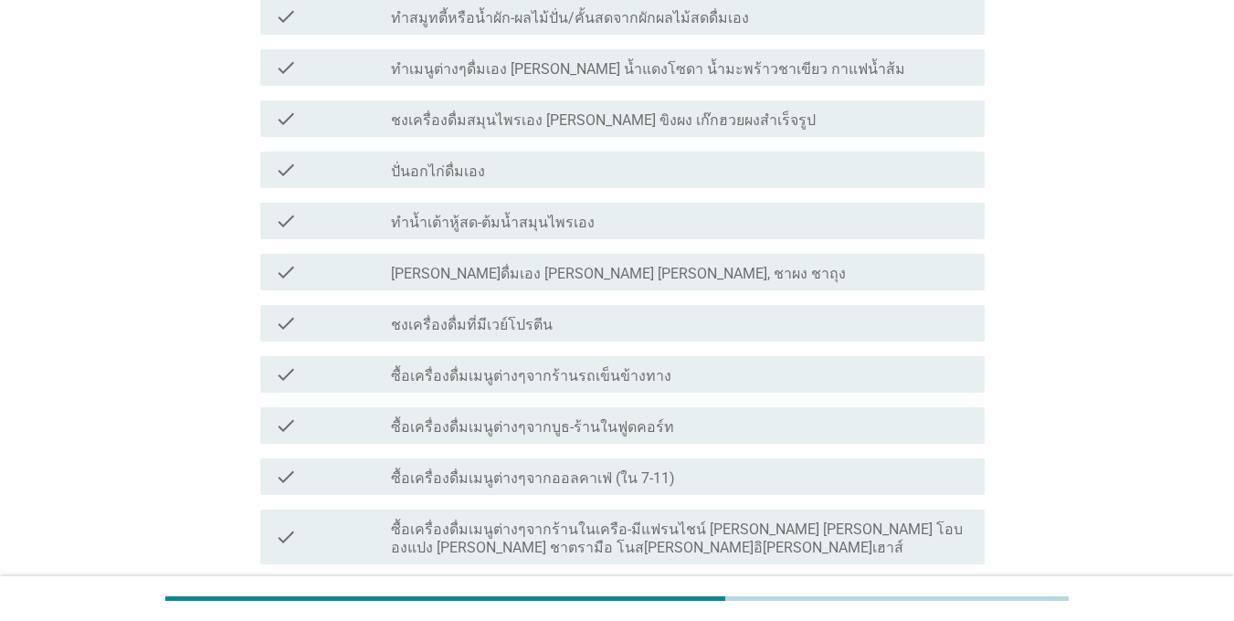
scroll to position [365, 0]
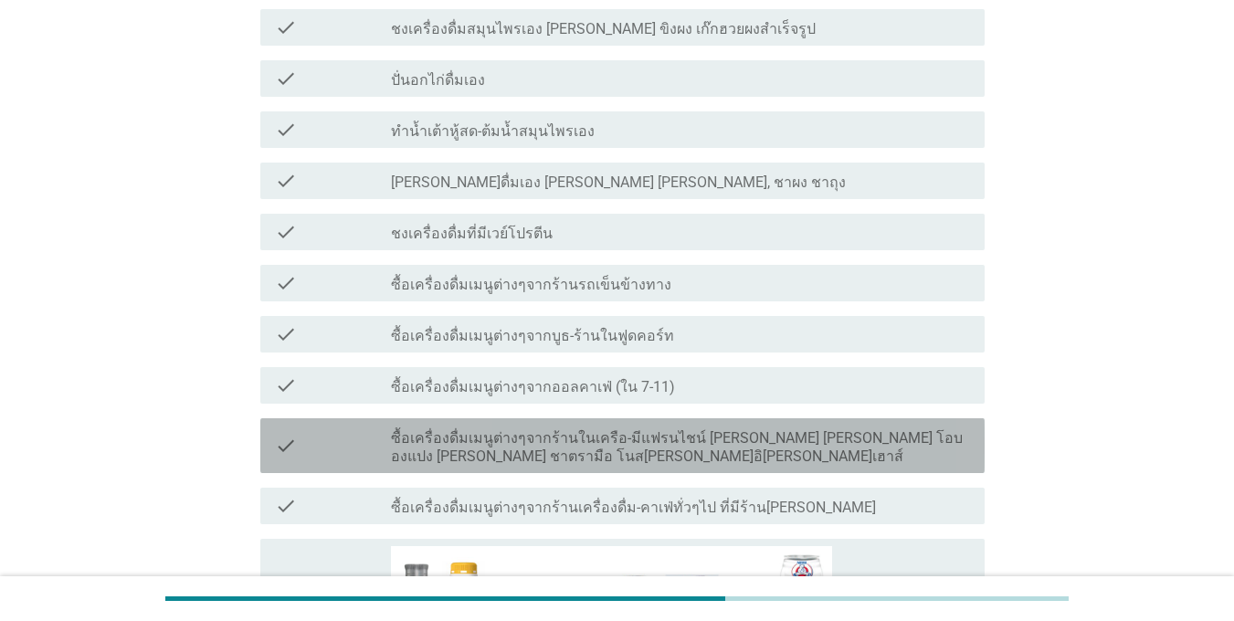
click at [283, 426] on icon "check" at bounding box center [286, 446] width 22 height 40
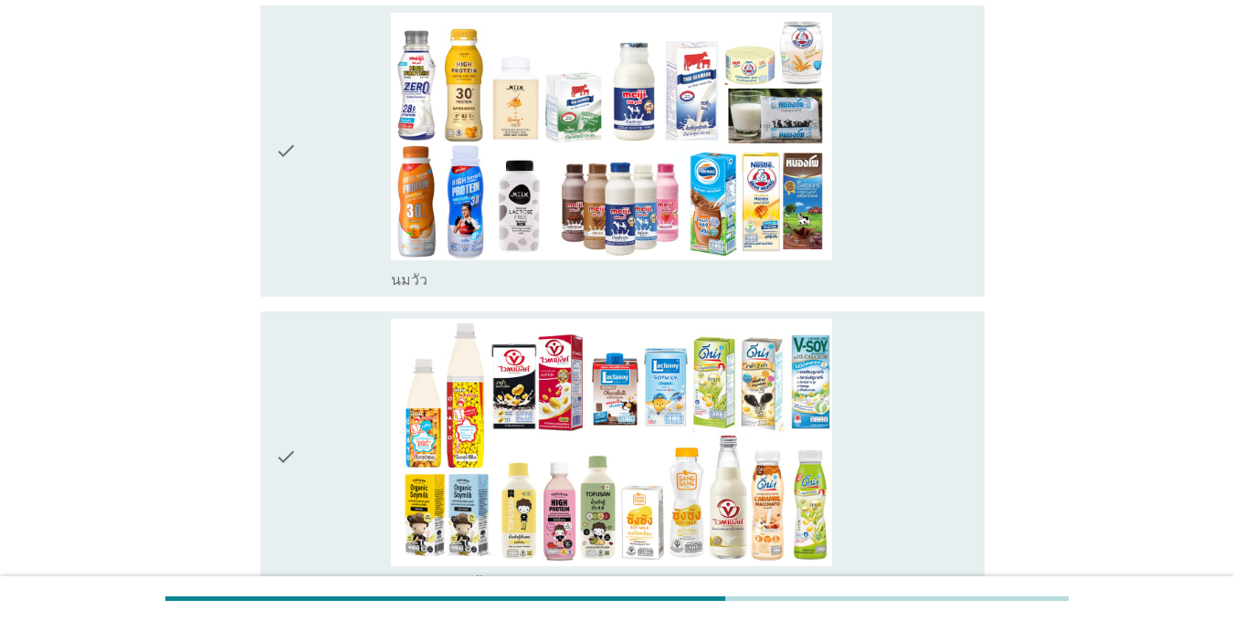
scroll to position [1096, 0]
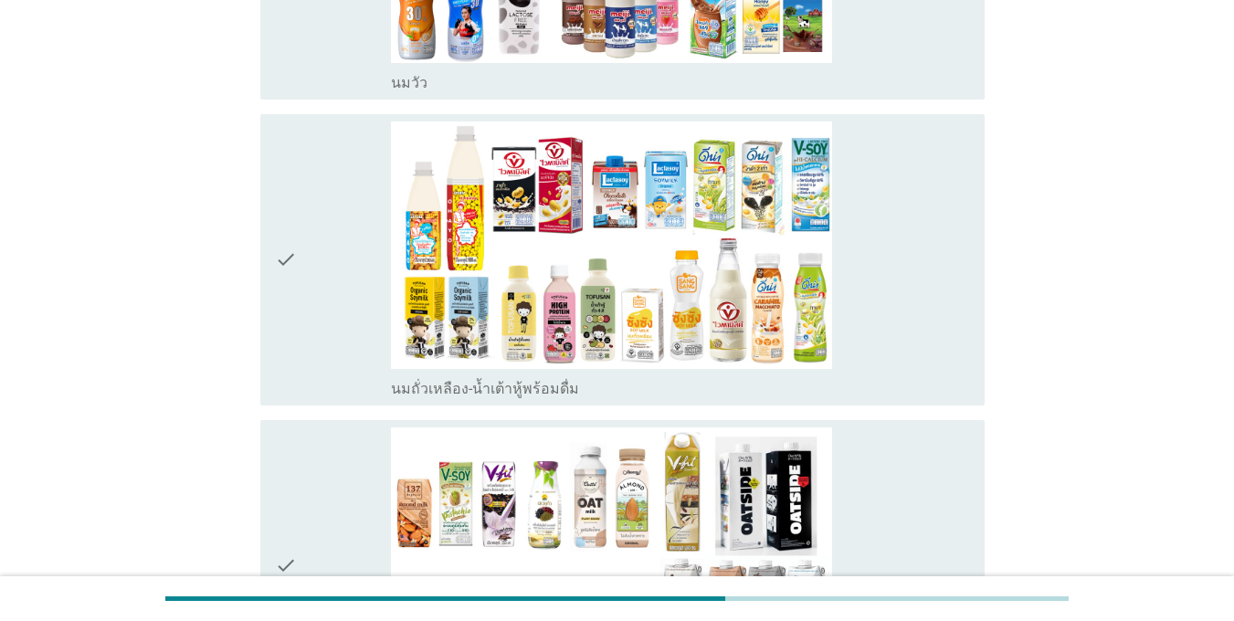
click at [302, 431] on div "check" at bounding box center [333, 565] width 116 height 277
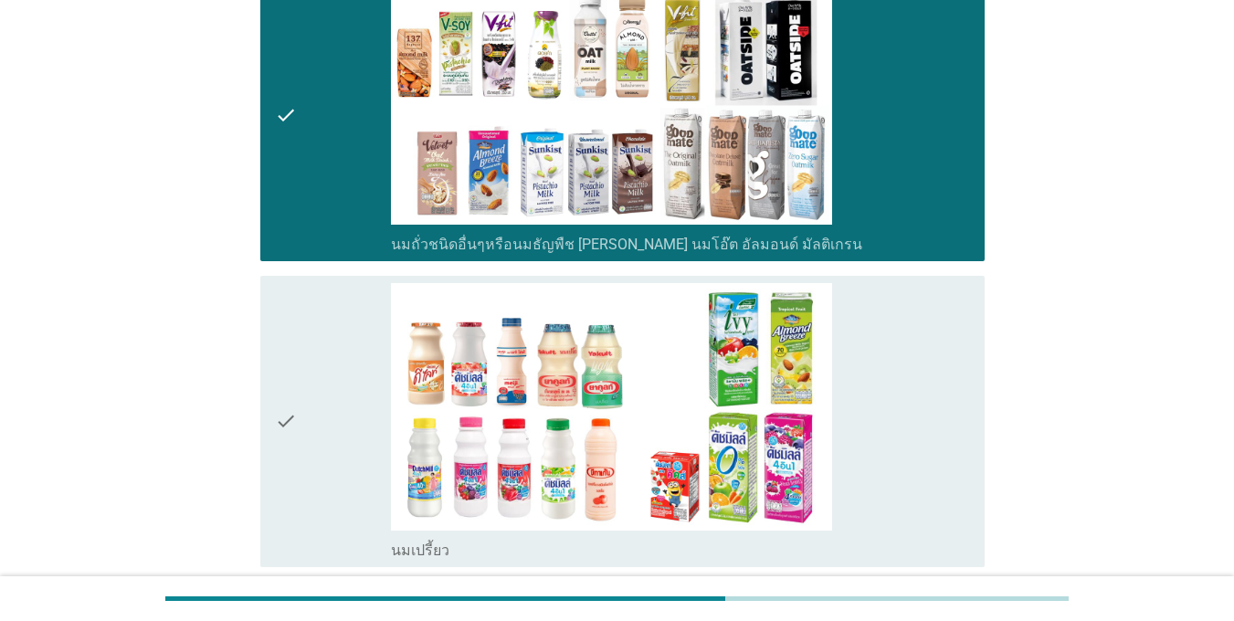
scroll to position [1644, 0]
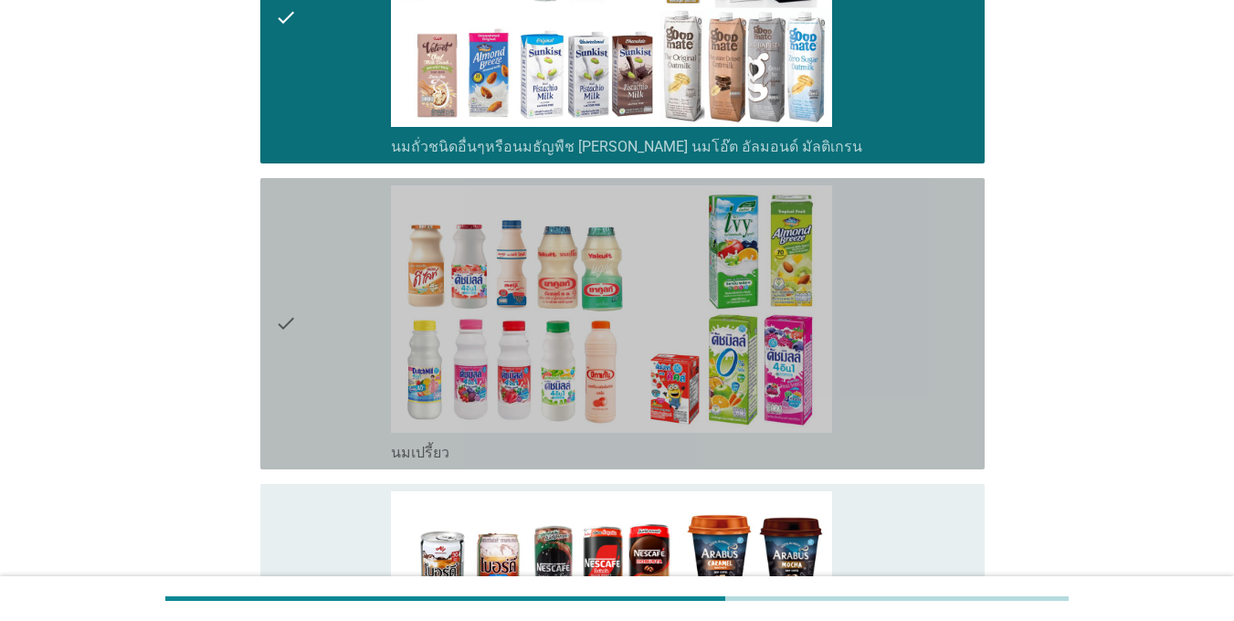
click at [314, 367] on div "check" at bounding box center [333, 323] width 116 height 277
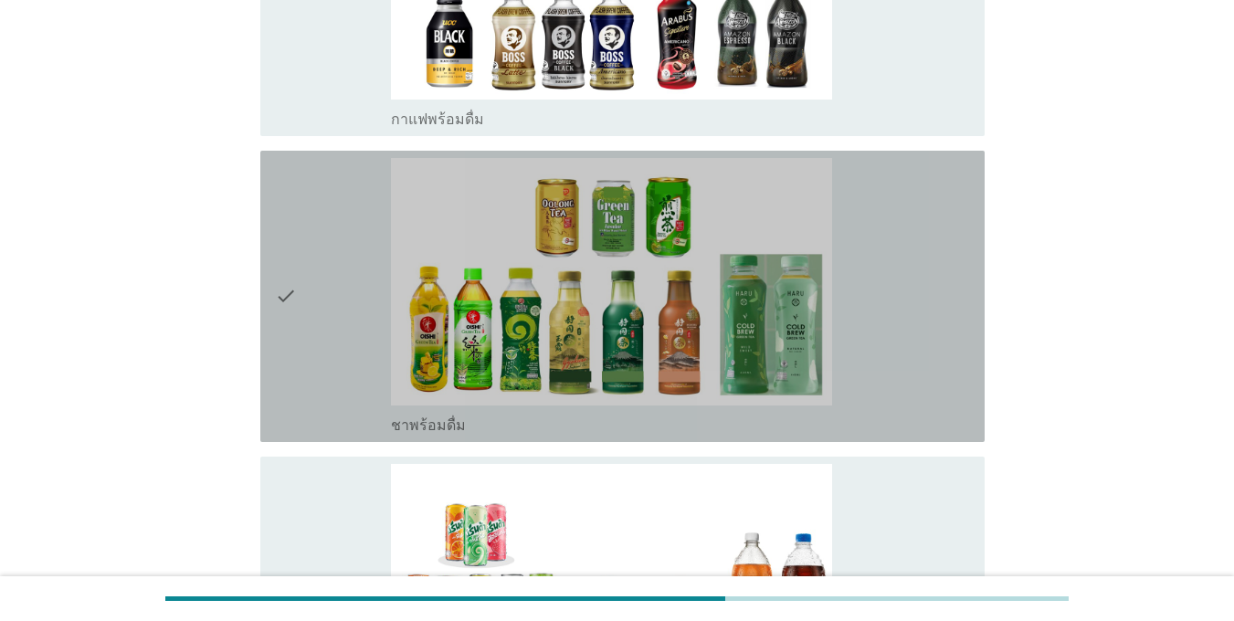
click at [314, 353] on div "check" at bounding box center [333, 296] width 116 height 277
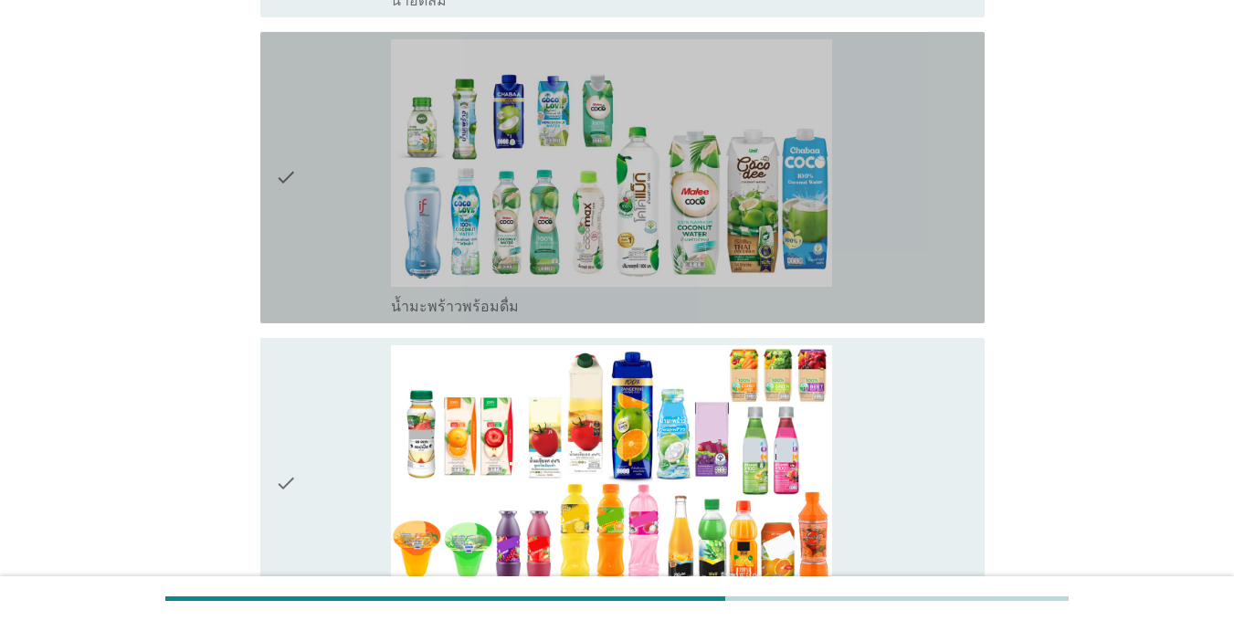
click at [321, 230] on div "check" at bounding box center [333, 177] width 116 height 277
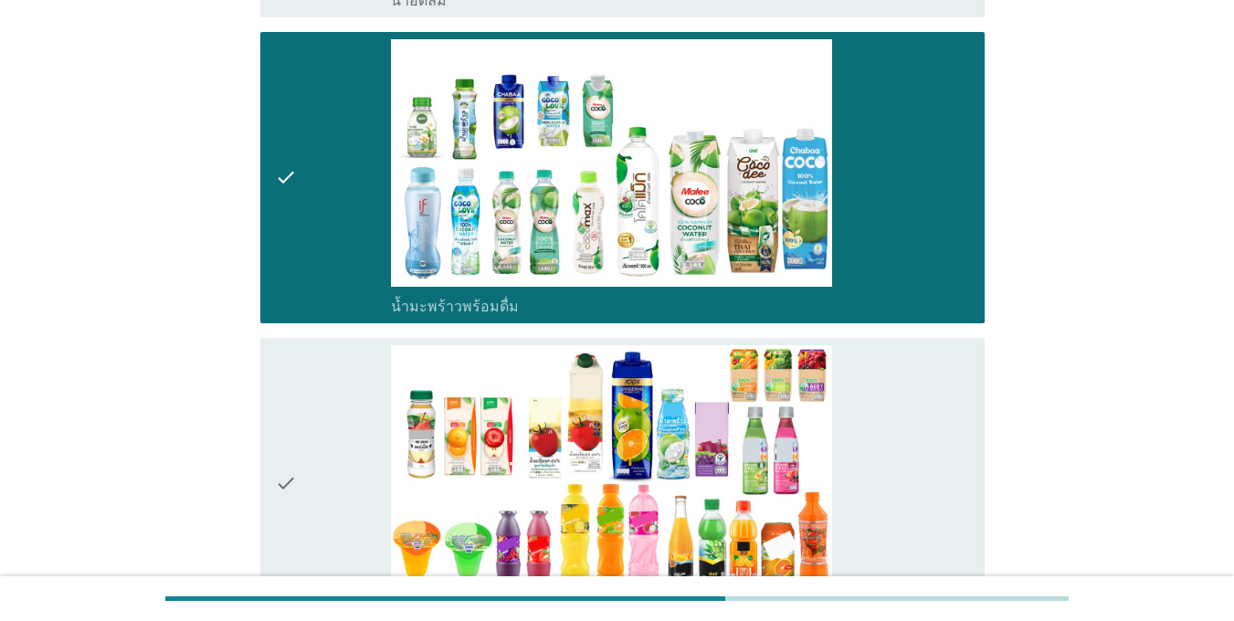
scroll to position [3471, 0]
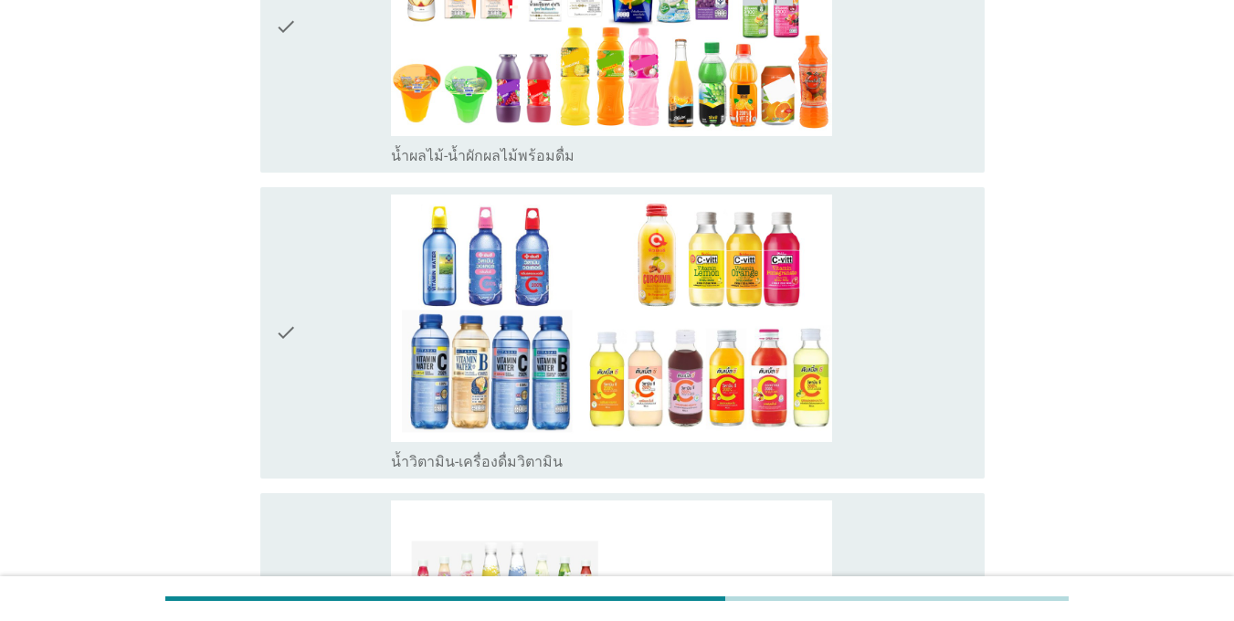
click at [311, 135] on div "check check_box_outline_blank น้ำผลไม้-น้ำผักผลไม้พร้อมดื่ม" at bounding box center [622, 26] width 724 height 291
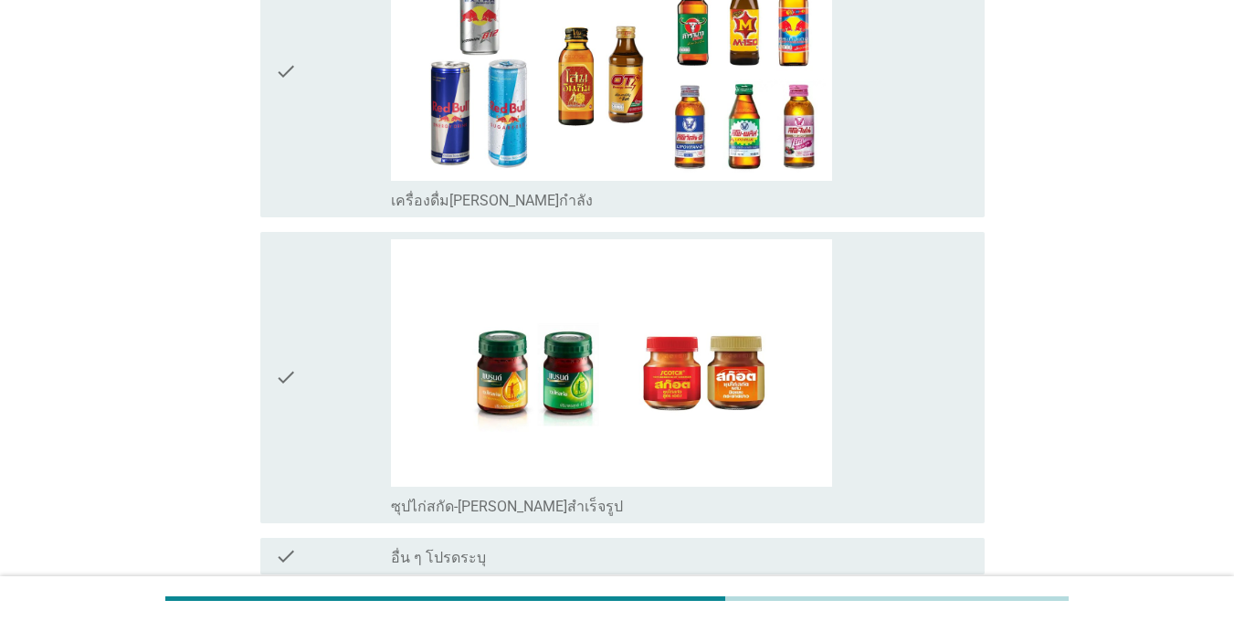
scroll to position [4783, 0]
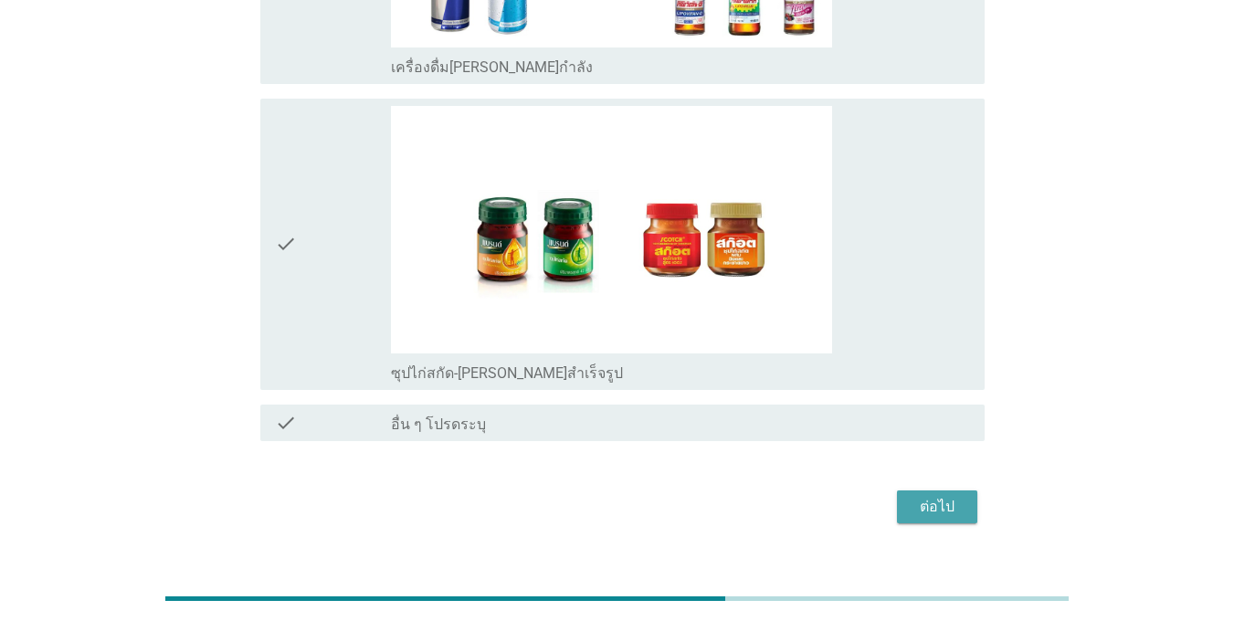
click at [953, 496] on div "ต่อไป" at bounding box center [936, 507] width 51 height 22
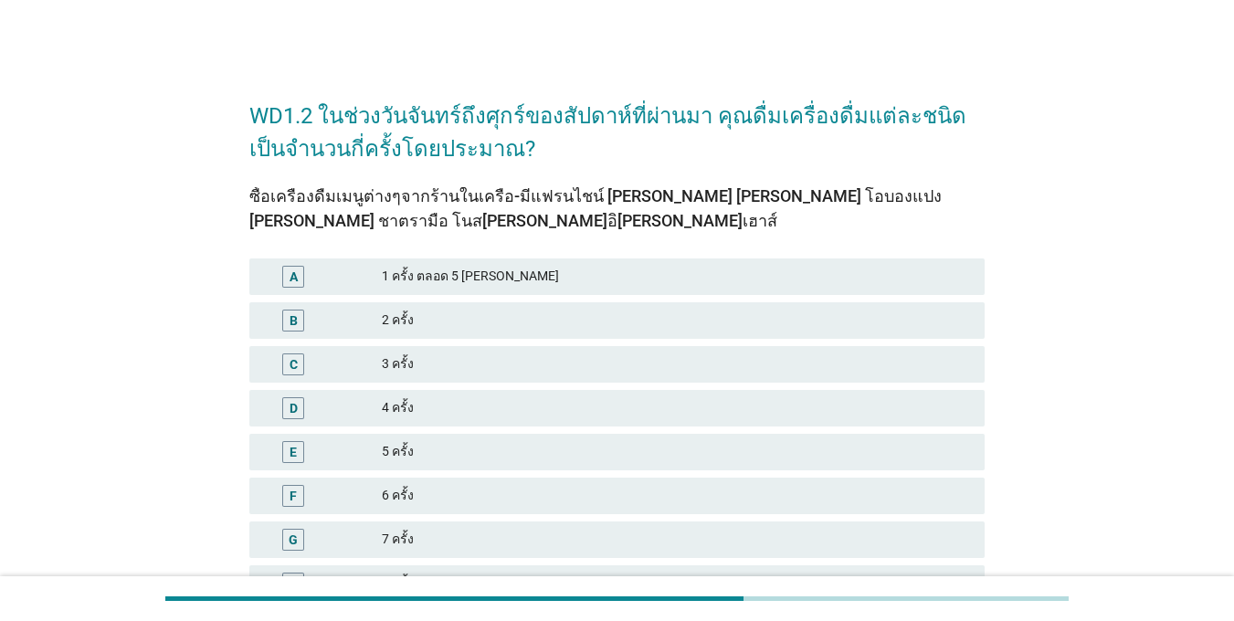
click at [304, 313] on div "B" at bounding box center [293, 321] width 22 height 22
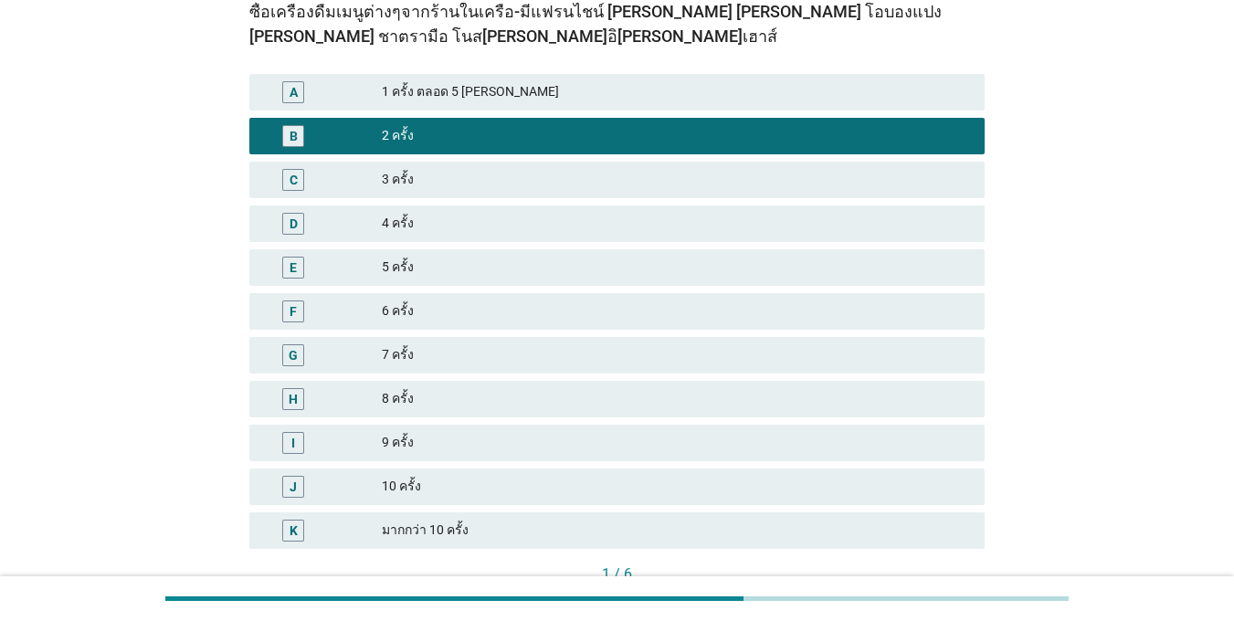
scroll to position [311, 0]
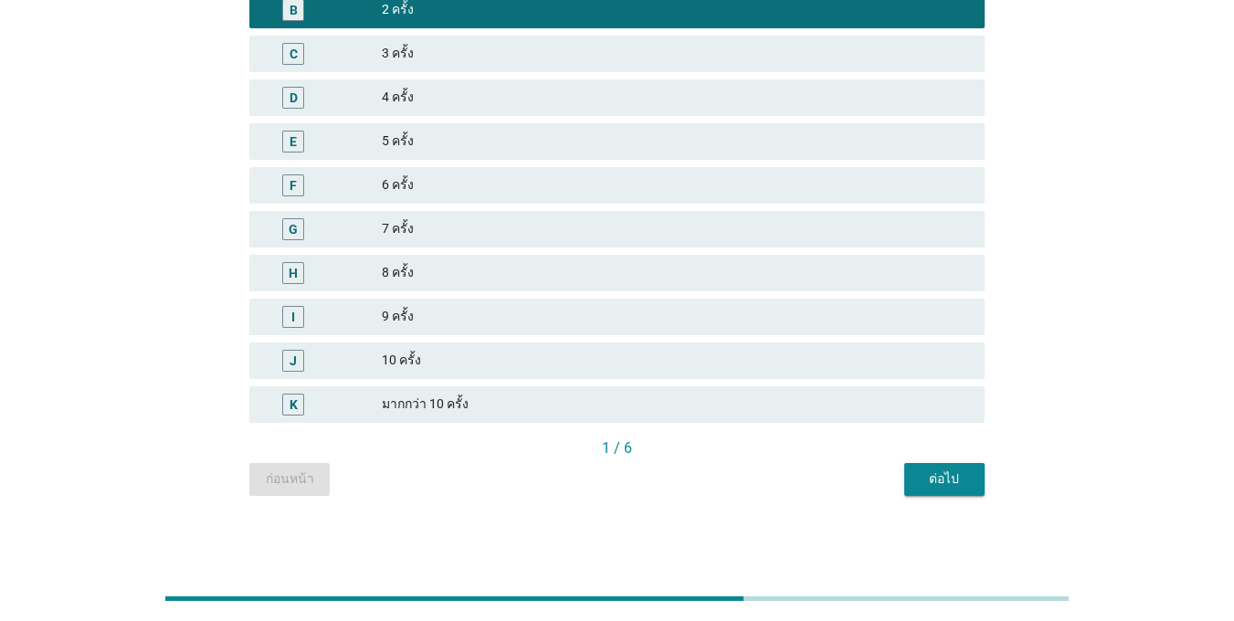
click at [295, 58] on div "C" at bounding box center [294, 53] width 8 height 19
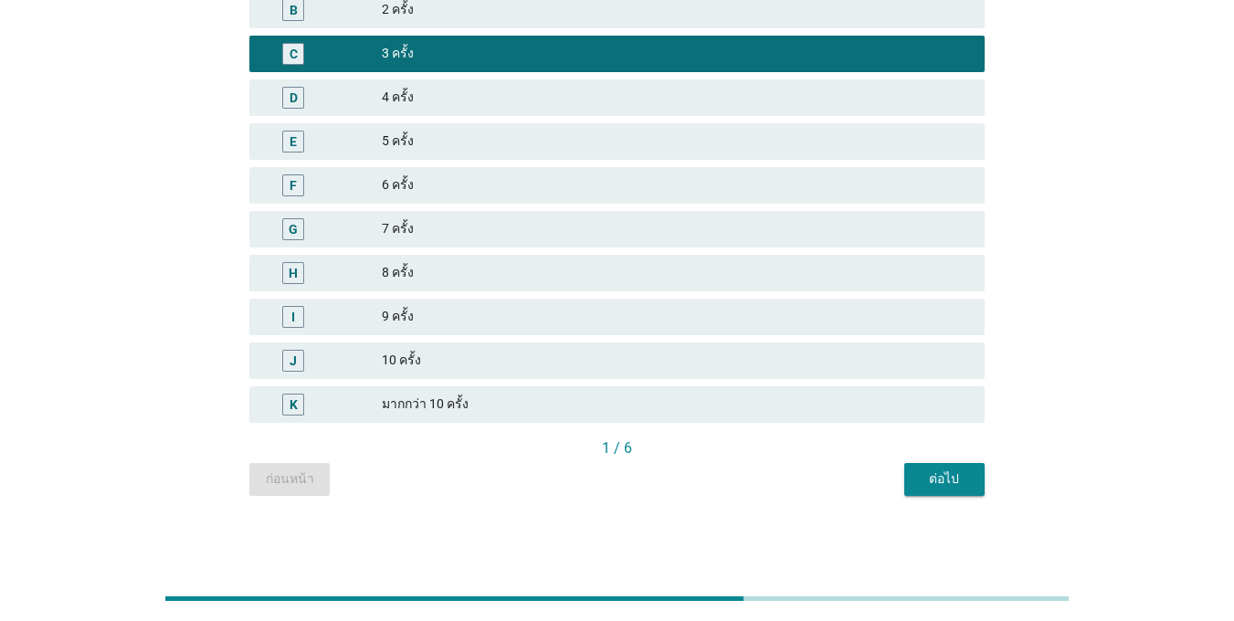
click at [964, 490] on button "ต่อไป" at bounding box center [944, 479] width 80 height 33
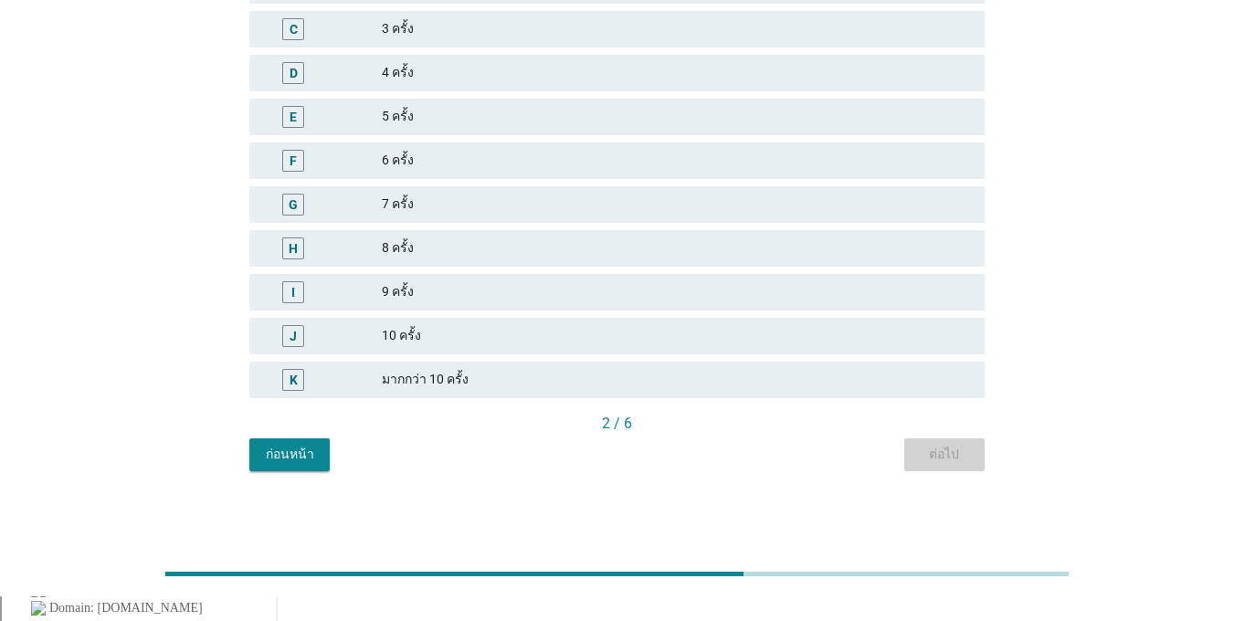
scroll to position [0, 0]
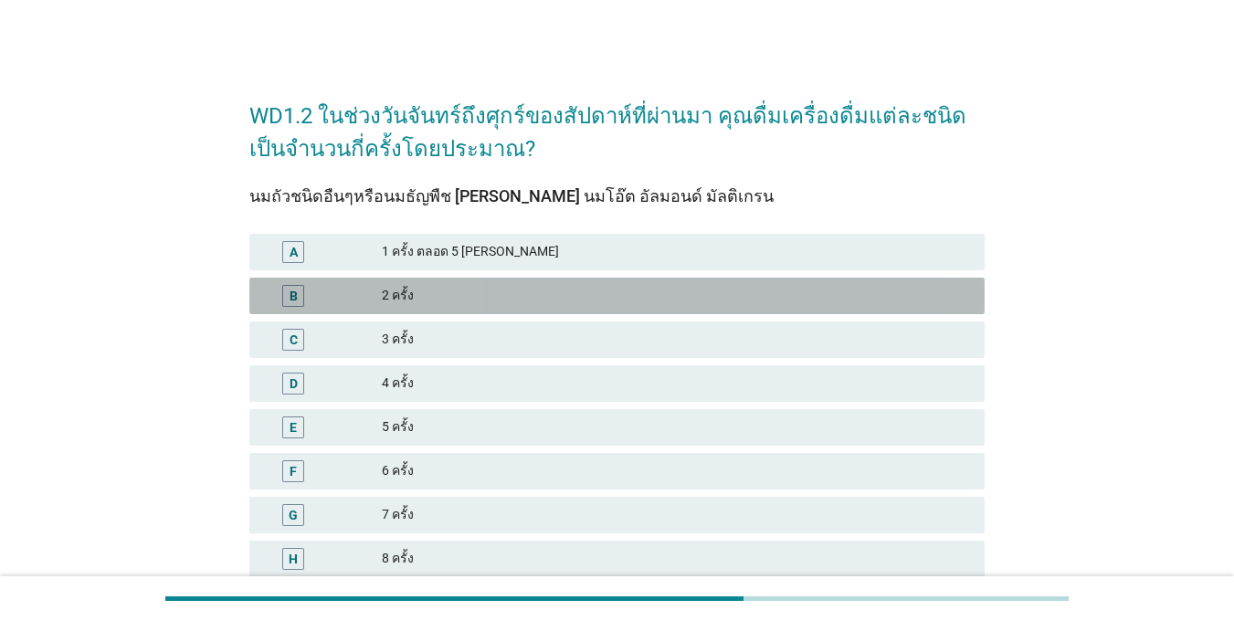
click at [301, 293] on div "B" at bounding box center [293, 296] width 22 height 22
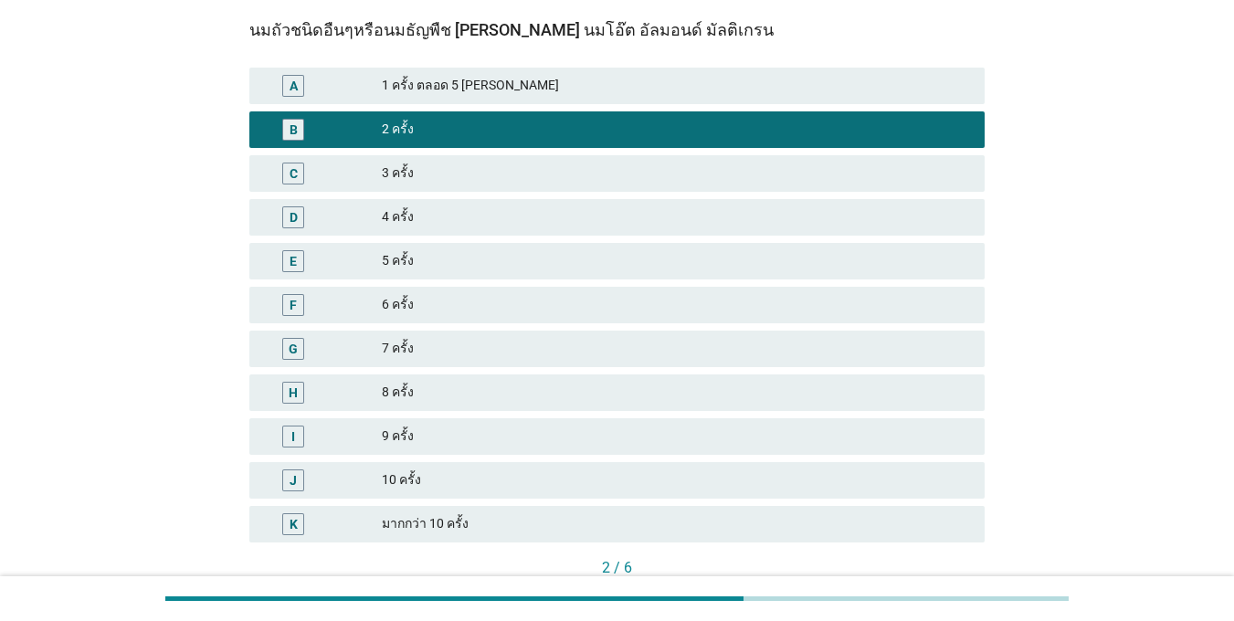
scroll to position [286, 0]
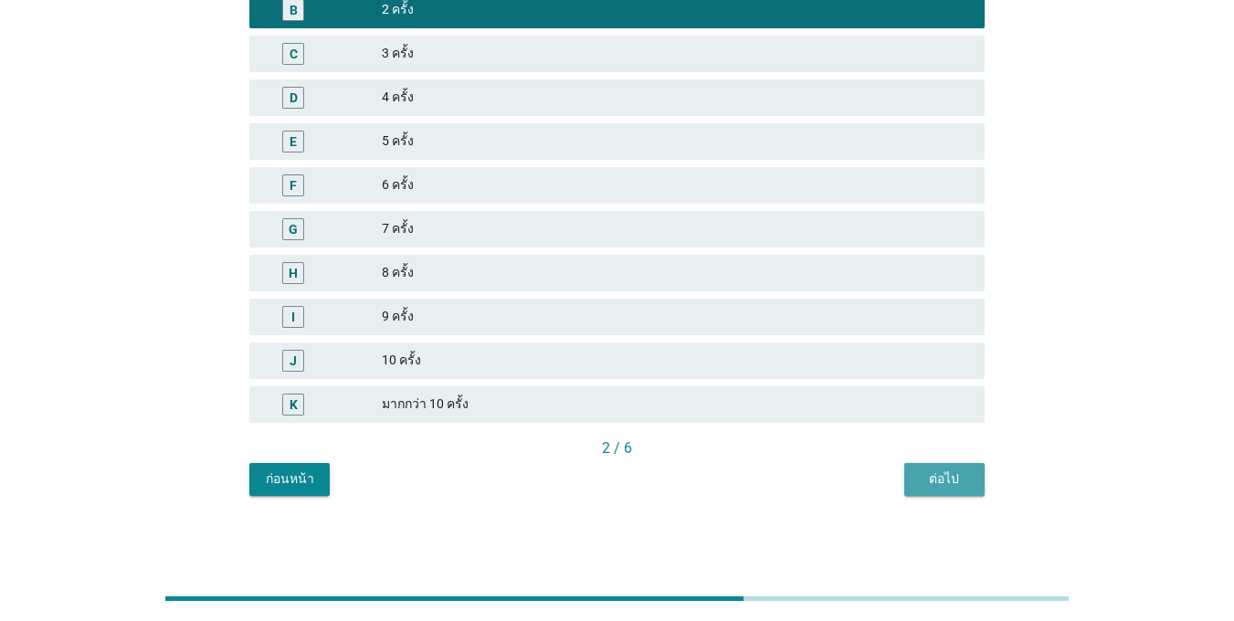
click at [963, 488] on div "ต่อไป" at bounding box center [944, 478] width 51 height 19
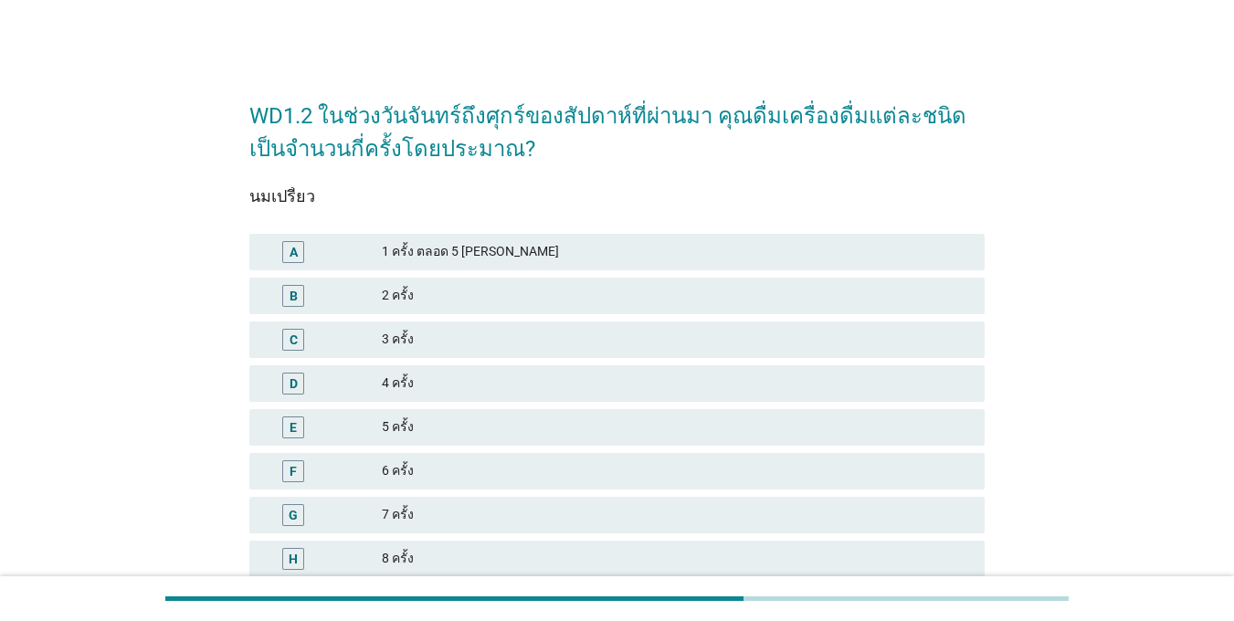
click at [277, 276] on div "B 2 ครั้ง" at bounding box center [617, 296] width 743 height 44
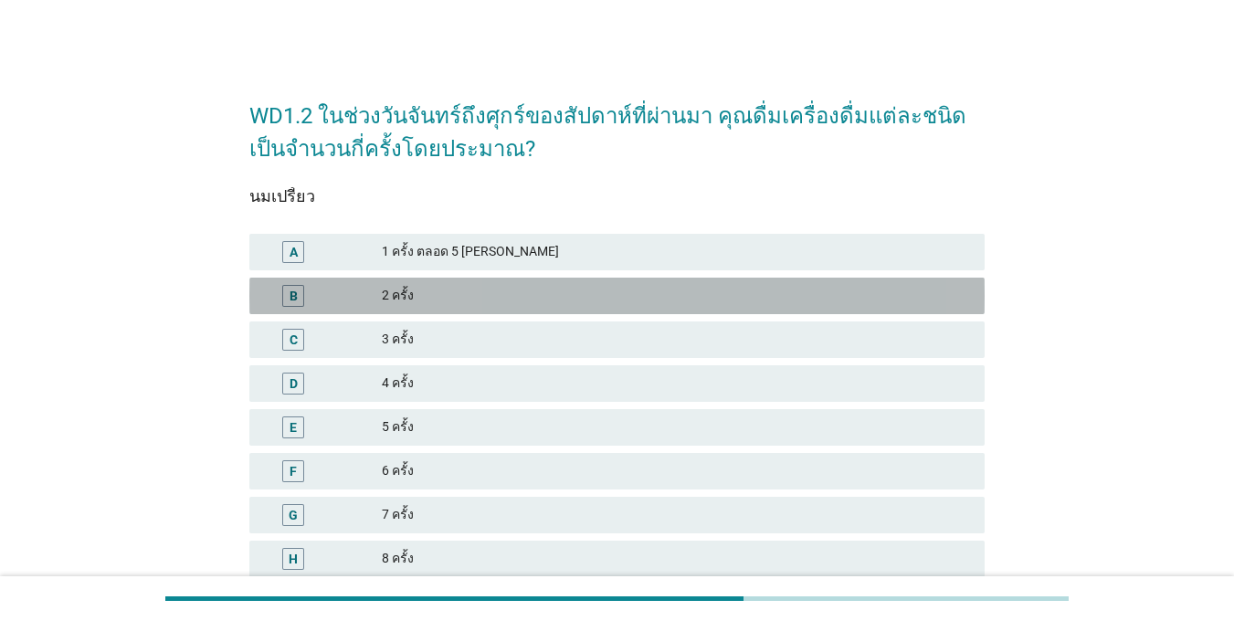
click at [382, 301] on div "2 ครั้ง" at bounding box center [676, 296] width 588 height 22
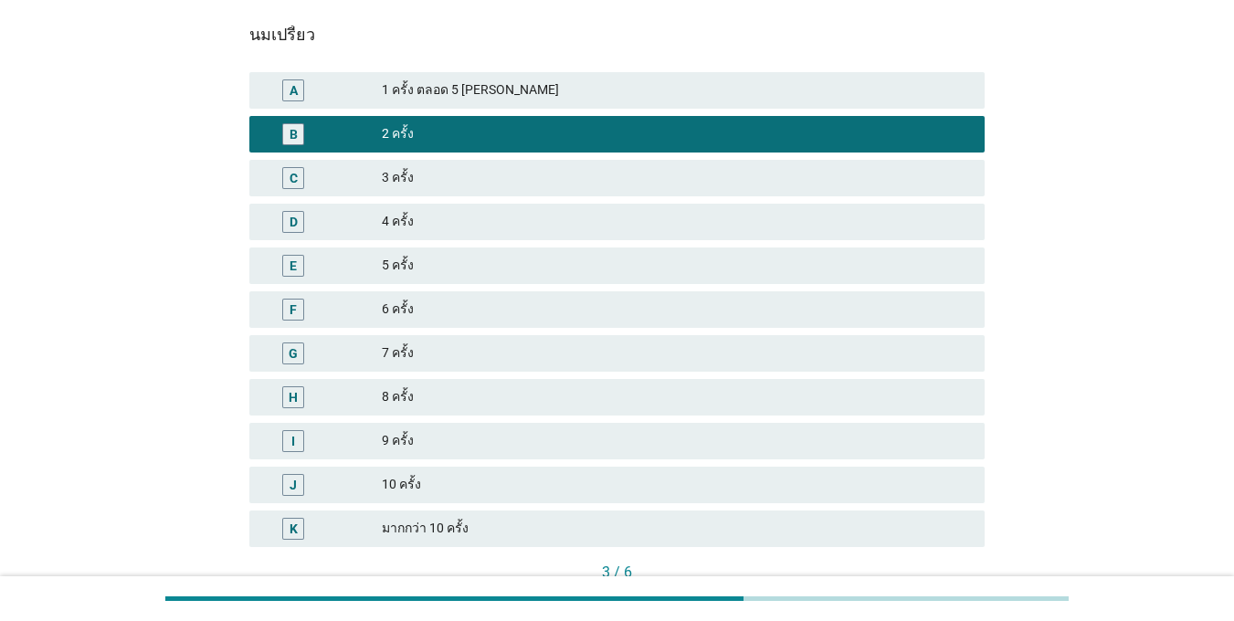
scroll to position [286, 0]
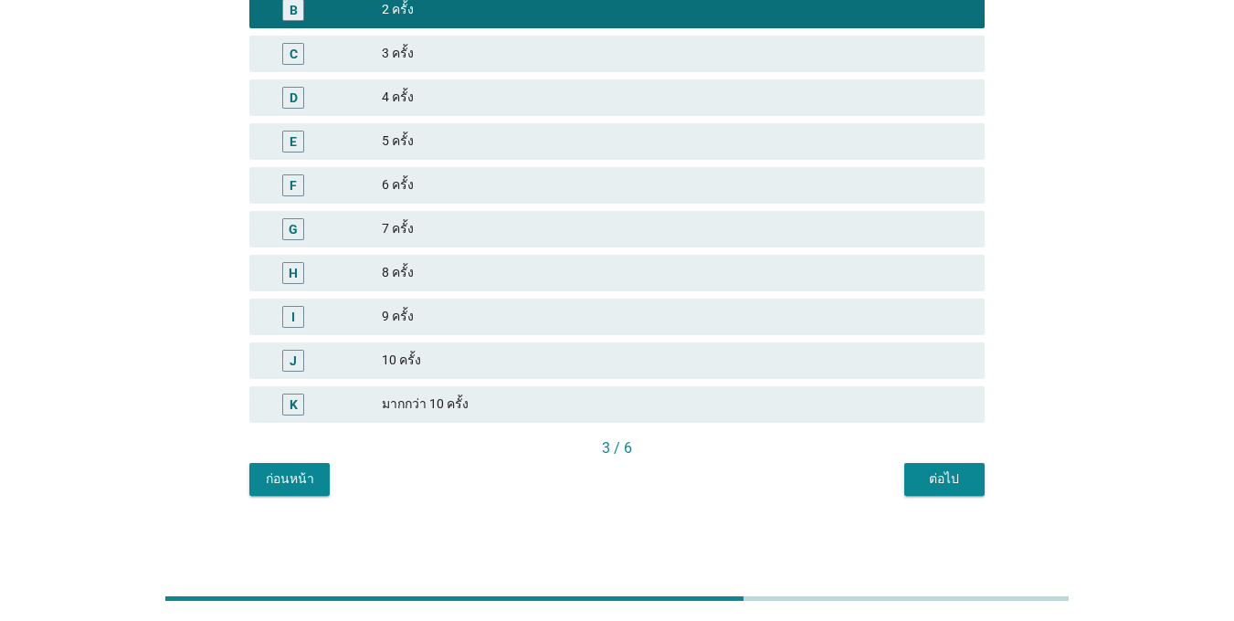
click at [962, 466] on button "ต่อไป" at bounding box center [944, 479] width 80 height 33
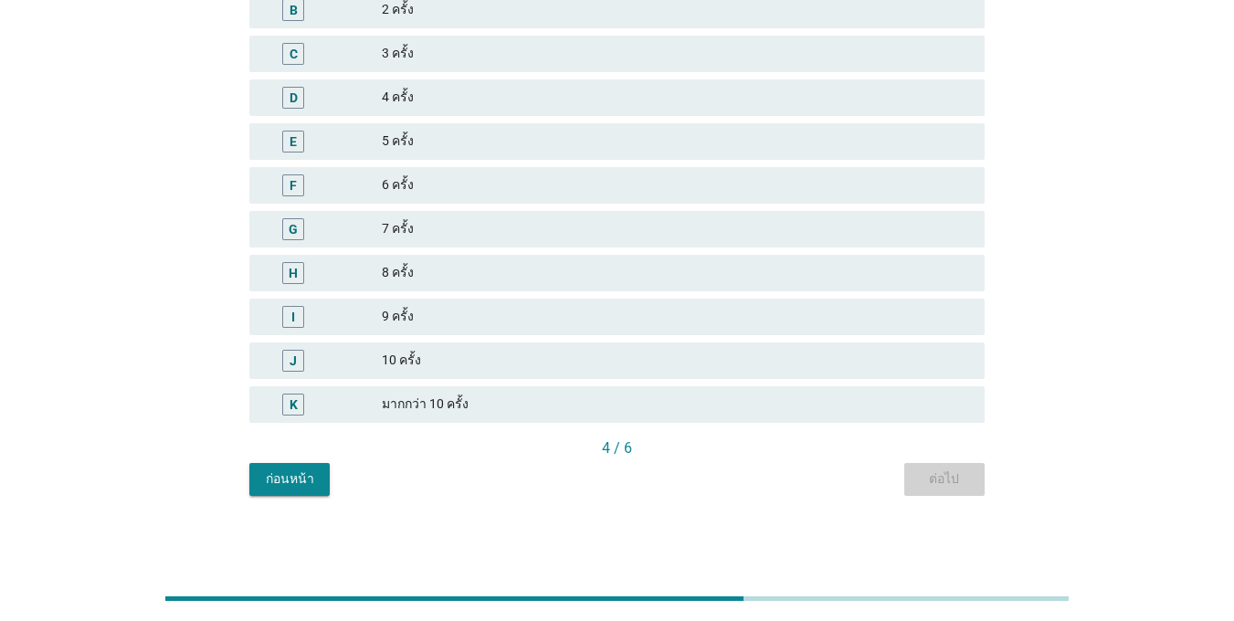
scroll to position [0, 0]
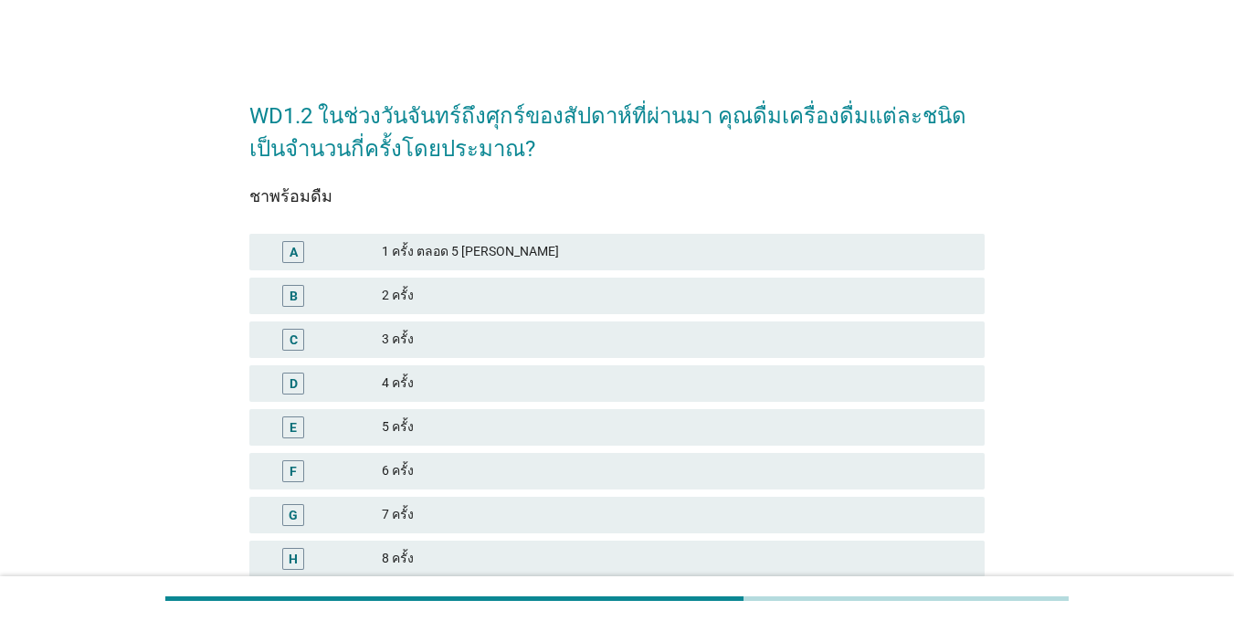
click at [314, 316] on div "B 2 ครั้ง" at bounding box center [617, 296] width 743 height 44
click at [300, 303] on div "B" at bounding box center [293, 296] width 22 height 22
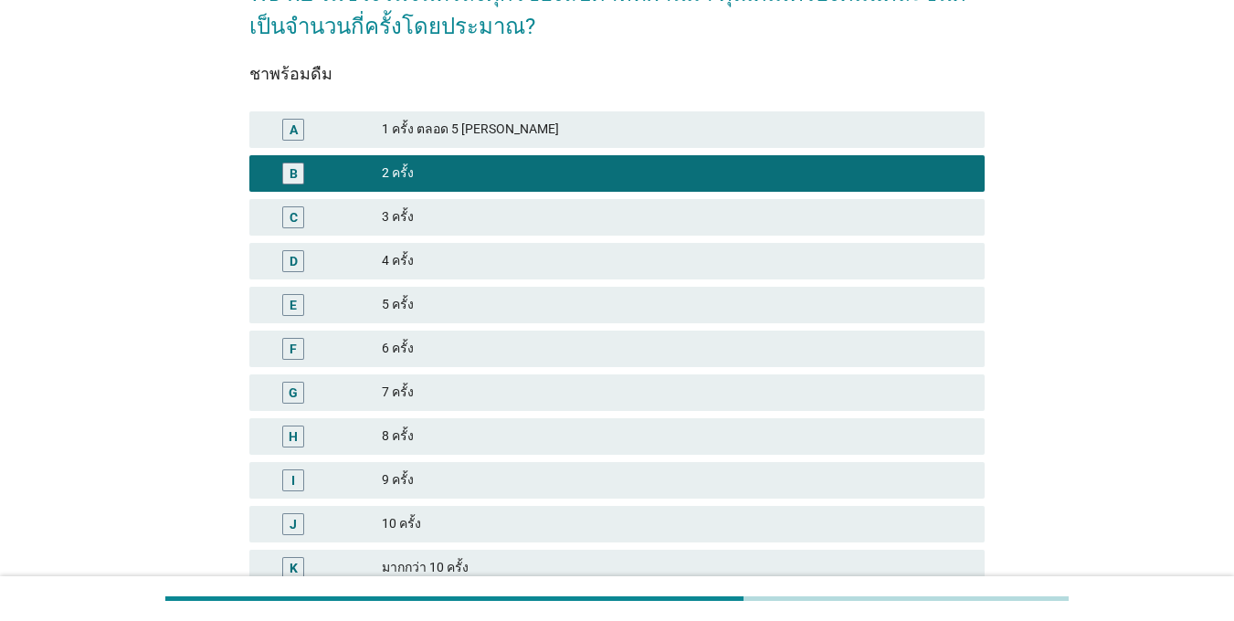
scroll to position [286, 0]
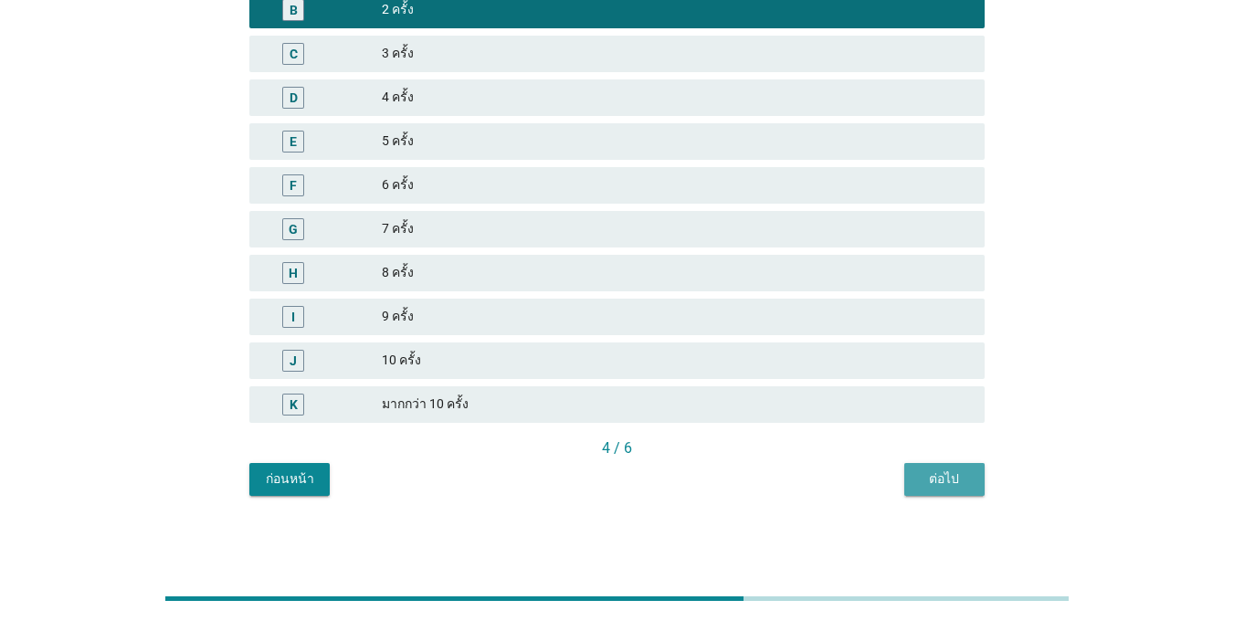
drag, startPoint x: 904, startPoint y: 479, endPoint x: 923, endPoint y: 483, distance: 19.5
click at [905, 480] on button "ต่อไป" at bounding box center [944, 479] width 80 height 33
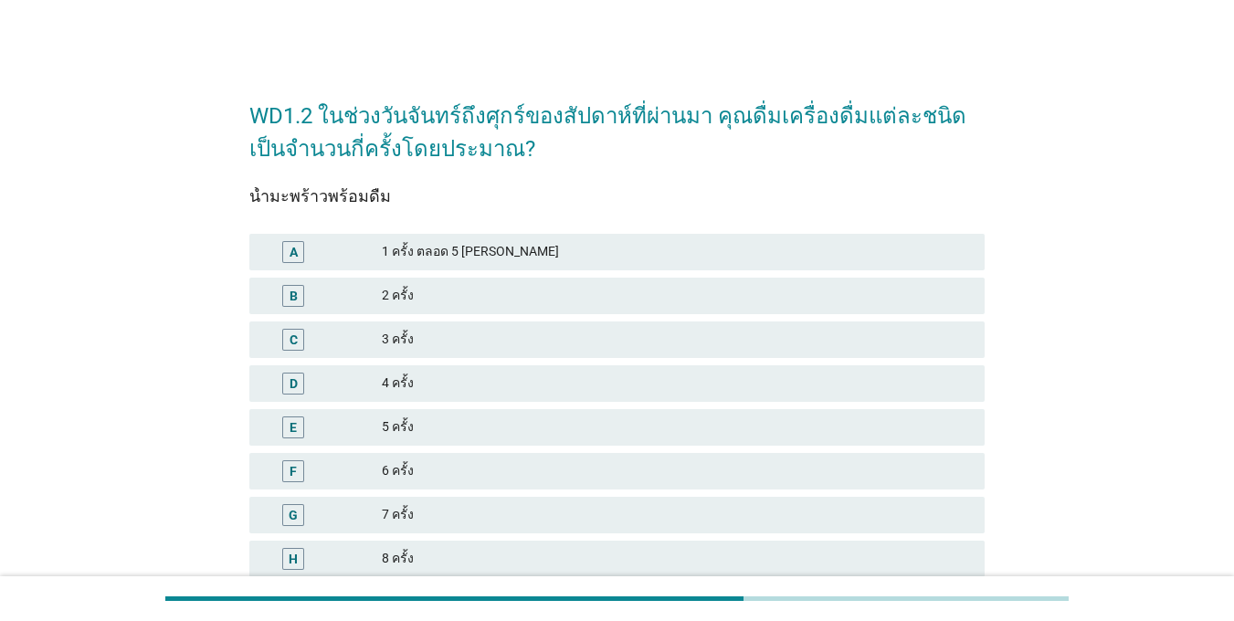
click at [303, 267] on div "A 1 ครั้ง ตลอด 5 [PERSON_NAME]" at bounding box center [616, 252] width 735 height 37
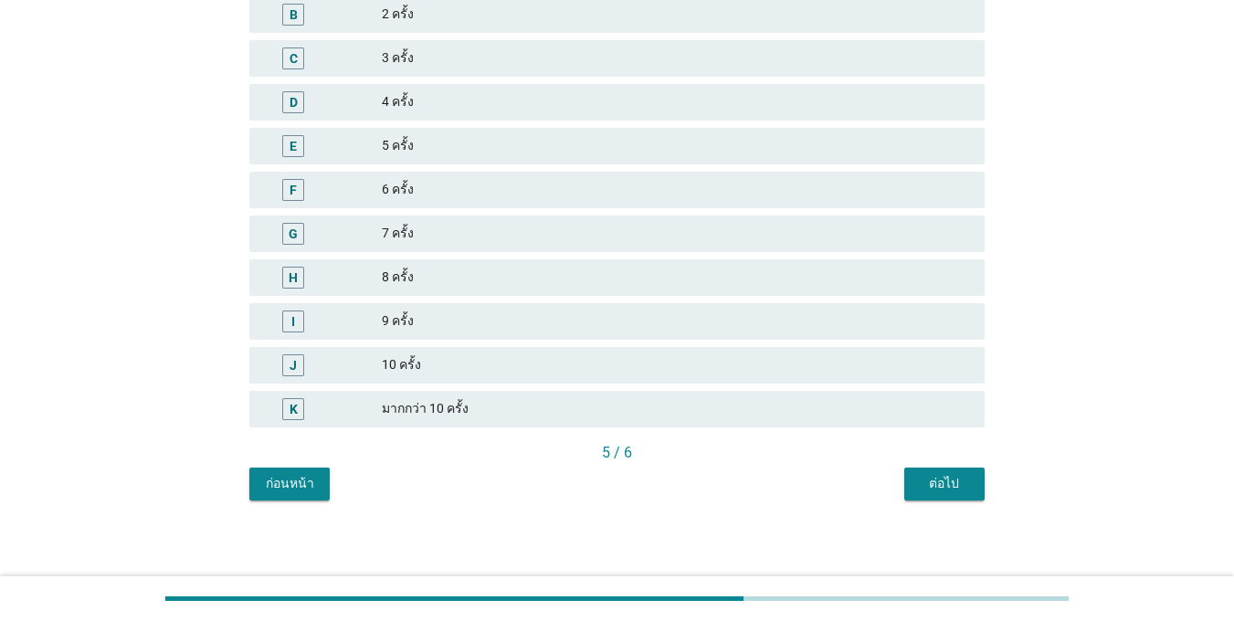
scroll to position [286, 0]
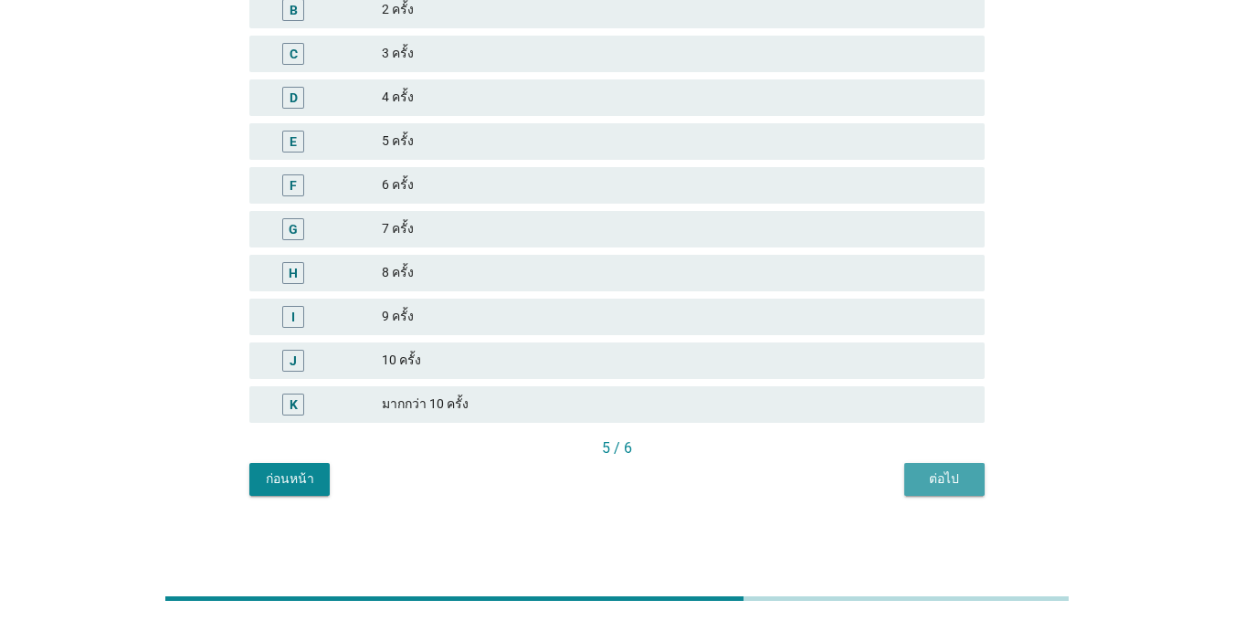
click at [958, 463] on button "ต่อไป" at bounding box center [944, 479] width 80 height 33
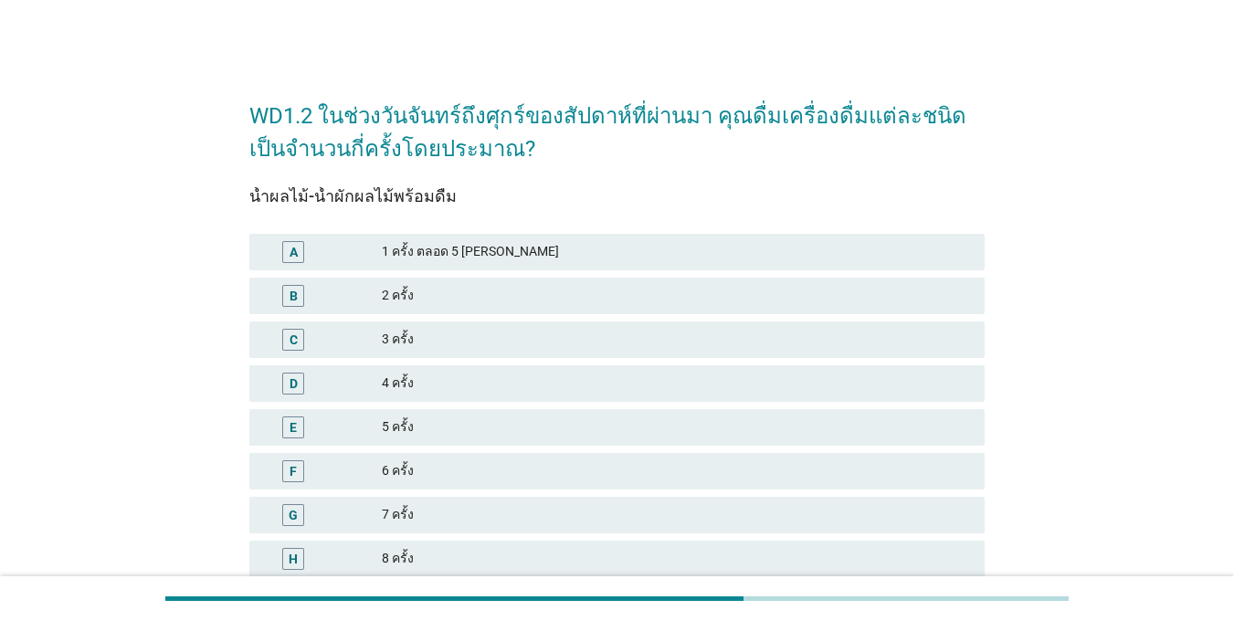
click at [303, 336] on div "C" at bounding box center [293, 340] width 22 height 22
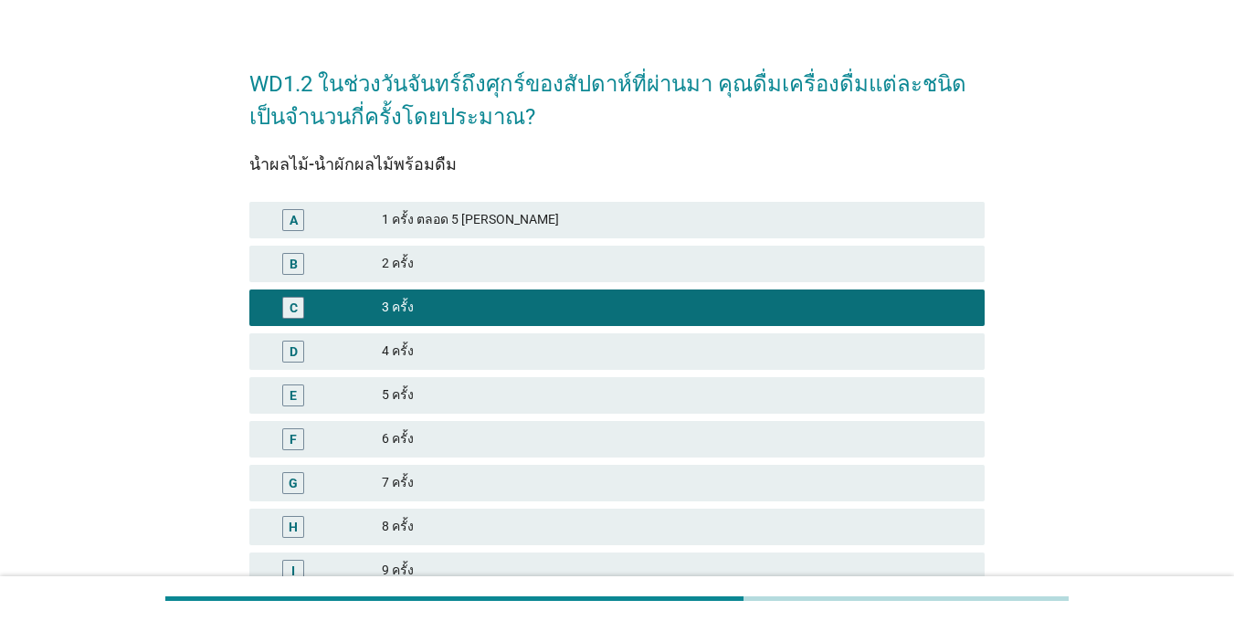
scroll to position [286, 0]
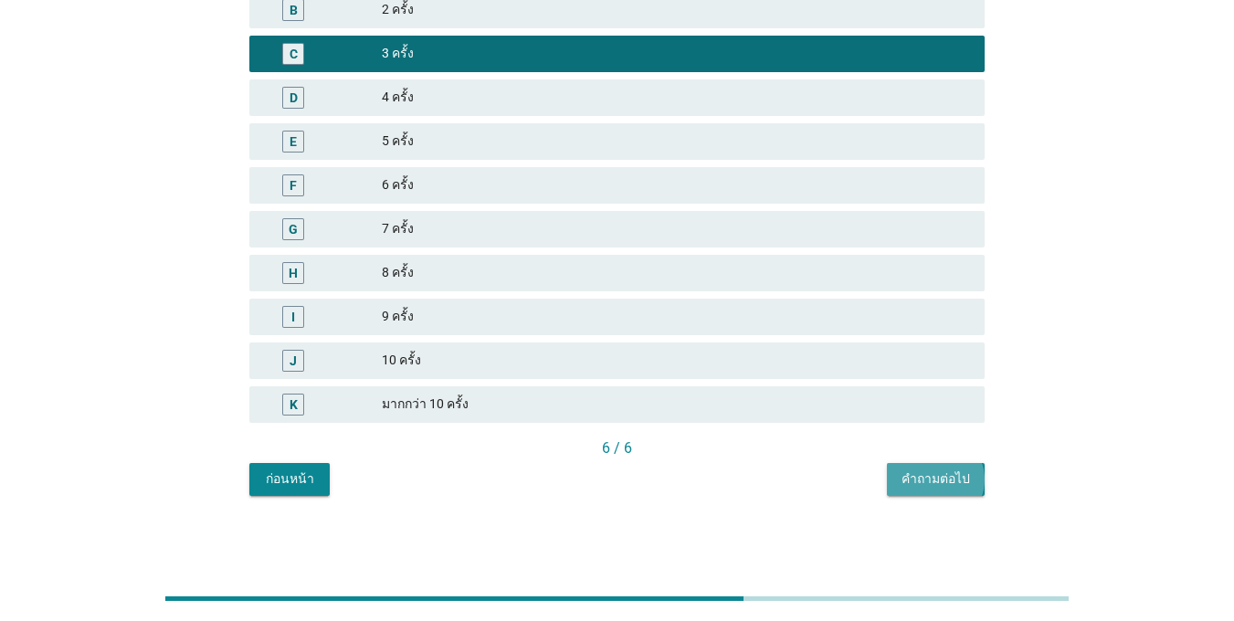
click at [923, 473] on div "คำถามต่อไป" at bounding box center [935, 478] width 68 height 19
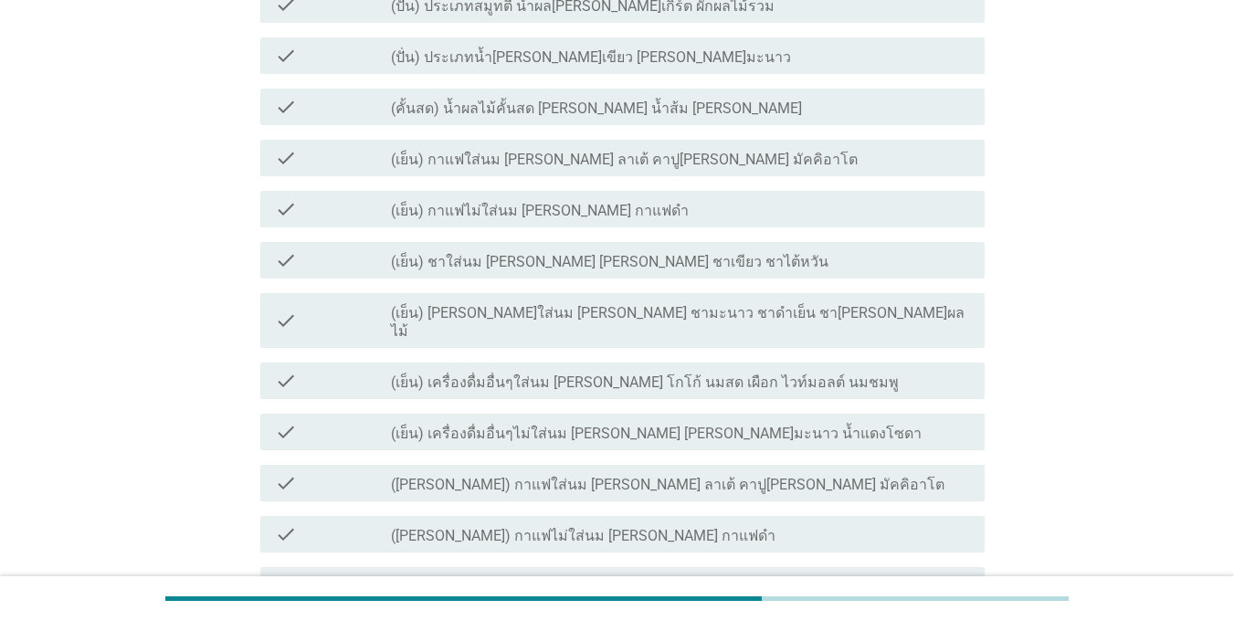
scroll to position [0, 0]
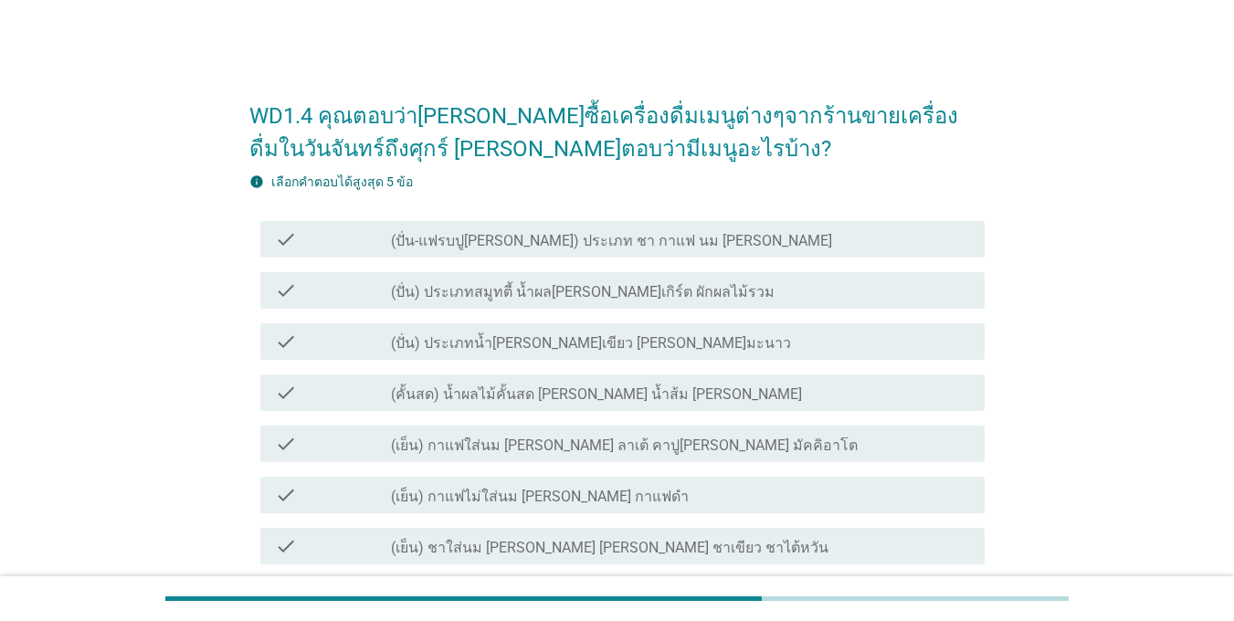
click at [588, 444] on label "(เย็น) กาแฟใส่นม [PERSON_NAME] ลาเต้ คาปู[PERSON_NAME] มัคคิอาโต" at bounding box center [624, 446] width 467 height 18
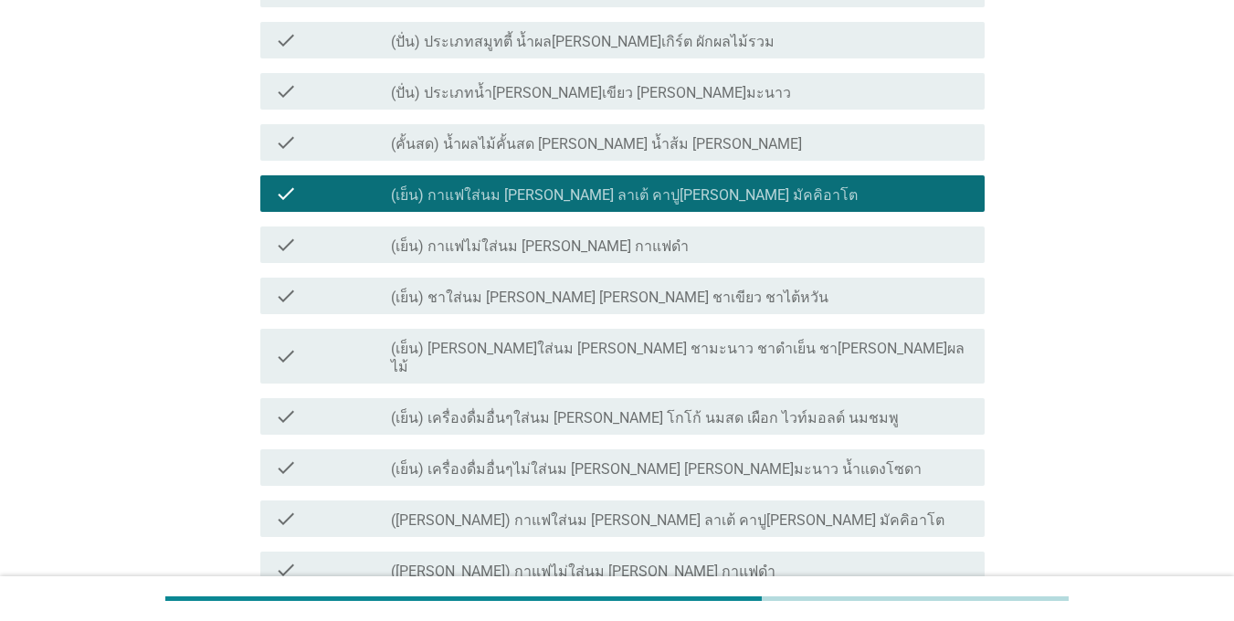
scroll to position [91, 0]
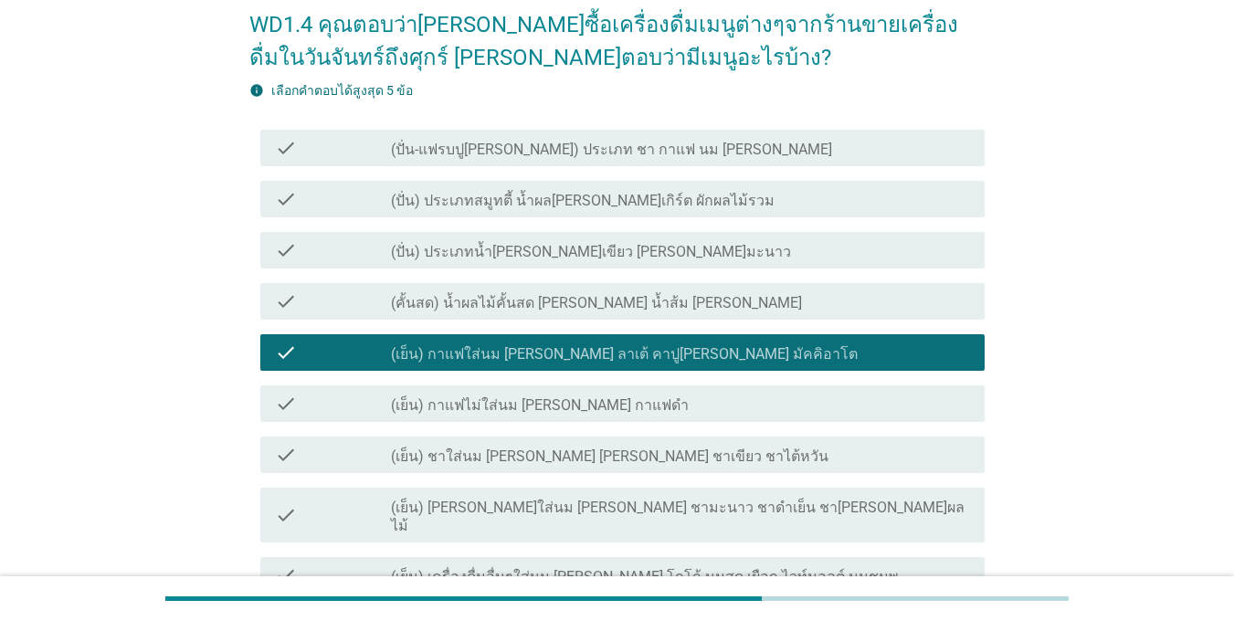
click at [541, 448] on label "(เย็น) ชาใส่นม [PERSON_NAME] [PERSON_NAME] ชาเขียว ชาไต้หวัน" at bounding box center [609, 457] width 437 height 18
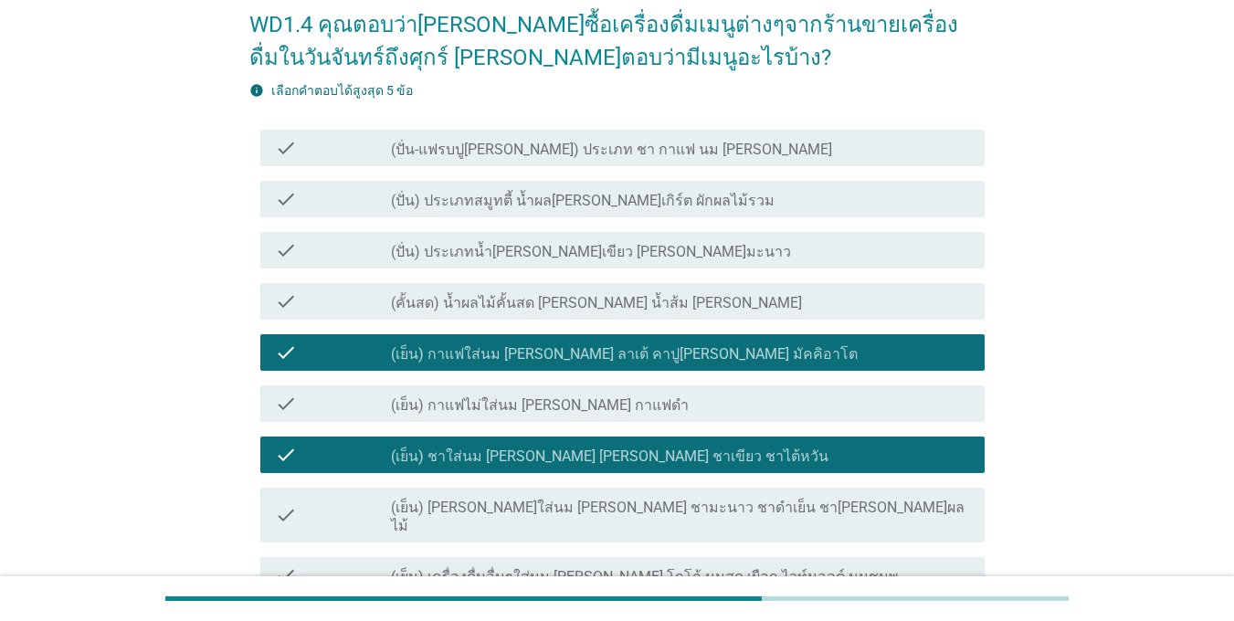
scroll to position [694, 0]
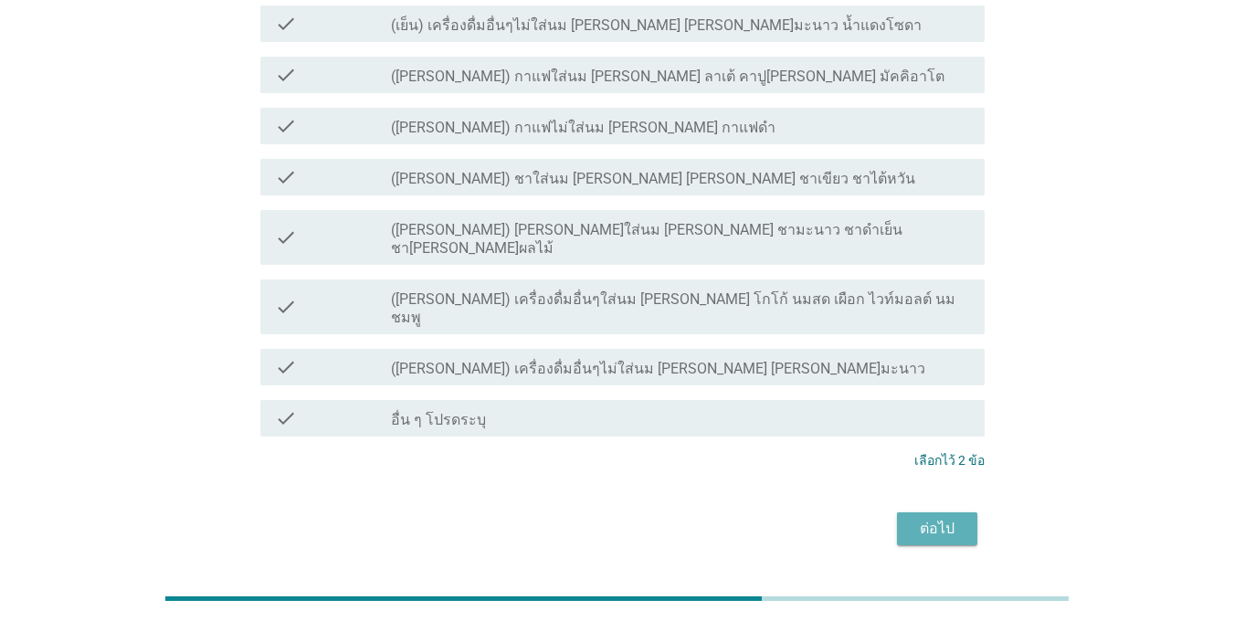
click at [948, 518] on div "ต่อไป" at bounding box center [936, 529] width 51 height 22
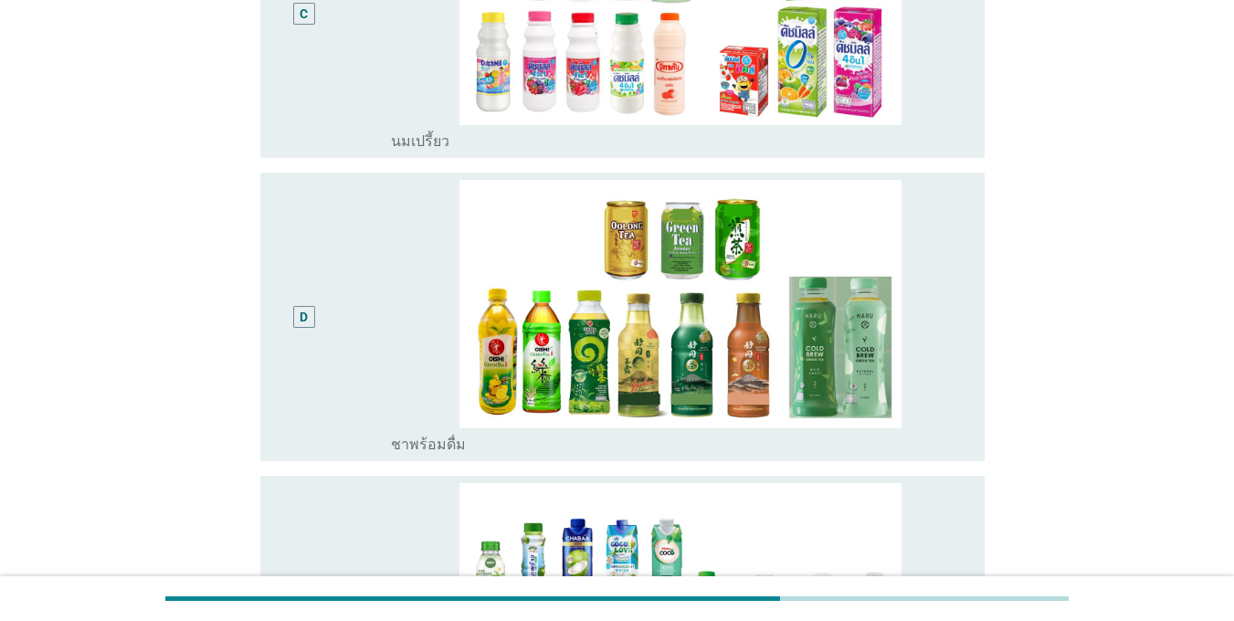
scroll to position [0, 0]
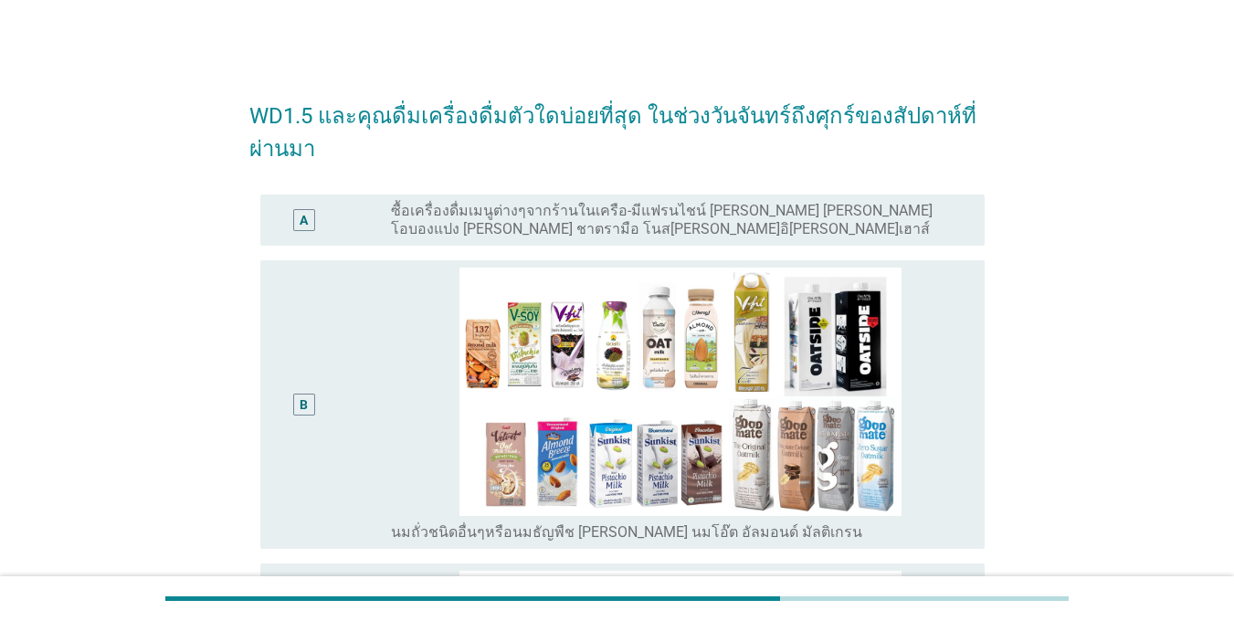
click at [271, 427] on div "B radio_button_unchecked นมถั่วชนิดอื่นๆหรือนมธัญพืช [PERSON_NAME] นมโอ๊ต อัลมอ…" at bounding box center [622, 404] width 724 height 289
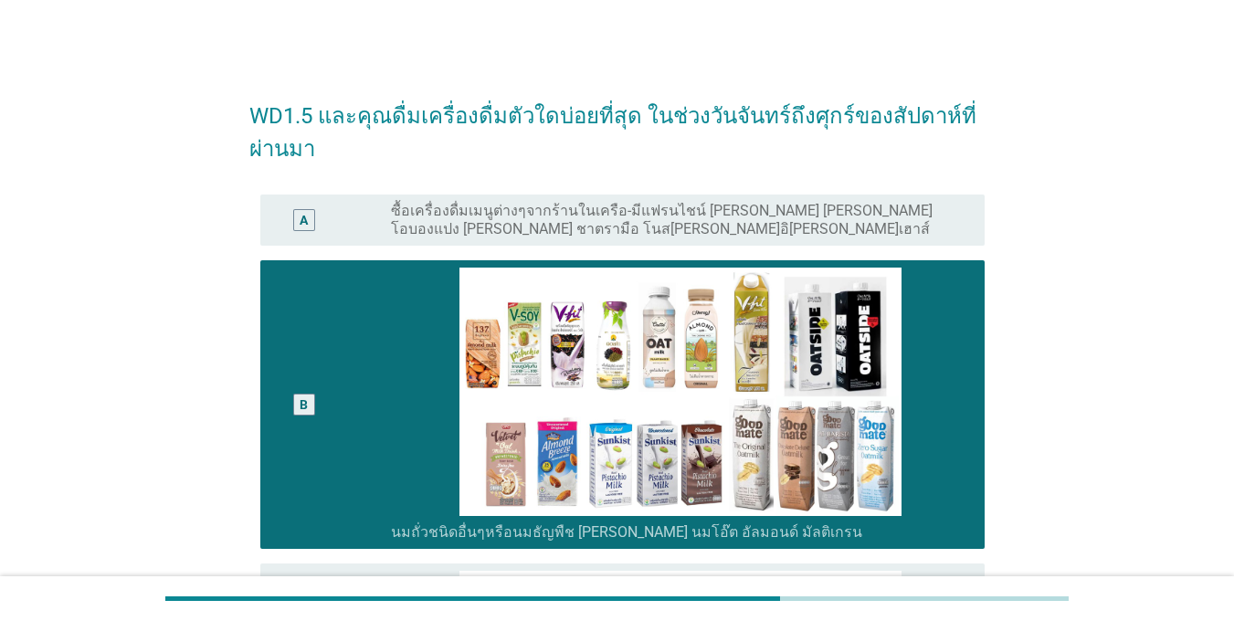
scroll to position [457, 0]
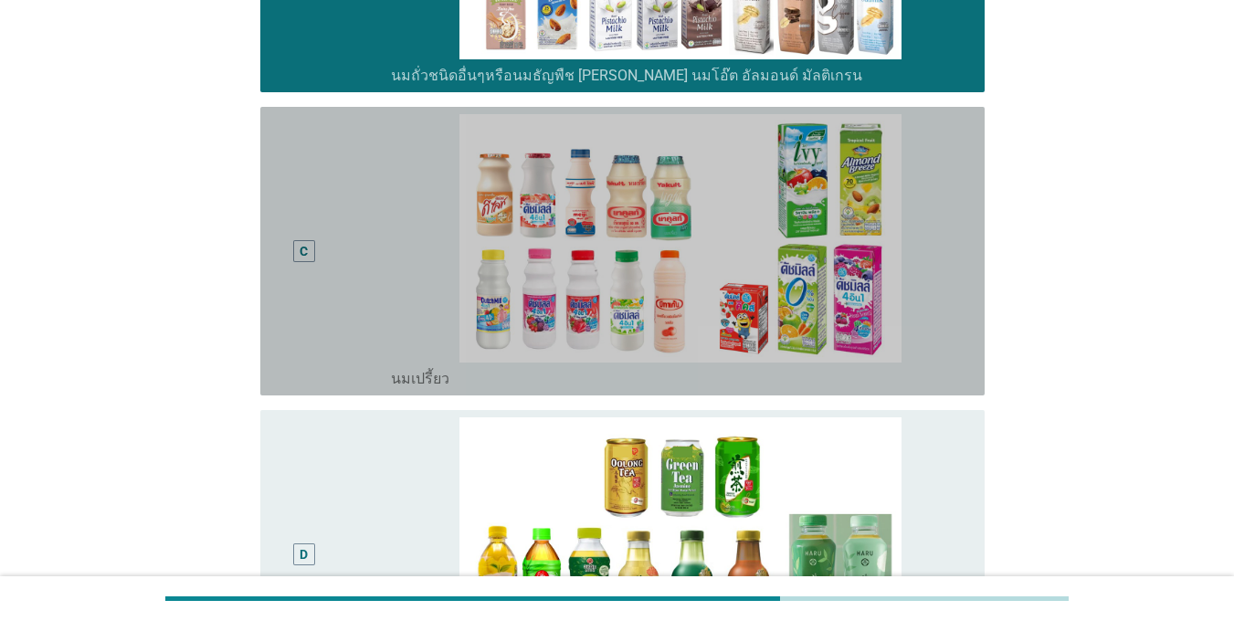
click at [311, 335] on div "C" at bounding box center [304, 251] width 58 height 274
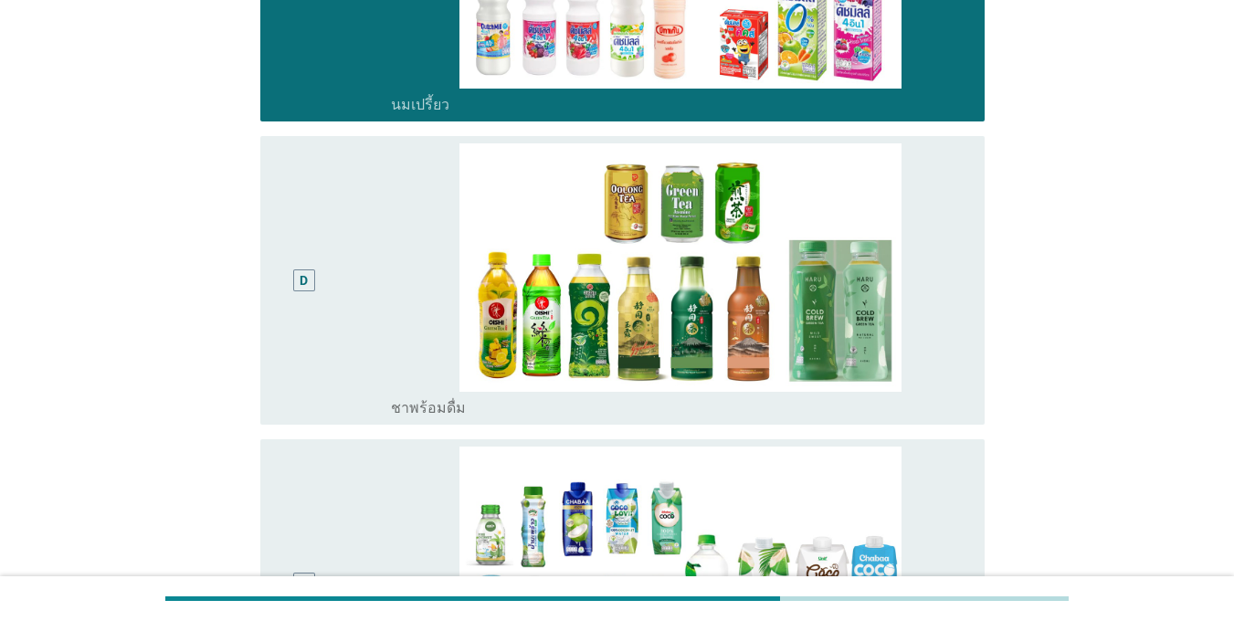
click at [308, 341] on div "D" at bounding box center [304, 280] width 58 height 274
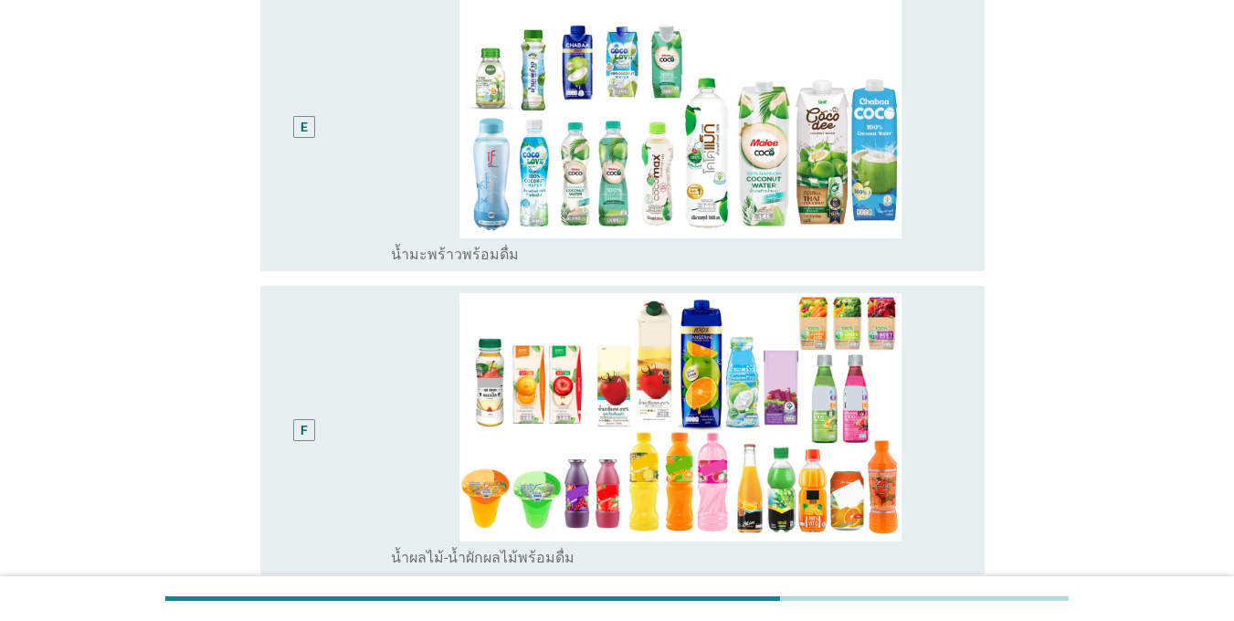
click at [308, 341] on div "F" at bounding box center [304, 430] width 58 height 274
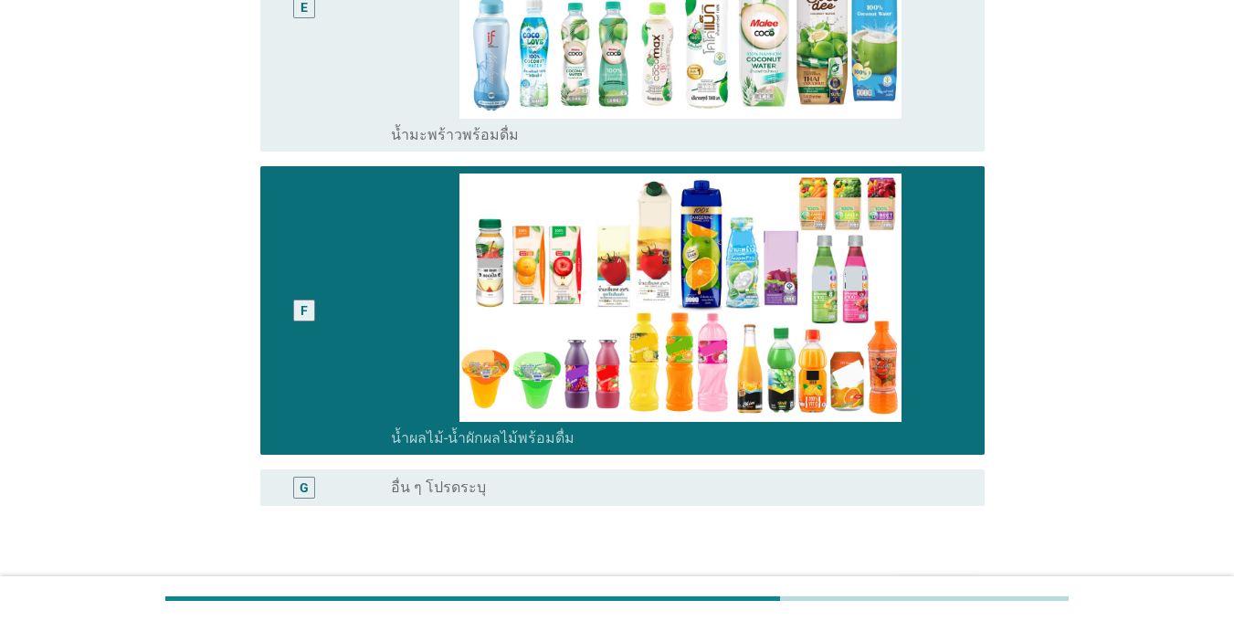
scroll to position [1427, 0]
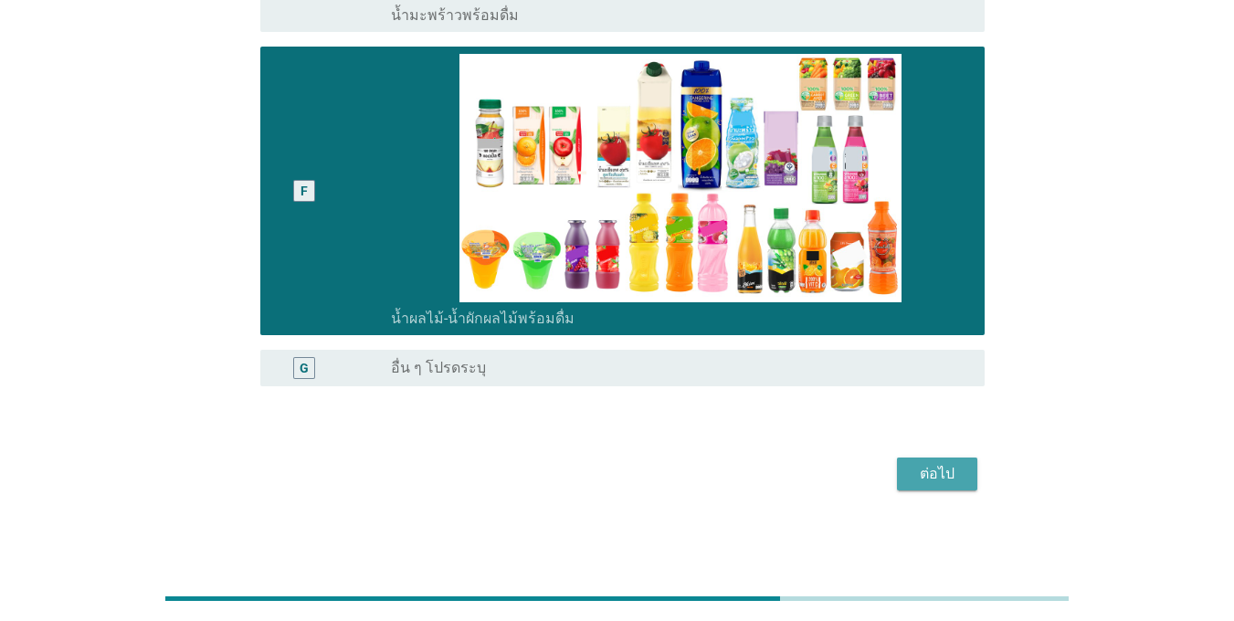
click at [918, 469] on div "ต่อไป" at bounding box center [936, 474] width 51 height 22
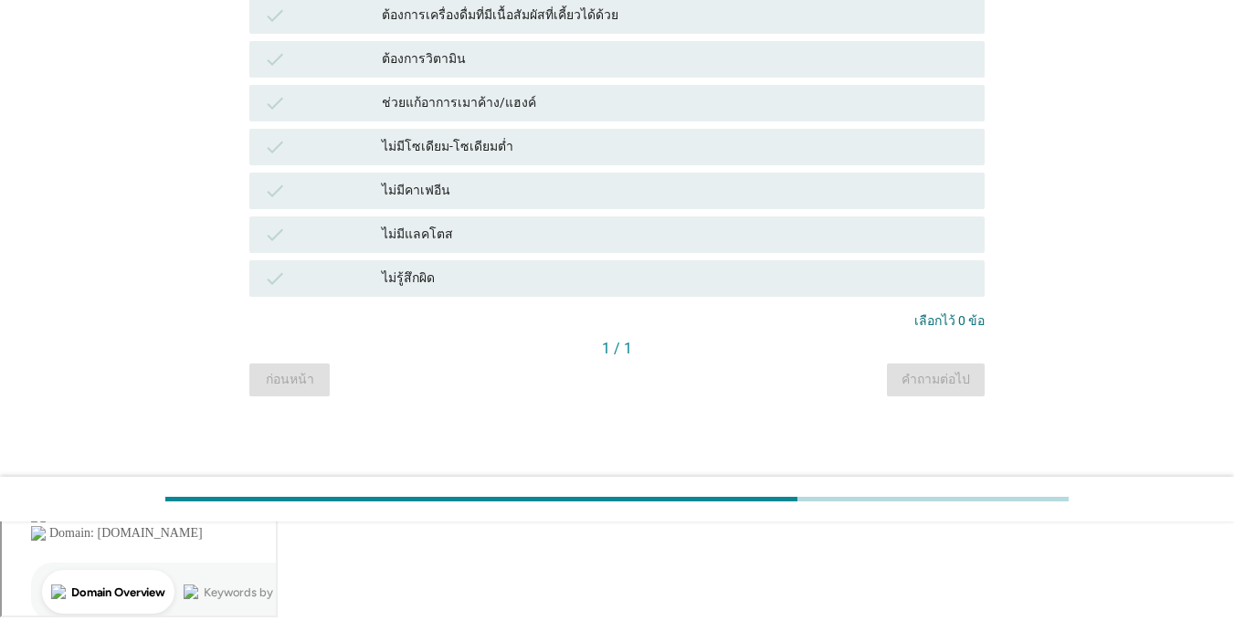
scroll to position [0, 0]
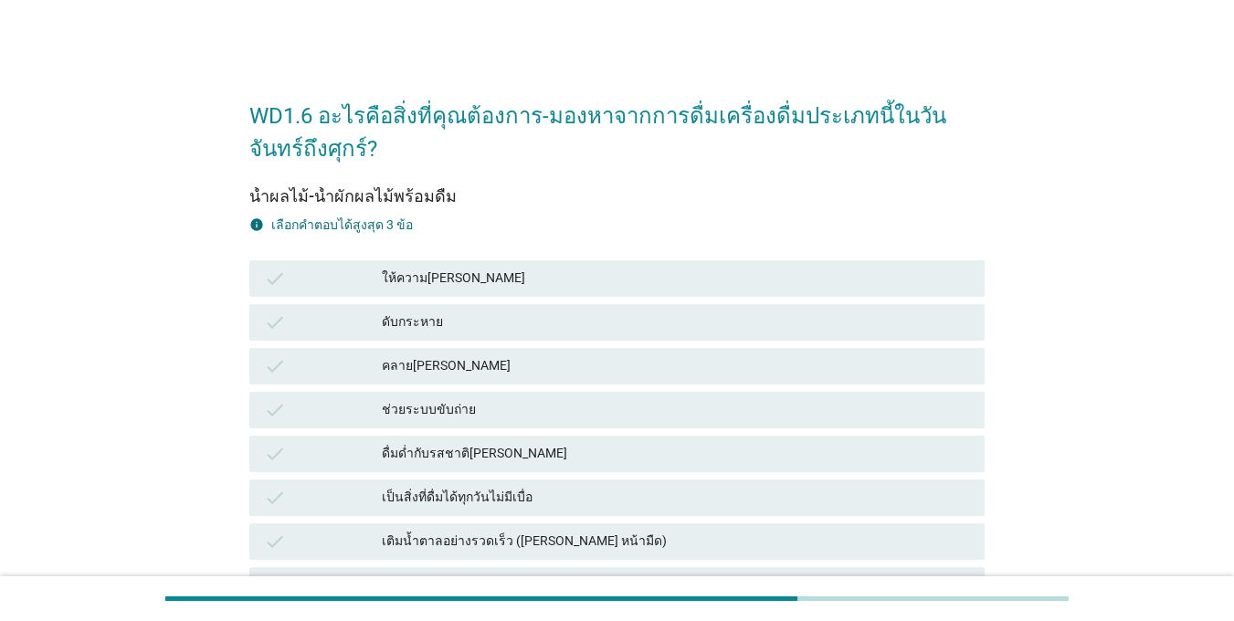
click at [422, 462] on div "ดื่มด่ำกับรสชาติ[PERSON_NAME]" at bounding box center [676, 454] width 588 height 22
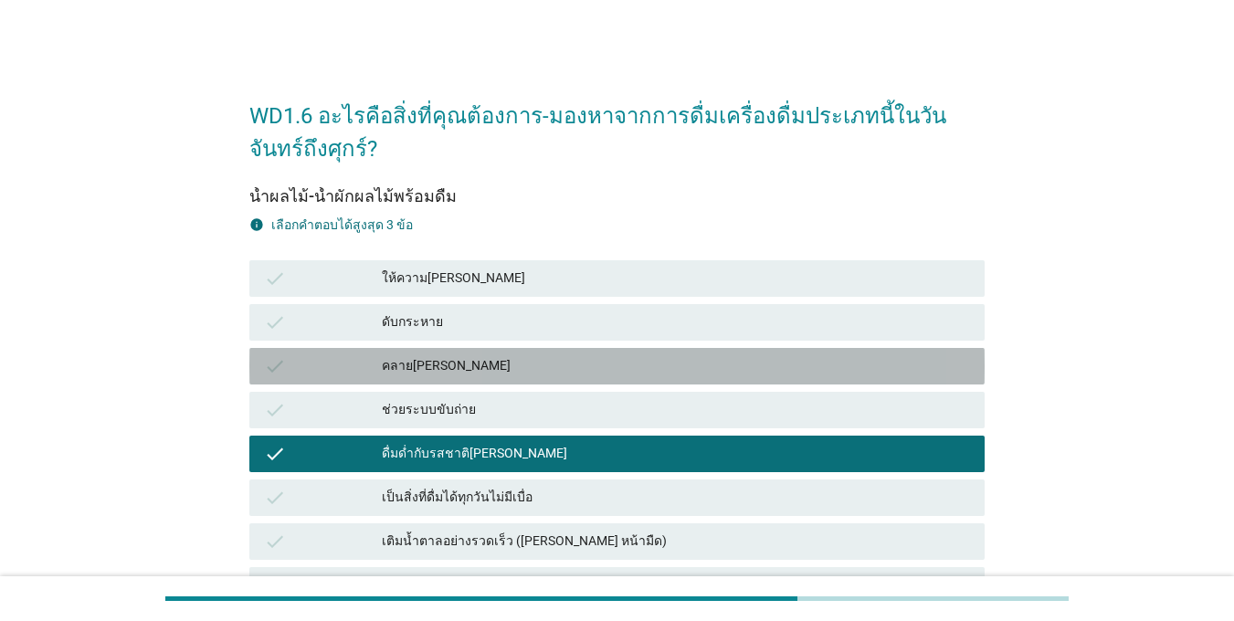
drag, startPoint x: 400, startPoint y: 362, endPoint x: 398, endPoint y: 346, distance: 15.6
click at [400, 361] on div "คลาย[PERSON_NAME]" at bounding box center [676, 366] width 588 height 22
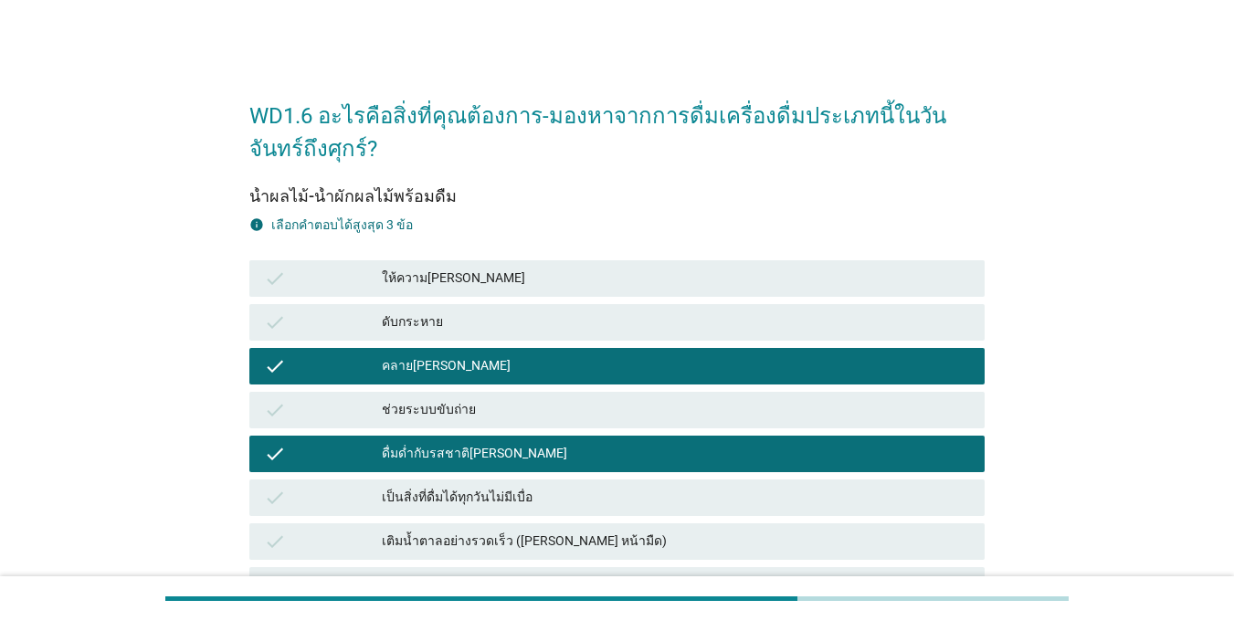
click at [399, 279] on div "ให้ความ[PERSON_NAME]" at bounding box center [676, 279] width 588 height 22
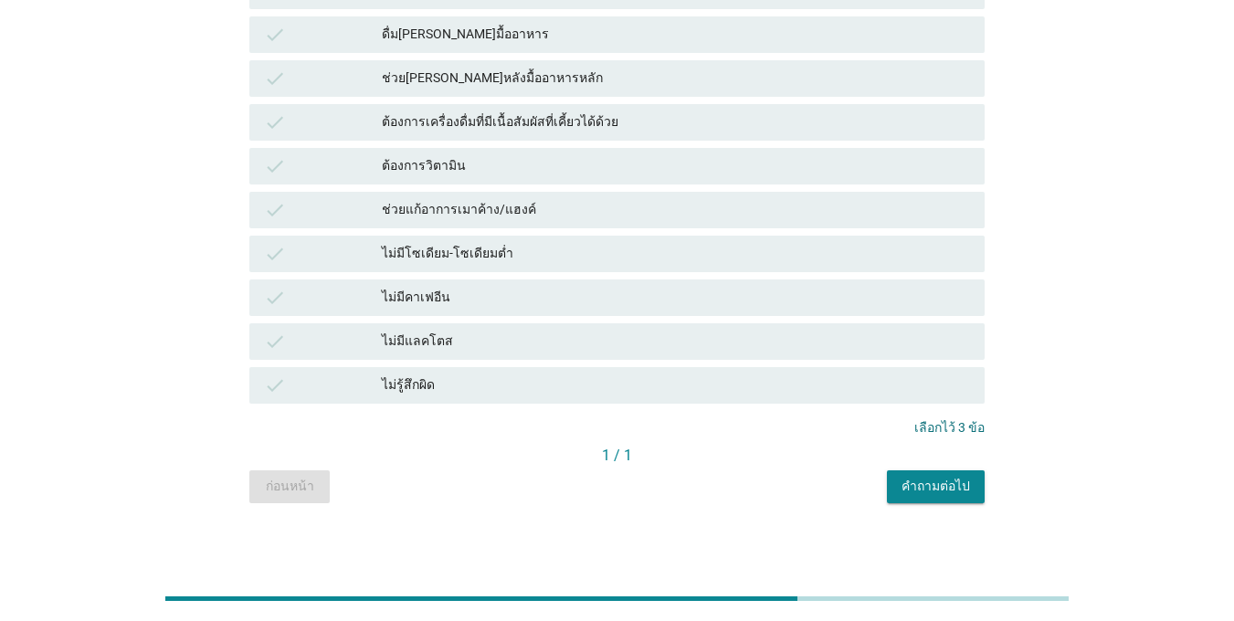
scroll to position [1303, 0]
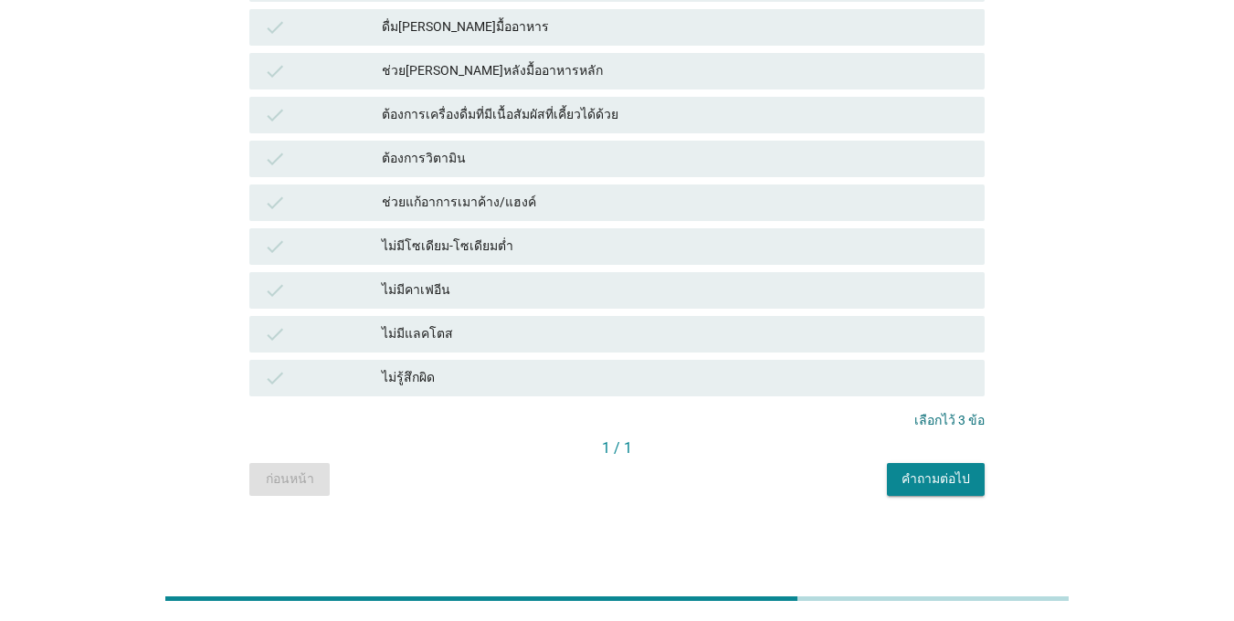
click at [954, 484] on div "คำถามต่อไป" at bounding box center [935, 478] width 68 height 19
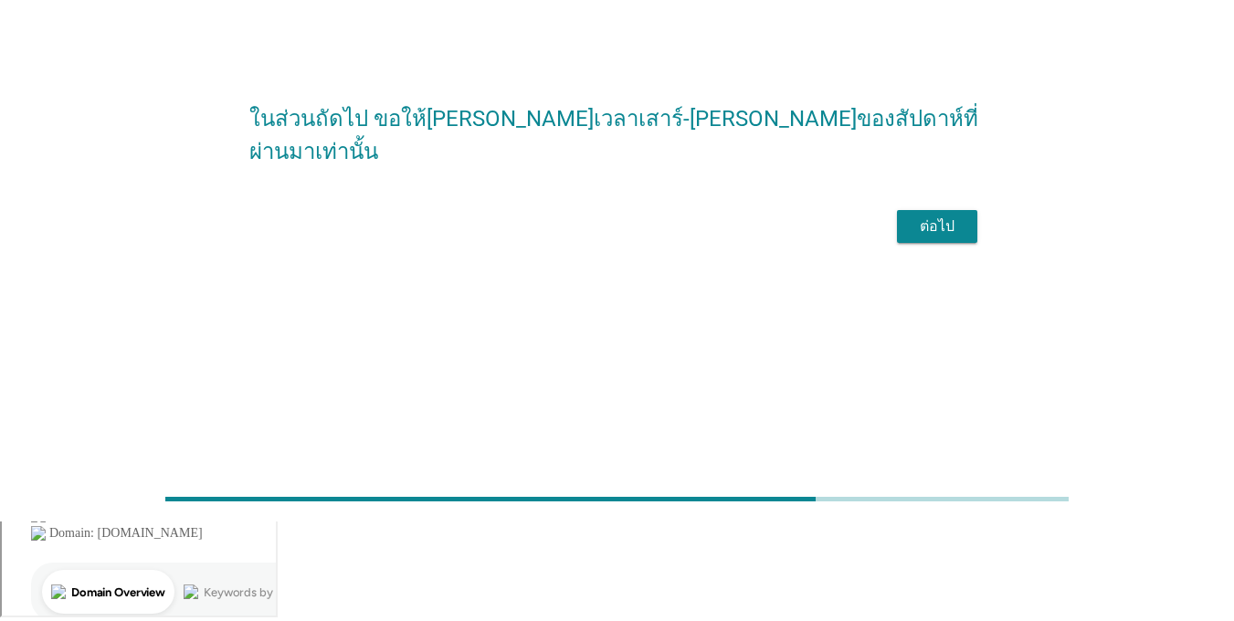
scroll to position [0, 0]
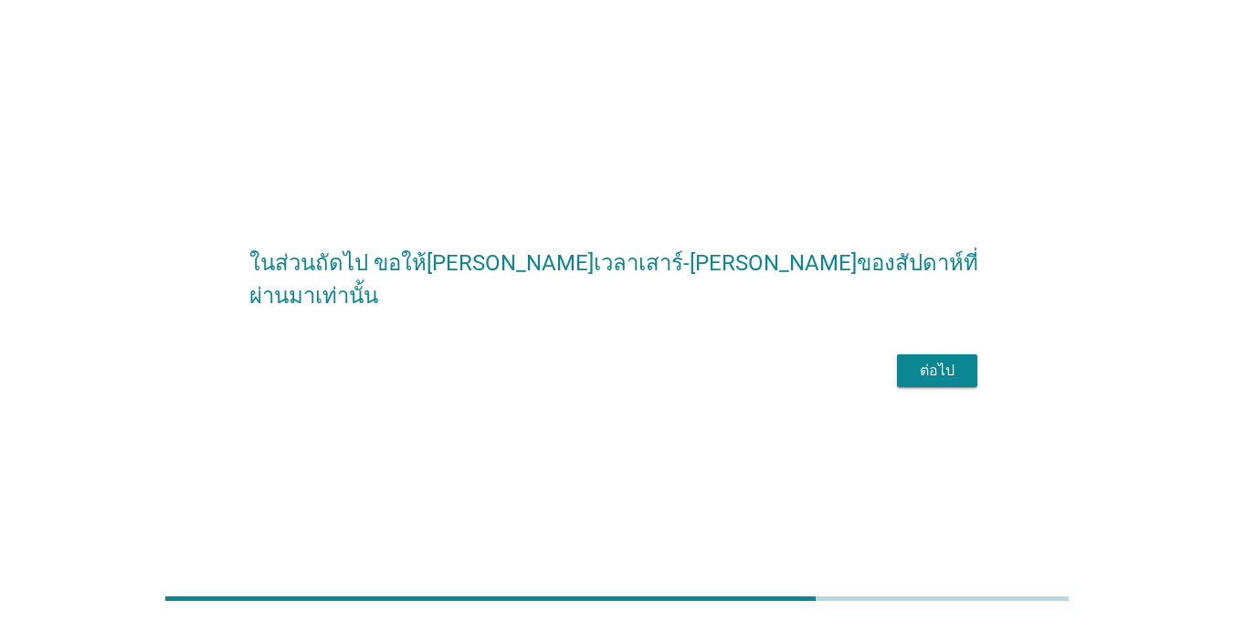
click at [954, 382] on div "ต่อไป" at bounding box center [936, 371] width 51 height 22
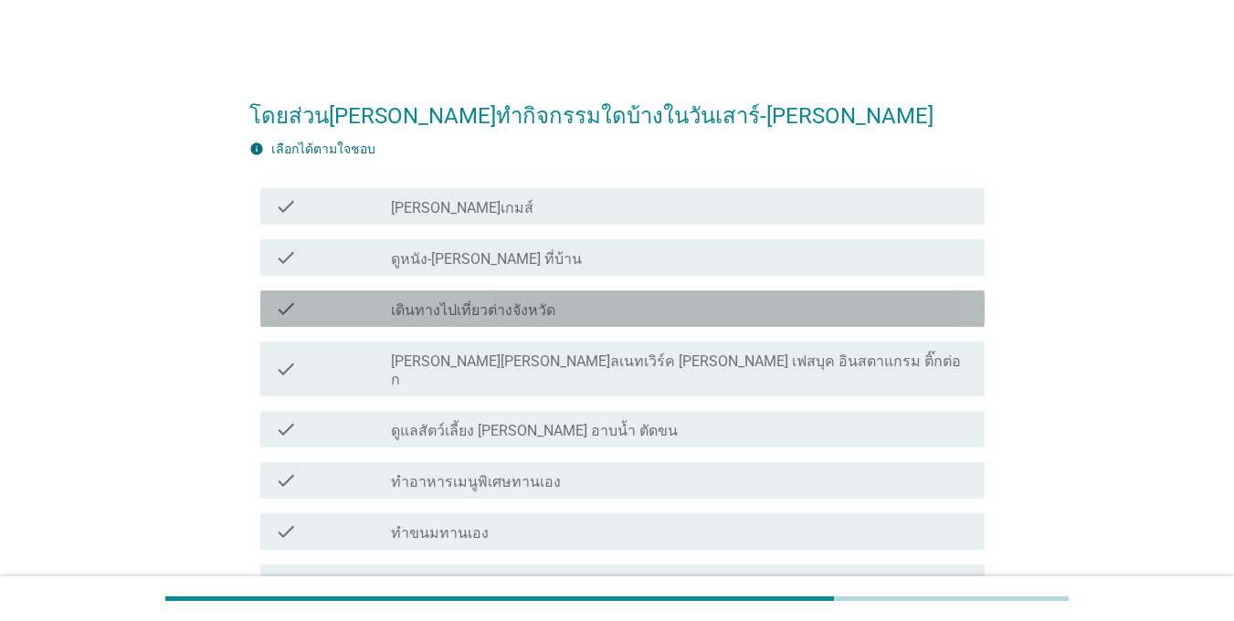
click at [316, 320] on div "check check_box_outline_blank เดินทางไปเที่ยวต่างจังหวัด" at bounding box center [622, 308] width 724 height 37
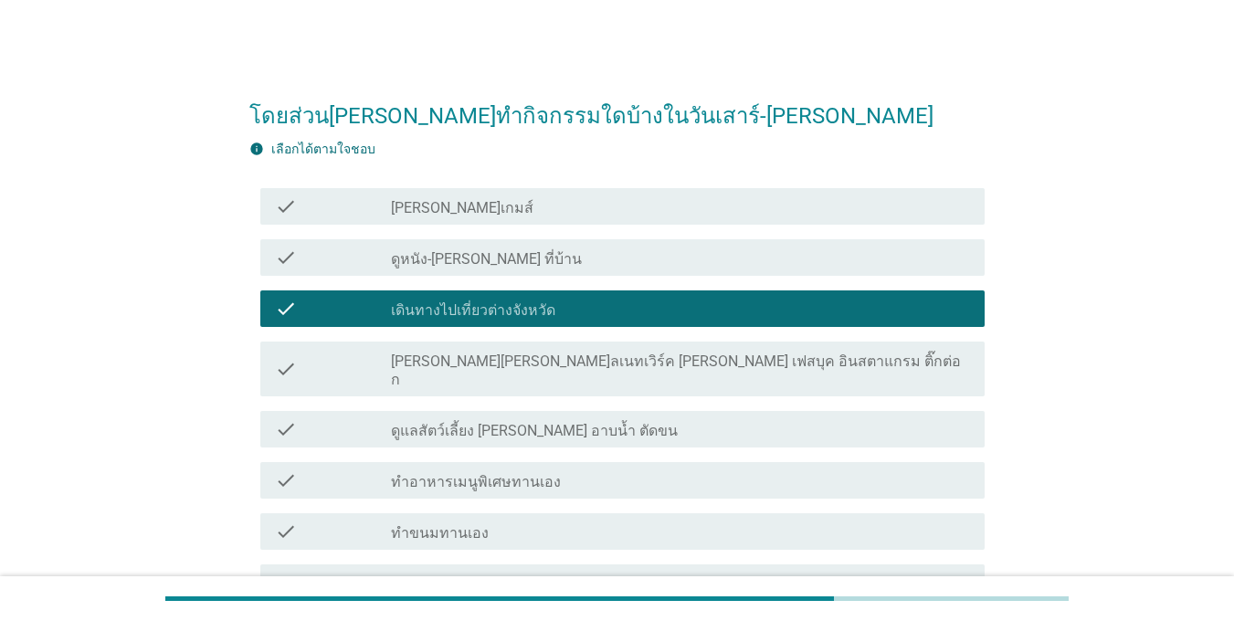
click at [345, 376] on div "check check_box_outline_blank [PERSON_NAME][PERSON_NAME]ลเนทเวิร์ค [PERSON_NAME…" at bounding box center [622, 369] width 724 height 55
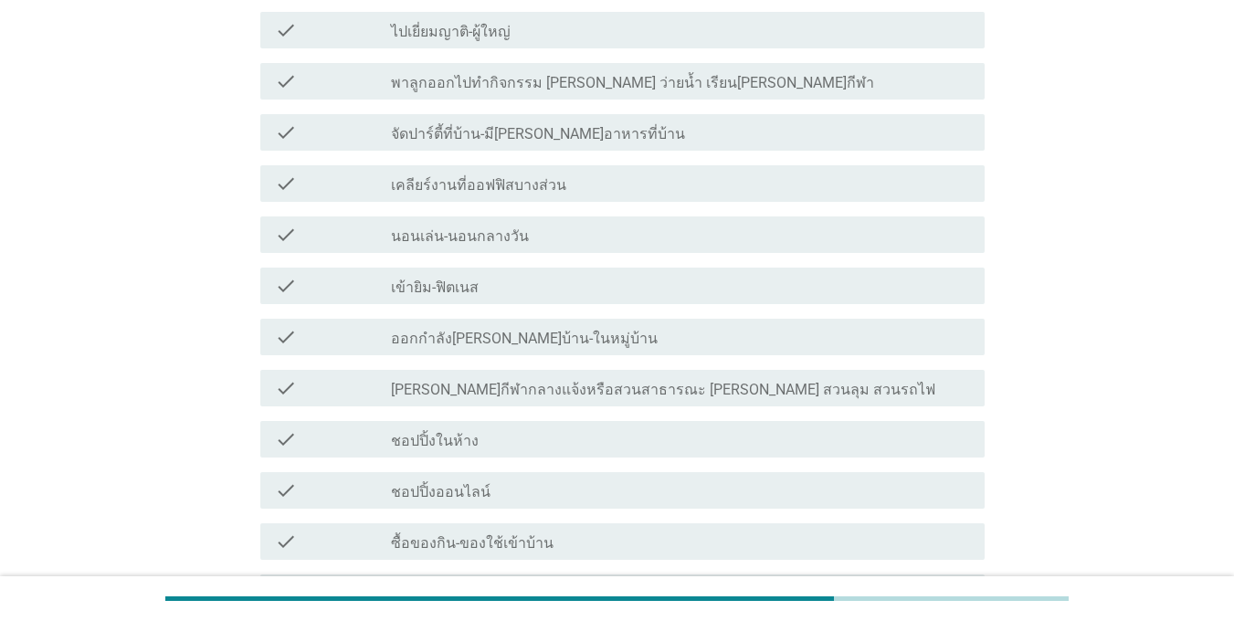
scroll to position [822, 0]
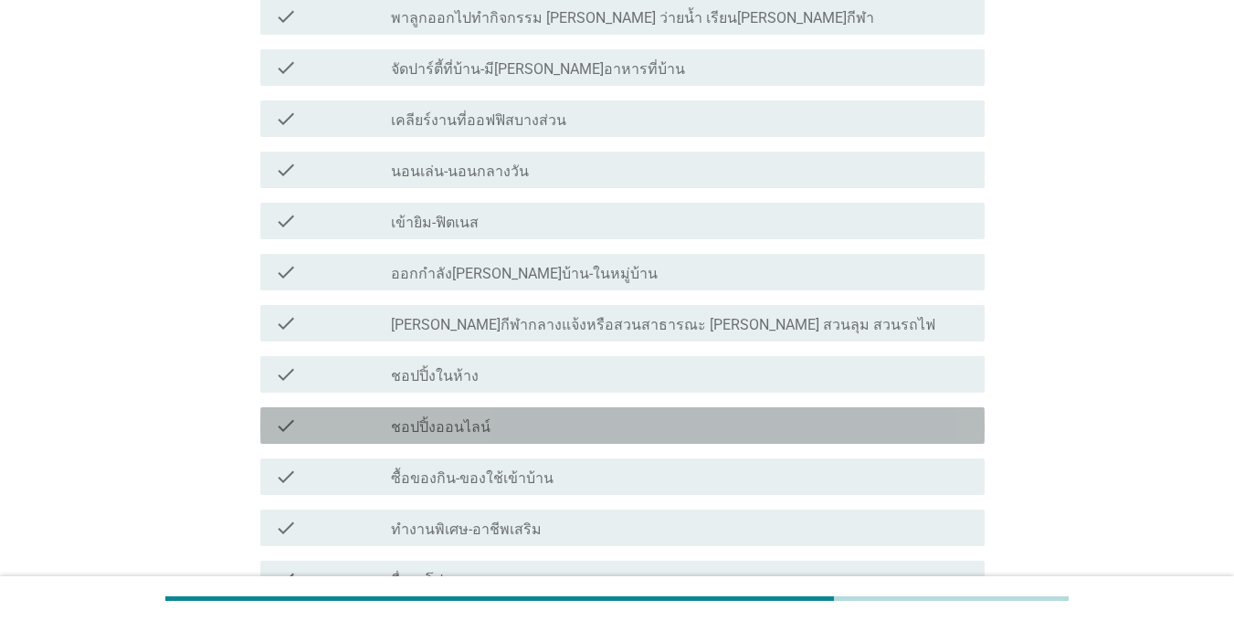
click at [370, 415] on div "check" at bounding box center [333, 426] width 116 height 22
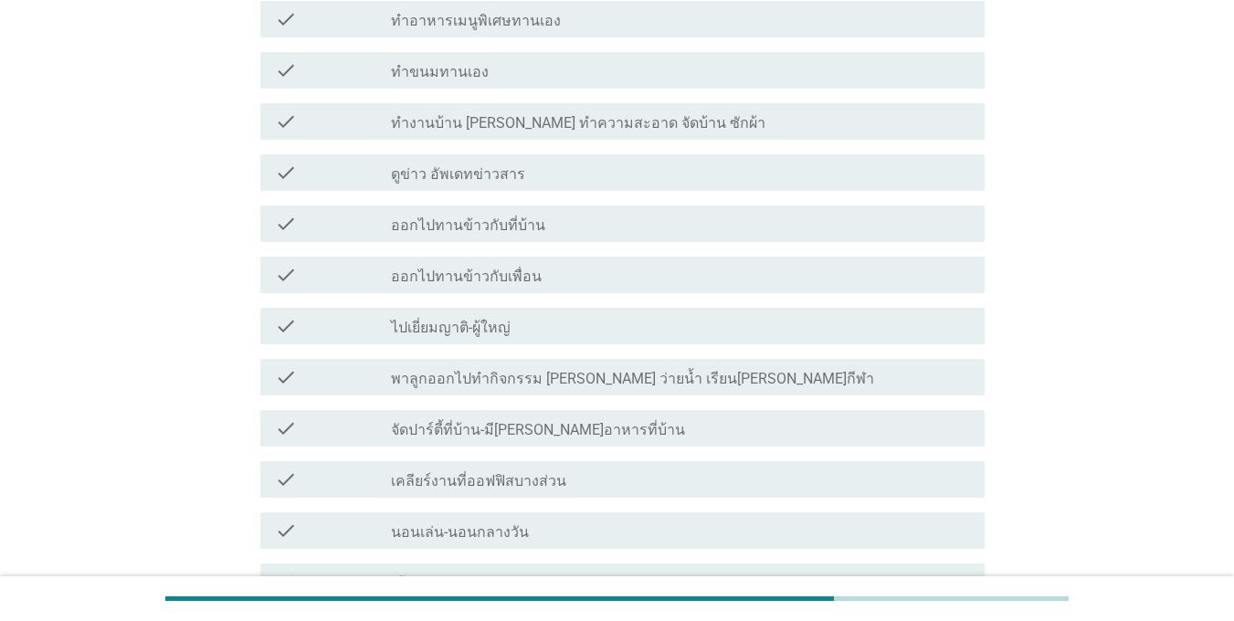
scroll to position [445, 0]
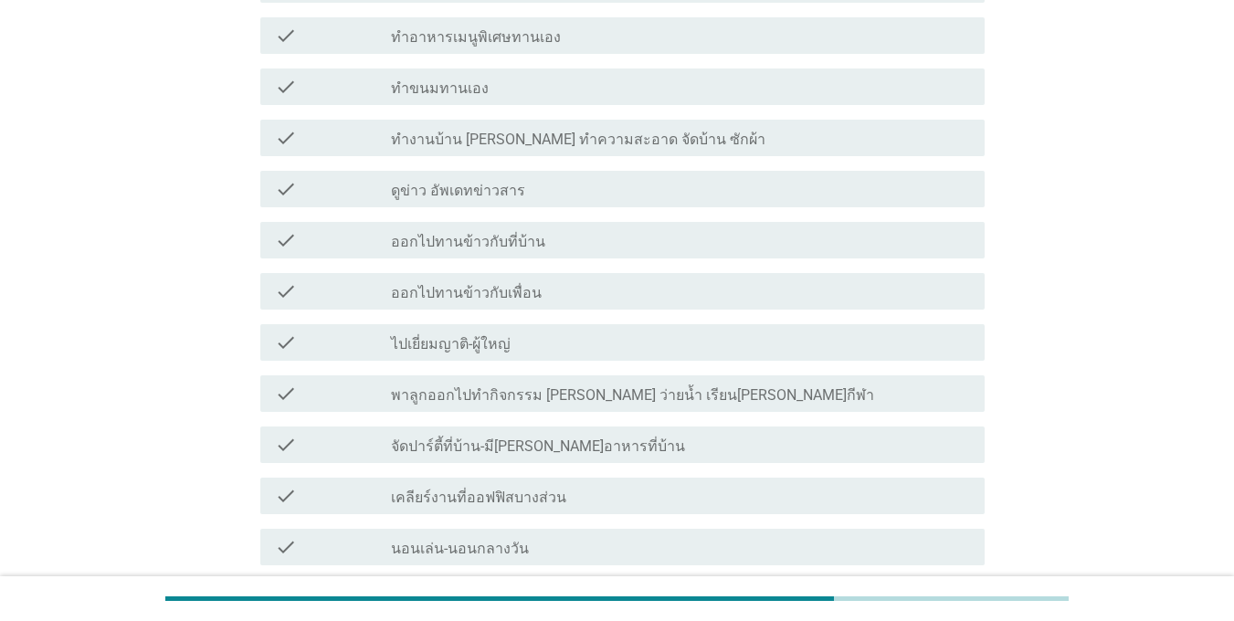
click at [335, 234] on div "check check_box_outline_blank ออกไปทานข้าวกับที่บ้าน" at bounding box center [622, 240] width 724 height 37
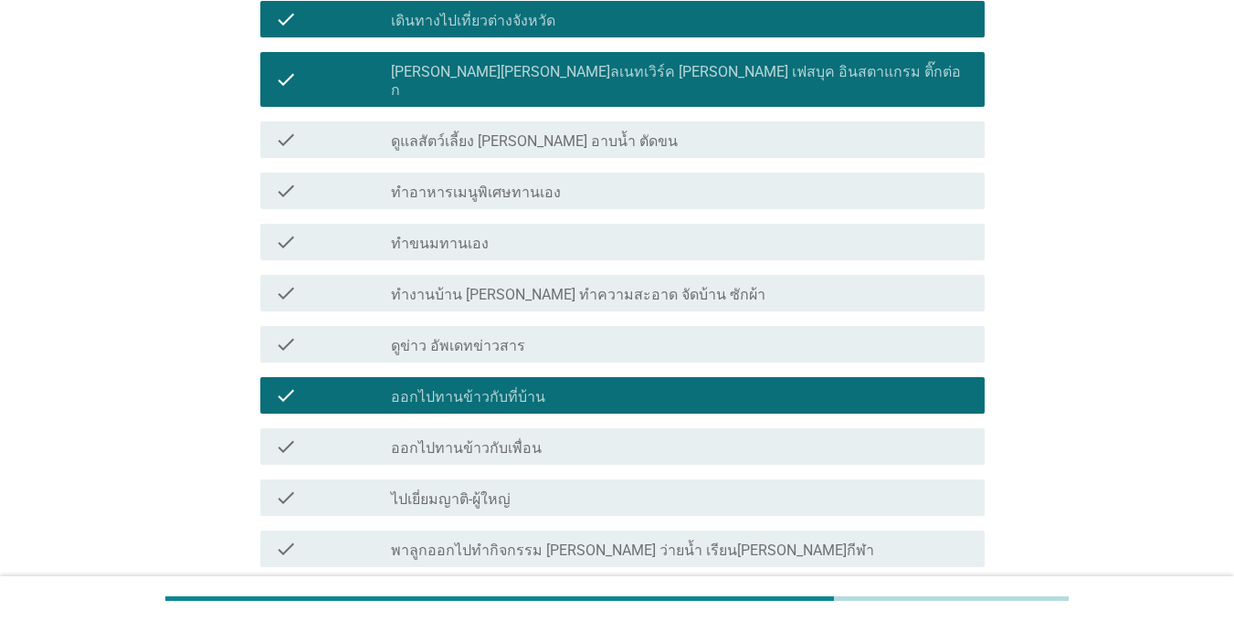
scroll to position [0, 0]
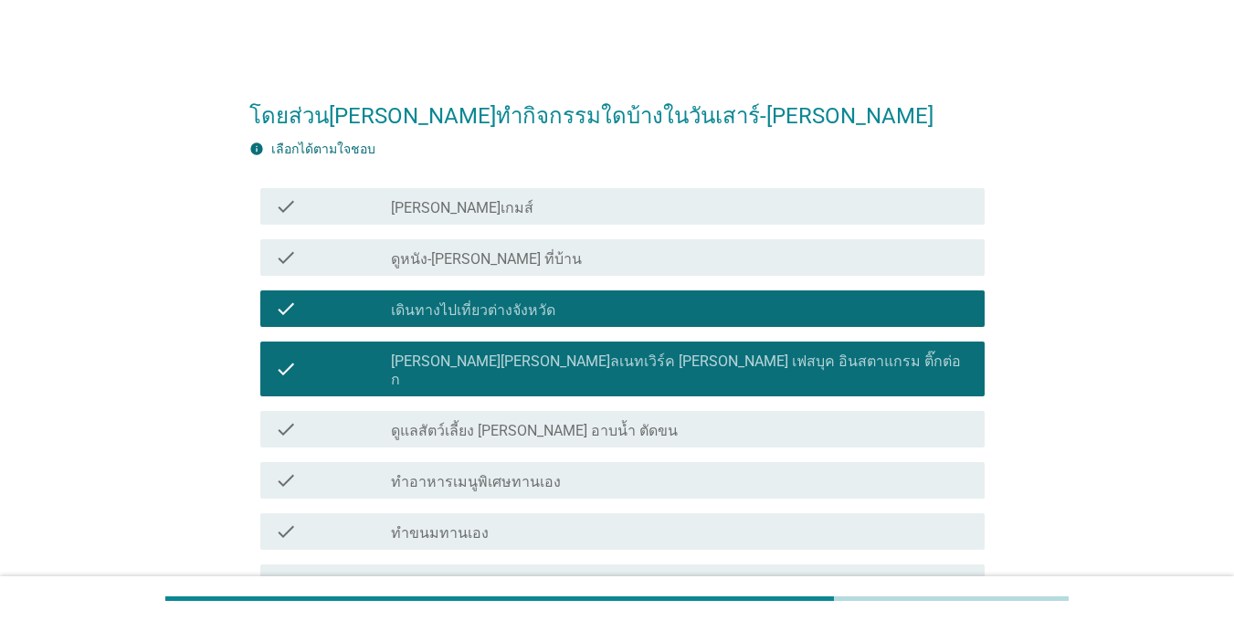
click at [374, 261] on div "check" at bounding box center [333, 258] width 116 height 22
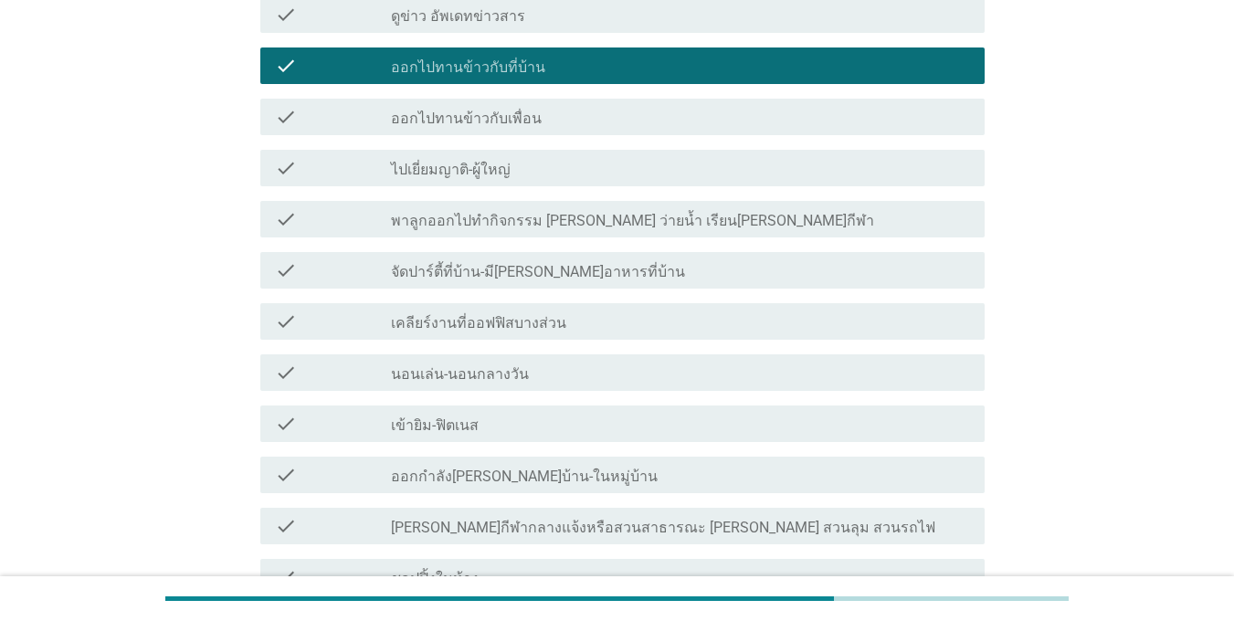
scroll to position [731, 0]
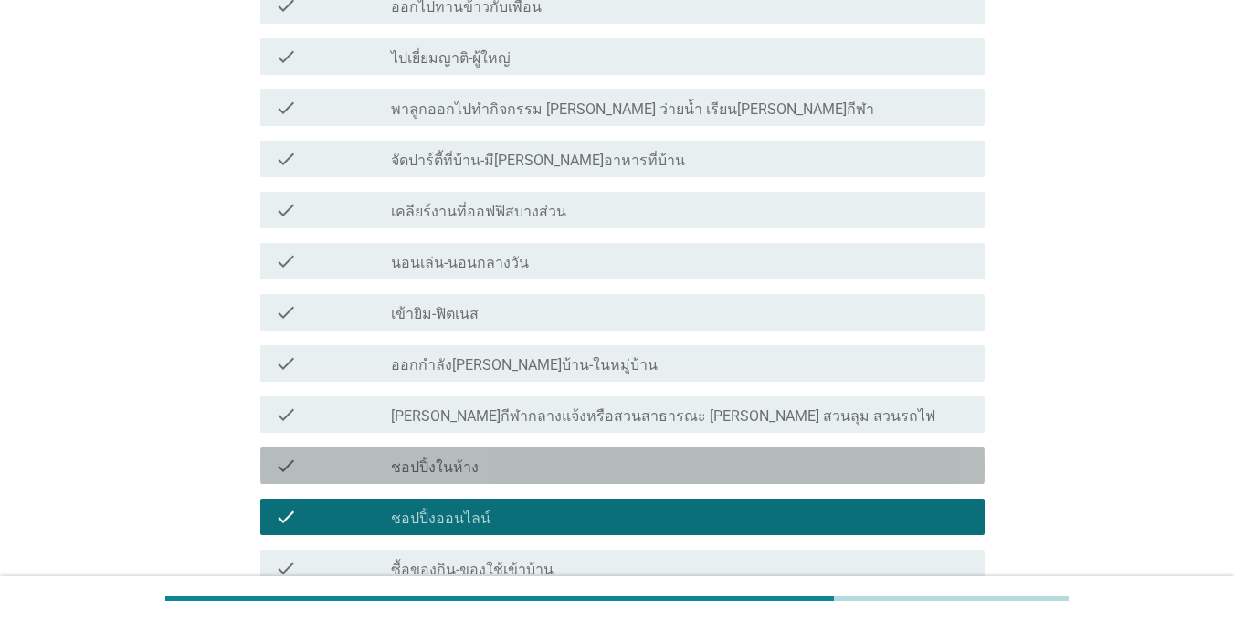
click at [411, 458] on label "ชอปปิ้งในห้าง" at bounding box center [435, 467] width 88 height 18
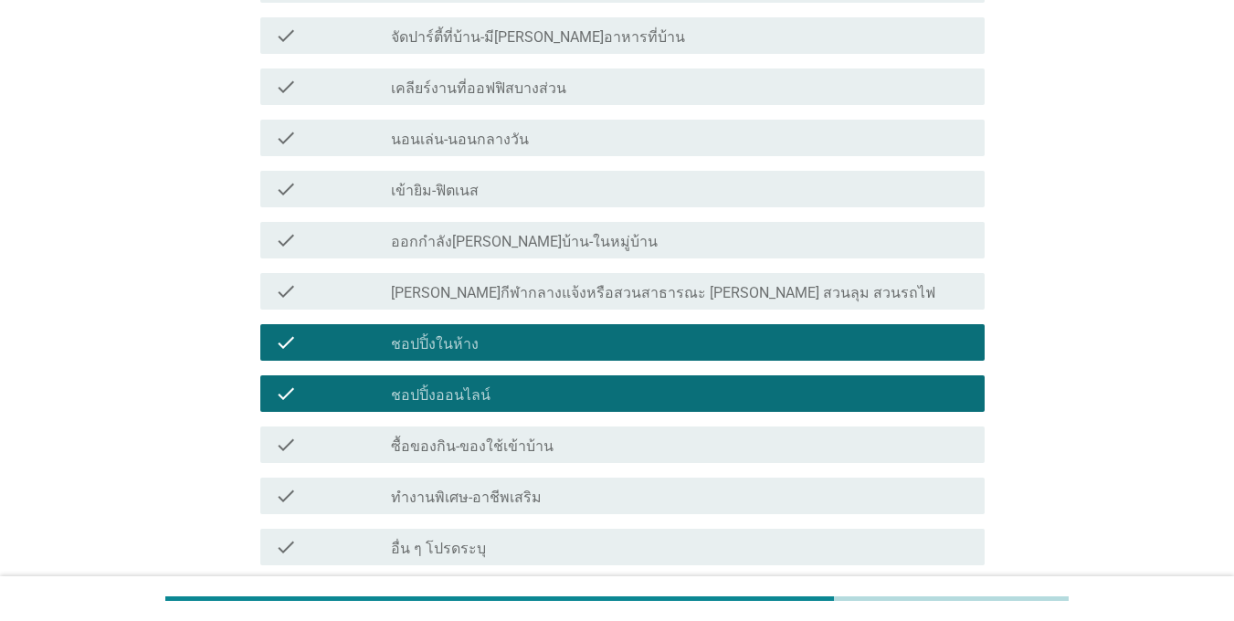
scroll to position [993, 0]
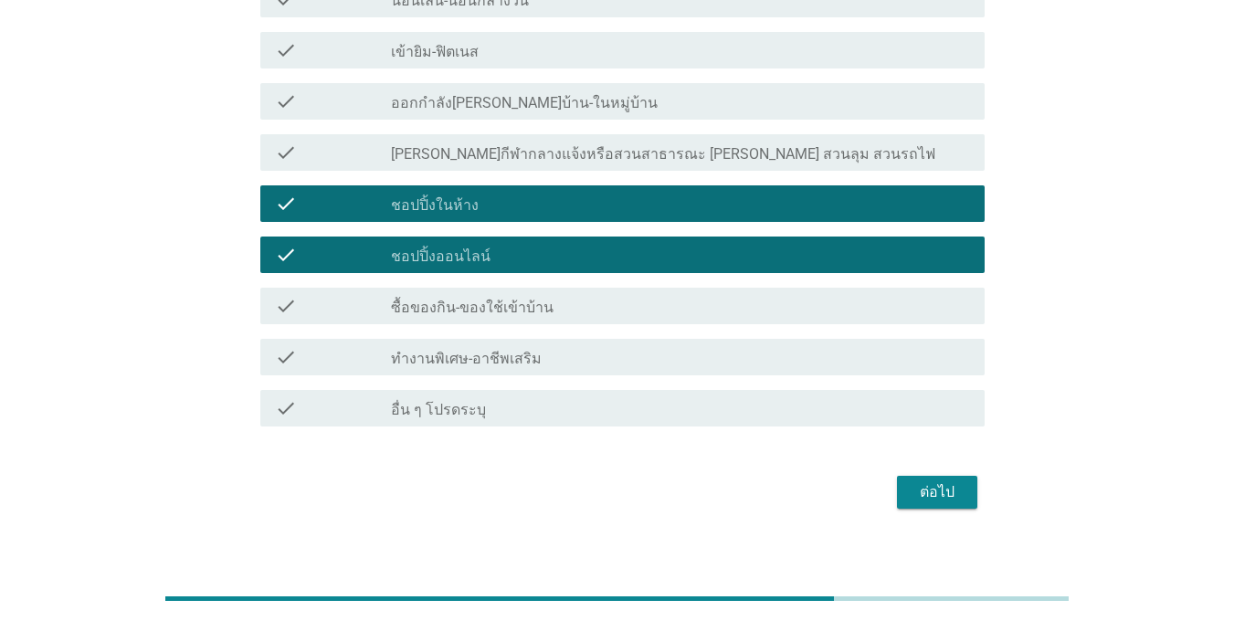
click at [650, 288] on div "check check_box_outline_blank ซื้อของกิน-ของใช้เข้าบ้าน" at bounding box center [622, 306] width 724 height 37
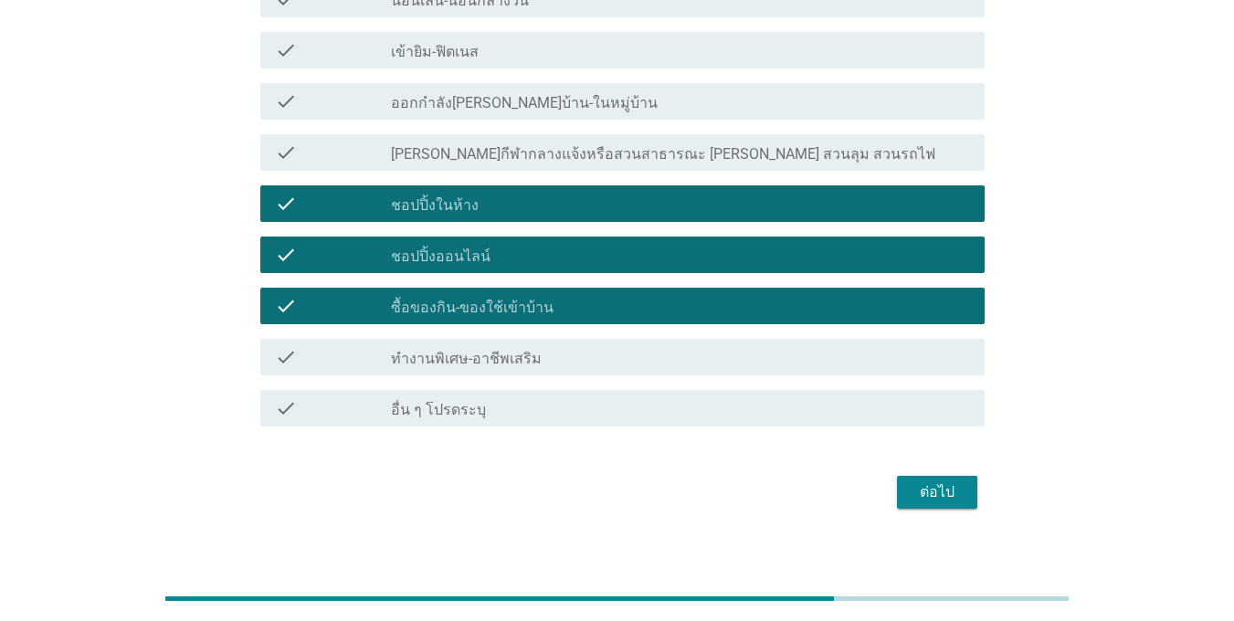
click at [933, 481] on div "ต่อไป" at bounding box center [936, 492] width 51 height 22
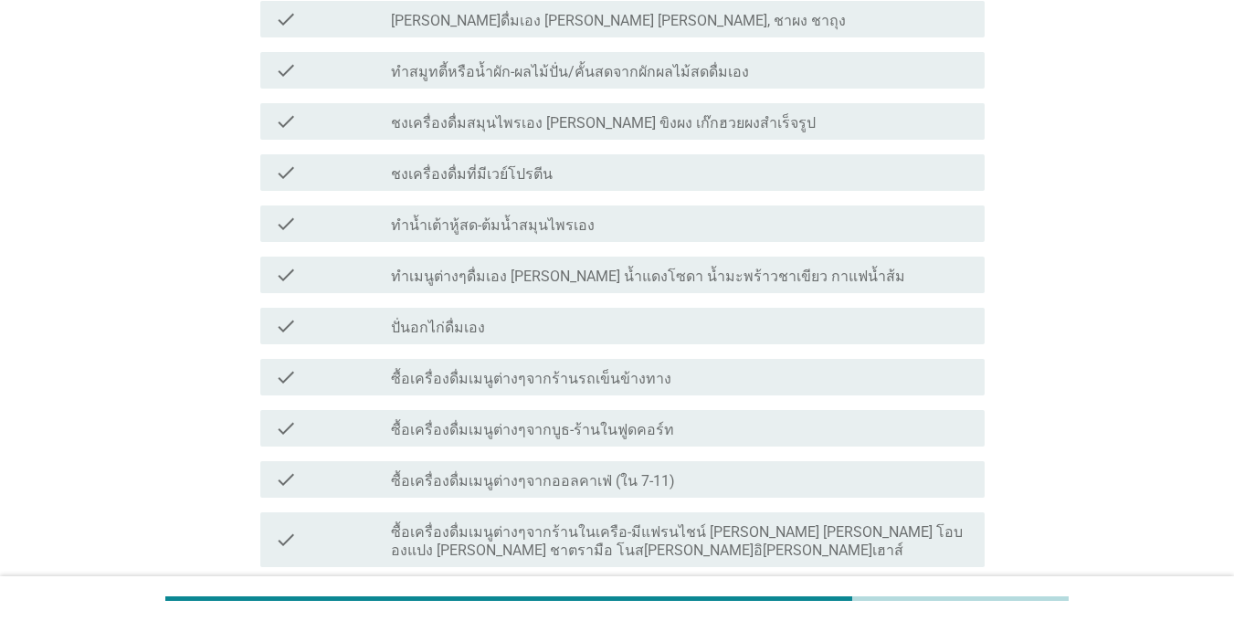
scroll to position [457, 0]
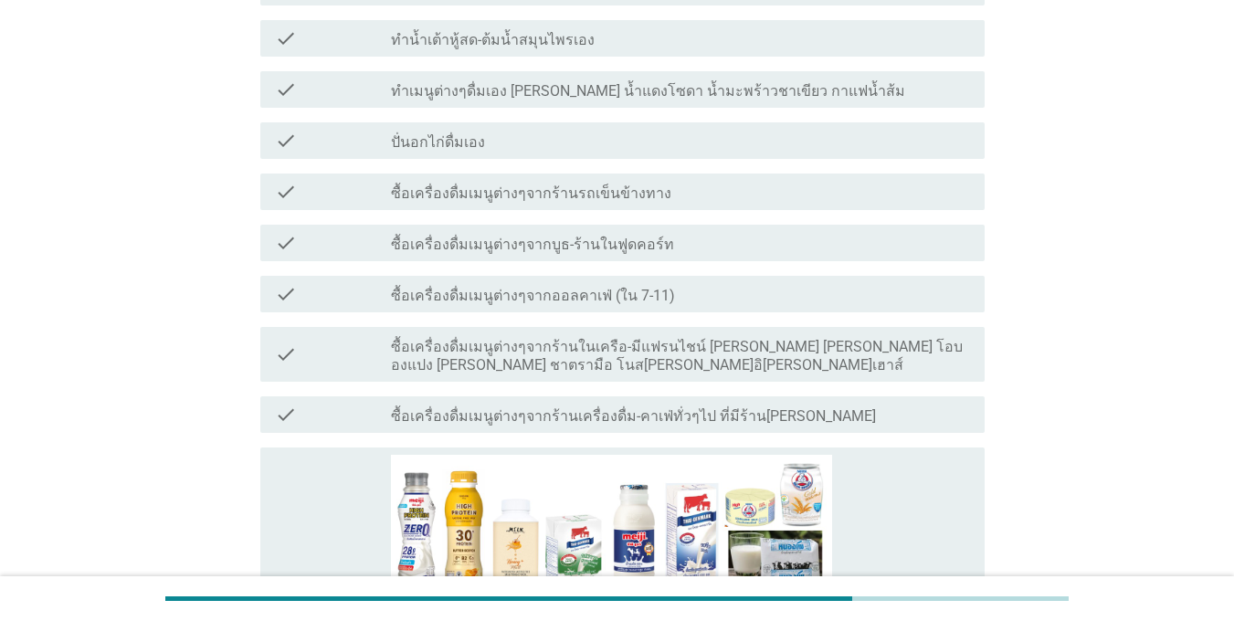
click at [310, 334] on div "check" at bounding box center [333, 354] width 116 height 40
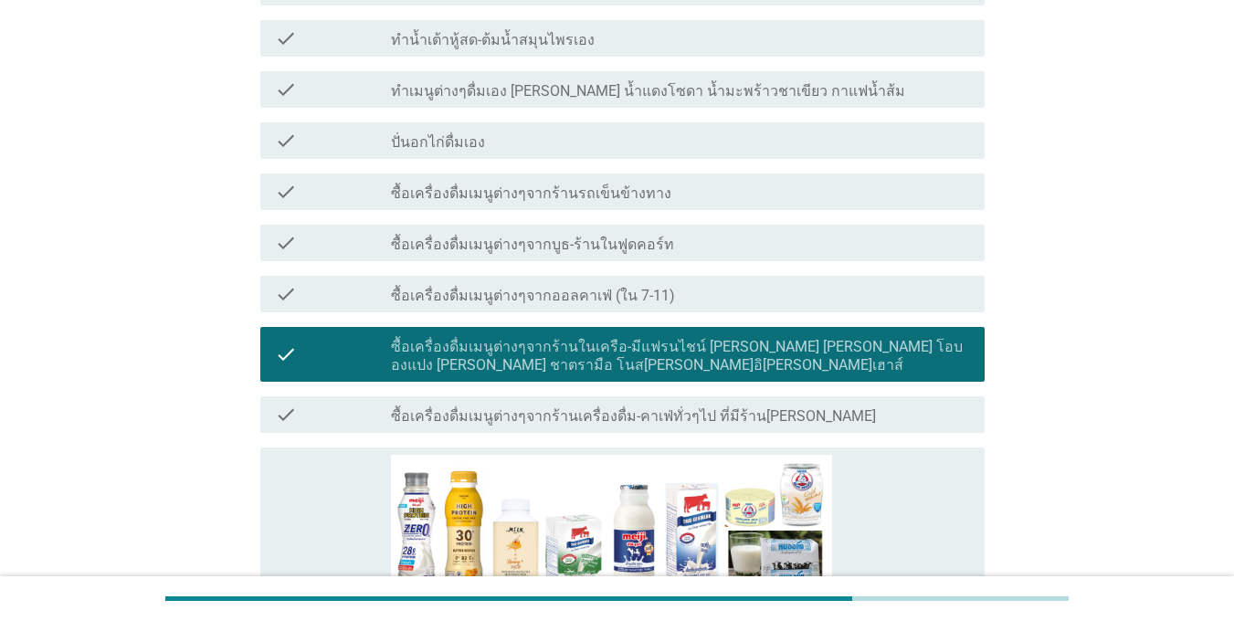
click at [335, 283] on div "check" at bounding box center [333, 294] width 116 height 22
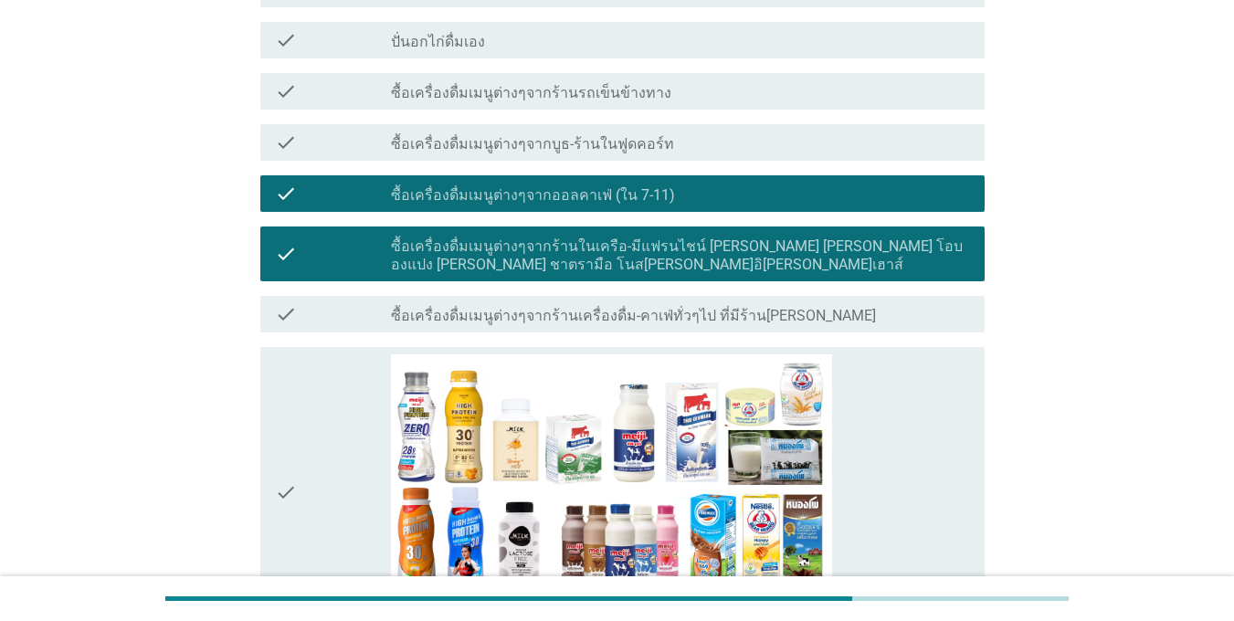
scroll to position [913, 0]
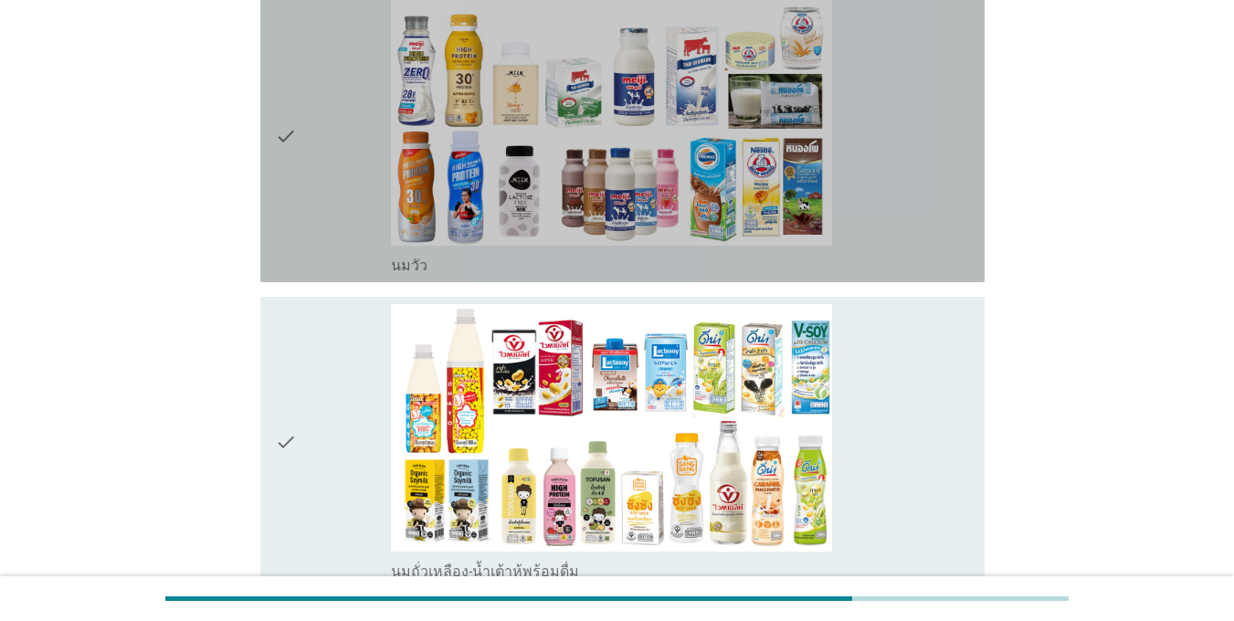
click at [326, 209] on div "check" at bounding box center [333, 136] width 116 height 277
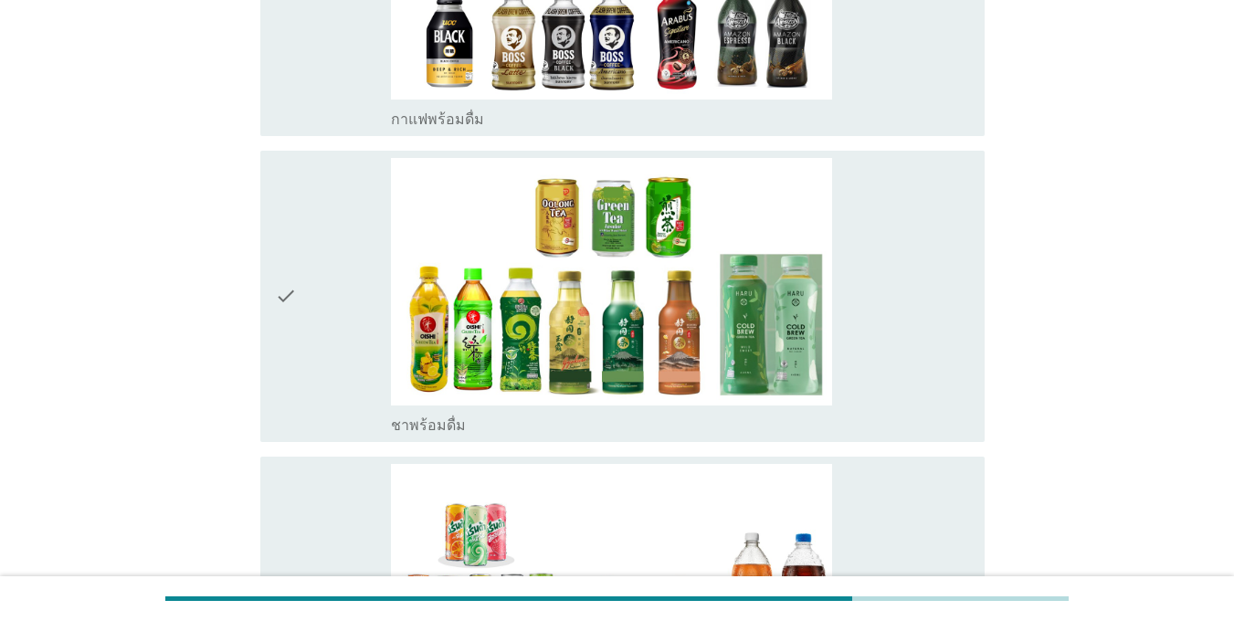
click at [334, 219] on div "check" at bounding box center [333, 296] width 116 height 277
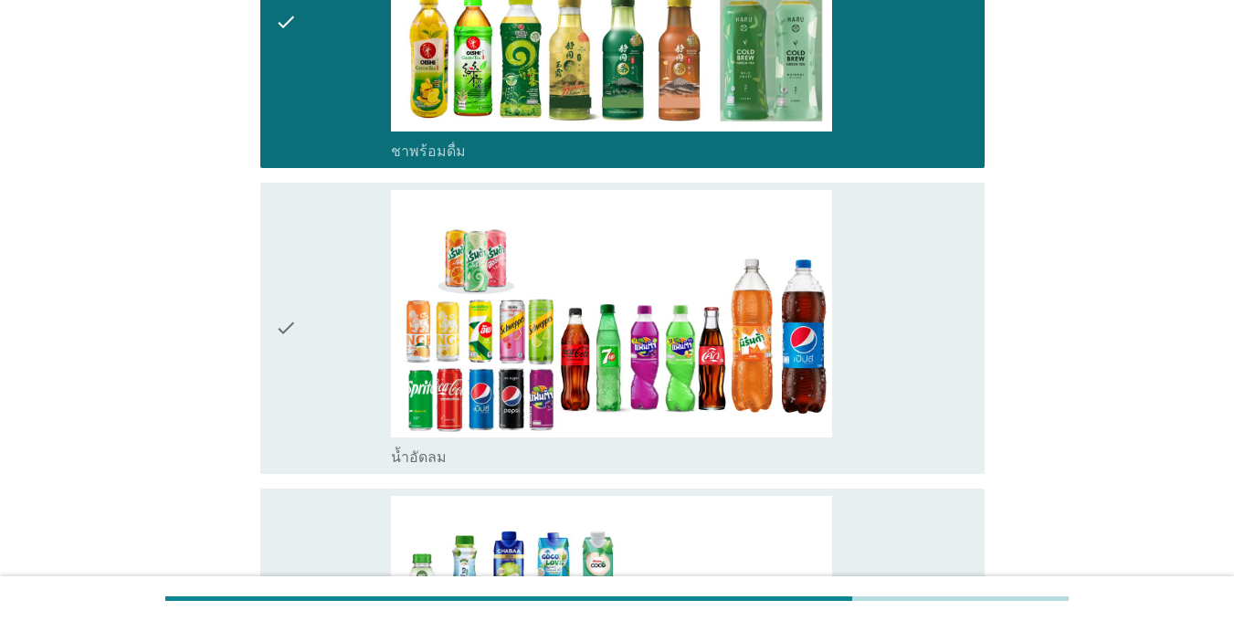
click at [335, 220] on div "check" at bounding box center [333, 328] width 116 height 277
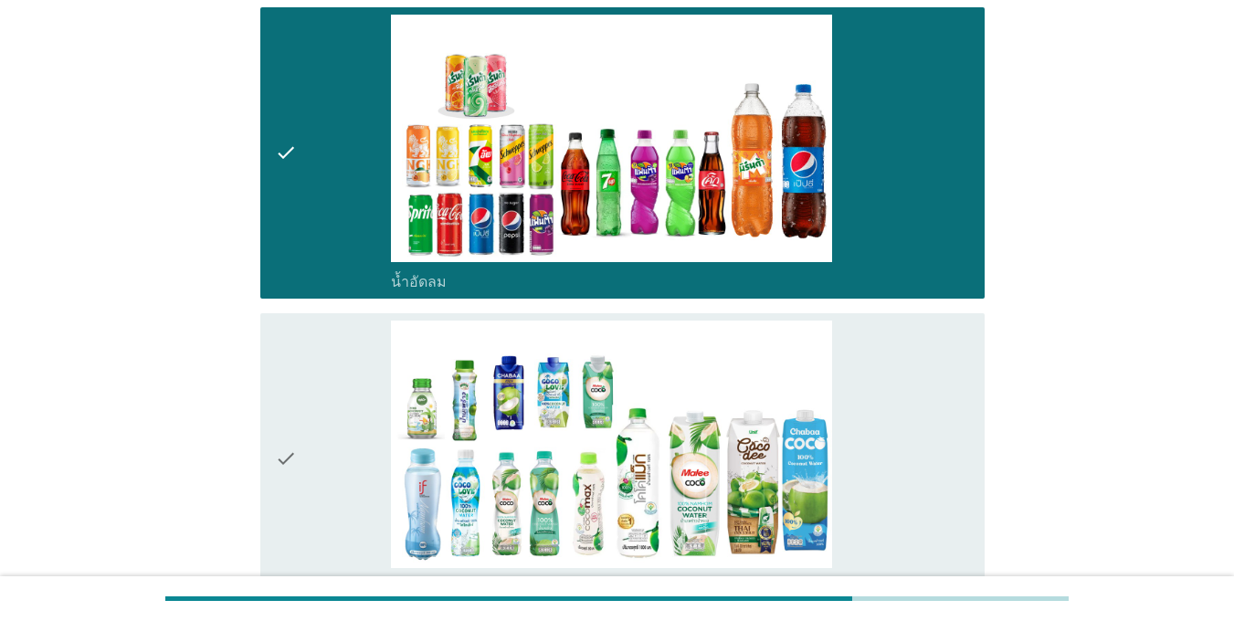
scroll to position [3105, 0]
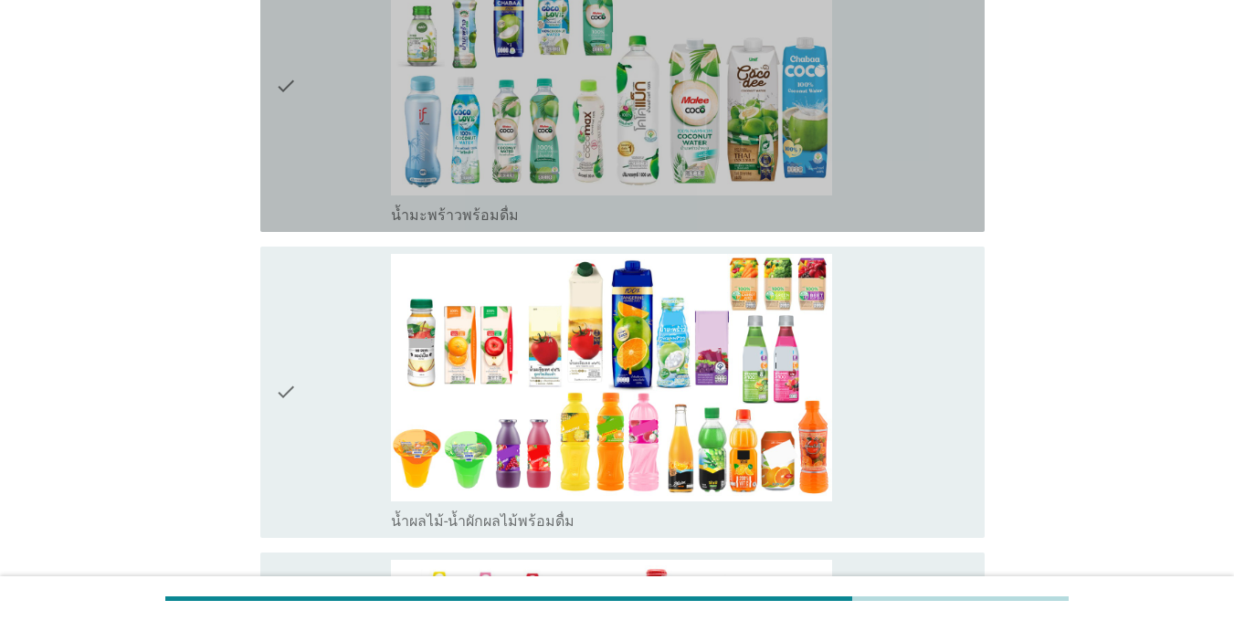
drag, startPoint x: 350, startPoint y: 162, endPoint x: 358, endPoint y: 178, distance: 18.4
click at [351, 161] on div "check" at bounding box center [333, 86] width 116 height 277
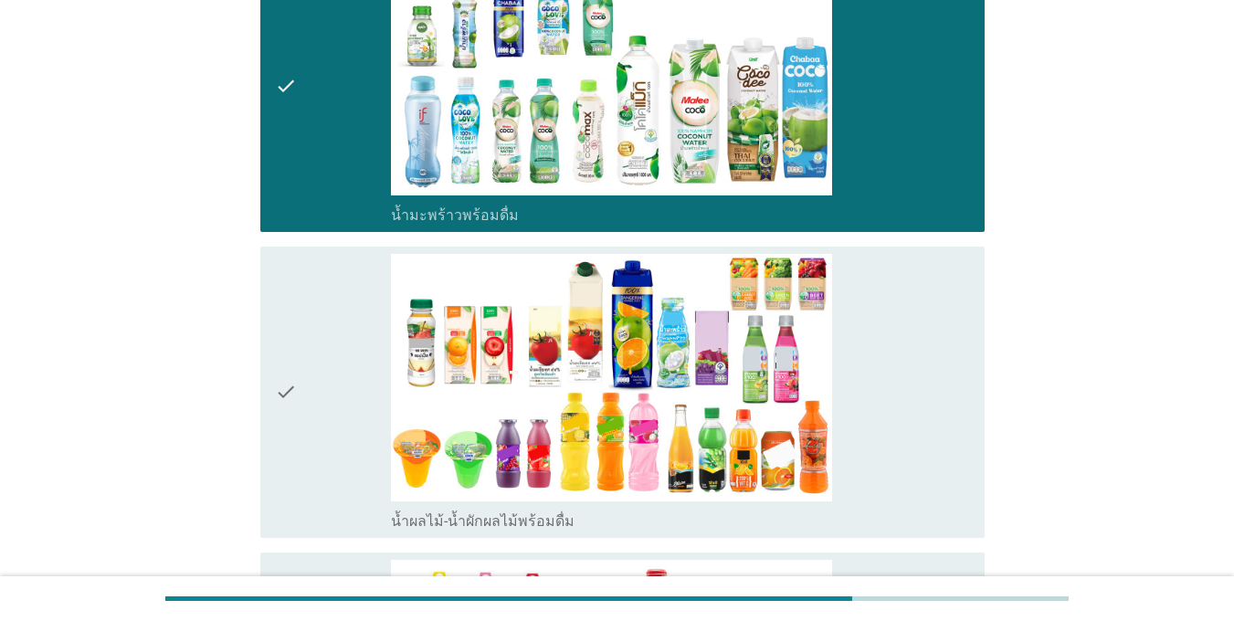
click at [374, 143] on div "check" at bounding box center [333, 86] width 116 height 277
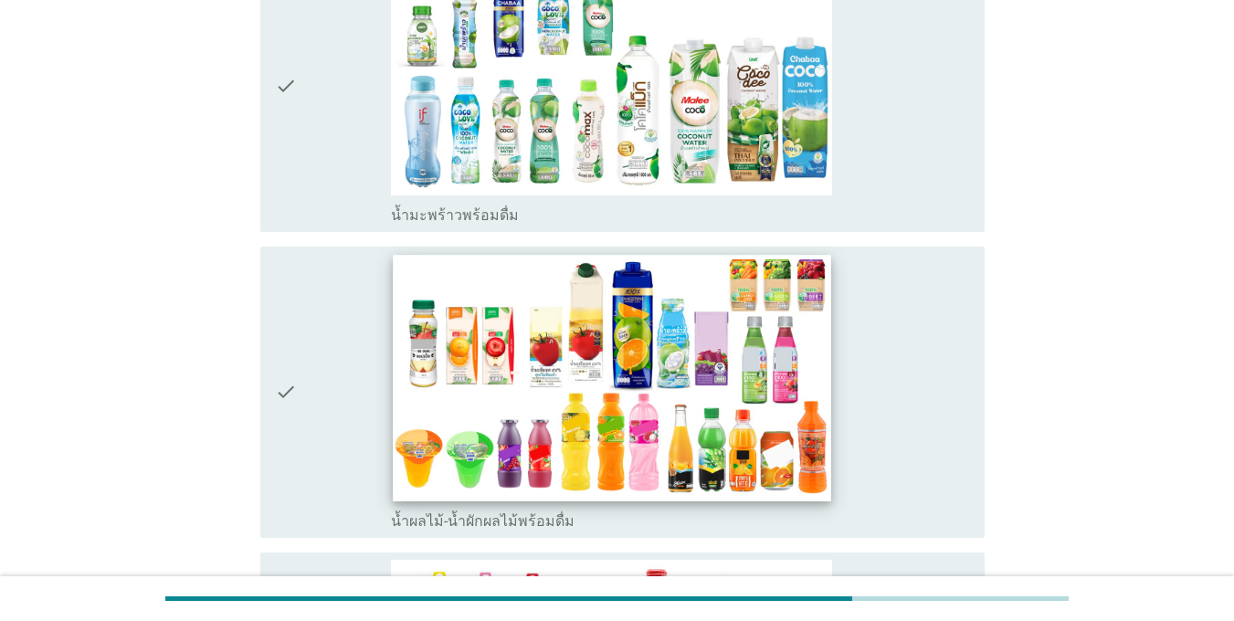
click at [393, 329] on img at bounding box center [611, 378] width 437 height 246
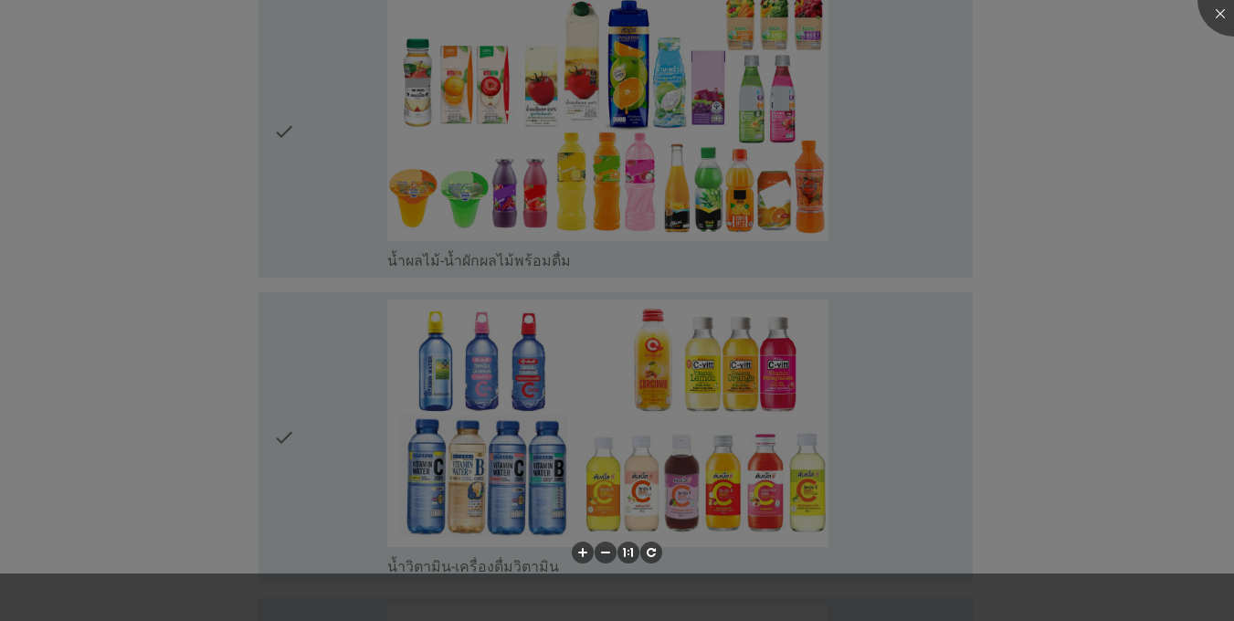
scroll to position [3562, 0]
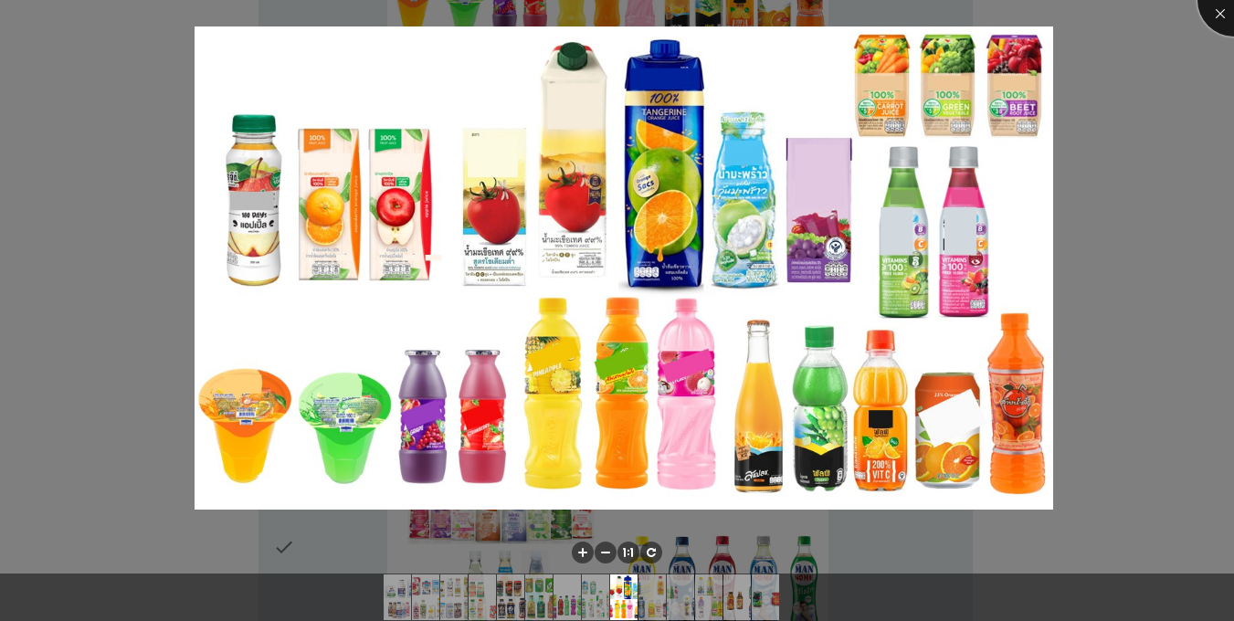
click at [1220, 17] on div at bounding box center [1233, -1] width 73 height 73
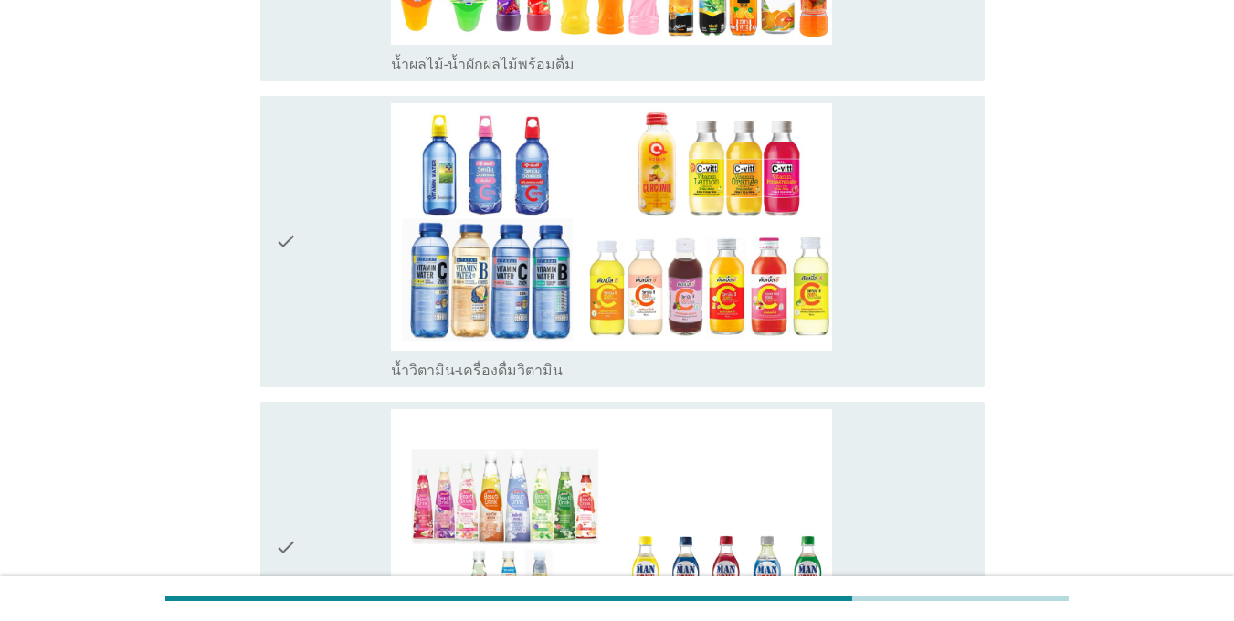
click at [282, 212] on icon "check" at bounding box center [286, 241] width 22 height 277
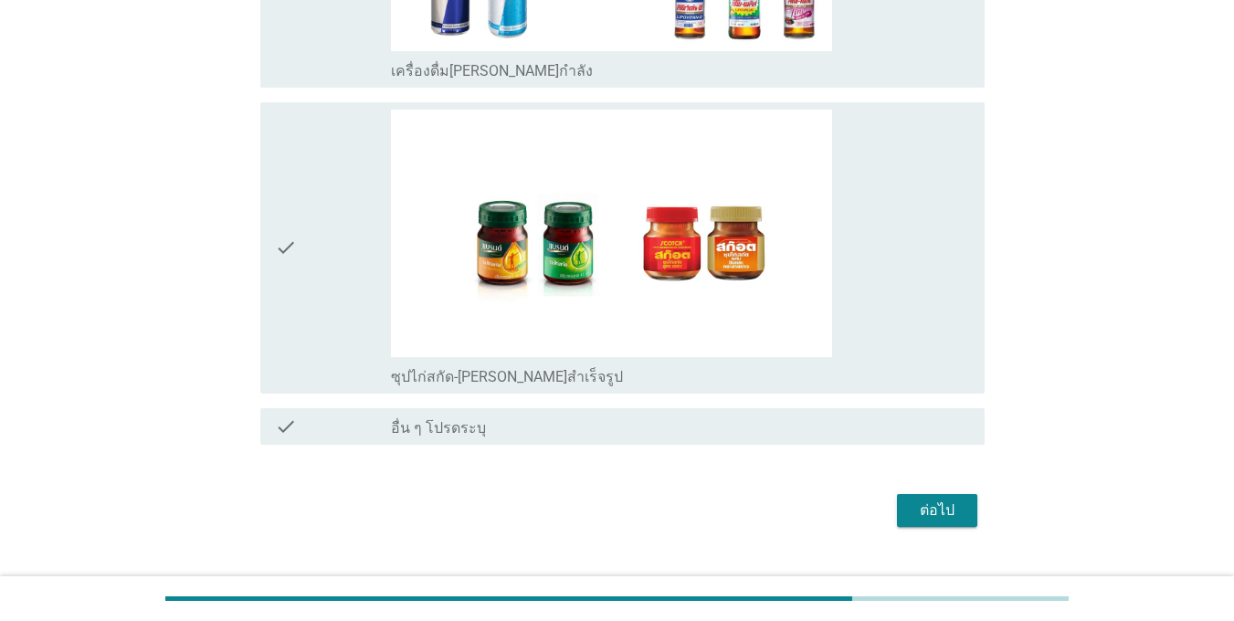
scroll to position [4783, 0]
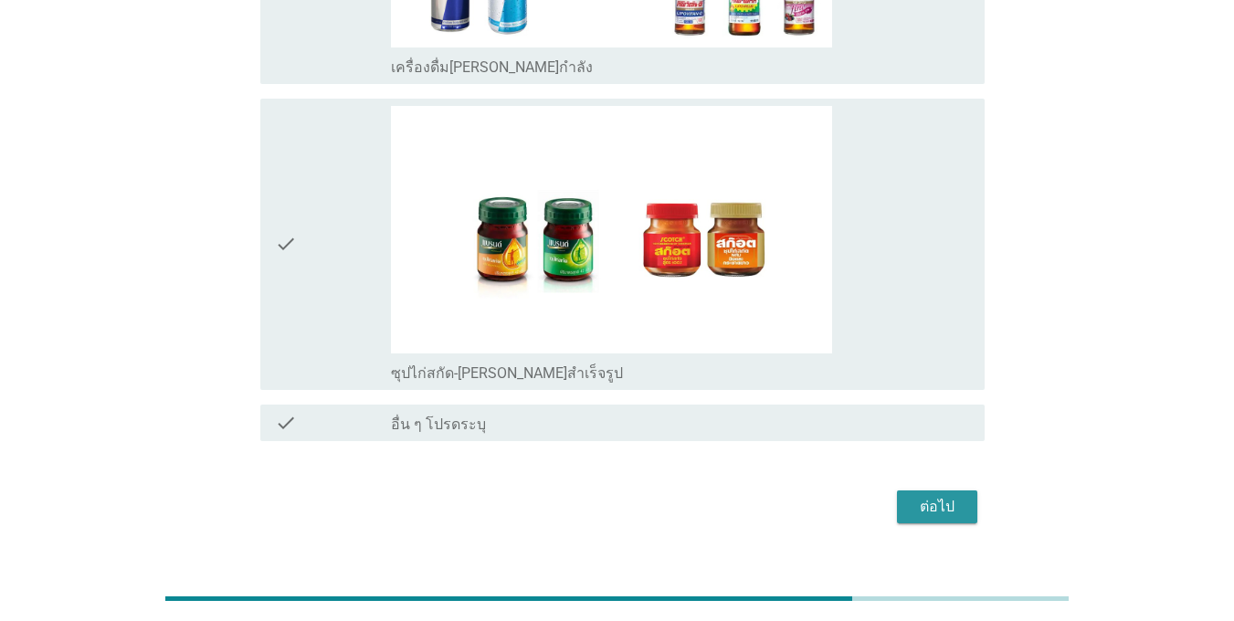
drag, startPoint x: 951, startPoint y: 482, endPoint x: 941, endPoint y: 486, distance: 10.7
click at [947, 490] on button "ต่อไป" at bounding box center [937, 506] width 80 height 33
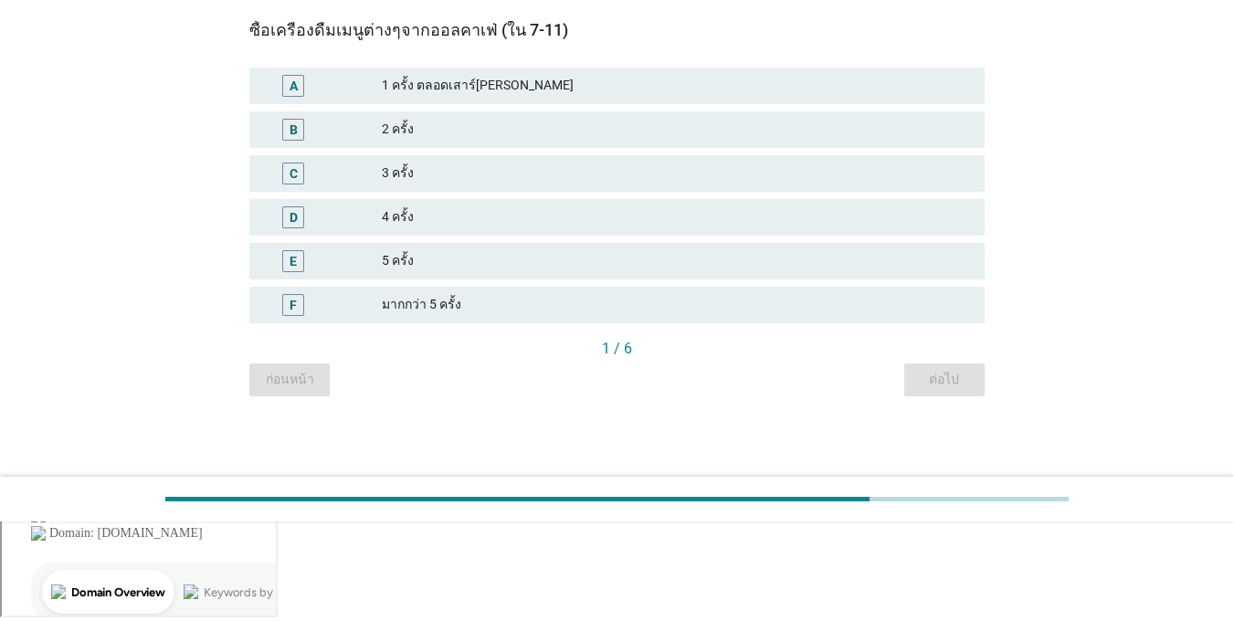
scroll to position [0, 0]
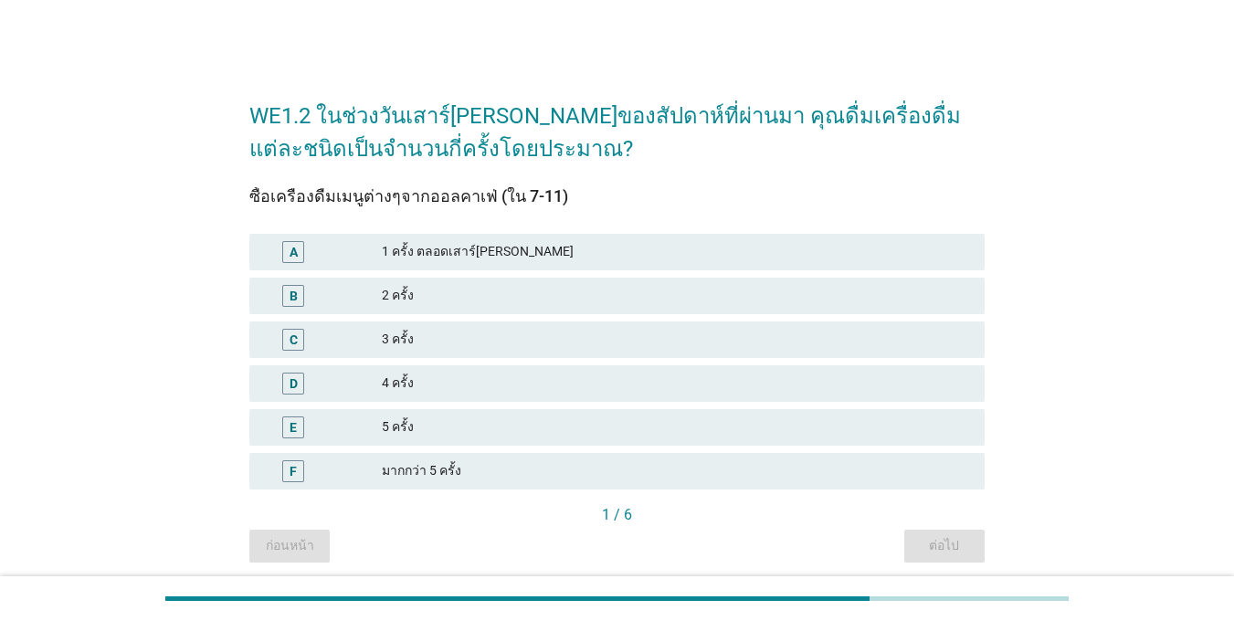
click at [279, 248] on div "A" at bounding box center [293, 252] width 58 height 22
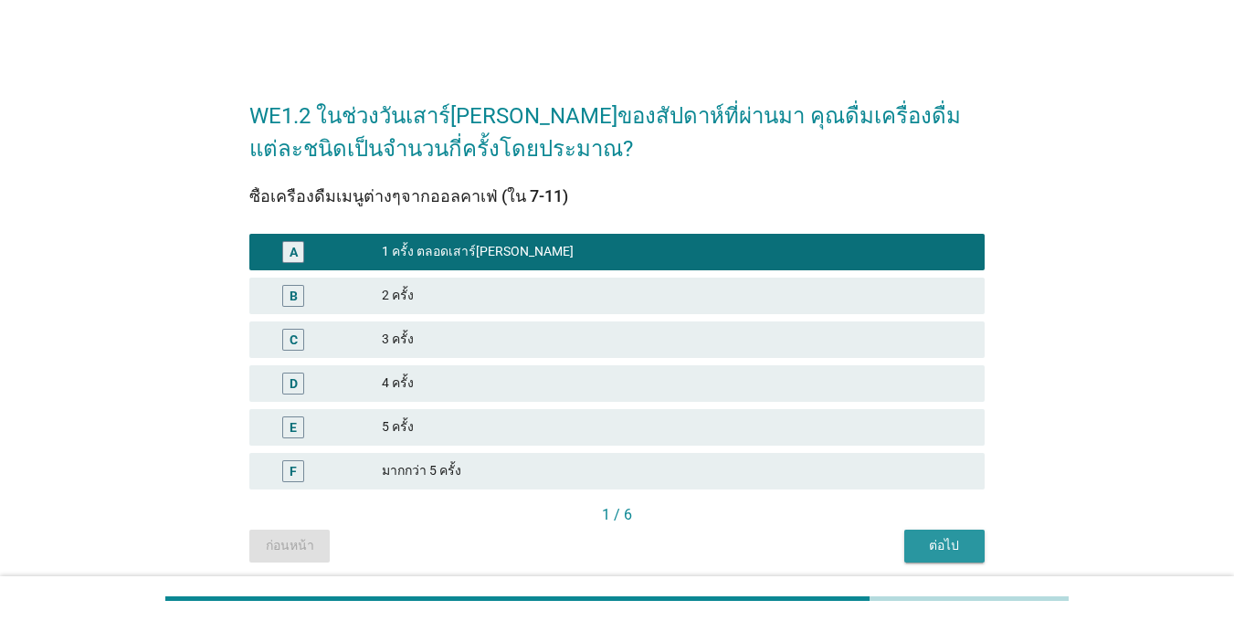
click at [922, 539] on div "ต่อไป" at bounding box center [944, 545] width 51 height 19
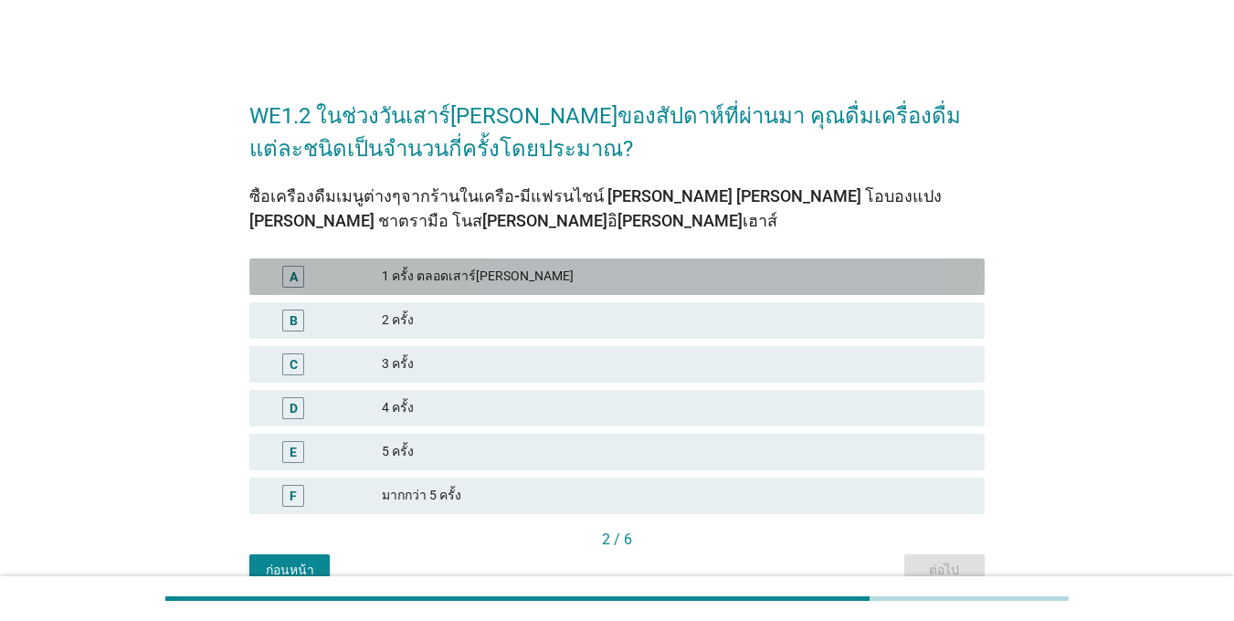
click at [300, 267] on div "A" at bounding box center [293, 277] width 22 height 22
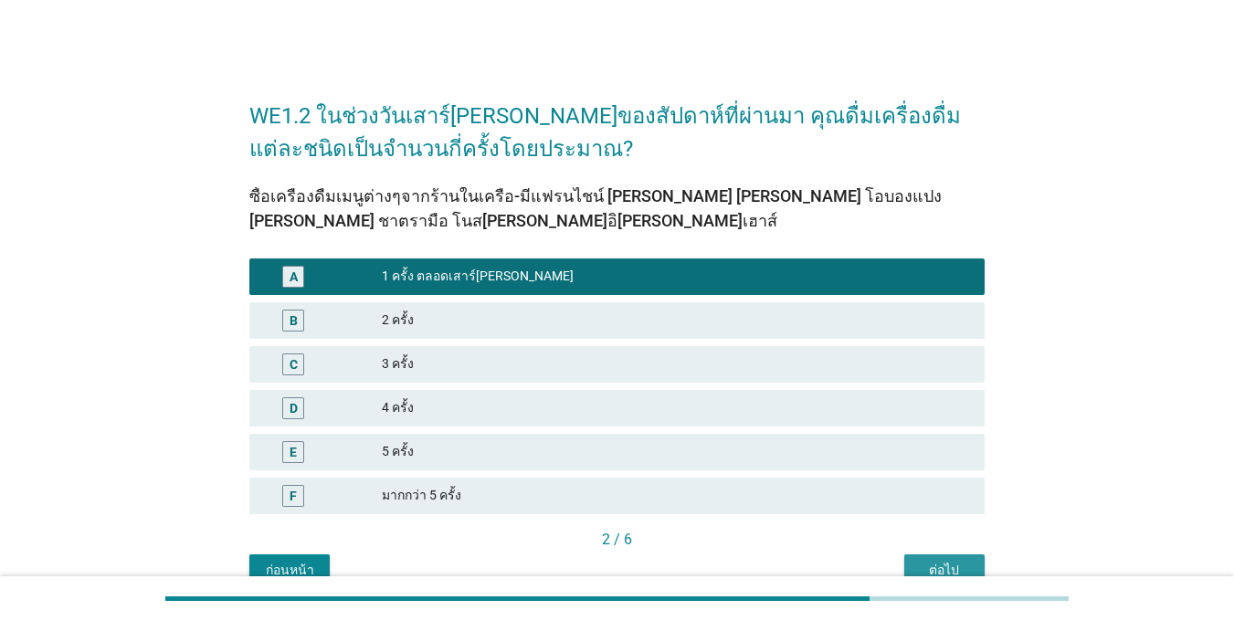
drag, startPoint x: 935, startPoint y: 564, endPoint x: 869, endPoint y: 524, distance: 77.1
click at [932, 564] on div "ต่อไป" at bounding box center [944, 570] width 51 height 19
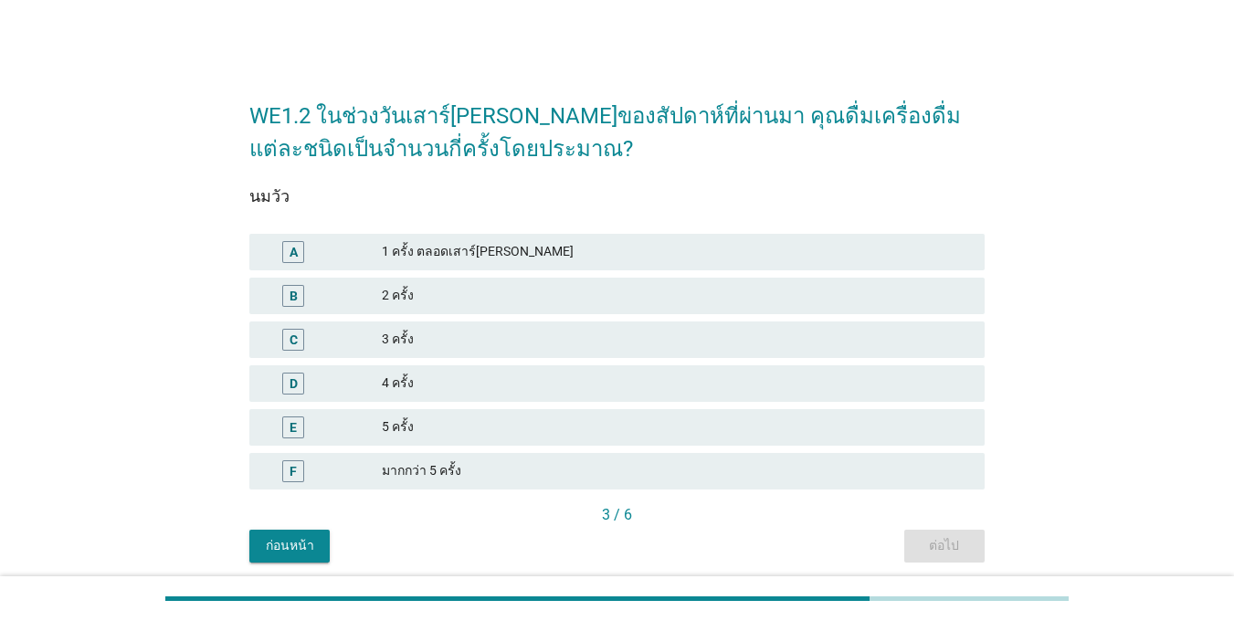
click at [302, 251] on div "A" at bounding box center [293, 252] width 22 height 22
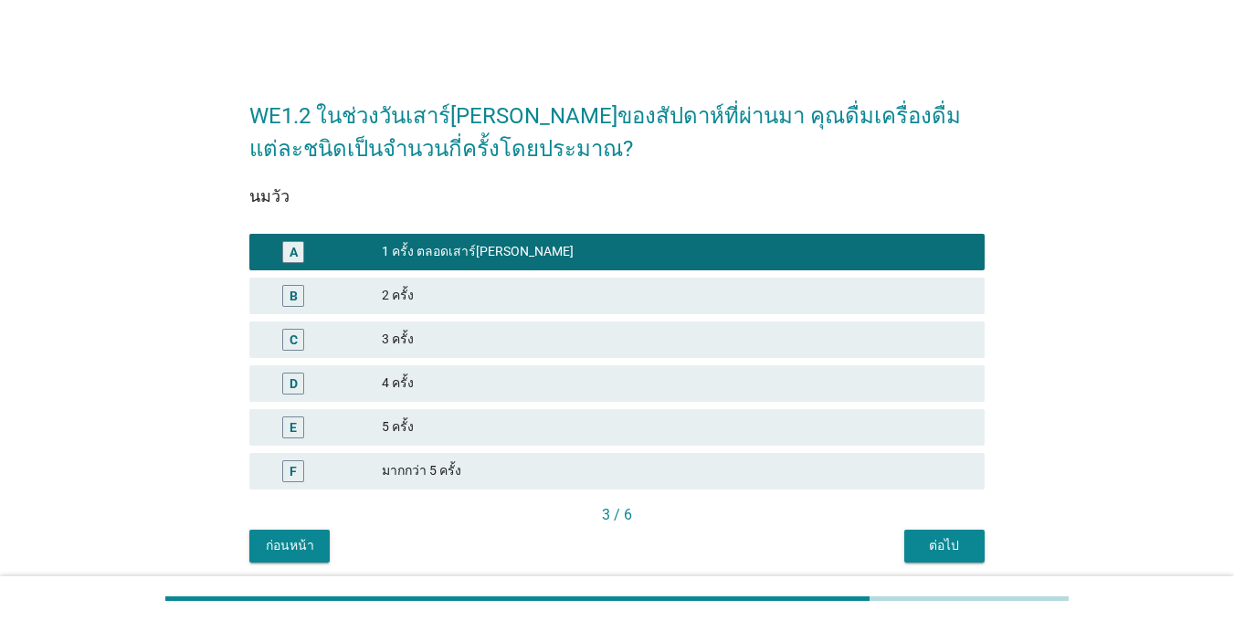
click at [934, 547] on div "ต่อไป" at bounding box center [944, 545] width 51 height 19
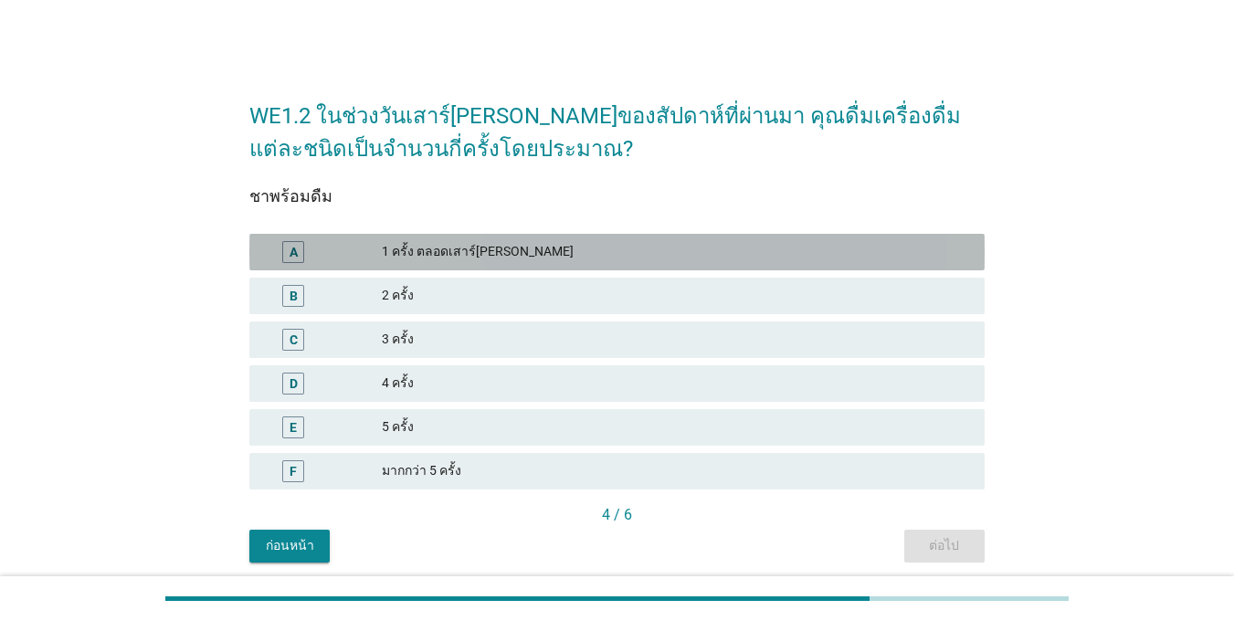
click at [343, 260] on div "A" at bounding box center [323, 252] width 118 height 22
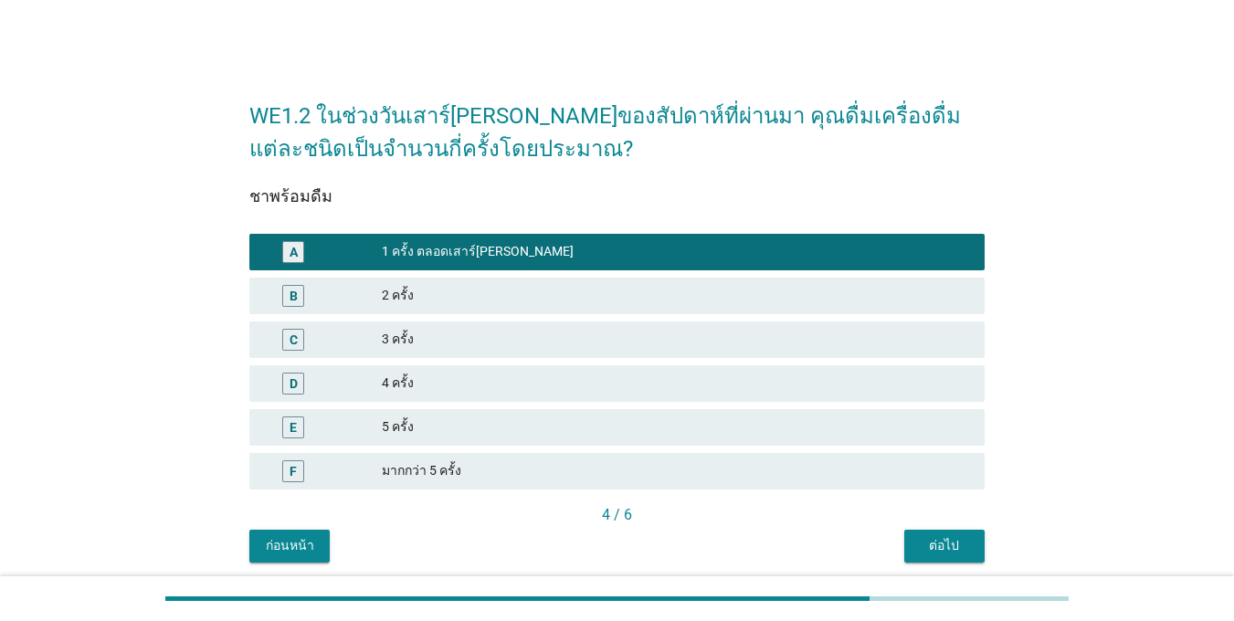
click at [943, 537] on div "ต่อไป" at bounding box center [944, 545] width 51 height 19
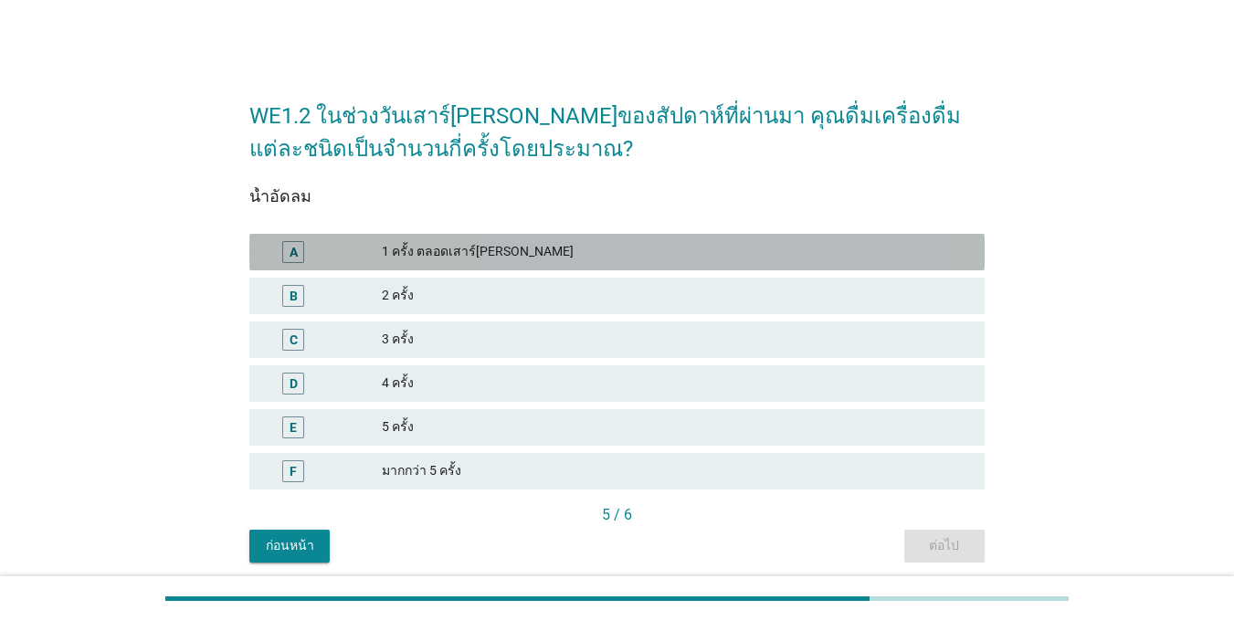
click at [279, 248] on div "A" at bounding box center [293, 252] width 58 height 22
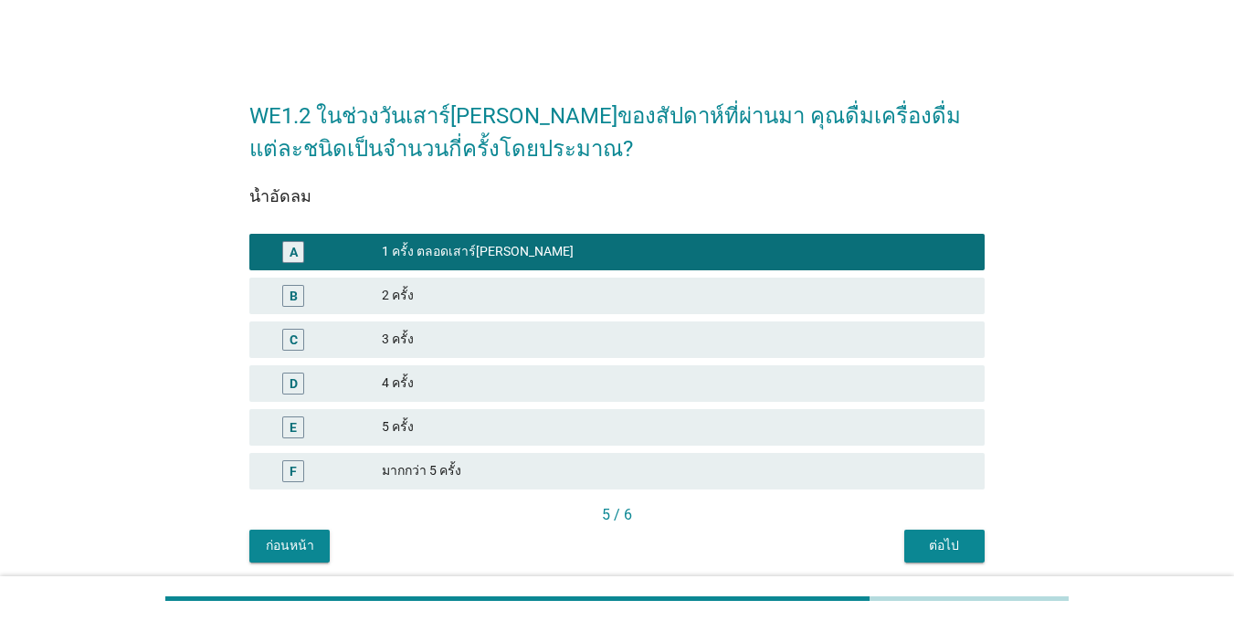
drag, startPoint x: 948, startPoint y: 541, endPoint x: 894, endPoint y: 510, distance: 62.2
click at [942, 542] on div "ต่อไป" at bounding box center [944, 545] width 51 height 19
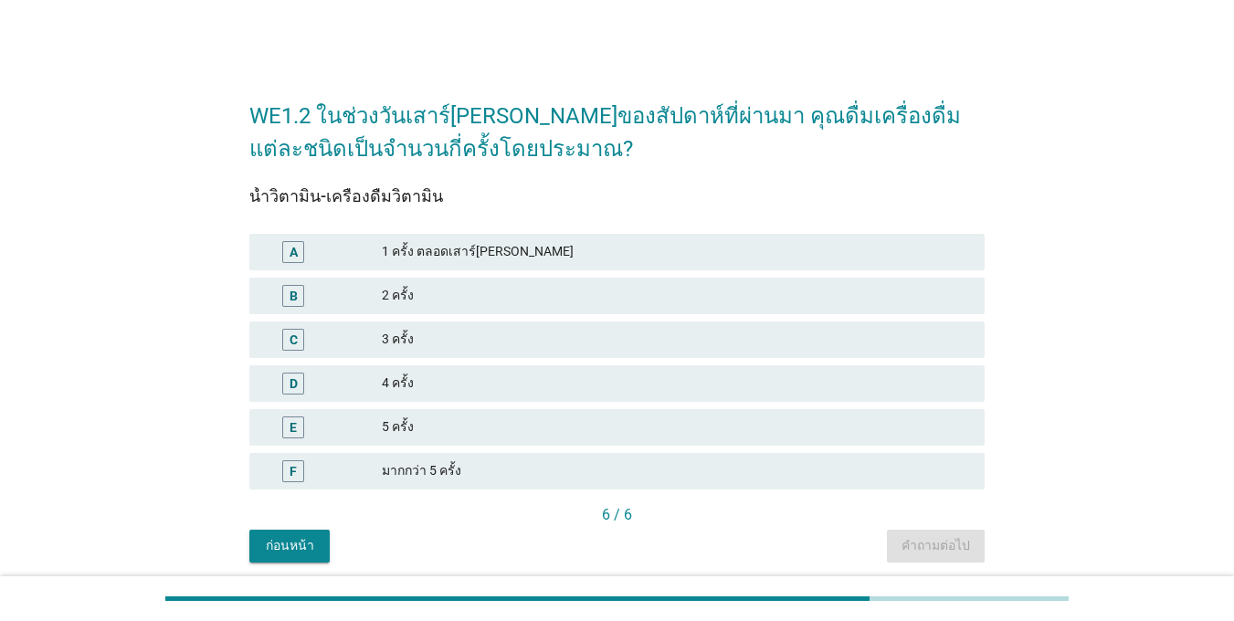
click at [294, 241] on div "A" at bounding box center [293, 252] width 22 height 22
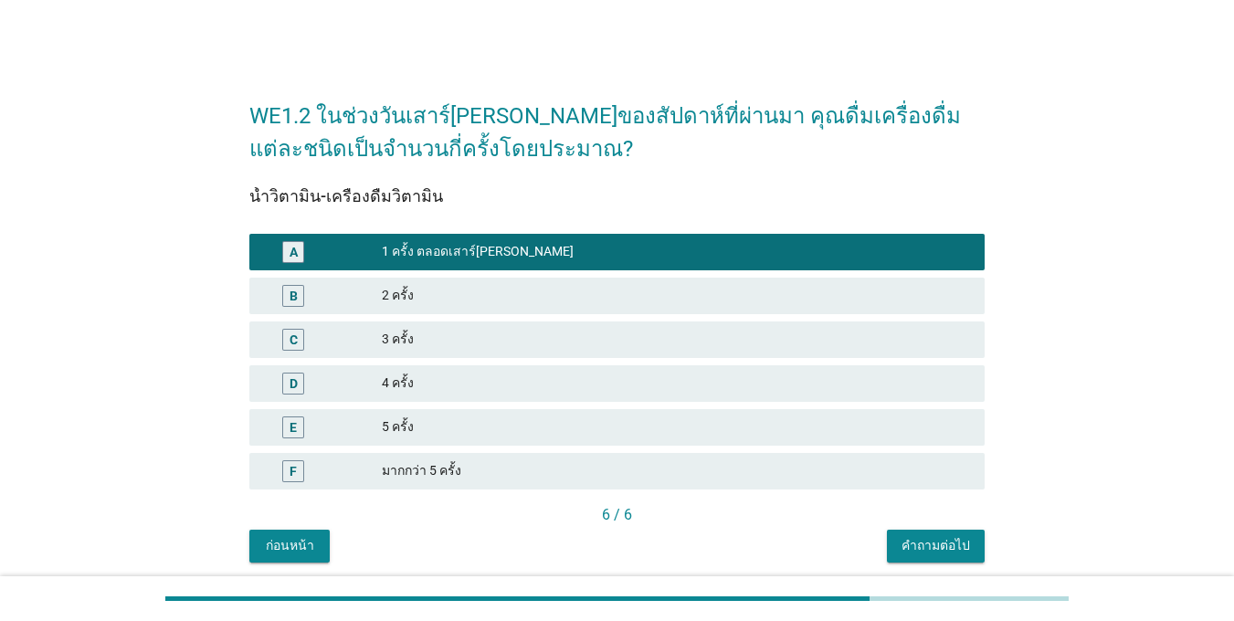
click at [954, 561] on button "คำถามต่อไป" at bounding box center [936, 546] width 98 height 33
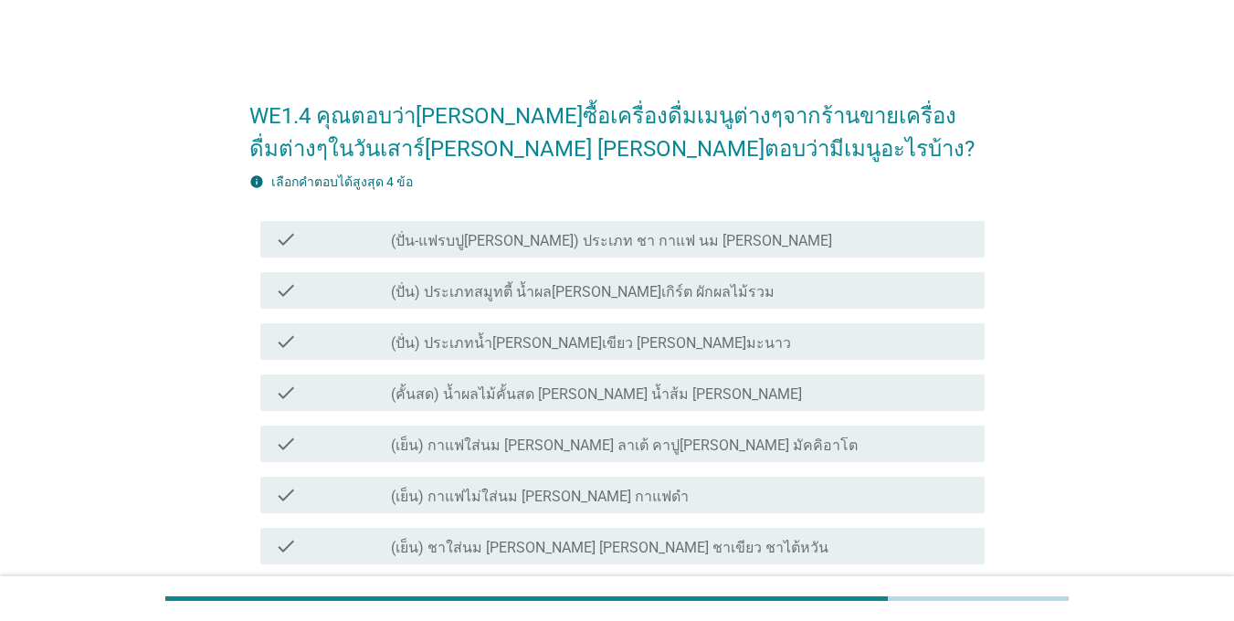
click at [294, 461] on div "check check_box_outline_blank (เย็น) กาแฟใส่นม [PERSON_NAME] ลาเต้ คาปู[PERSON_…" at bounding box center [622, 444] width 724 height 37
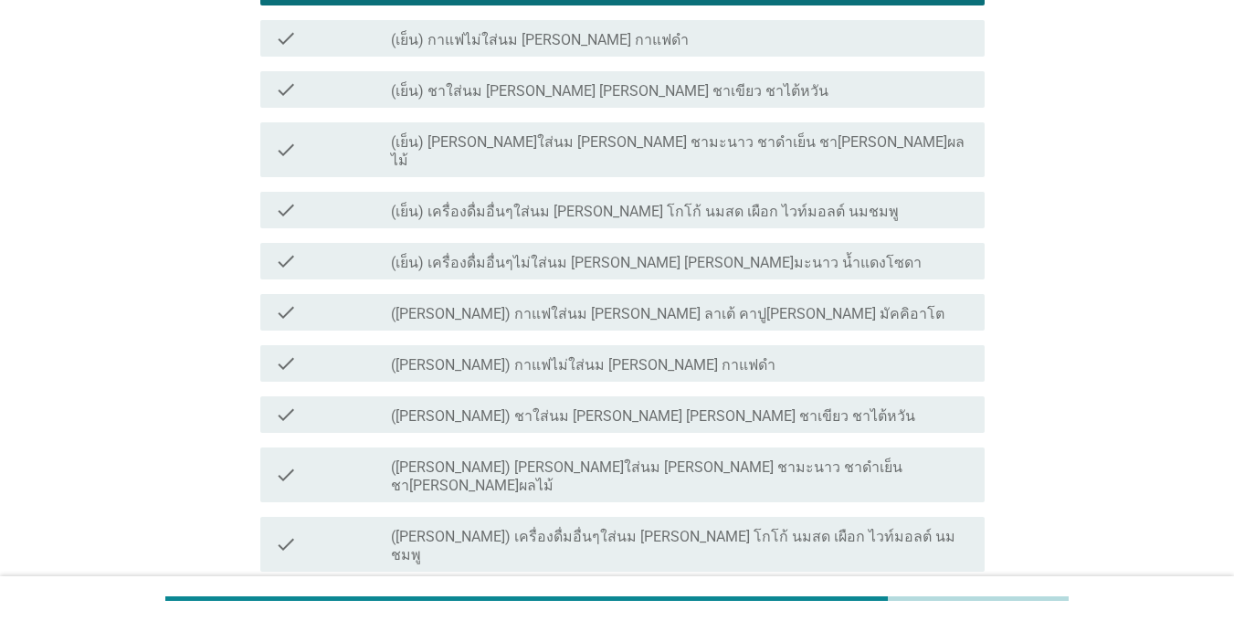
scroll to position [694, 0]
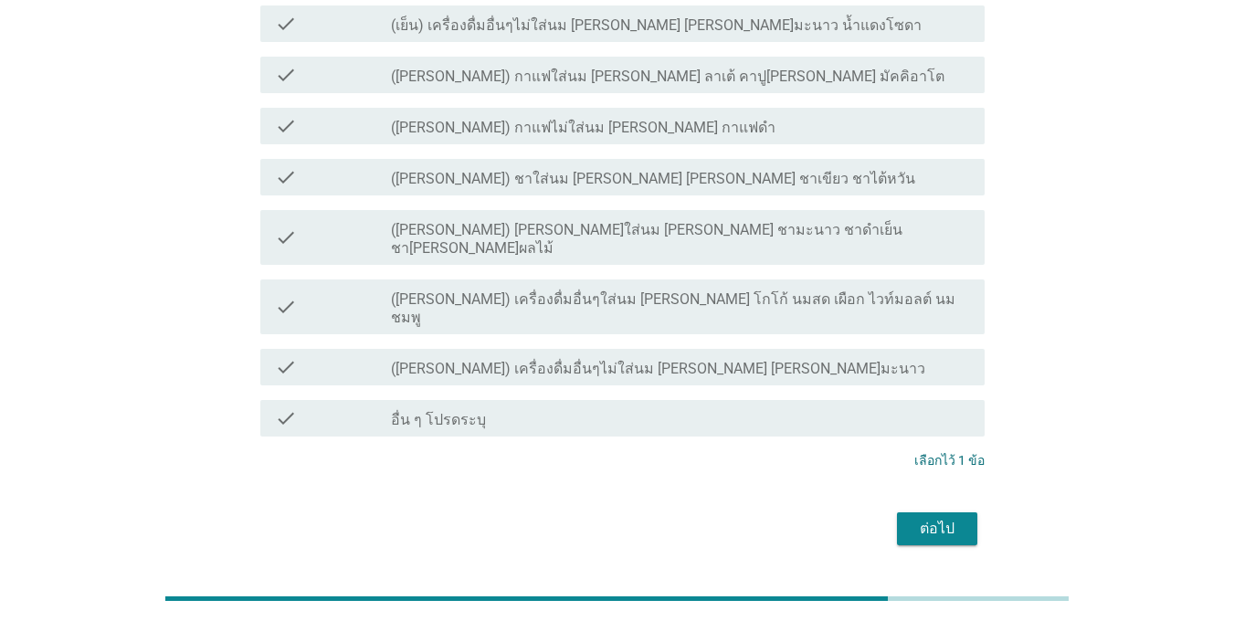
click at [943, 518] on div "ต่อไป" at bounding box center [936, 529] width 51 height 22
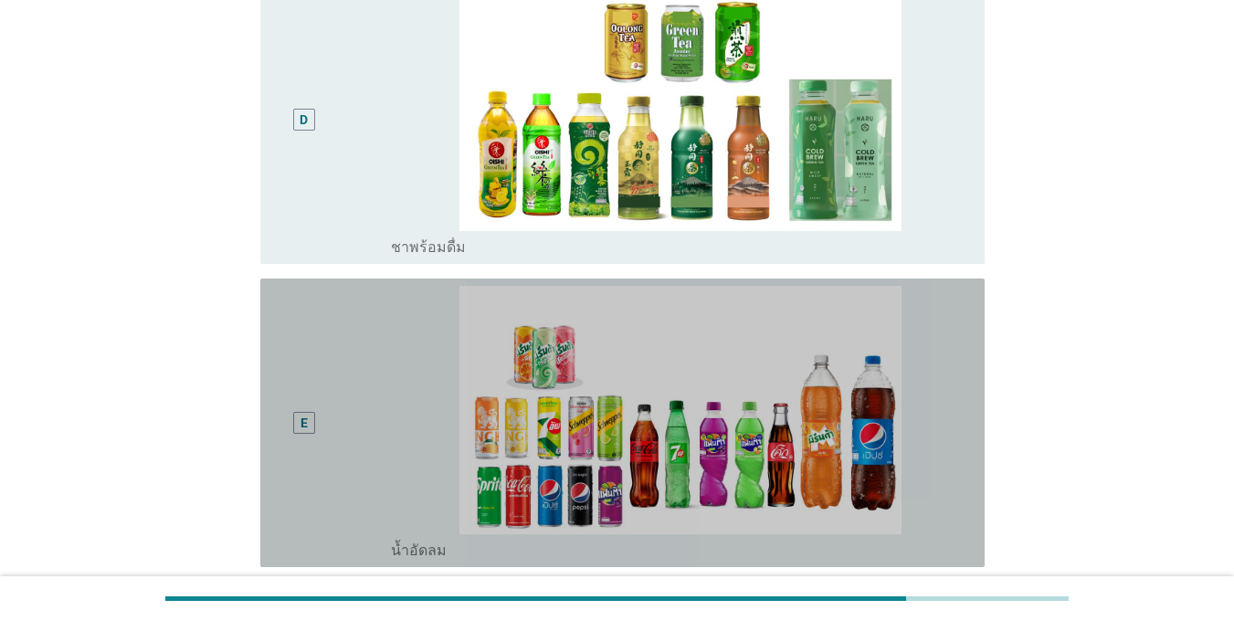
click at [315, 331] on div "E" at bounding box center [304, 423] width 58 height 274
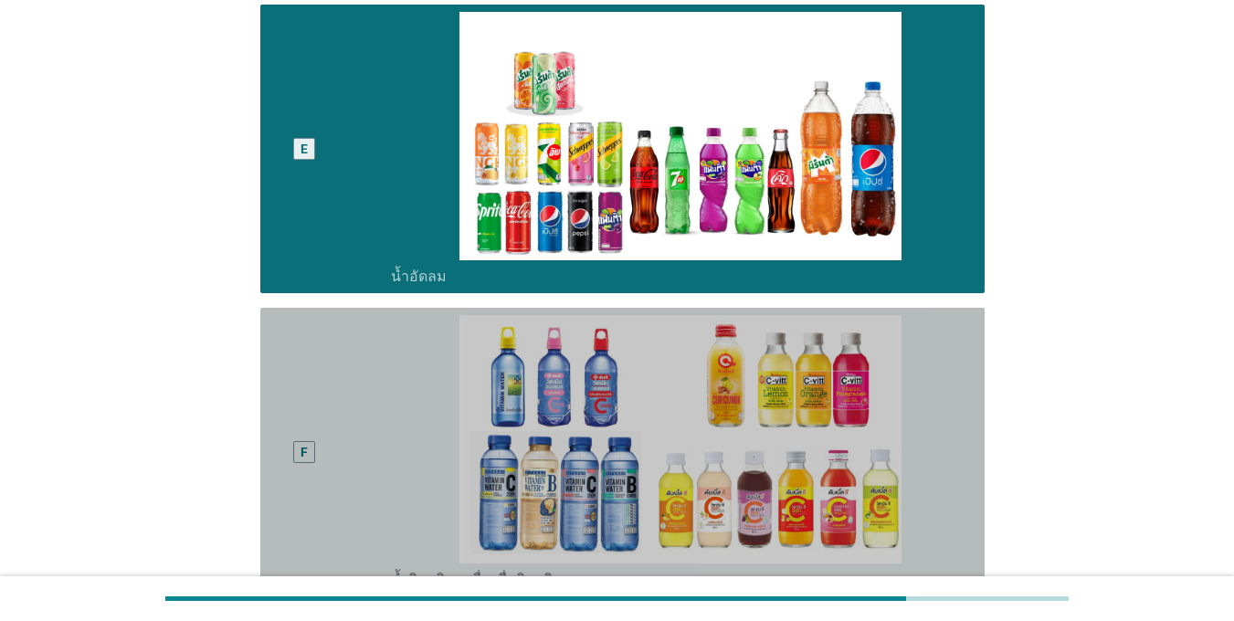
click at [315, 331] on div "F" at bounding box center [304, 452] width 58 height 274
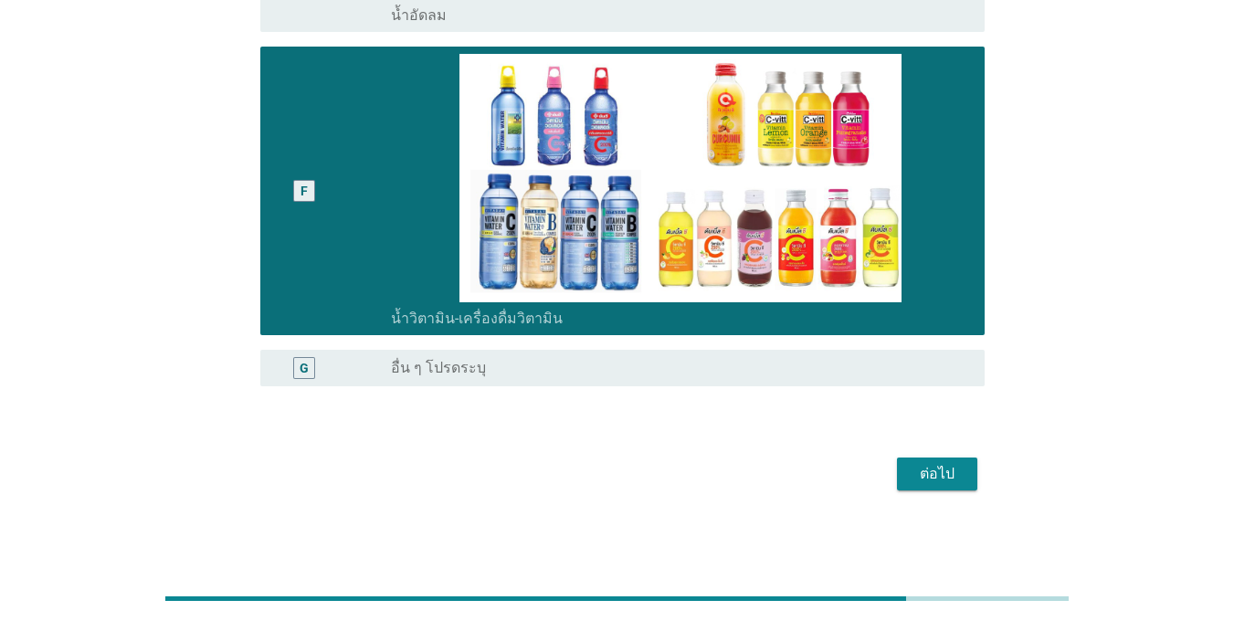
scroll to position [718, 0]
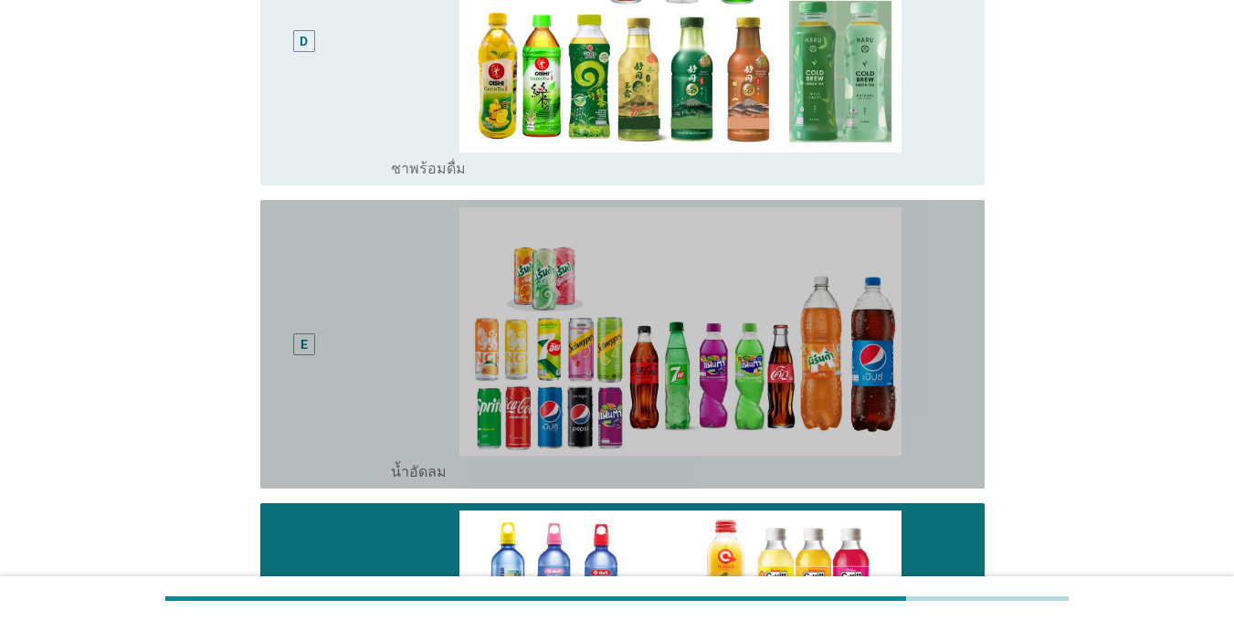
click at [315, 331] on div "E" at bounding box center [304, 344] width 58 height 274
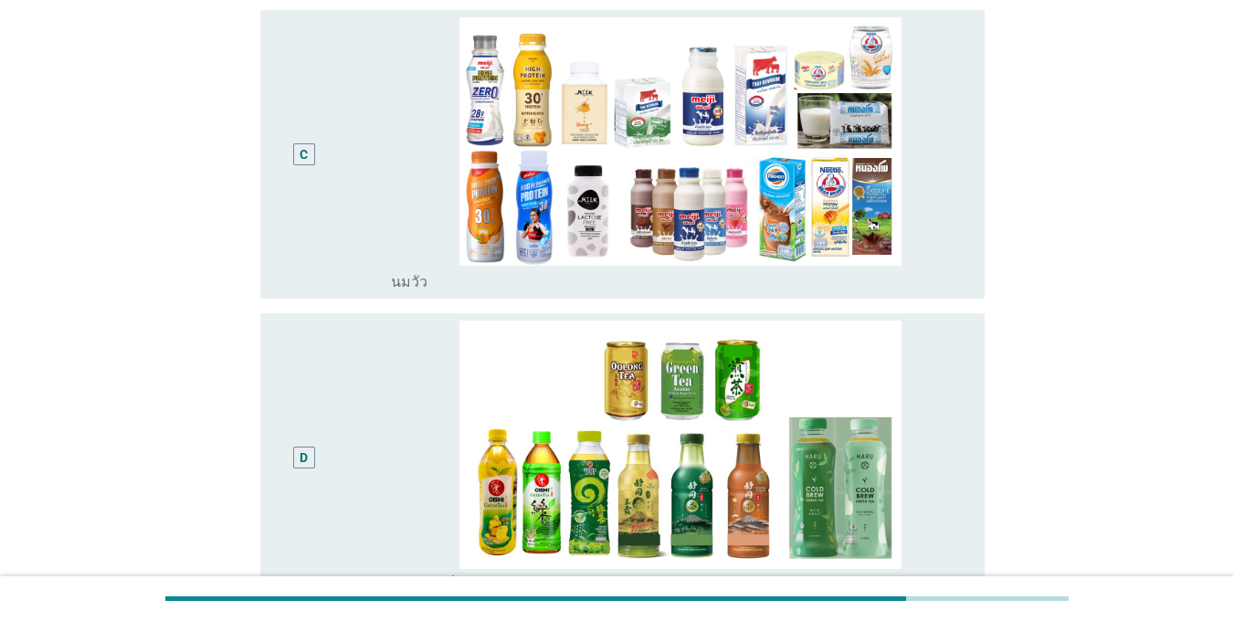
scroll to position [0, 0]
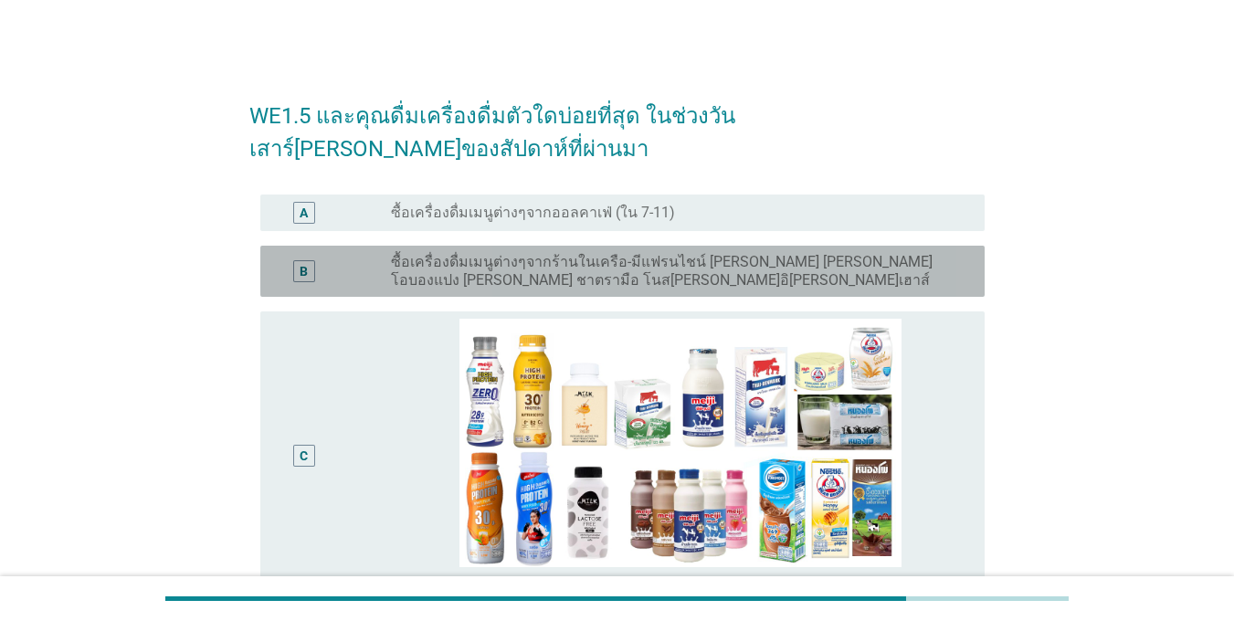
click at [299, 257] on div "B" at bounding box center [304, 271] width 58 height 37
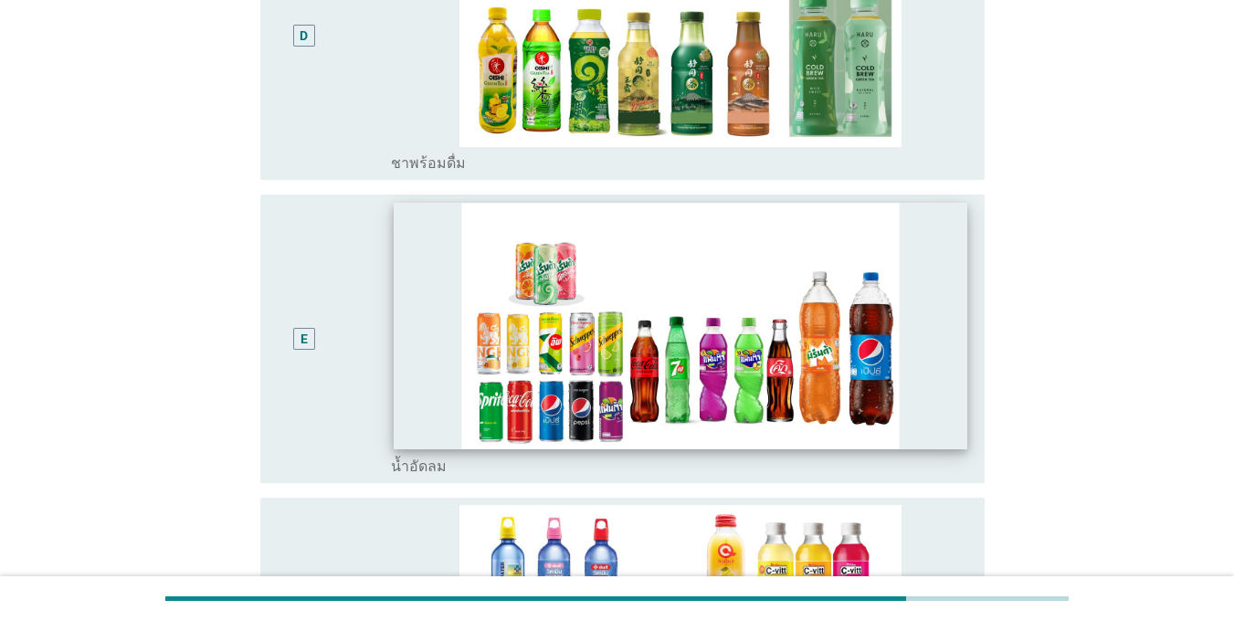
scroll to position [1005, 0]
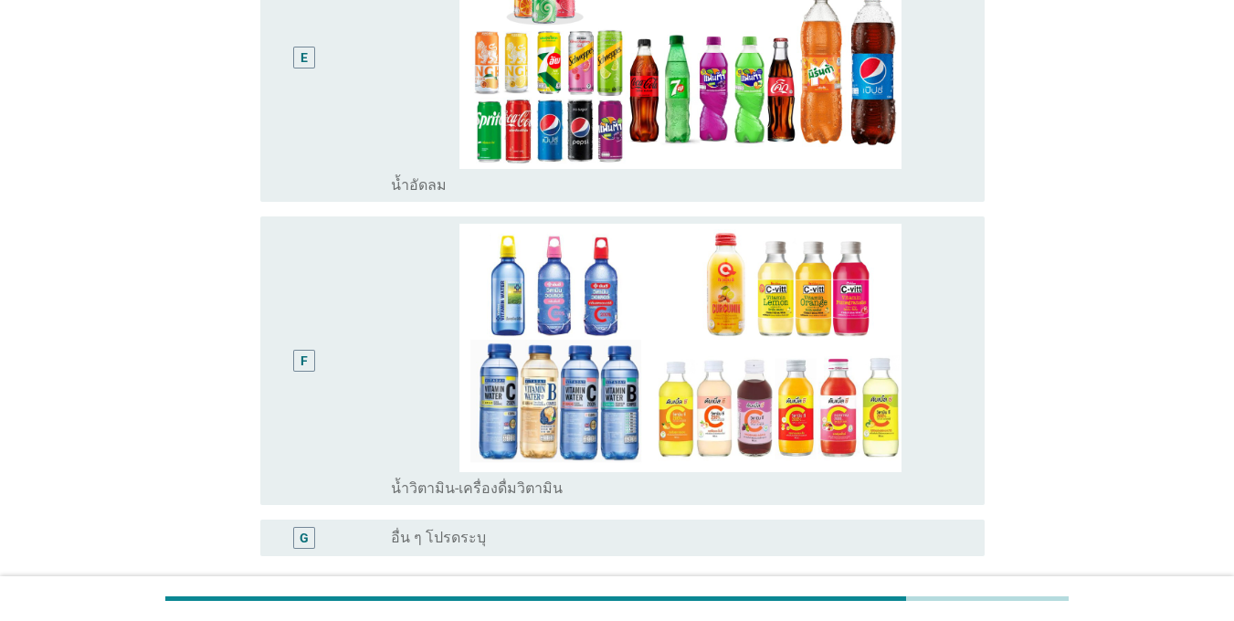
click at [295, 73] on div "E" at bounding box center [304, 58] width 58 height 274
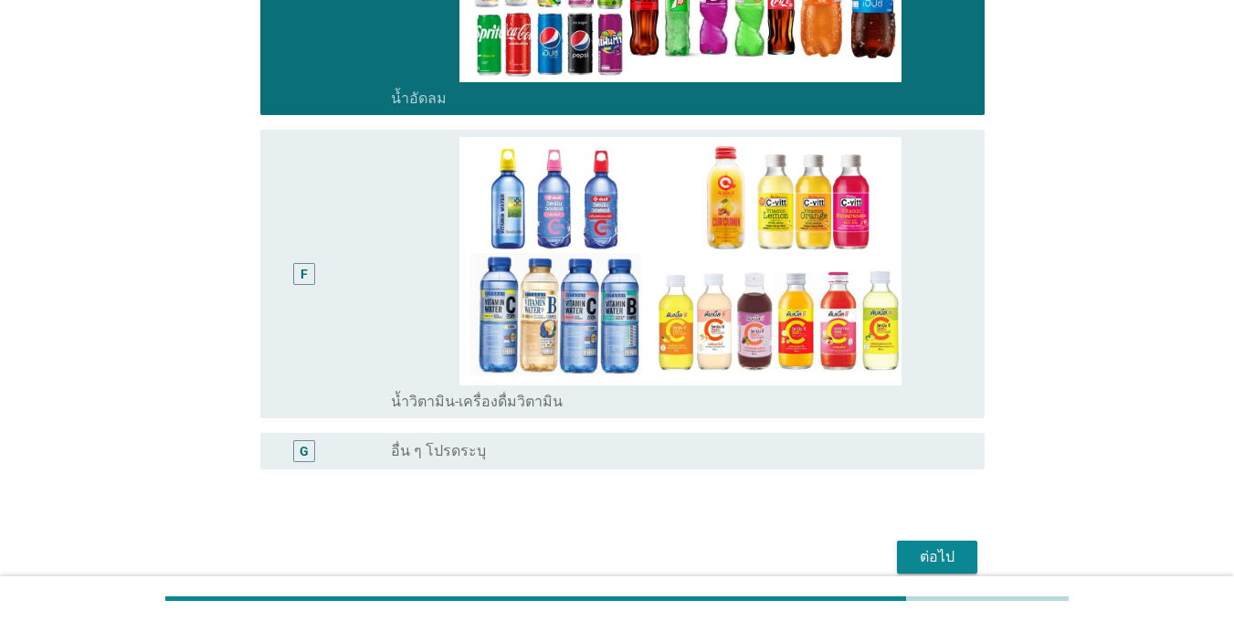
scroll to position [1175, 0]
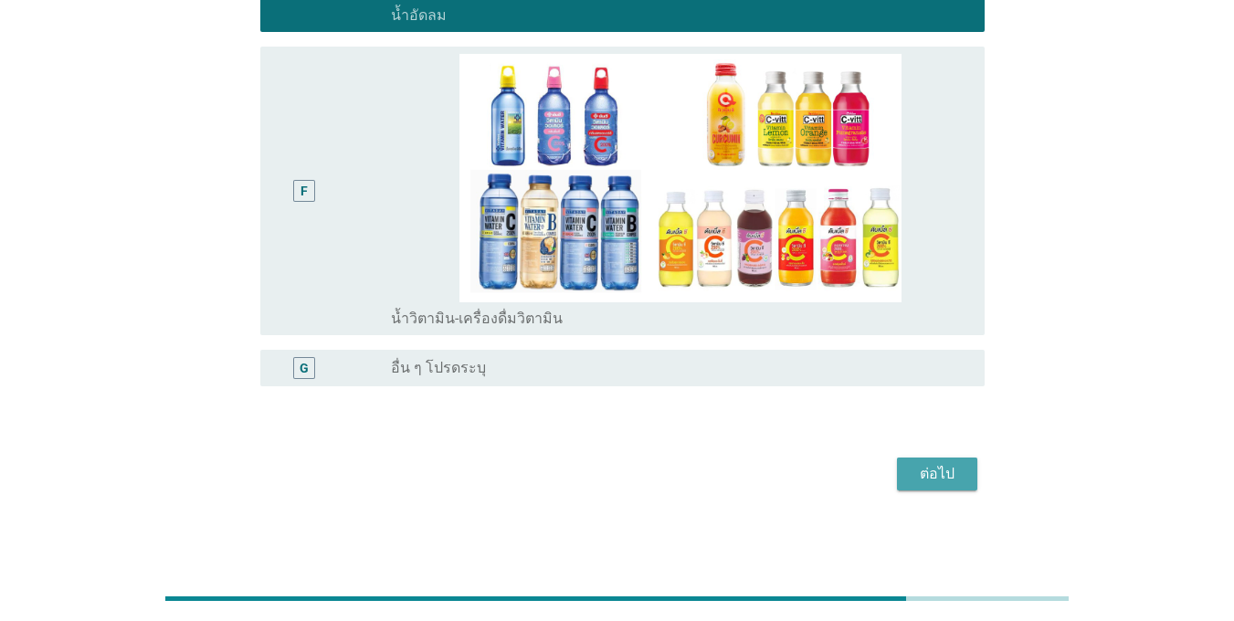
click at [931, 479] on div "ต่อไป" at bounding box center [936, 474] width 51 height 22
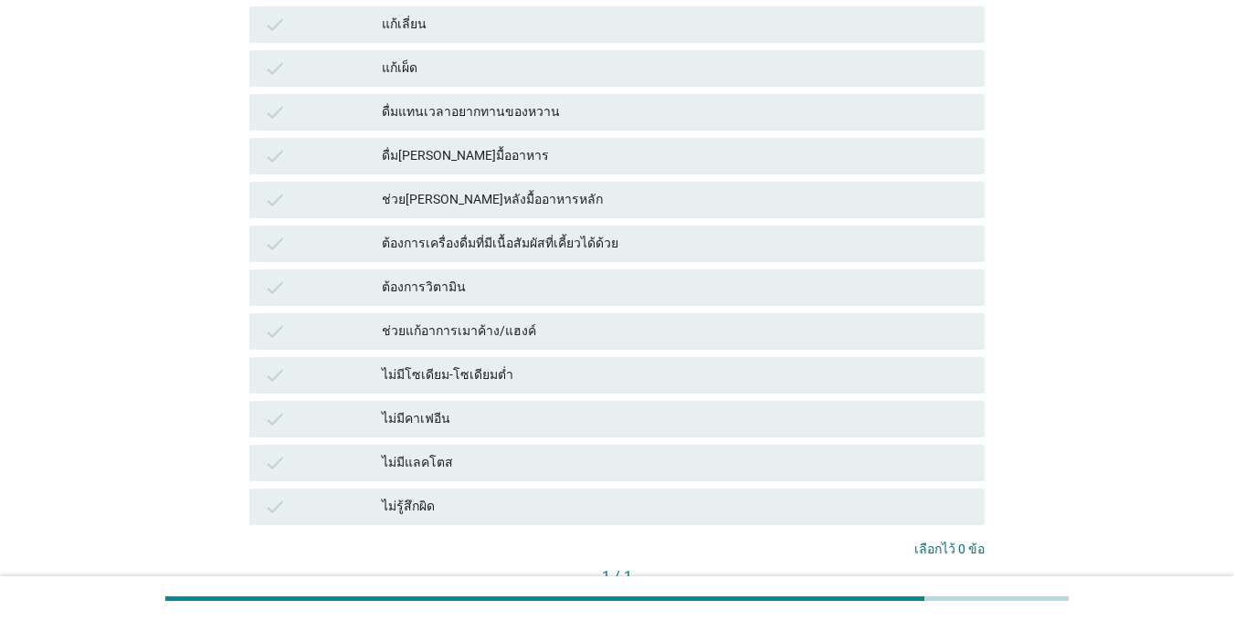
scroll to position [0, 0]
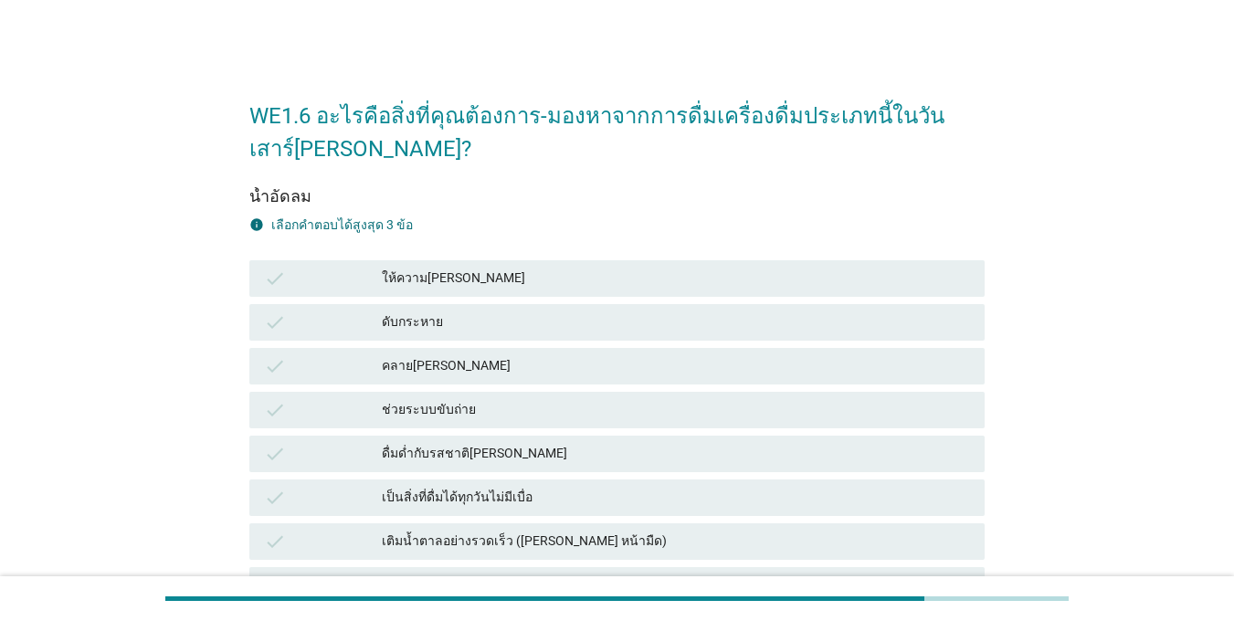
click at [346, 323] on div "check" at bounding box center [323, 322] width 118 height 22
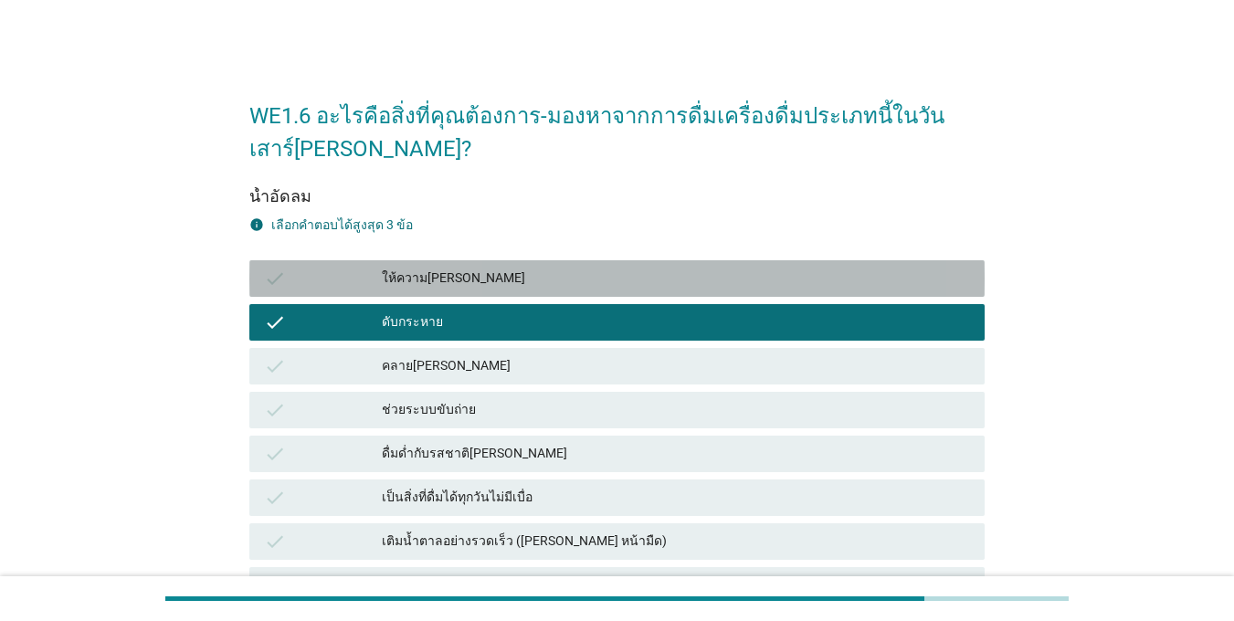
click at [322, 272] on div "check" at bounding box center [323, 279] width 118 height 22
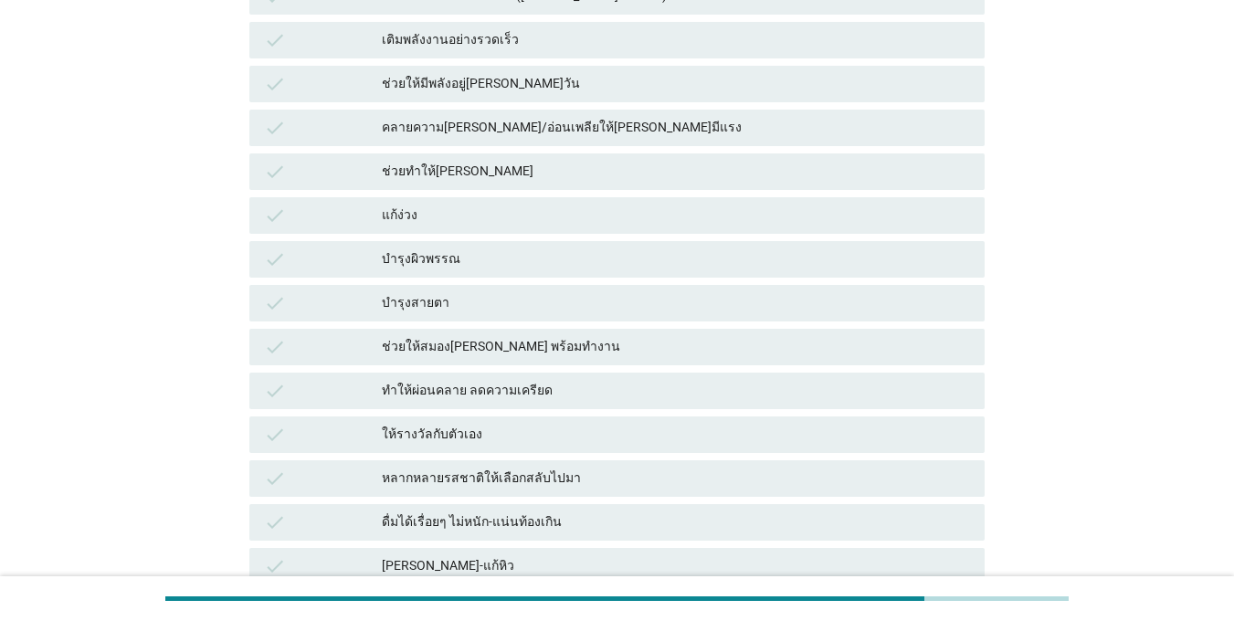
scroll to position [548, 0]
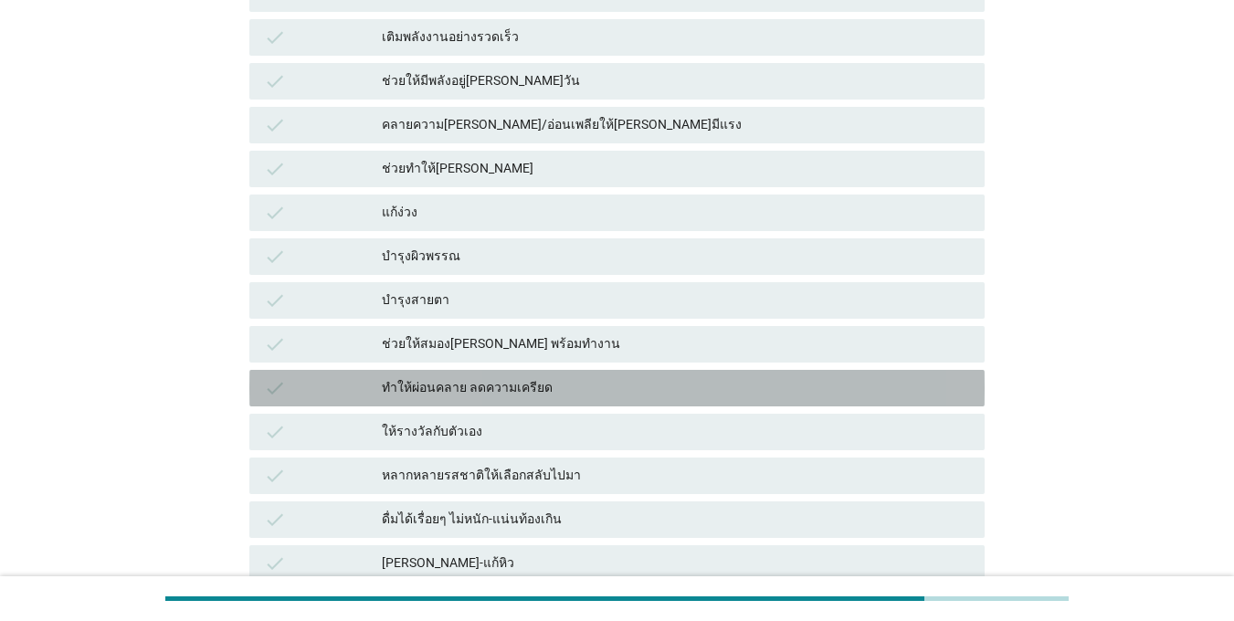
click at [374, 384] on div "check" at bounding box center [323, 388] width 118 height 22
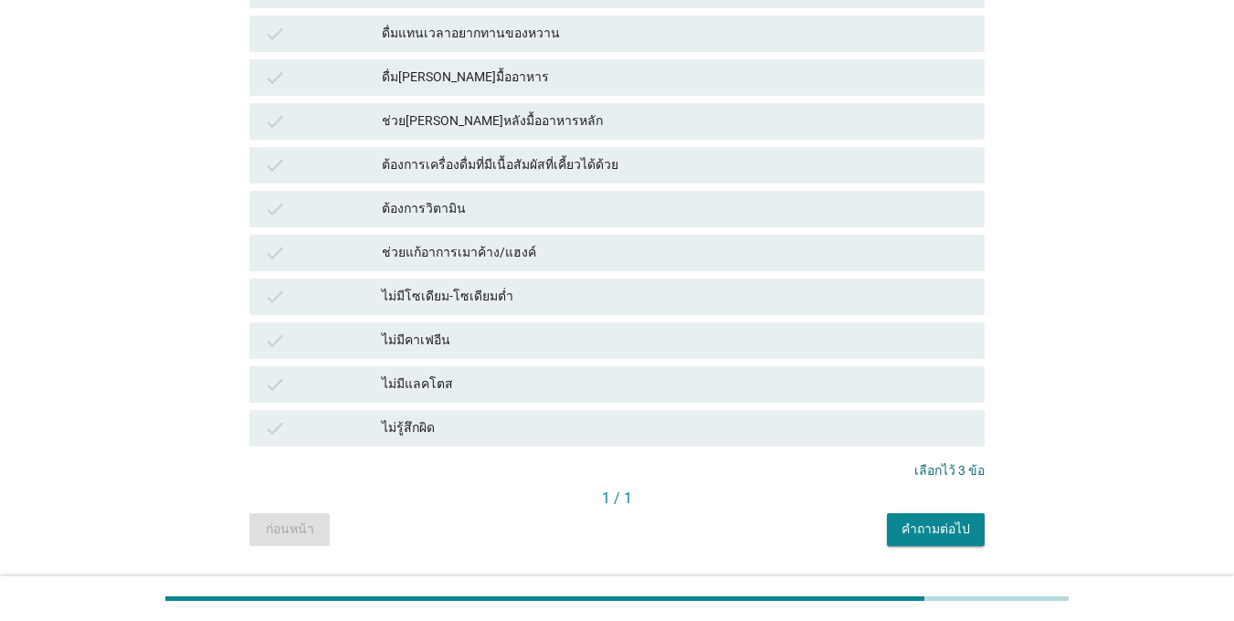
scroll to position [1303, 0]
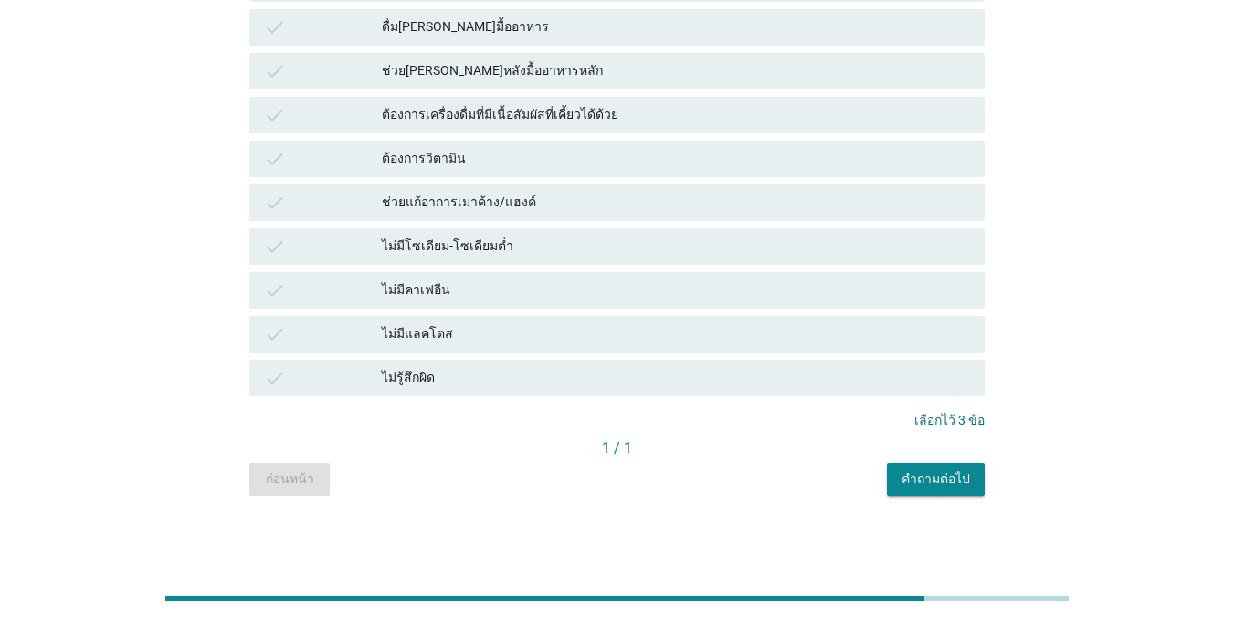
click at [933, 492] on button "คำถามต่อไป" at bounding box center [936, 479] width 98 height 33
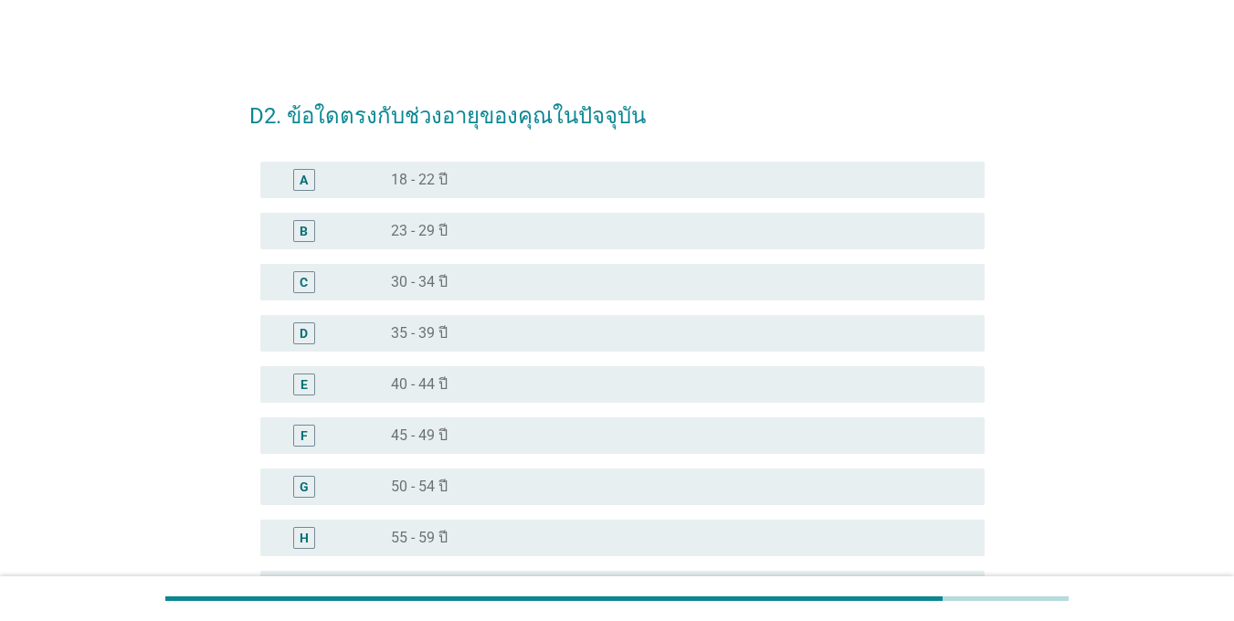
click at [307, 323] on div "D" at bounding box center [304, 332] width 8 height 19
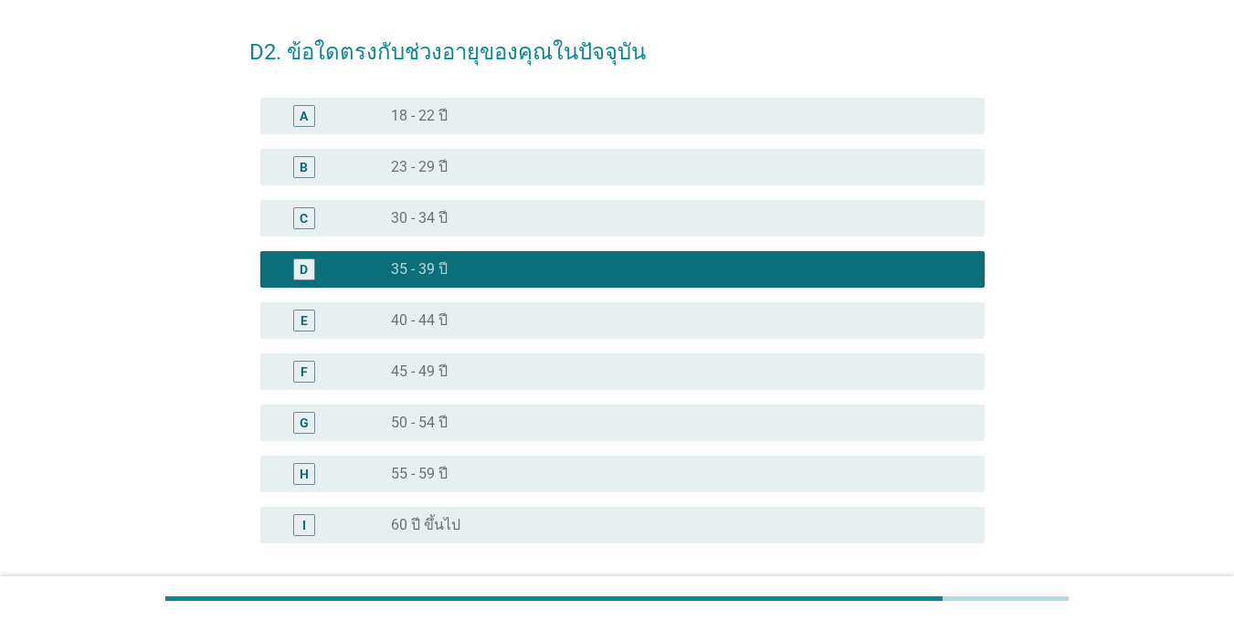
scroll to position [183, 0]
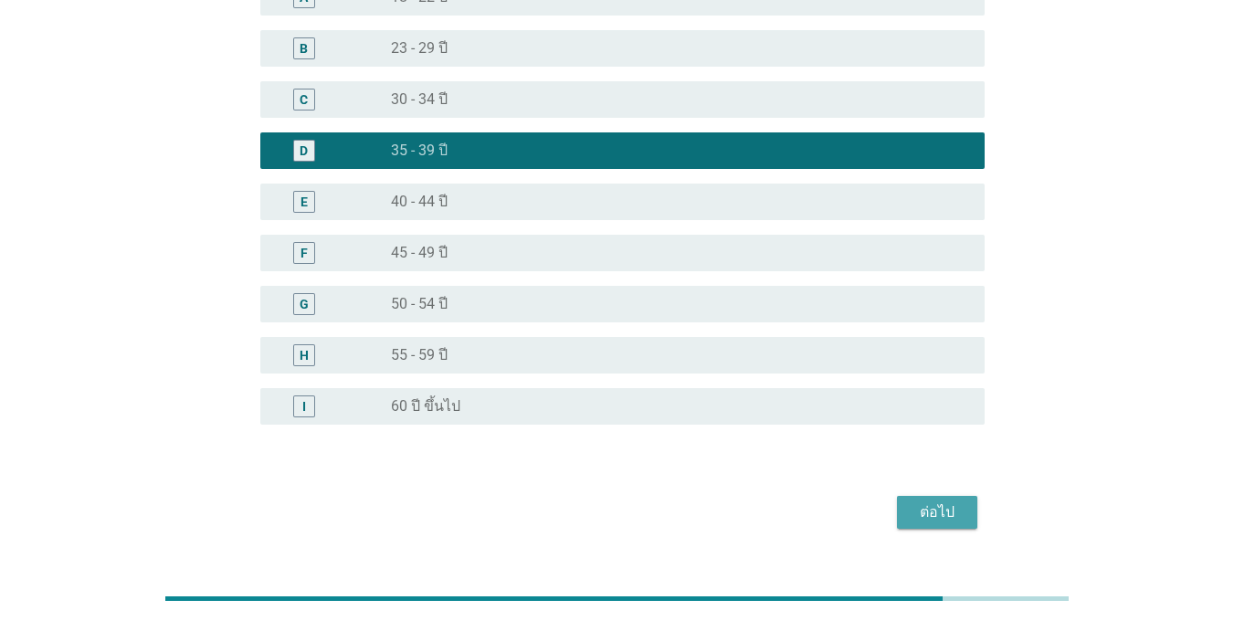
click at [943, 525] on button "ต่อไป" at bounding box center [937, 512] width 80 height 33
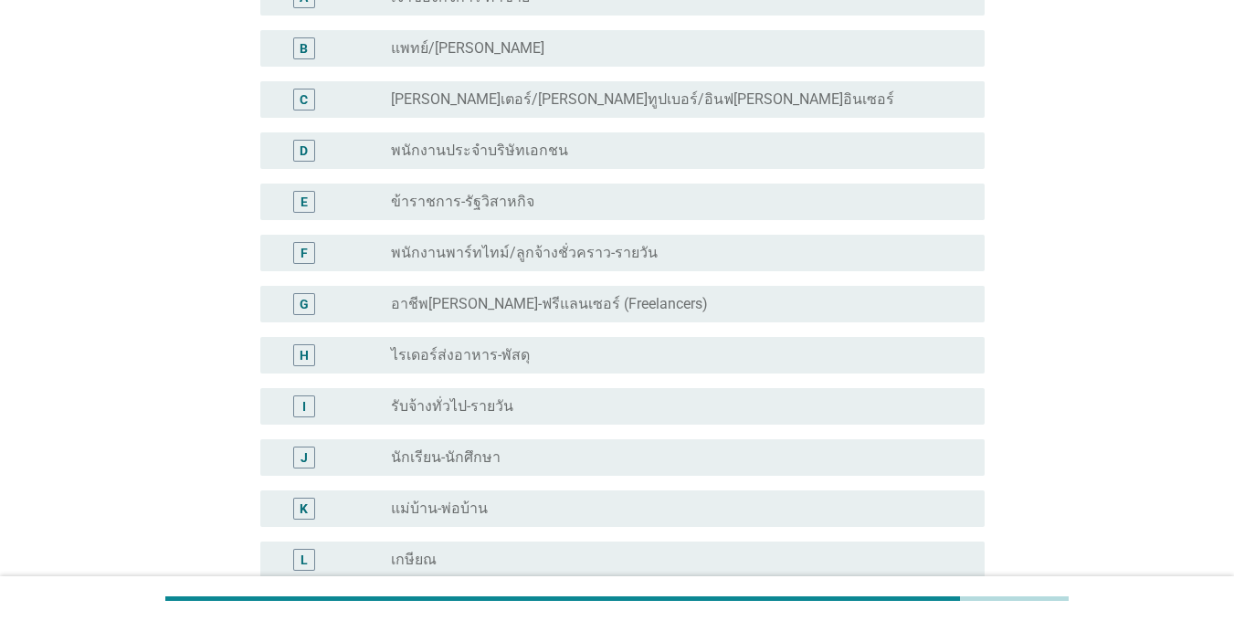
scroll to position [0, 0]
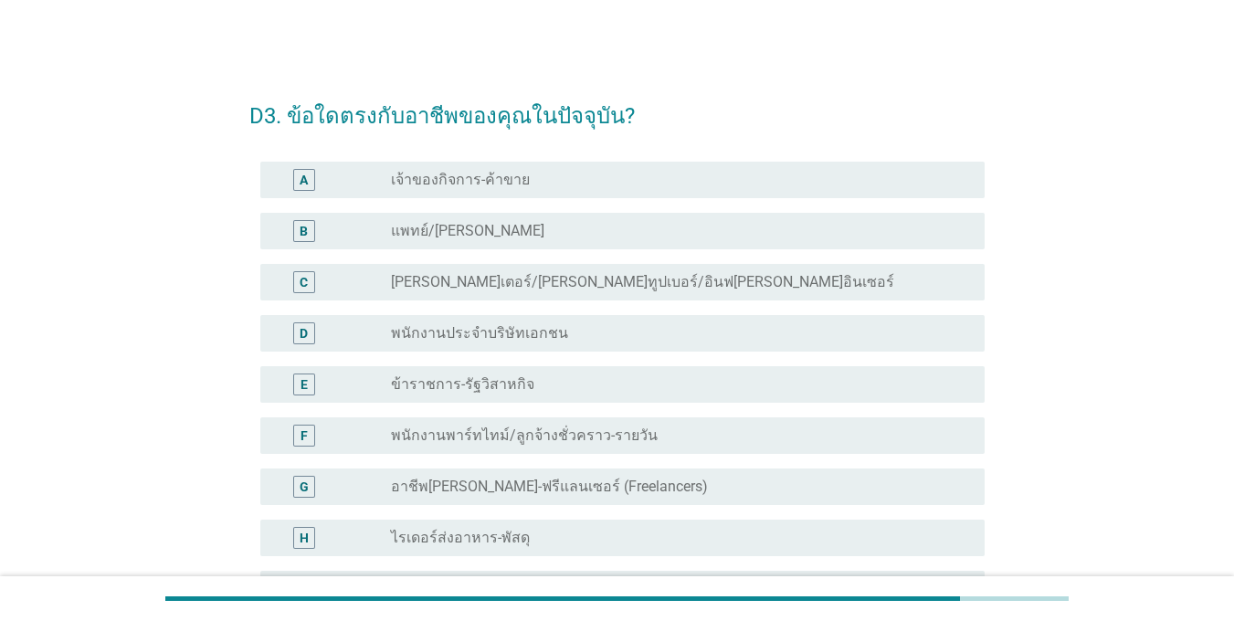
click at [341, 185] on div "A" at bounding box center [333, 180] width 116 height 22
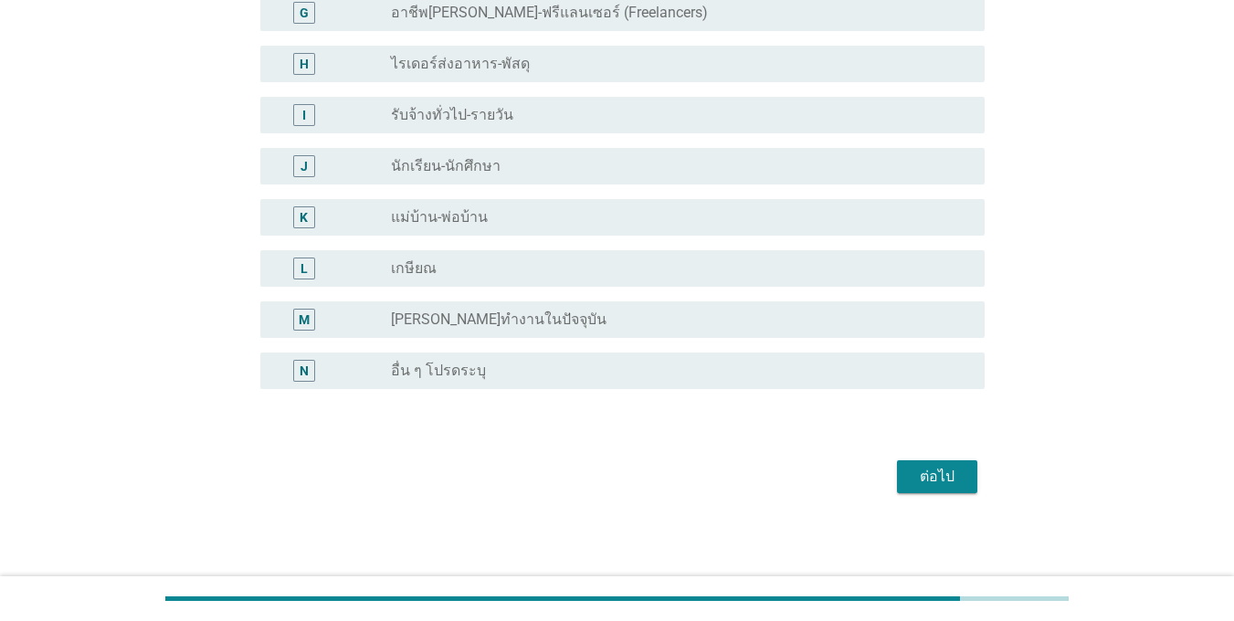
scroll to position [477, 0]
click at [943, 458] on button "ต่อไป" at bounding box center [937, 474] width 80 height 33
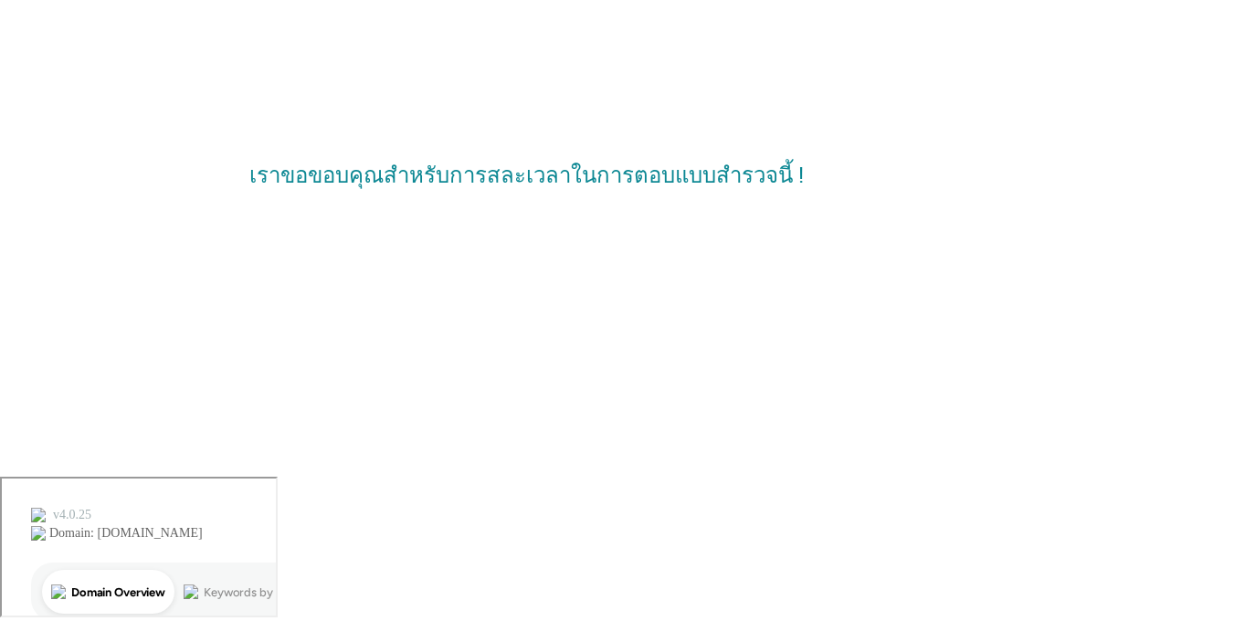
scroll to position [0, 0]
